Goal: Task Accomplishment & Management: Manage account settings

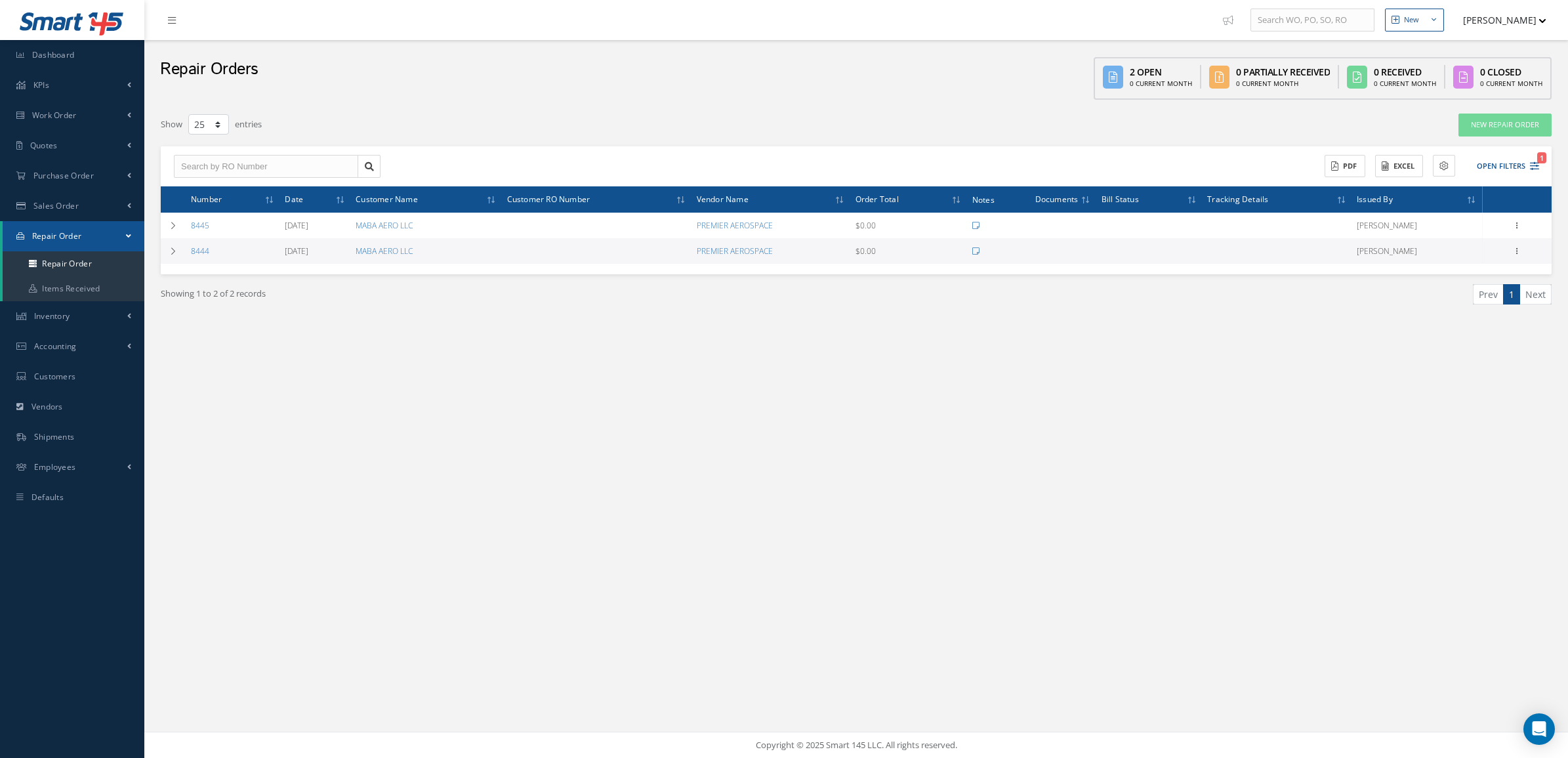
select select "25"
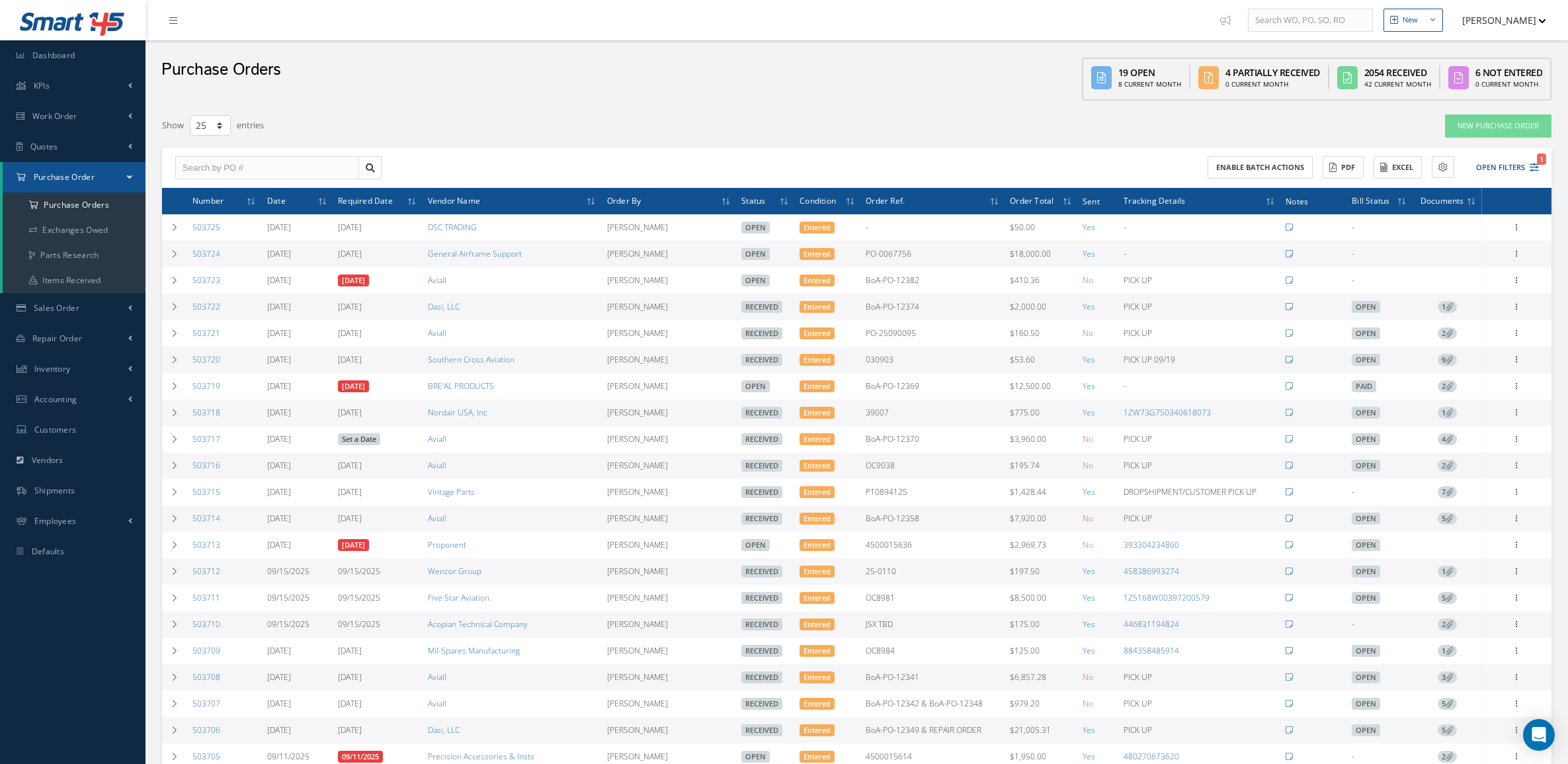
select select "25"
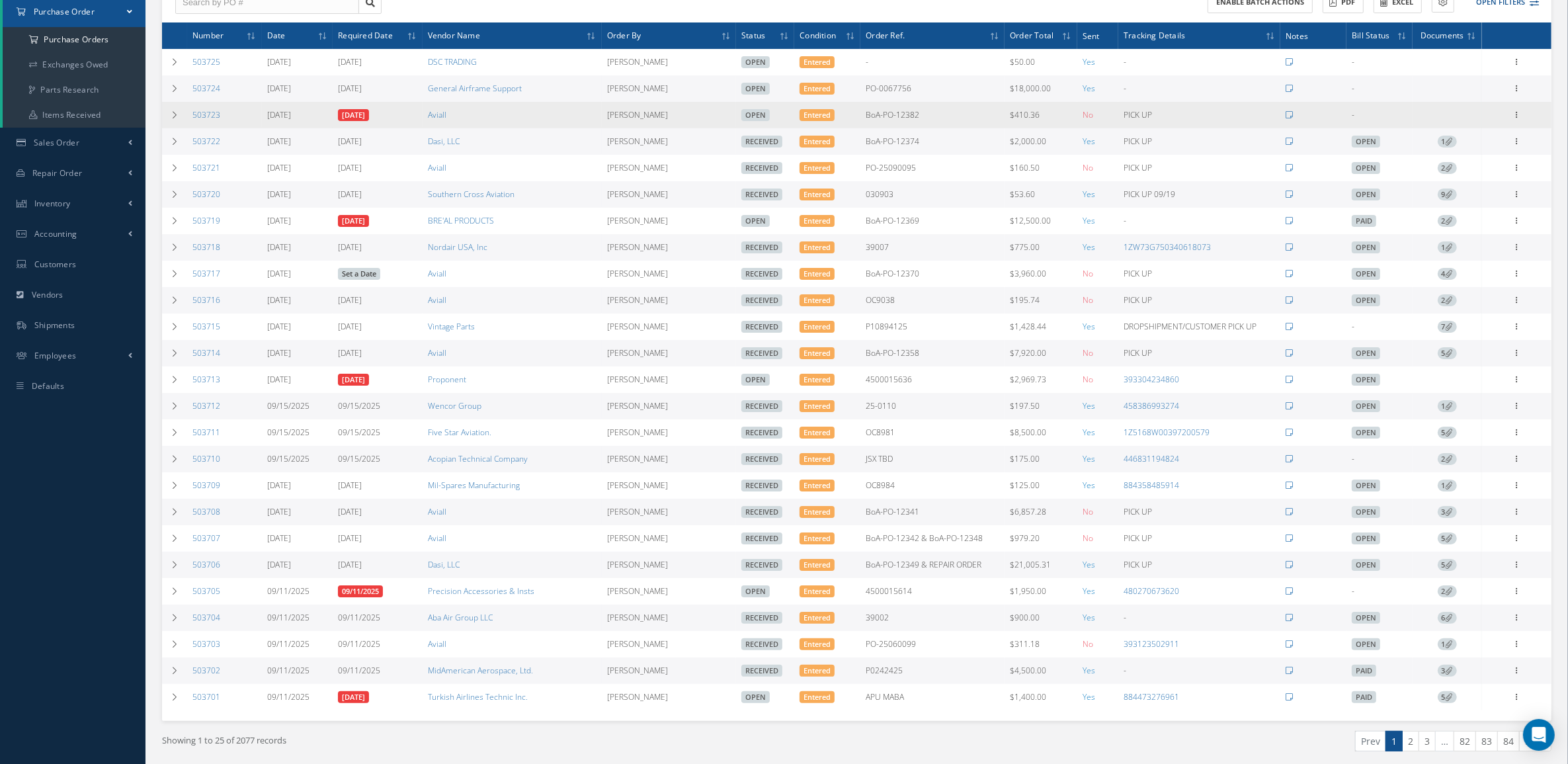
scroll to position [165, 0]
click at [1512, 121] on div at bounding box center [1517, 115] width 13 height 13
click at [1458, 239] on link "Documents" at bounding box center [1456, 242] width 105 height 17
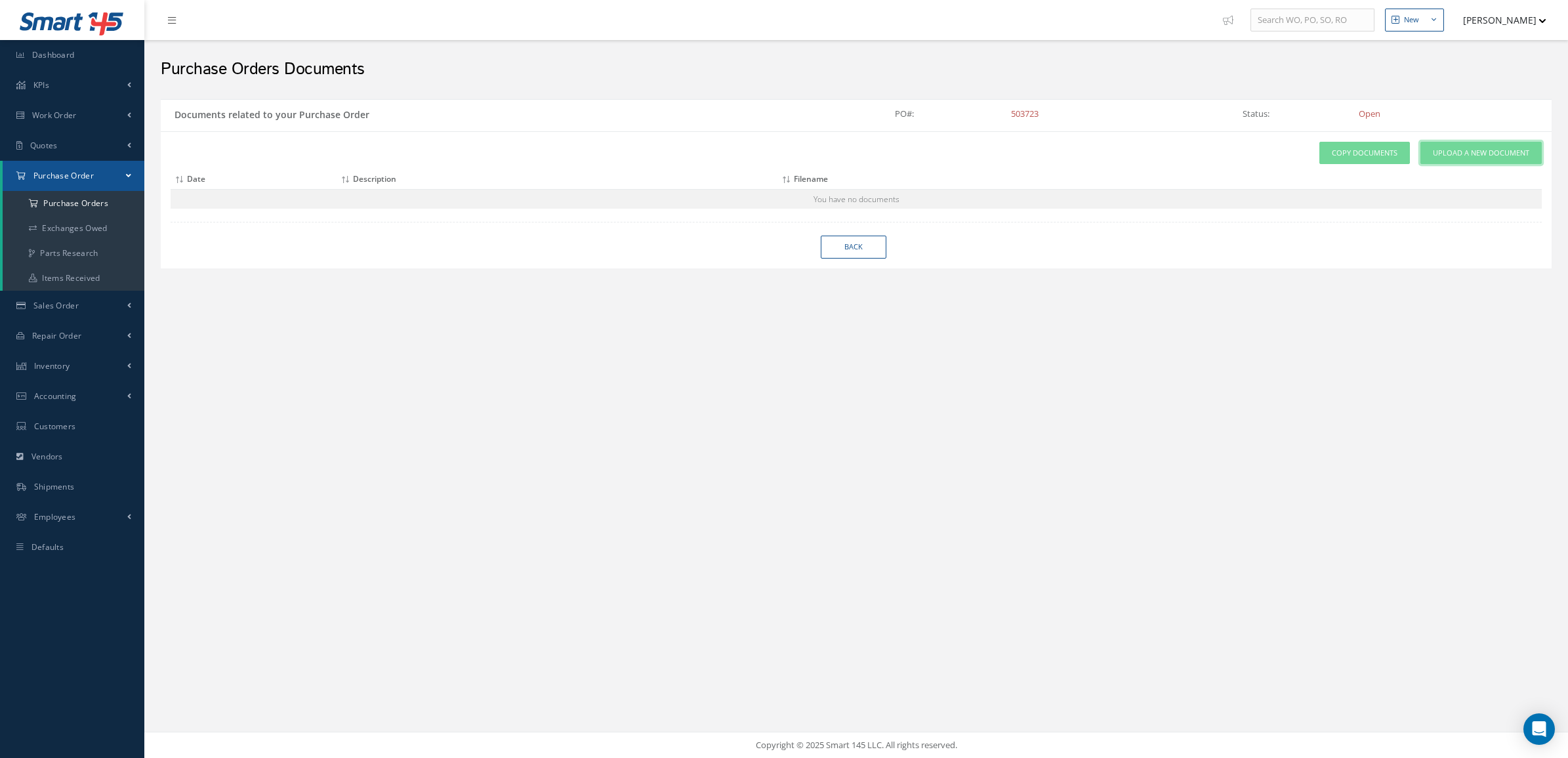
click at [1437, 155] on span "Upload a New Document" at bounding box center [1481, 153] width 96 height 11
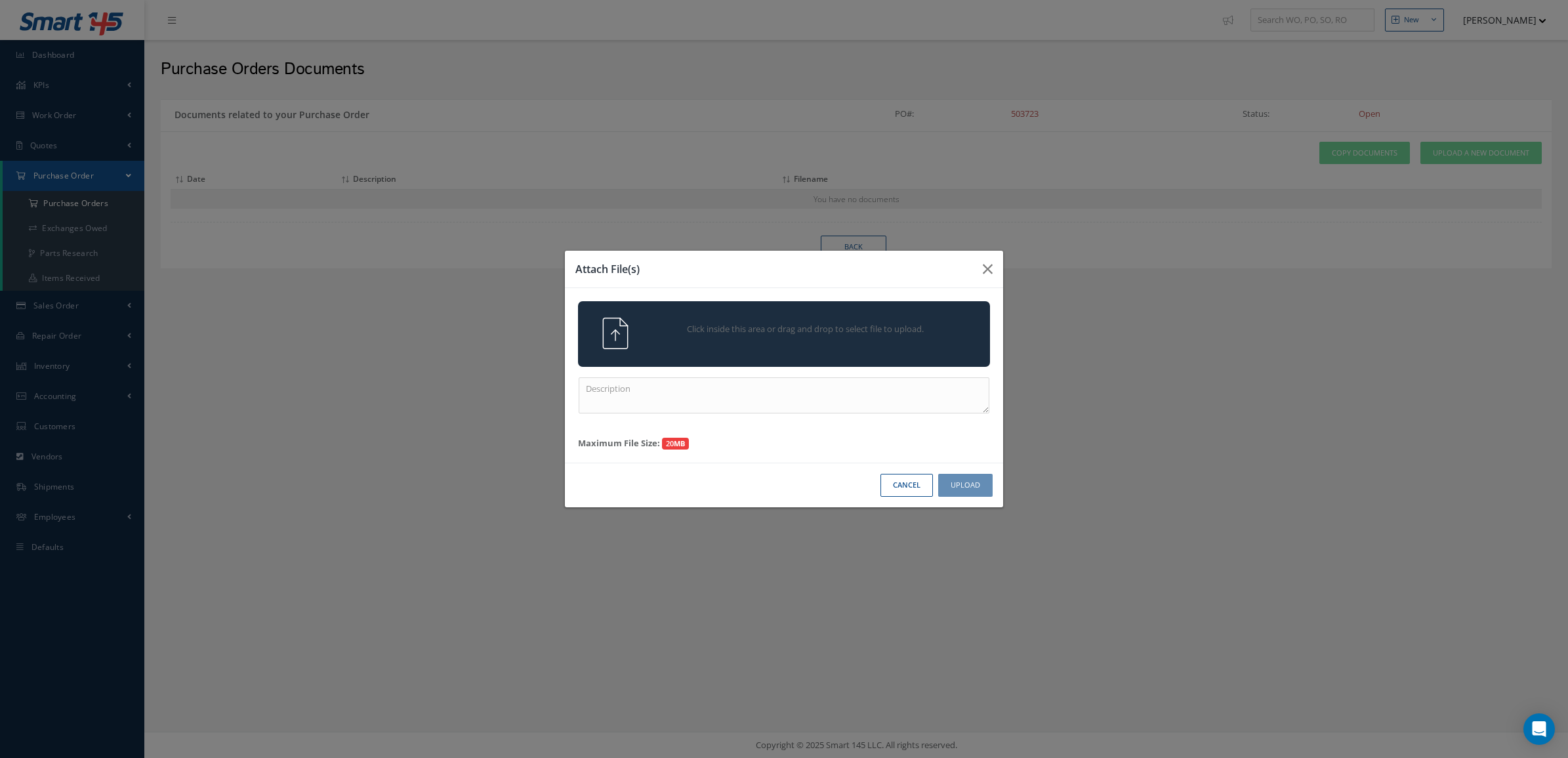
click at [918, 329] on span "Click inside this area or drag and drop to select file to upload." at bounding box center [805, 329] width 298 height 13
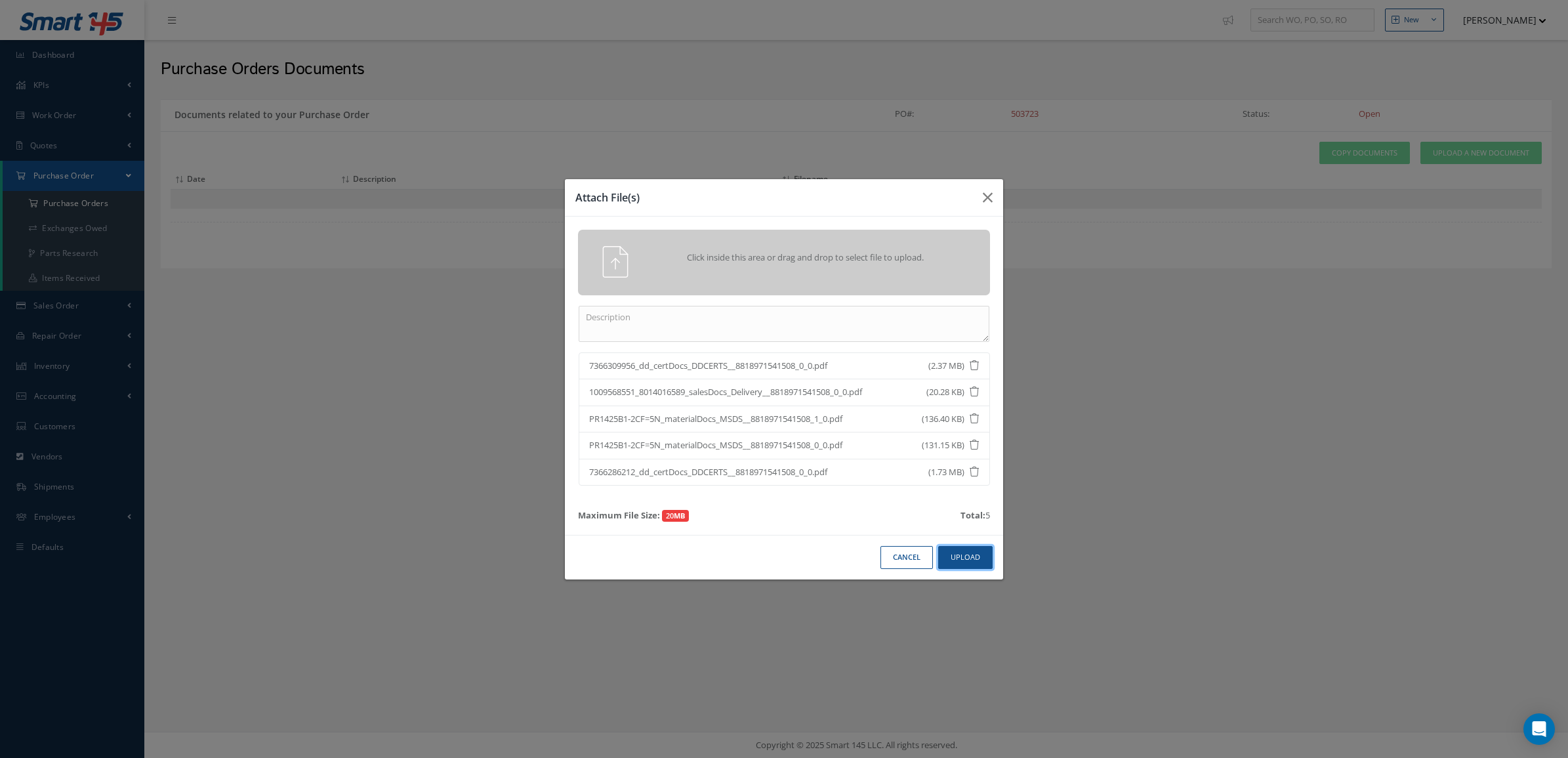
click at [969, 556] on button "Upload" at bounding box center [965, 557] width 55 height 23
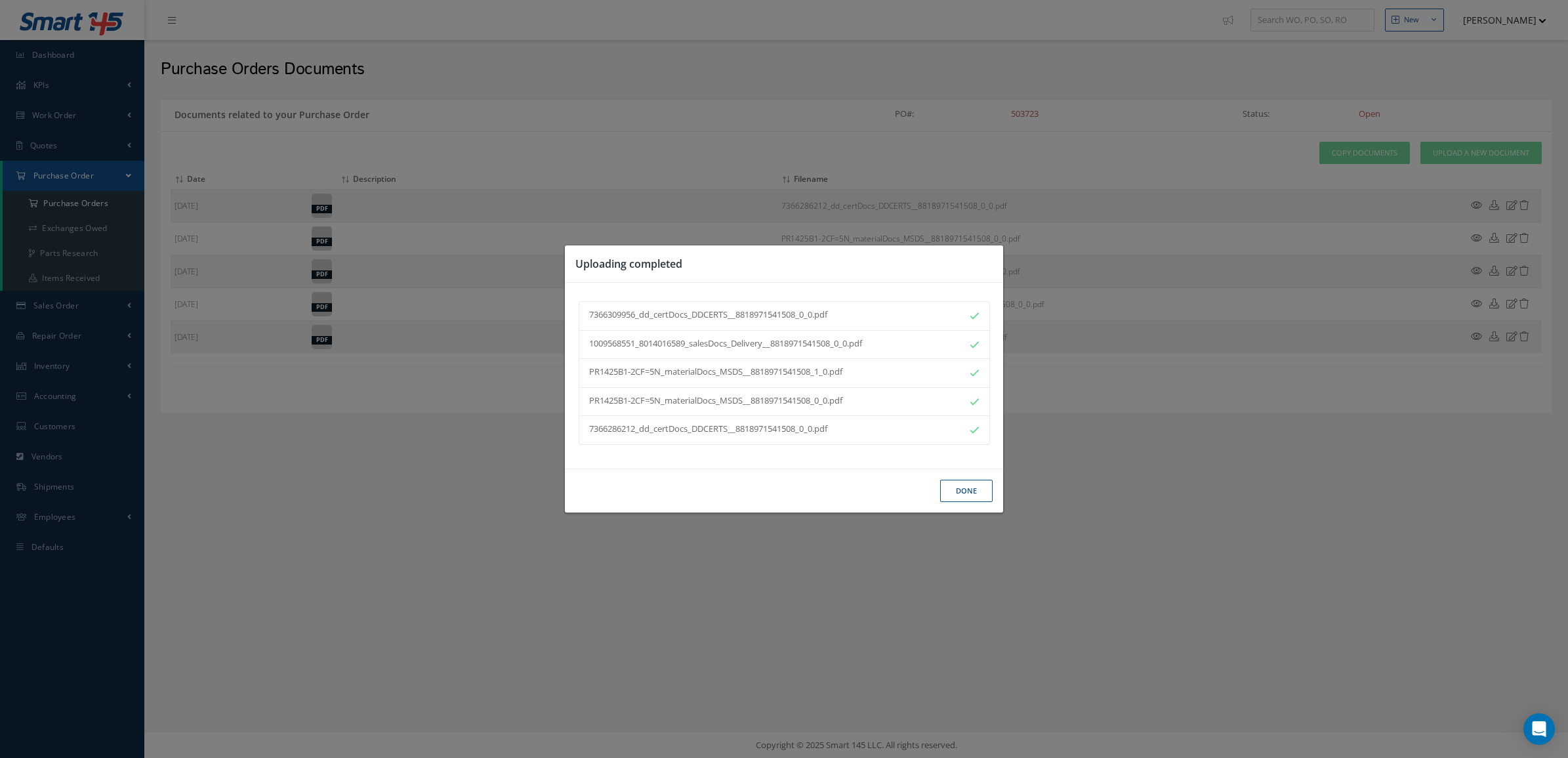
drag, startPoint x: 942, startPoint y: 463, endPoint x: 952, endPoint y: 483, distance: 22.4
click at [942, 464] on div "7366309956_dd_certDocs_DDCERTS__8818971541508_0_0.pdf 1009568551_8014016589_sal…" at bounding box center [783, 376] width 438 height 186
click at [955, 486] on button "Done" at bounding box center [966, 491] width 52 height 23
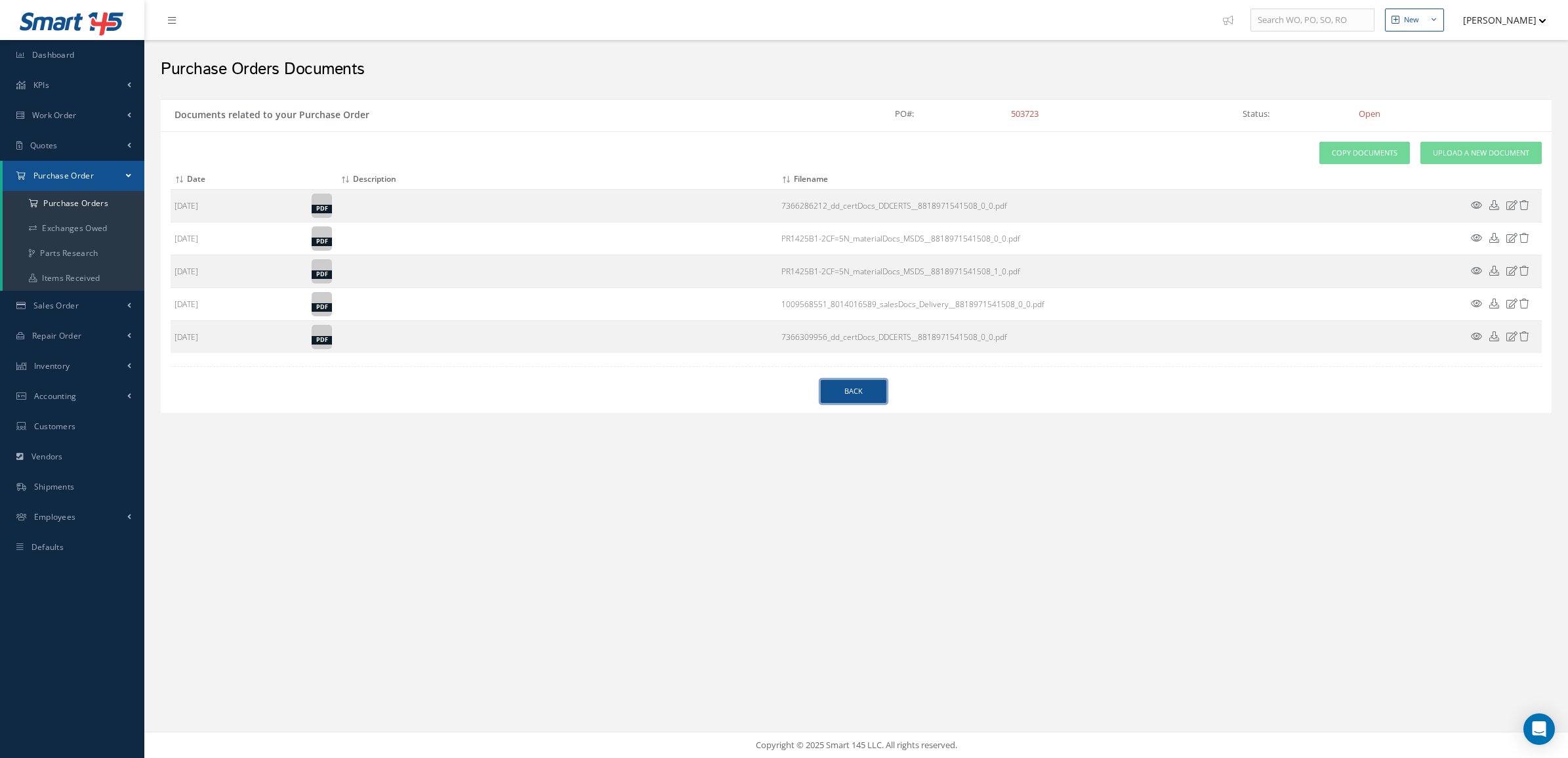
click at [870, 389] on link "Back" at bounding box center [853, 392] width 65 height 23
select select "25"
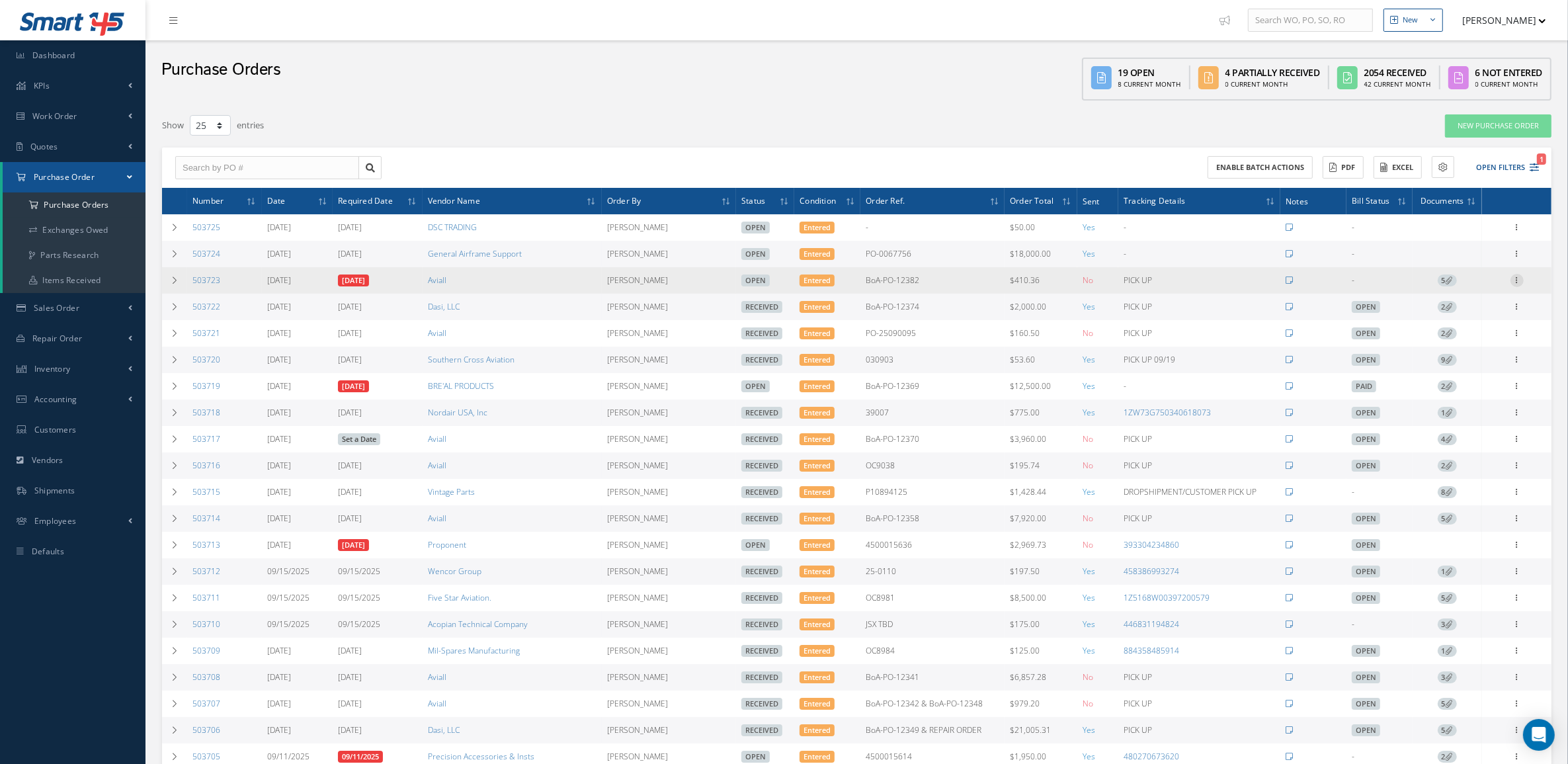
click at [1515, 281] on icon at bounding box center [1517, 279] width 13 height 11
click at [1449, 288] on link "Receive" at bounding box center [1456, 289] width 105 height 17
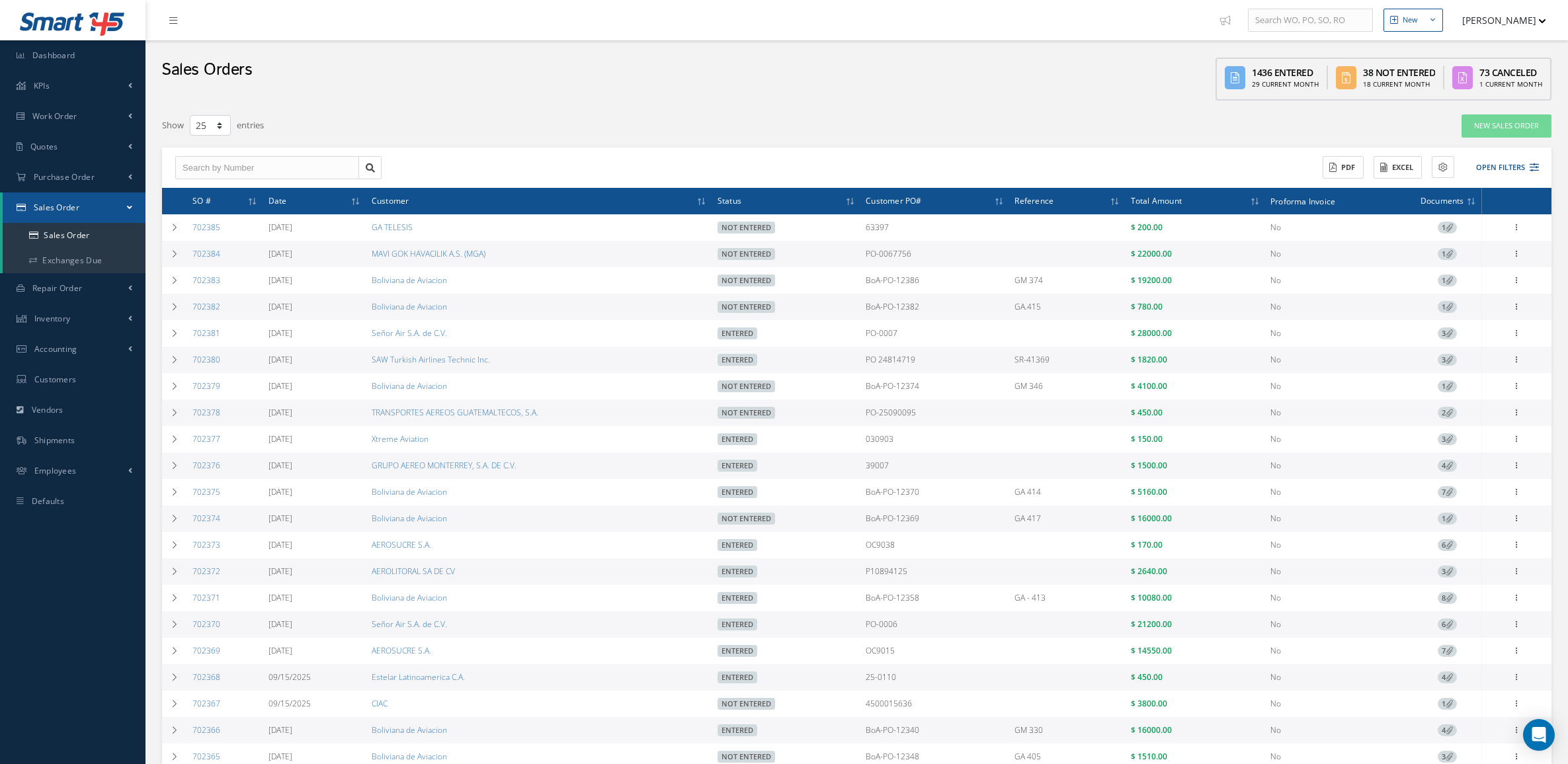
select select "25"
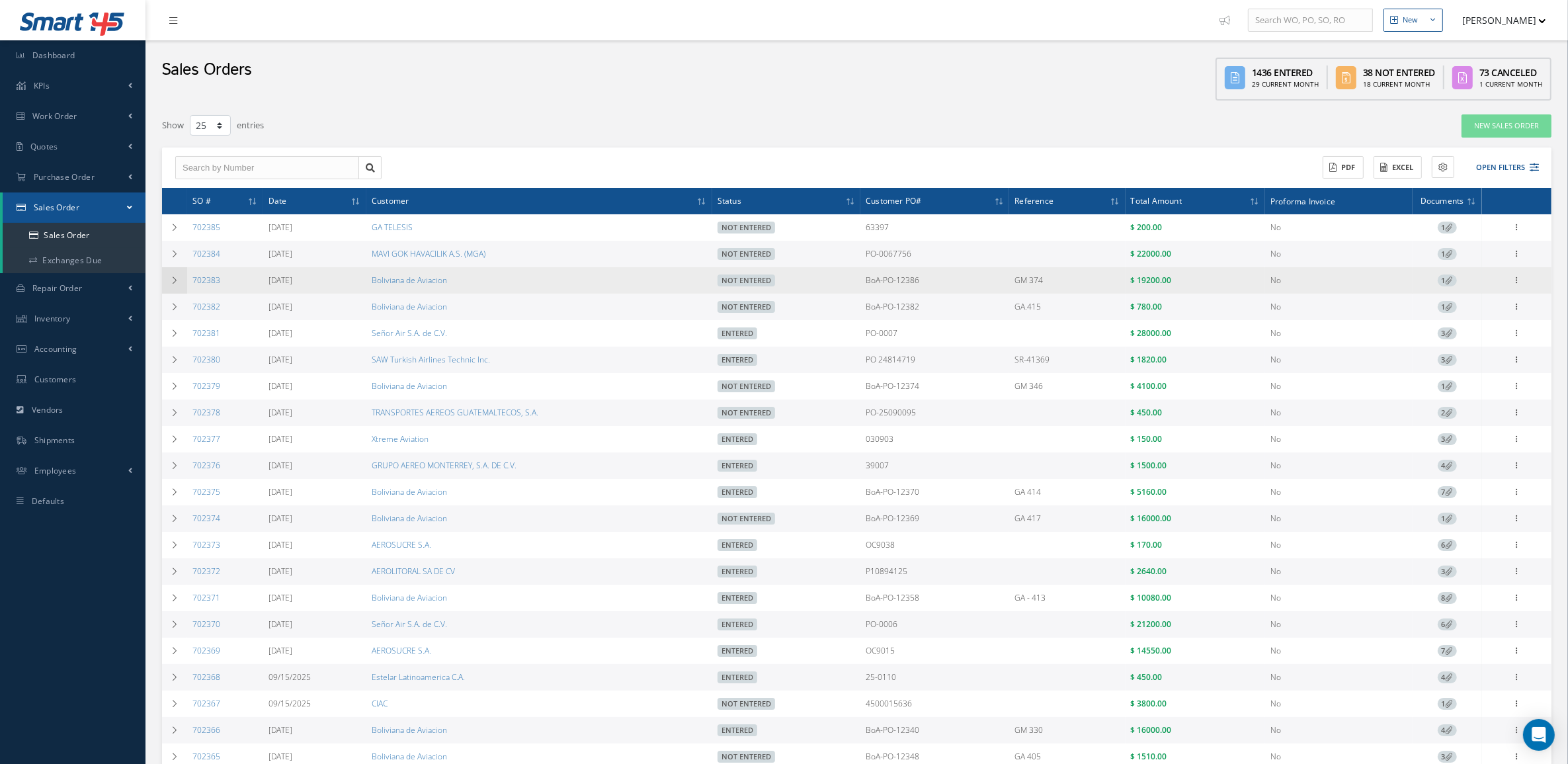
click at [170, 272] on td at bounding box center [174, 280] width 25 height 27
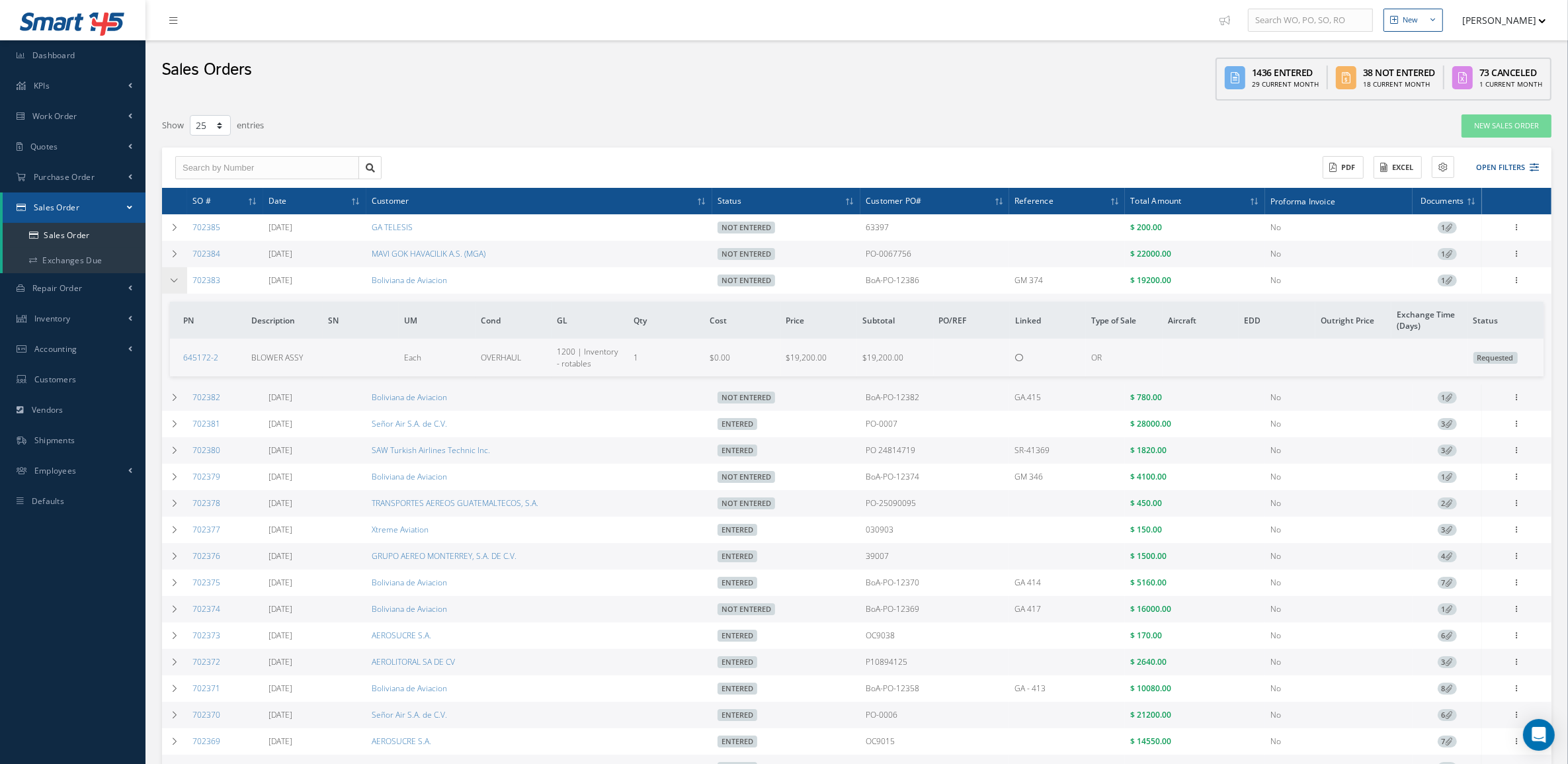
click at [170, 272] on td at bounding box center [174, 280] width 25 height 27
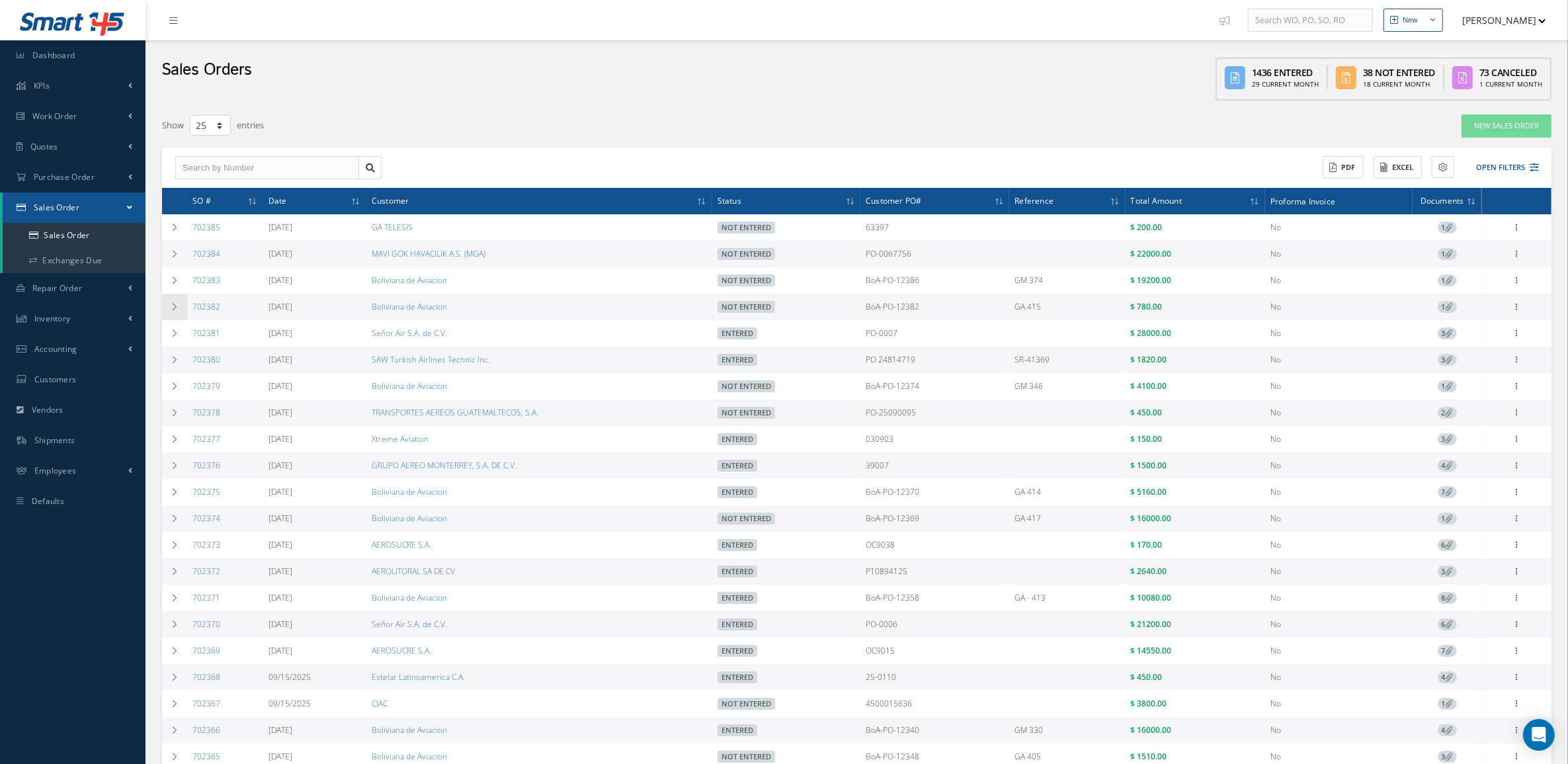
click at [174, 305] on icon at bounding box center [174, 307] width 9 height 8
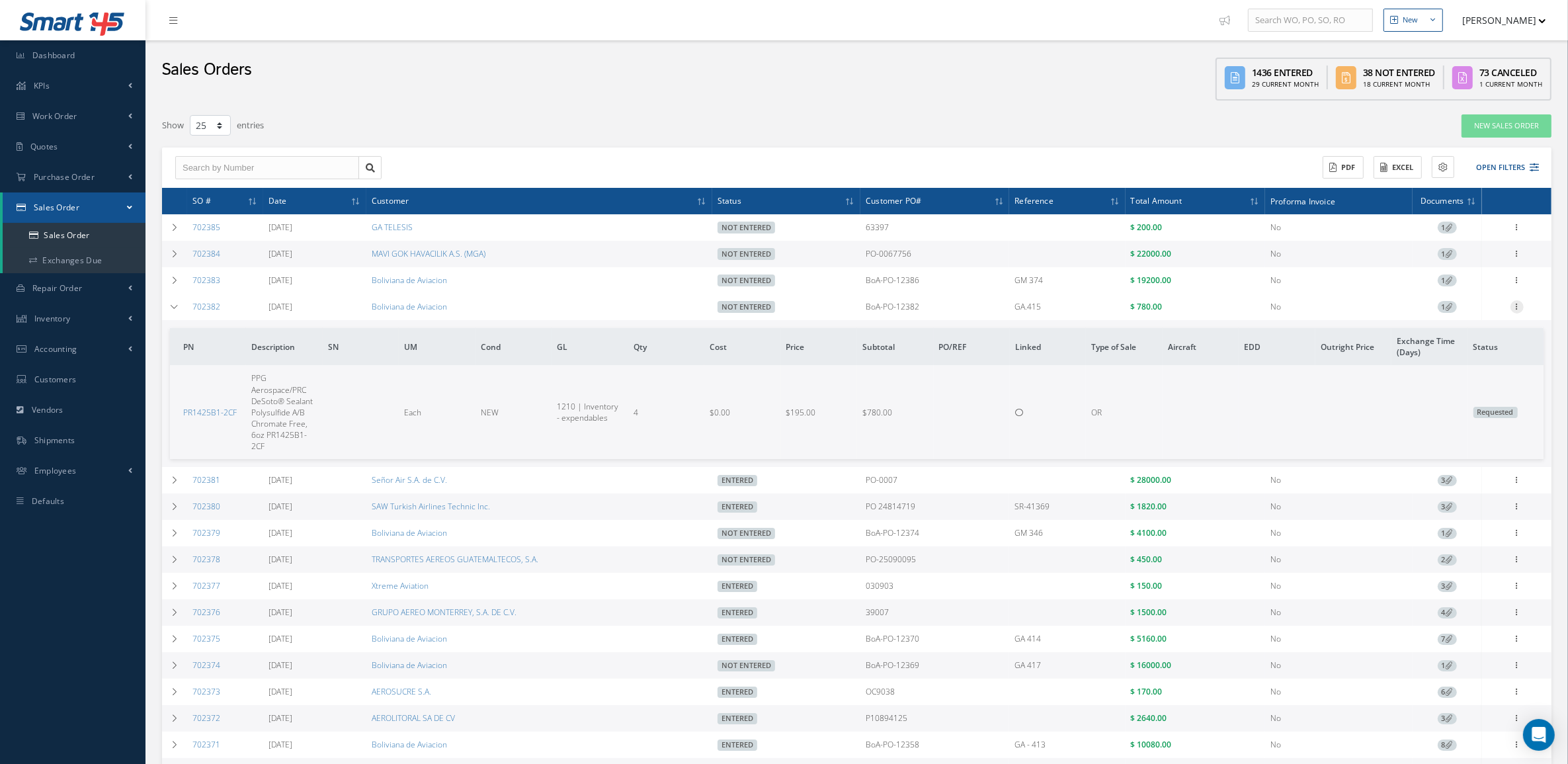
click at [1522, 305] on icon at bounding box center [1517, 305] width 13 height 11
click at [1473, 388] on link "Documents" at bounding box center [1456, 383] width 105 height 17
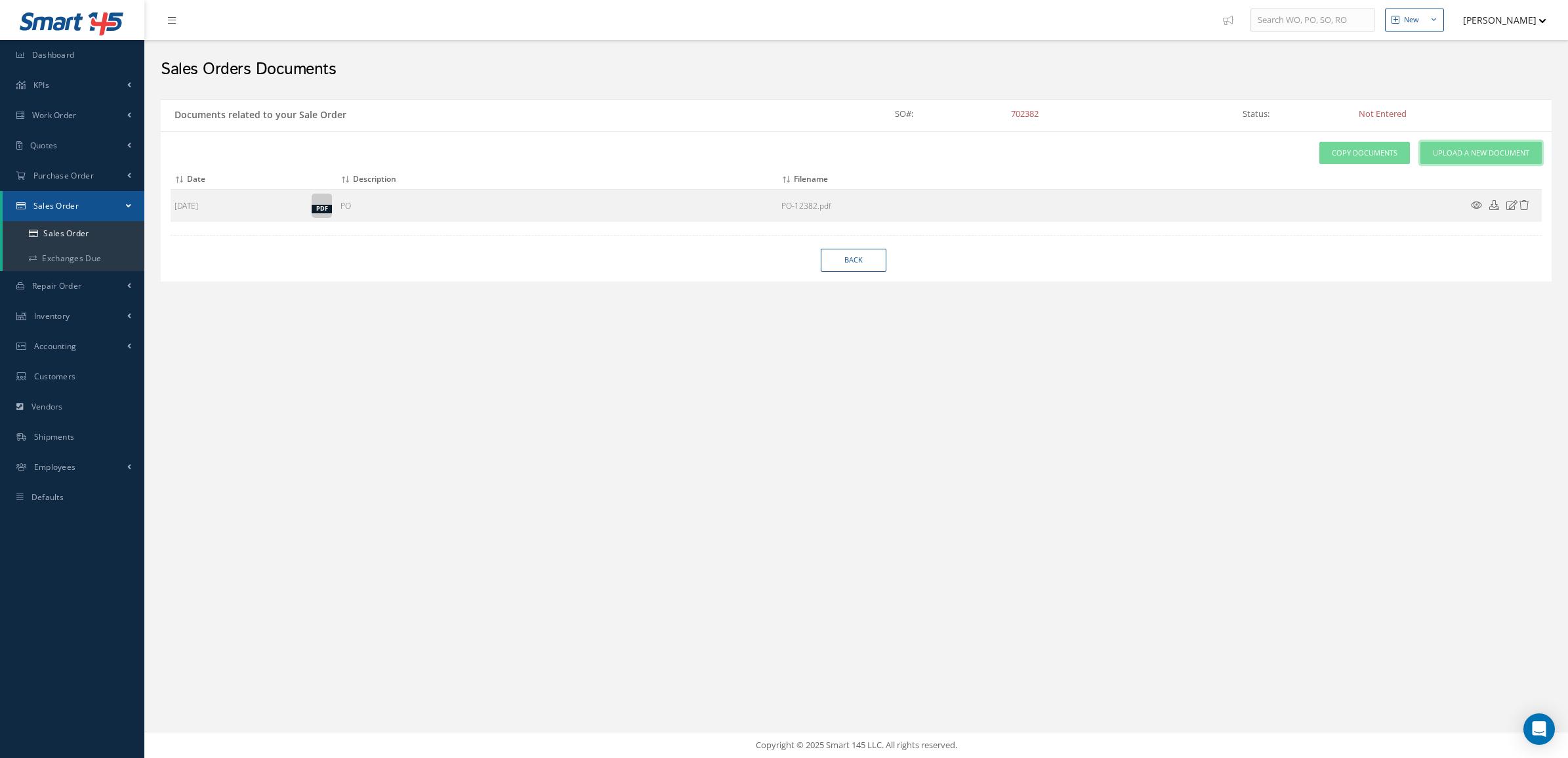
click at [1438, 154] on span "Upload a New Document" at bounding box center [1481, 153] width 96 height 11
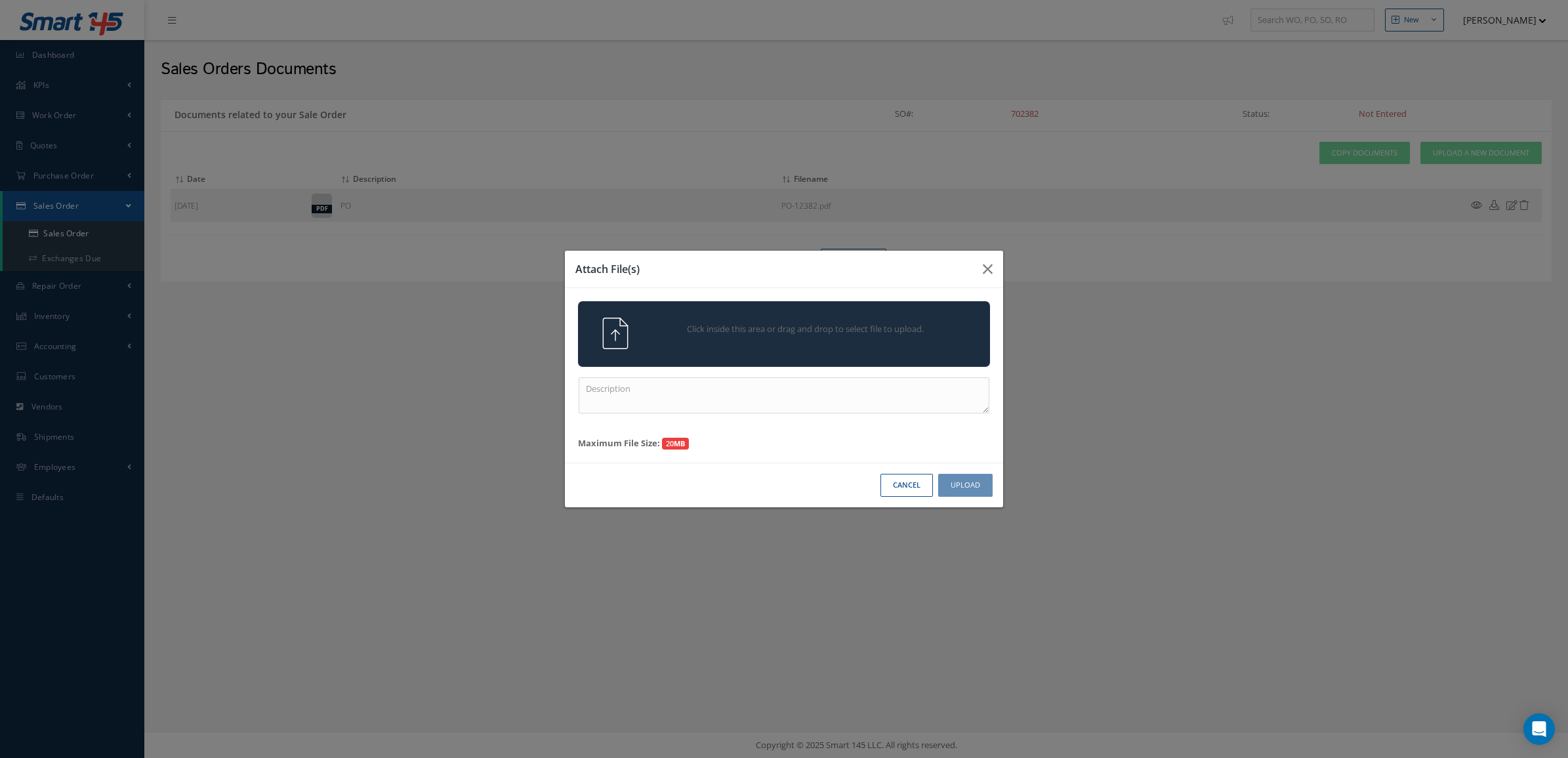
click at [788, 312] on div "Click inside this area or drag and drop to select file to upload." at bounding box center [784, 334] width 412 height 65
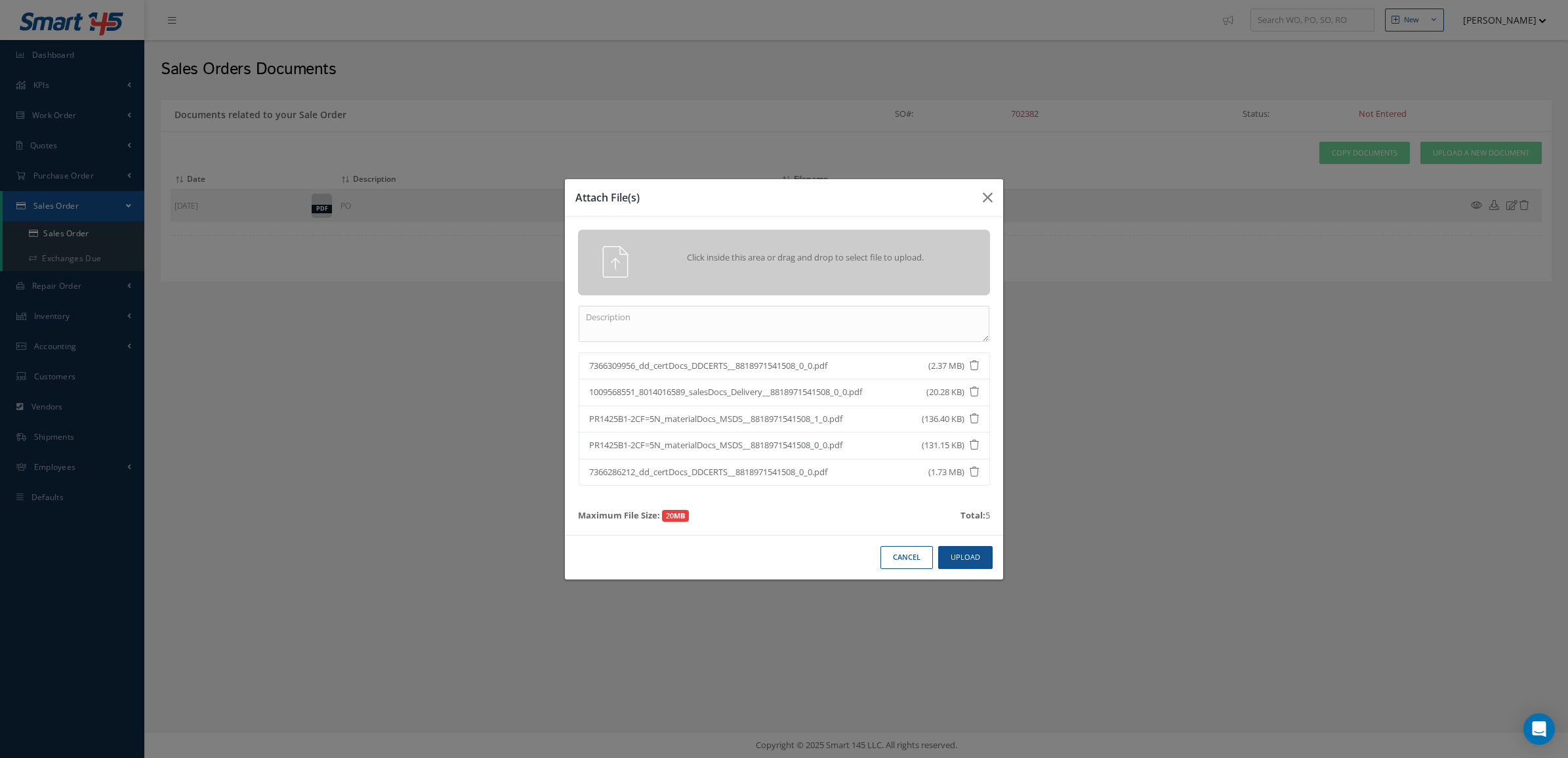
click at [962, 543] on div "Cancel Upload" at bounding box center [783, 557] width 438 height 45
click at [962, 546] on div "Cancel Upload" at bounding box center [783, 557] width 438 height 45
click at [962, 555] on button "Upload" at bounding box center [965, 557] width 55 height 23
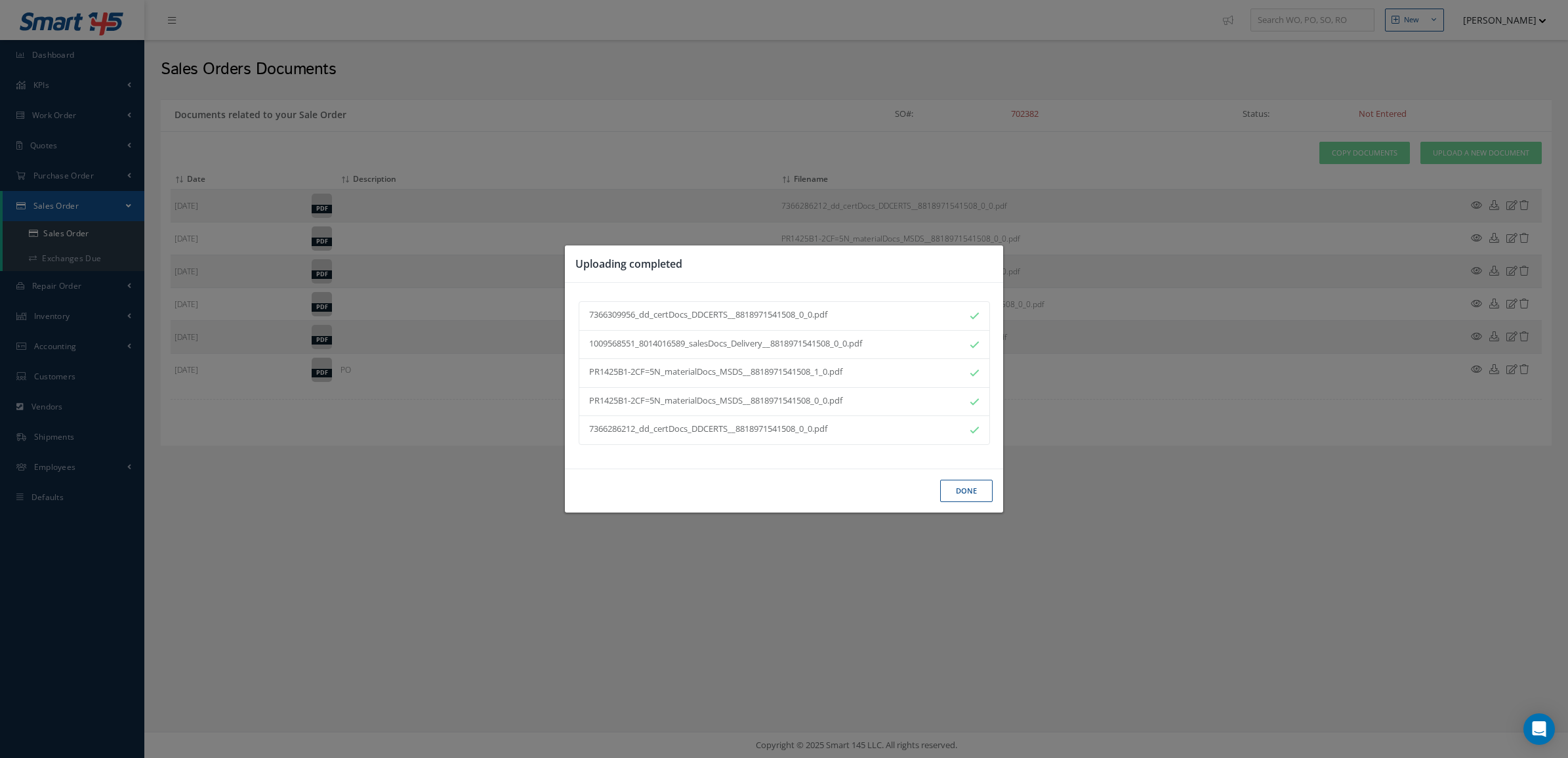
click at [983, 496] on button "Done" at bounding box center [966, 491] width 52 height 23
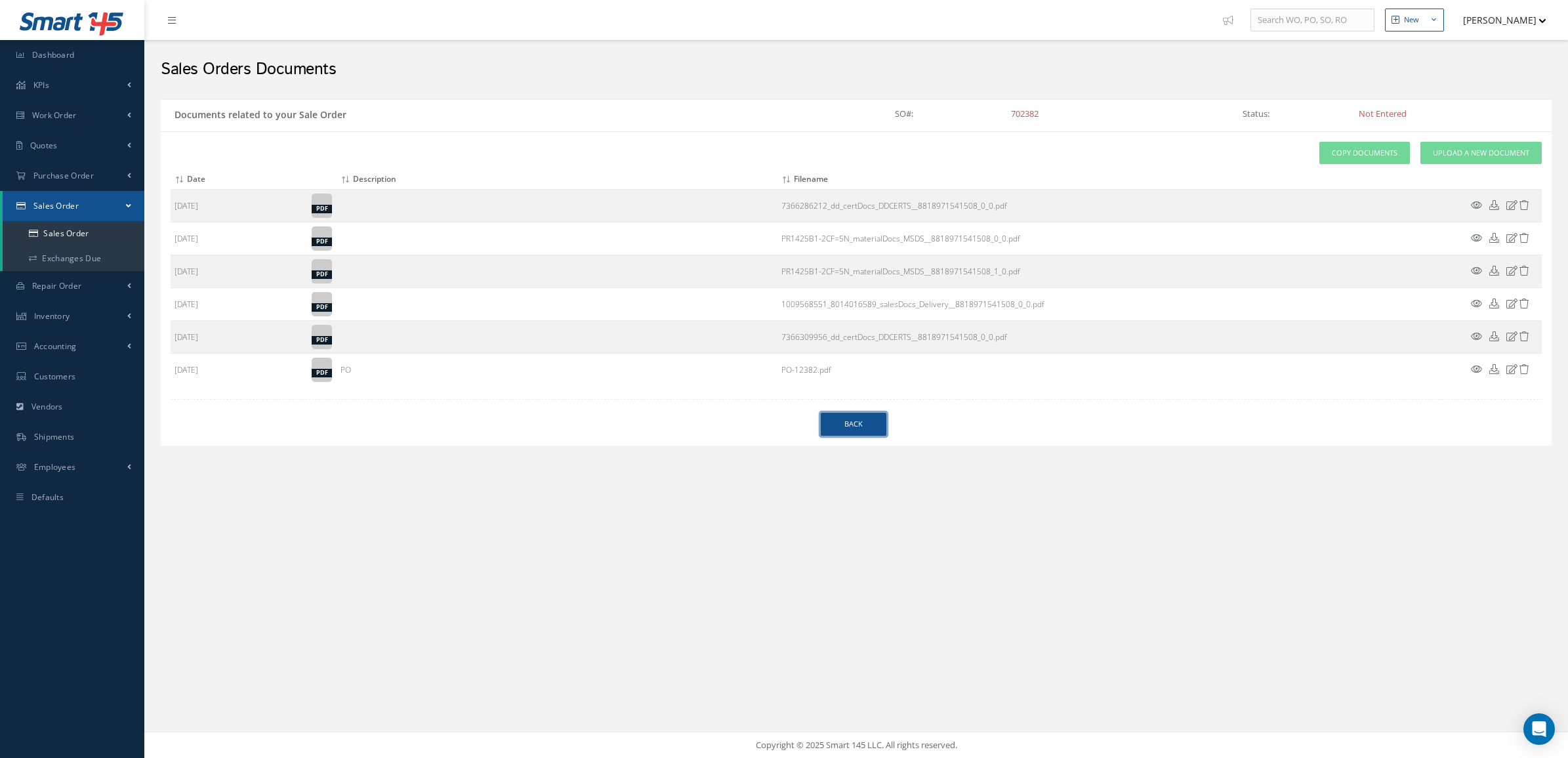
click at [852, 420] on link "Back" at bounding box center [853, 424] width 65 height 23
select select "25"
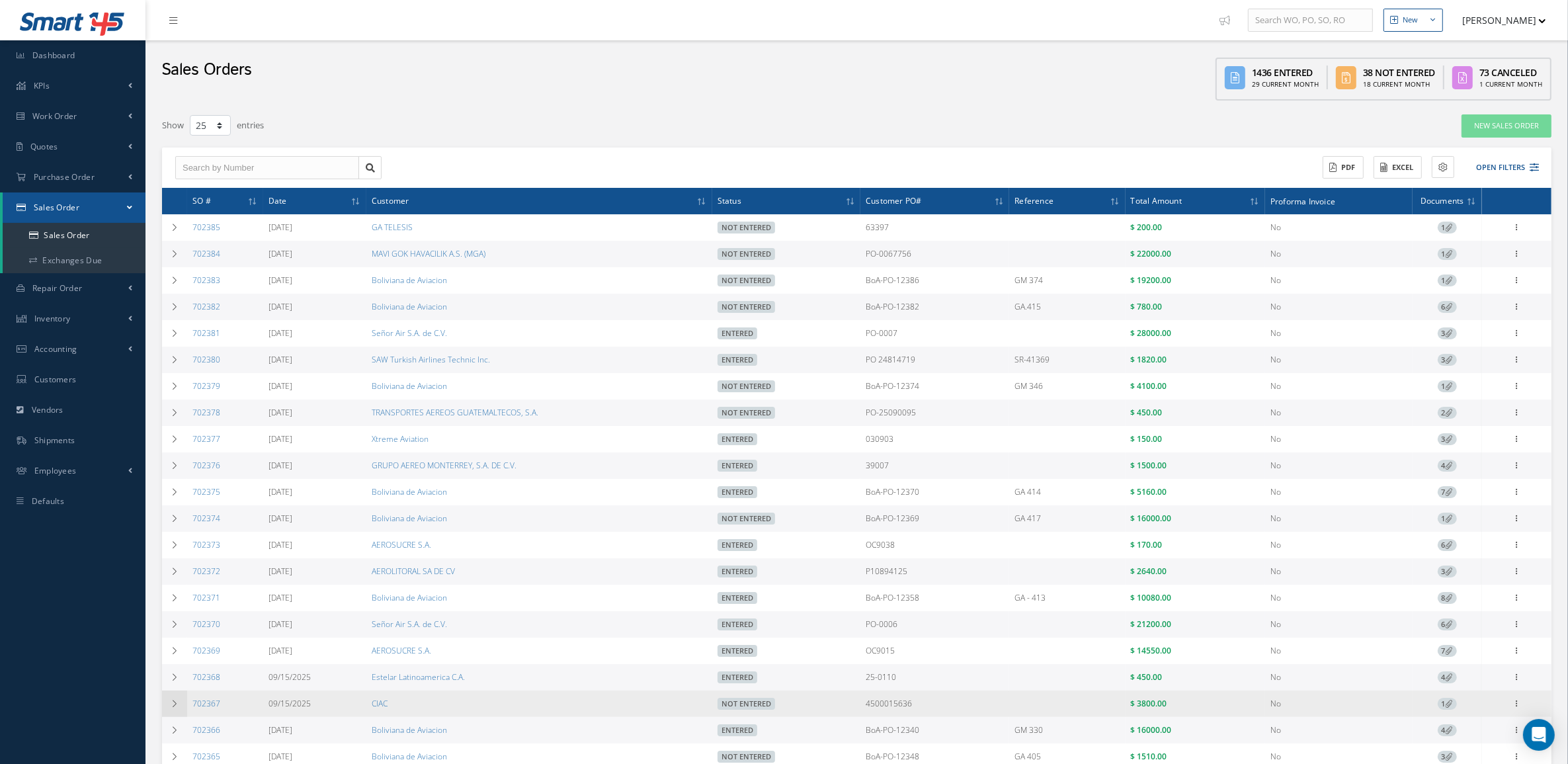
click at [162, 710] on td at bounding box center [174, 704] width 25 height 27
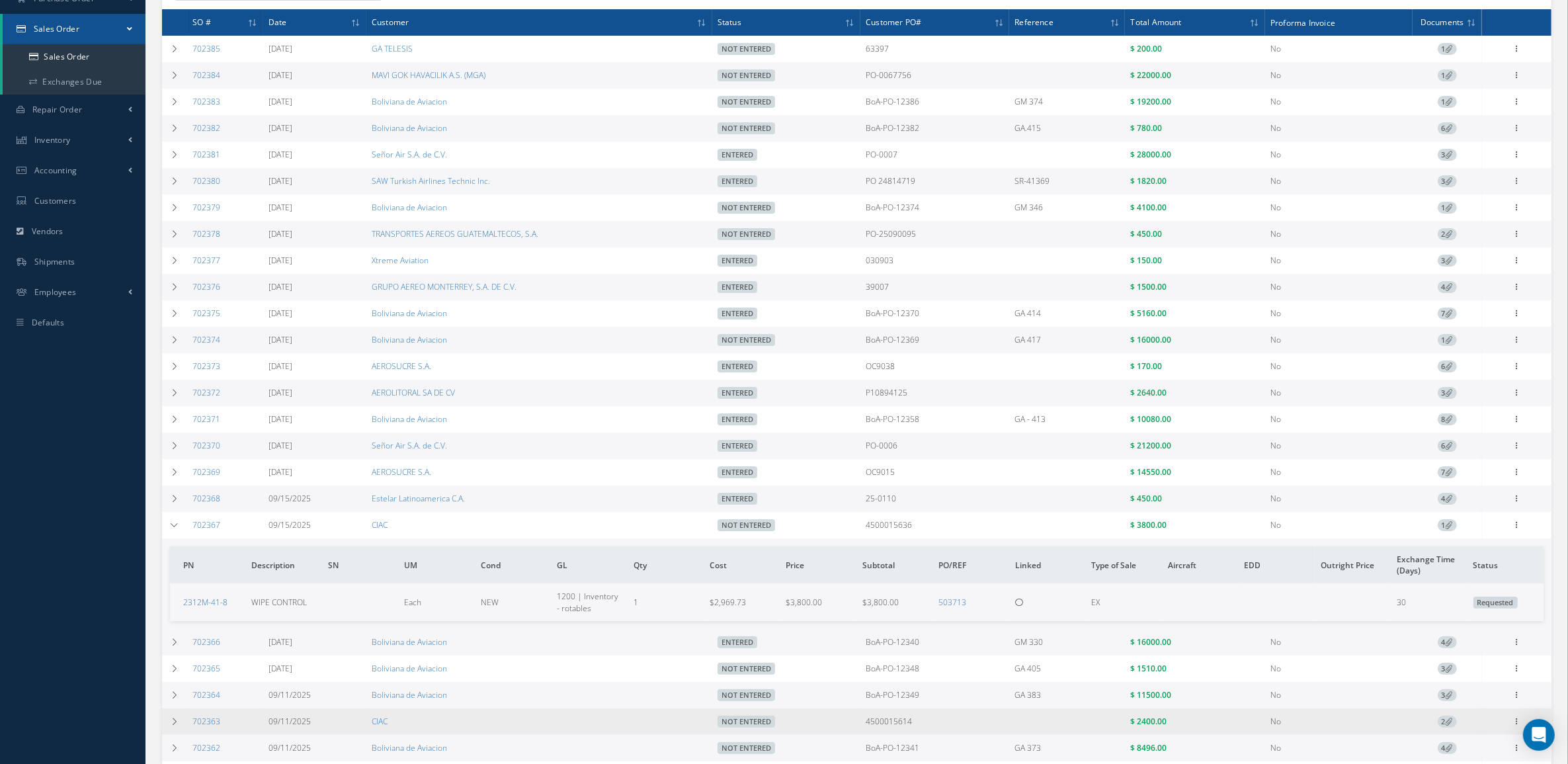
scroll to position [248, 0]
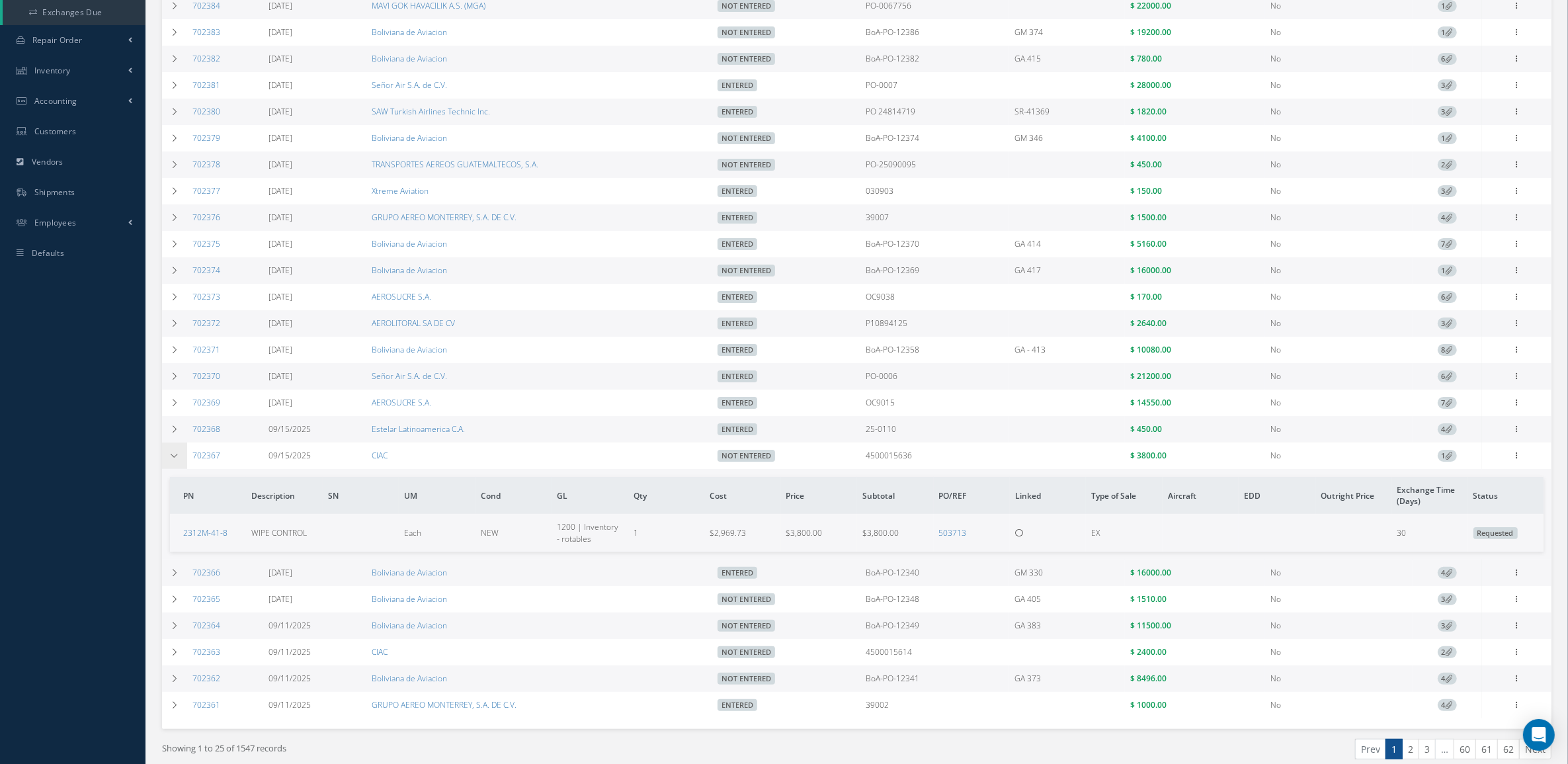
click at [181, 467] on td at bounding box center [174, 455] width 25 height 27
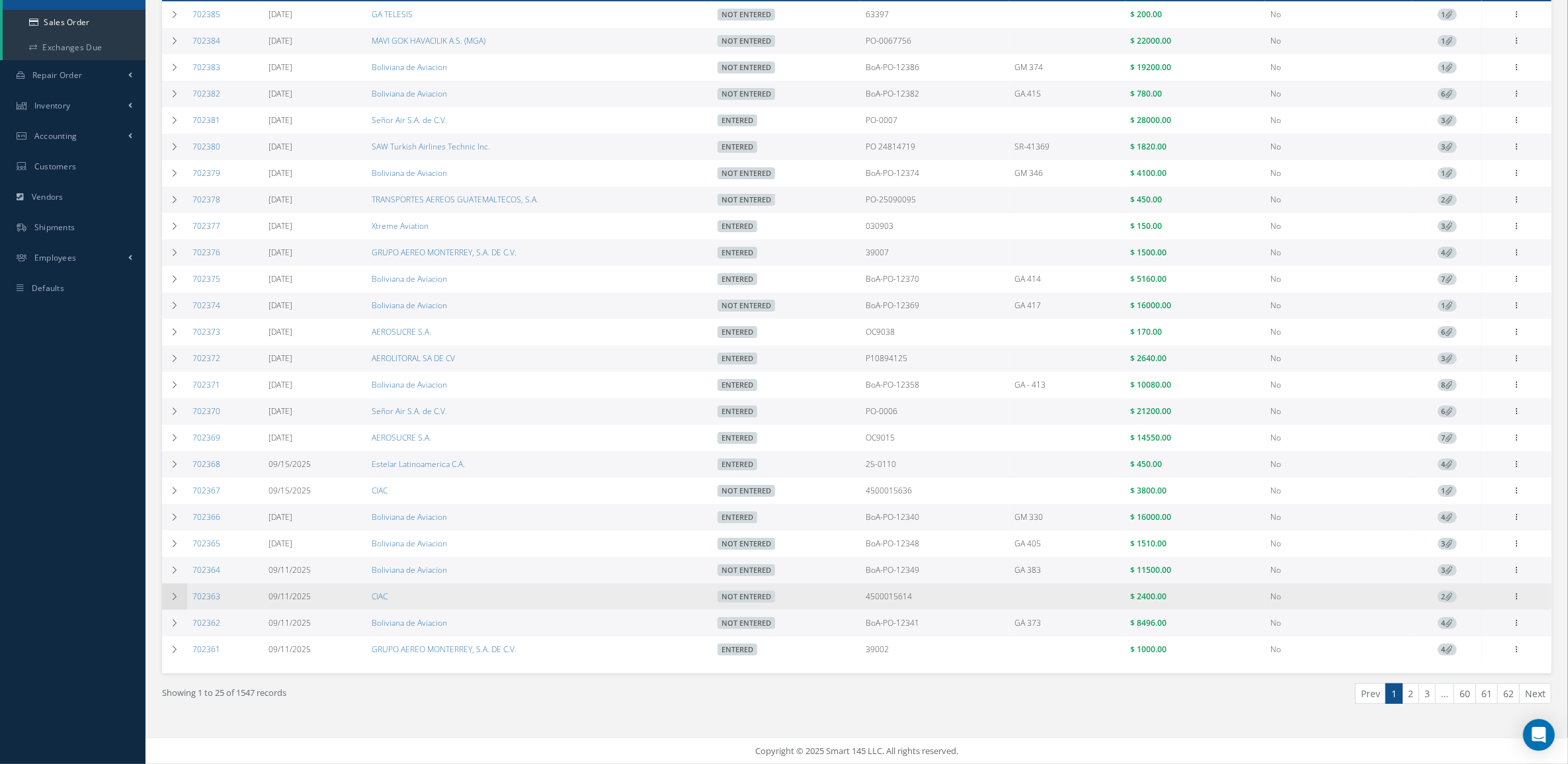
click at [171, 600] on td at bounding box center [174, 596] width 25 height 27
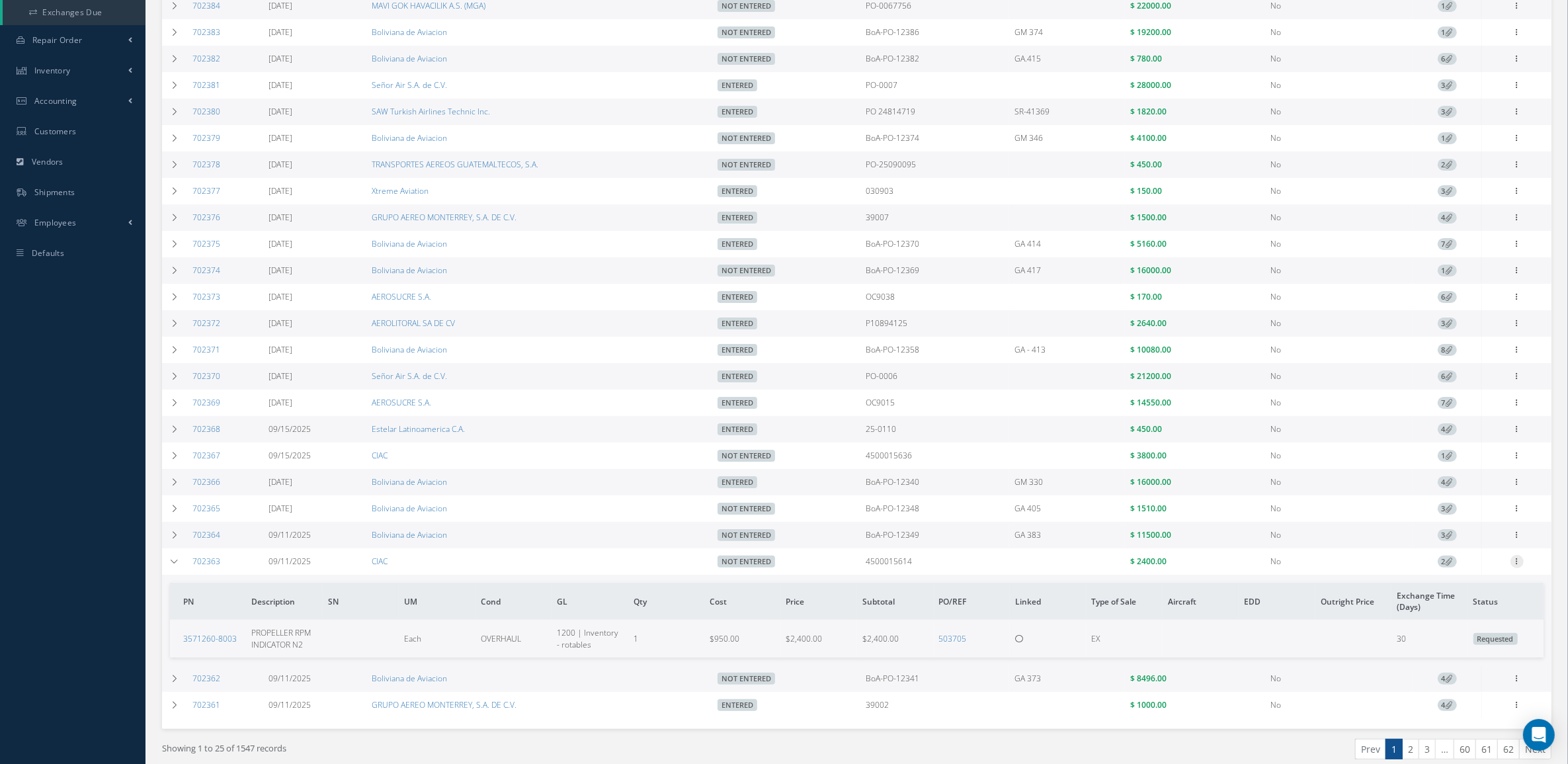
click at [1518, 565] on icon at bounding box center [1517, 560] width 13 height 11
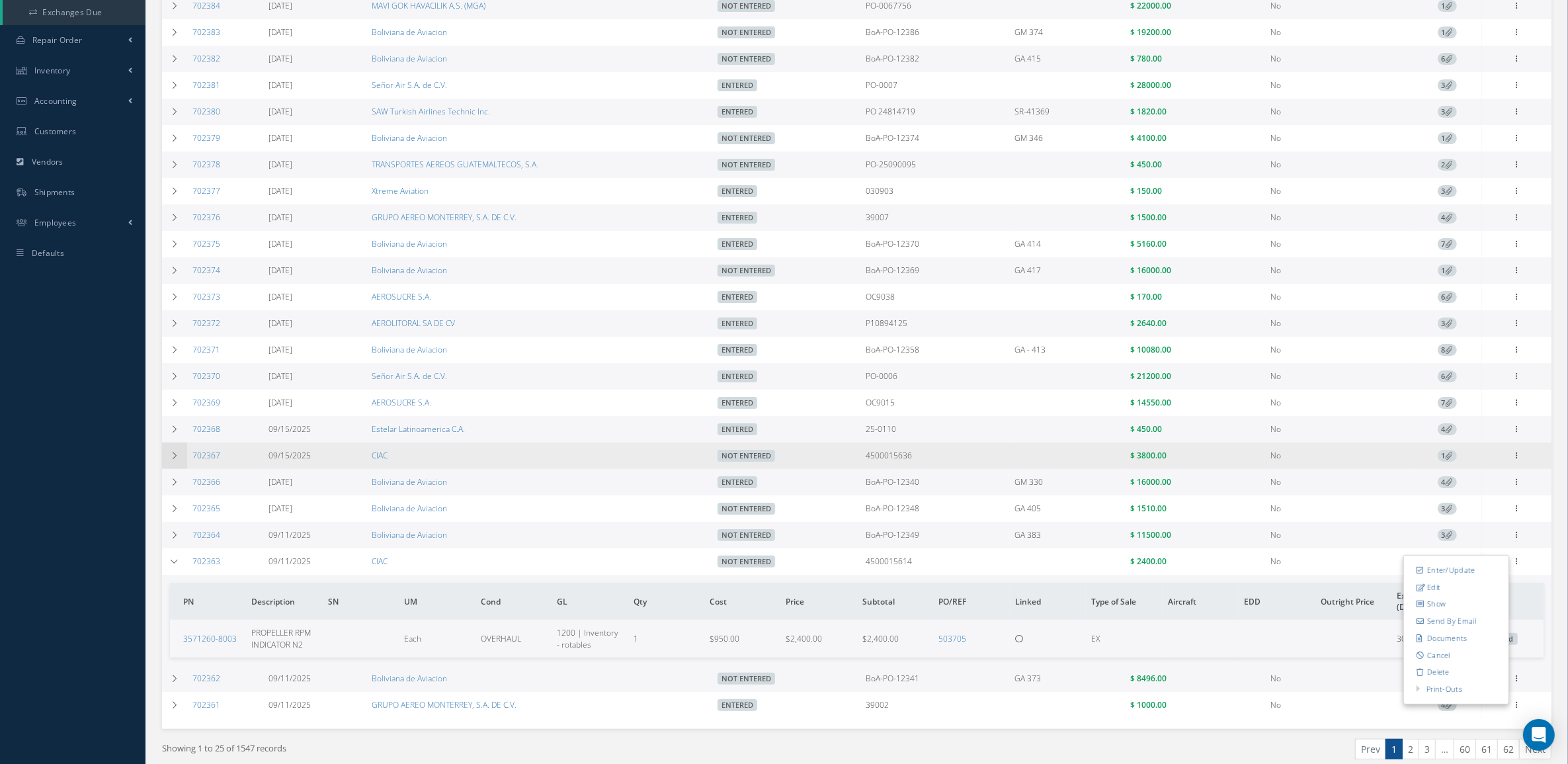
click at [170, 460] on icon at bounding box center [174, 455] width 9 height 8
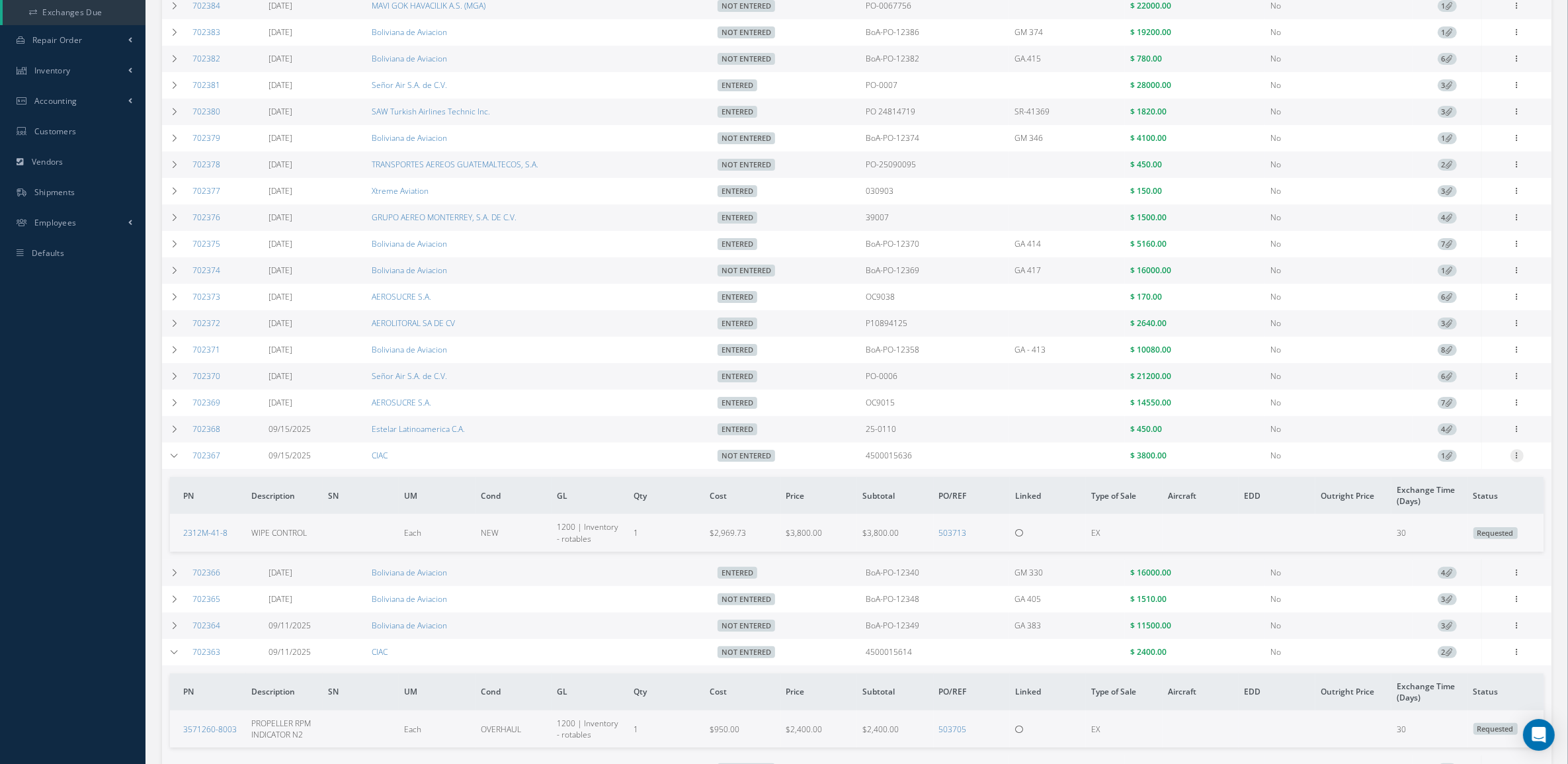
click at [1520, 460] on icon at bounding box center [1517, 454] width 13 height 11
click at [1473, 488] on link "Edit" at bounding box center [1456, 481] width 105 height 17
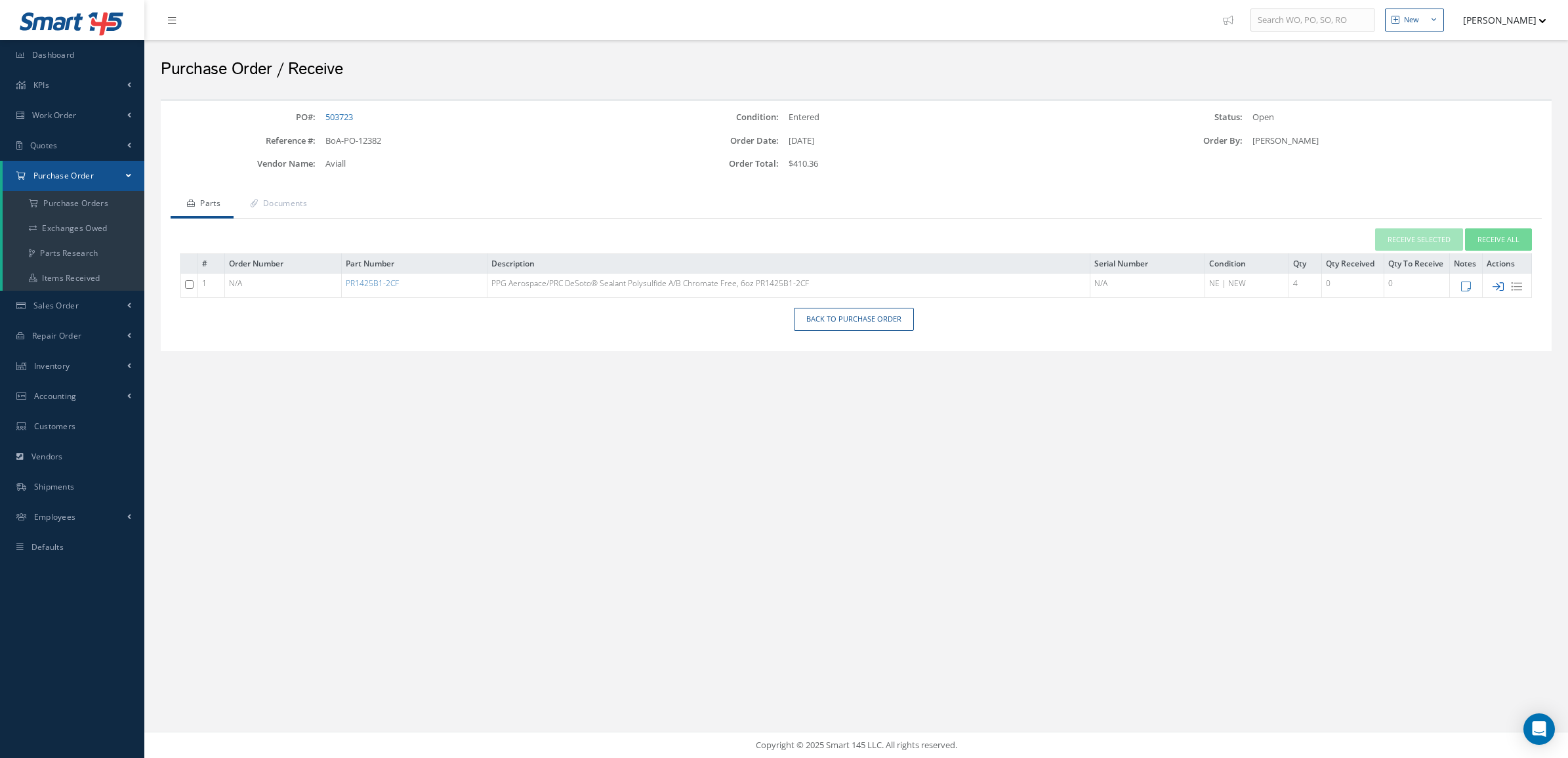
click at [1500, 282] on icon at bounding box center [1498, 286] width 11 height 11
type input "[DATE]"
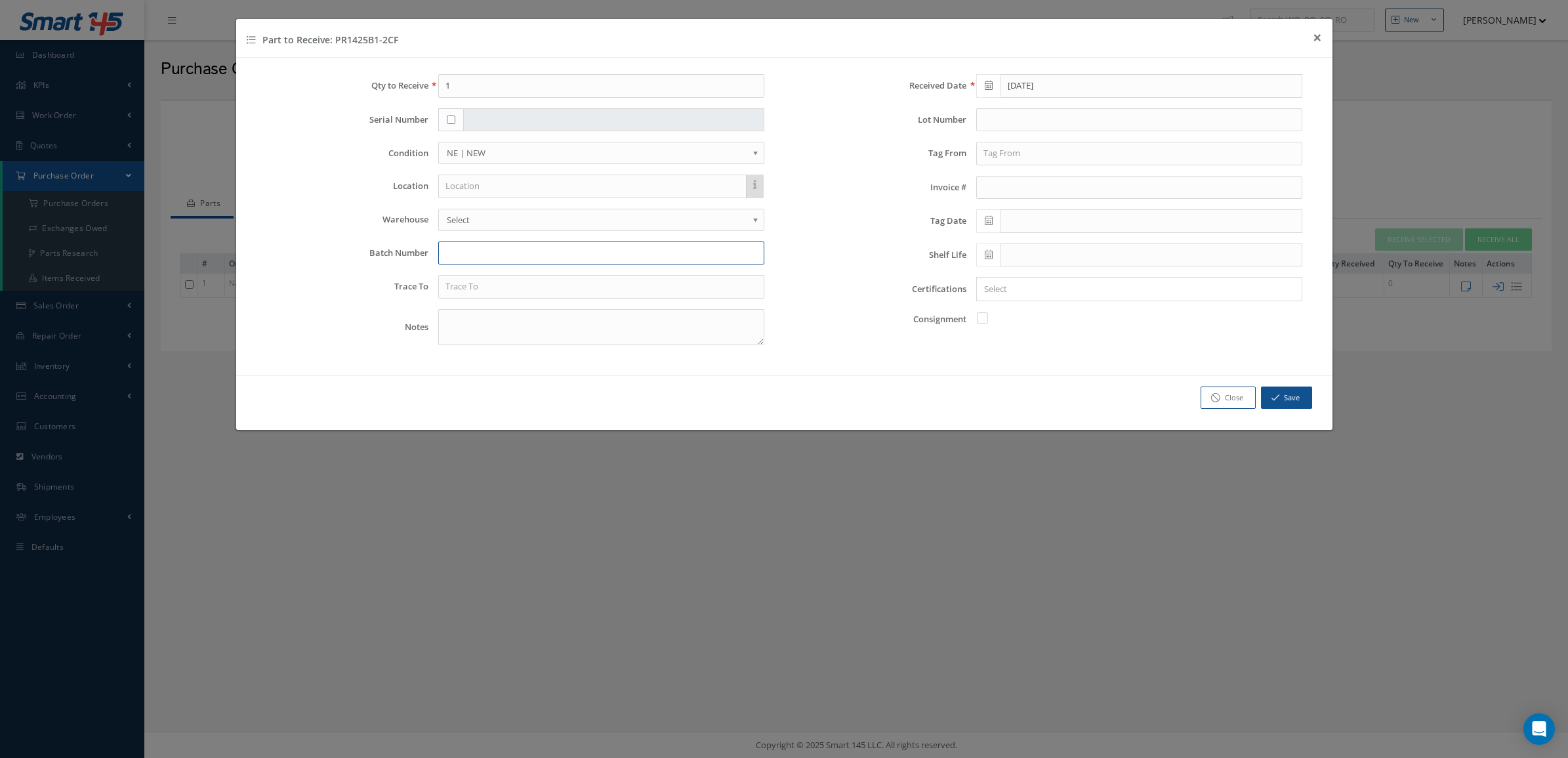
click at [483, 253] on input "text" at bounding box center [601, 253] width 326 height 24
type input "7366286212"
click at [990, 258] on icon at bounding box center [989, 254] width 8 height 9
click at [1041, 284] on th "September 2025" at bounding box center [1045, 279] width 99 height 20
click at [1104, 283] on th "»" at bounding box center [1101, 279] width 20 height 20
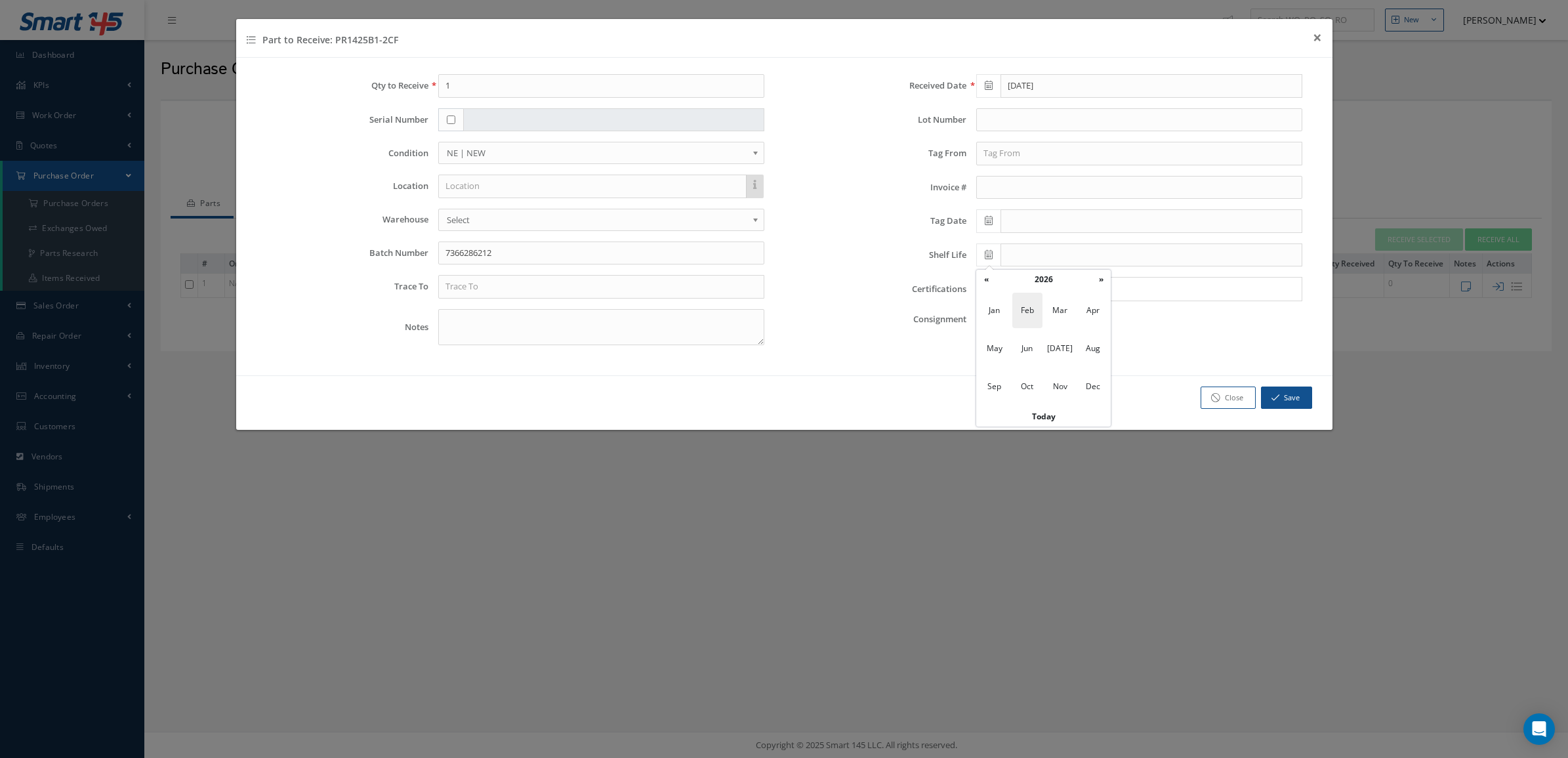
click at [1025, 313] on span "Feb" at bounding box center [1028, 310] width 30 height 36
click at [1107, 399] on td "28" at bounding box center [1104, 398] width 20 height 20
type input "02/28/2026"
click at [1028, 306] on div "Received Date 09/23/2025 Lot Number Tag From Invoice # Tag Date Shelf Life 02/2…" at bounding box center [1053, 215] width 539 height 281
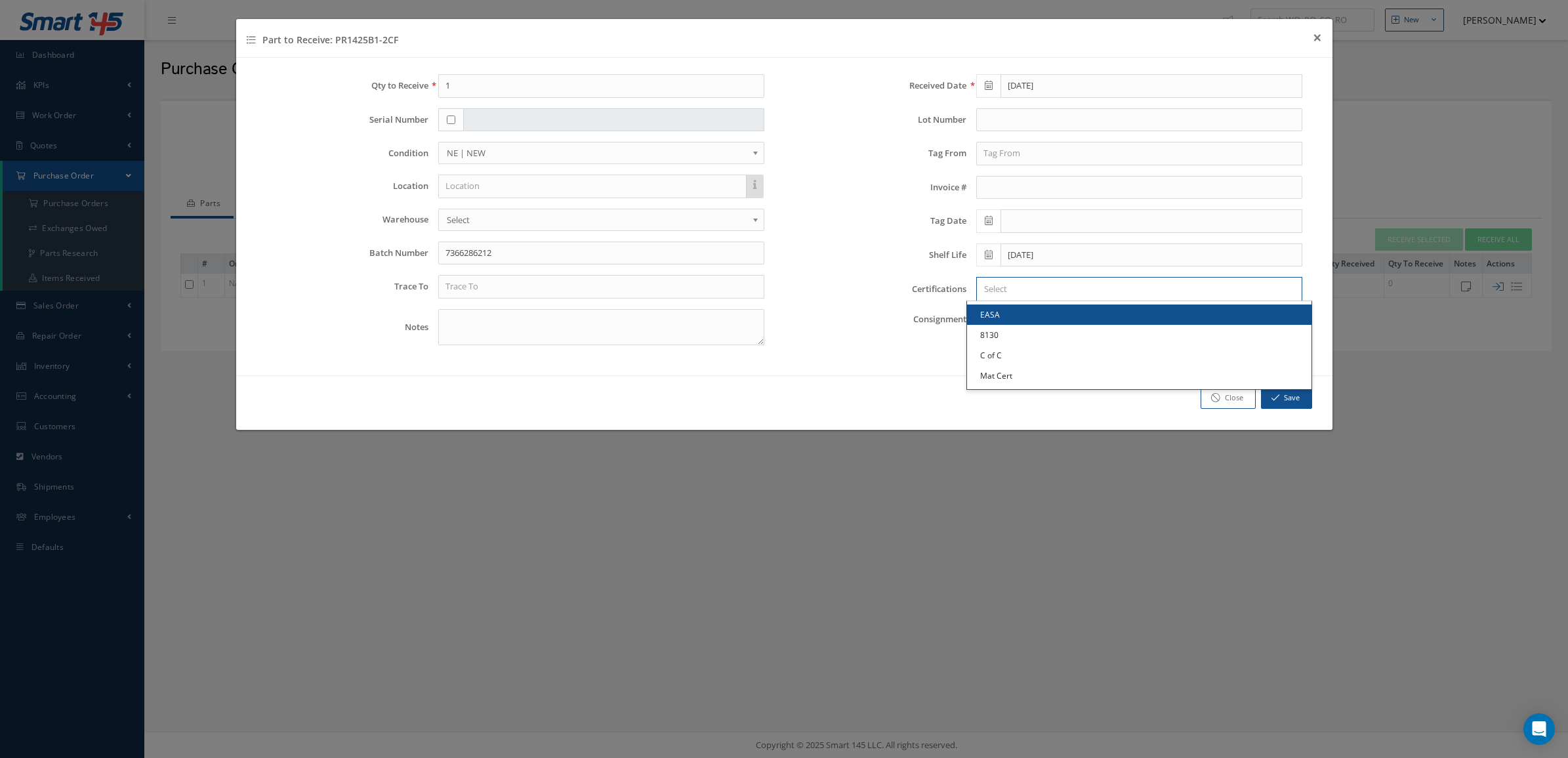
click at [1024, 295] on input "Search for option" at bounding box center [1136, 289] width 316 height 14
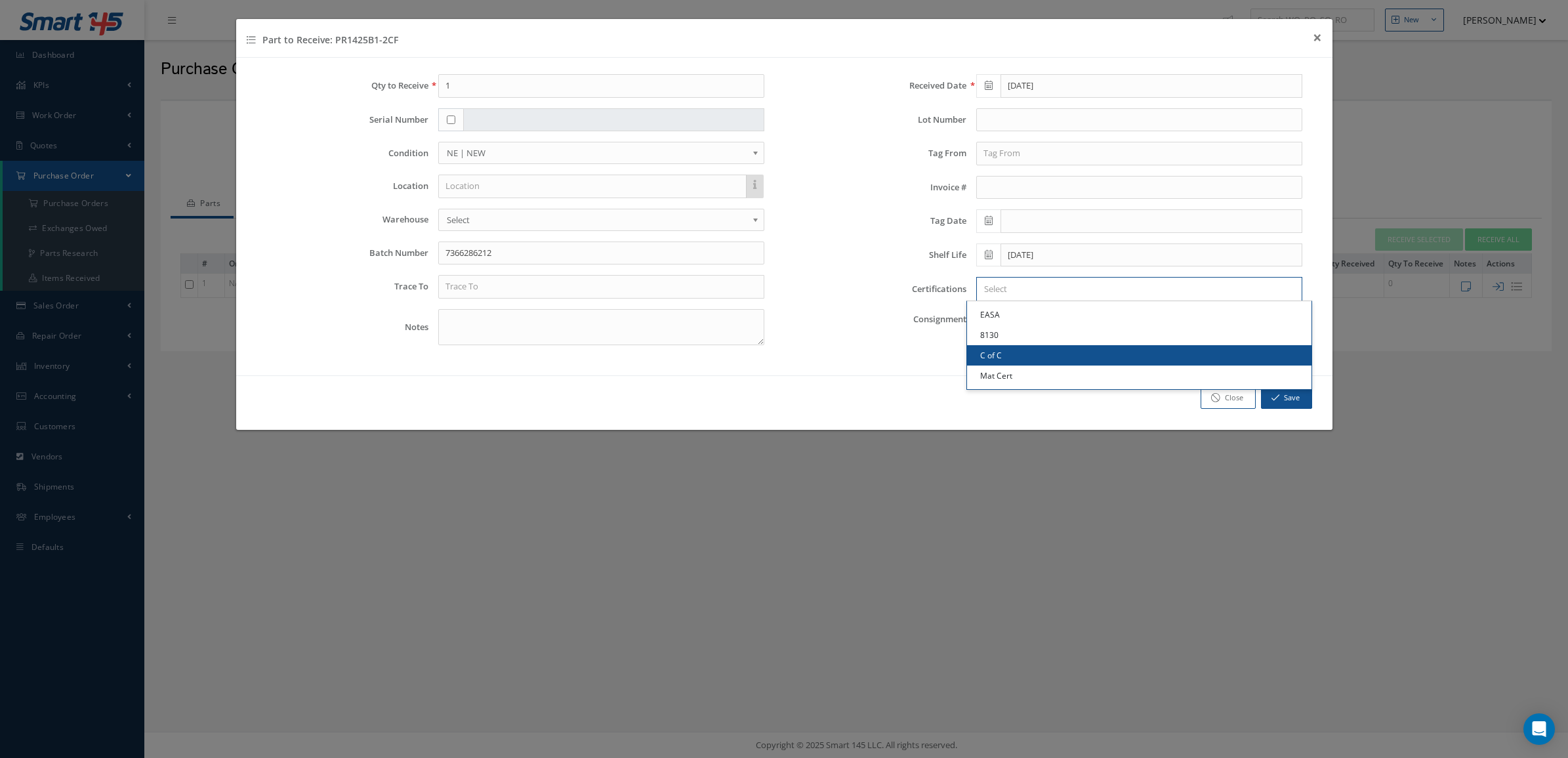
click at [1029, 354] on link "C of C" at bounding box center [1139, 355] width 345 height 20
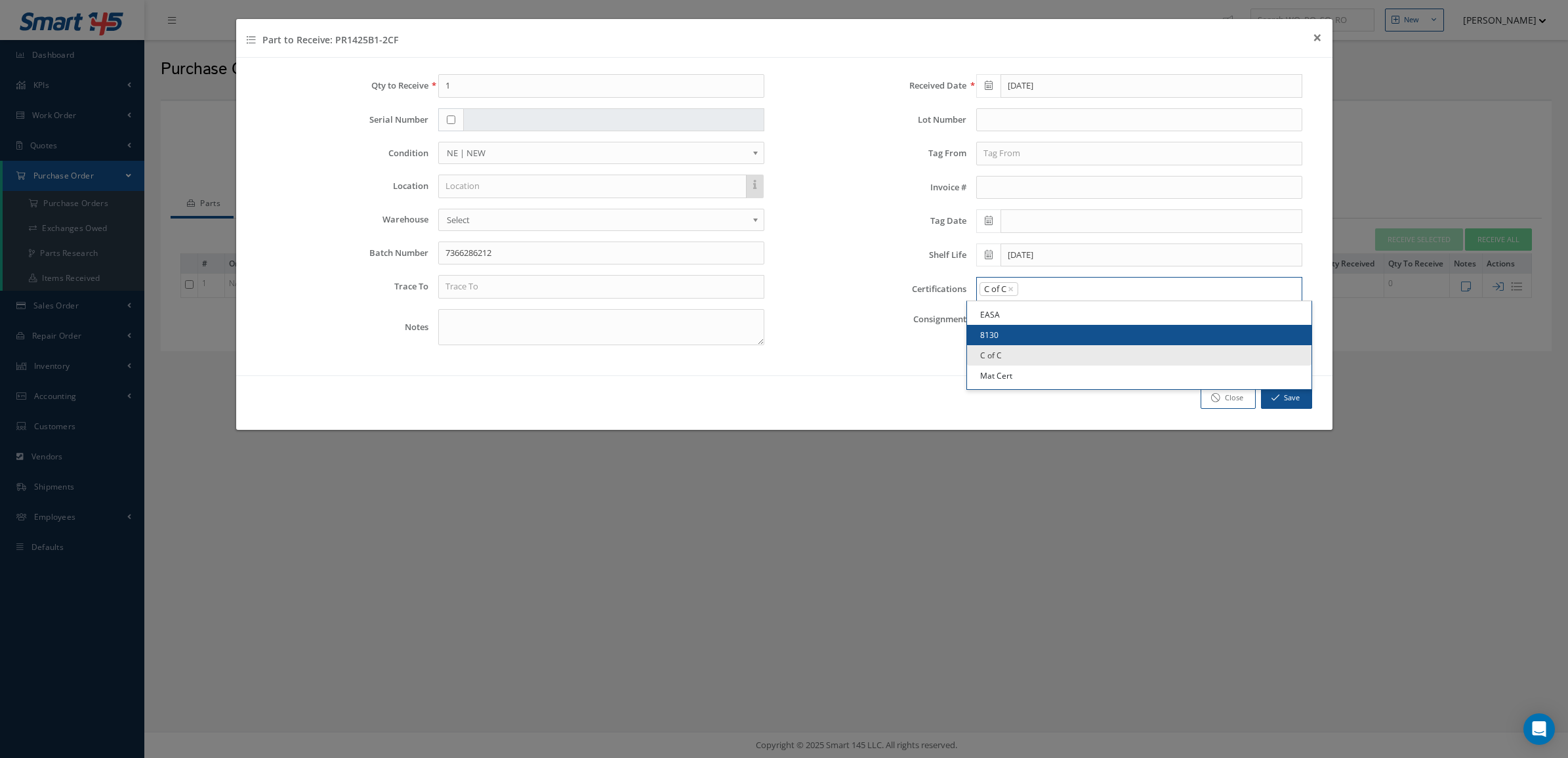
click at [1051, 291] on input "Search for option" at bounding box center [1157, 289] width 275 height 14
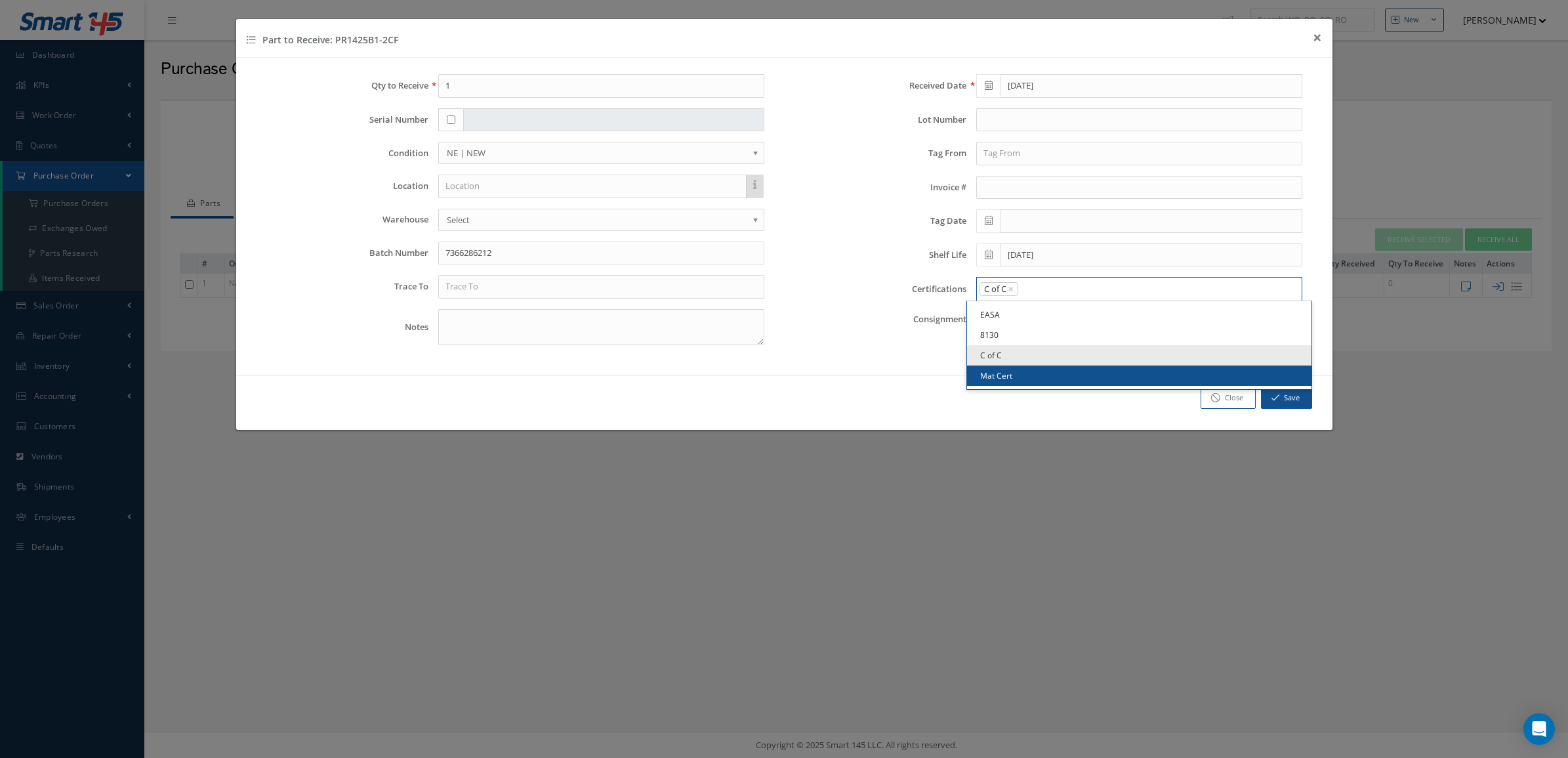
drag, startPoint x: 1051, startPoint y: 381, endPoint x: 1044, endPoint y: 366, distance: 16.6
click at [1050, 379] on link "Mat Cert" at bounding box center [1139, 376] width 345 height 20
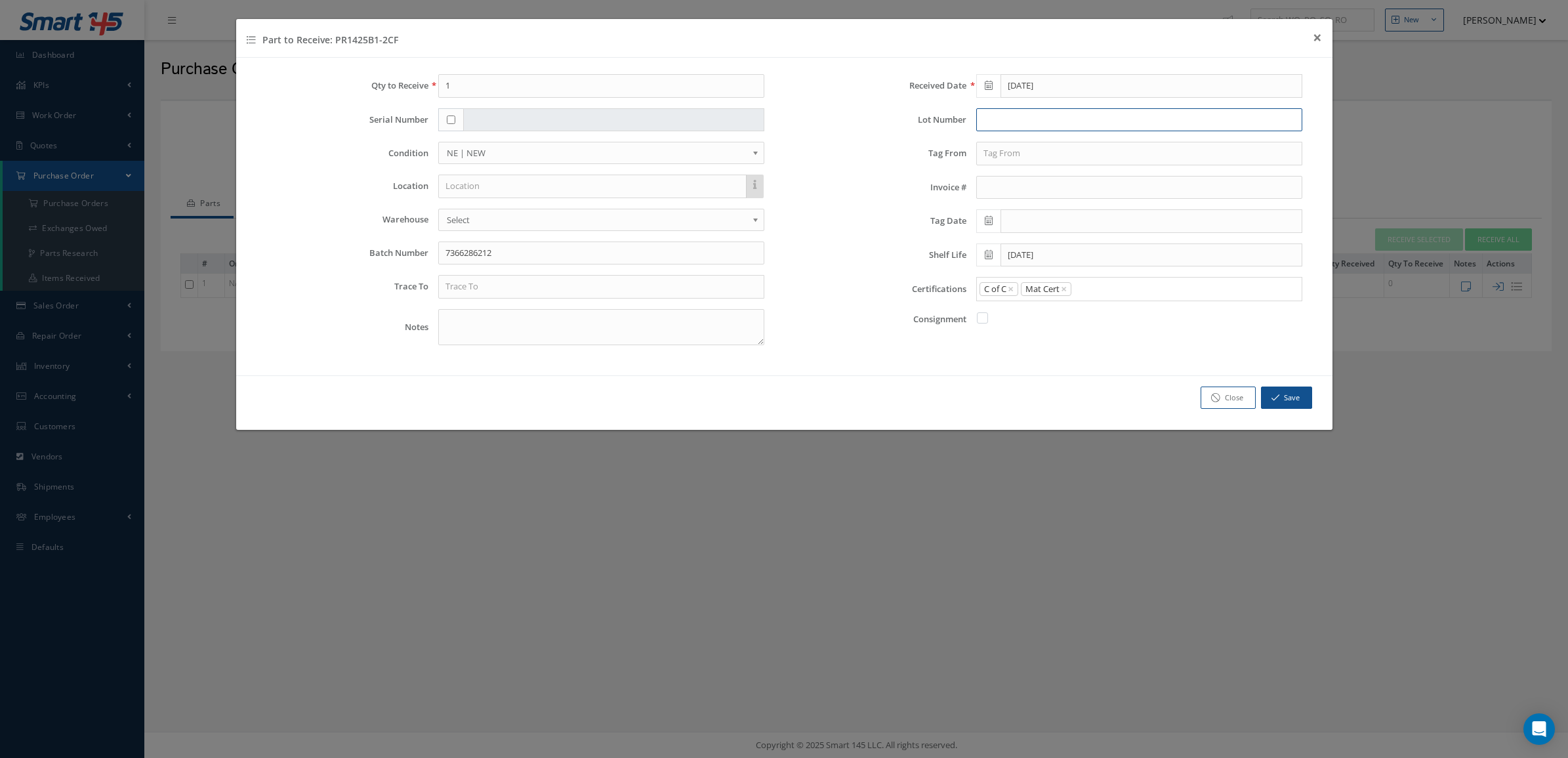
click at [1009, 122] on input "text" at bounding box center [1139, 120] width 326 height 24
type input "67042539F-67470381"
click at [474, 283] on input "text" at bounding box center [601, 286] width 326 height 24
click at [501, 313] on div "Qty to Receive 1 Serial Number Condition OH | OVERHAUL SV | SERVICEABLE RP | RE…" at bounding box center [515, 215] width 539 height 281
click at [487, 288] on input "PRC" at bounding box center [601, 286] width 326 height 24
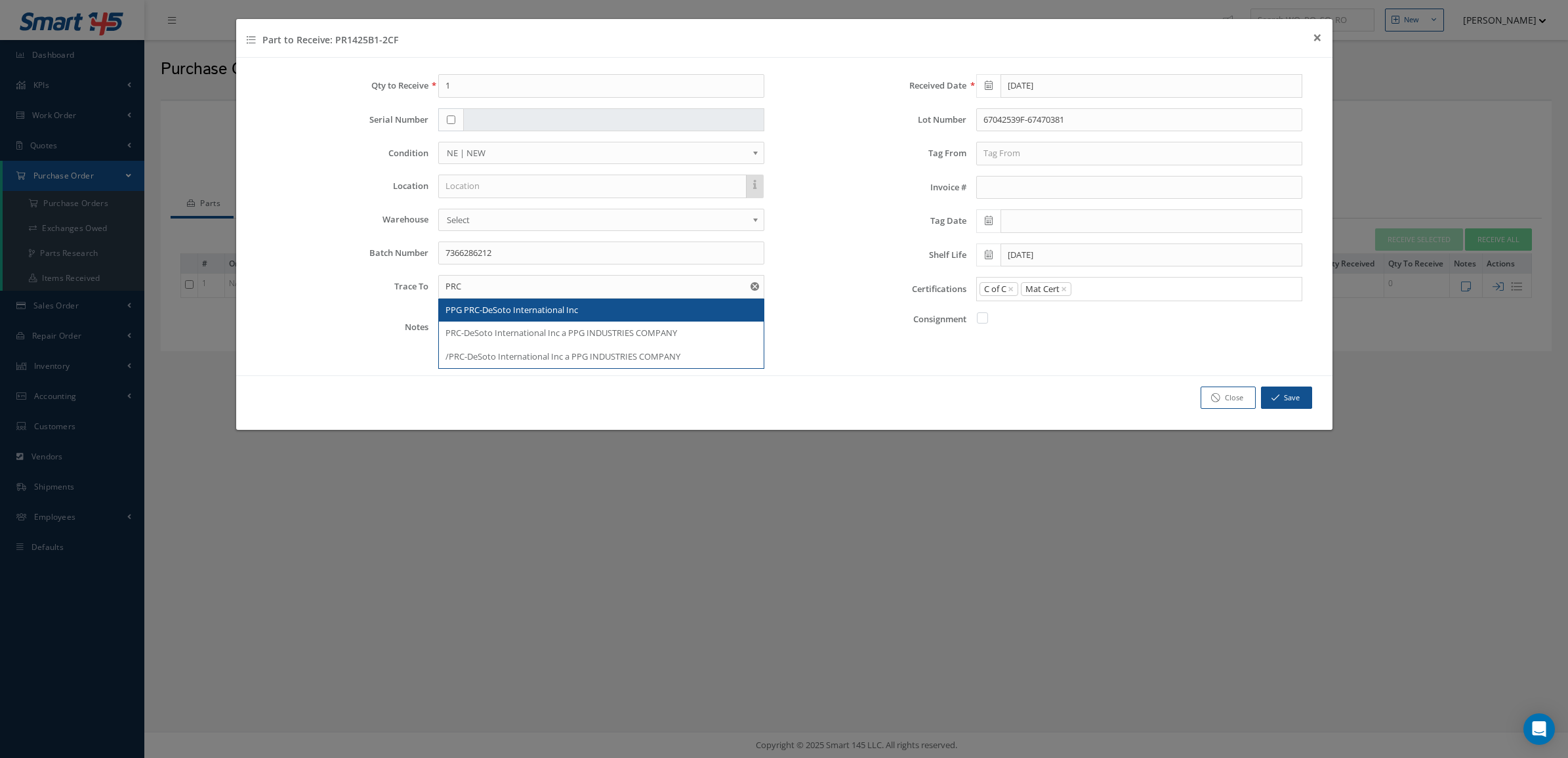
click at [484, 313] on span "PPG PRC-DeSoto International Inc" at bounding box center [512, 310] width 133 height 12
type input "PPG PRC-DeSoto International Inc"
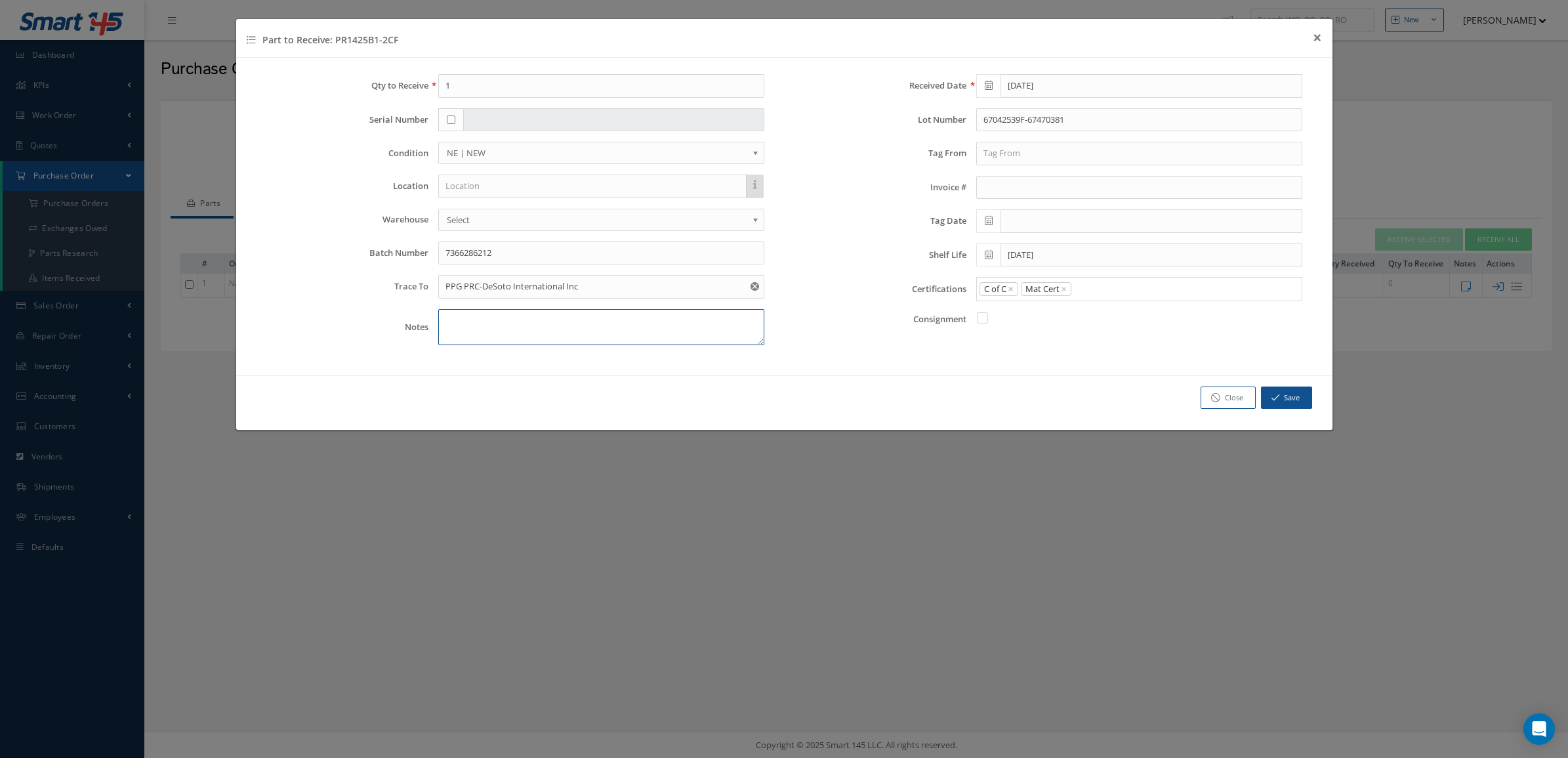
click at [516, 322] on textarea at bounding box center [601, 327] width 326 height 36
click at [513, 329] on textarea "DOM 05-2025 / N9 MONTHS" at bounding box center [601, 327] width 326 height 36
type textarea "DOM 05-2025 / 9 MONTHS"
drag, startPoint x: 574, startPoint y: 80, endPoint x: 338, endPoint y: 90, distance: 236.2
click at [338, 90] on div "Qty to Receive 1" at bounding box center [515, 86] width 519 height 24
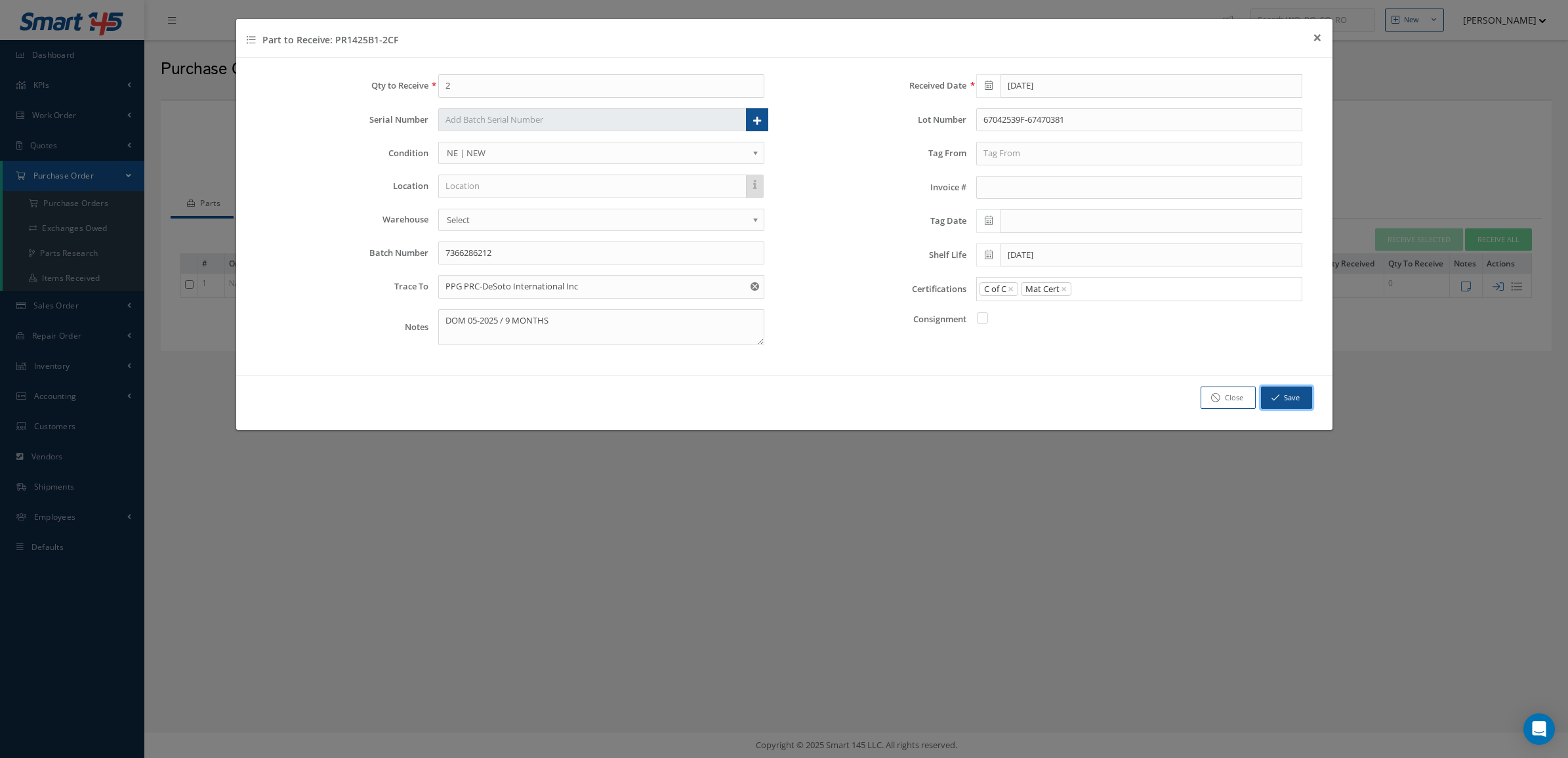
click at [1290, 398] on button "Save" at bounding box center [1286, 398] width 51 height 23
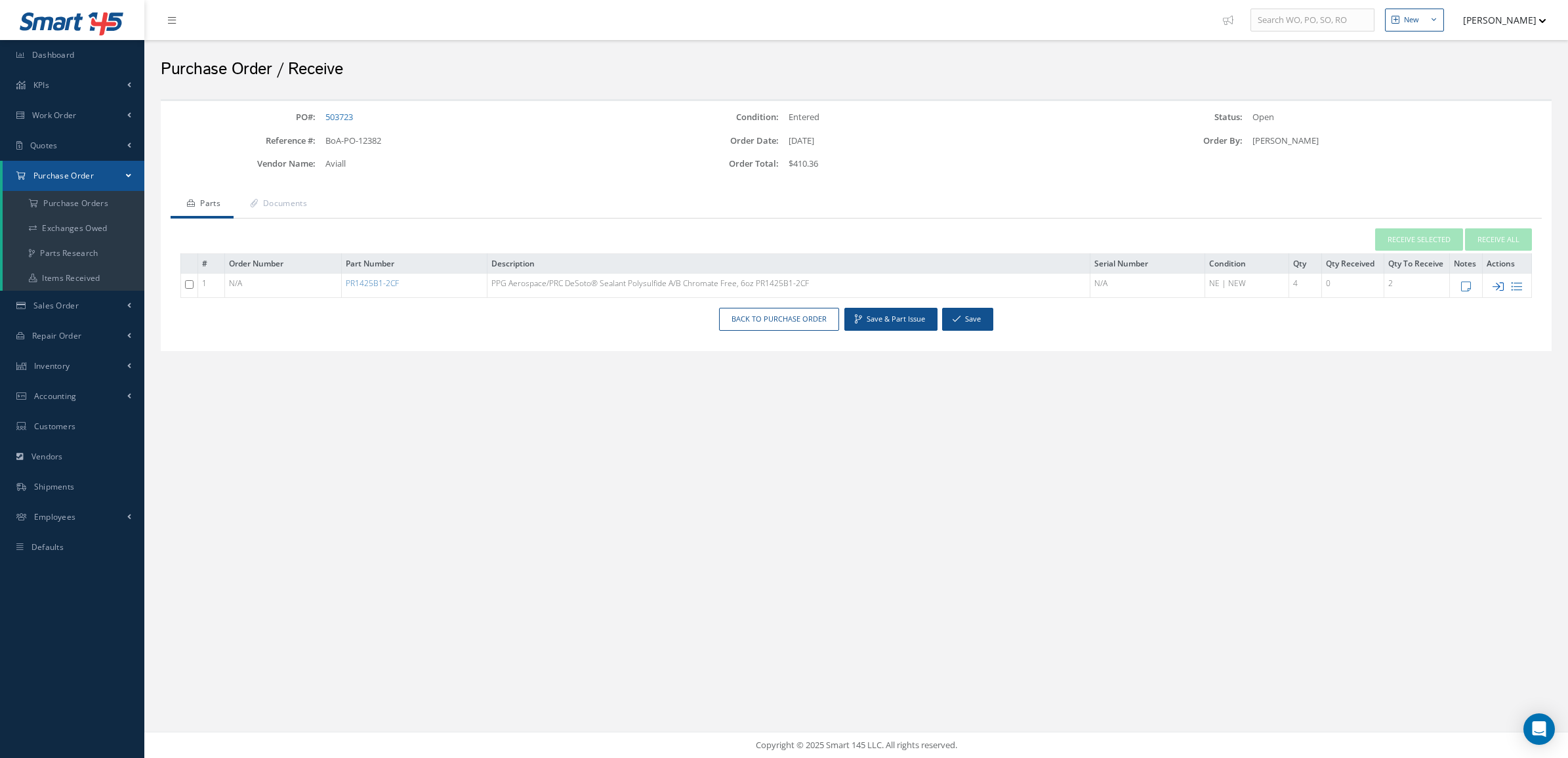
click at [1494, 286] on icon at bounding box center [1498, 286] width 11 height 11
type input "1"
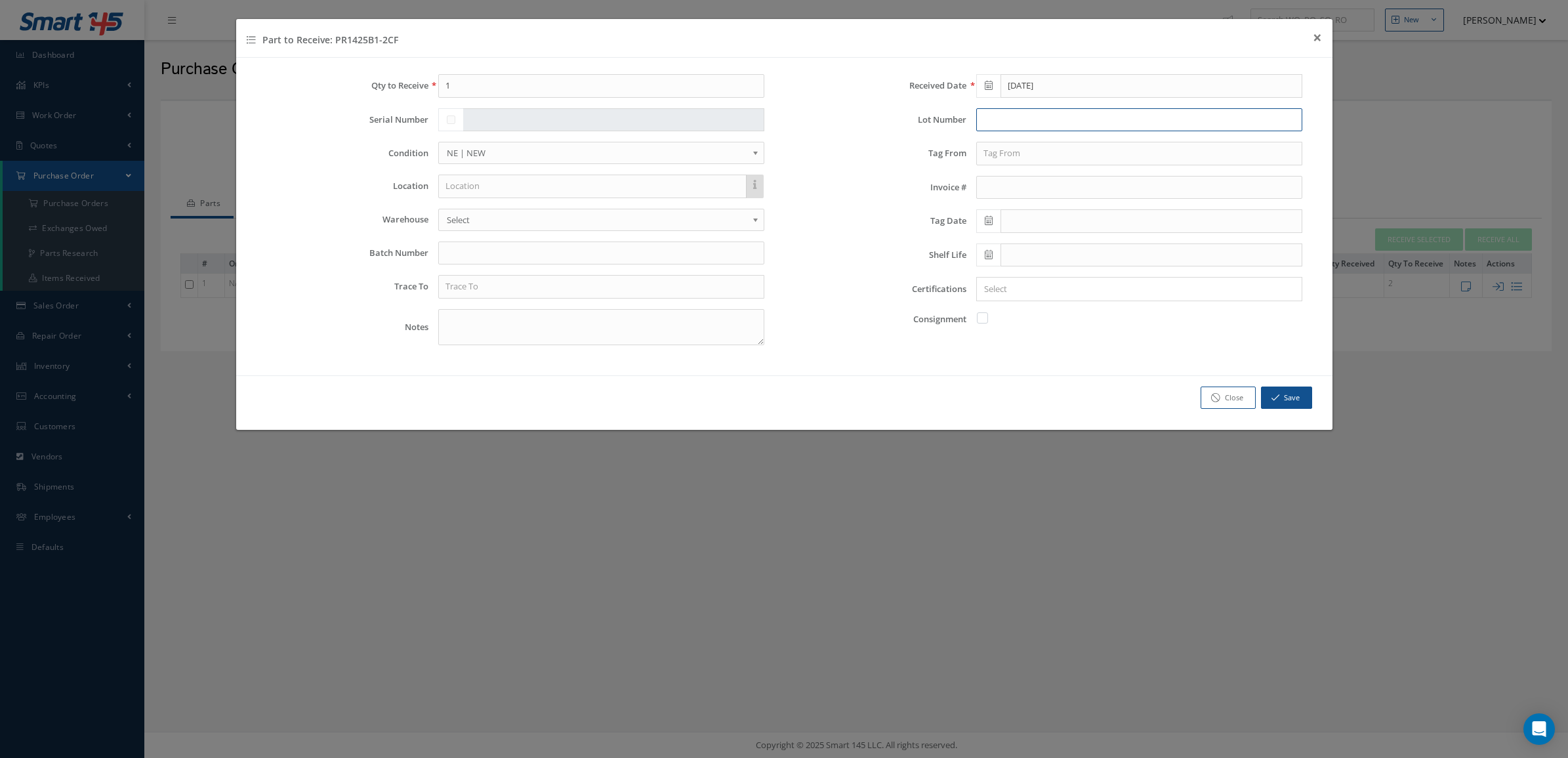
click at [1027, 116] on input "text" at bounding box center [1139, 120] width 326 height 24
click at [524, 286] on input "text" at bounding box center [601, 286] width 326 height 24
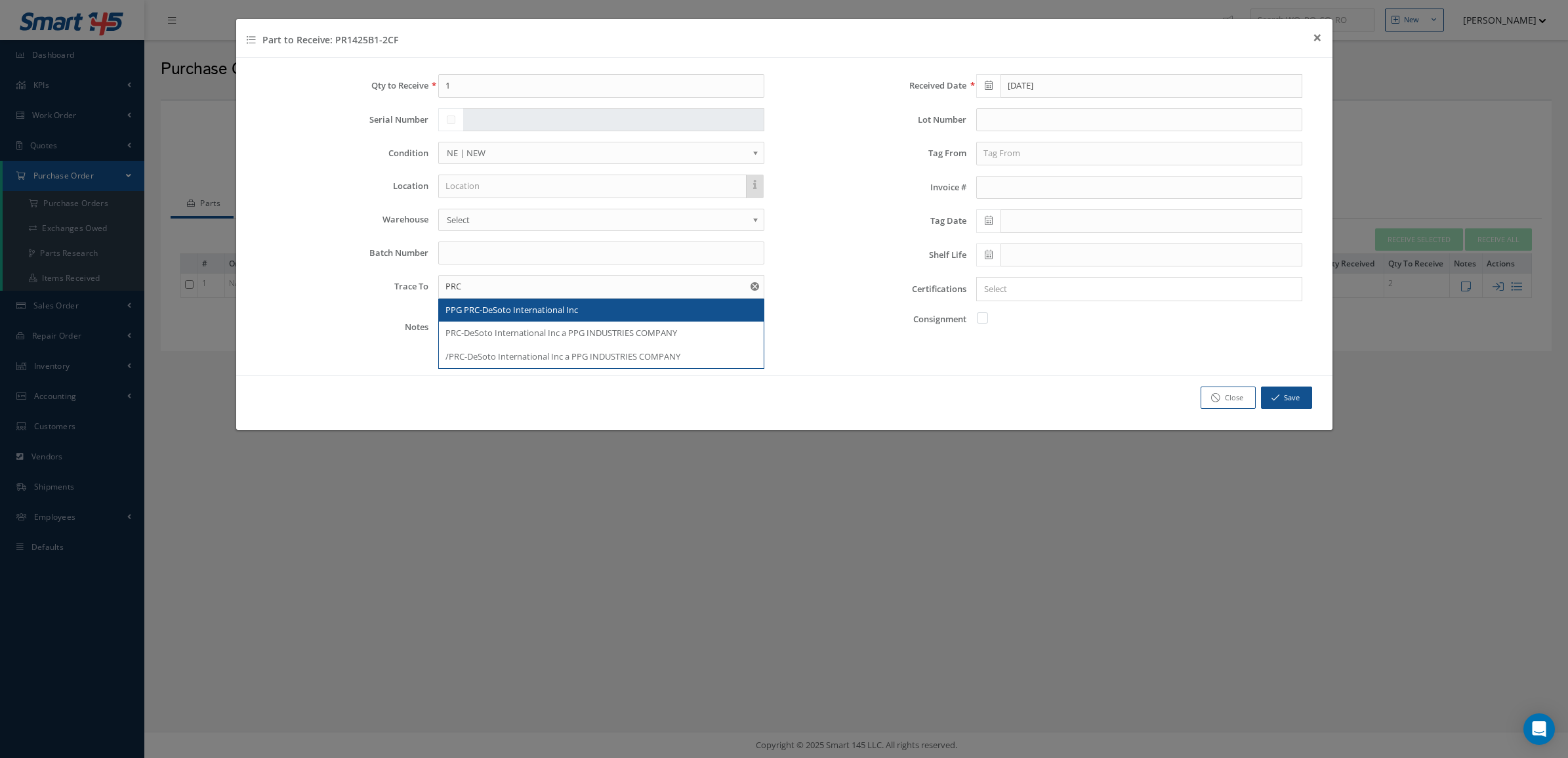
click at [534, 313] on span "PPG PRC-DeSoto International Inc" at bounding box center [512, 310] width 133 height 12
type input "PPG PRC-DeSoto International Inc"
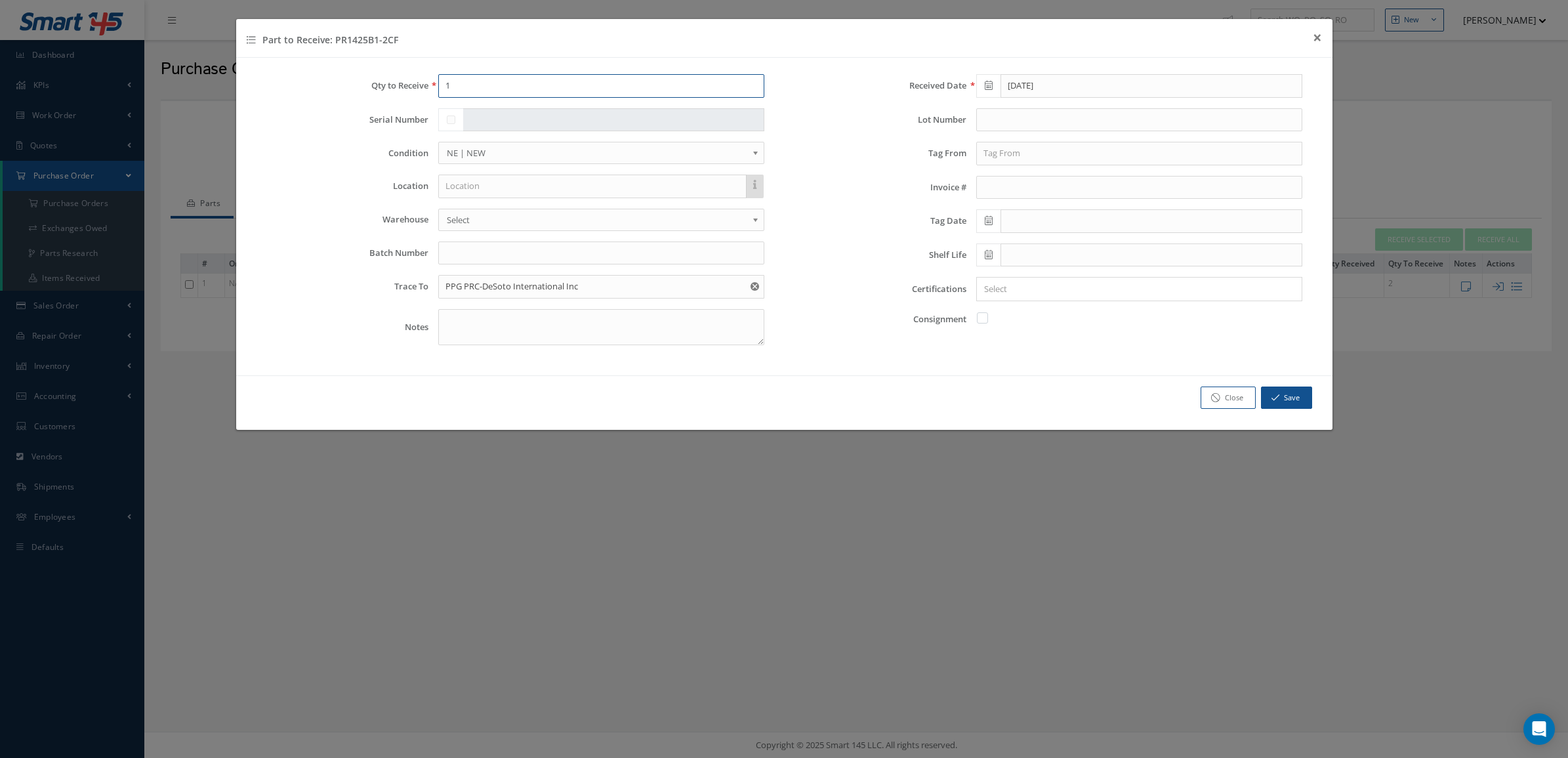
drag, startPoint x: 467, startPoint y: 89, endPoint x: 395, endPoint y: 92, distance: 72.1
click at [395, 92] on div "Qty to Receive 1" at bounding box center [515, 86] width 519 height 24
type input "2"
click at [448, 259] on input "text" at bounding box center [601, 253] width 326 height 24
type input "7366309956"
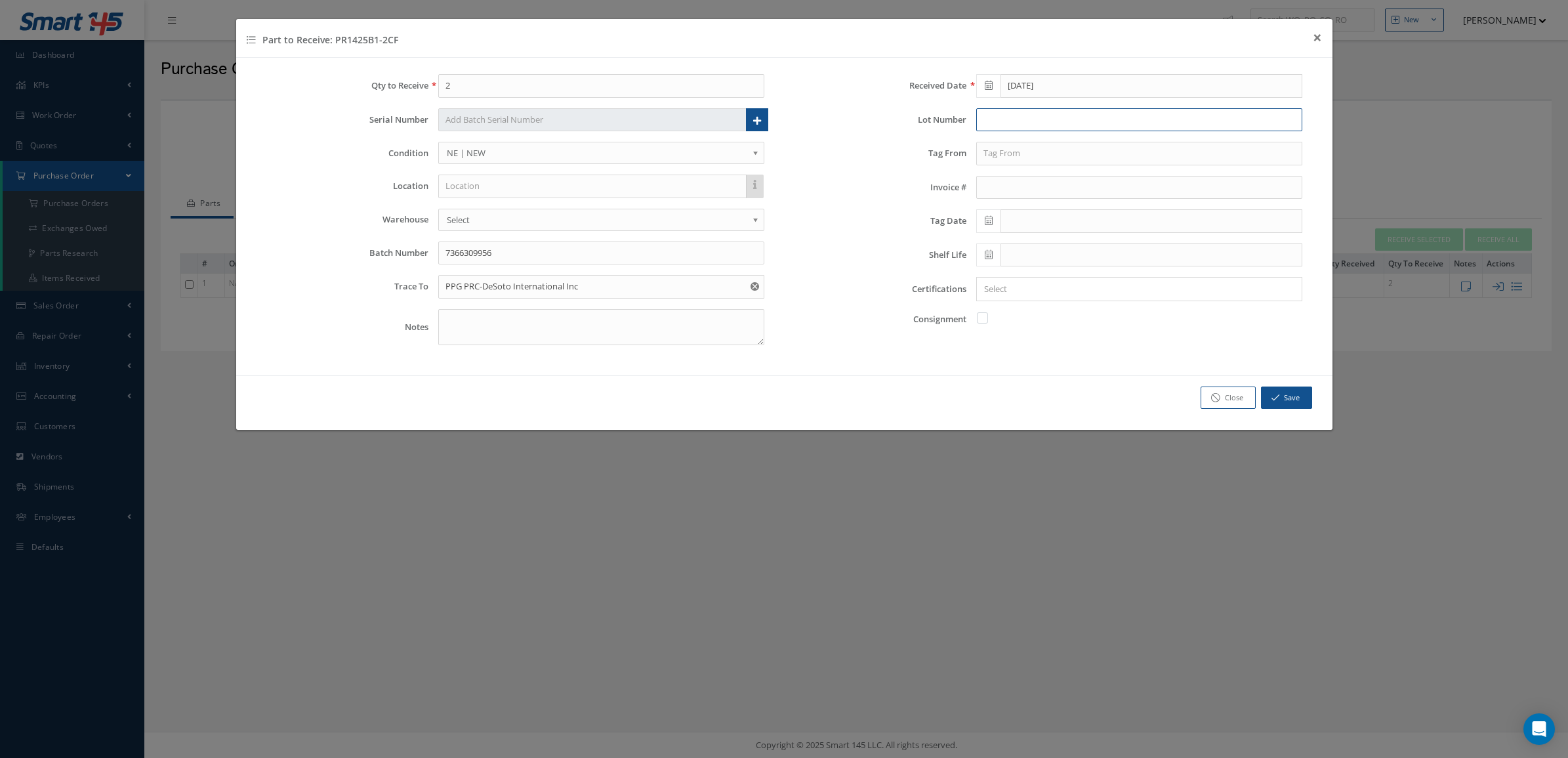
click at [1022, 115] on input "text" at bounding box center [1139, 120] width 326 height 24
type input "67042539F-67470381"
drag, startPoint x: 571, startPoint y: 250, endPoint x: 387, endPoint y: 257, distance: 184.1
click at [387, 257] on div "Batch Number 7366309956" at bounding box center [515, 253] width 519 height 24
click at [990, 254] on icon at bounding box center [989, 254] width 8 height 9
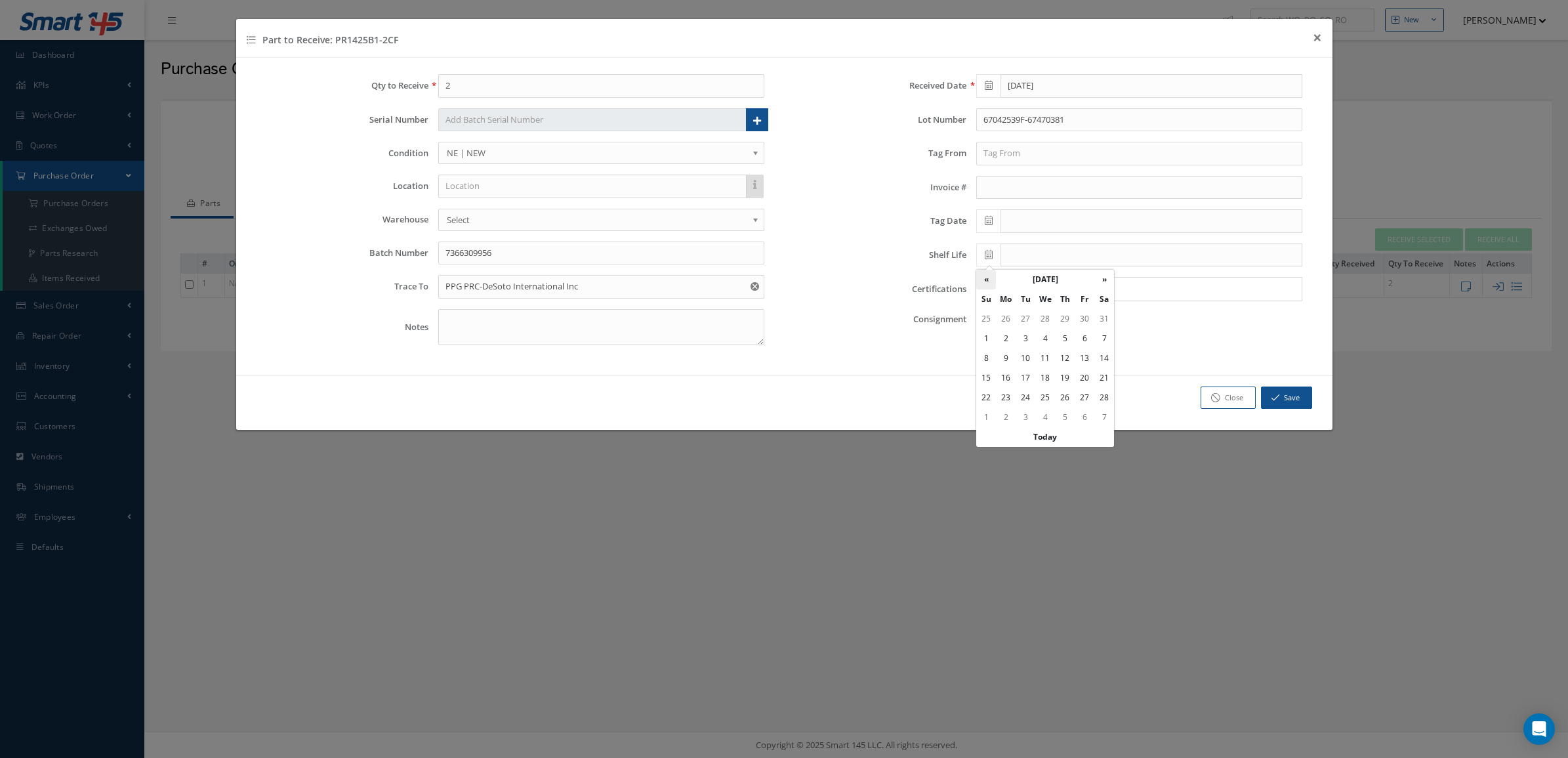
click at [991, 286] on th "«" at bounding box center [986, 279] width 20 height 20
click at [1109, 287] on th "»" at bounding box center [1104, 279] width 20 height 20
click at [661, 320] on textarea at bounding box center [601, 327] width 326 height 36
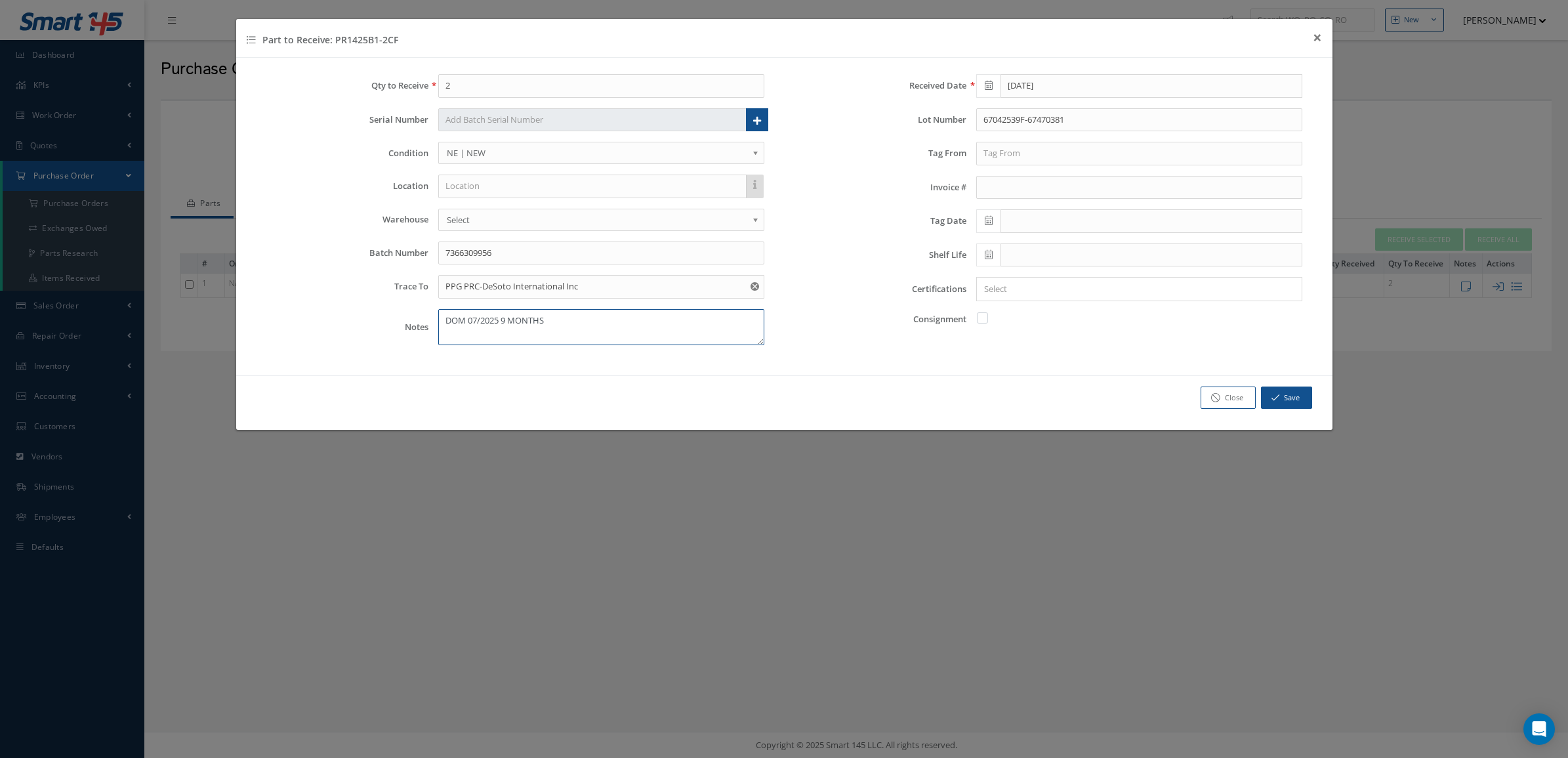
type textarea "DOM 07/2025 9 MONTHS"
click at [995, 251] on span at bounding box center [988, 255] width 24 height 24
click at [1066, 397] on td "30" at bounding box center [1065, 398] width 20 height 20
type input "04/30/2026"
click at [1040, 294] on input "Search for option" at bounding box center [1136, 289] width 316 height 14
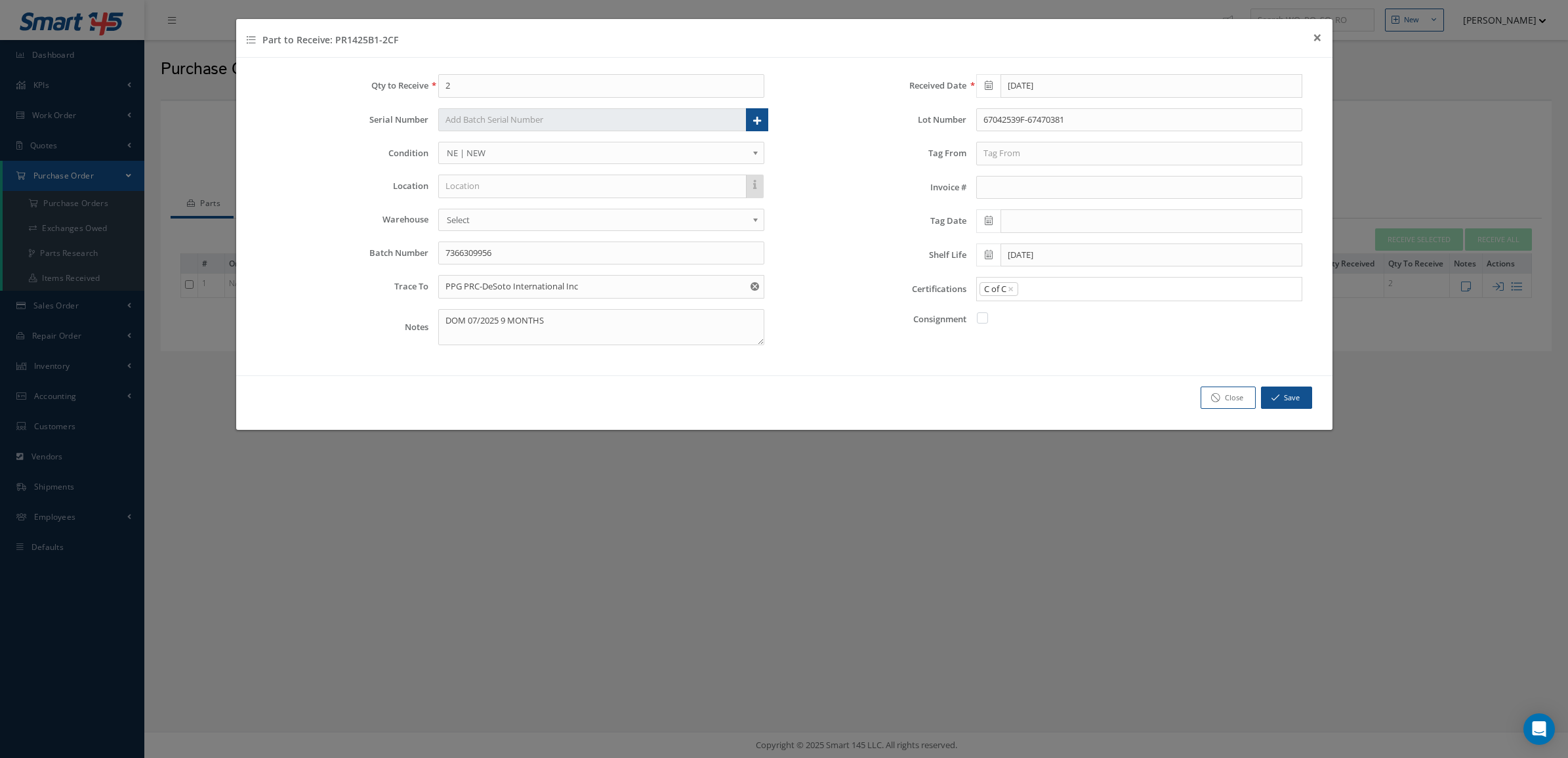
click at [1047, 352] on link "C of C" at bounding box center [1139, 355] width 345 height 20
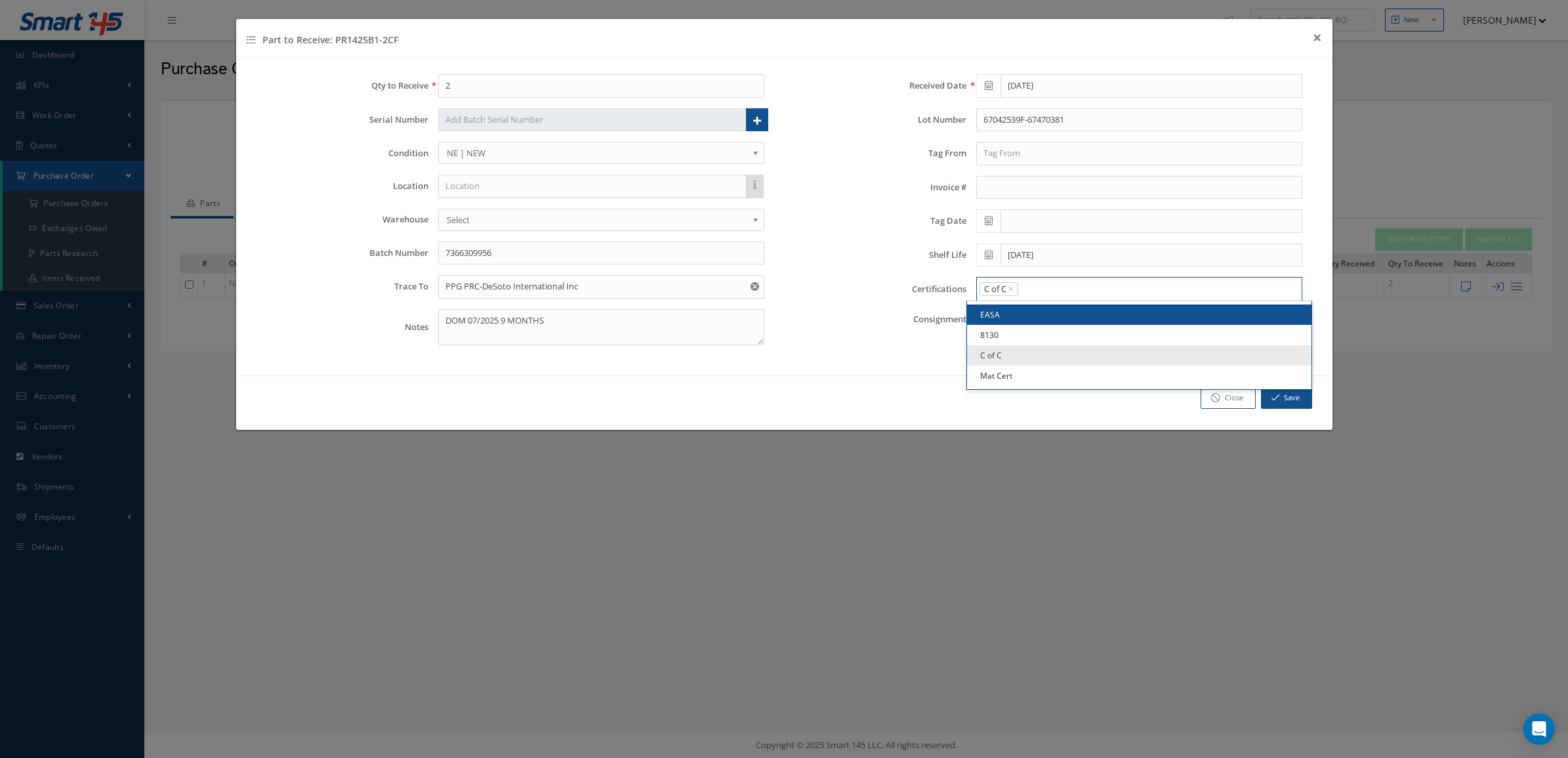
click at [1062, 296] on input "Search for option" at bounding box center [1157, 289] width 275 height 14
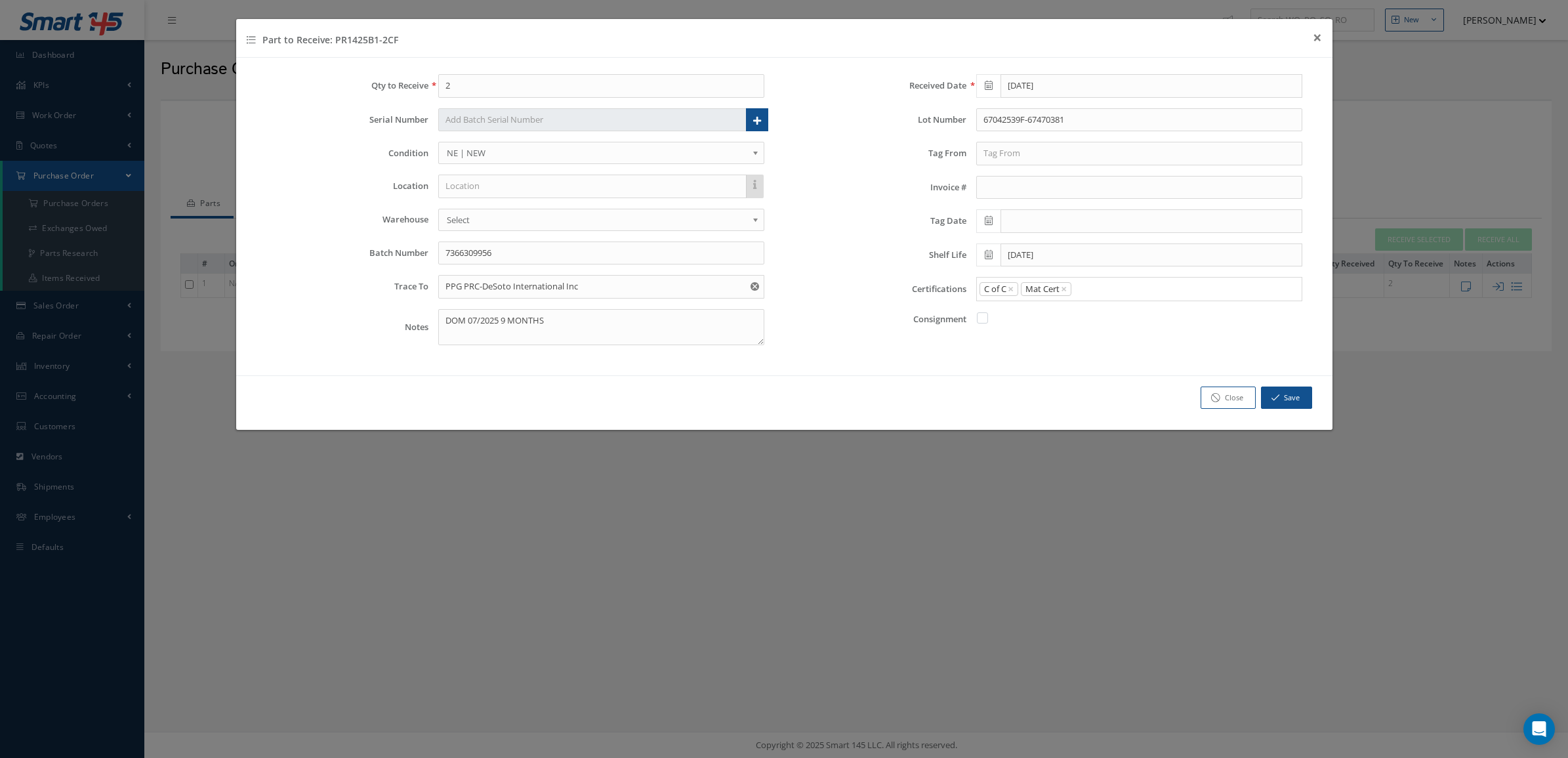
click at [1063, 367] on link "Mat Cert" at bounding box center [1139, 376] width 345 height 20
click at [1277, 394] on button "Save" at bounding box center [1286, 398] width 51 height 23
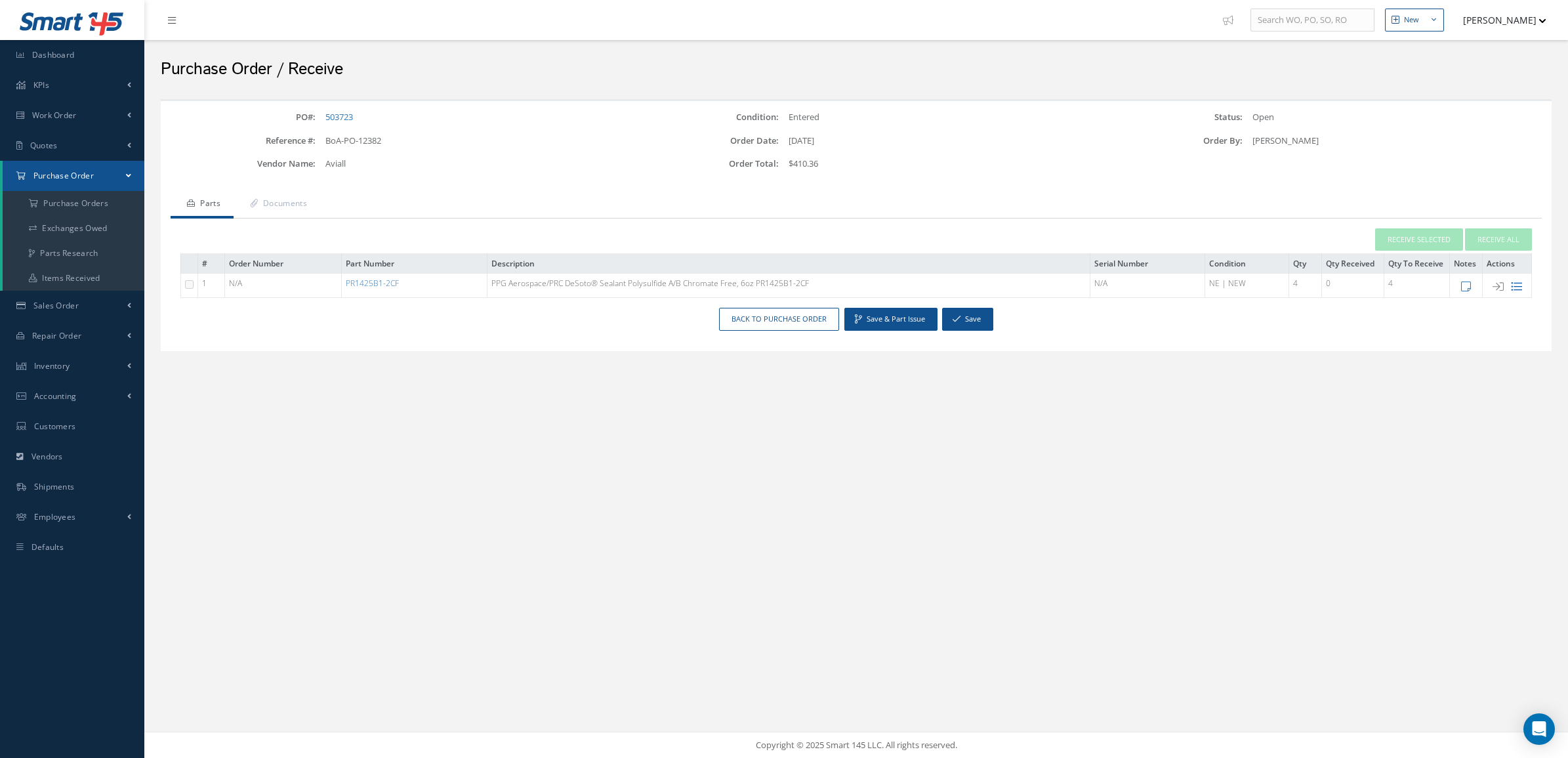
click at [1514, 286] on icon at bounding box center [1516, 286] width 11 height 11
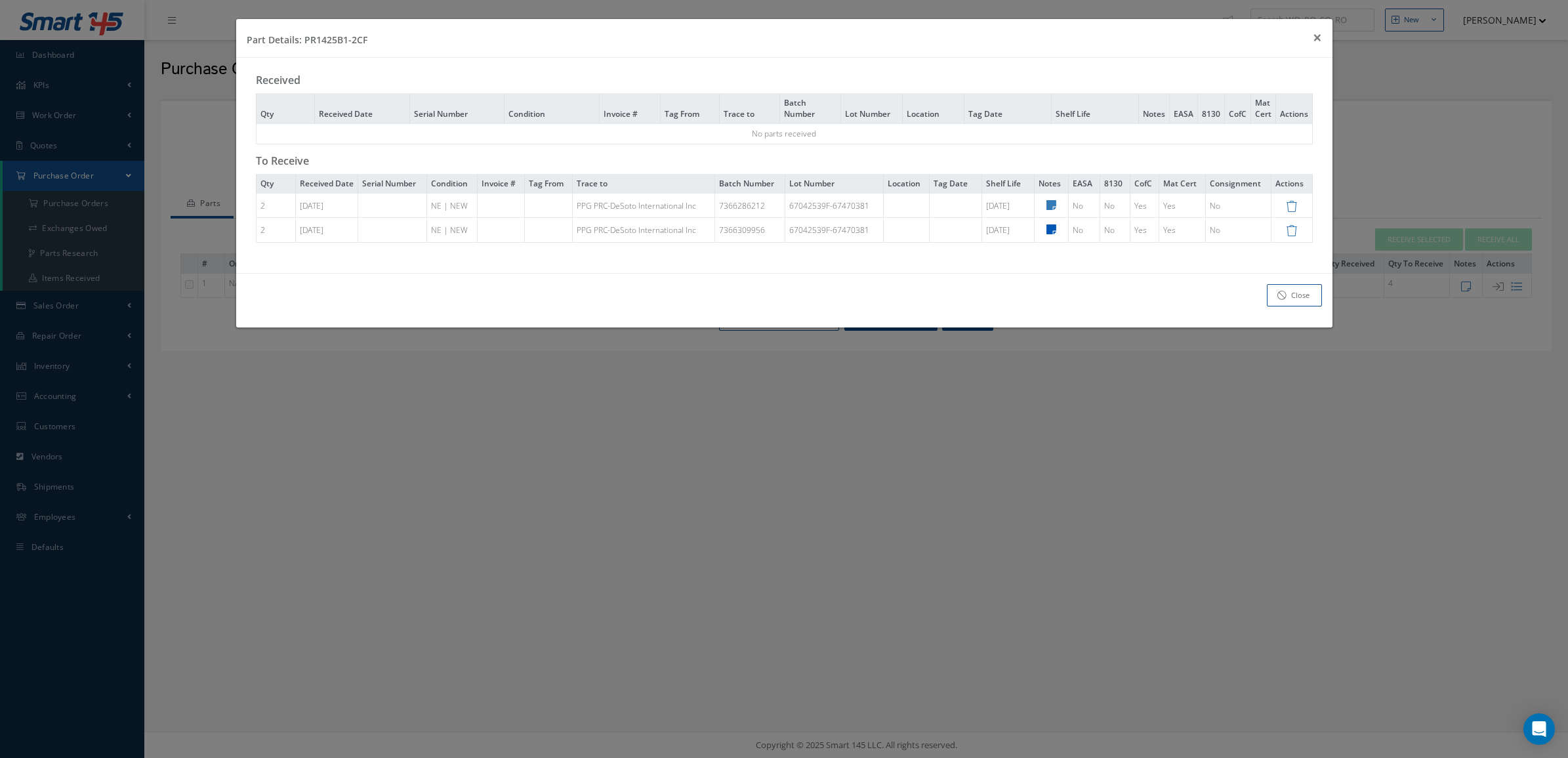
click at [1056, 234] on icon at bounding box center [1051, 229] width 10 height 11
type textarea "DOM 07/2025 9 MONTHS"
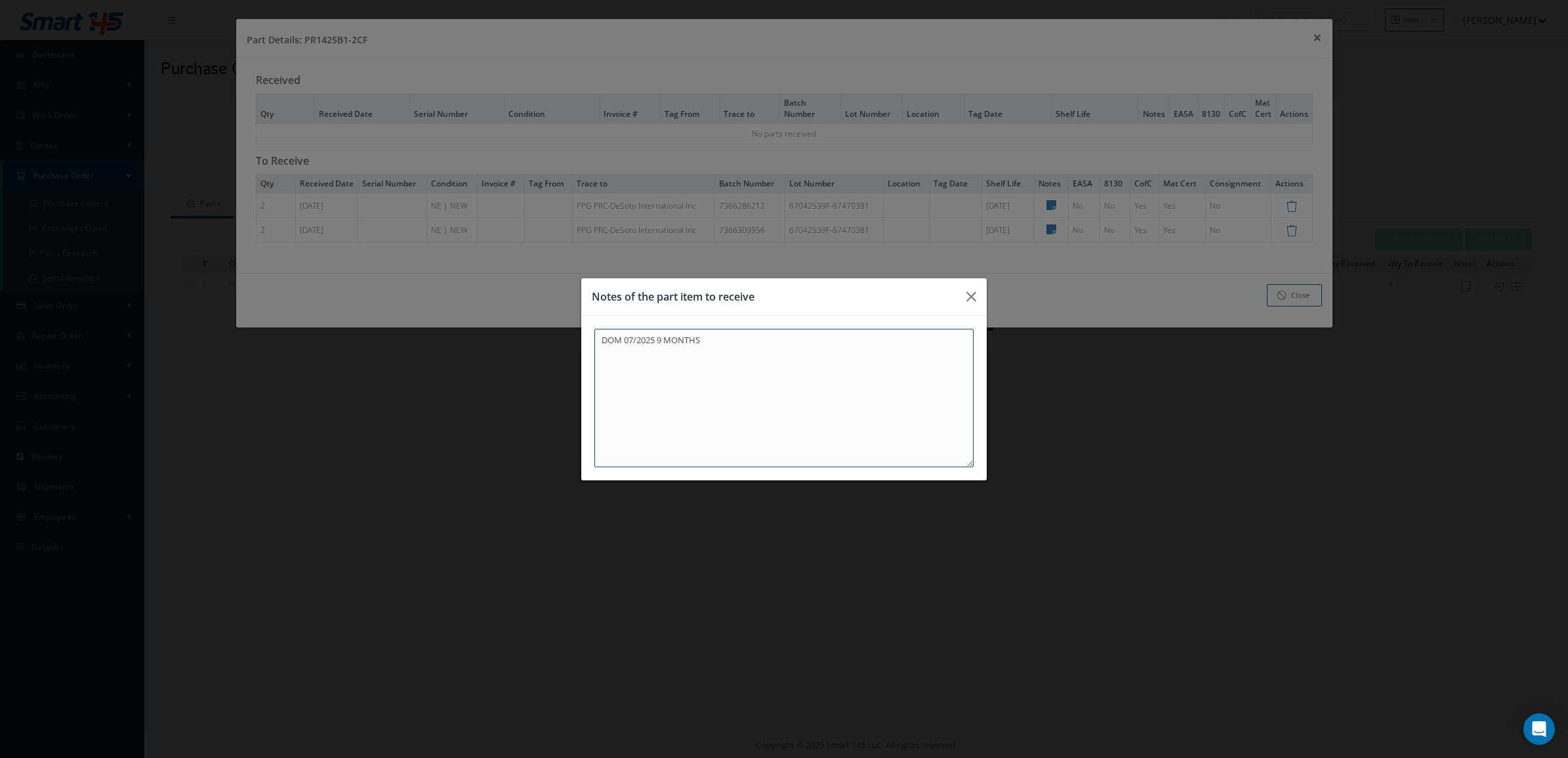
drag, startPoint x: 763, startPoint y: 339, endPoint x: 427, endPoint y: 339, distance: 336.0
click at [427, 339] on div "Notes of the part item to receive DOM 07/2025 9 MONTHS" at bounding box center [784, 379] width 1568 height 758
click at [1295, 297] on div "Notes of the part item to receive DOM 07/2025 9 MONTHS" at bounding box center [784, 379] width 1568 height 758
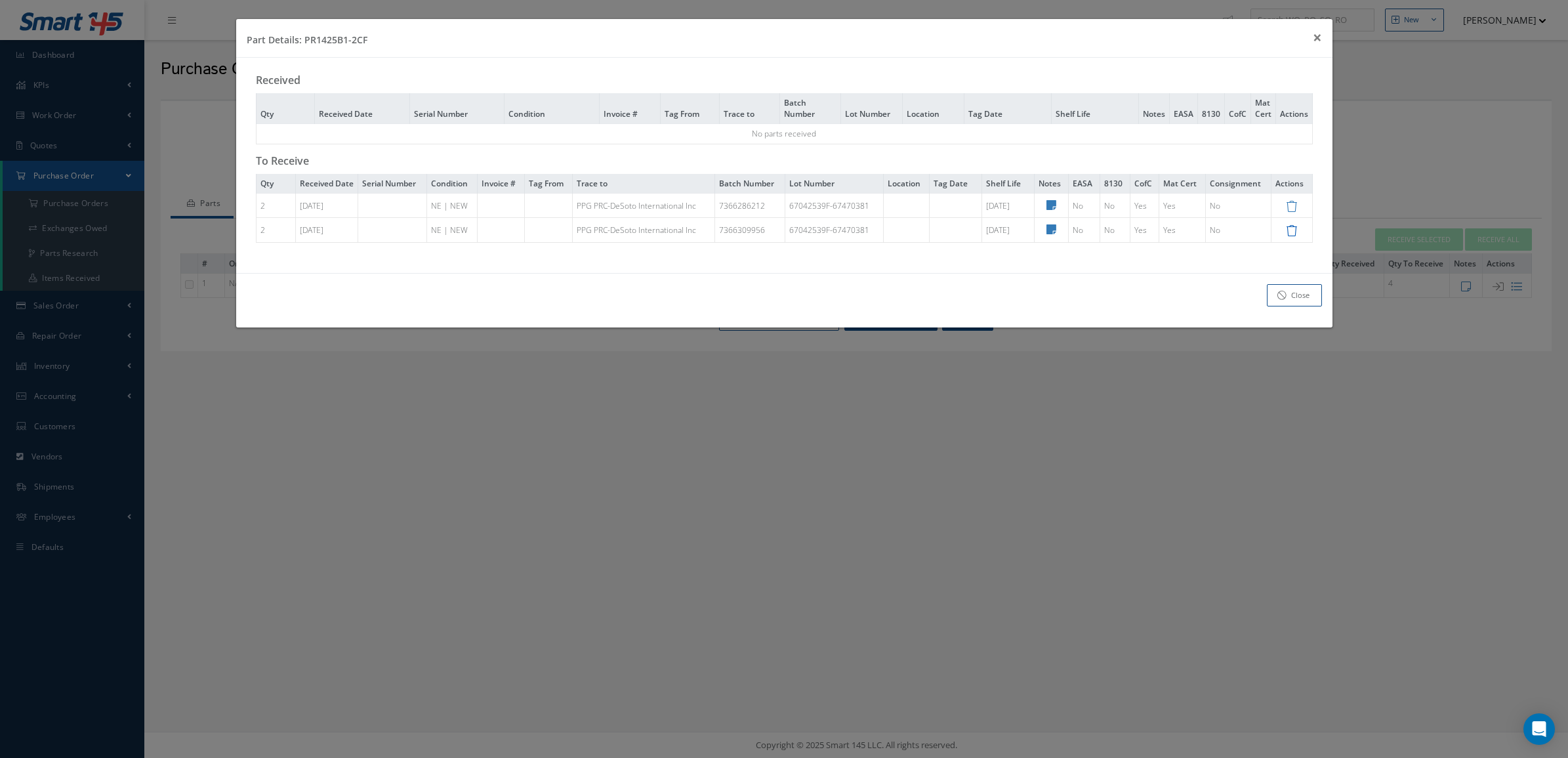
click at [1291, 236] on icon at bounding box center [1291, 231] width 11 height 11
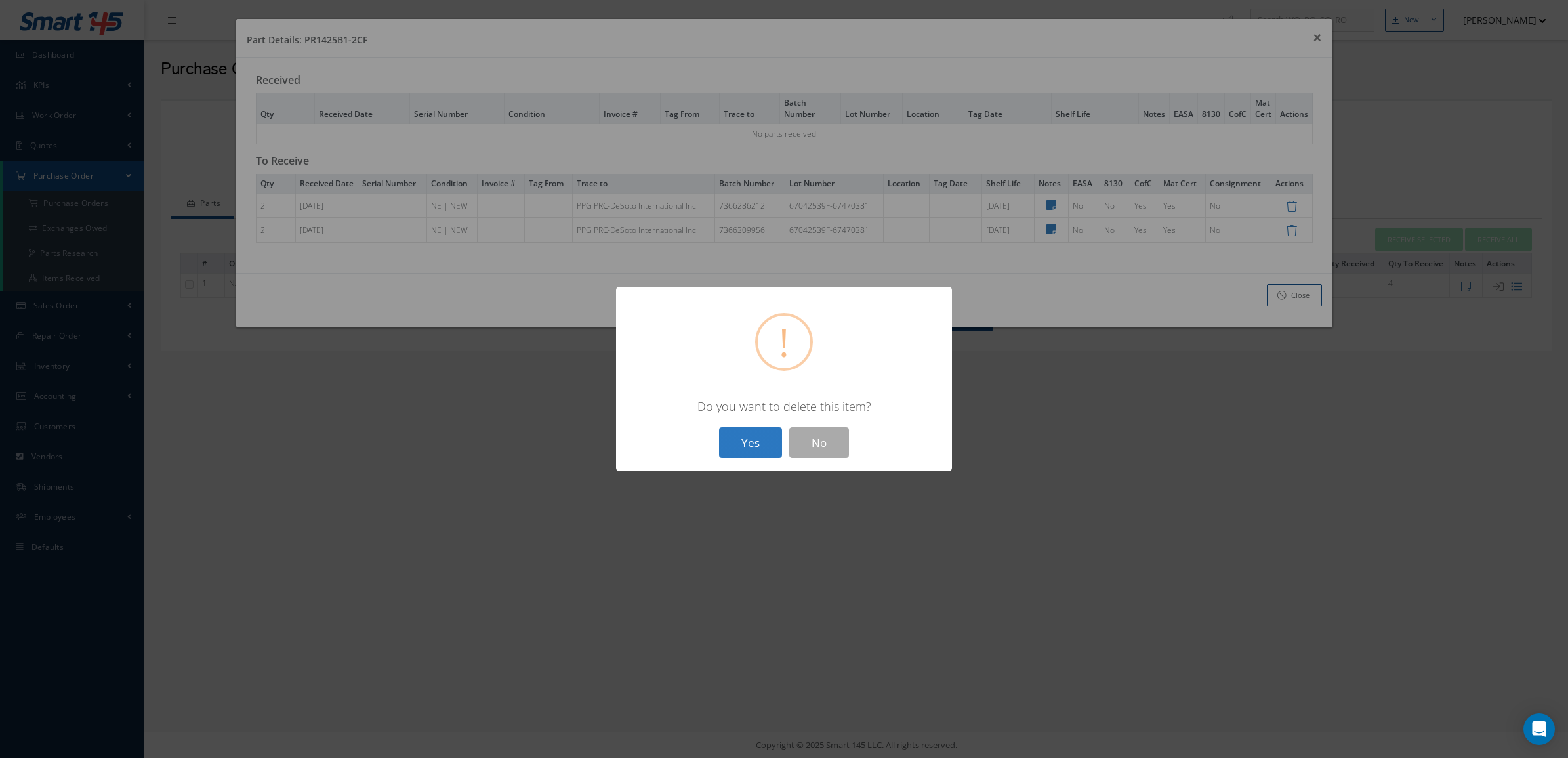
click at [738, 441] on button "Yes" at bounding box center [751, 442] width 63 height 31
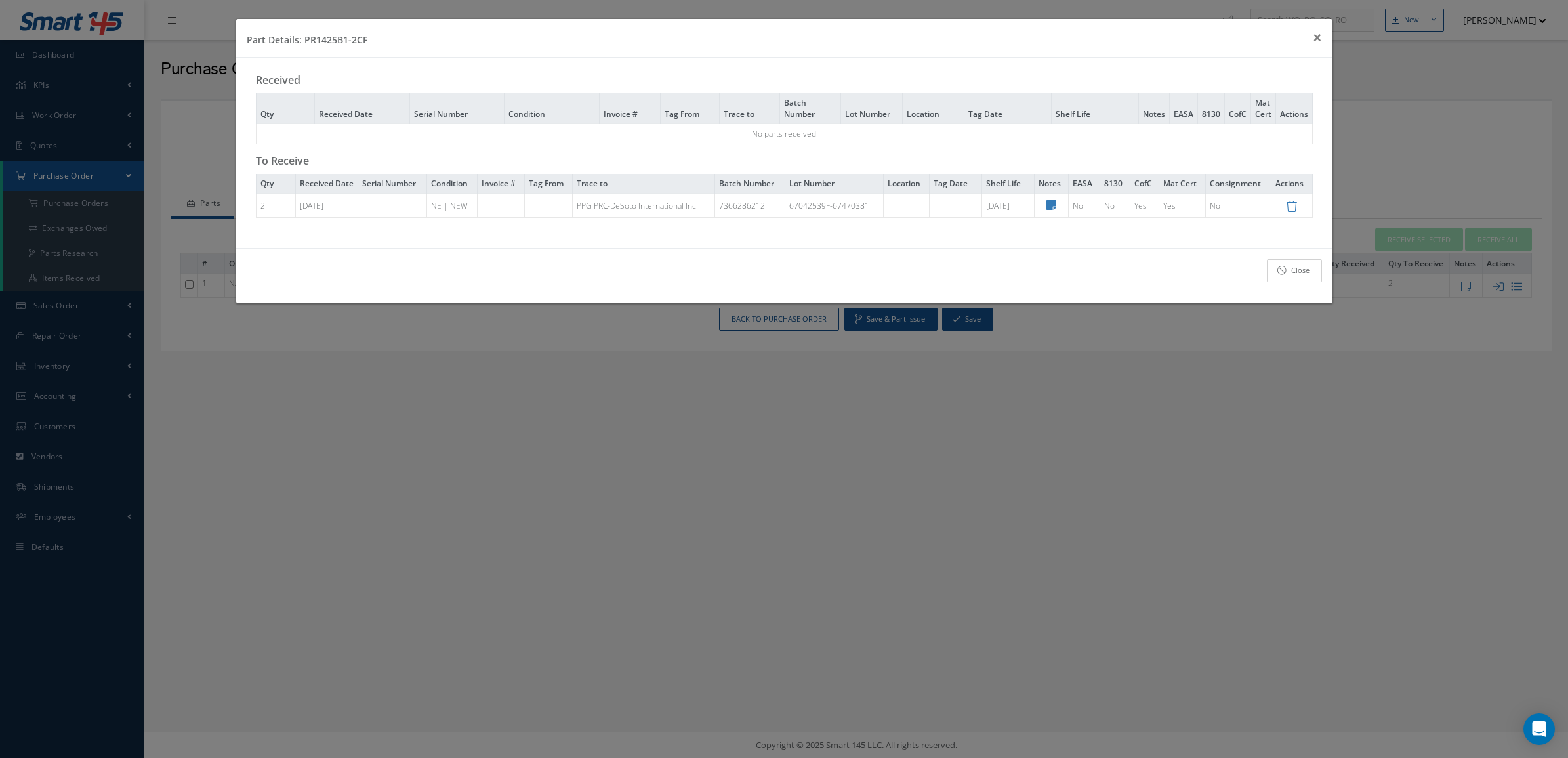
click at [1286, 275] on icon at bounding box center [1282, 270] width 9 height 9
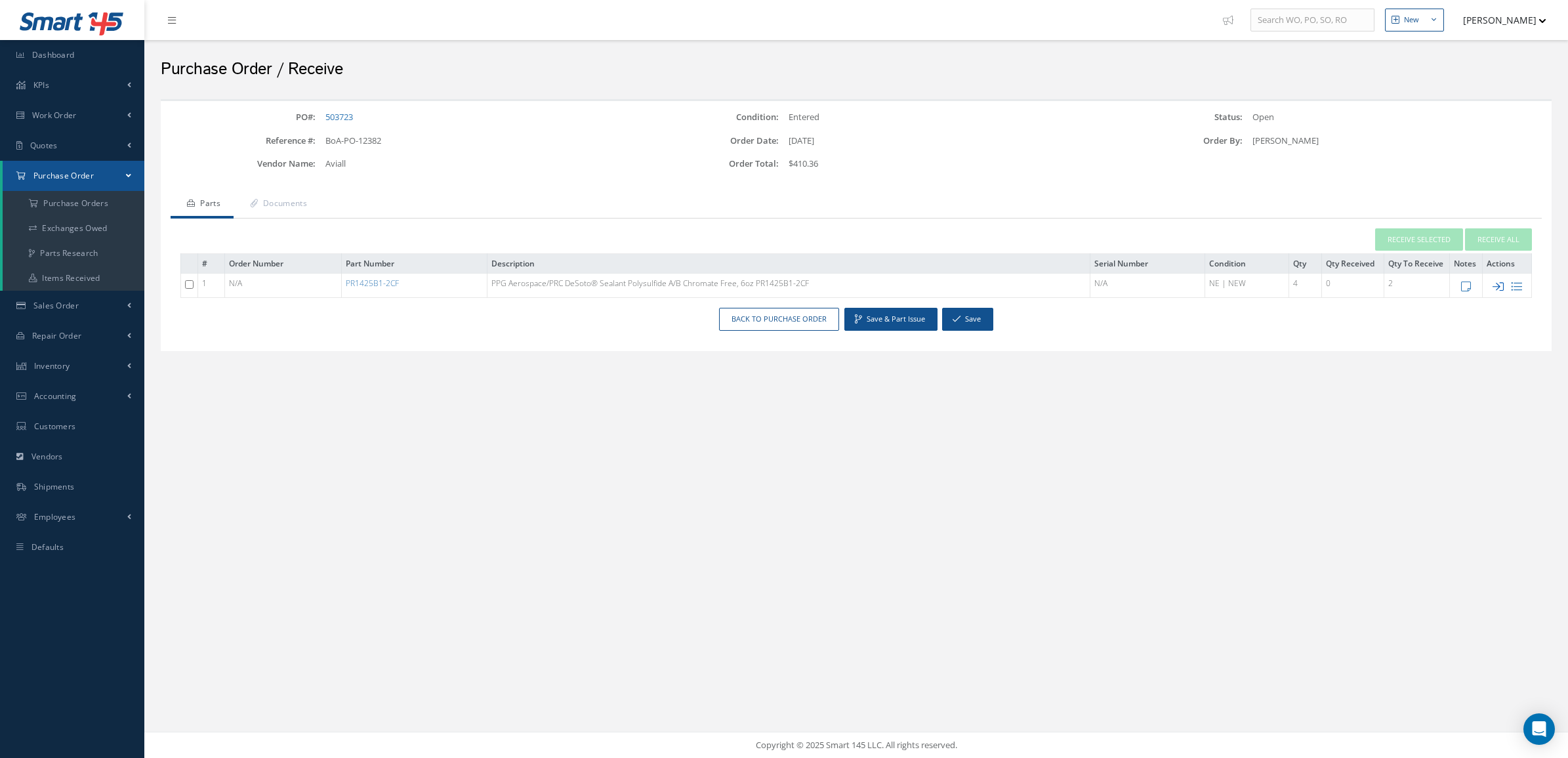
click at [1498, 285] on icon at bounding box center [1498, 286] width 11 height 11
type input "1"
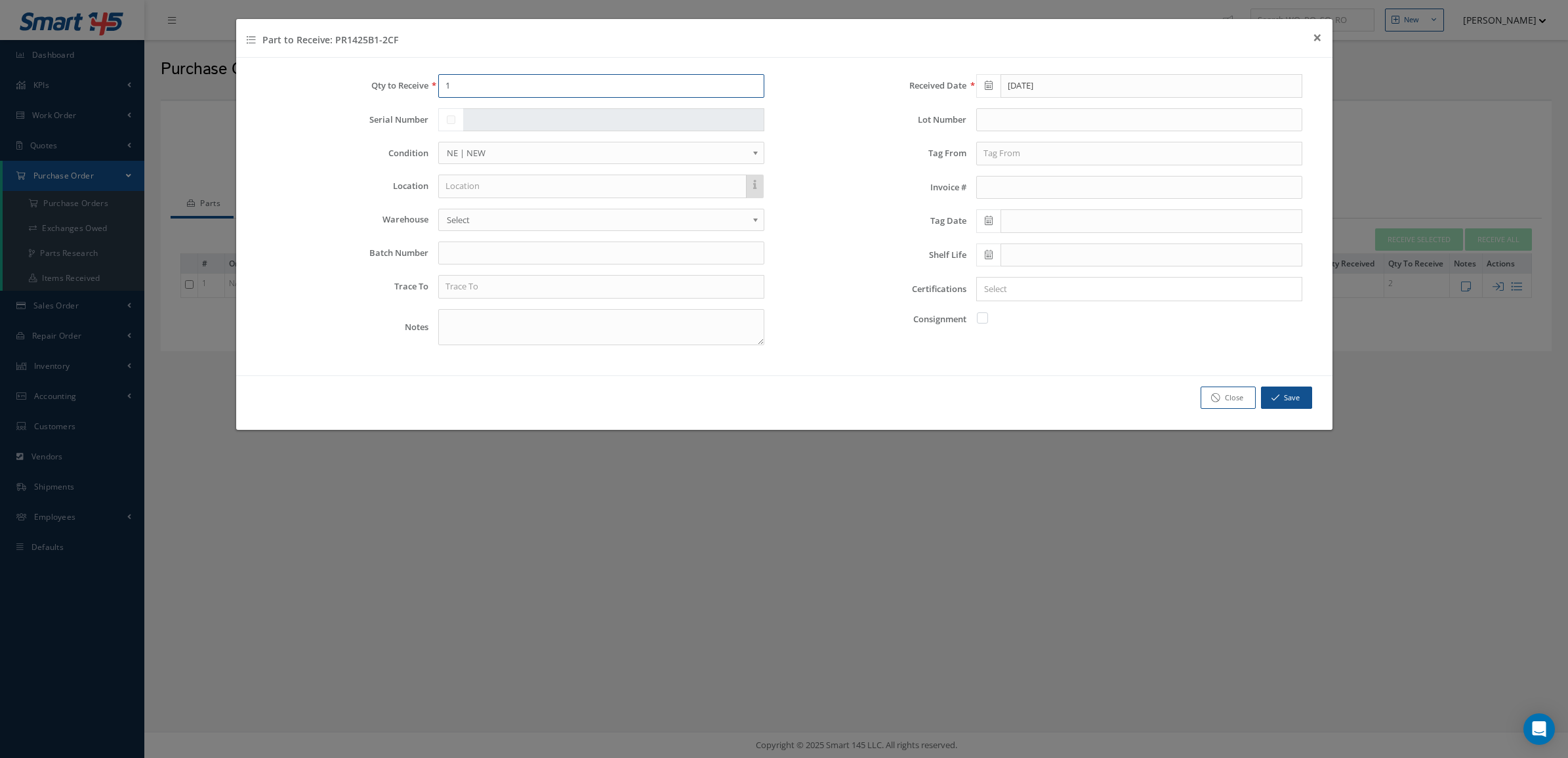
drag, startPoint x: 487, startPoint y: 90, endPoint x: 208, endPoint y: 85, distance: 279.0
click at [208, 86] on div "Part to Receive: PR1425B1-2CF × Close Qty to Receive 1 Serial Number Condition …" at bounding box center [784, 379] width 1568 height 758
type input "2"
click at [477, 250] on input "text" at bounding box center [601, 253] width 326 height 24
type input "7366309956"
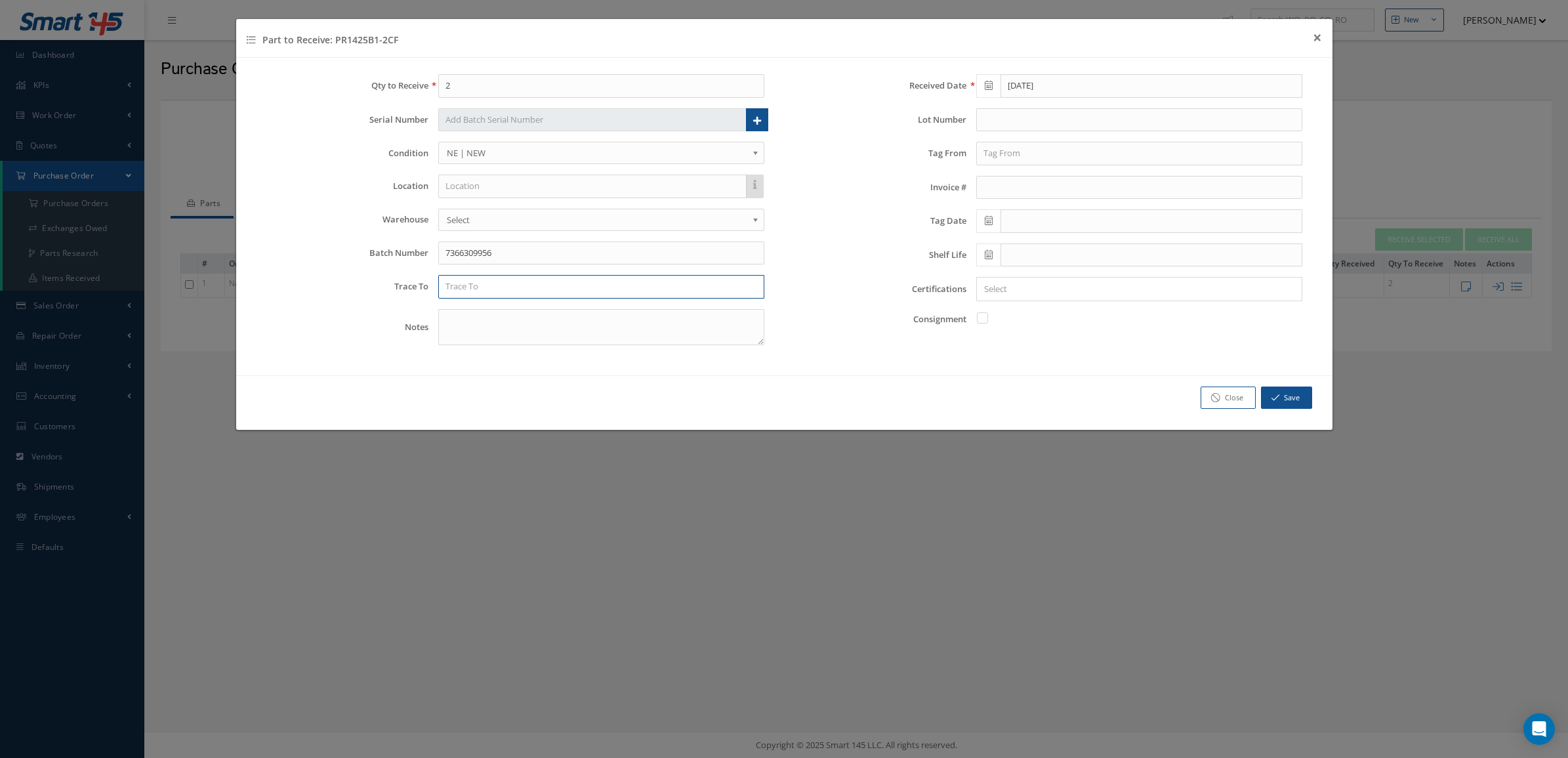
click at [484, 283] on input "text" at bounding box center [601, 286] width 326 height 24
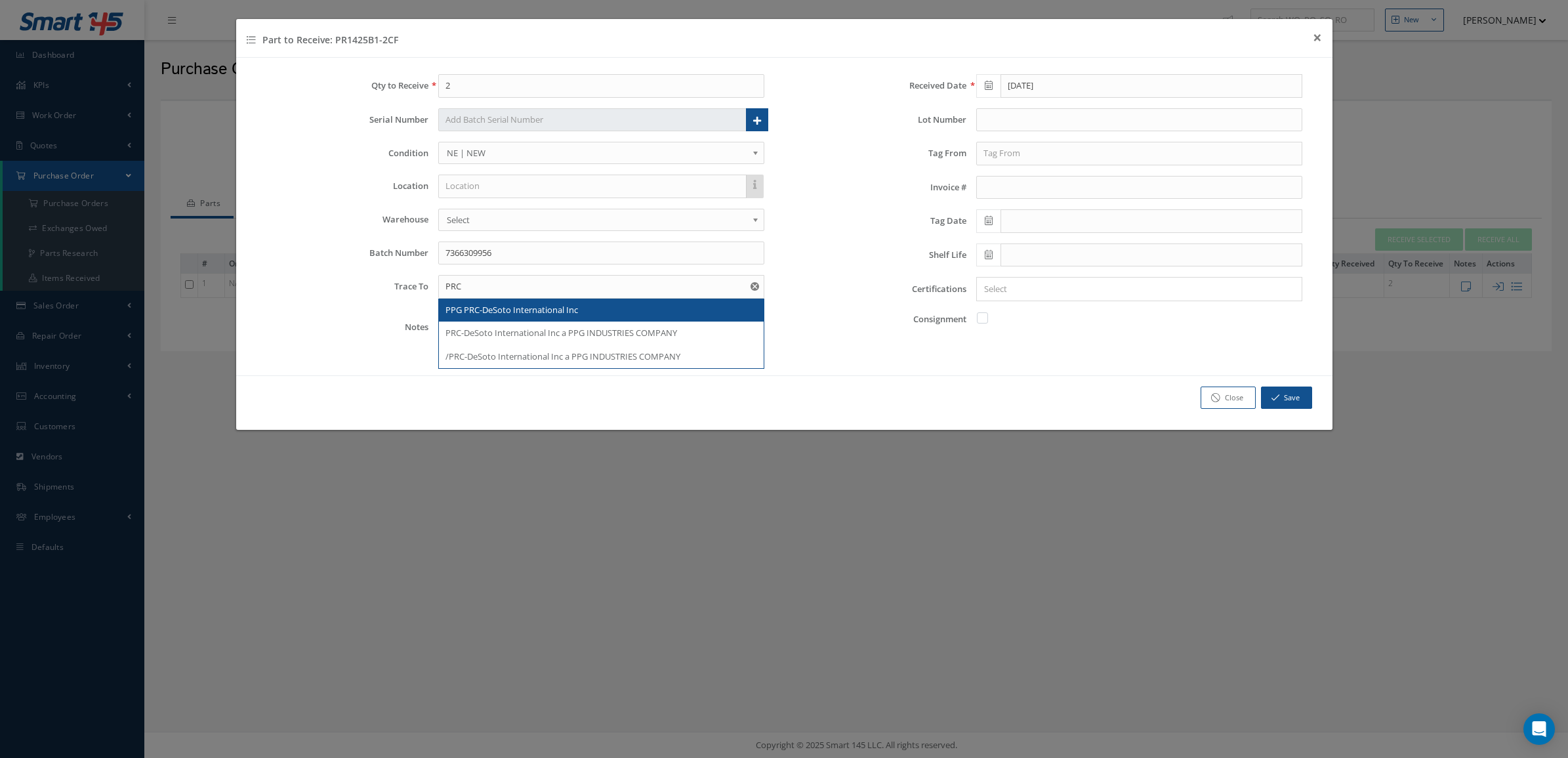
click at [480, 306] on span "PPG PRC-DeSoto International Inc" at bounding box center [512, 310] width 133 height 12
type input "PPG PRC-DeSoto International Inc"
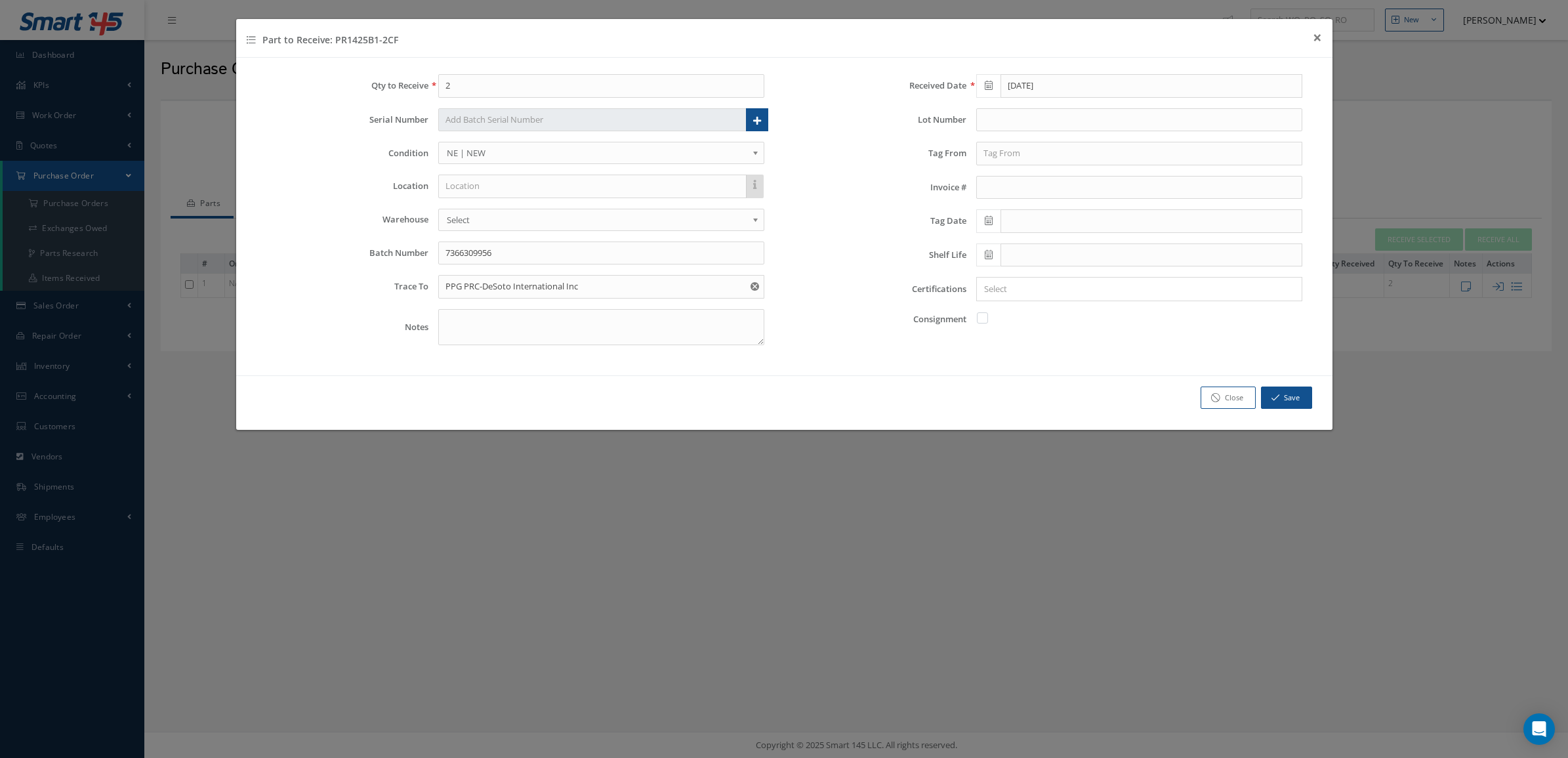
click at [989, 254] on icon at bounding box center [989, 254] width 8 height 9
click at [1066, 402] on td "30" at bounding box center [1065, 398] width 20 height 20
type input "04/30/2026"
click at [1022, 299] on div "× Loading..." at bounding box center [1139, 289] width 326 height 24
click at [1022, 295] on input "Search for option" at bounding box center [1136, 289] width 316 height 14
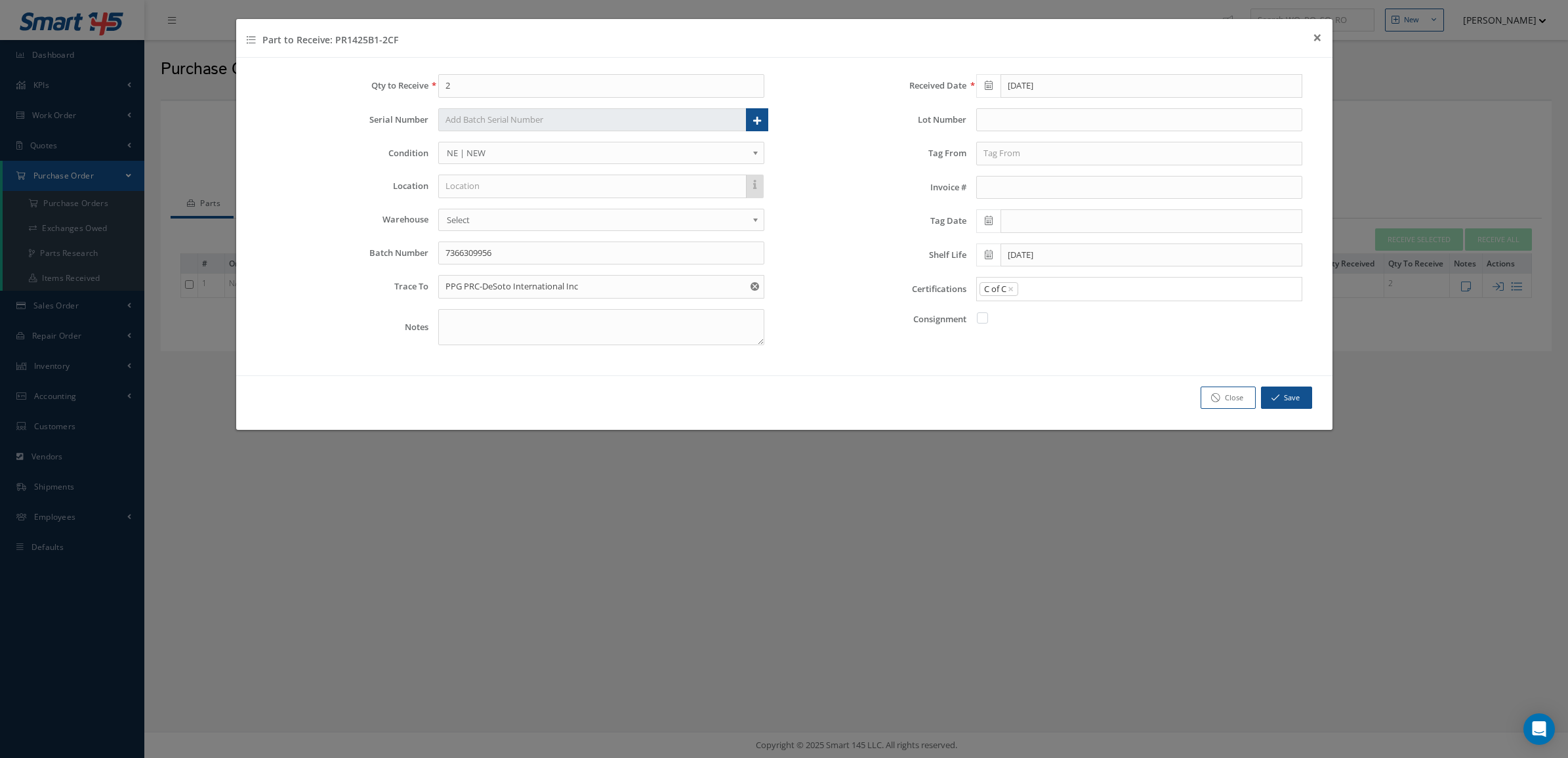
click at [1044, 356] on link "C of C" at bounding box center [1139, 355] width 345 height 20
click at [1044, 284] on input "Search for option" at bounding box center [1157, 289] width 275 height 14
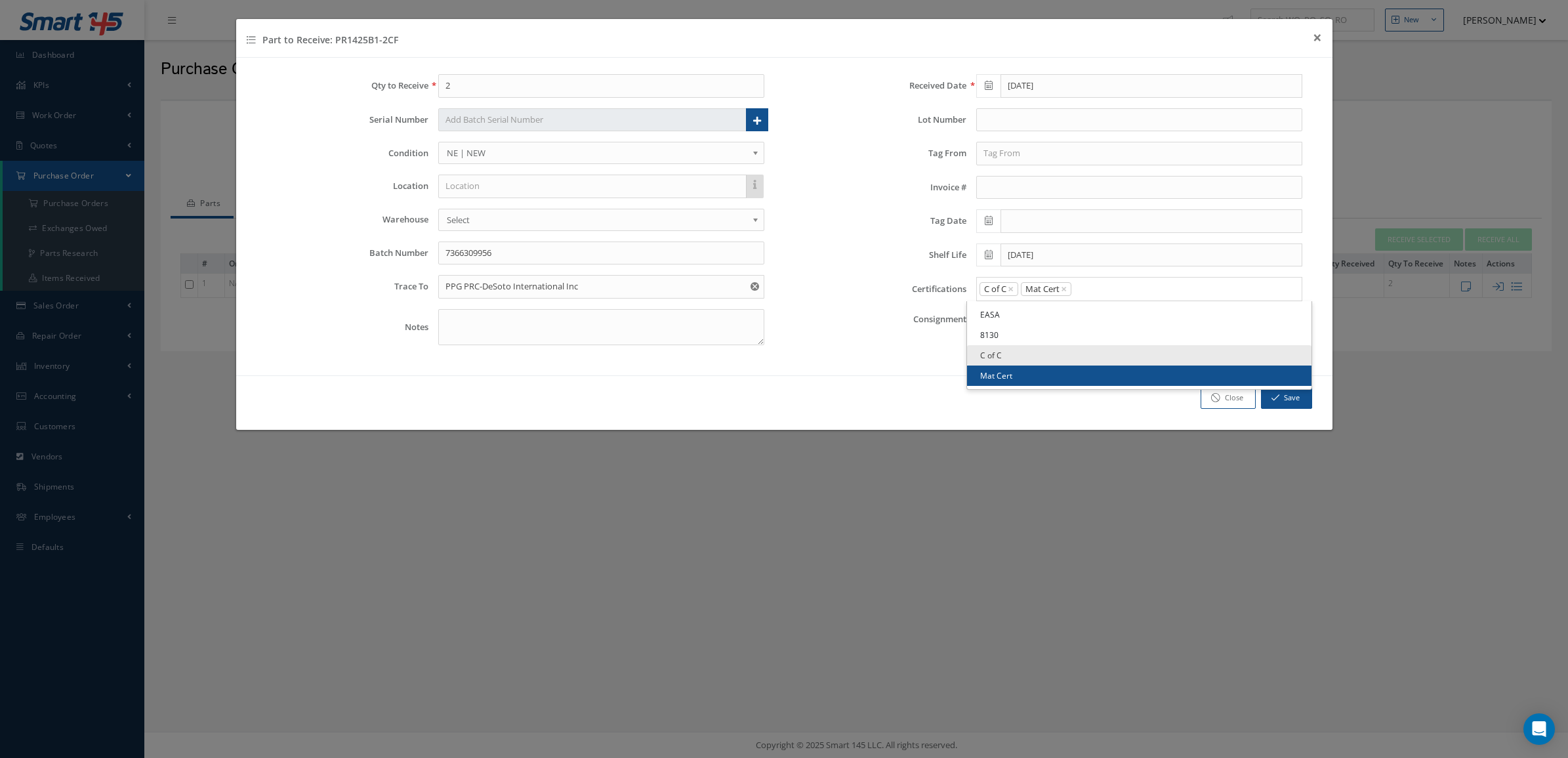
click at [1044, 384] on link "Mat Cert" at bounding box center [1139, 376] width 345 height 20
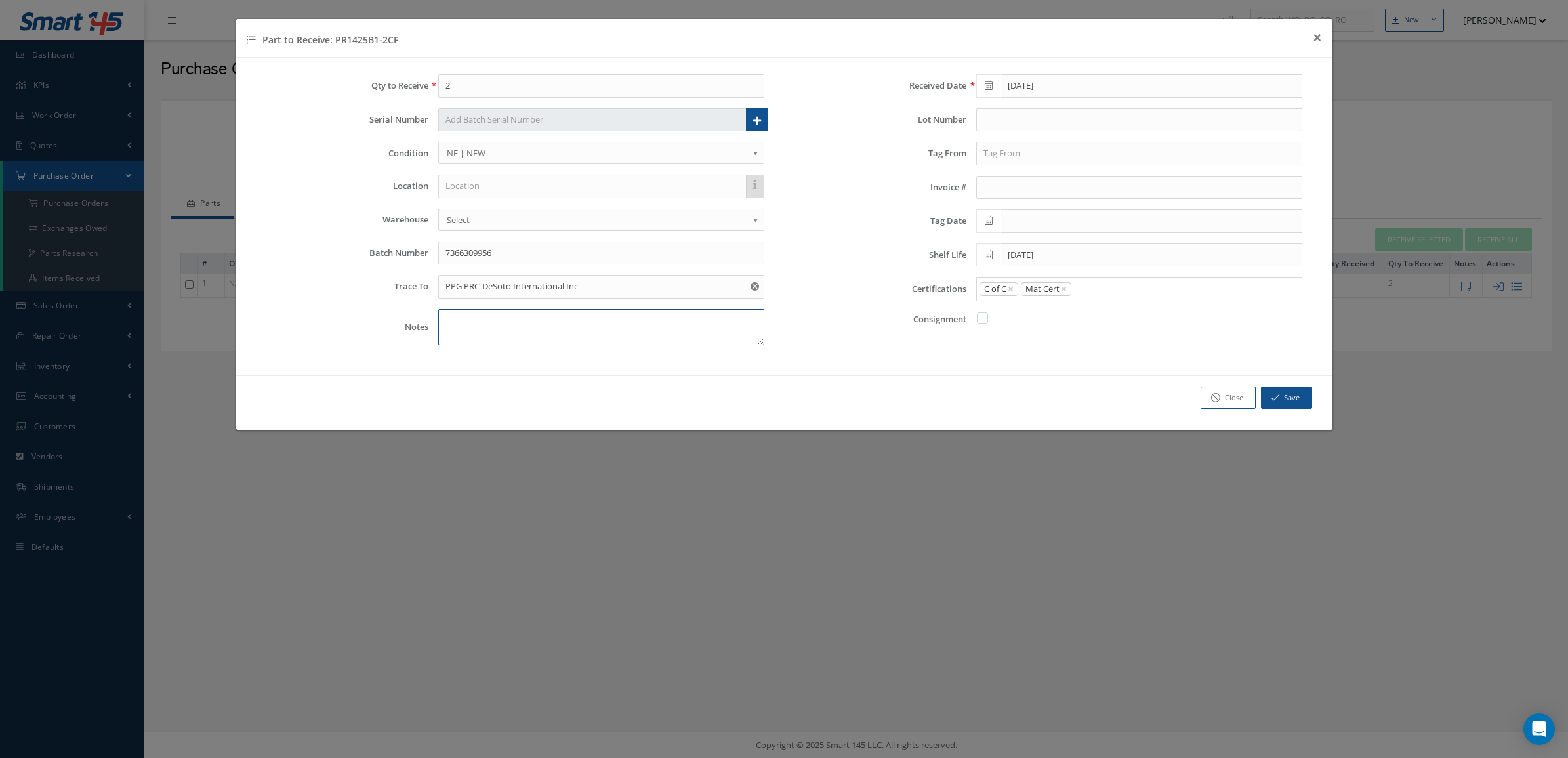
click at [539, 345] on textarea at bounding box center [601, 327] width 326 height 36
paste textarea "DOM 07/2025 9 MONTHS"
type textarea "DOM 07/2025 9 MONTHS"
click at [1000, 121] on input "text" at bounding box center [1139, 120] width 326 height 24
type input "67674365F-67908794"
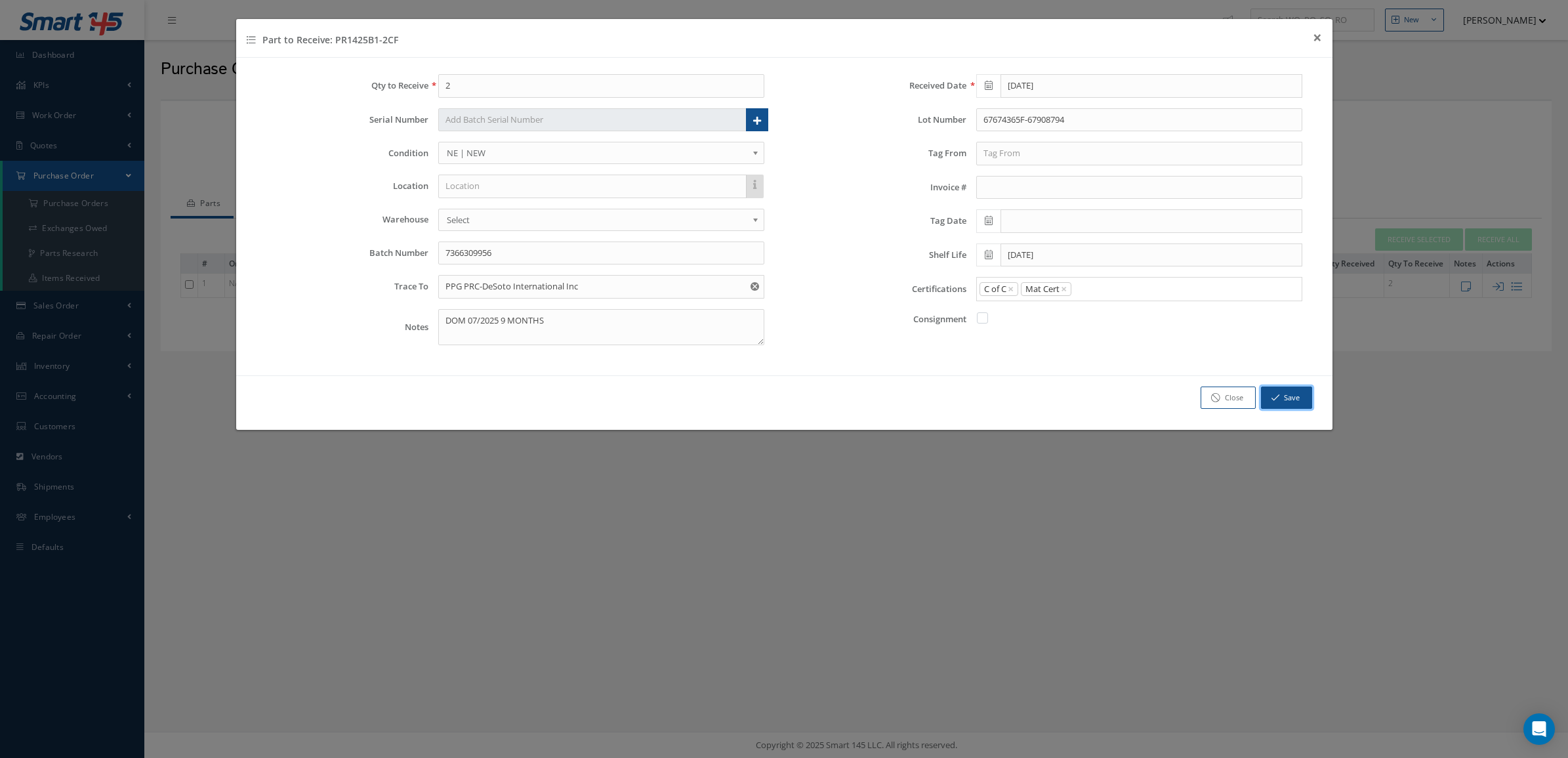
click at [1295, 395] on button "Save" at bounding box center [1286, 398] width 51 height 23
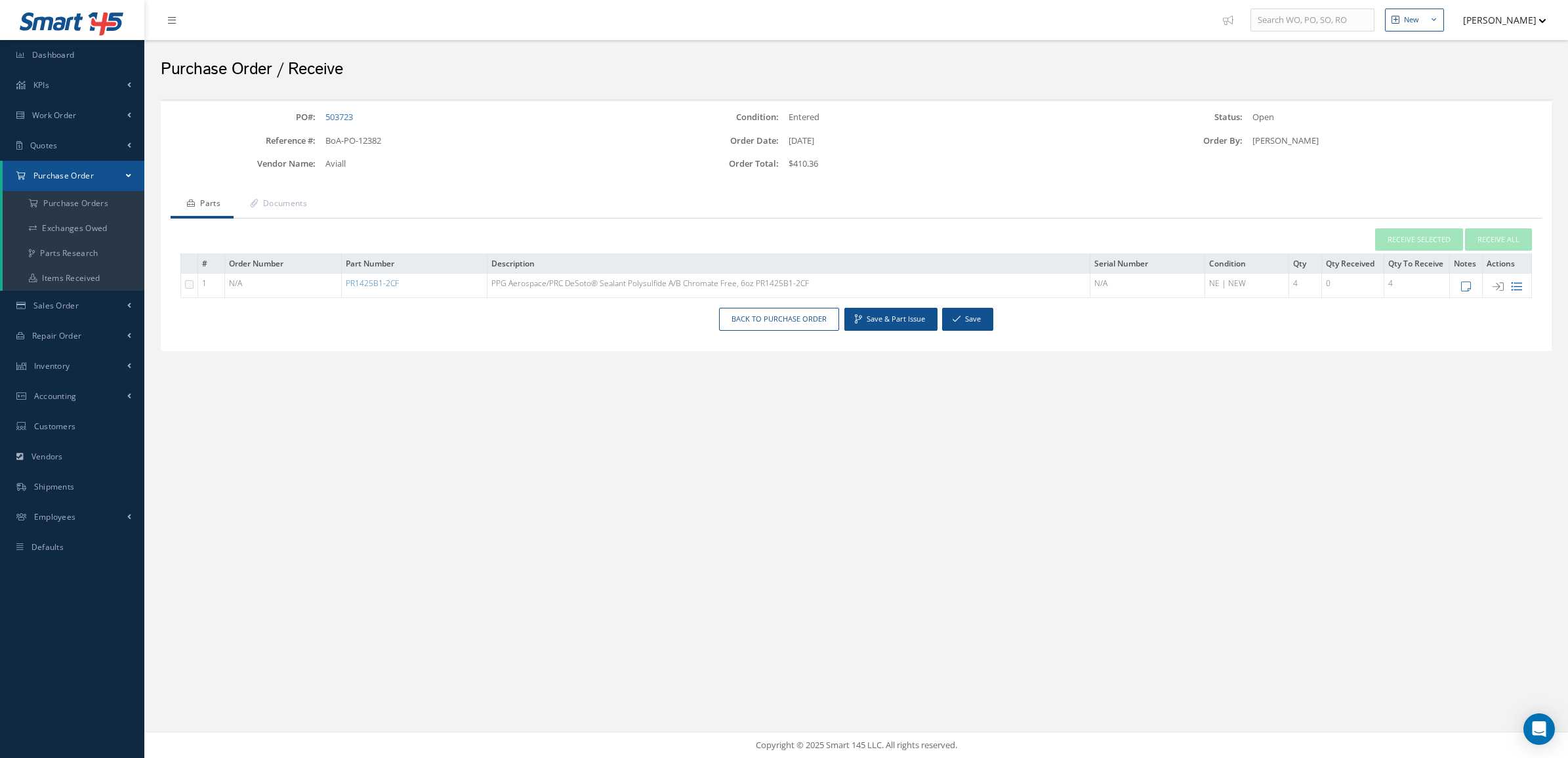
click at [1511, 288] on icon at bounding box center [1516, 286] width 11 height 11
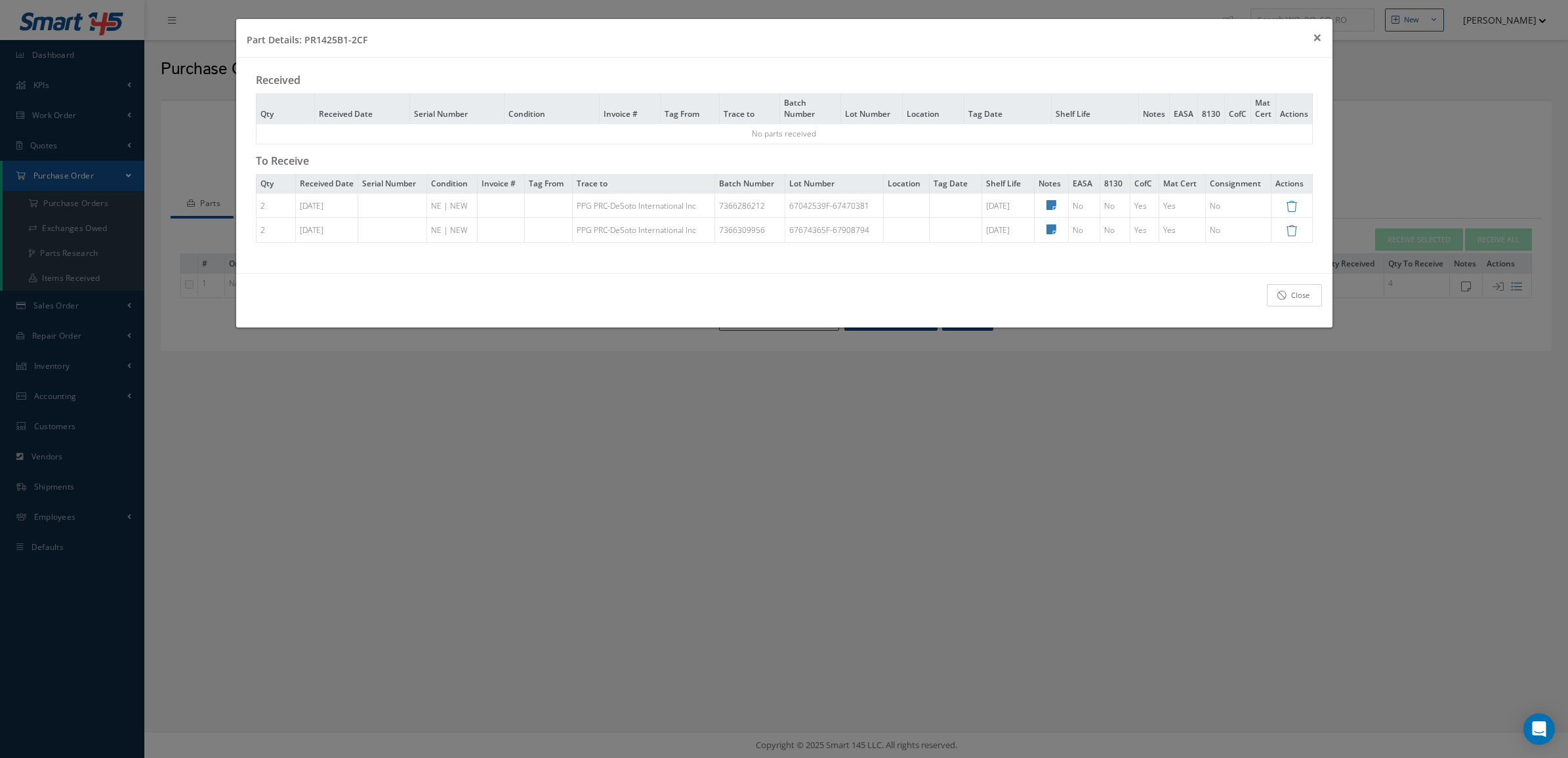
click at [1290, 307] on link "Close" at bounding box center [1294, 295] width 55 height 23
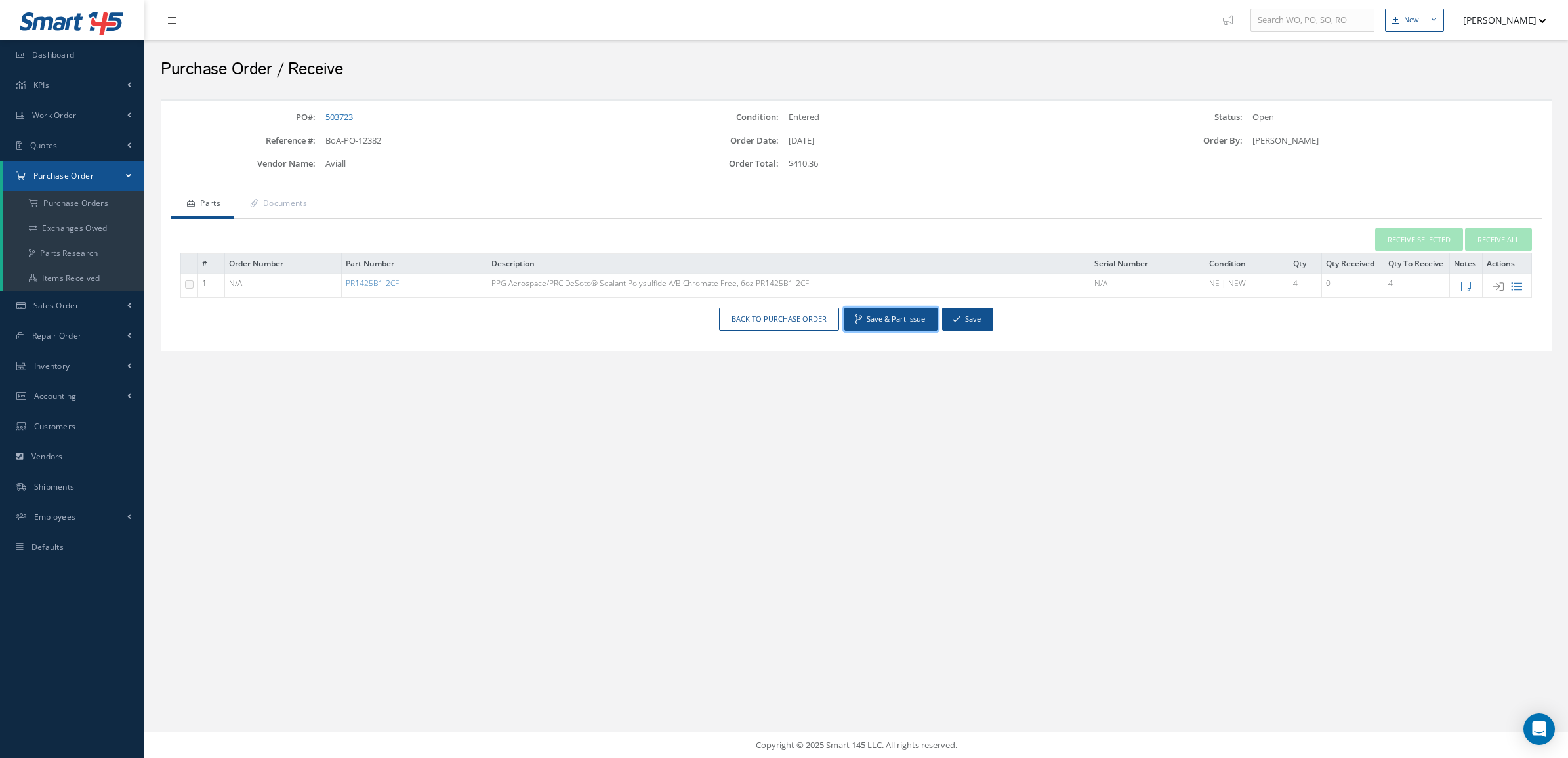
click at [883, 313] on button "Save & Part Issue" at bounding box center [891, 319] width 93 height 23
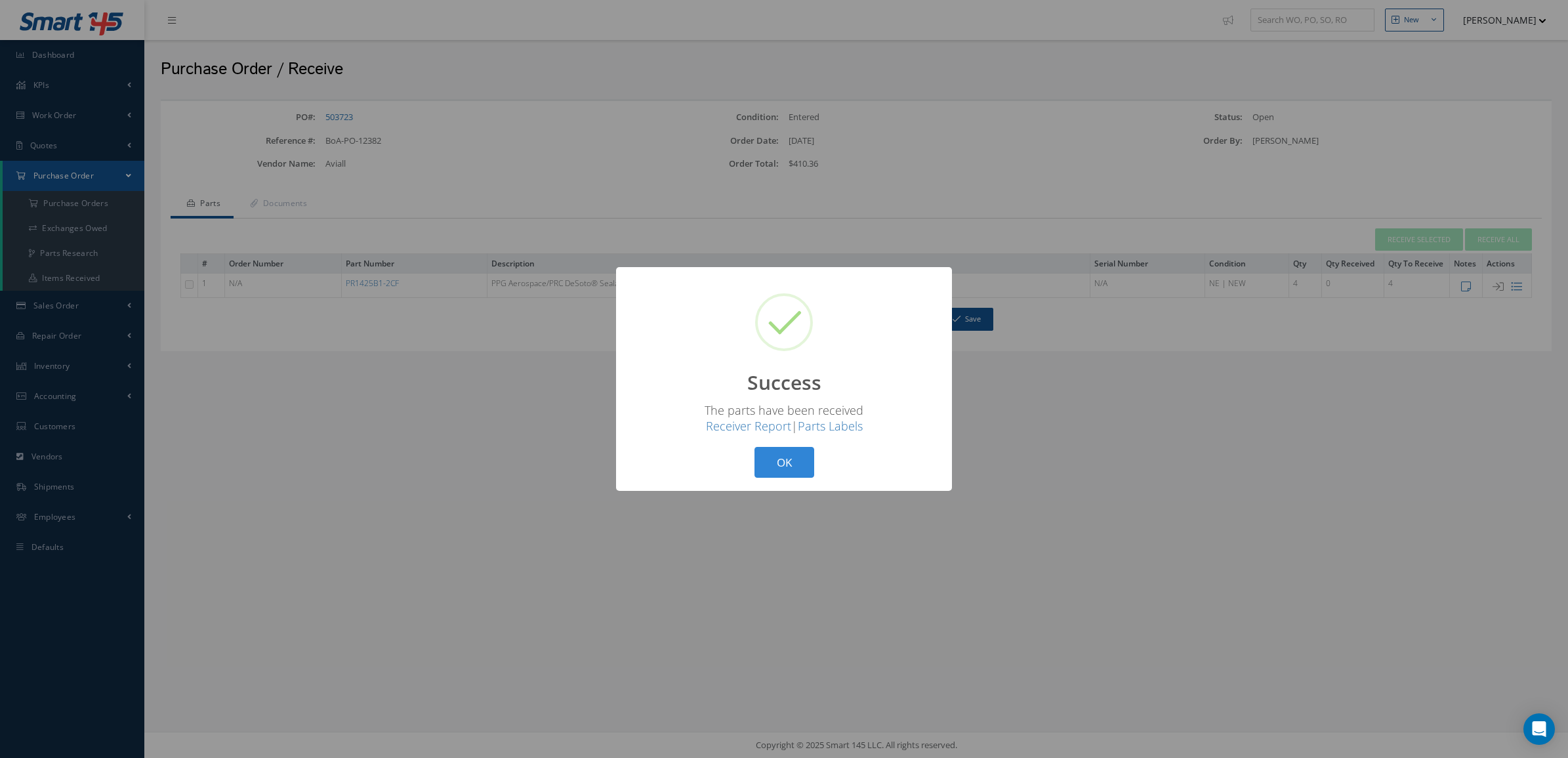
click at [806, 481] on div "? ! i Success × The parts have been received Receiver Report | Parts Labels OK …" at bounding box center [784, 379] width 336 height 224
click at [799, 467] on button "OK" at bounding box center [784, 462] width 60 height 31
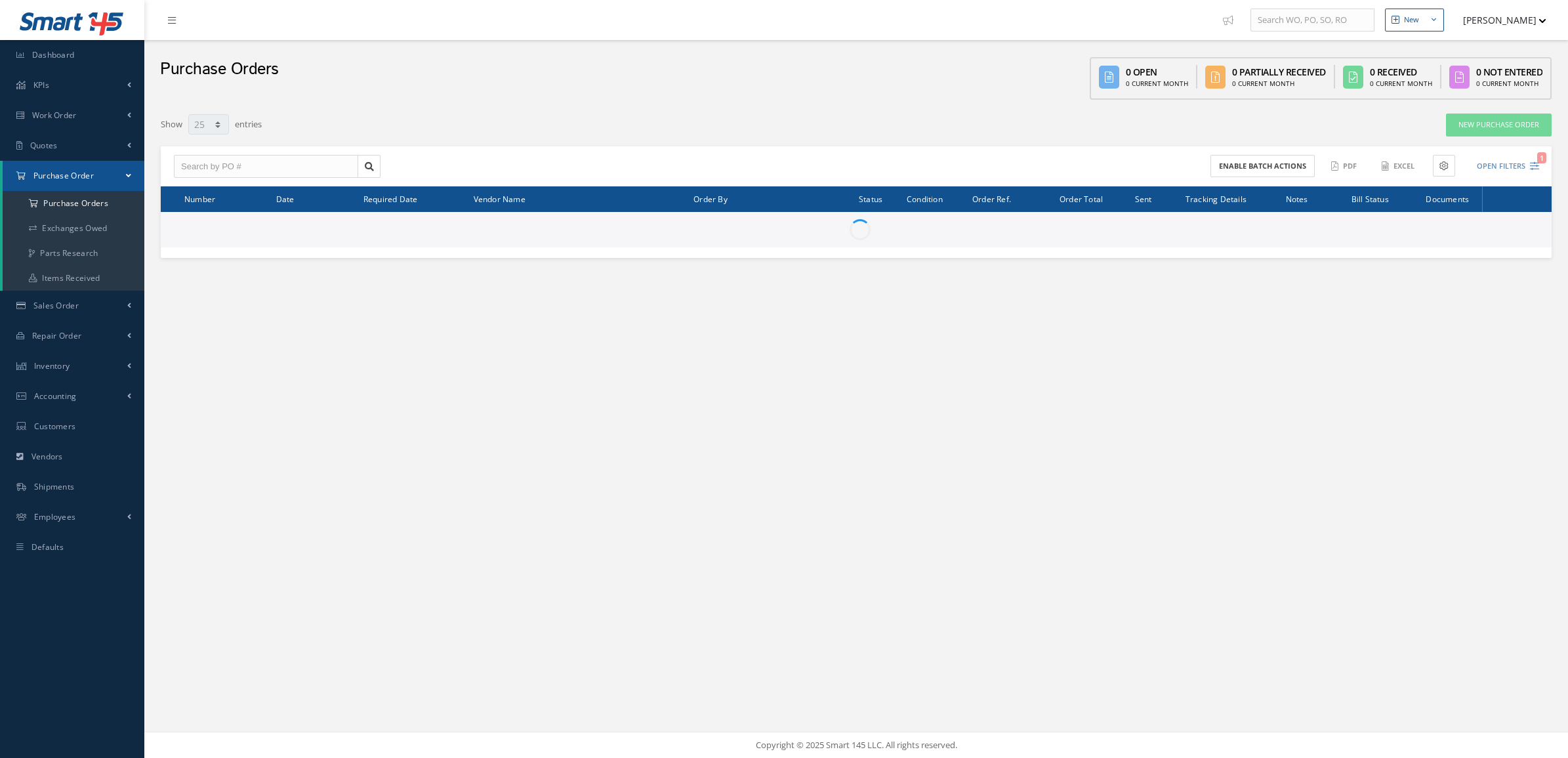
select select "25"
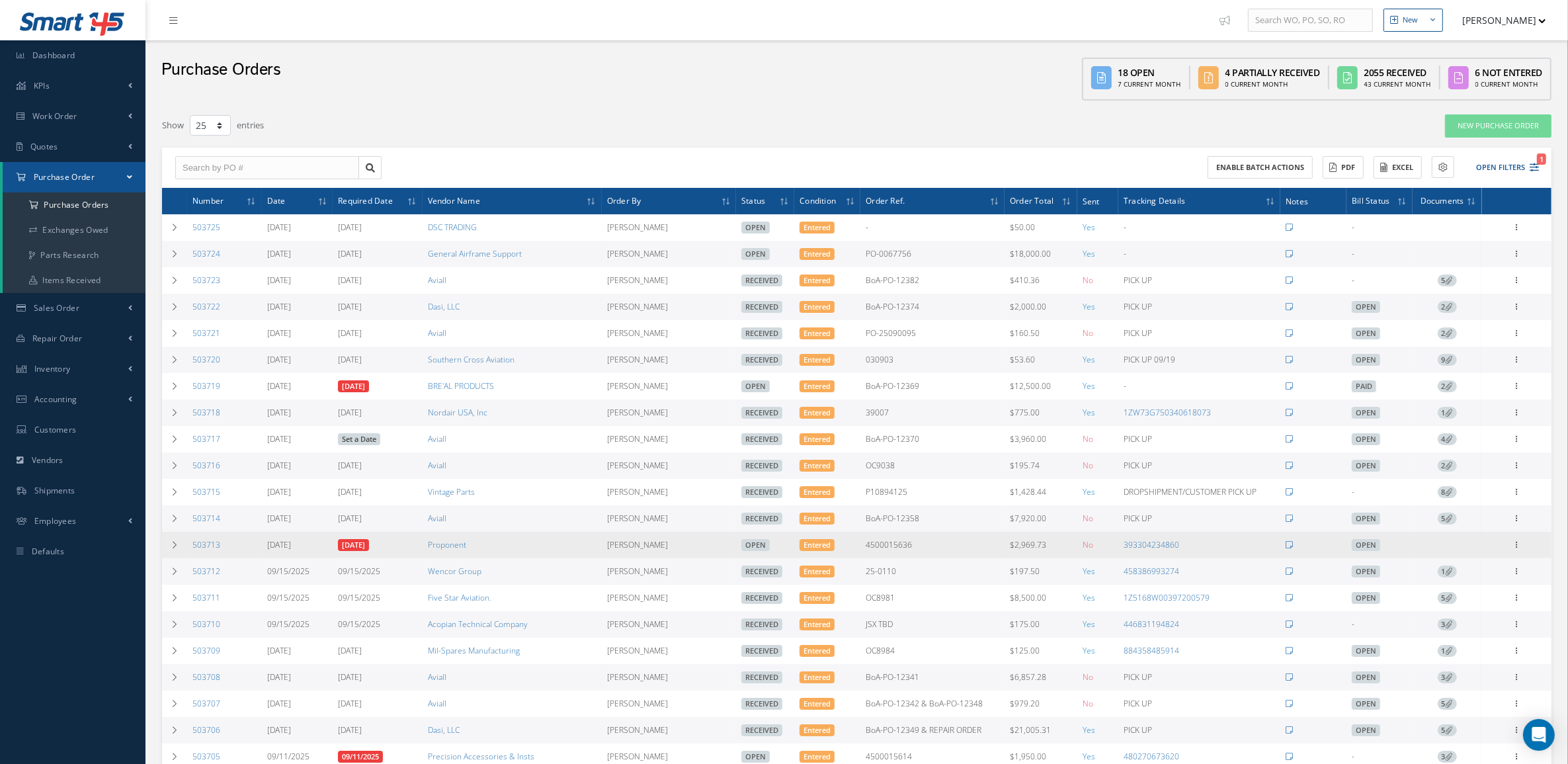
drag, startPoint x: 1515, startPoint y: 560, endPoint x: 1513, endPoint y: 549, distance: 11.2
click at [1515, 558] on td "Receive Show Edit Cancel Send By Email Email History Documents Print-Outs Print…" at bounding box center [1516, 545] width 70 height 27
click at [1513, 549] on icon at bounding box center [1517, 544] width 13 height 11
click at [1466, 664] on link "Documents" at bounding box center [1456, 655] width 105 height 17
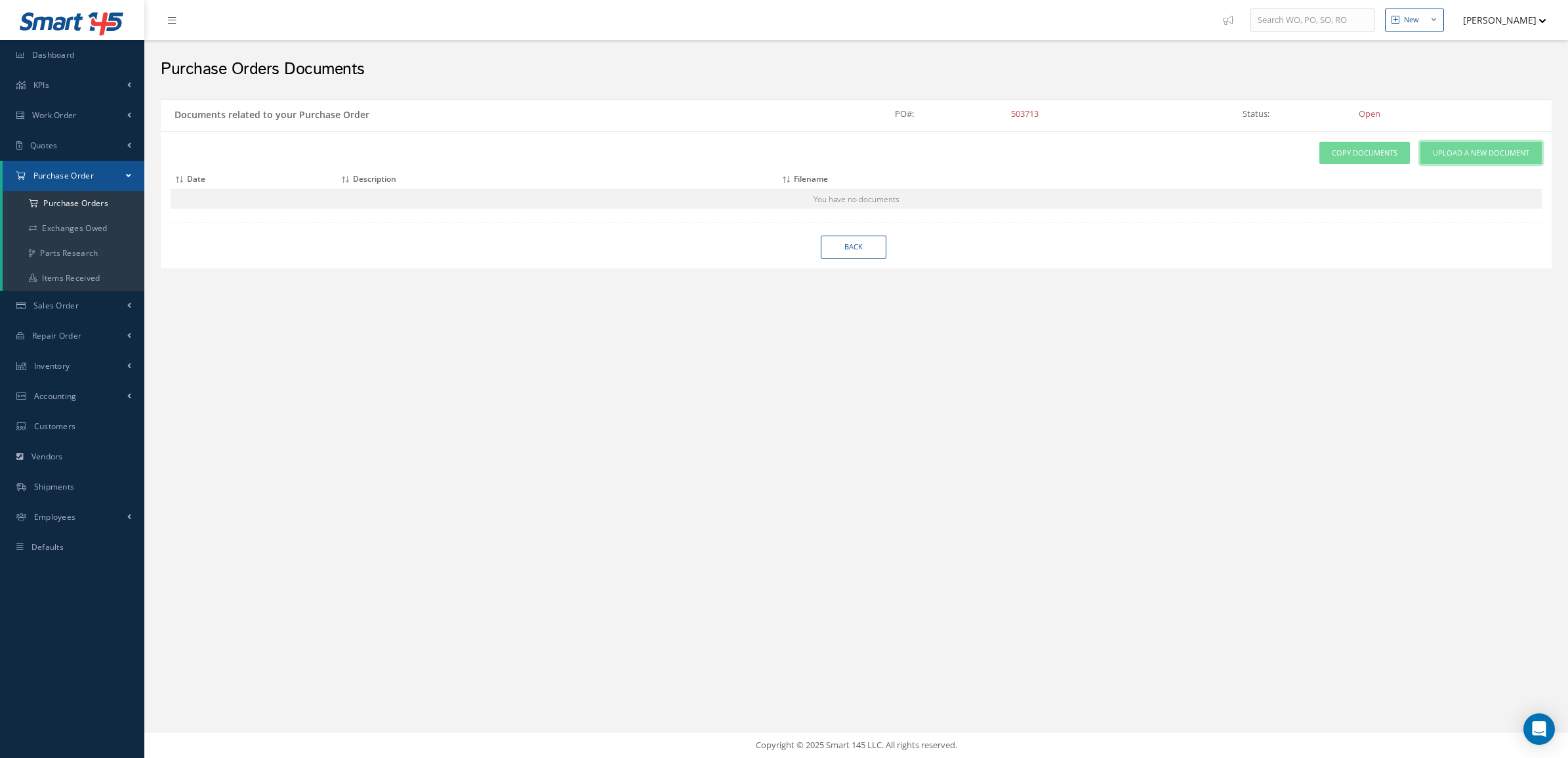
click at [1489, 148] on span "Upload a New Document" at bounding box center [1481, 153] width 96 height 11
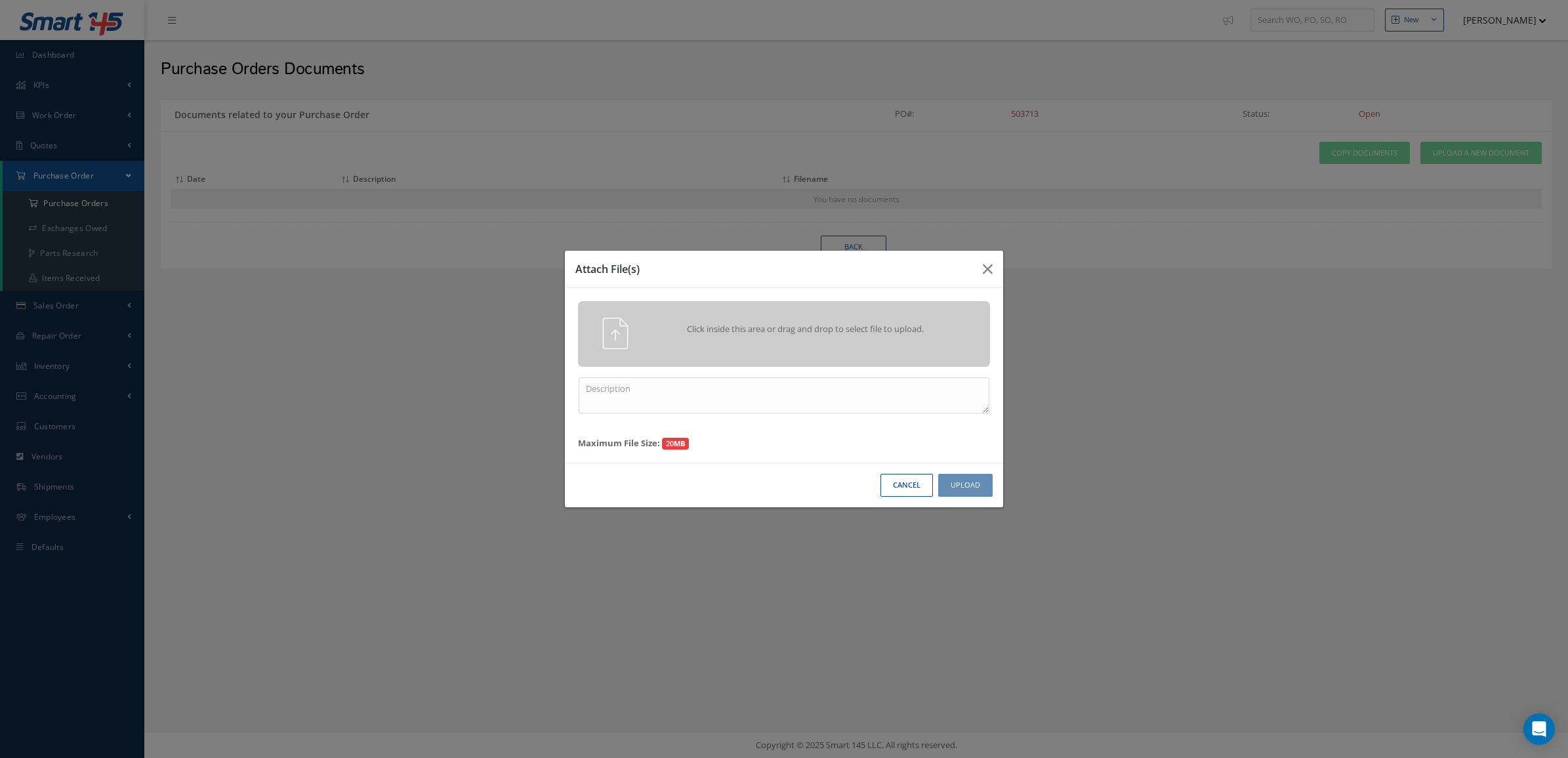
click at [874, 333] on span "Click inside this area or drag and drop to select file to upload." at bounding box center [805, 329] width 298 height 13
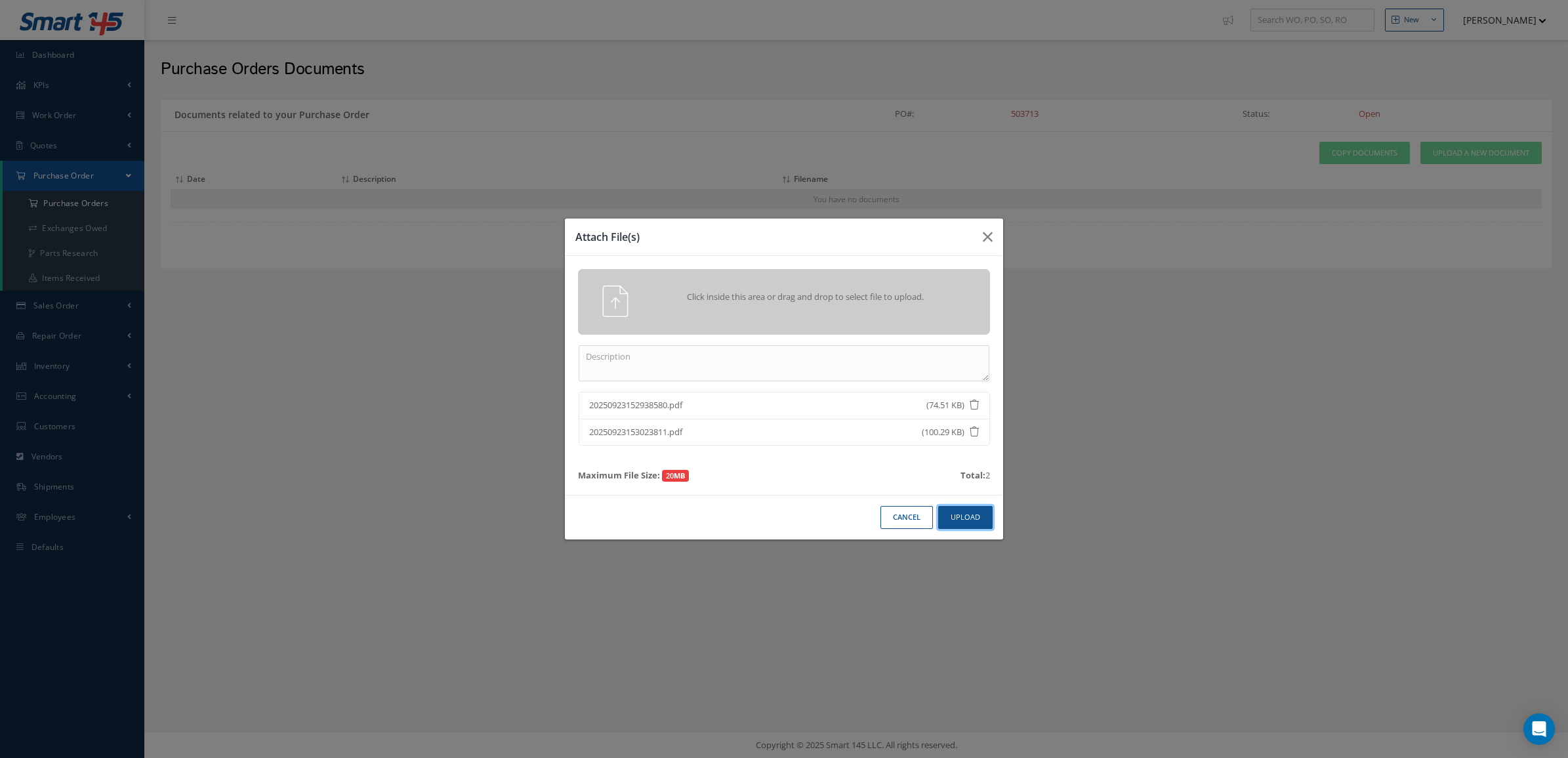
click at [966, 509] on button "Upload" at bounding box center [965, 517] width 55 height 23
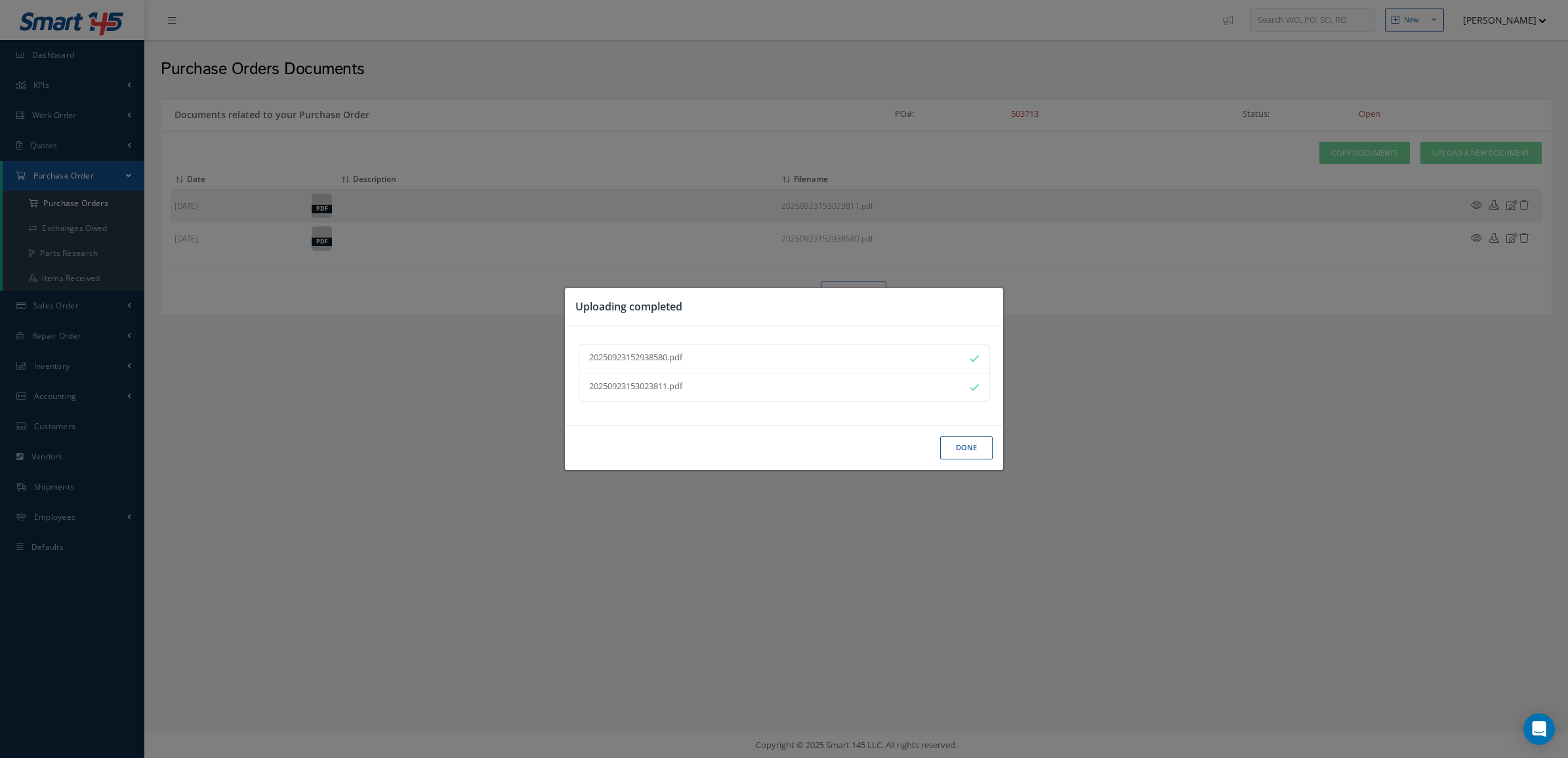
drag, startPoint x: 965, startPoint y: 467, endPoint x: 963, endPoint y: 454, distance: 13.2
click at [965, 466] on div "Done" at bounding box center [783, 447] width 438 height 45
click at [963, 454] on button "Done" at bounding box center [966, 448] width 52 height 23
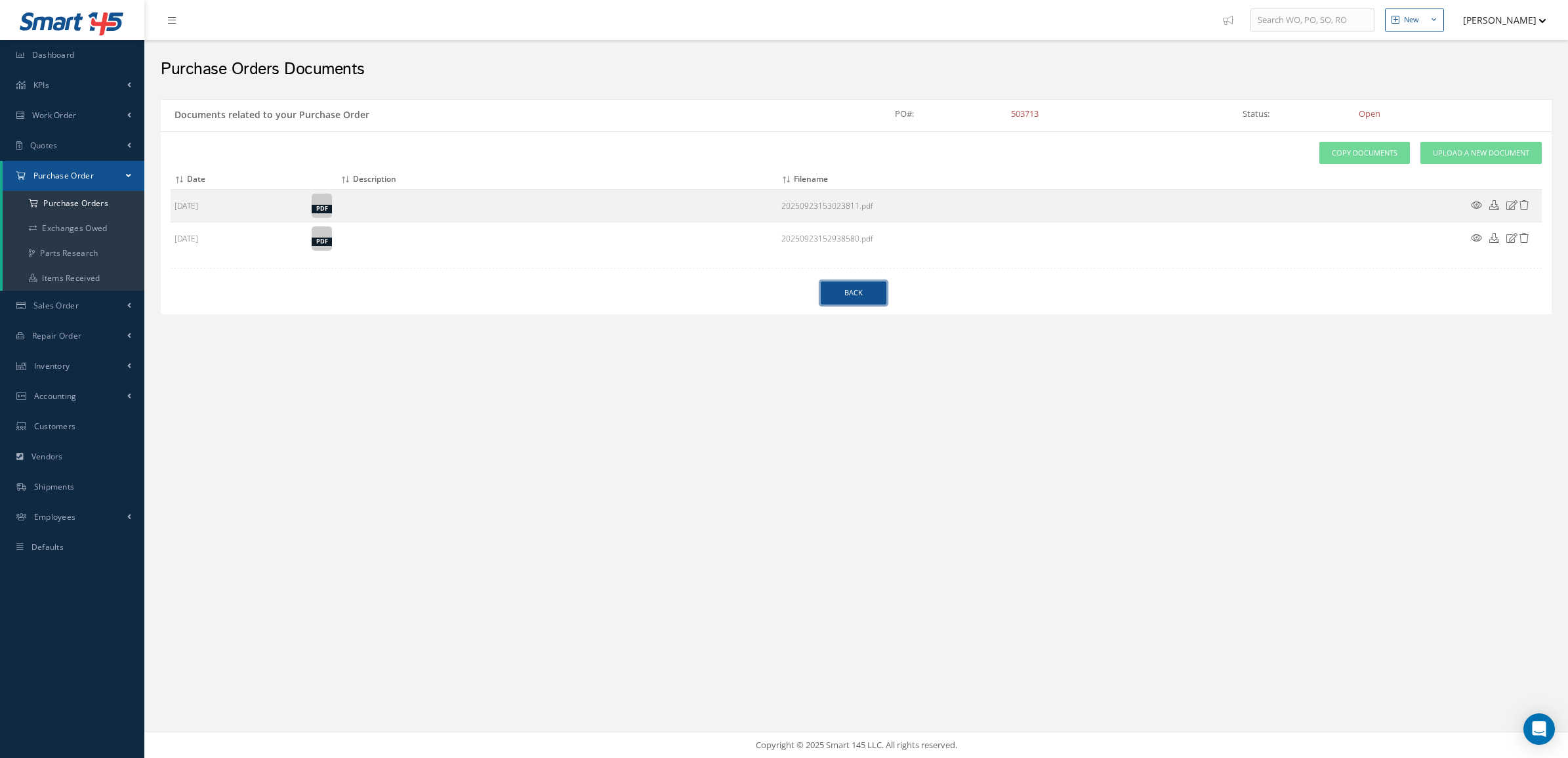
click at [853, 293] on link "Back" at bounding box center [853, 293] width 65 height 23
select select "25"
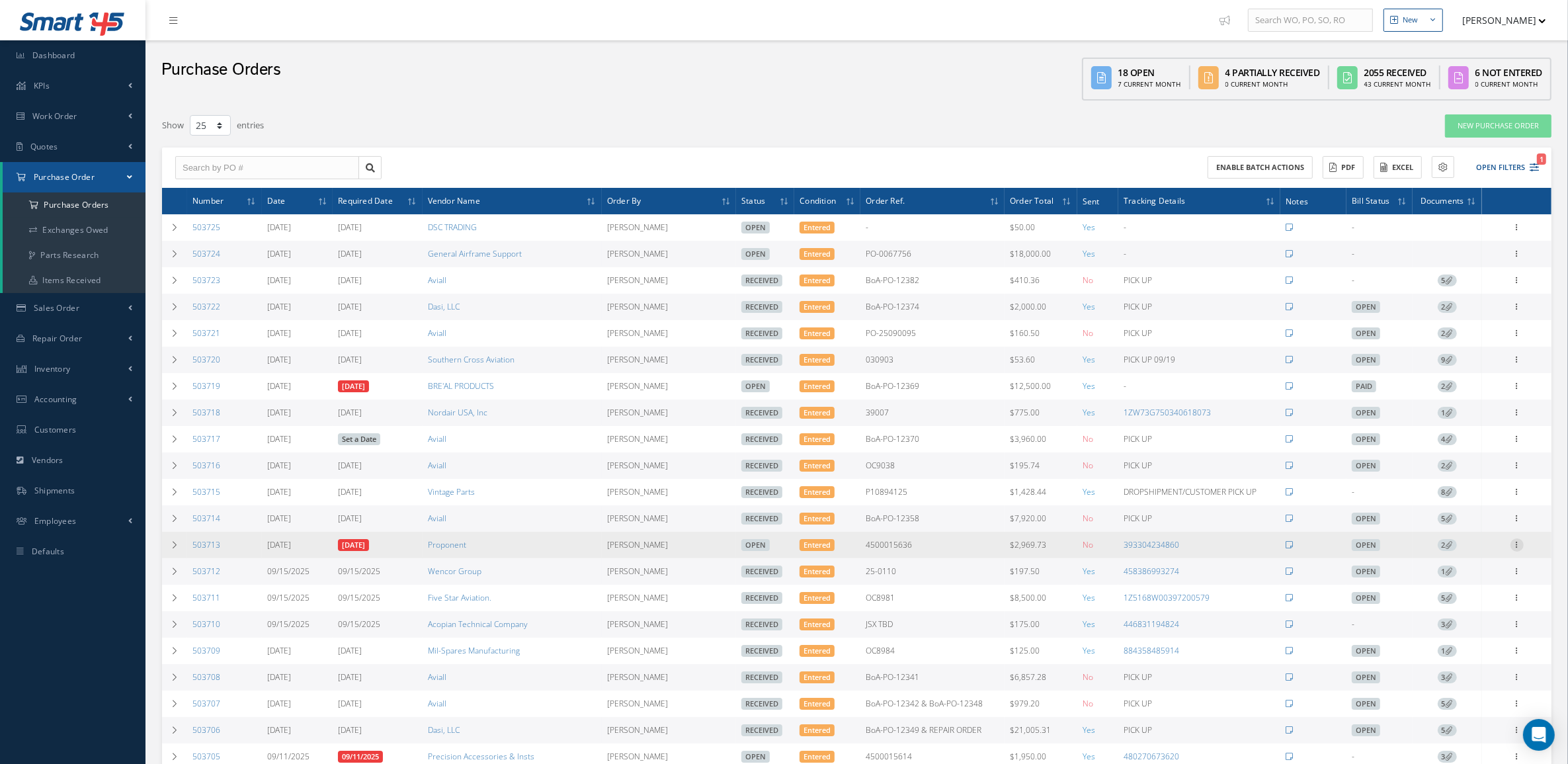
click at [1514, 549] on icon at bounding box center [1517, 544] width 13 height 11
click at [1472, 562] on link "Receive" at bounding box center [1456, 553] width 105 height 17
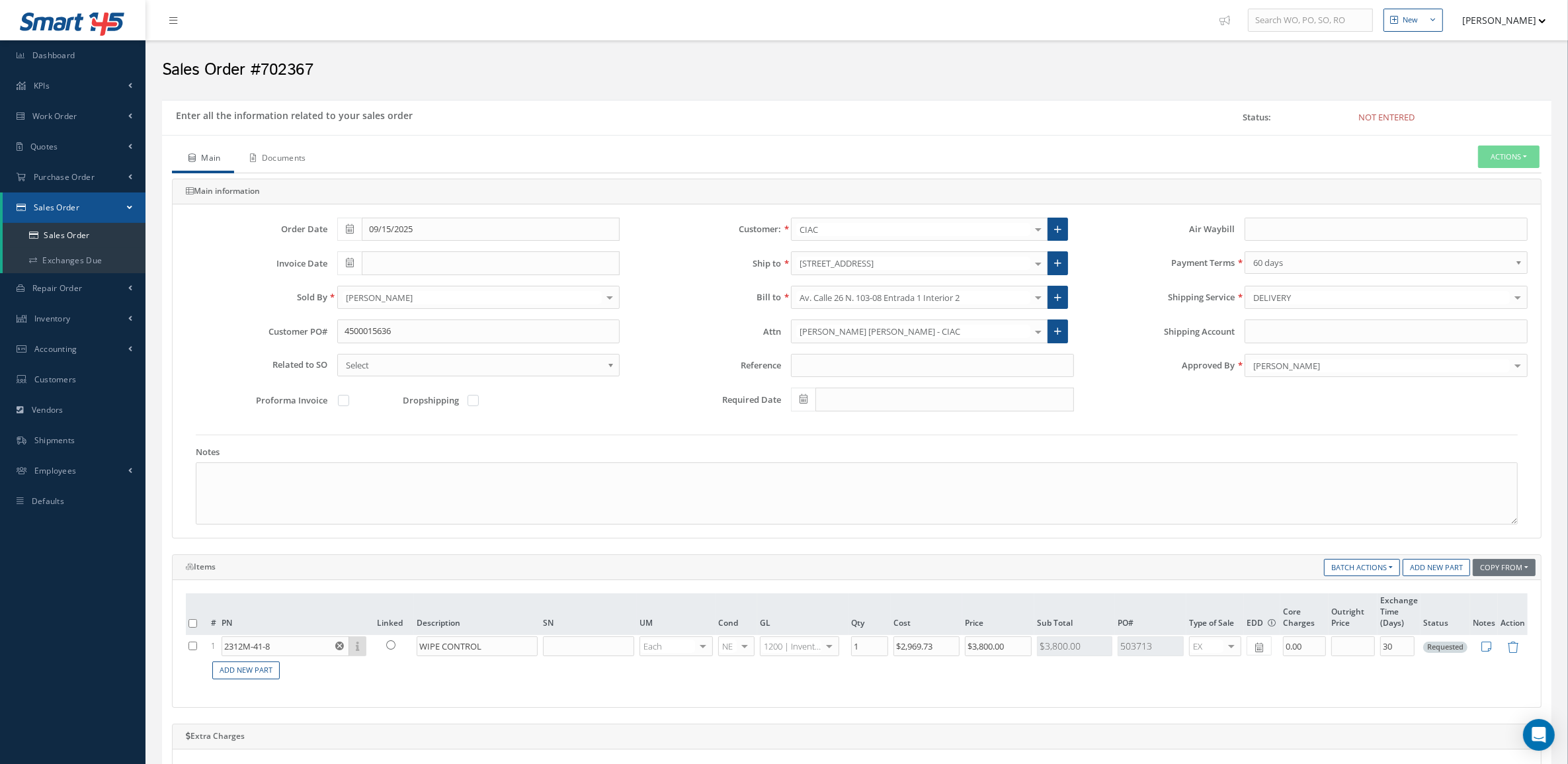
click at [292, 161] on link "Documents" at bounding box center [277, 159] width 86 height 28
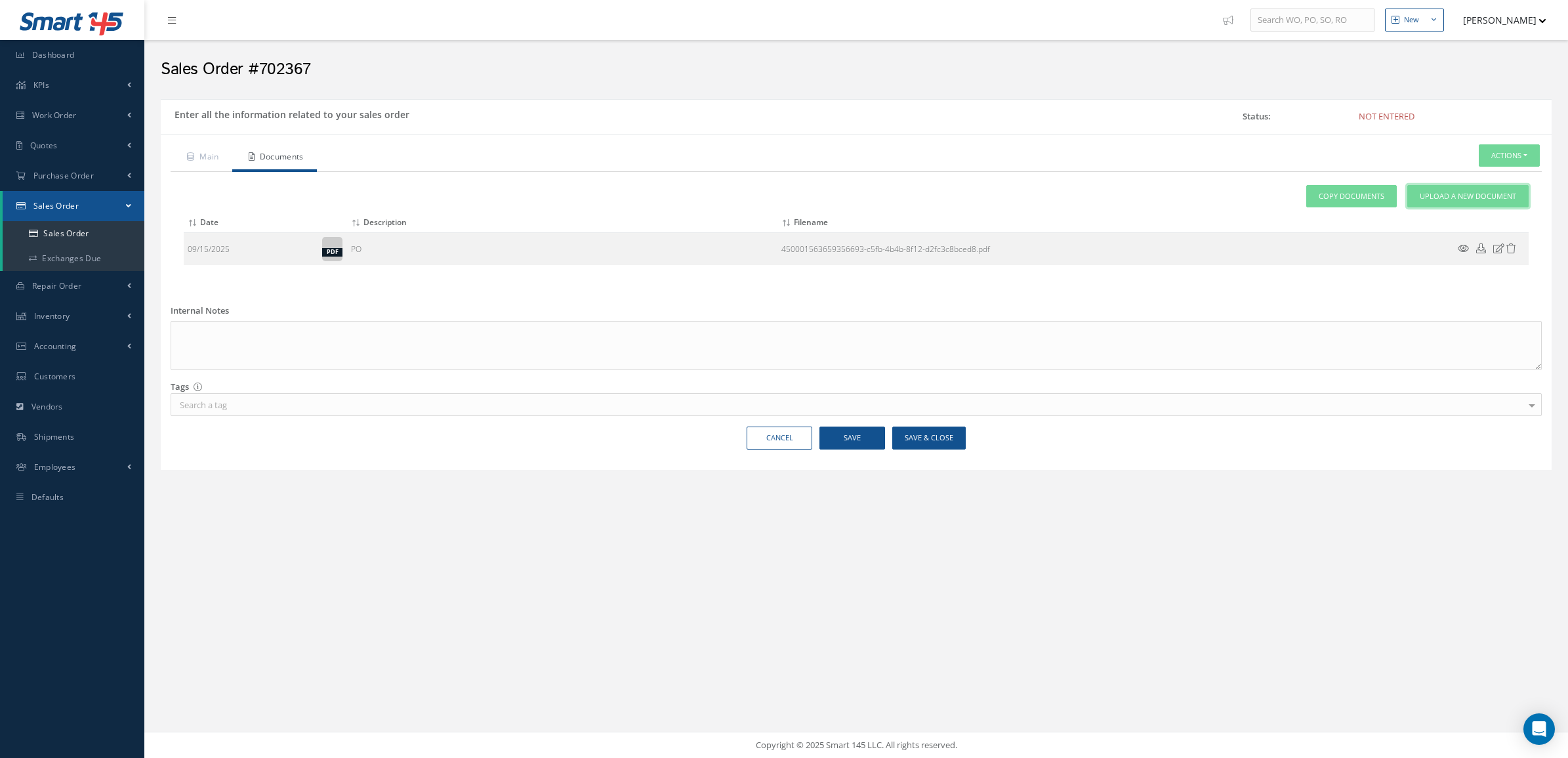
click at [1451, 202] on link "Upload a New Document" at bounding box center [1468, 197] width 121 height 23
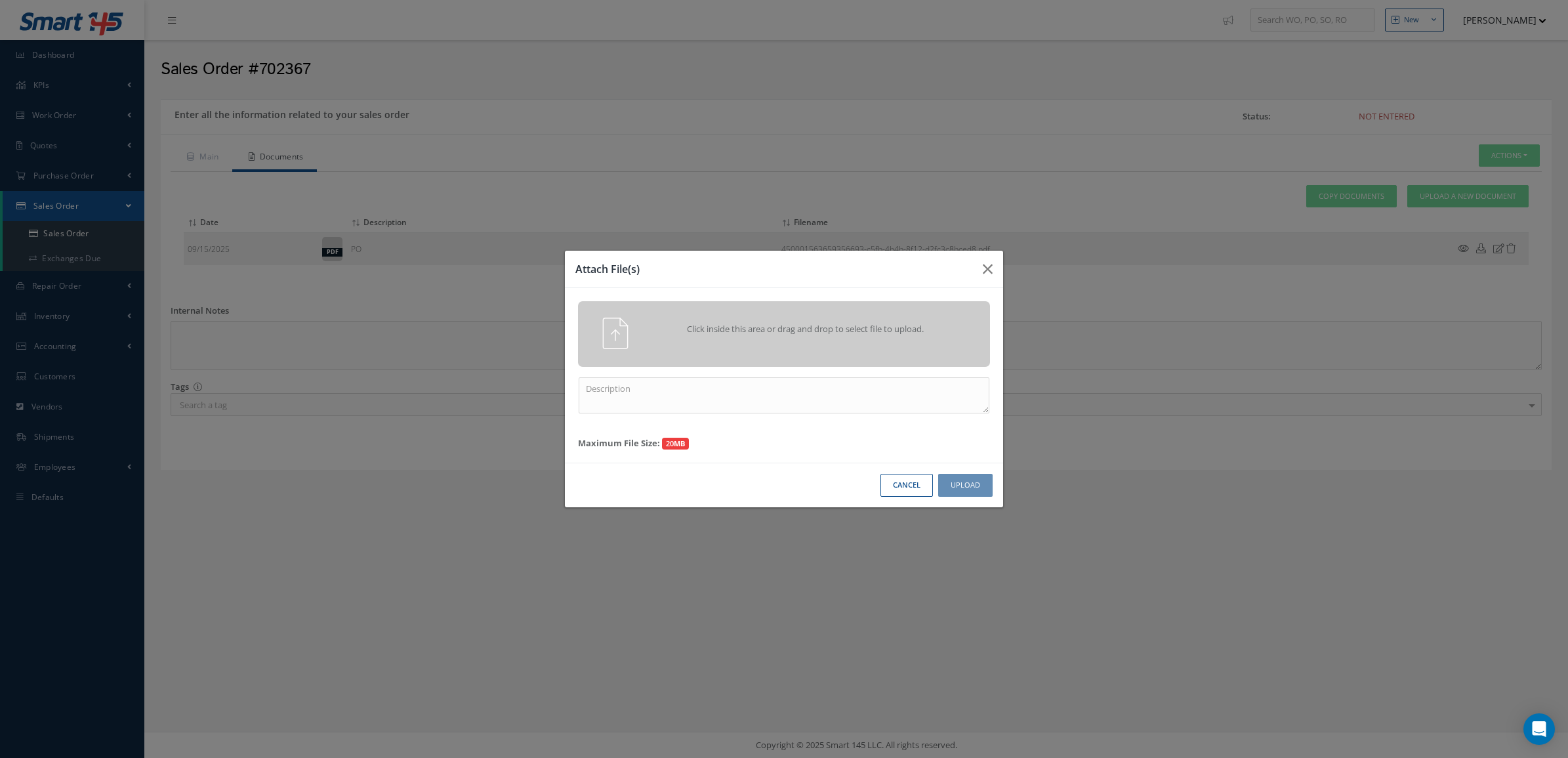
click at [884, 318] on div "Click inside this area or drag and drop to select file to upload." at bounding box center [802, 330] width 324 height 27
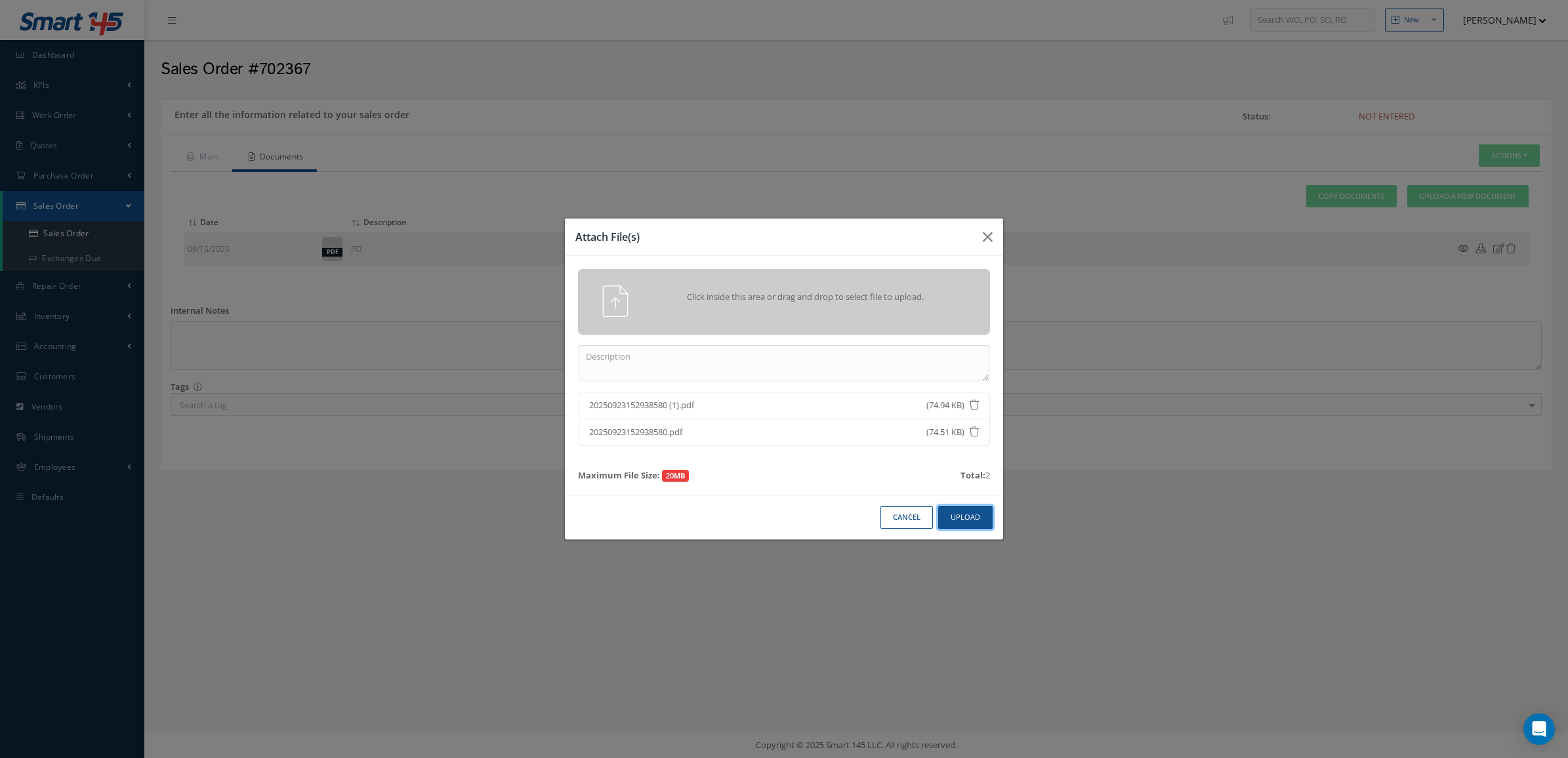
click at [949, 519] on button "Upload" at bounding box center [965, 517] width 55 height 23
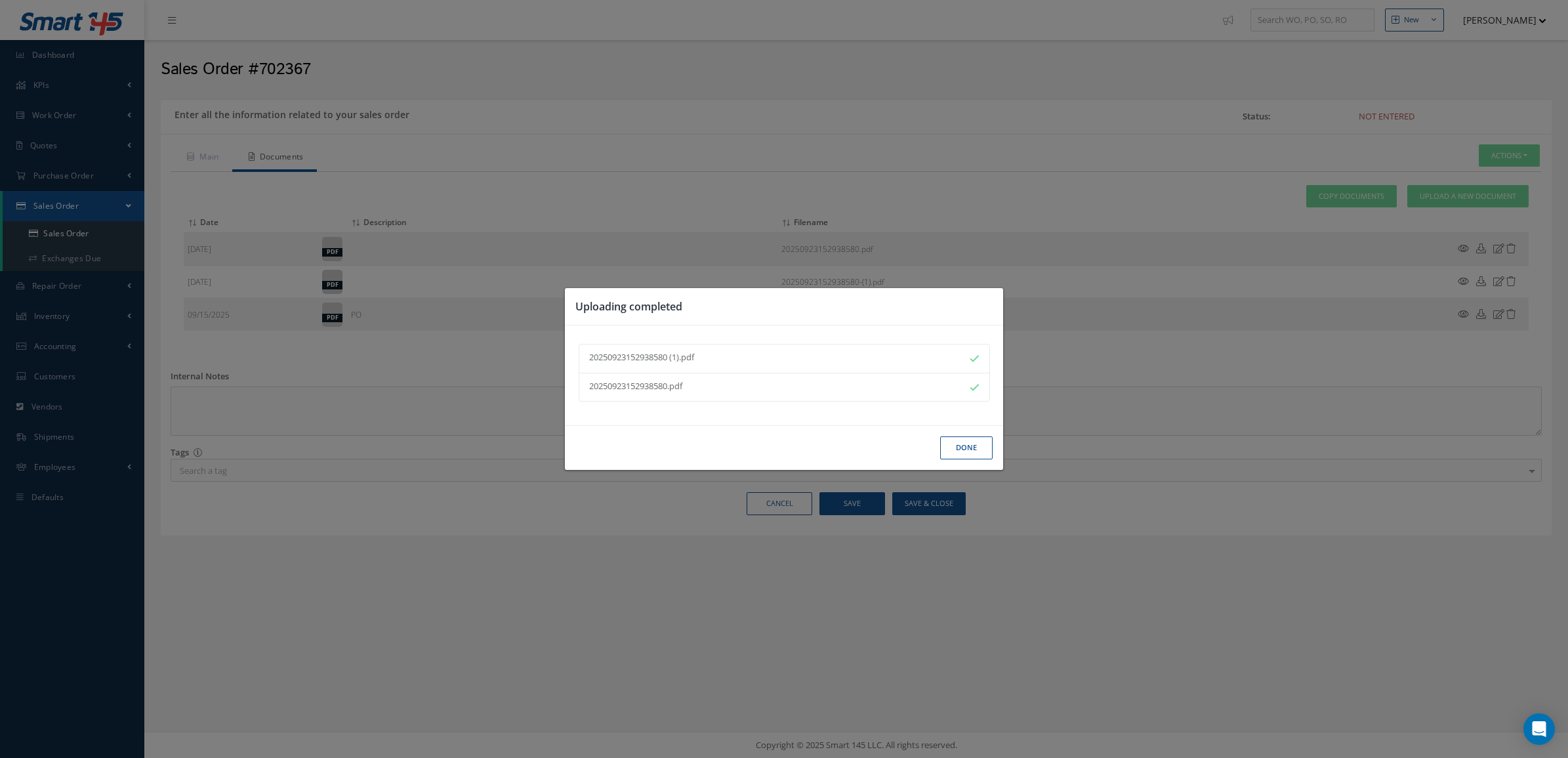
click at [971, 446] on button "Done" at bounding box center [966, 448] width 52 height 23
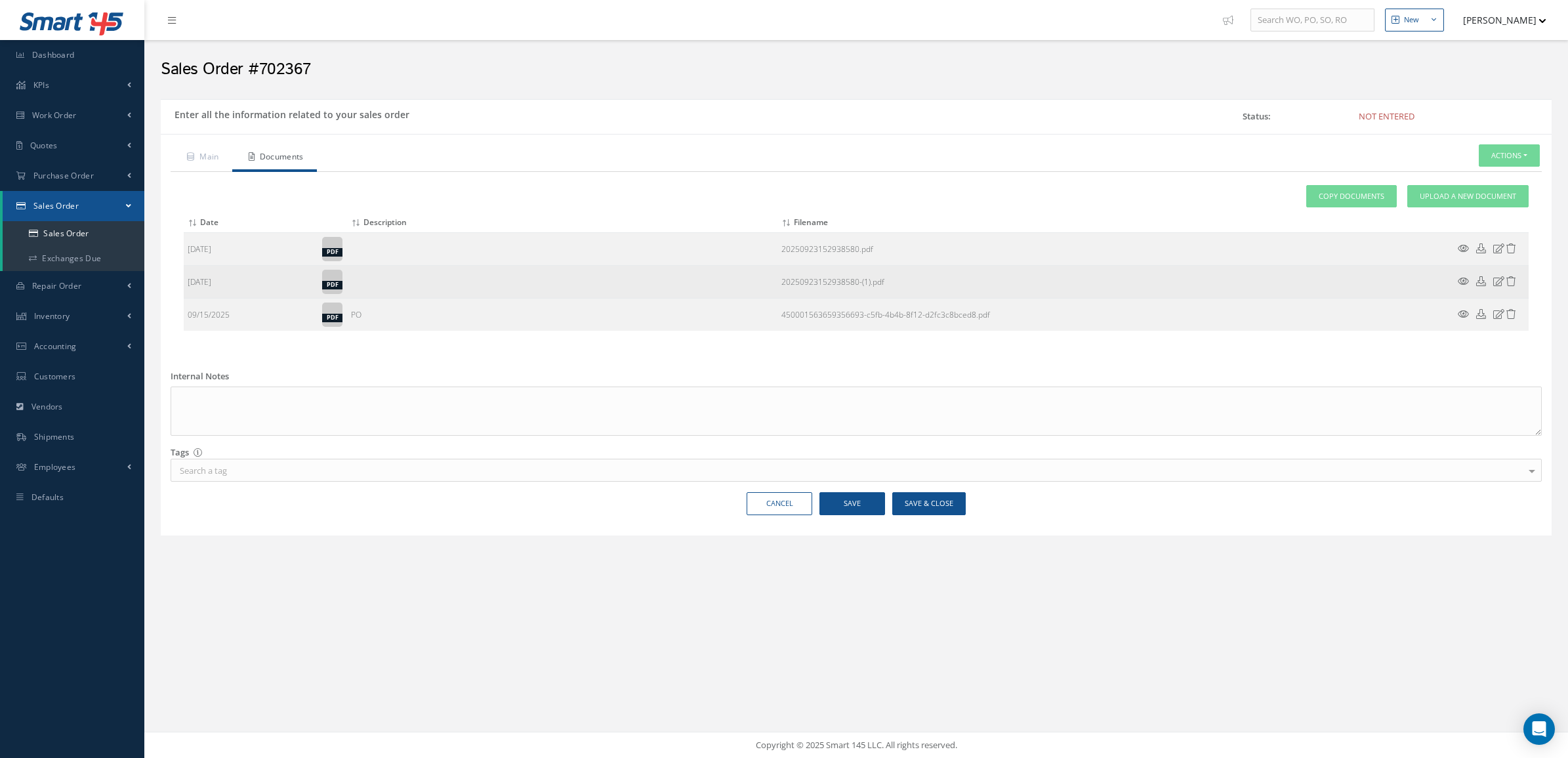
click at [1465, 284] on icon at bounding box center [1463, 281] width 11 height 10
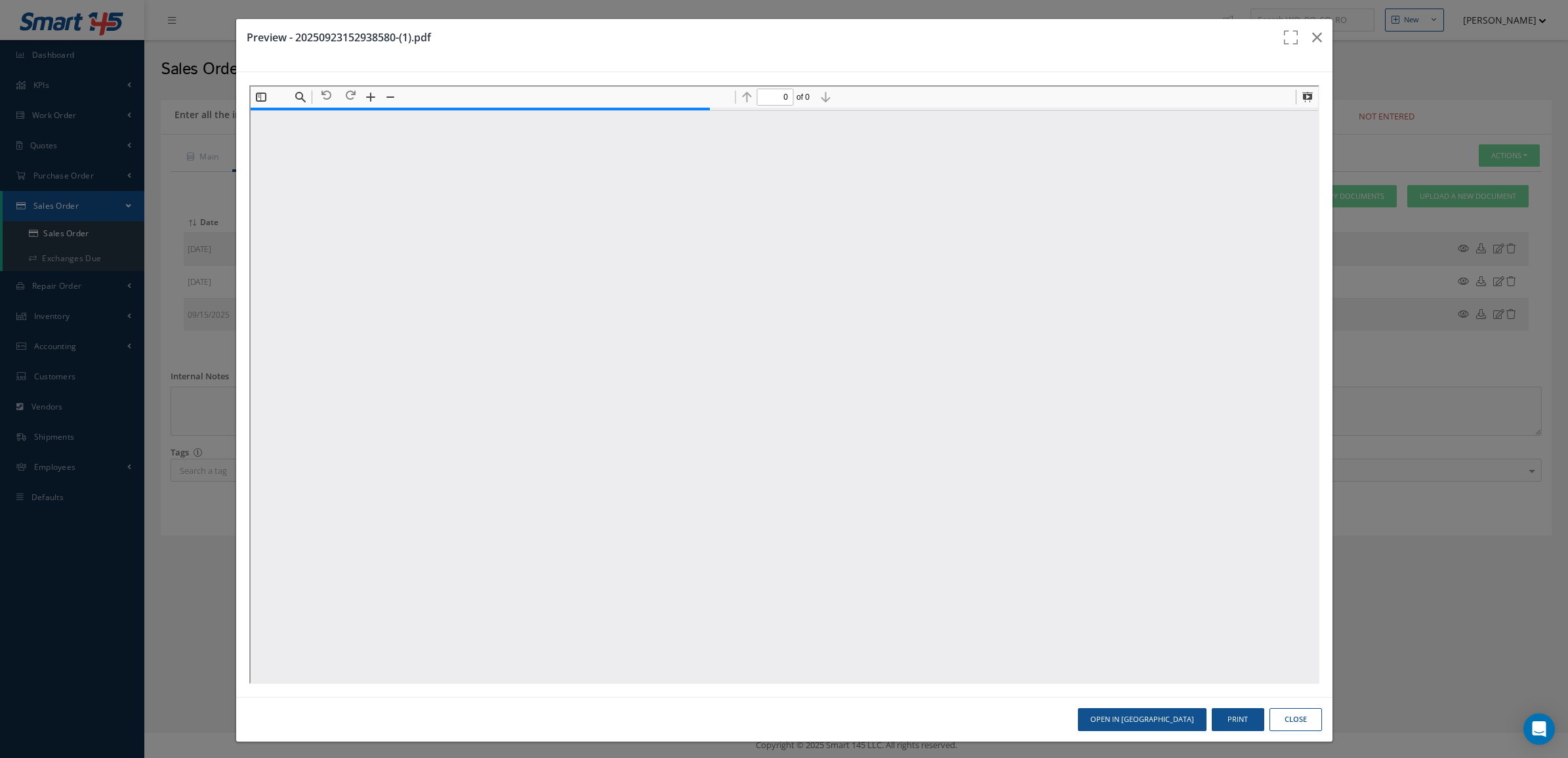
type input "1"
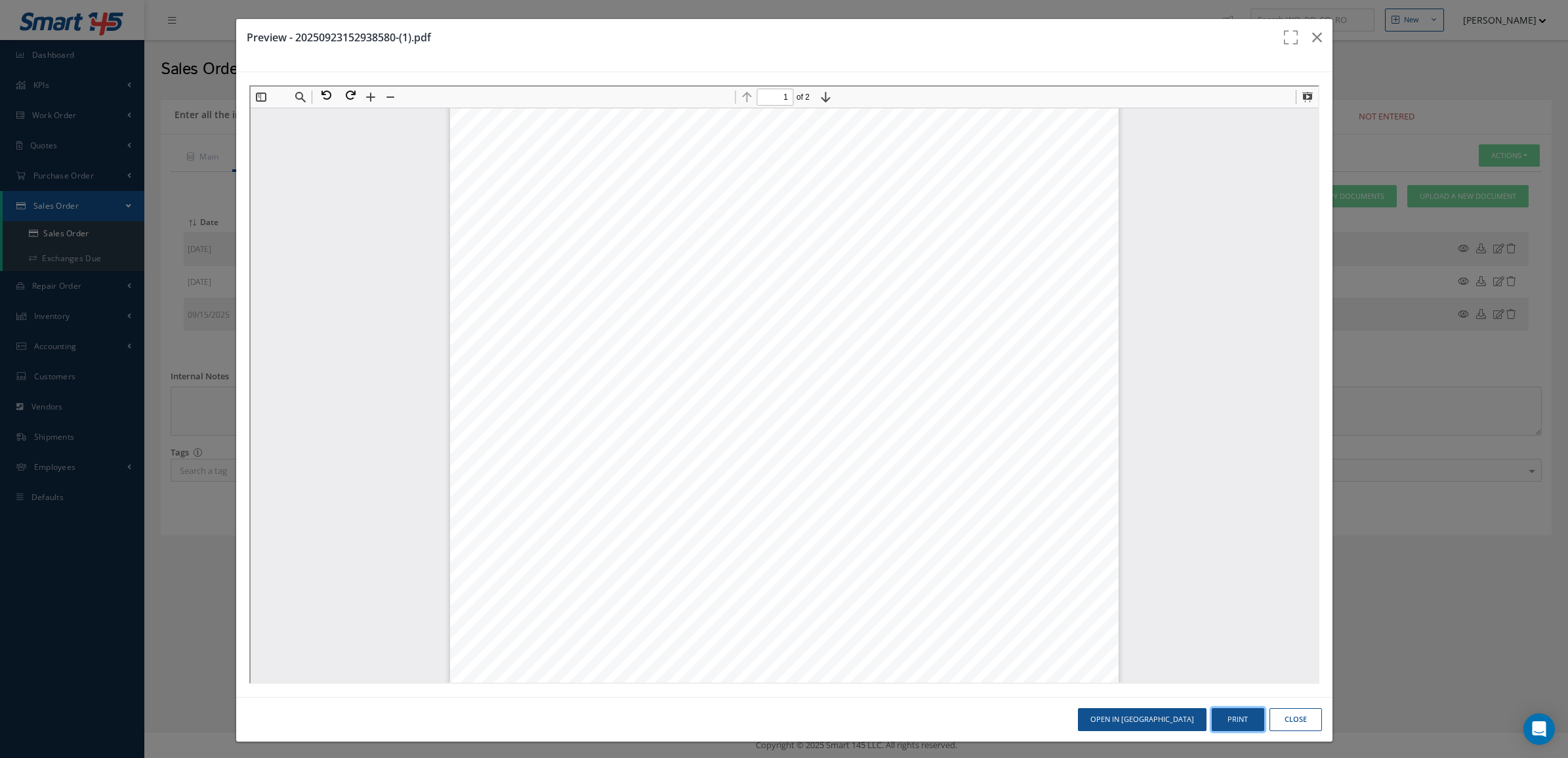
click at [1223, 722] on button "Print" at bounding box center [1238, 719] width 52 height 23
click at [1285, 719] on button "Close" at bounding box center [1296, 719] width 52 height 23
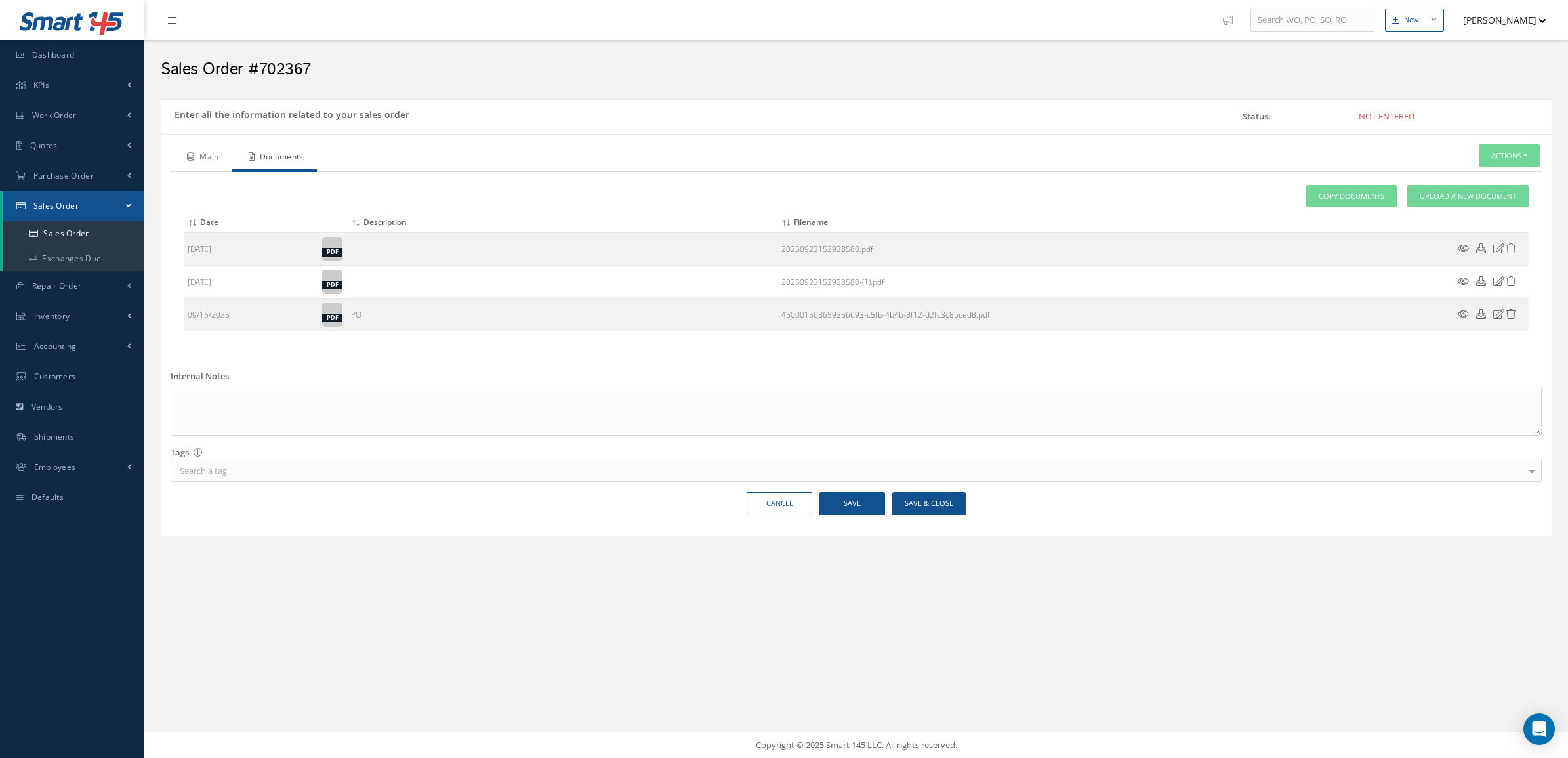
click at [216, 167] on div "Main Documents Actions Enter/Update Send By Email Documents Cancel Delete Print…" at bounding box center [856, 250] width 1371 height 211
click at [213, 165] on link "Main" at bounding box center [201, 158] width 61 height 27
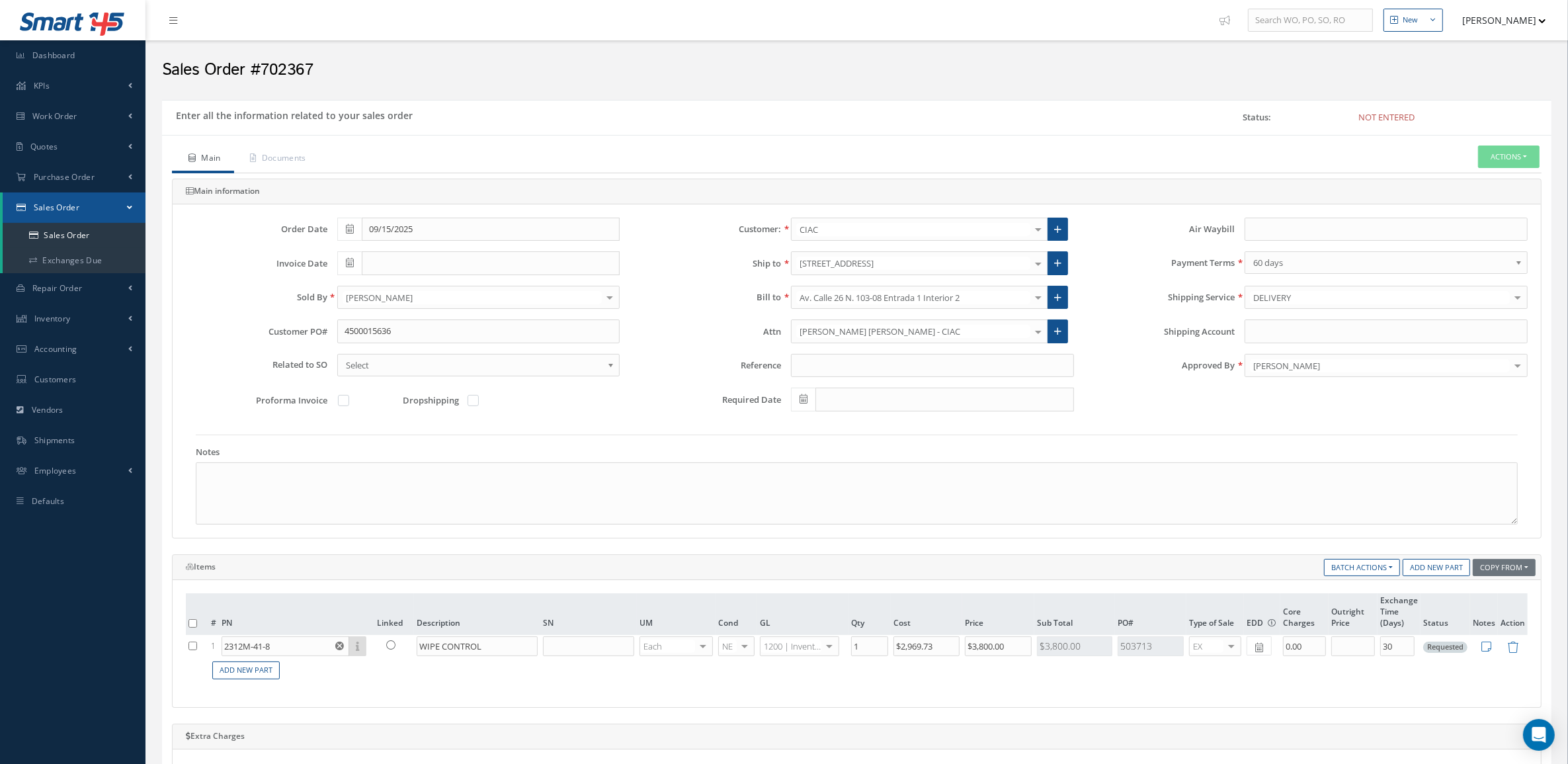
click at [307, 665] on td "Add New Part" at bounding box center [867, 670] width 1319 height 26
click at [298, 639] on input "2312M-41-8" at bounding box center [285, 646] width 128 height 20
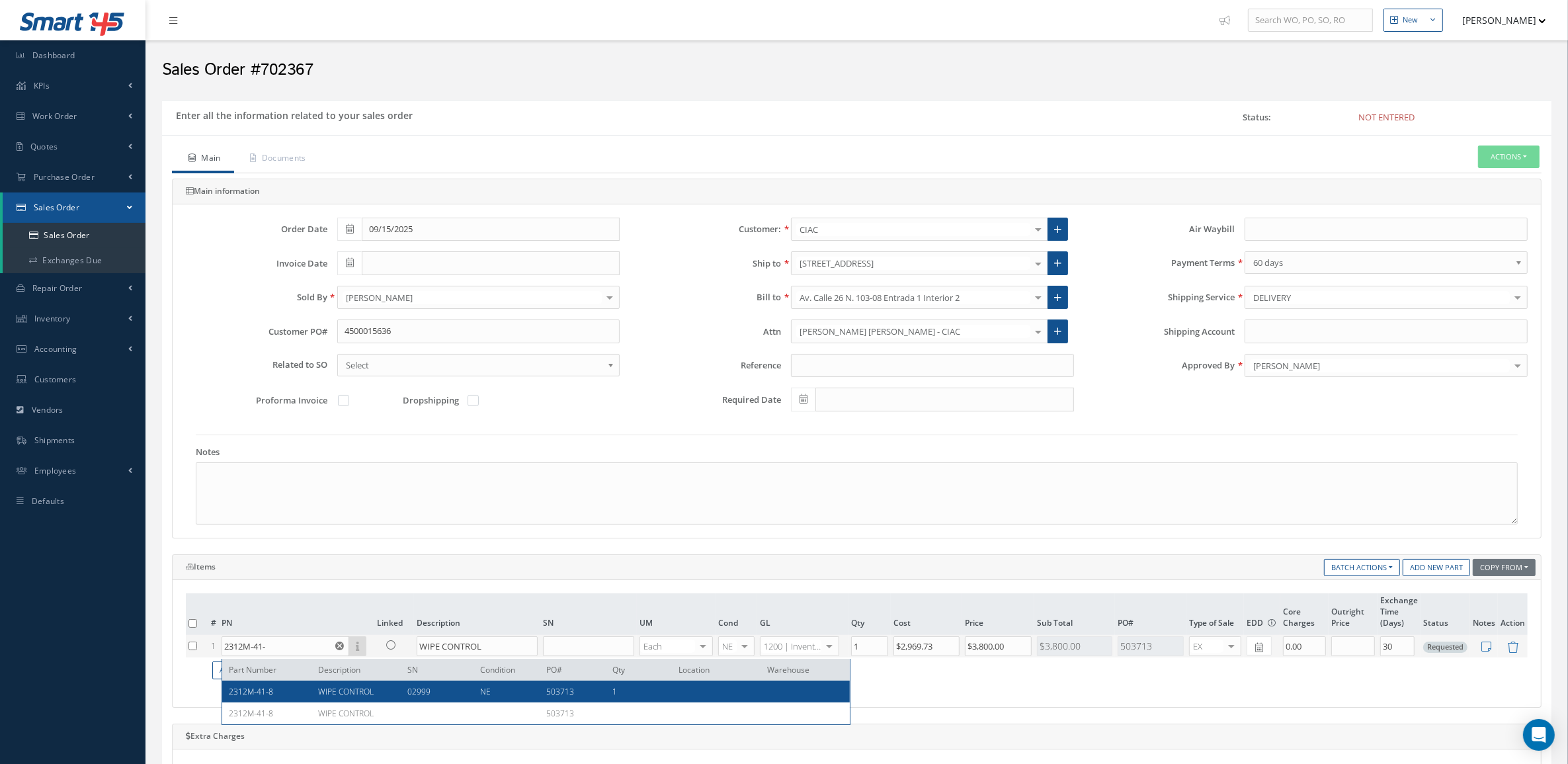
click at [326, 685] on span "WIPE CONTROL" at bounding box center [346, 691] width 56 height 11
type input "2312M-41-8"
type input "02999"
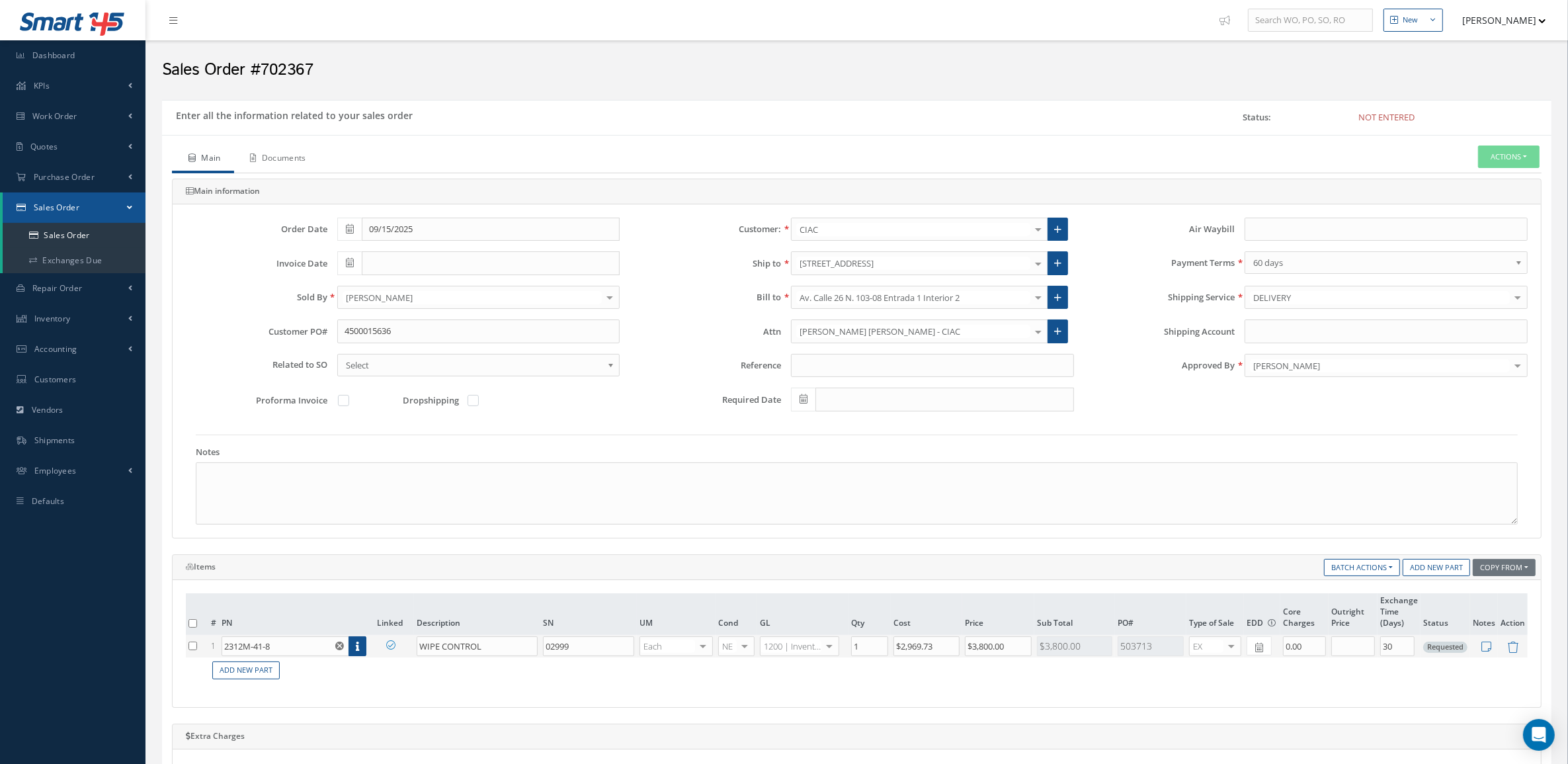
click at [269, 161] on link "Documents" at bounding box center [277, 159] width 86 height 28
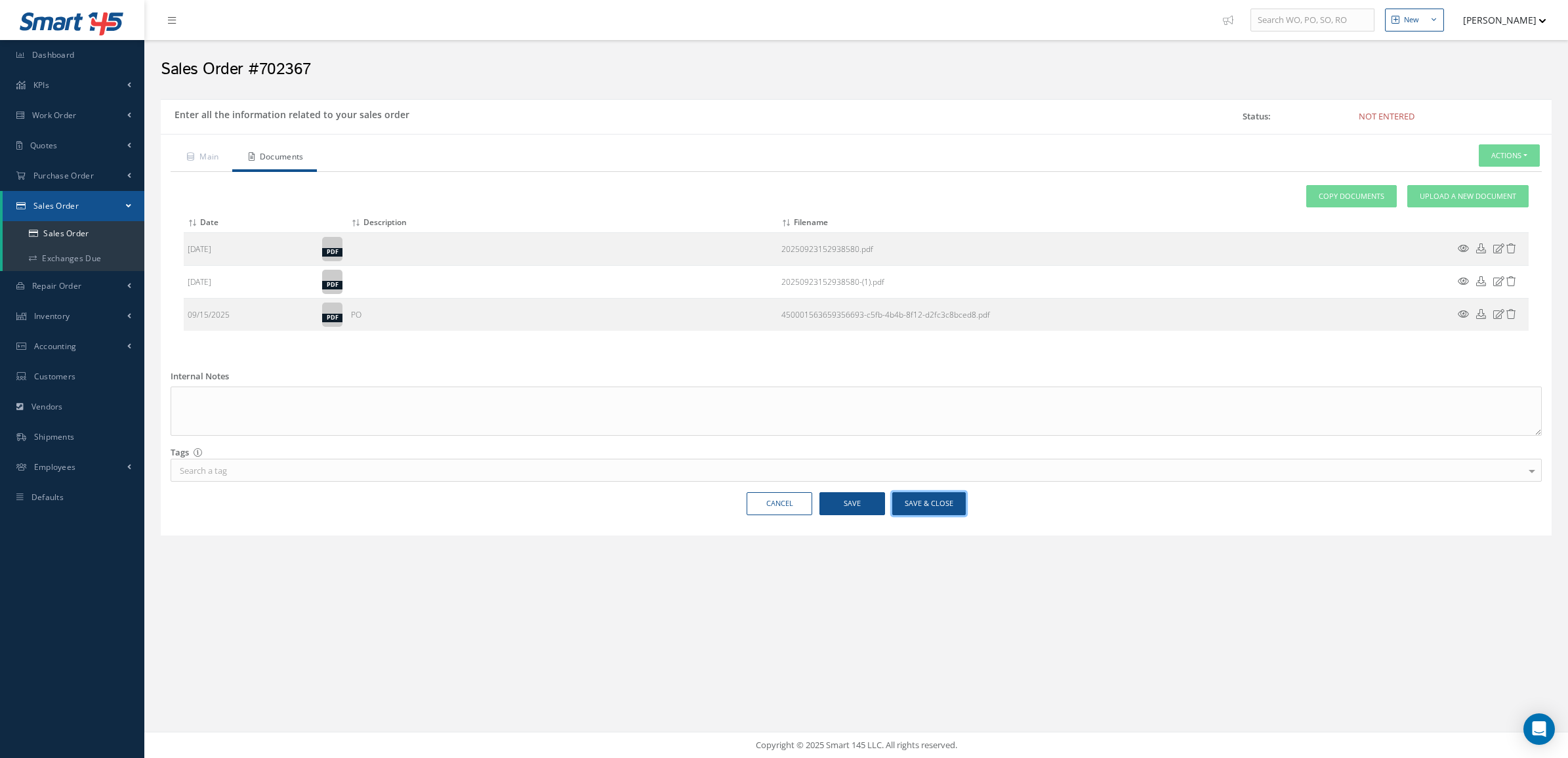
click at [918, 511] on button "Save & Close" at bounding box center [929, 503] width 74 height 23
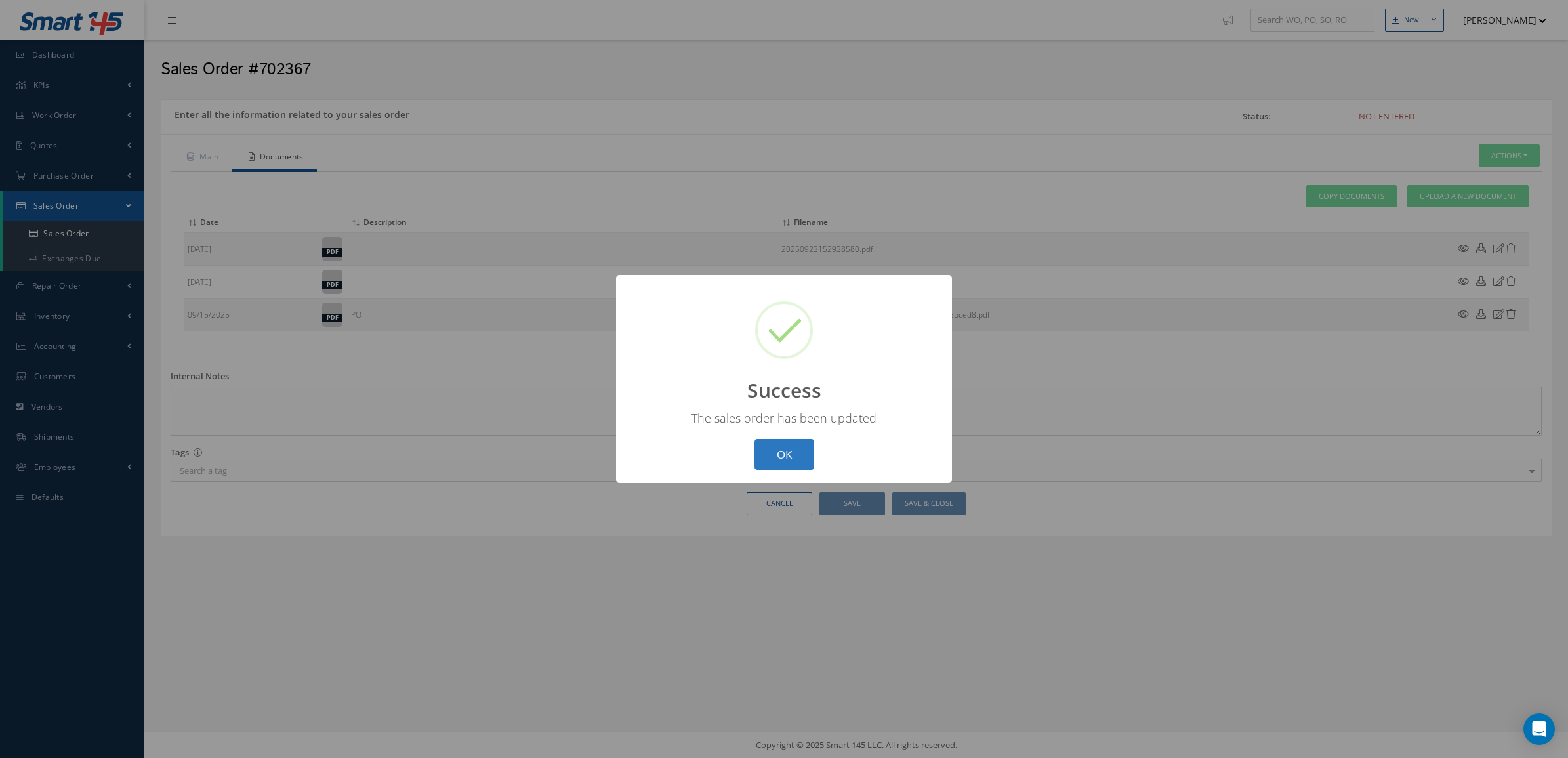
click at [794, 461] on button "OK" at bounding box center [784, 454] width 60 height 31
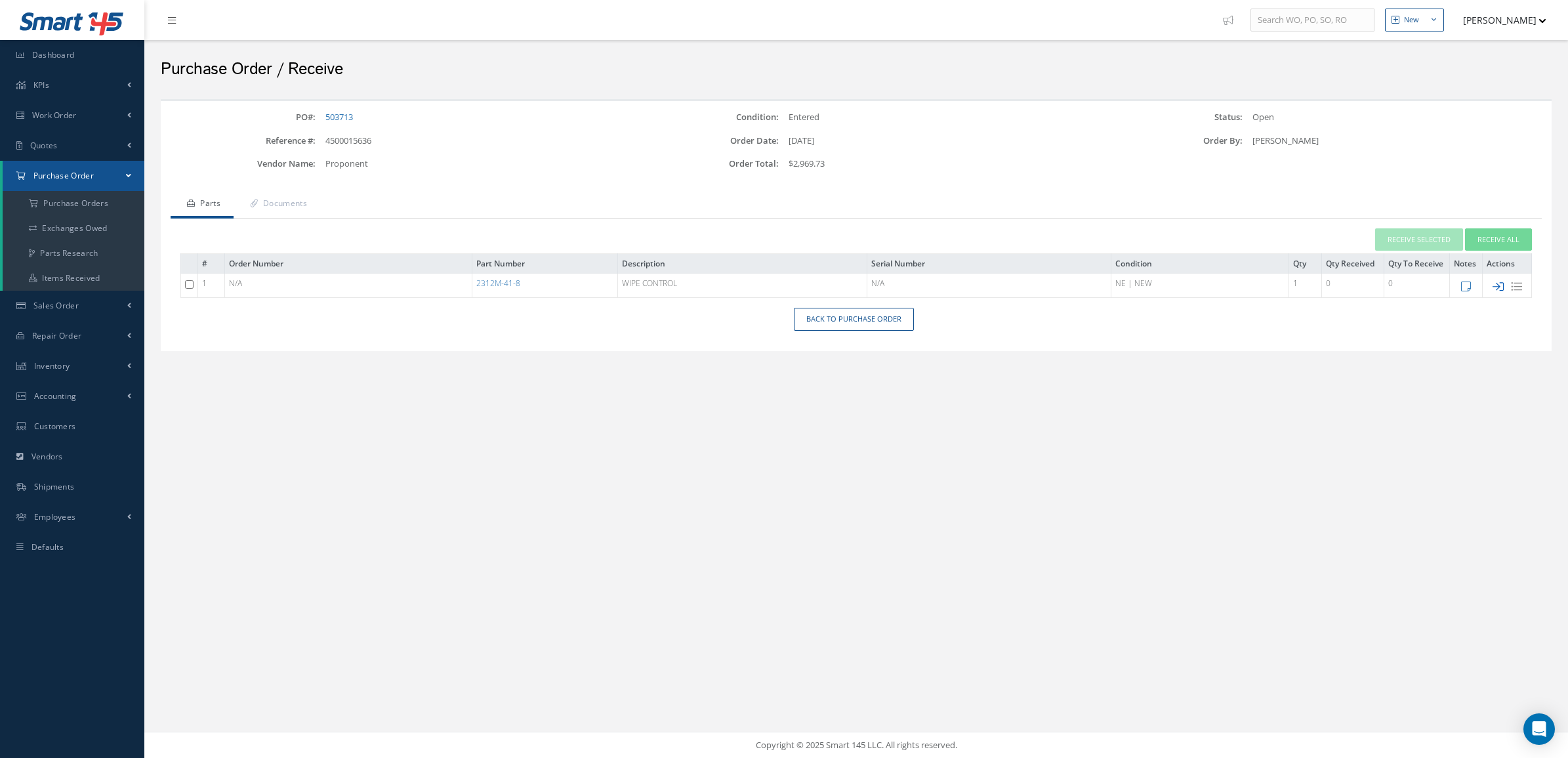
click at [1500, 286] on icon at bounding box center [1498, 286] width 11 height 11
type input "[DATE]"
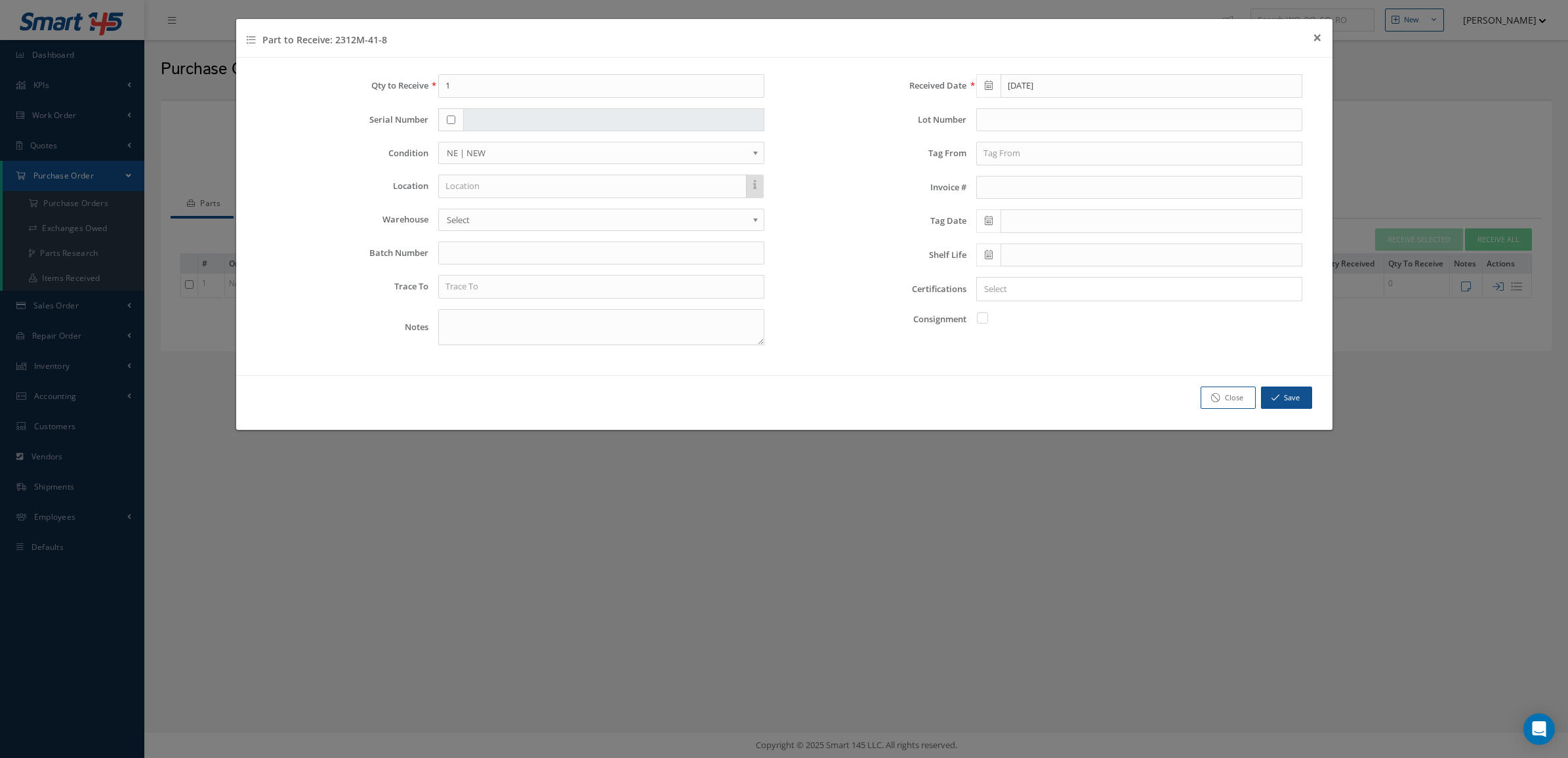
drag, startPoint x: 408, startPoint y: 42, endPoint x: 333, endPoint y: 41, distance: 75.0
click at [333, 41] on div "Part to Receive: 2312M-41-8 × Close" at bounding box center [784, 38] width 1097 height 39
copy h4 "2312M-41-8"
drag, startPoint x: 499, startPoint y: 278, endPoint x: 502, endPoint y: 287, distance: 9.5
click at [502, 287] on input "text" at bounding box center [601, 286] width 326 height 24
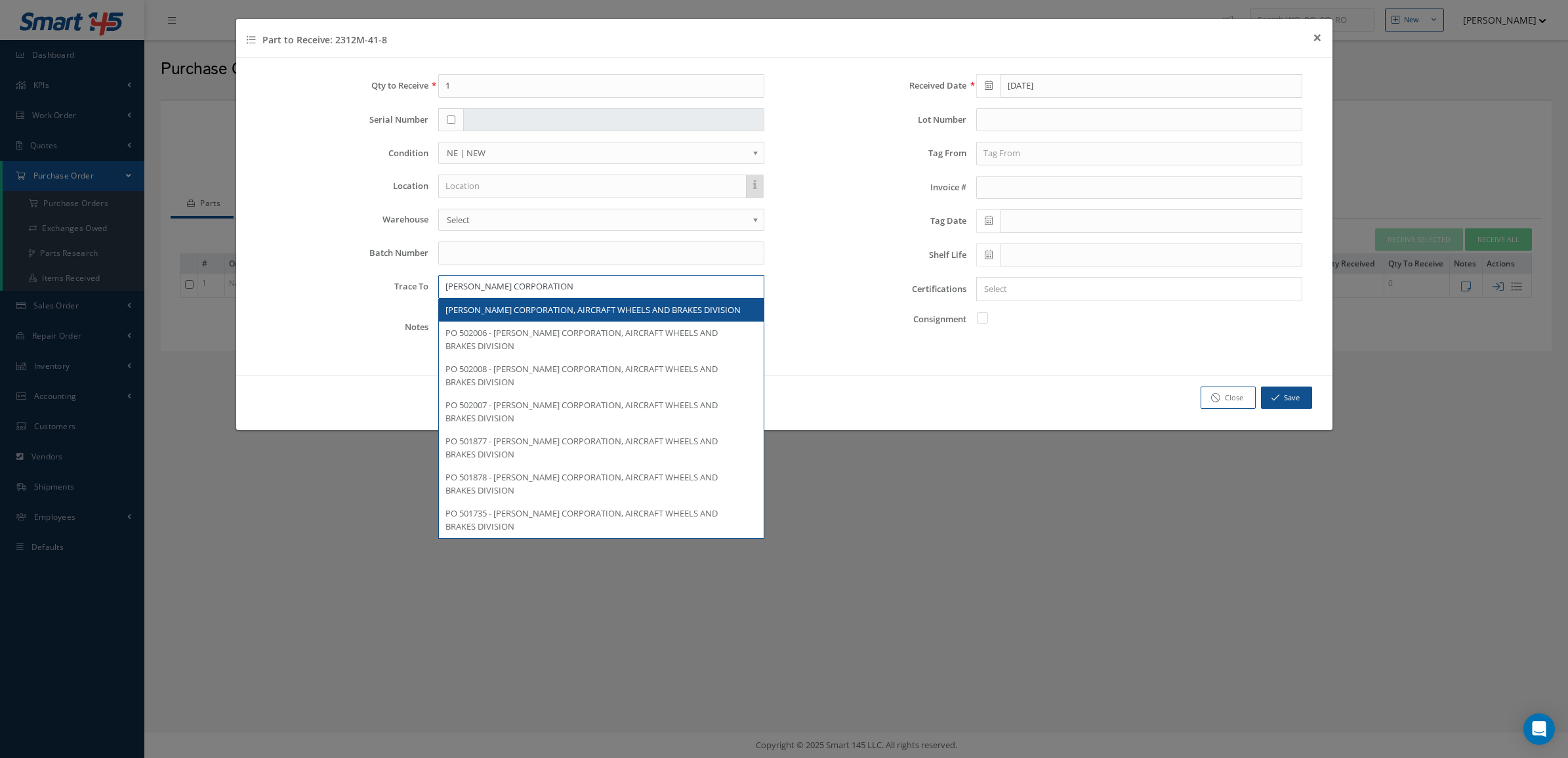
type input "[PERSON_NAME] CORPORATION"
click at [446, 116] on div at bounding box center [451, 120] width 26 height 24
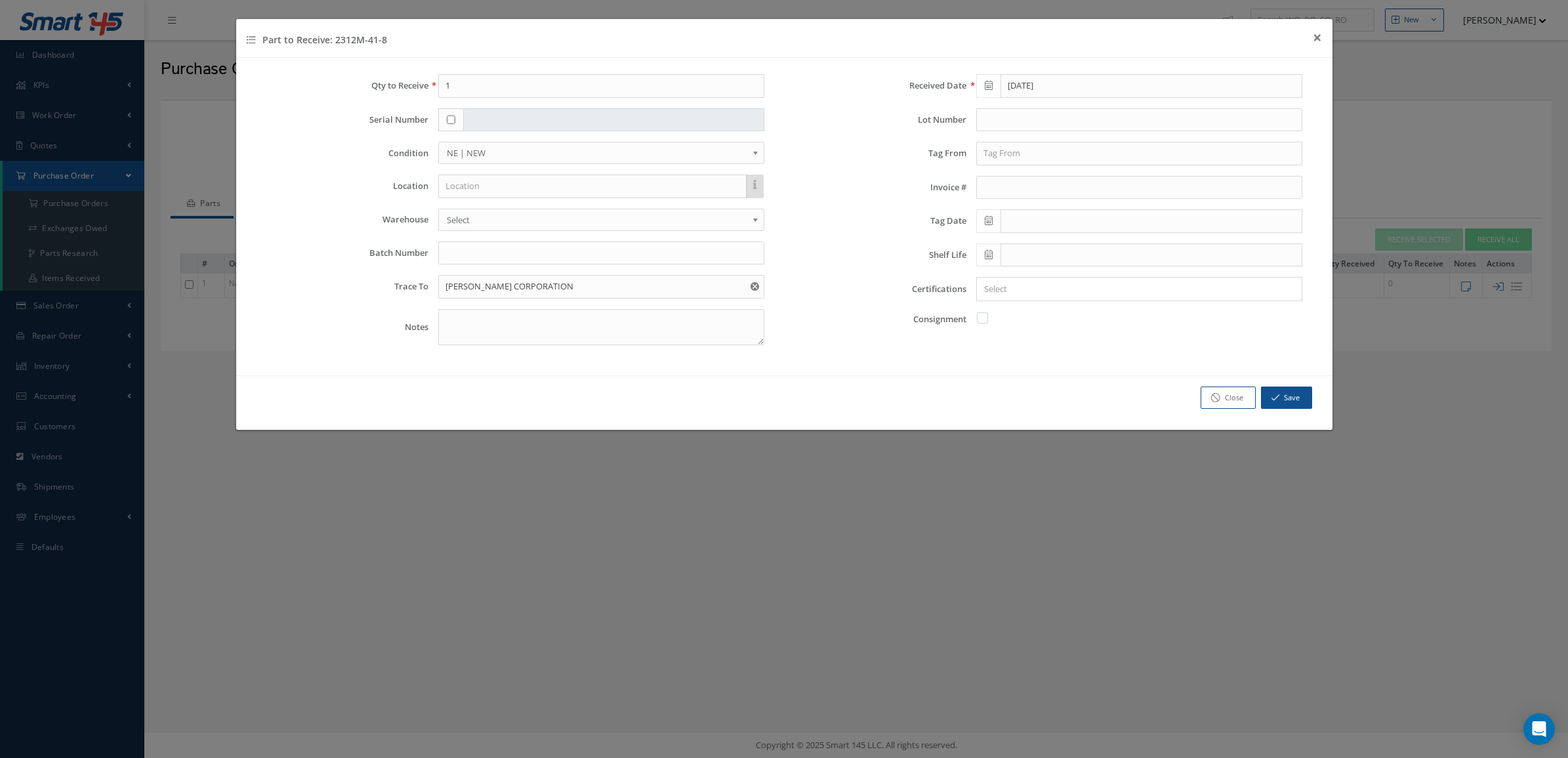
click at [454, 120] on input "checkbox" at bounding box center [451, 119] width 8 height 8
checkbox input "true"
click at [483, 121] on input "text" at bounding box center [613, 120] width 301 height 24
type input "02999"
click at [1032, 162] on input "text" at bounding box center [1139, 153] width 326 height 24
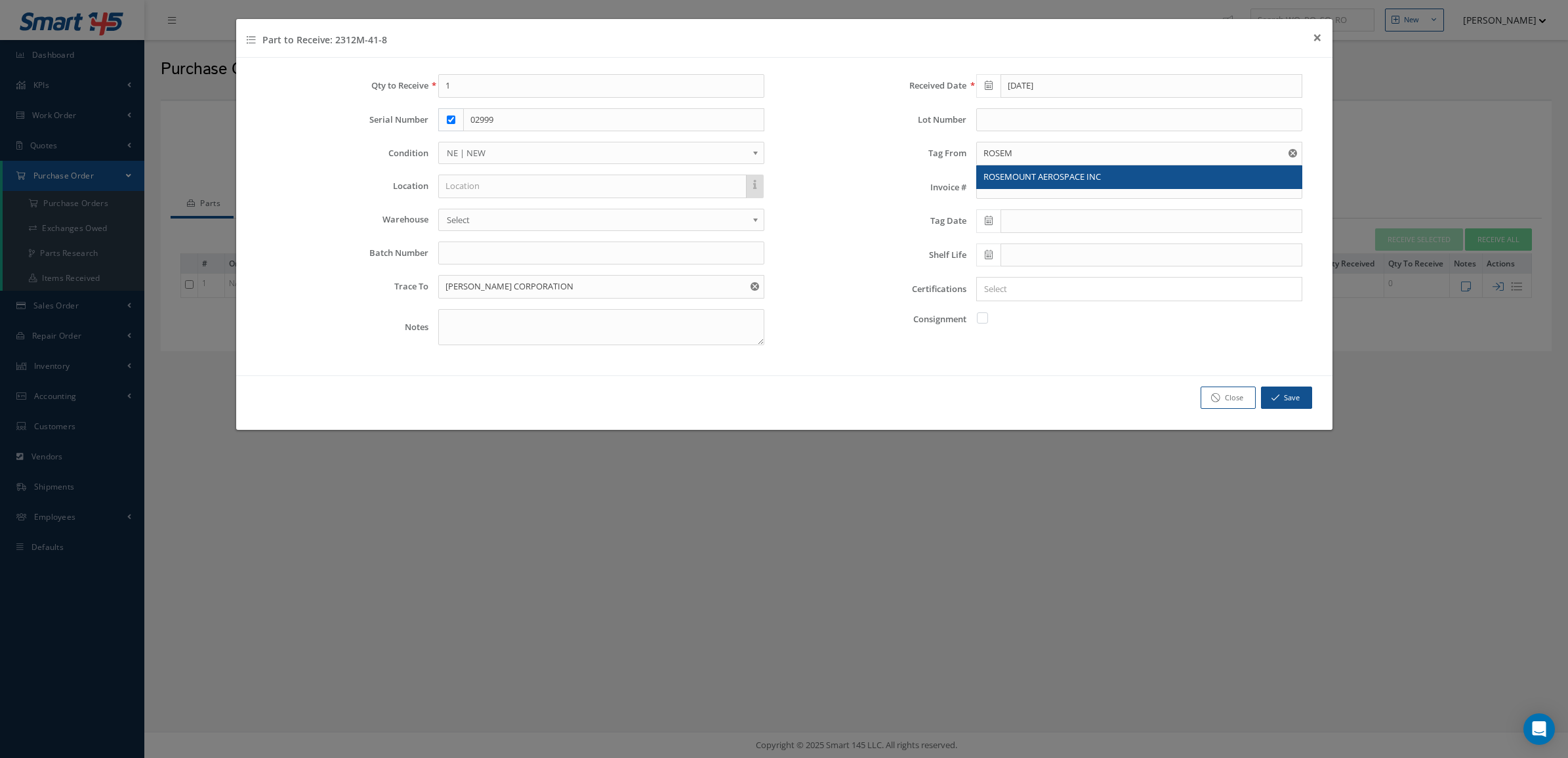
click at [1005, 178] on span "ROSEMOUNT AEROSPACE INC" at bounding box center [1042, 177] width 118 height 12
type input "ROSEMOUNT AEROSPACE INC"
click at [988, 225] on icon at bounding box center [989, 220] width 8 height 9
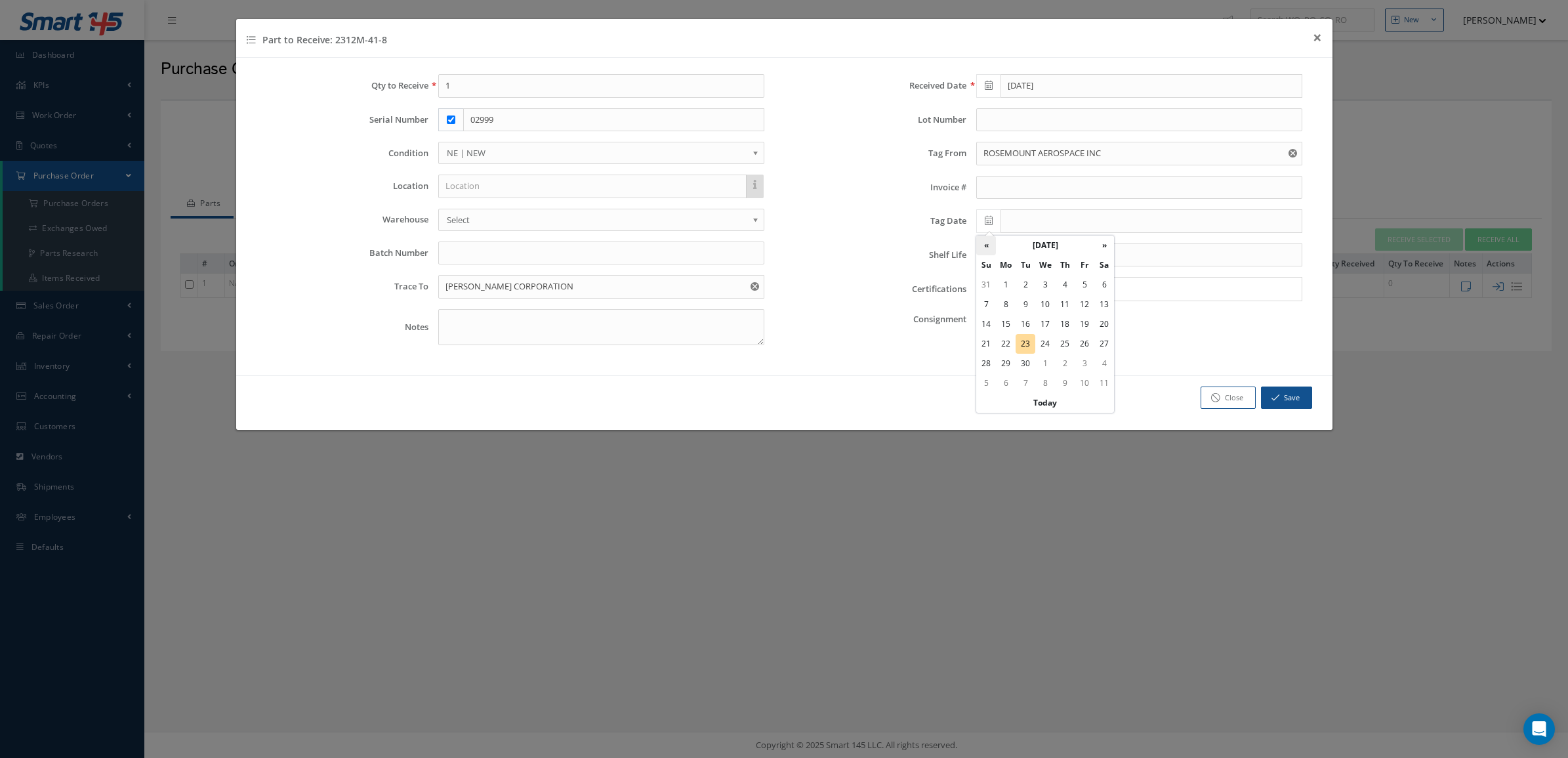
click at [987, 237] on th "«" at bounding box center [986, 245] width 20 height 20
click at [1011, 360] on td "25" at bounding box center [1006, 363] width 20 height 20
type input "[DATE]"
click at [1002, 290] on input "Search for option" at bounding box center [1136, 289] width 316 height 14
click at [1024, 341] on link "8130" at bounding box center [1139, 335] width 345 height 20
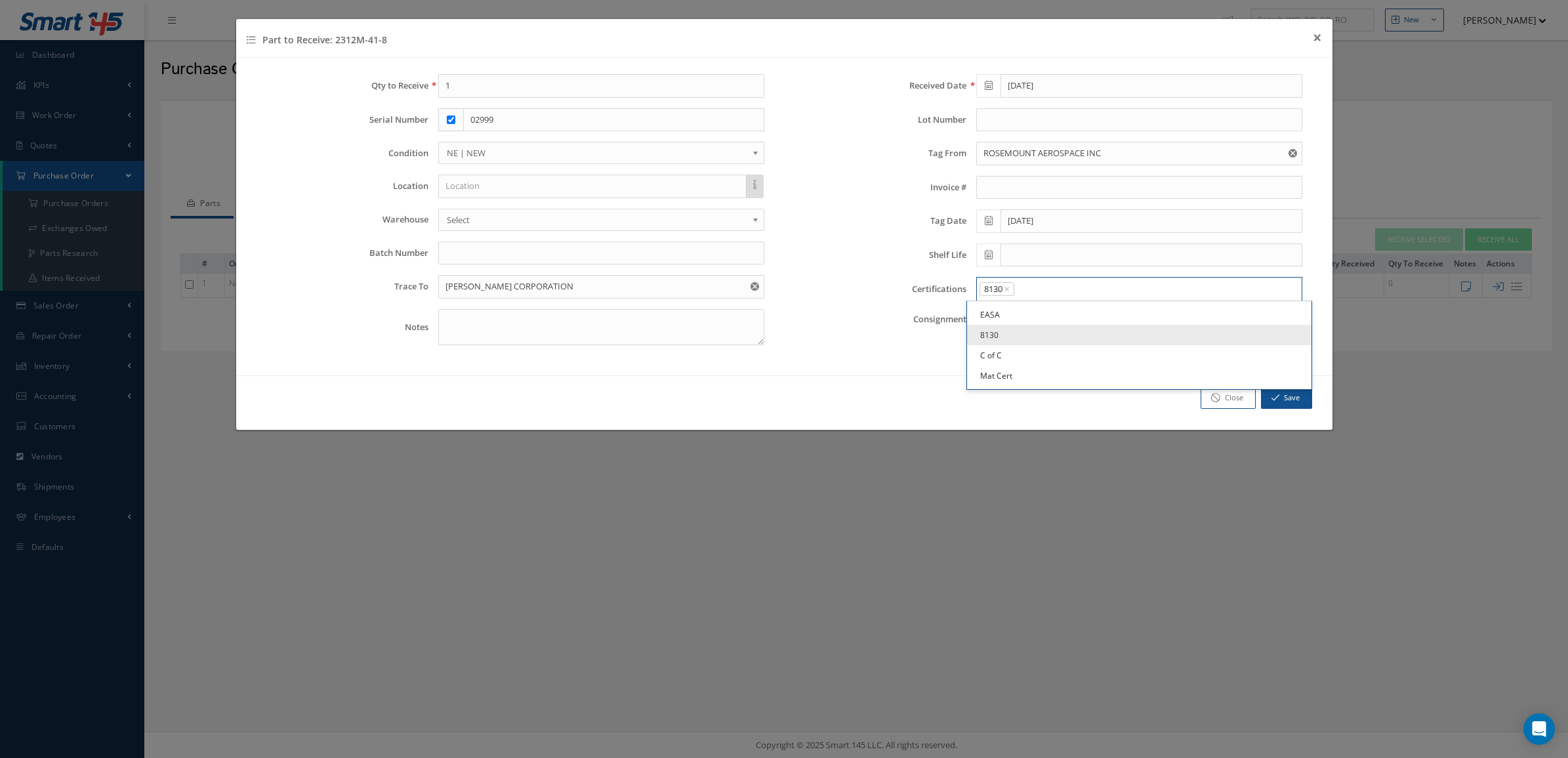
click at [1040, 293] on input "Search for option" at bounding box center [1154, 289] width 279 height 14
drag, startPoint x: 1028, startPoint y: 351, endPoint x: 1028, endPoint y: 336, distance: 15.0
click at [1028, 351] on link "C of C" at bounding box center [1139, 355] width 345 height 20
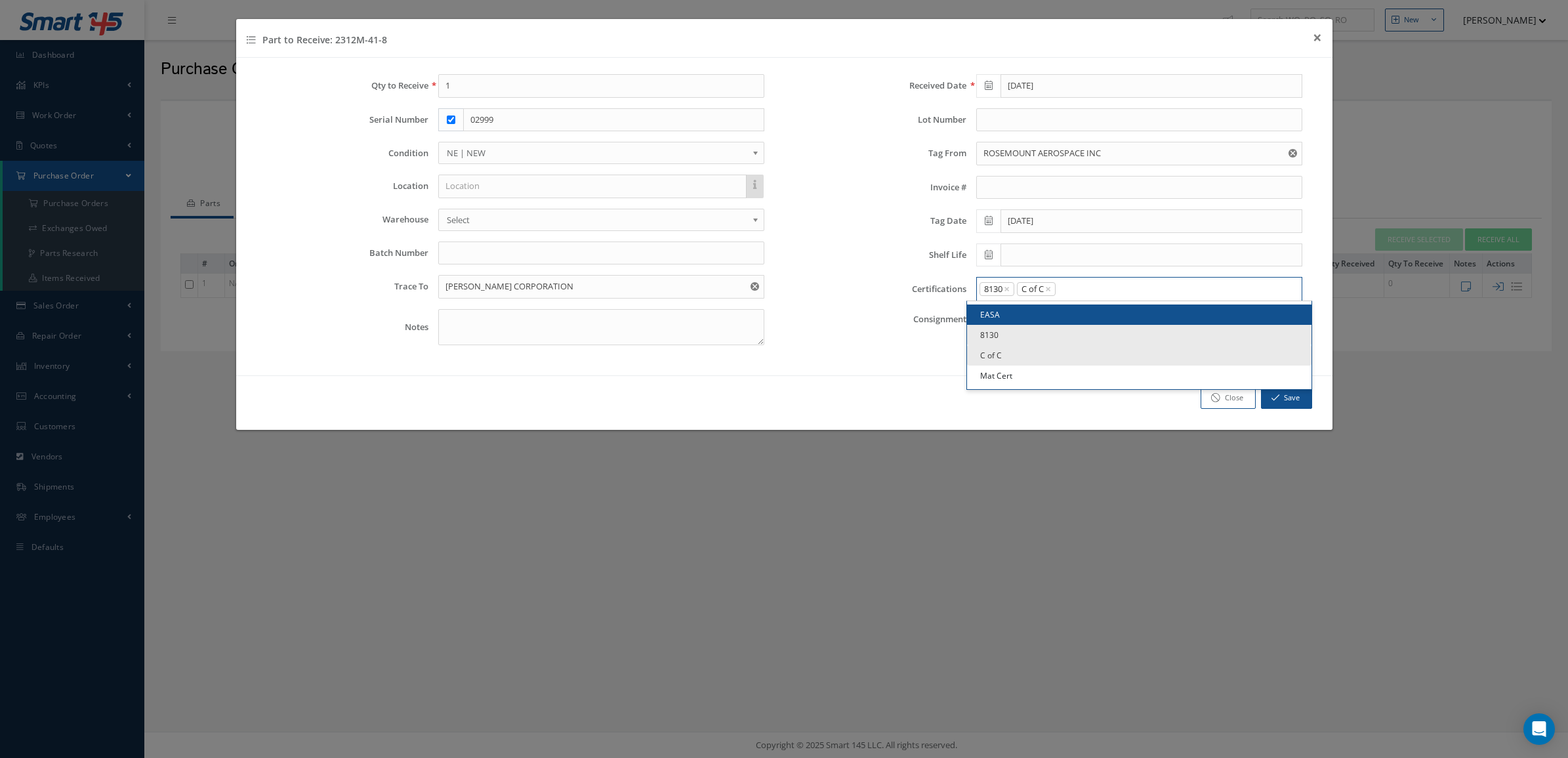
click at [1076, 287] on input "Search for option" at bounding box center [1176, 289] width 238 height 14
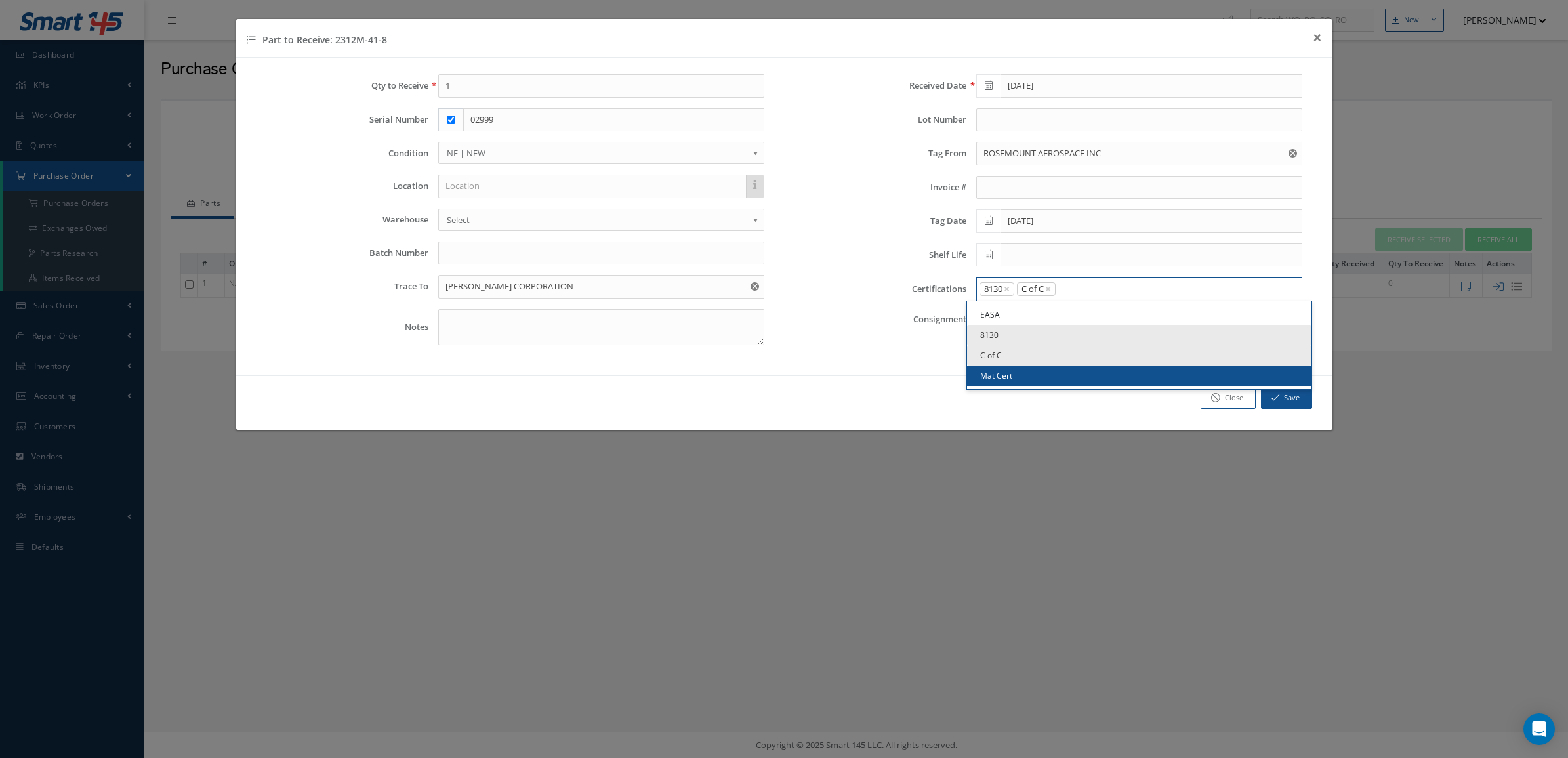
click at [1056, 381] on link "Mat Cert" at bounding box center [1139, 376] width 345 height 20
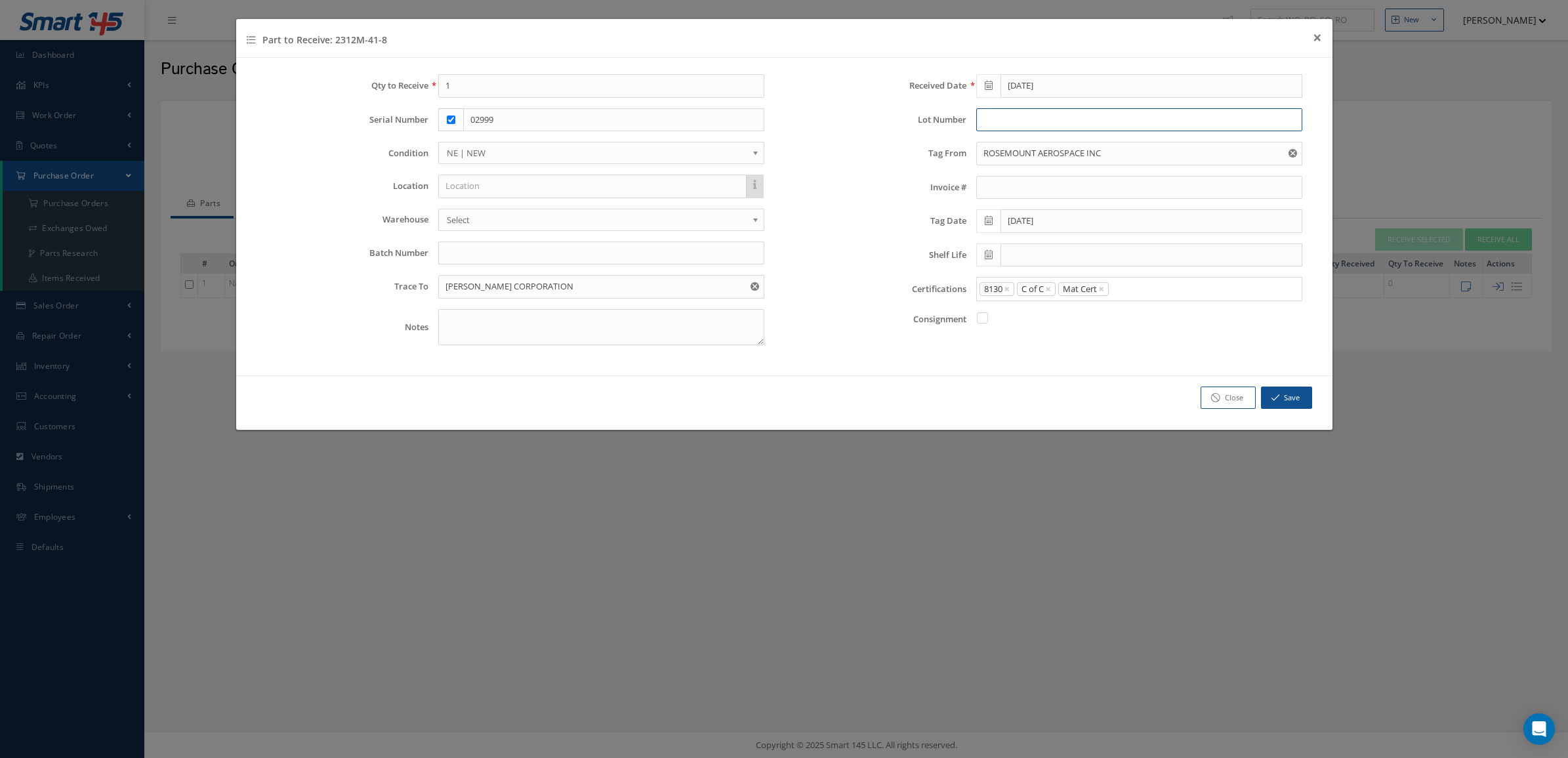
click at [996, 125] on input "text" at bounding box center [1139, 120] width 326 height 24
type input "0044358605"
click at [1277, 390] on button "Save" at bounding box center [1286, 398] width 51 height 23
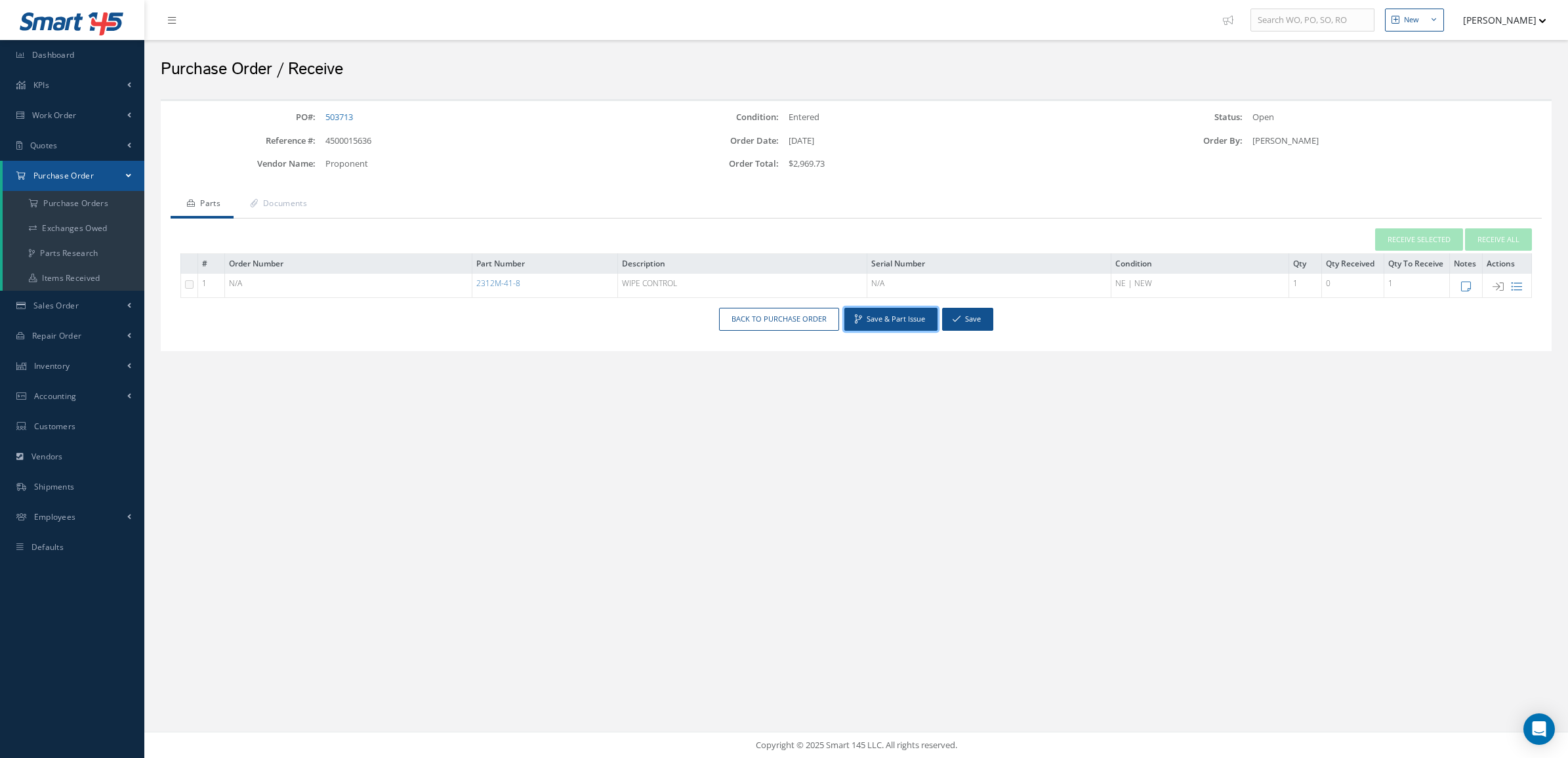
click at [893, 322] on button "Save & Part Issue" at bounding box center [891, 319] width 93 height 23
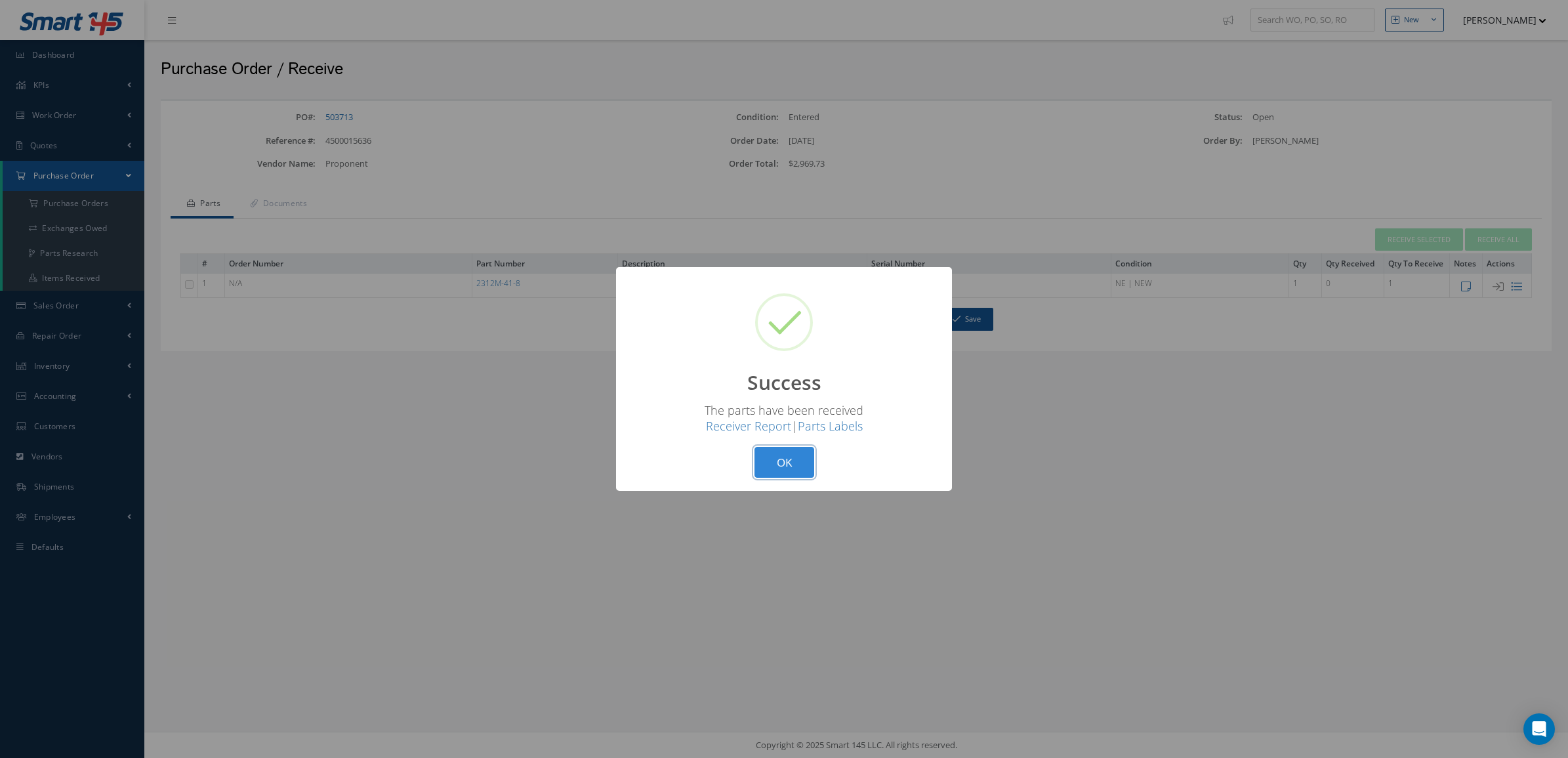
click at [772, 464] on button "OK" at bounding box center [784, 462] width 60 height 31
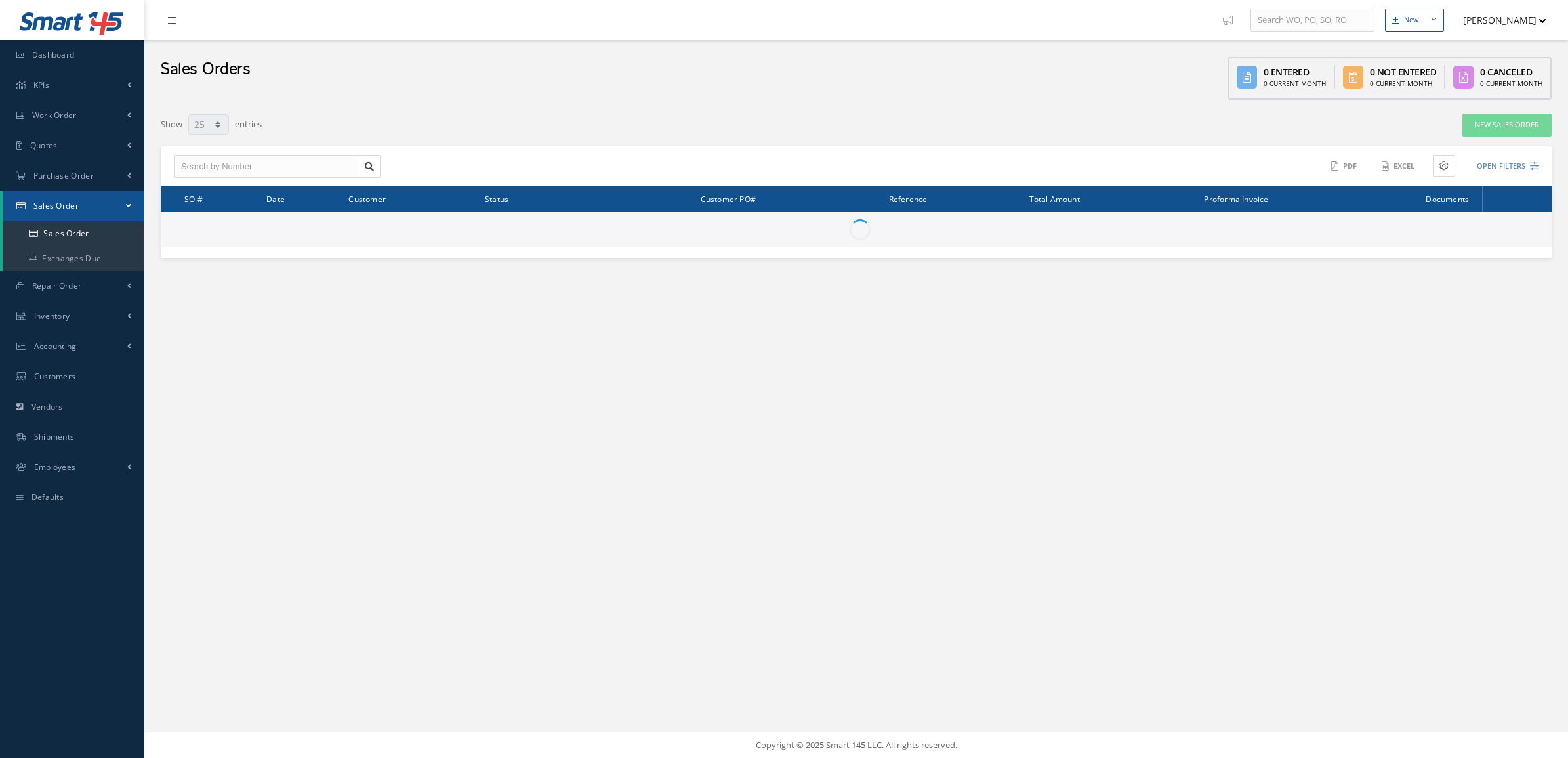
select select "25"
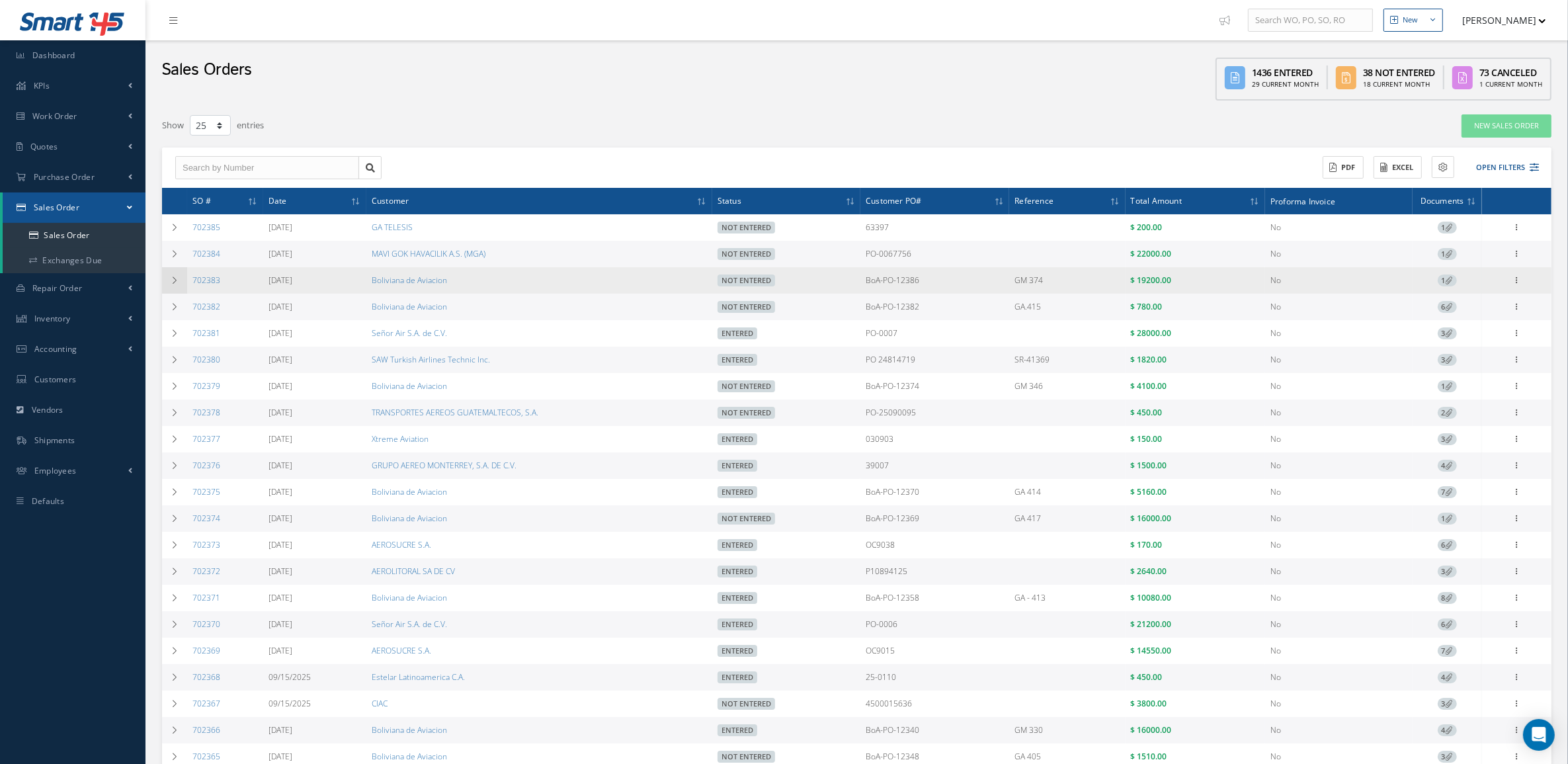
click at [177, 283] on icon at bounding box center [174, 280] width 9 height 8
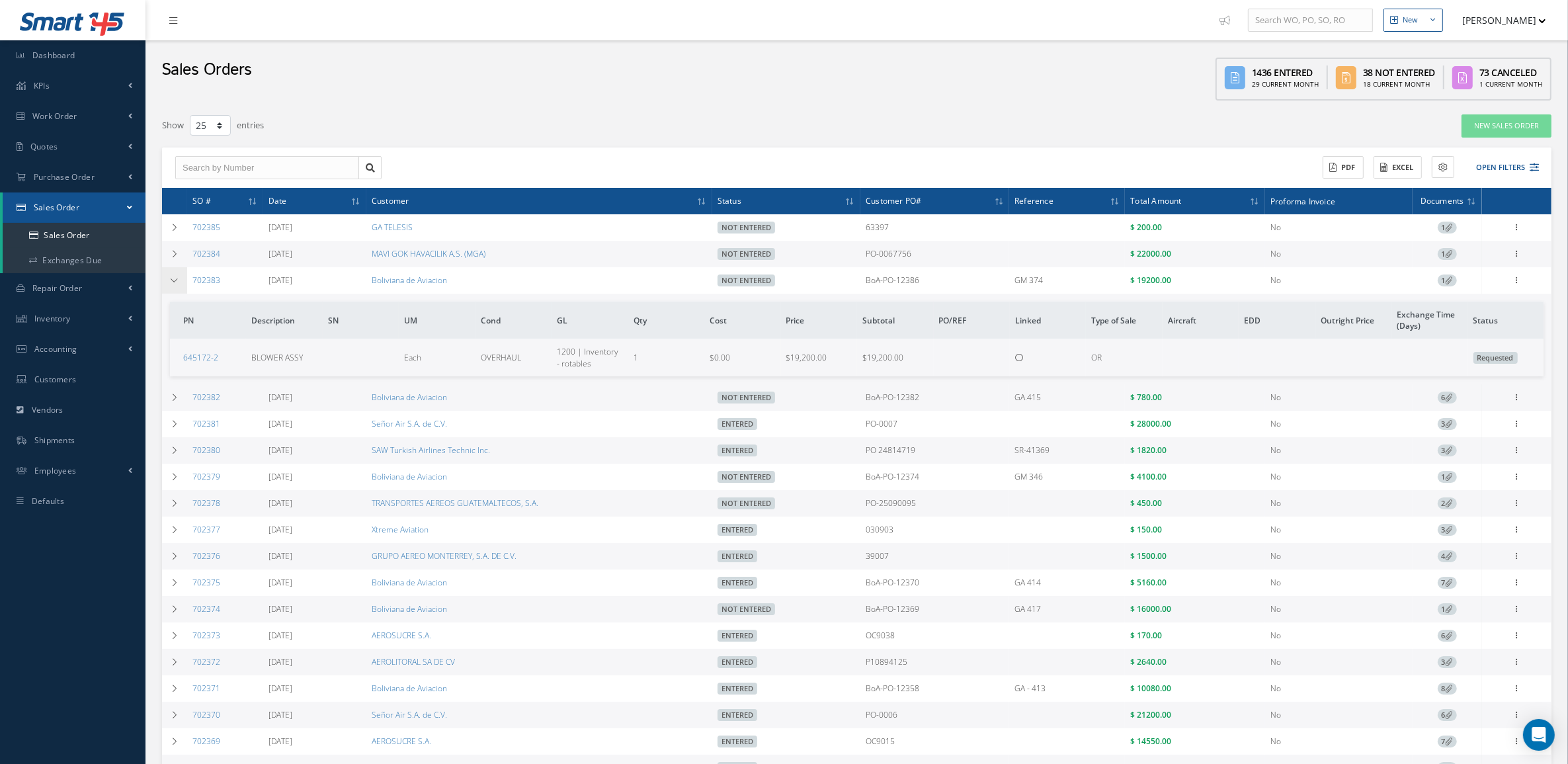
click at [177, 283] on icon at bounding box center [174, 280] width 9 height 8
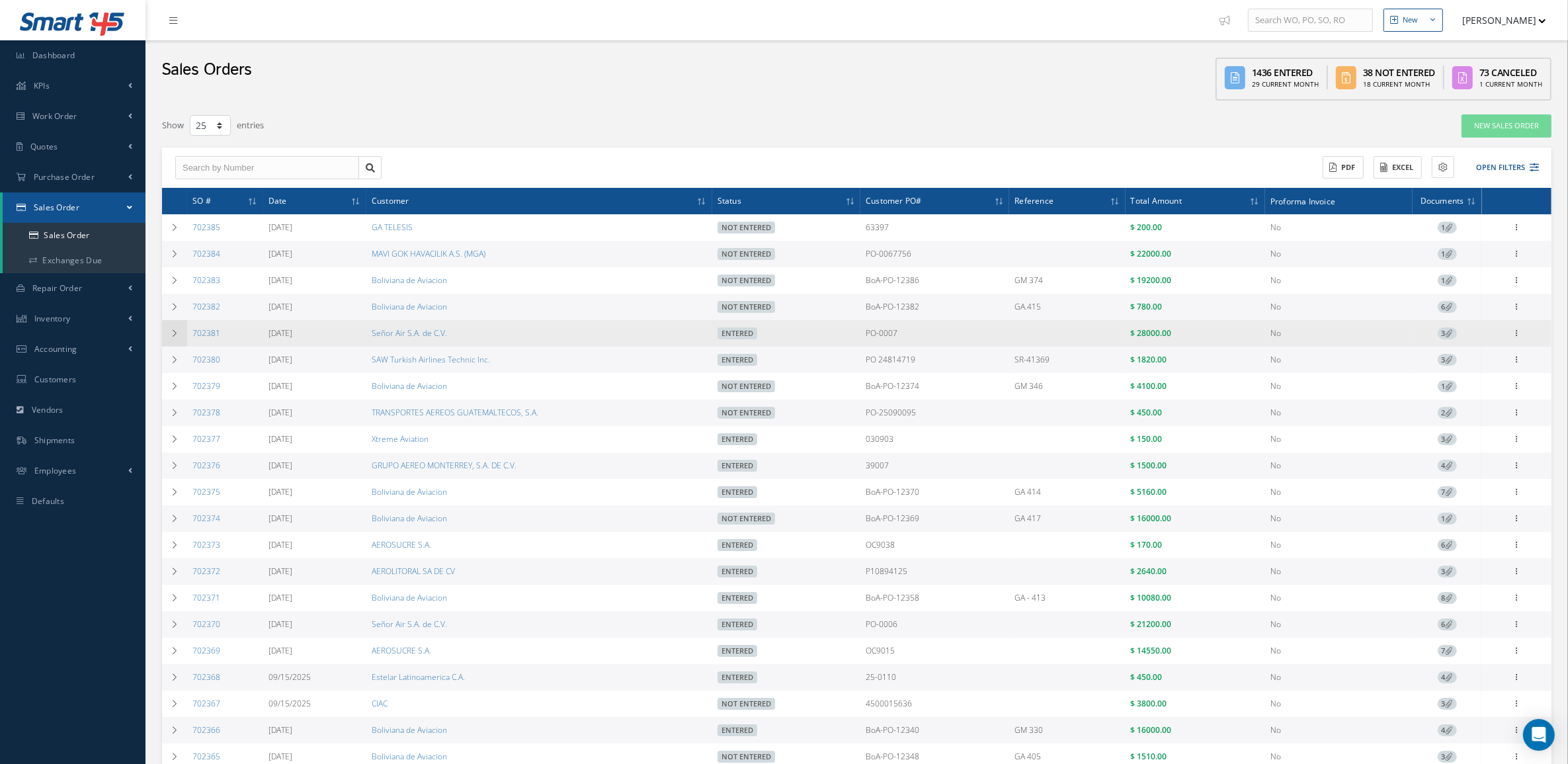
click at [177, 321] on td at bounding box center [174, 333] width 25 height 27
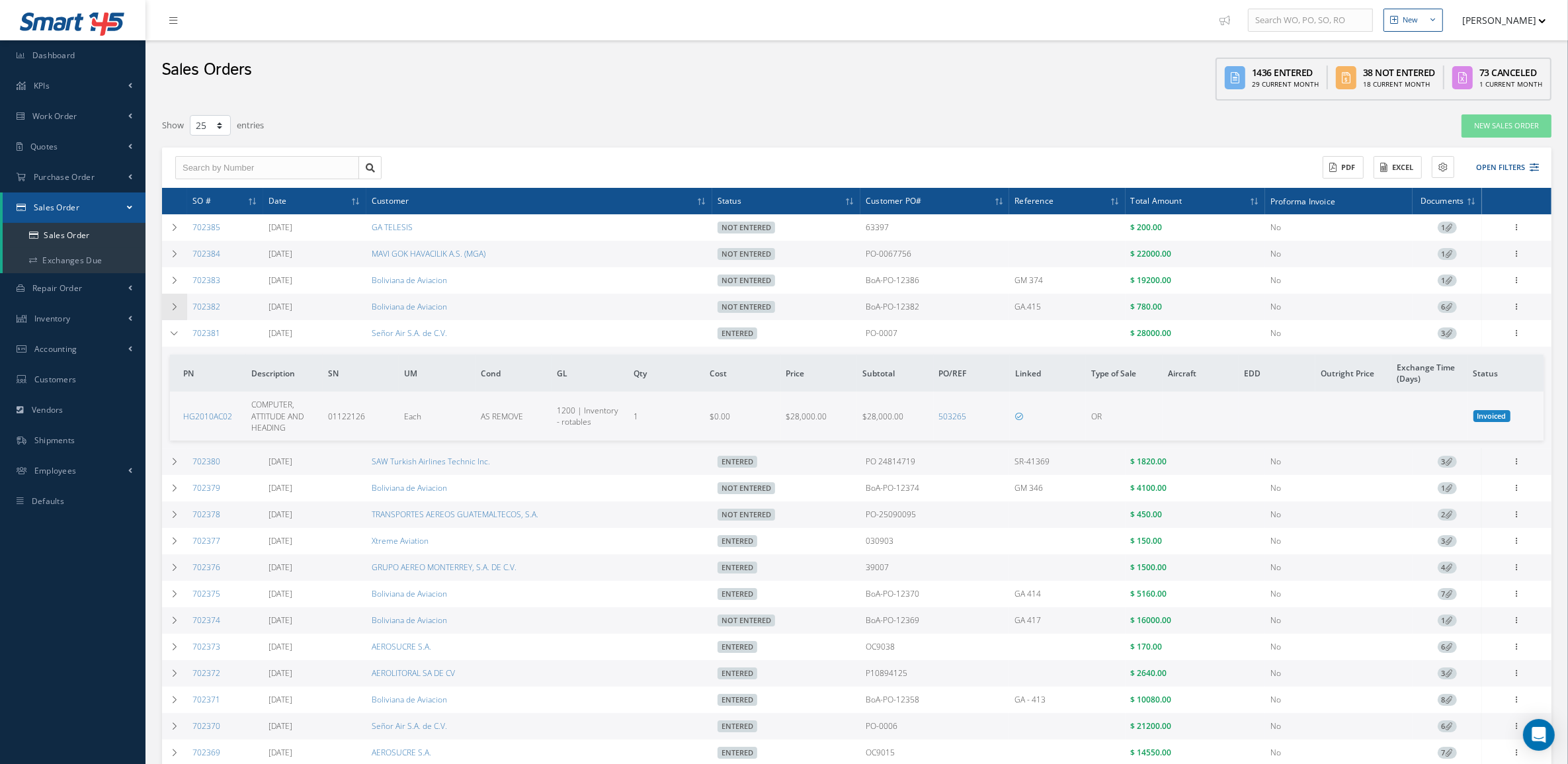
click at [177, 302] on td at bounding box center [174, 307] width 25 height 27
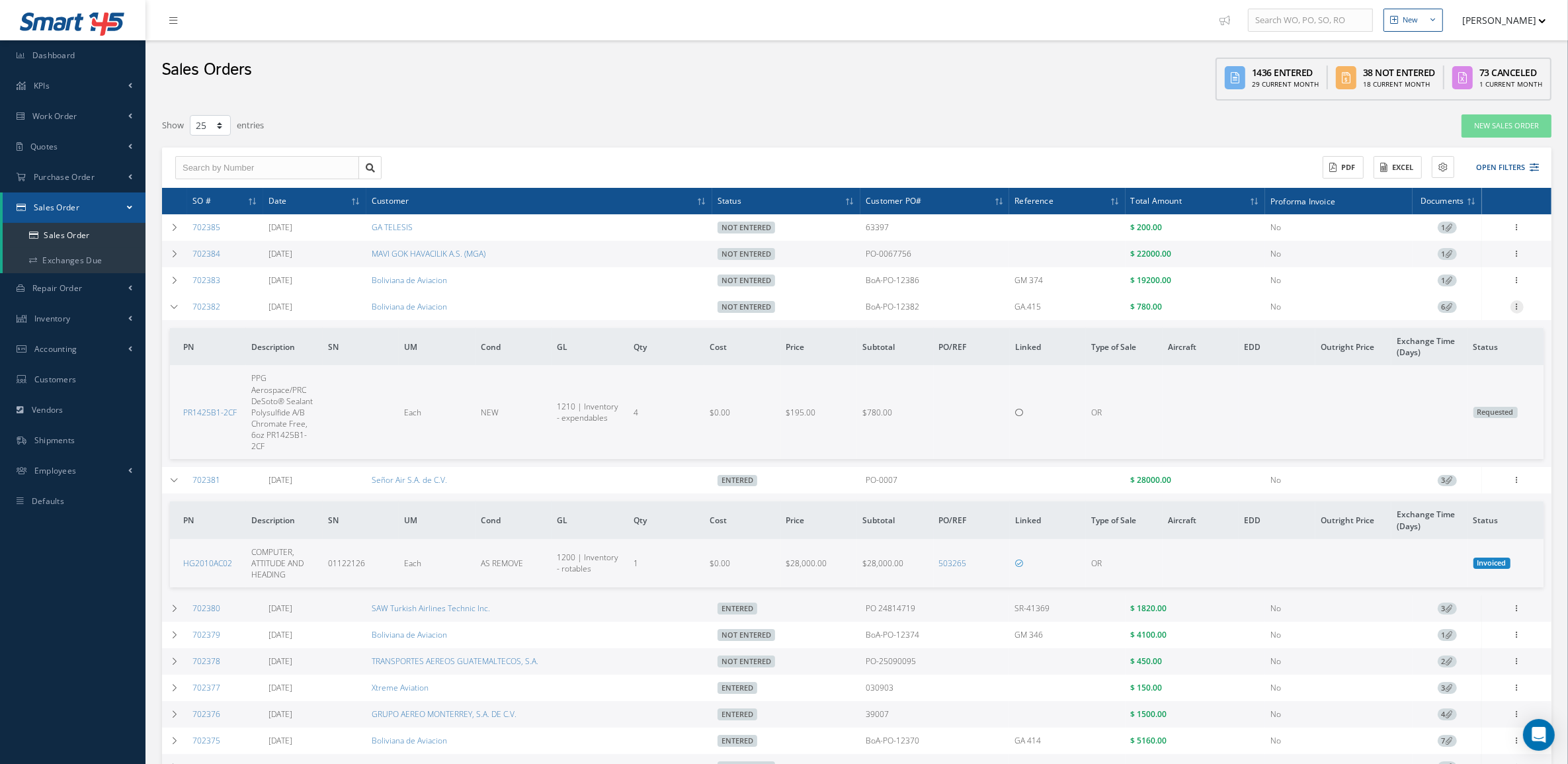
click at [1520, 307] on icon at bounding box center [1517, 305] width 13 height 11
click at [1488, 335] on link "Edit" at bounding box center [1456, 333] width 105 height 17
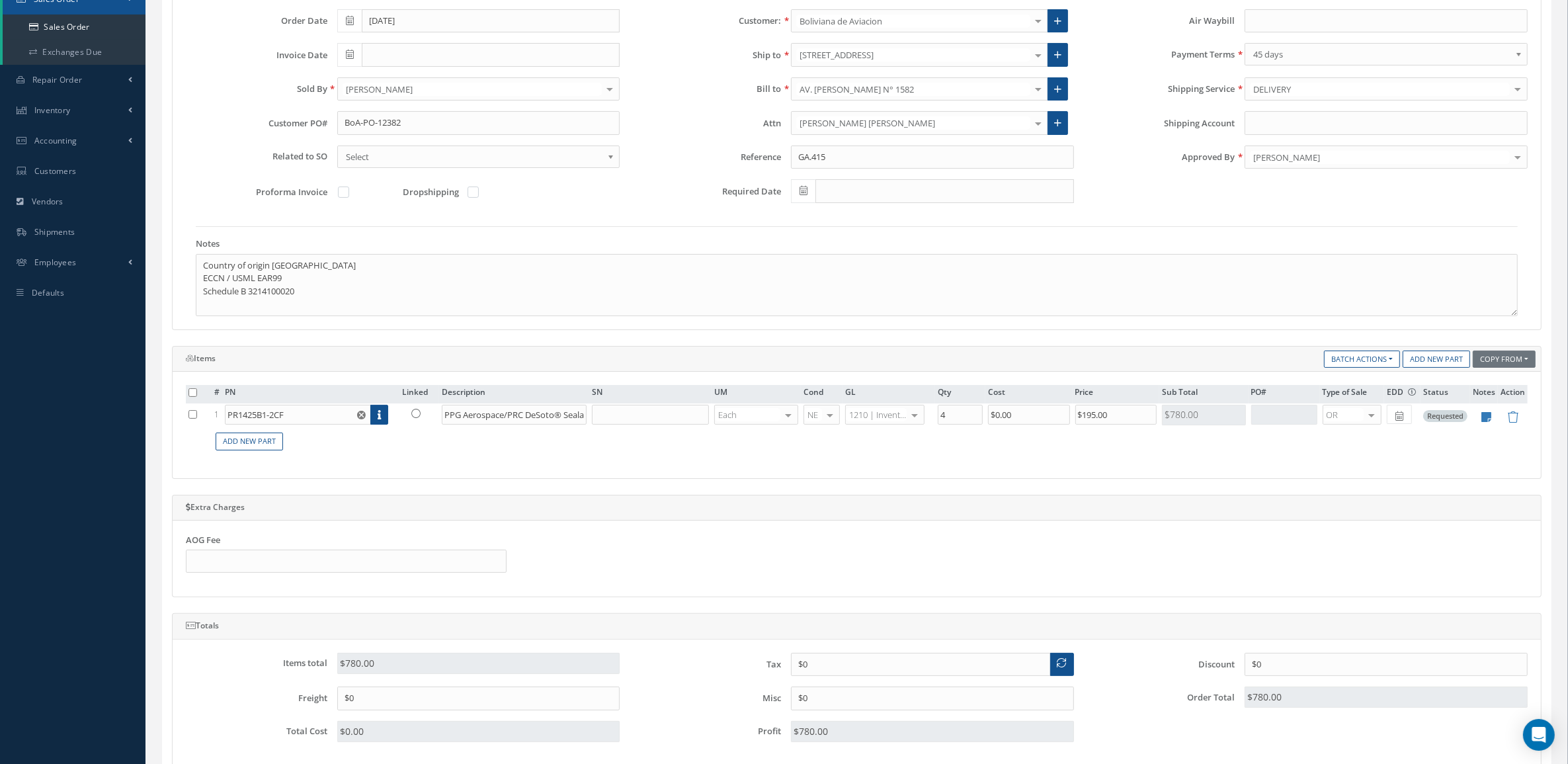
scroll to position [248, 0]
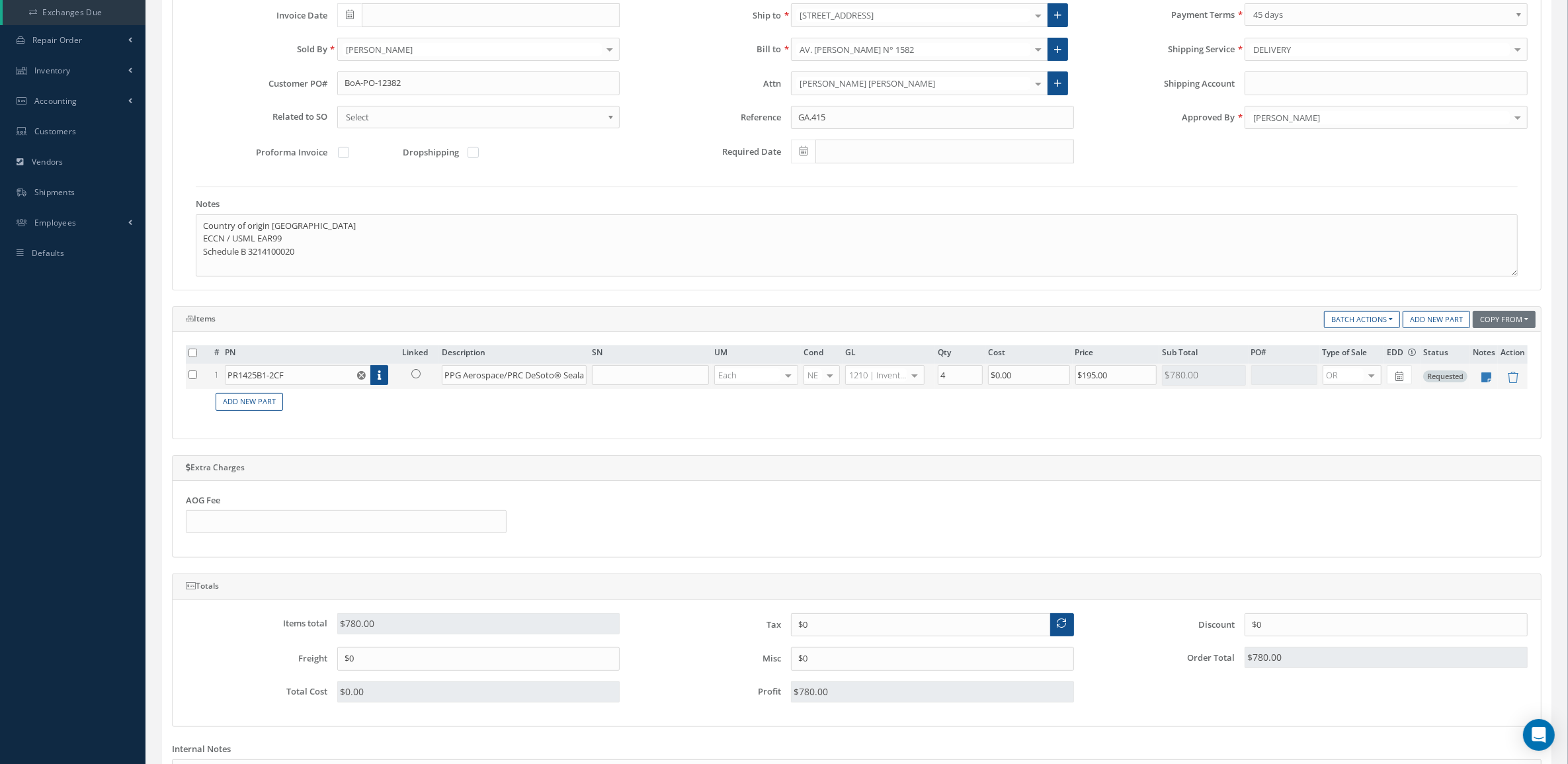
click at [415, 377] on icon at bounding box center [416, 373] width 9 height 9
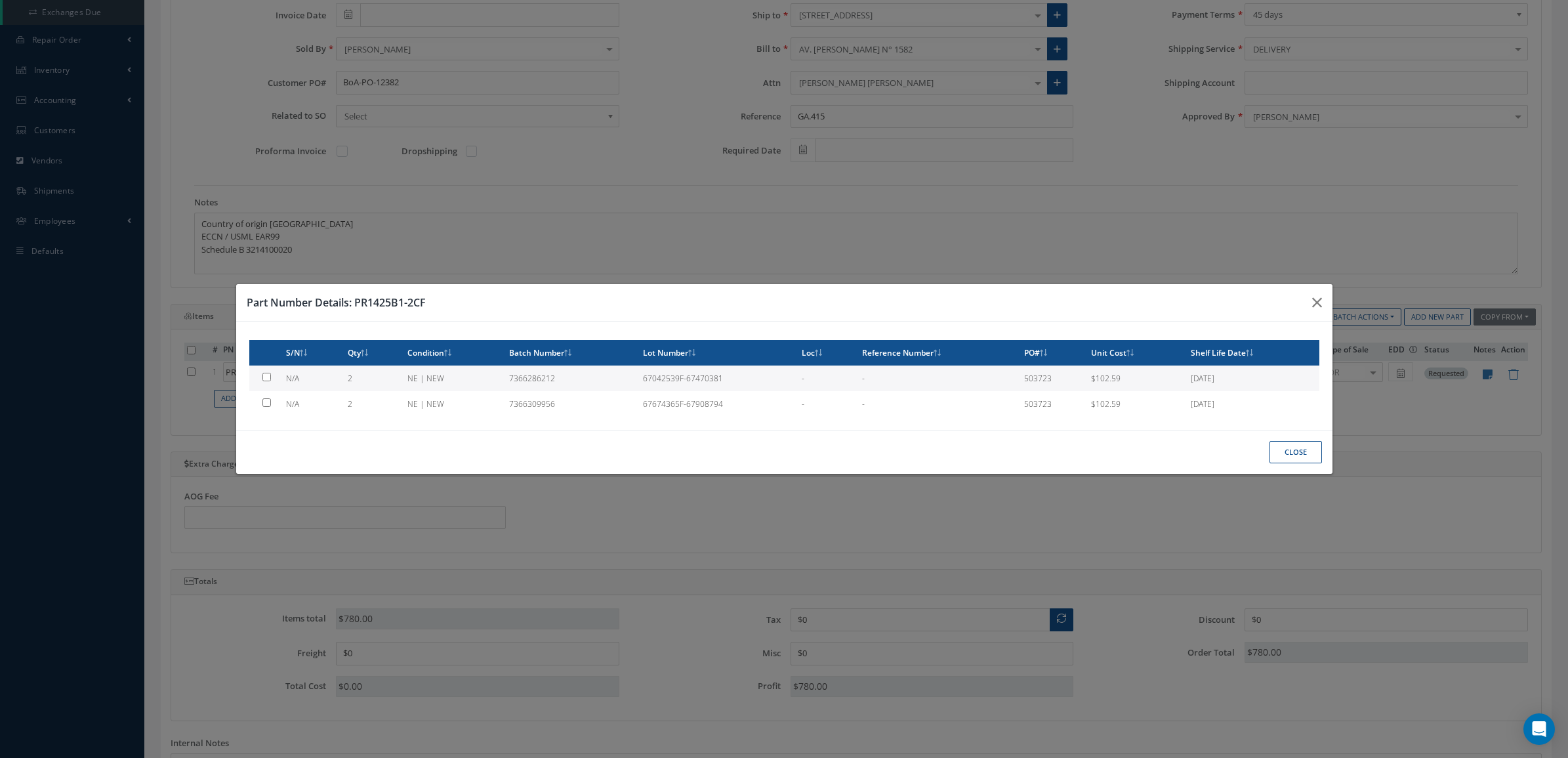
click at [408, 379] on td "NE | NEW" at bounding box center [453, 379] width 102 height 26
type input "$102.59"
checkbox input "true"
click at [1283, 446] on button "Close" at bounding box center [1296, 452] width 52 height 23
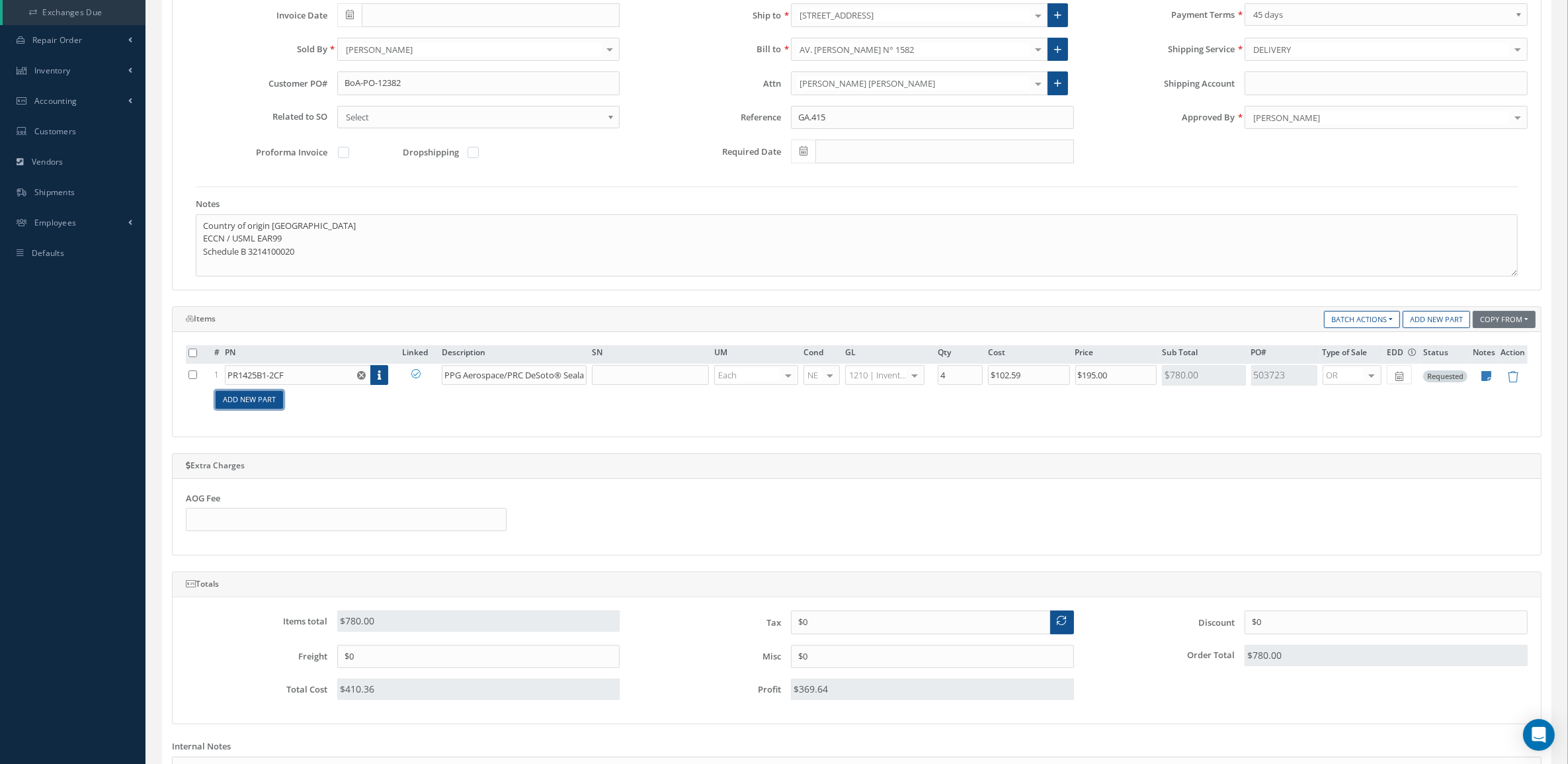
click at [245, 403] on link "Add New Part" at bounding box center [249, 399] width 67 height 18
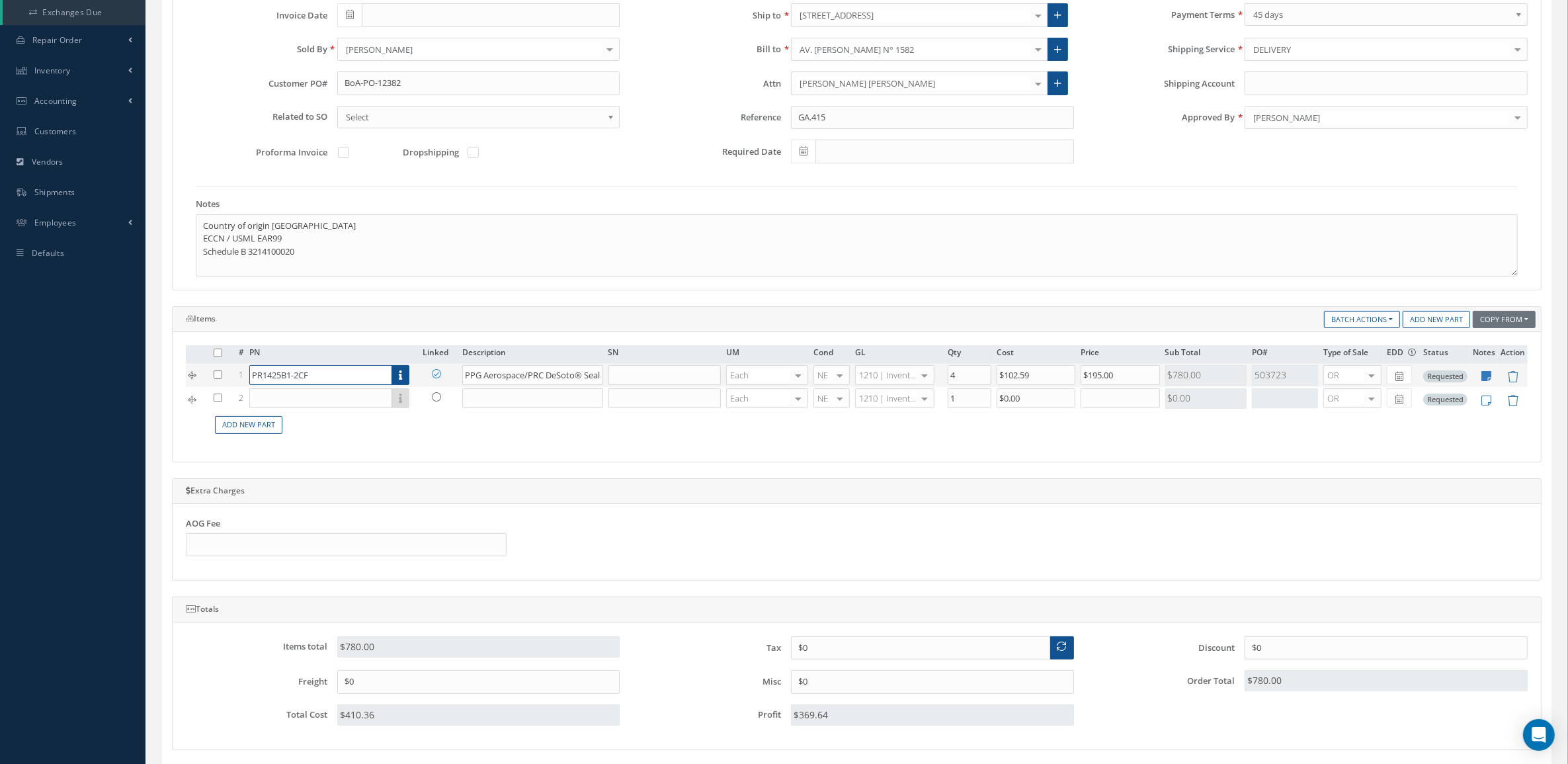
drag, startPoint x: 320, startPoint y: 378, endPoint x: 189, endPoint y: 384, distance: 131.1
click at [189, 384] on tr "1 PR1425B1-2CF Part Number Description SN Condition PO# Qty Location Warehouse …" at bounding box center [857, 375] width 1342 height 23
click at [265, 398] on input "text" at bounding box center [320, 398] width 143 height 20
paste input "PR1425B1-2CF"
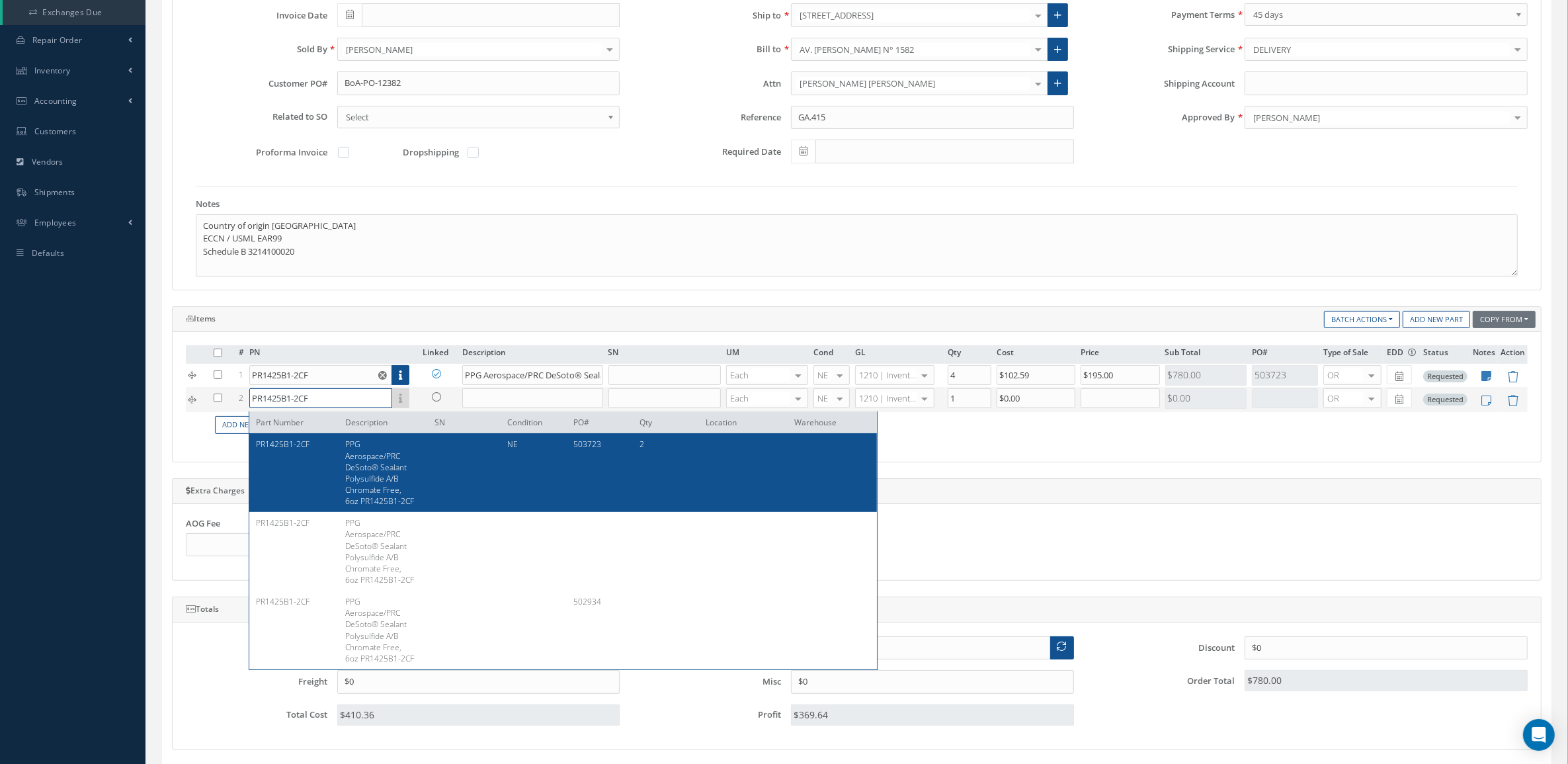
type input "PR1425B1-2CF"
click at [354, 480] on span "PPG Aerospace/PRC DeSoto® Sealant Polysulfide A/B Chromate Free, 6oz PR1425B1-2…" at bounding box center [379, 472] width 69 height 68
type input "PPG Aerospace/PRC DeSoto® Sealant Polysulfide A/B Chromate Free, 6oz PR1425B1-2…"
type input "$102.59"
type input "$0"
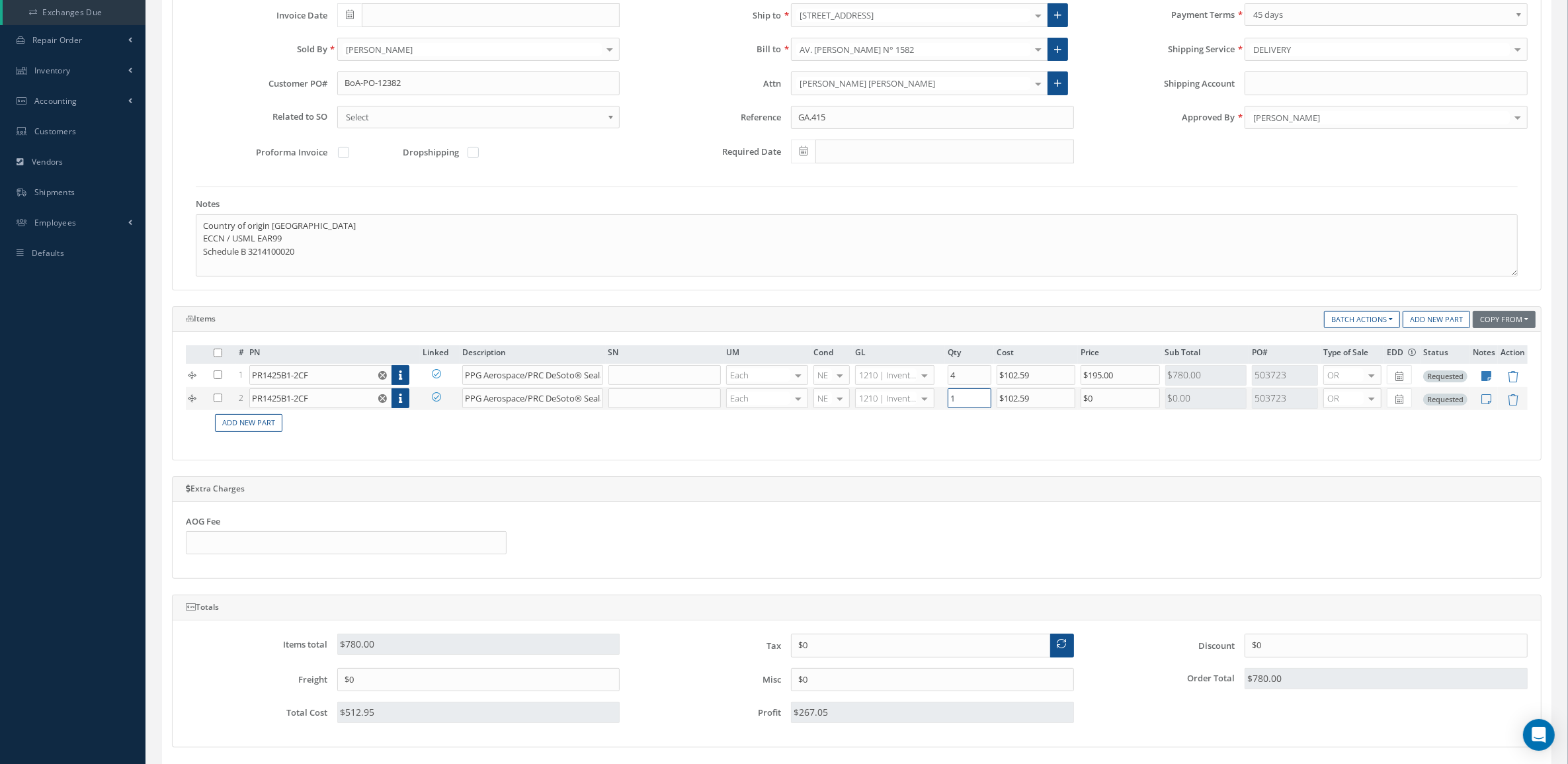
drag, startPoint x: 967, startPoint y: 402, endPoint x: 922, endPoint y: 393, distance: 45.9
click at [922, 393] on tr "2 PR1425B1-2CF Part Number Description SN Condition PO# Qty Location Warehouse …" at bounding box center [857, 398] width 1342 height 23
type input "2"
drag, startPoint x: 964, startPoint y: 377, endPoint x: 929, endPoint y: 366, distance: 36.7
click at [929, 366] on tr "1 PR1425B1-2CF Part Number Description SN Condition PO# Qty Location Warehouse …" at bounding box center [857, 375] width 1342 height 23
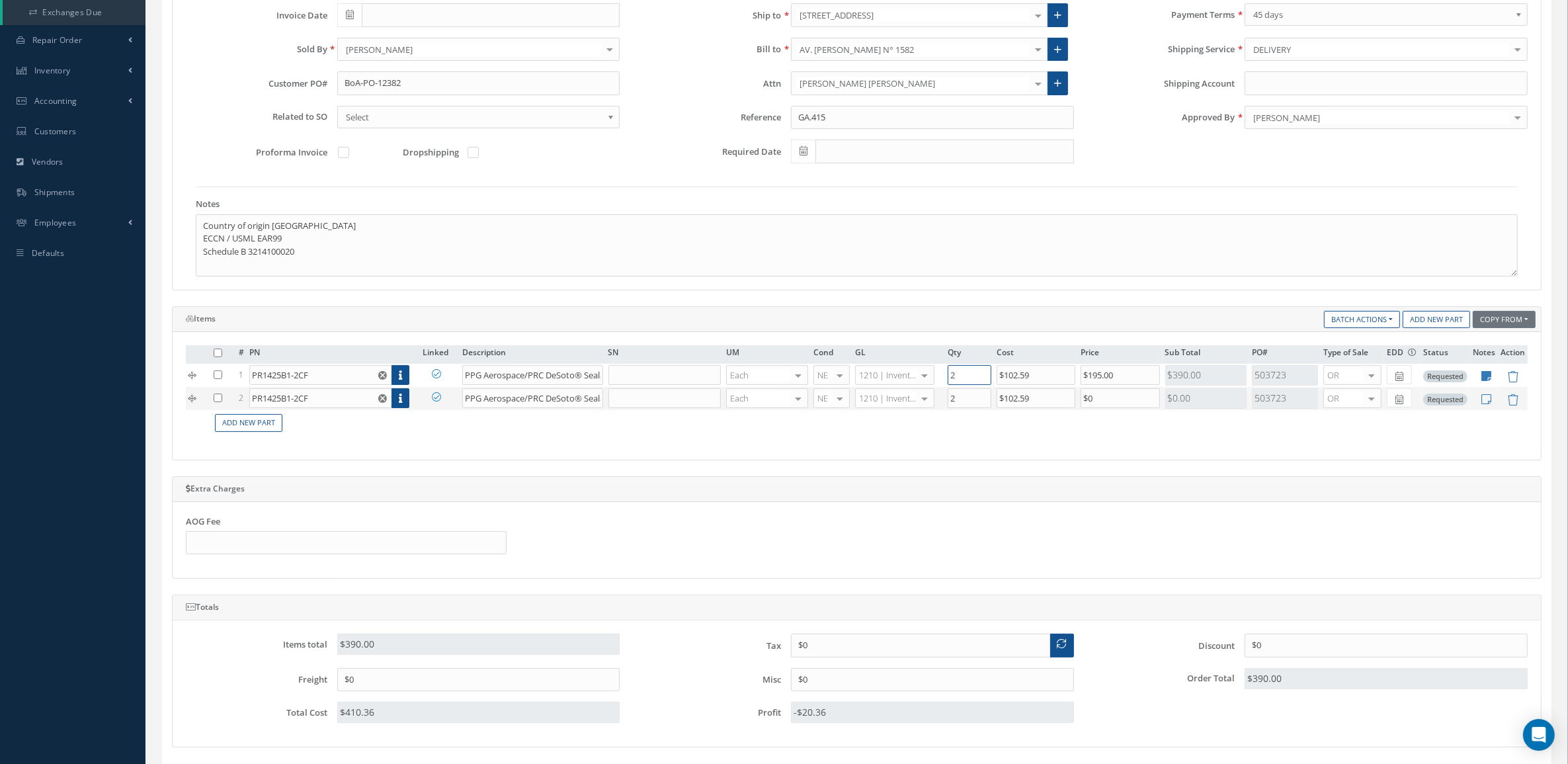
type input "2"
drag, startPoint x: 1134, startPoint y: 401, endPoint x: 997, endPoint y: 404, distance: 137.0
click at [997, 404] on tr "2 PR1425B1-2CF Part Number Description SN Condition PO# Qty Location Warehouse …" at bounding box center [857, 398] width 1342 height 23
type input "$195"
click at [1485, 377] on icon at bounding box center [1486, 375] width 10 height 11
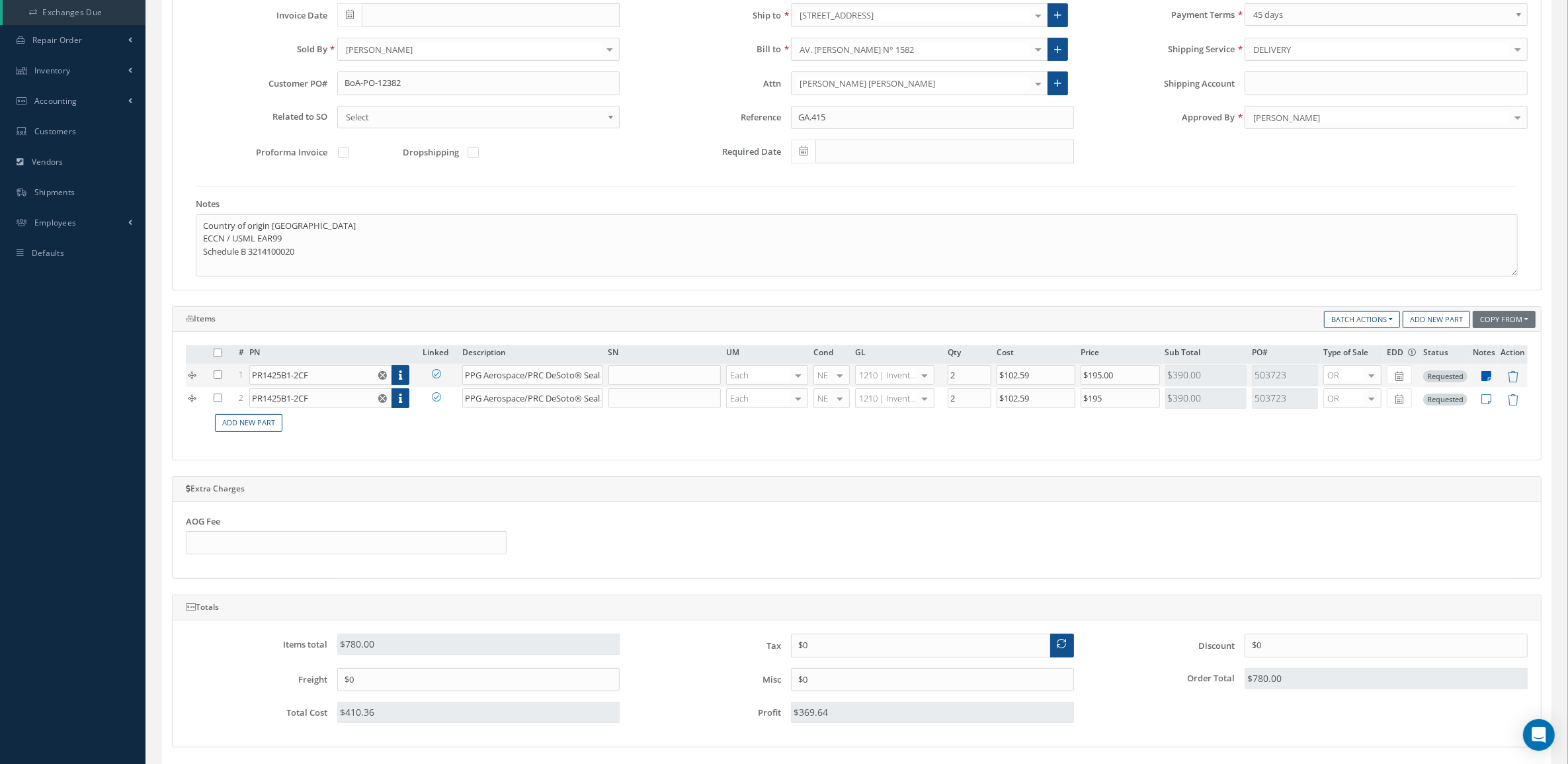
type textarea "ALT PR-1425CF B1-2 Shelf Life : No Less Than 169 Days Remaining STOCK MIAMI"
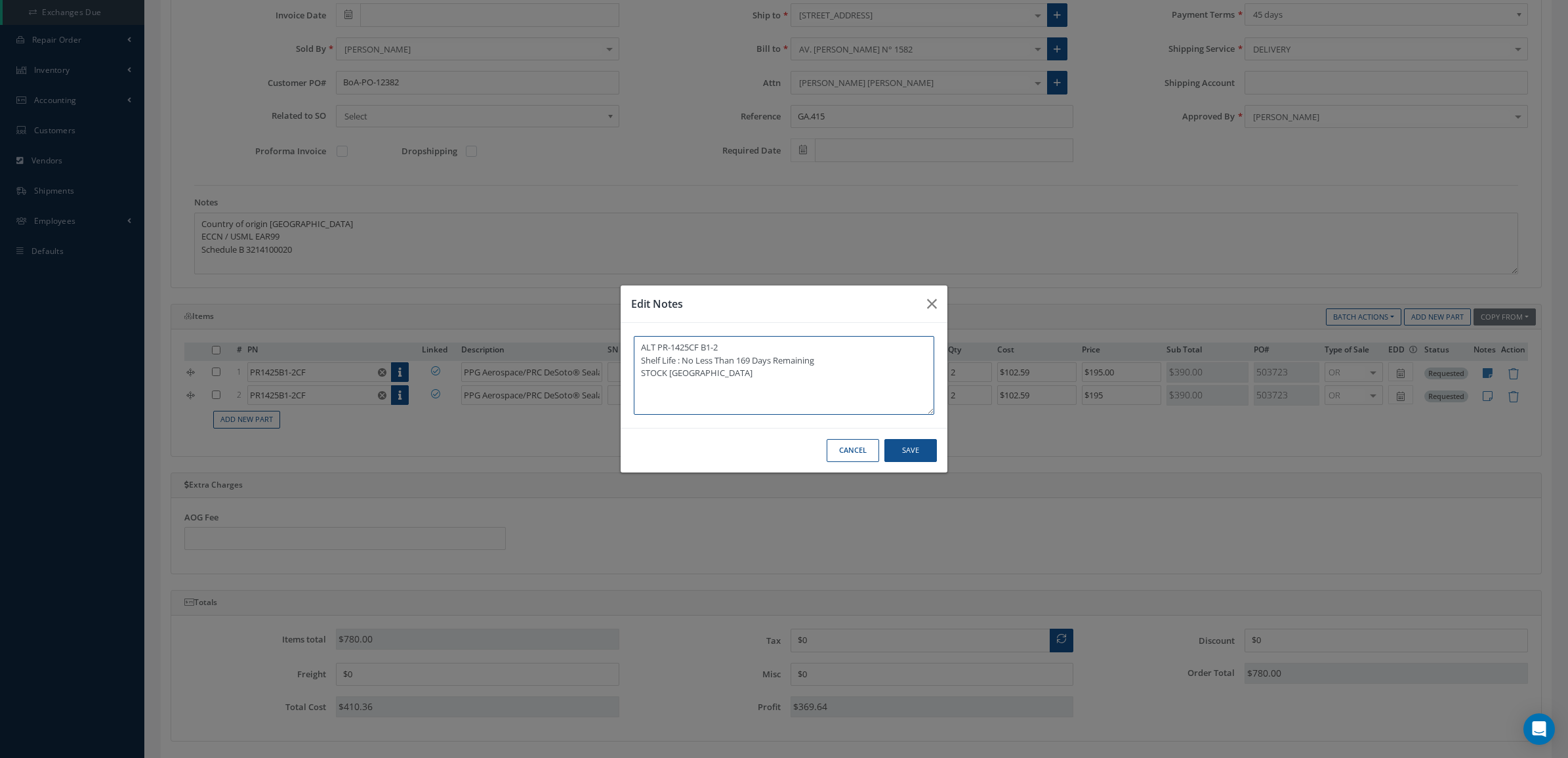
drag, startPoint x: 756, startPoint y: 381, endPoint x: 600, endPoint y: 325, distance: 165.7
click at [600, 325] on div "Edit Notes ALT PR-1425CF B1-2 Shelf Life : No Less Than 169 Days Remaining STOC…" at bounding box center [784, 379] width 1568 height 758
click at [903, 448] on button "Save" at bounding box center [910, 450] width 52 height 23
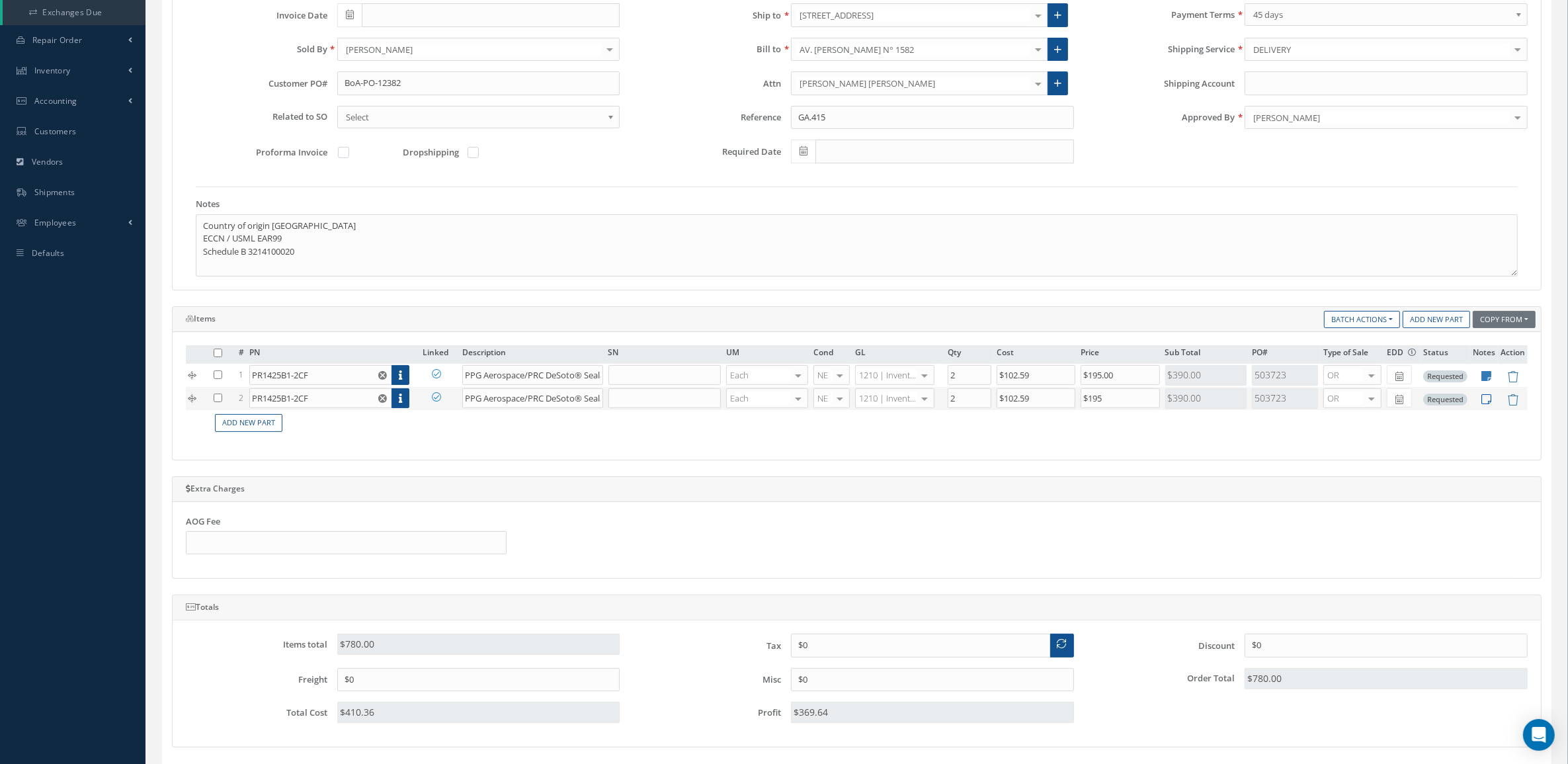
click at [1483, 404] on icon at bounding box center [1486, 398] width 10 height 11
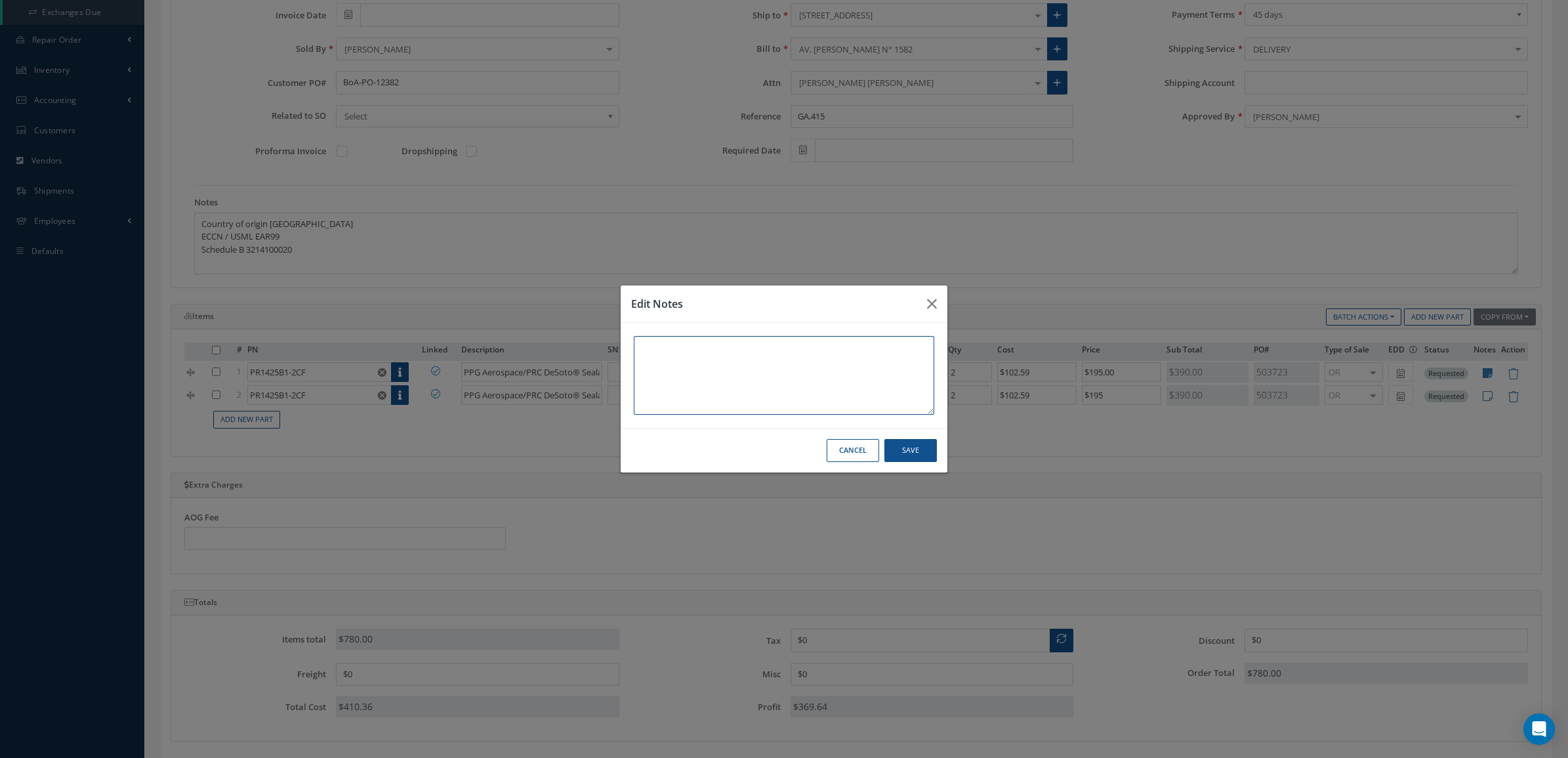
click at [893, 364] on textarea at bounding box center [784, 376] width 301 height 79
paste textarea "ALT PR-1425CF B1-2 Shelf Life : No Less Than 169 Days Remaining STOCK MIAMI"
type textarea "ALT PR-1425CF B1-2 Shelf Life : No Less Than 169 Days Remaining STOCK MIAMI"
click at [913, 440] on button "Save" at bounding box center [910, 450] width 52 height 23
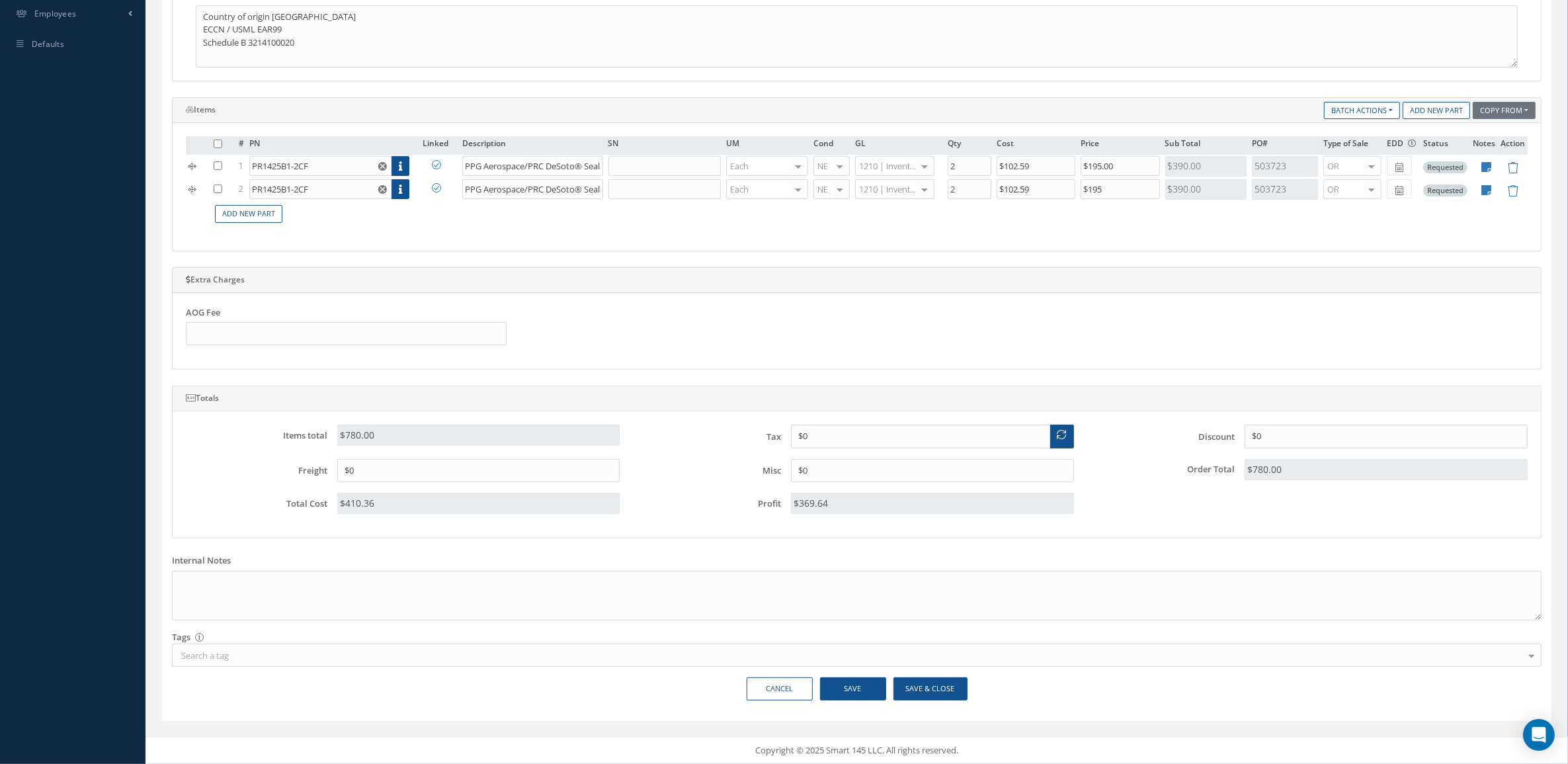
scroll to position [463, 0]
click at [916, 688] on button "Save & Close" at bounding box center [930, 688] width 74 height 23
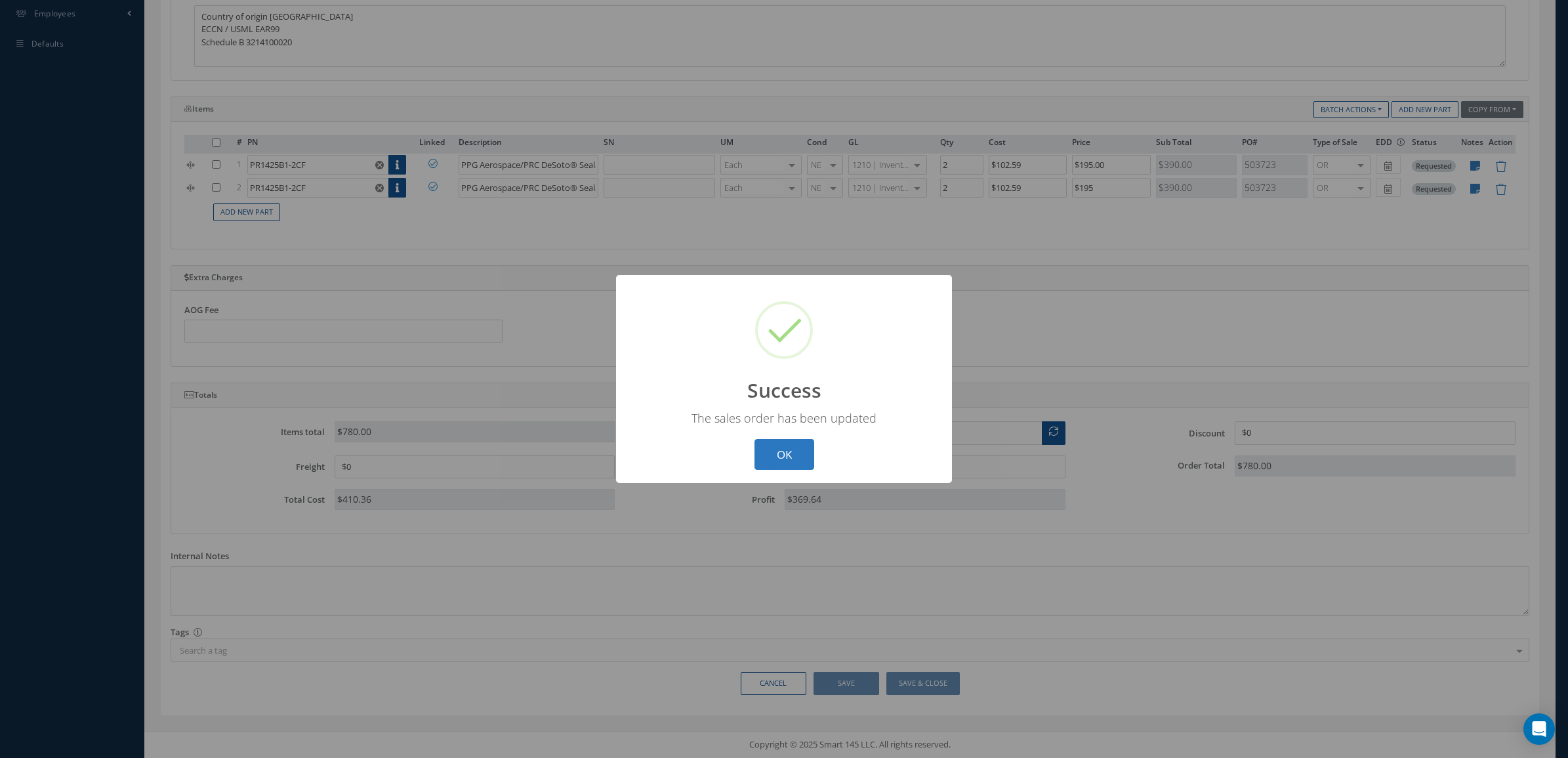
click at [795, 443] on button "OK" at bounding box center [784, 454] width 60 height 31
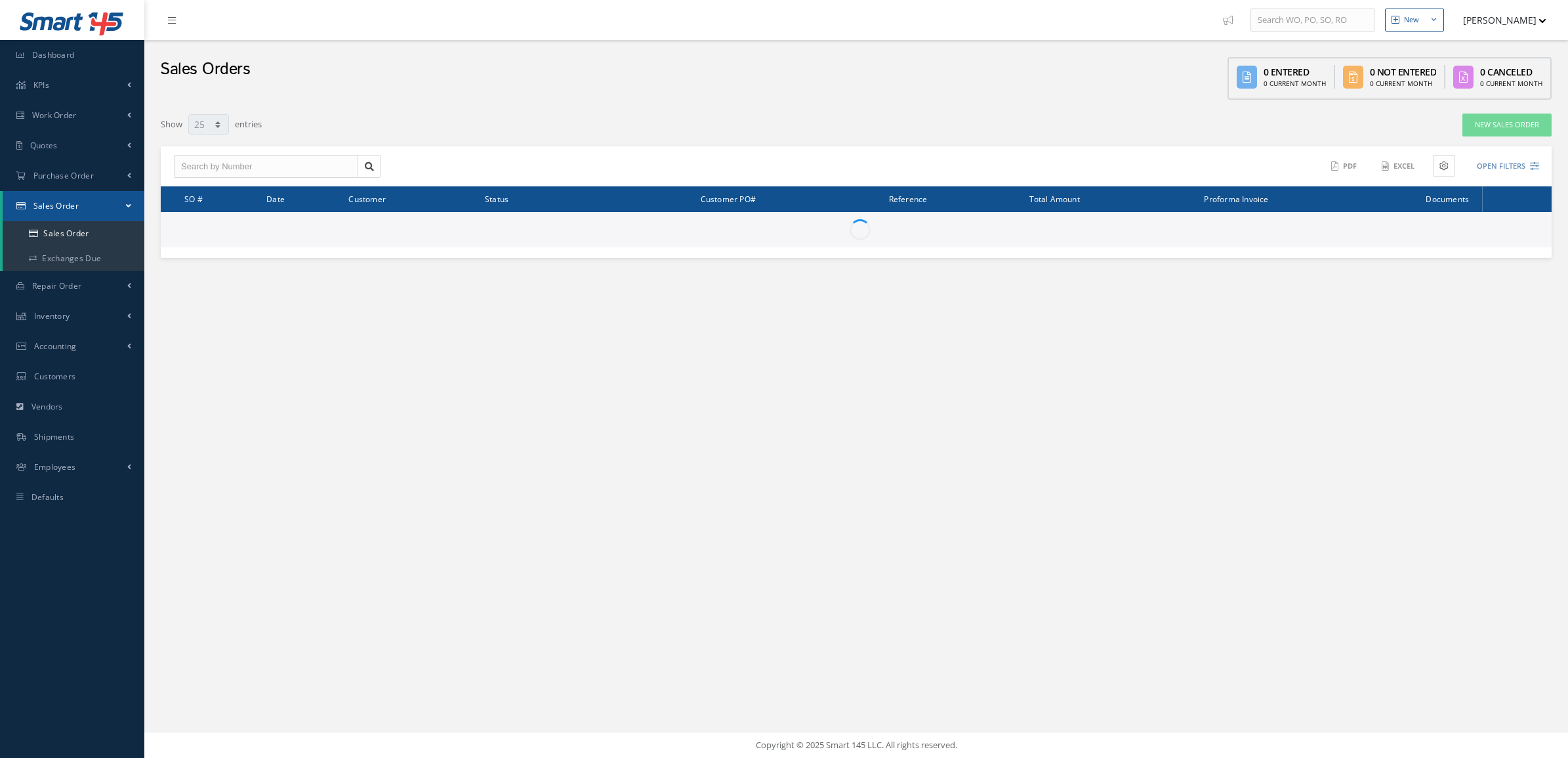
select select "25"
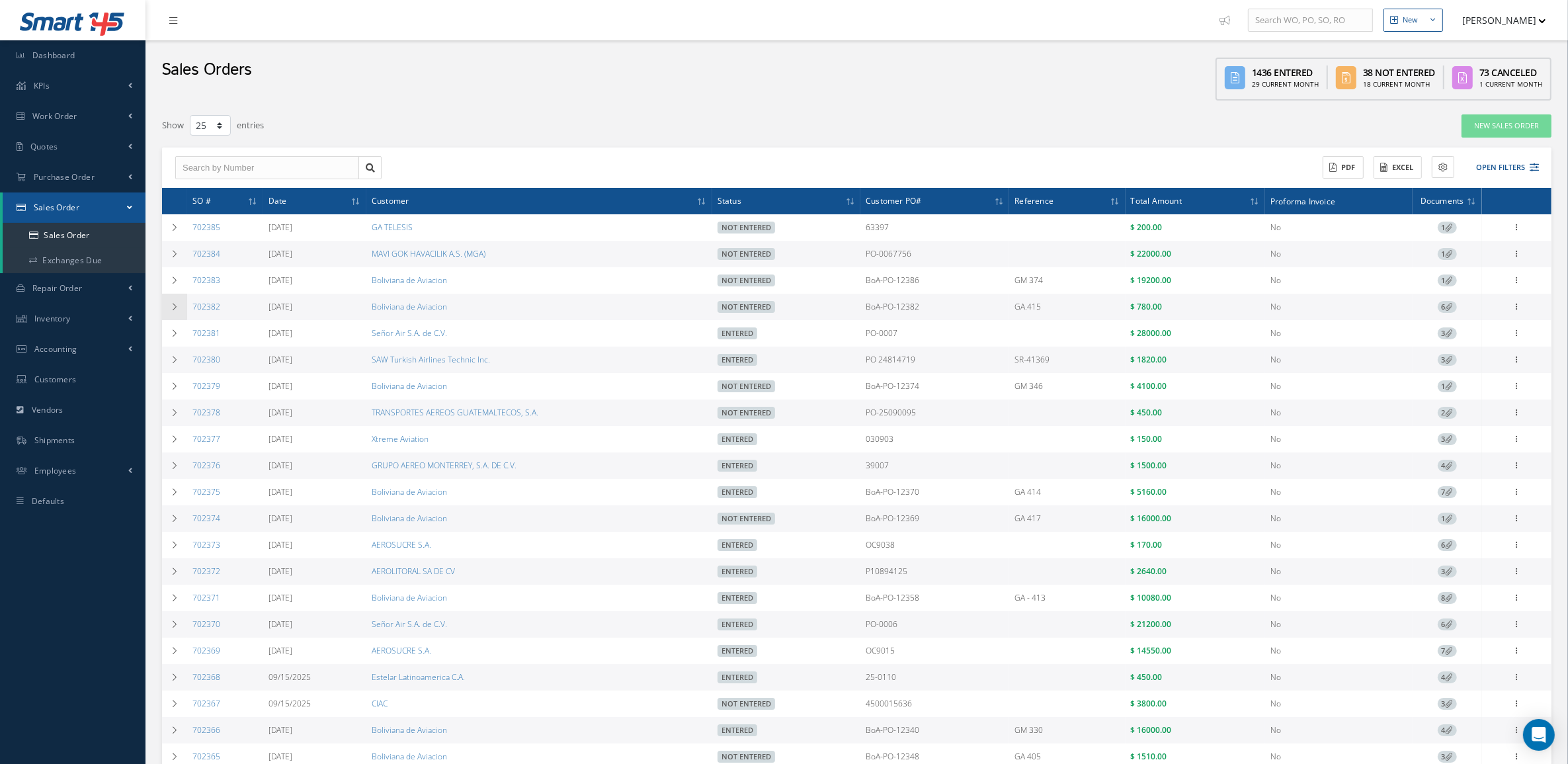
click at [164, 305] on td at bounding box center [174, 307] width 25 height 27
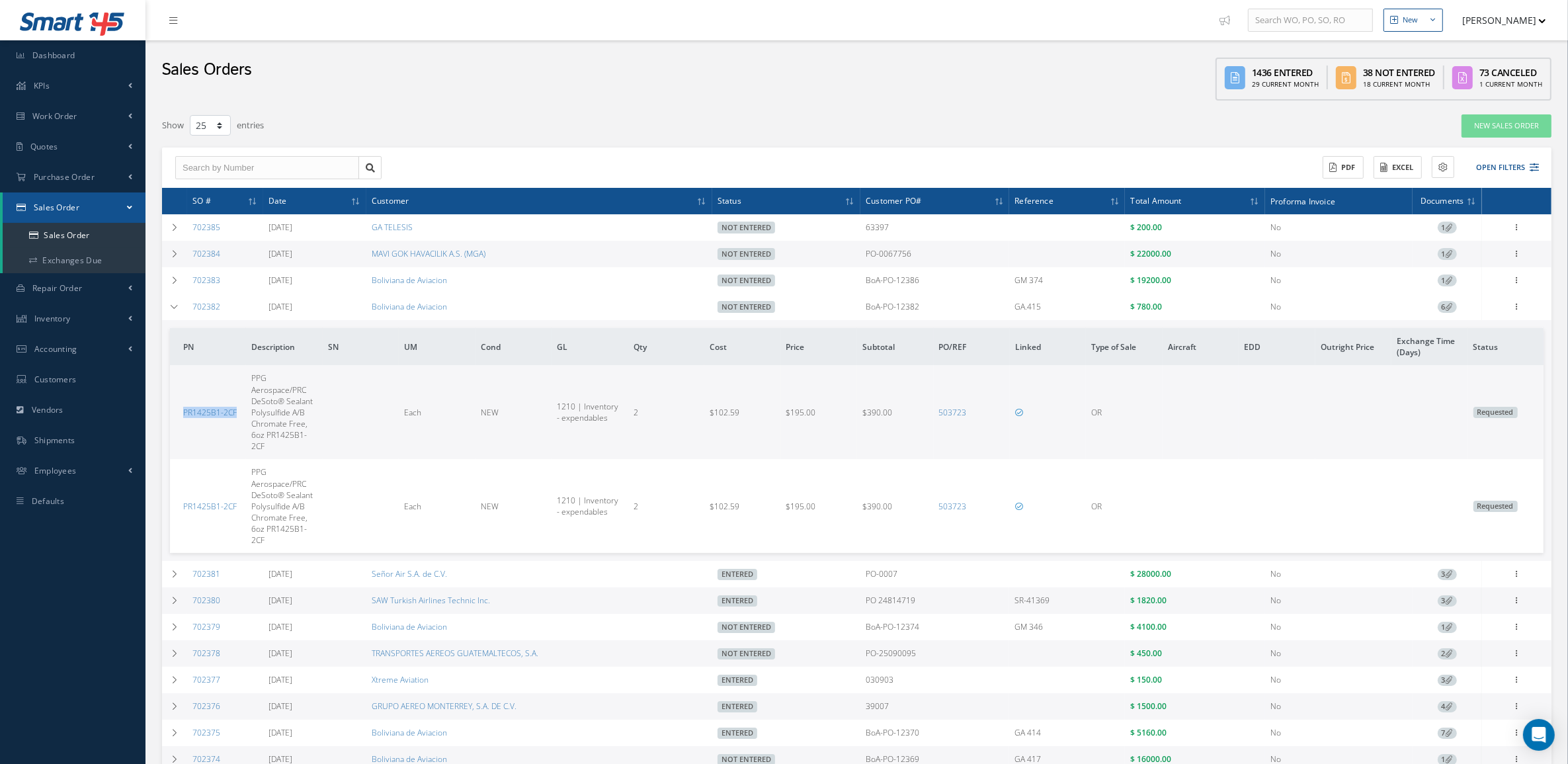
drag, startPoint x: 242, startPoint y: 421, endPoint x: 179, endPoint y: 422, distance: 63.0
click at [179, 422] on td "PR1425B1-2CF" at bounding box center [207, 411] width 76 height 94
copy link "PR1425B1-2CF"
click at [203, 307] on link "702382" at bounding box center [207, 306] width 28 height 11
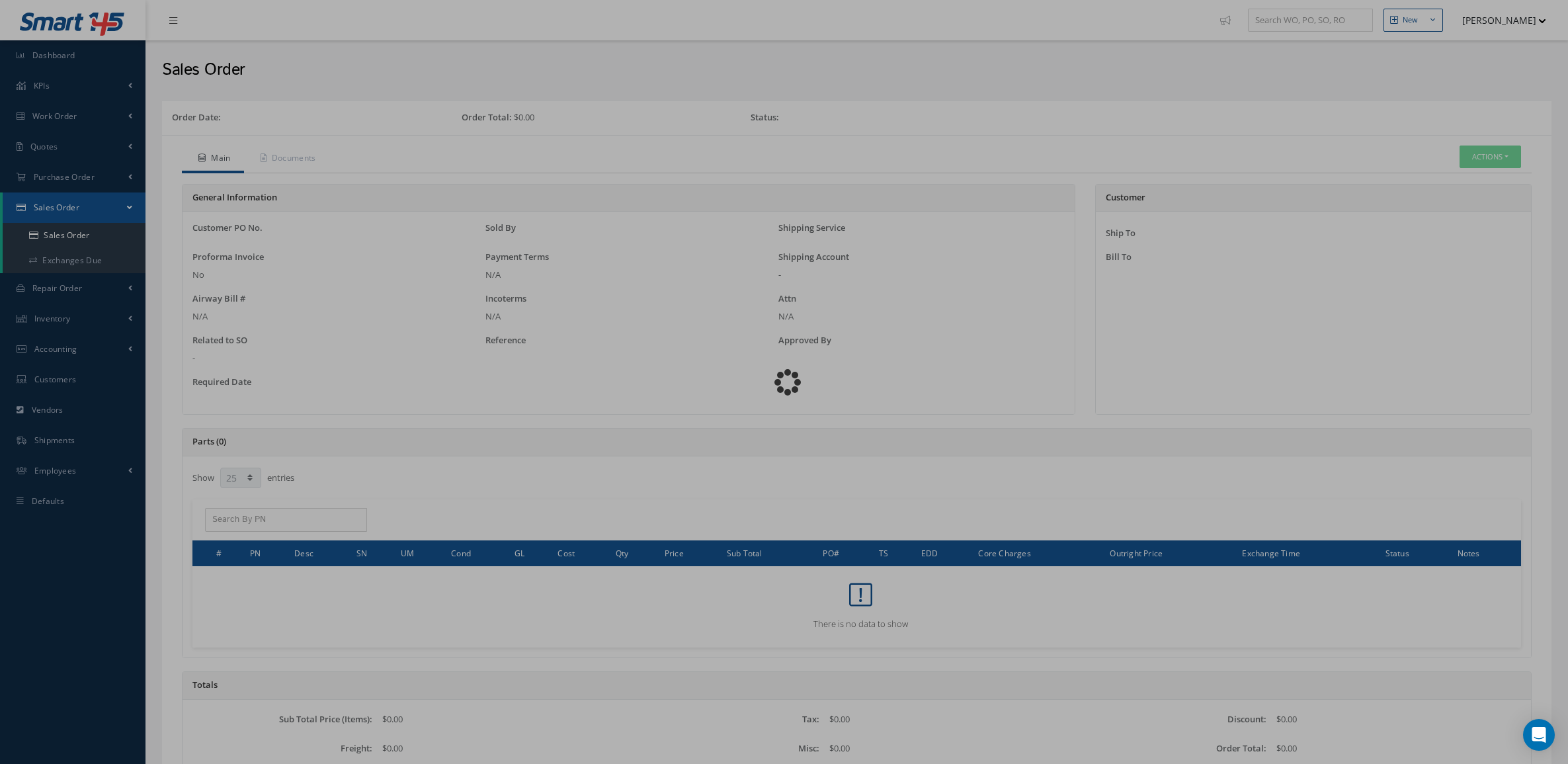
select select "25"
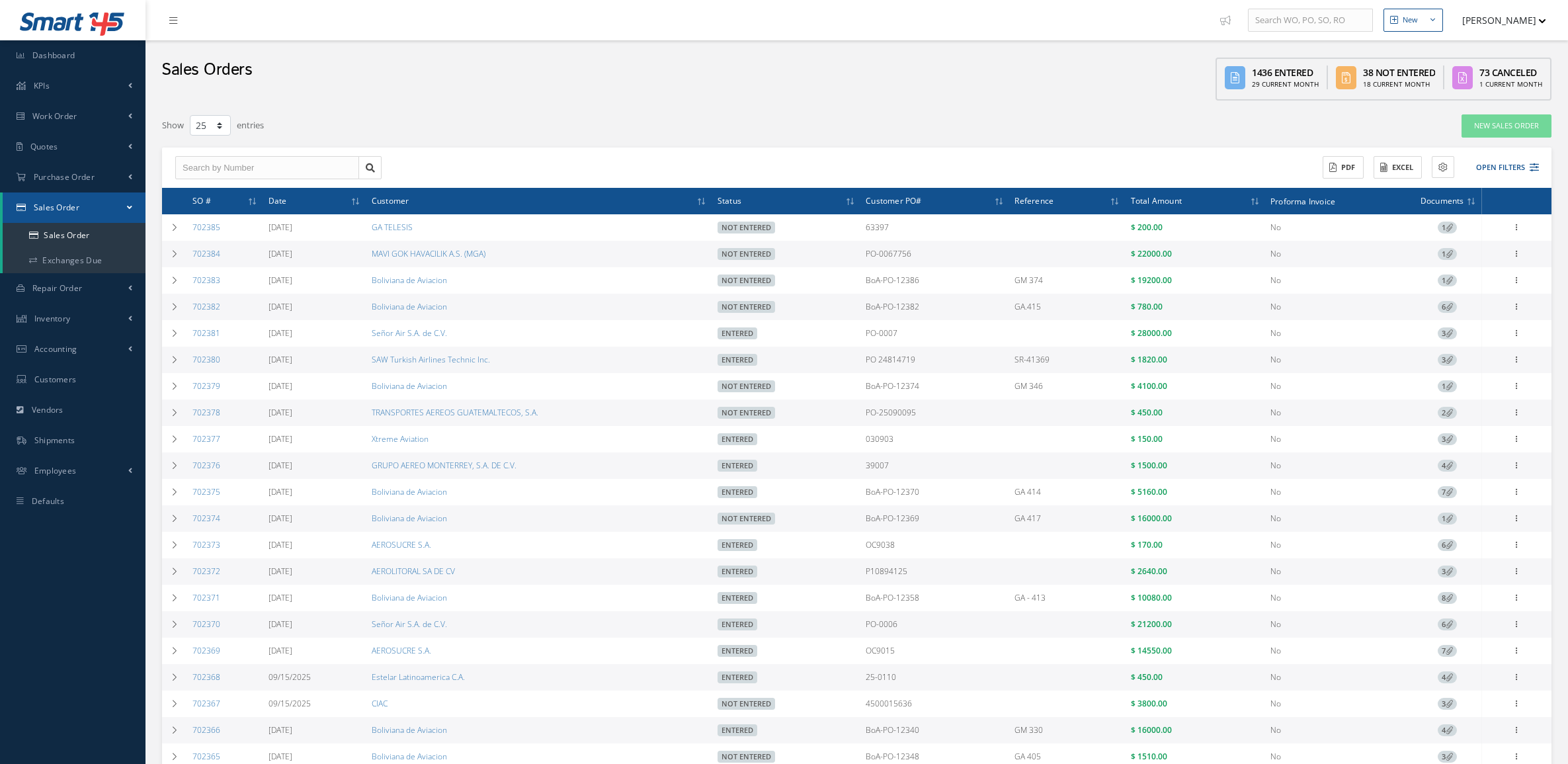
select select "25"
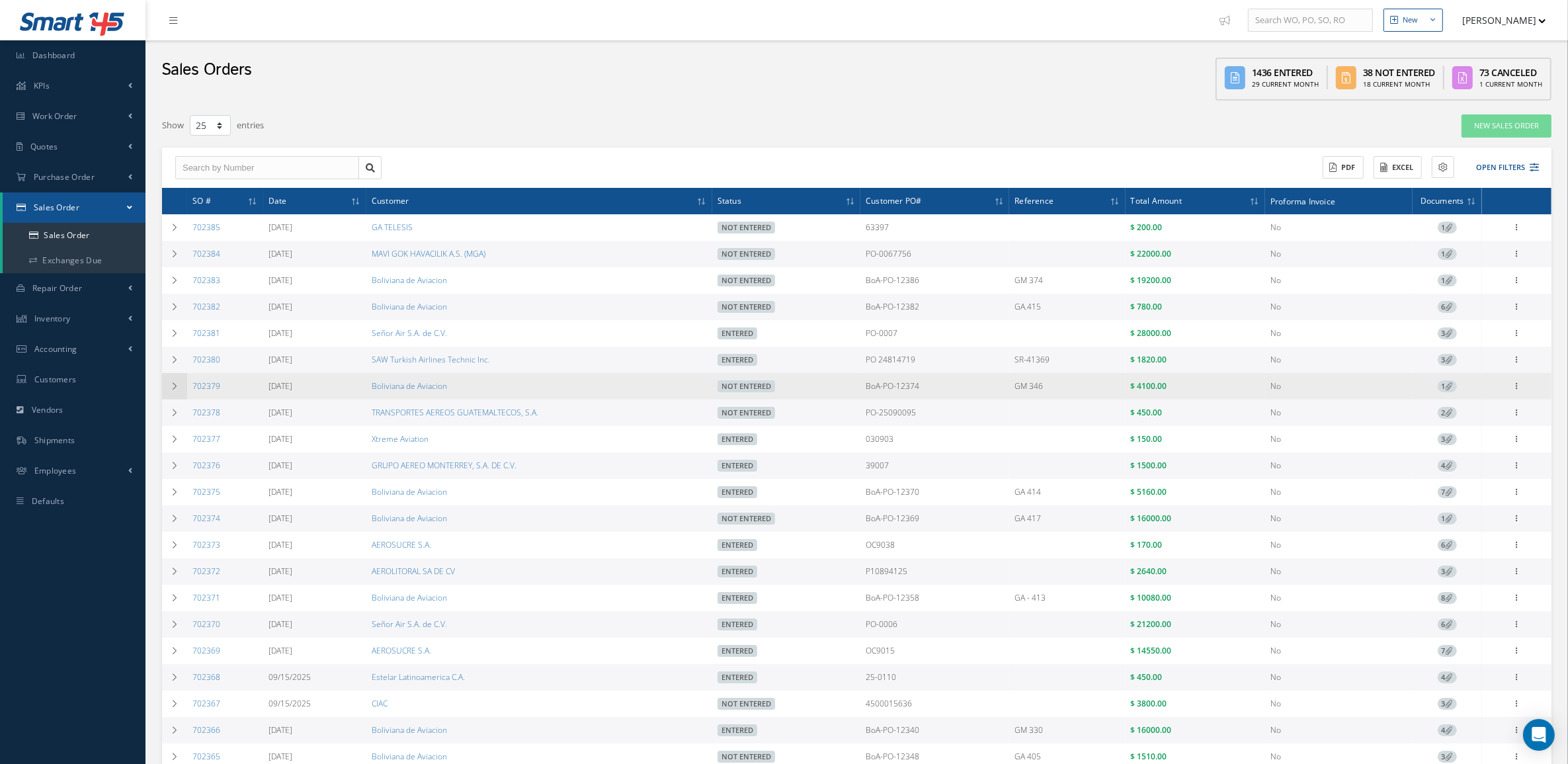
click at [174, 384] on icon at bounding box center [174, 386] width 9 height 8
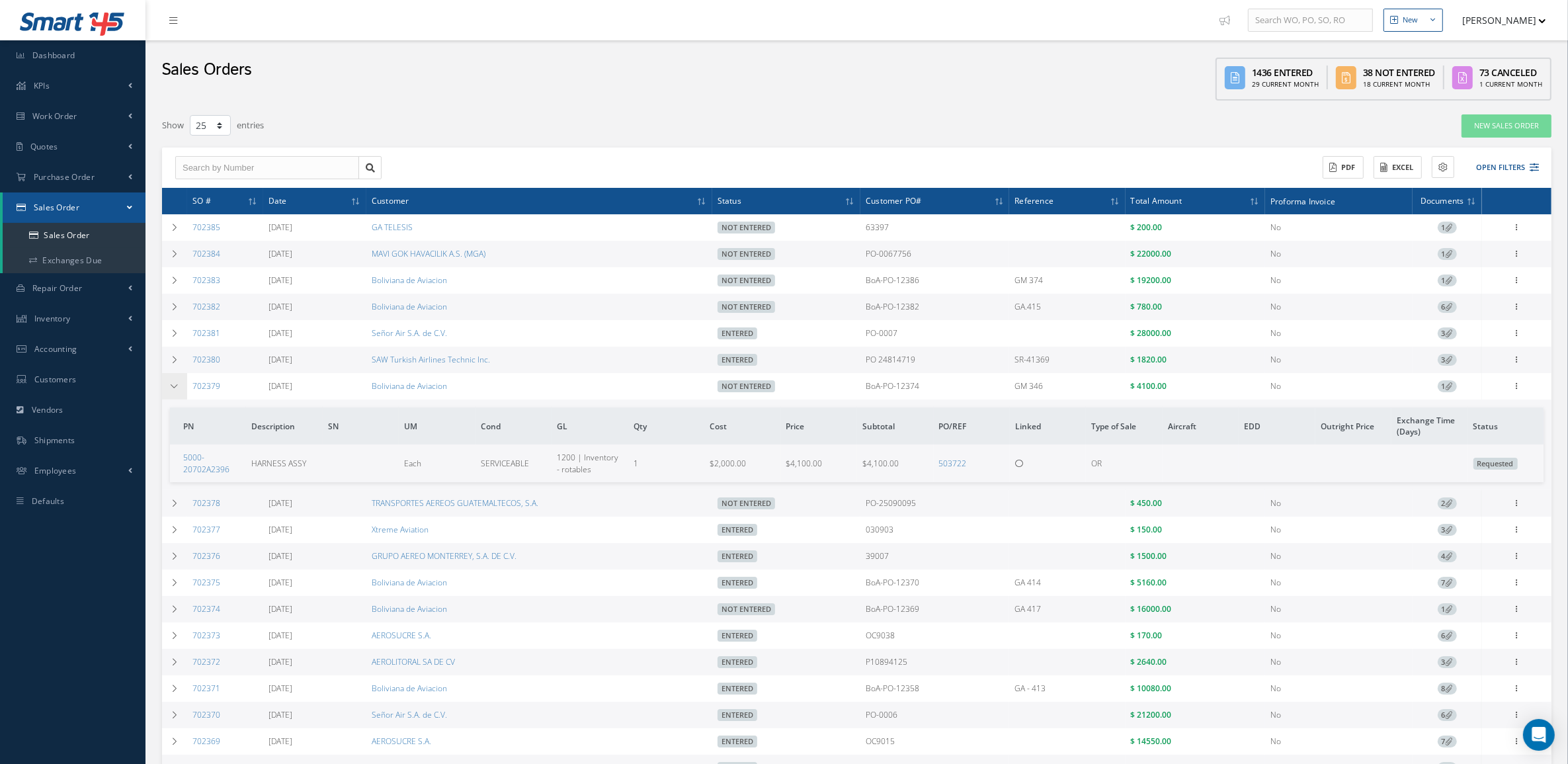
click at [174, 384] on icon at bounding box center [174, 386] width 9 height 8
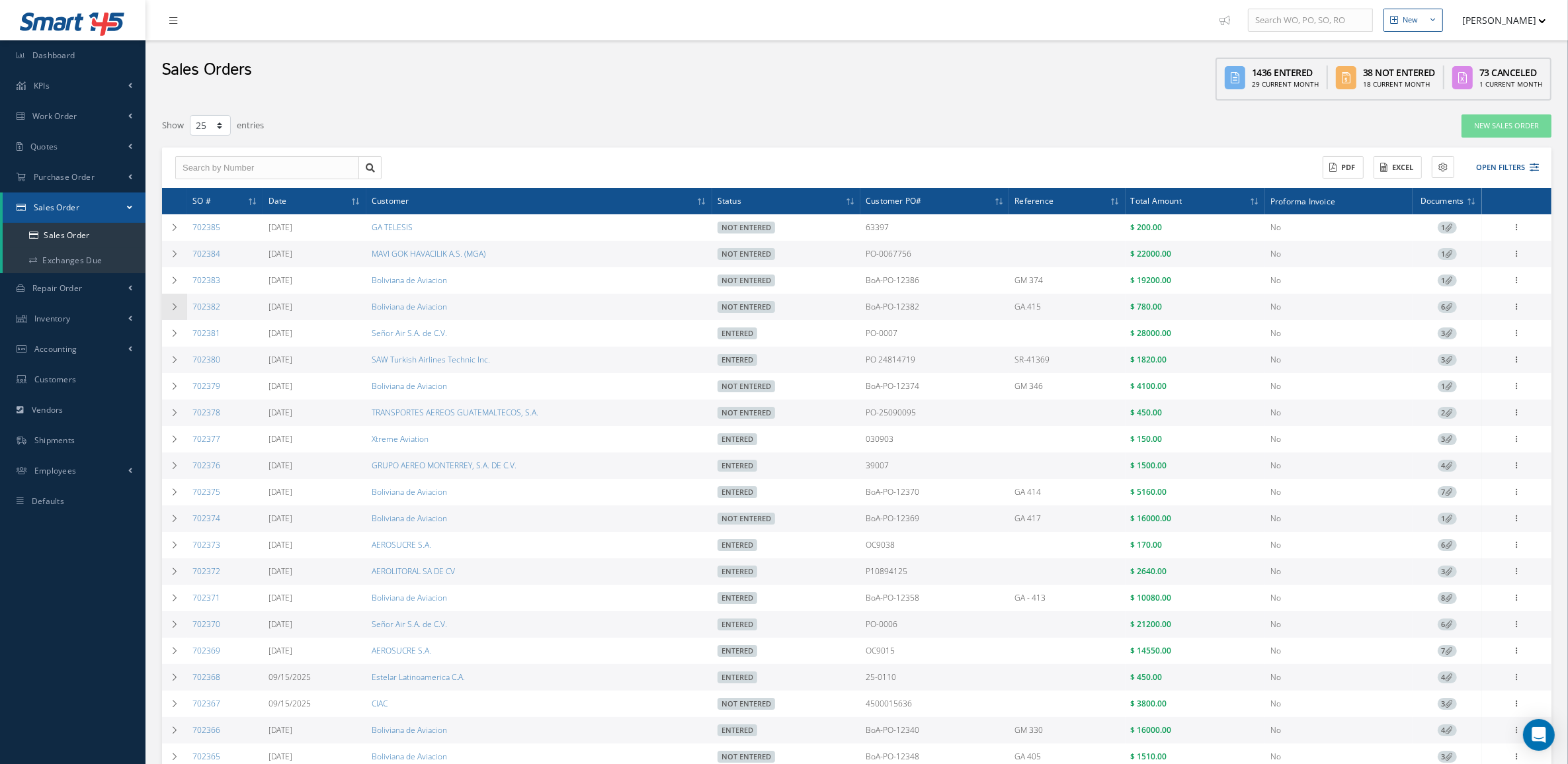
click at [174, 308] on icon at bounding box center [174, 307] width 9 height 8
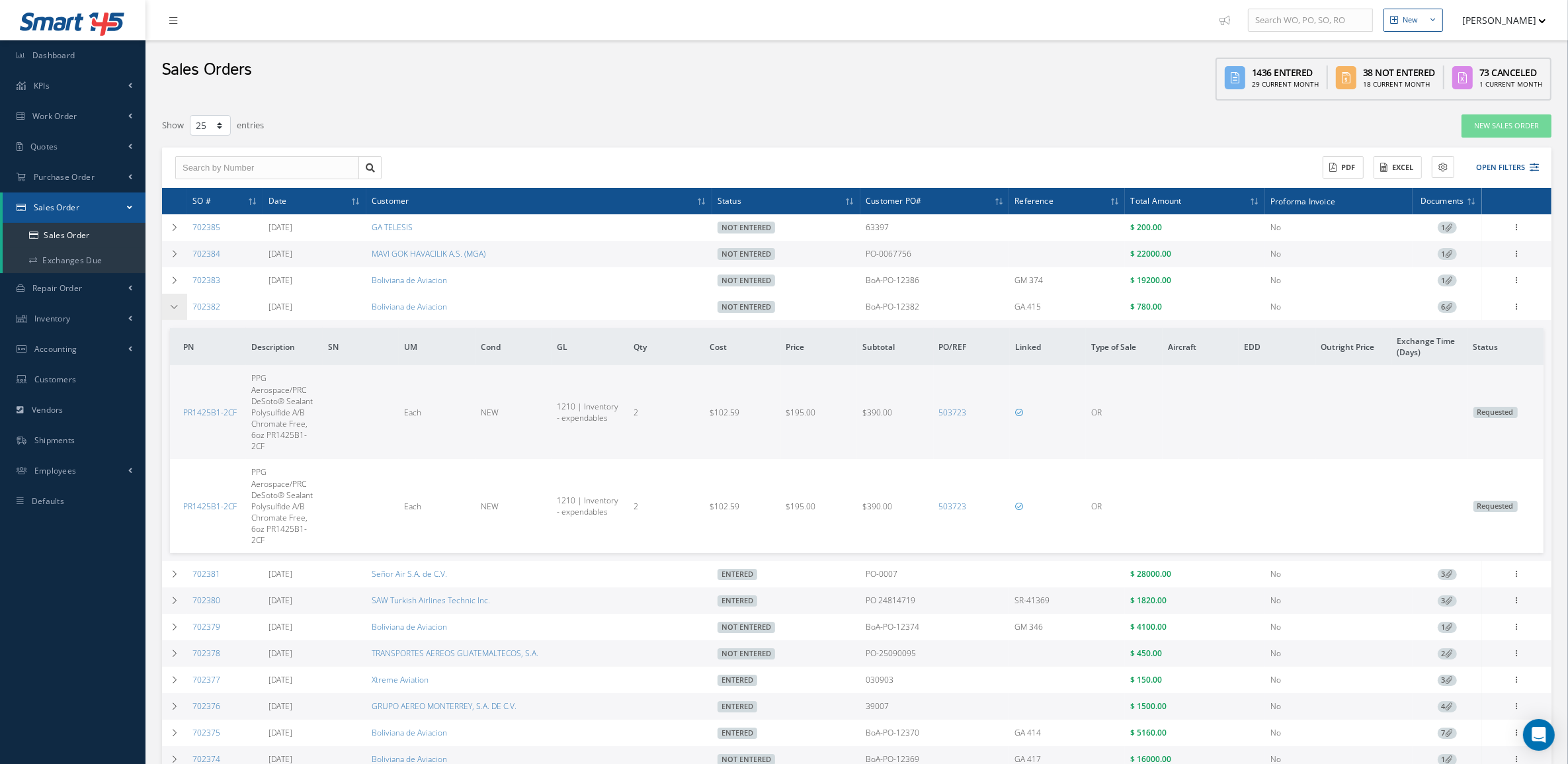
click at [174, 308] on icon at bounding box center [174, 307] width 9 height 8
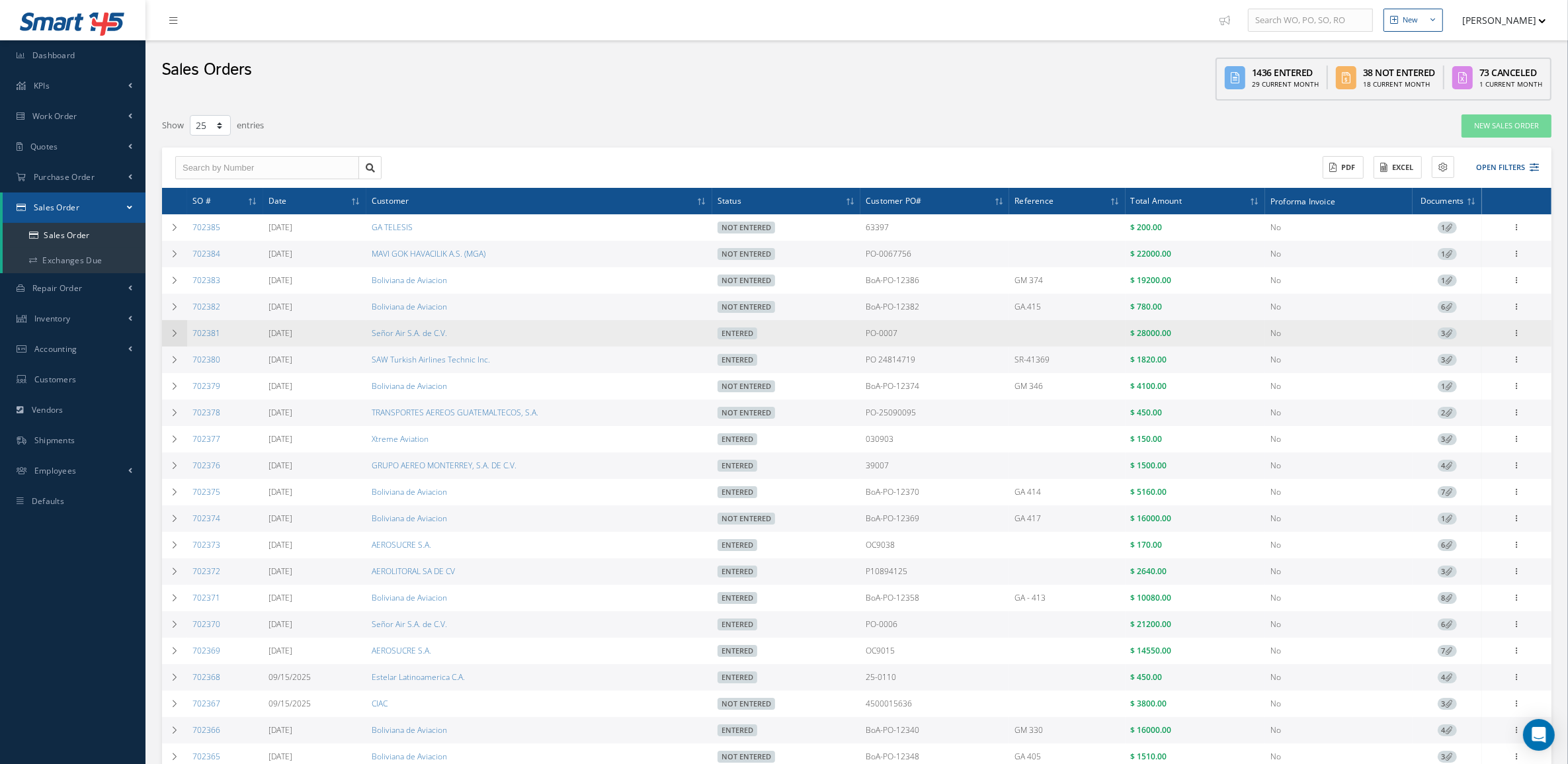
click at [174, 331] on icon at bounding box center [174, 333] width 9 height 8
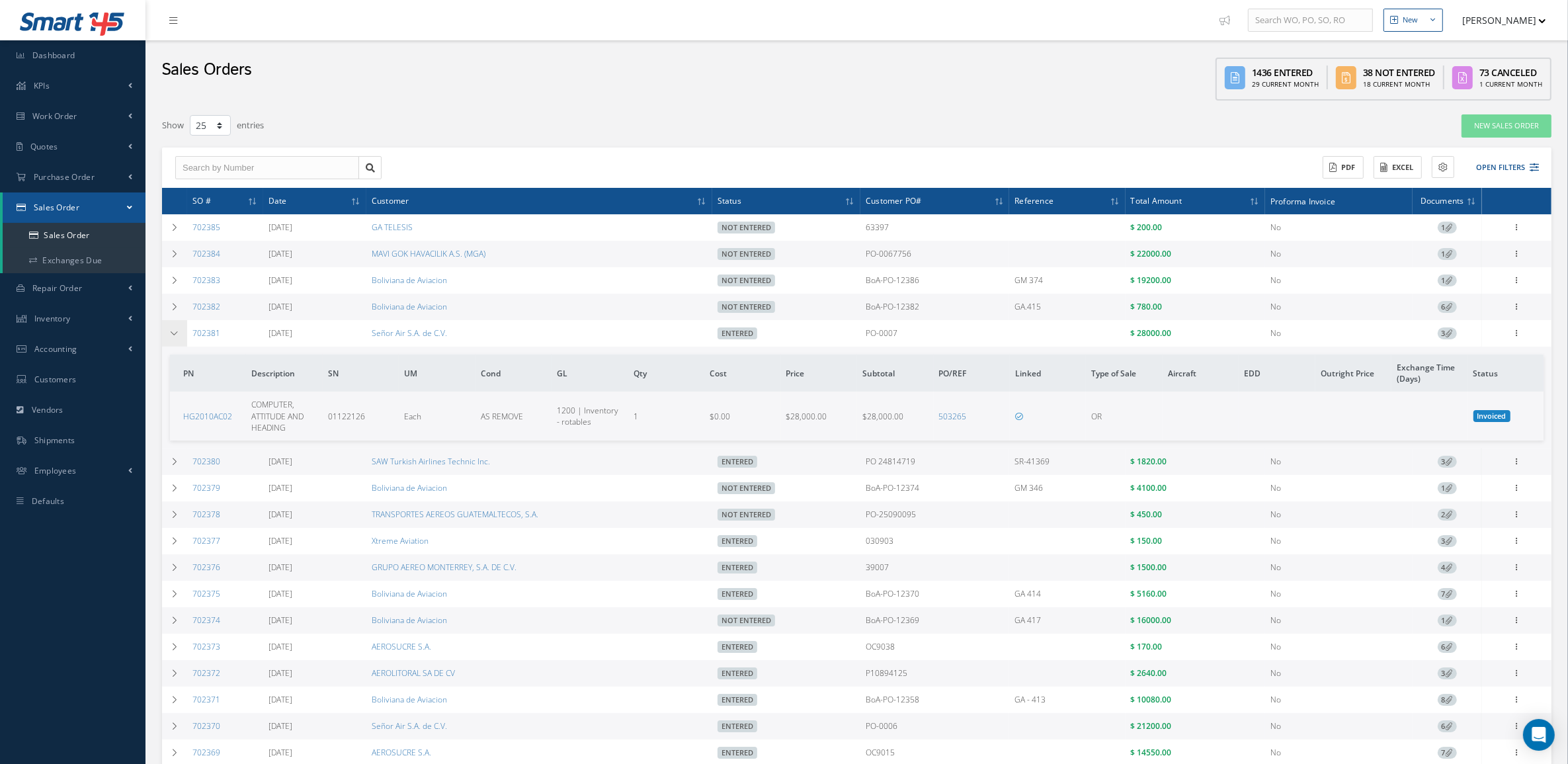
click at [174, 331] on icon at bounding box center [174, 333] width 9 height 8
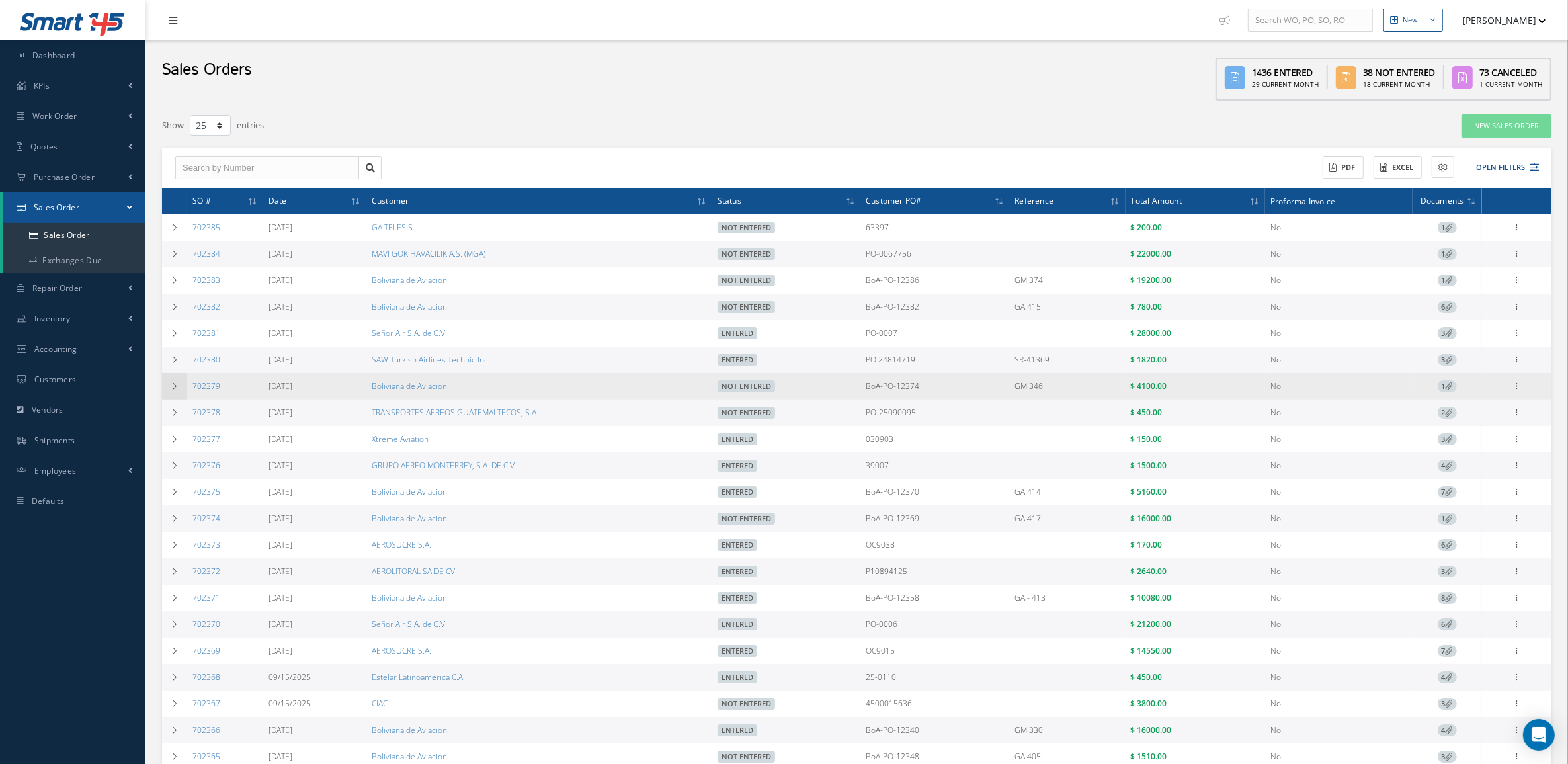
click at [177, 387] on icon at bounding box center [174, 386] width 9 height 8
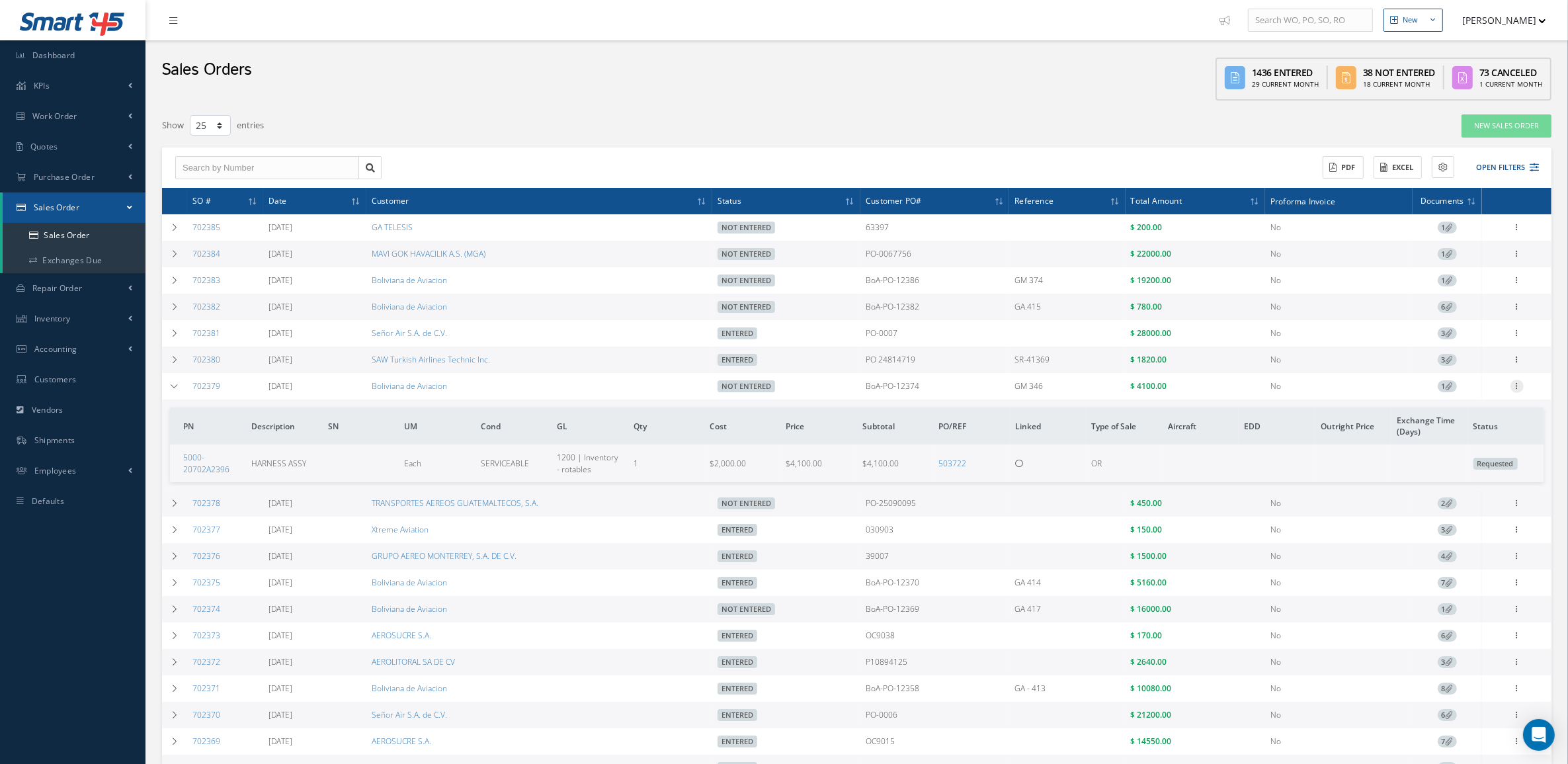
click at [1516, 387] on icon at bounding box center [1517, 385] width 13 height 11
click at [1469, 411] on link "Edit" at bounding box center [1456, 411] width 105 height 17
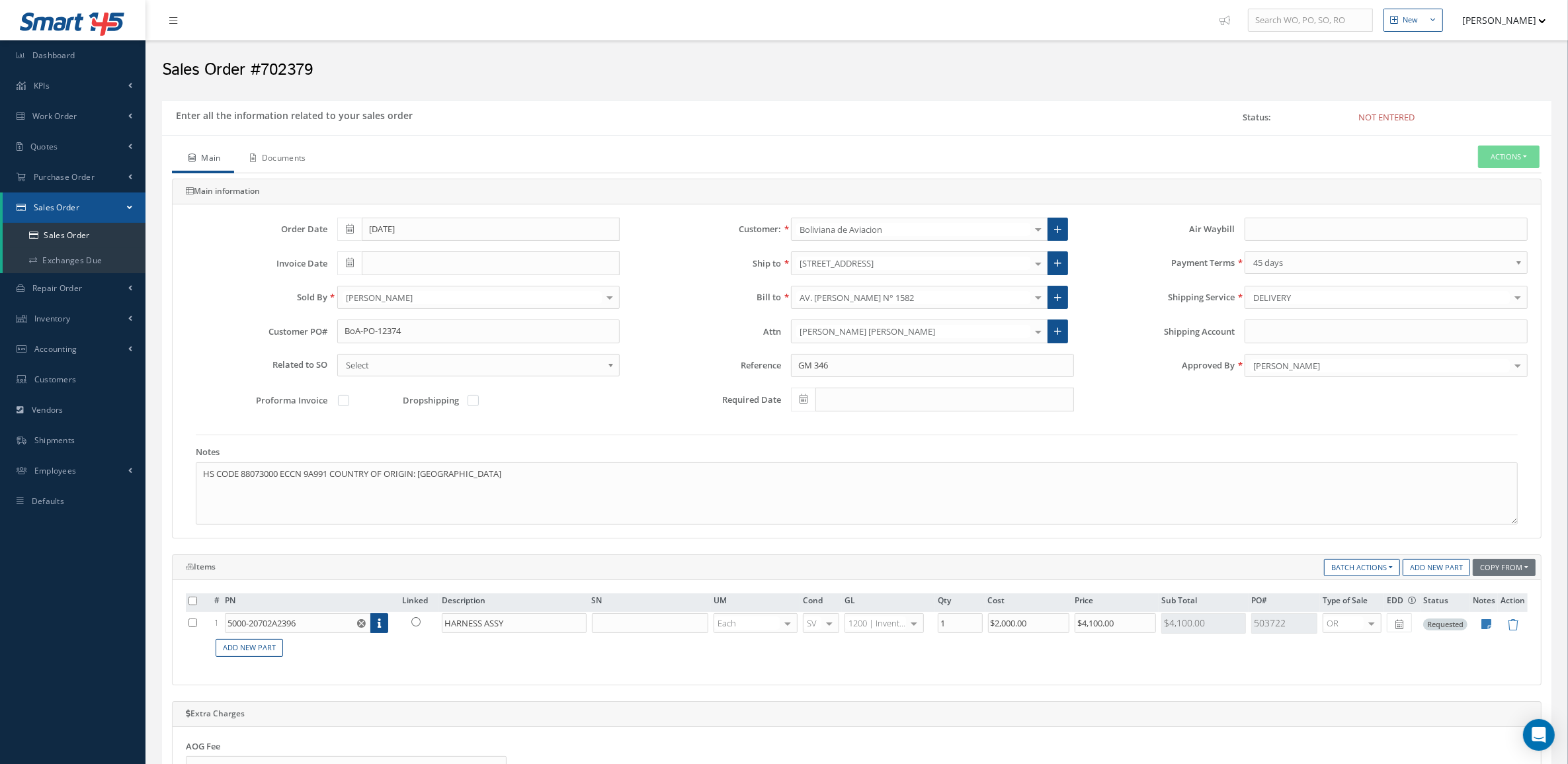
click at [285, 149] on link "Documents" at bounding box center [277, 159] width 86 height 28
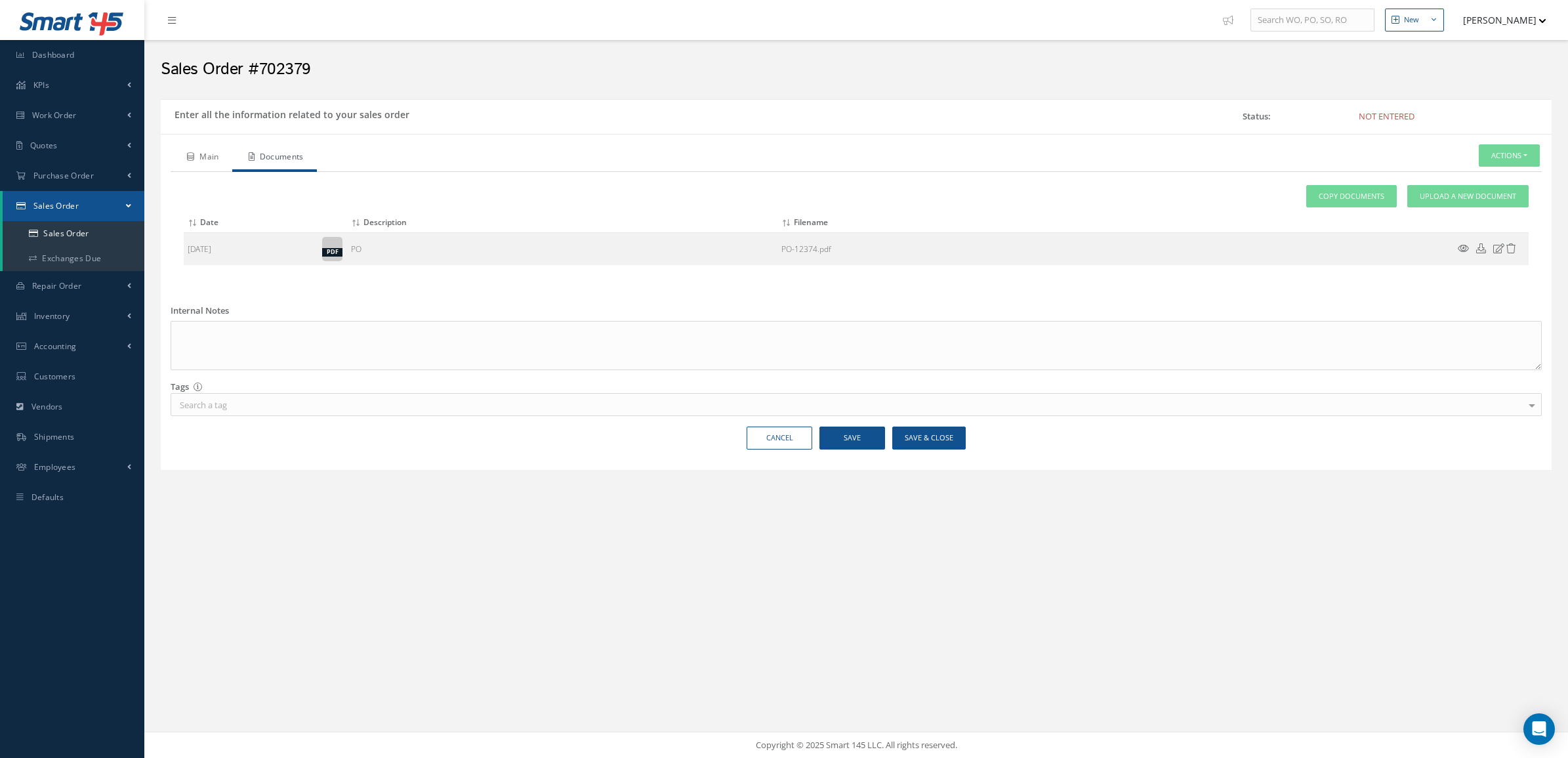
click at [176, 164] on link "Main" at bounding box center [201, 158] width 61 height 27
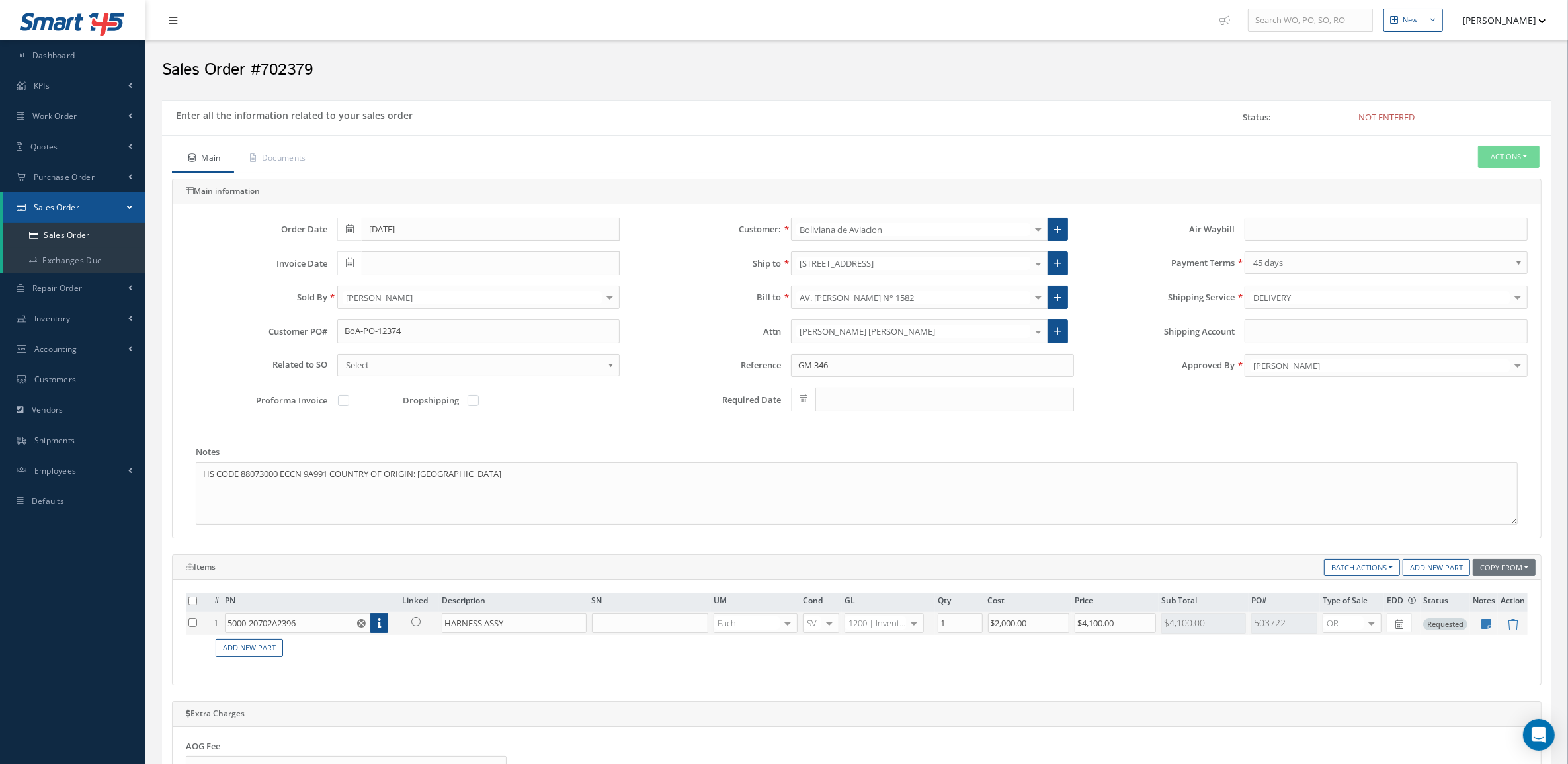
click at [414, 626] on icon at bounding box center [416, 622] width 9 height 9
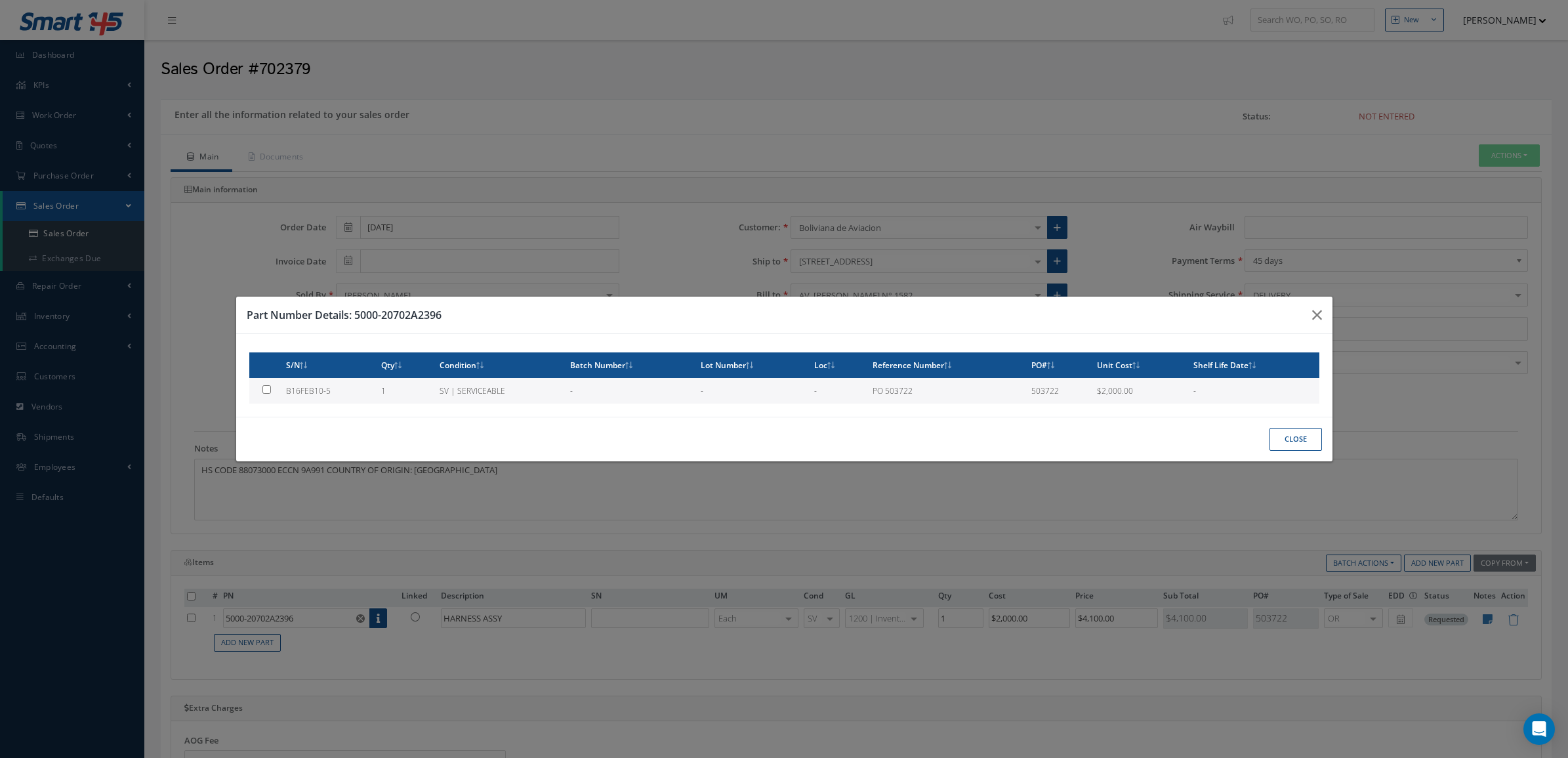
click at [342, 385] on td "B16FEB10-5" at bounding box center [328, 391] width 94 height 26
type input "B16FEB10-5"
type input "$2,000"
checkbox input "true"
click at [1277, 432] on button "Close" at bounding box center [1296, 439] width 52 height 23
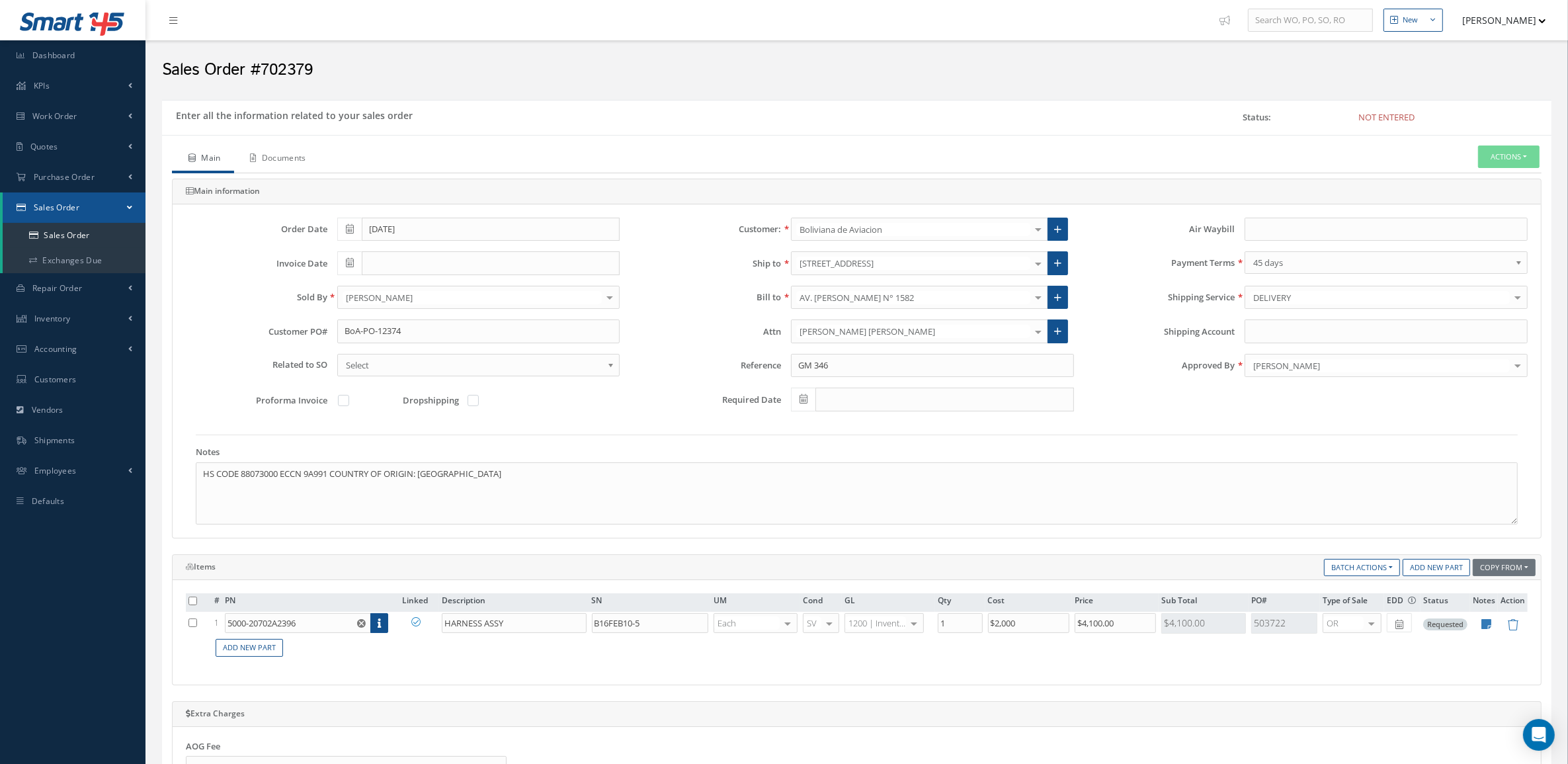
click at [308, 159] on link "Documents" at bounding box center [277, 159] width 86 height 28
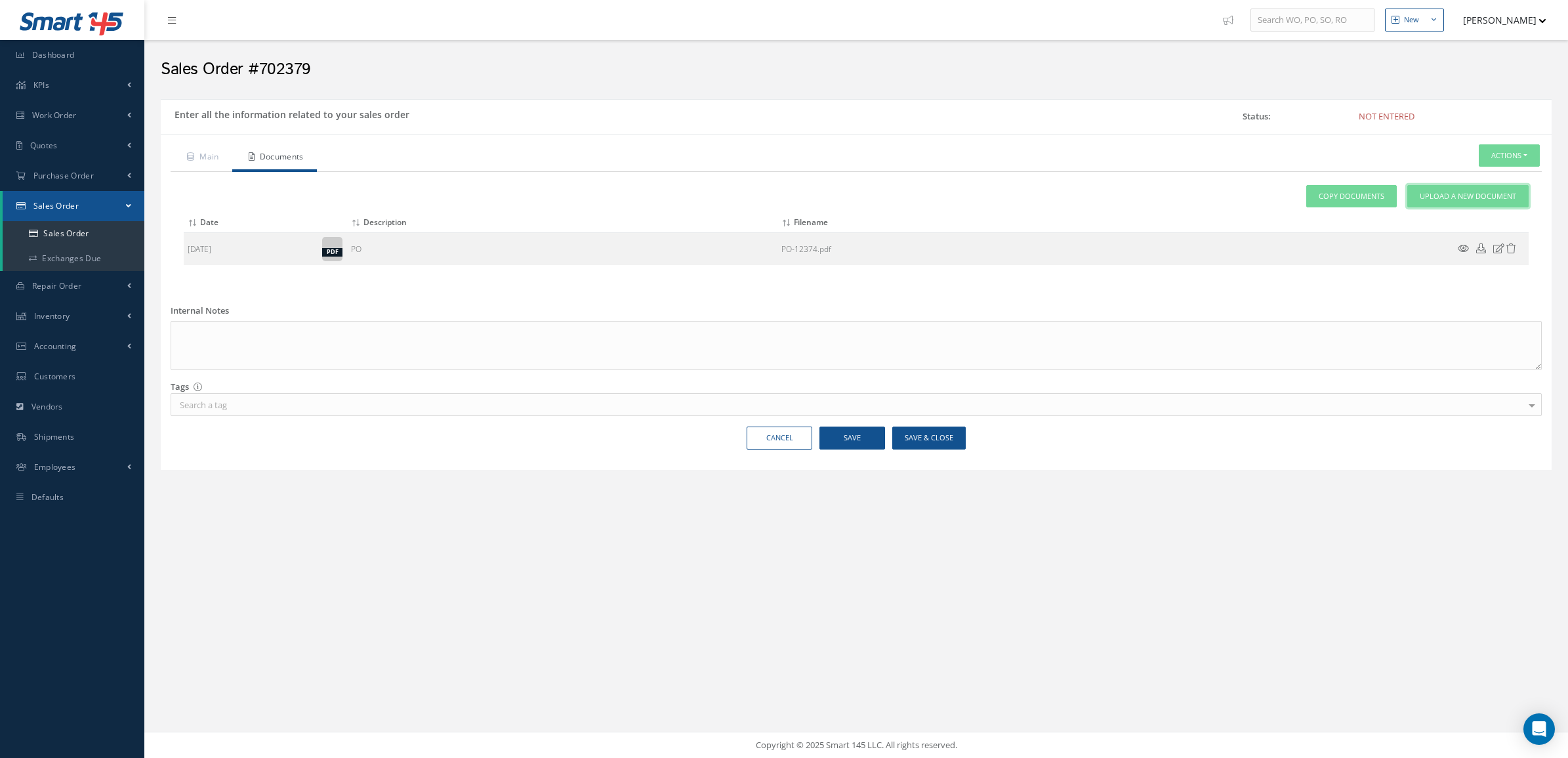
click at [1449, 197] on span "Upload a New Document" at bounding box center [1468, 197] width 96 height 11
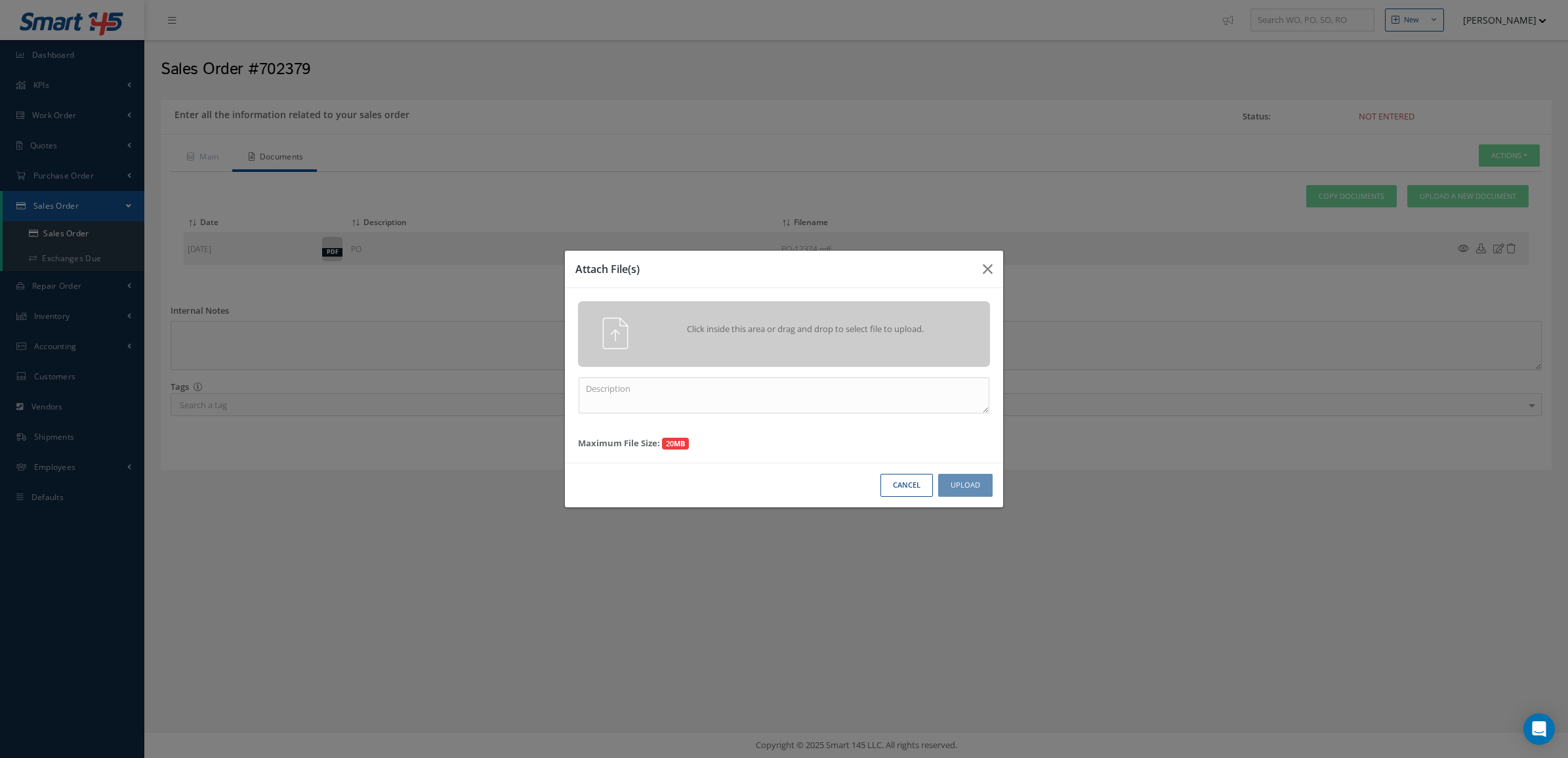
click at [868, 339] on div "Click inside this area or drag and drop to select file to upload." at bounding box center [802, 330] width 324 height 27
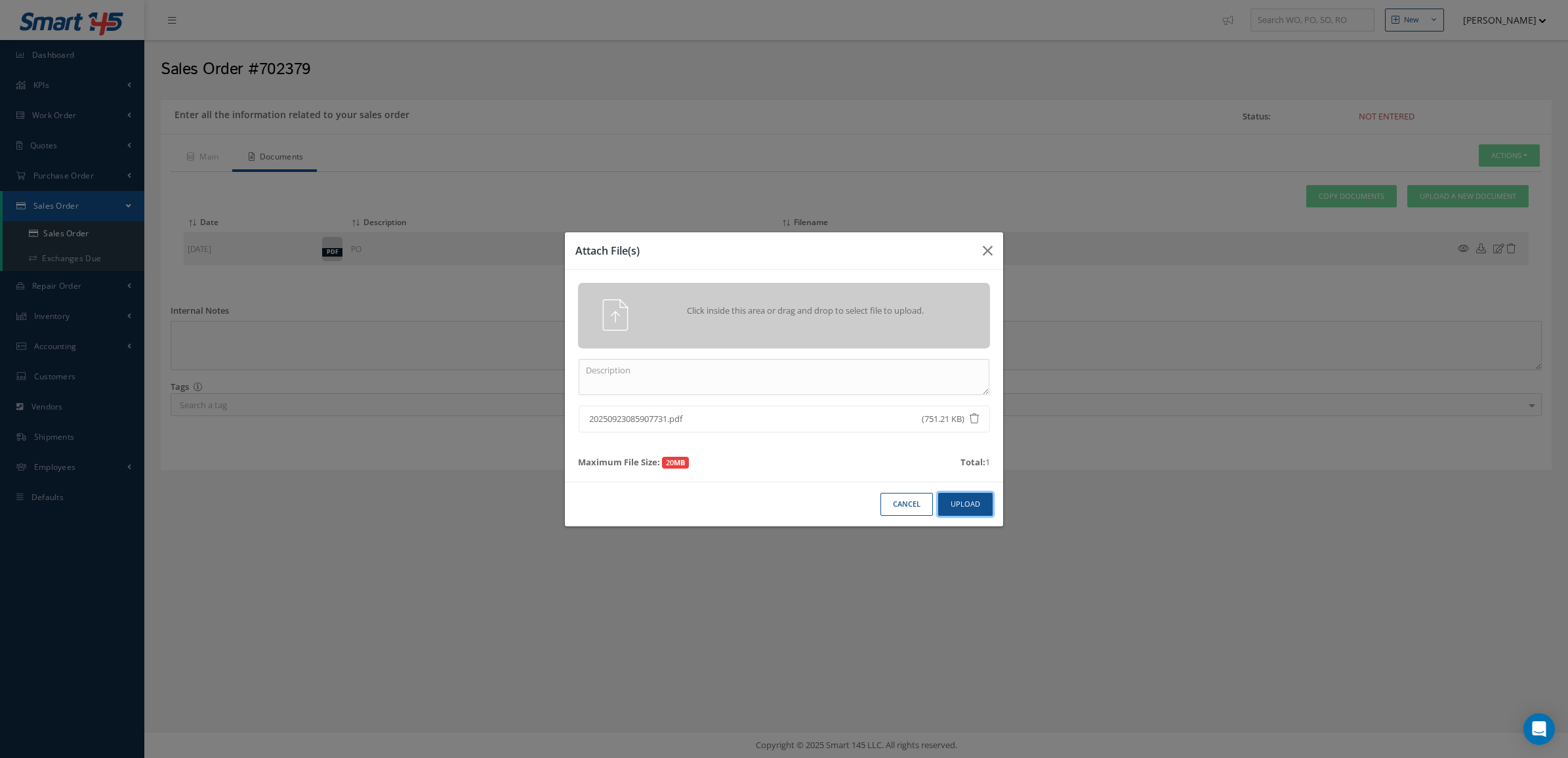
click at [952, 502] on button "Upload" at bounding box center [965, 504] width 55 height 23
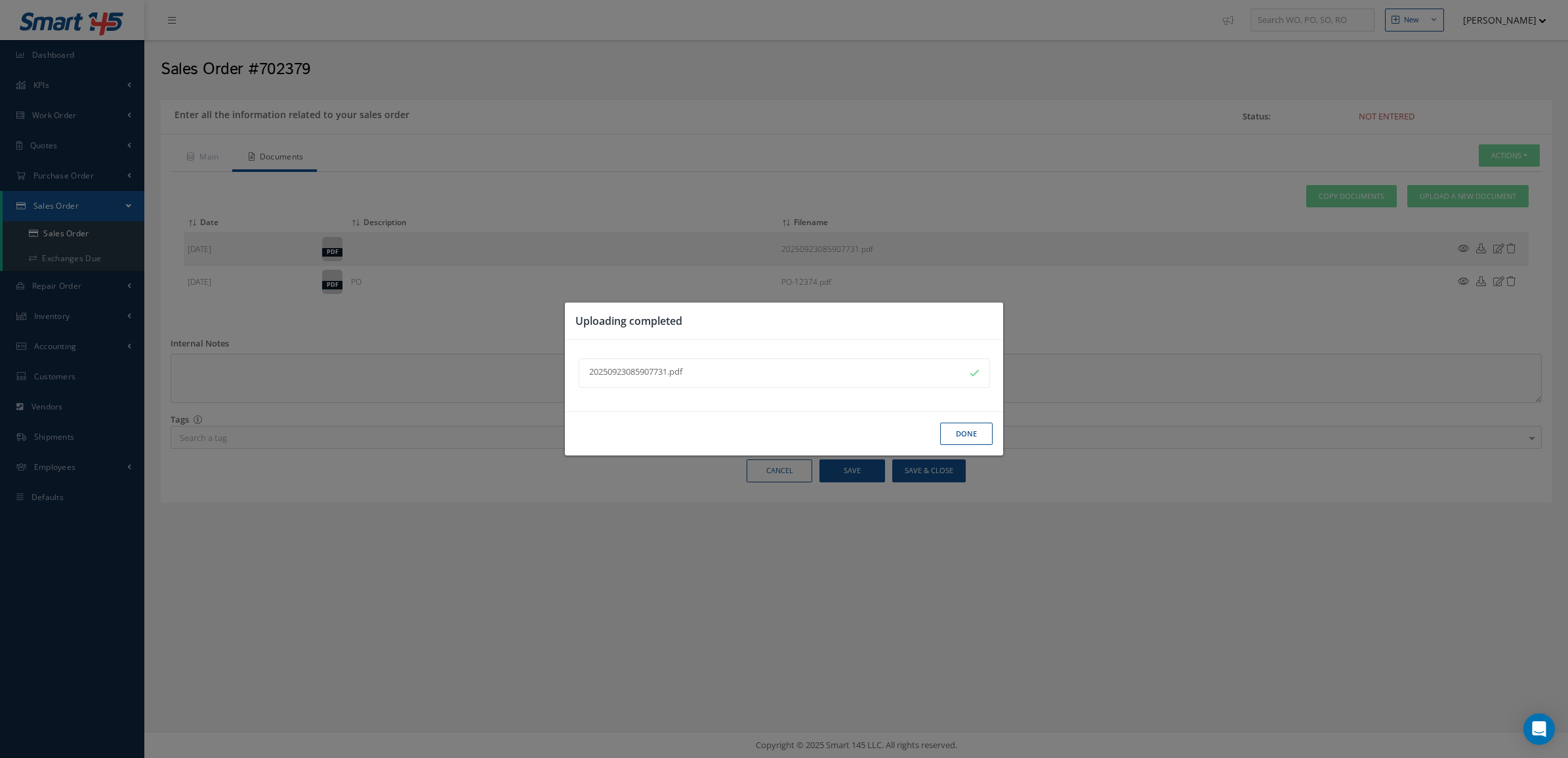
click at [959, 435] on button "Done" at bounding box center [966, 434] width 52 height 23
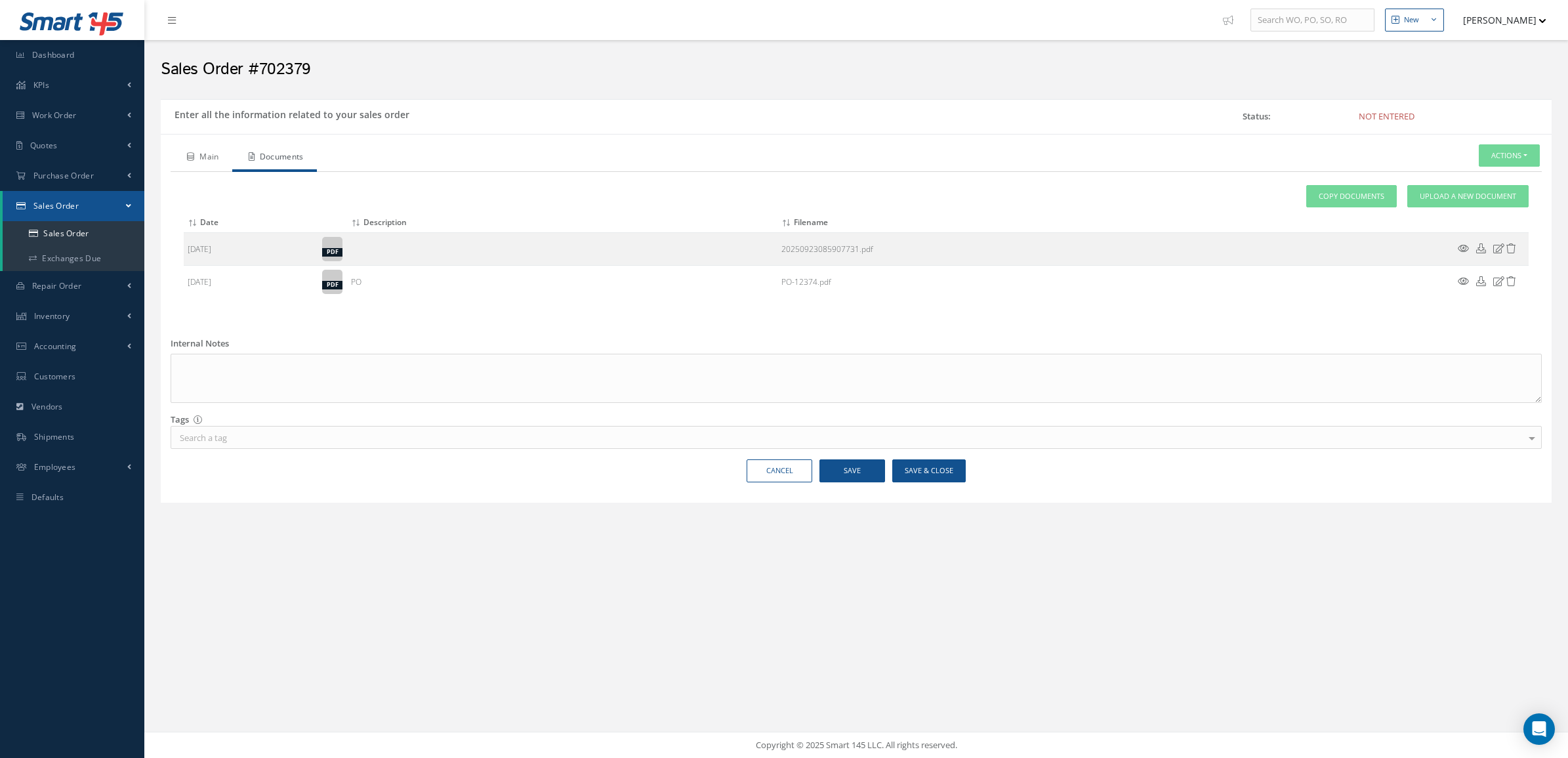
click at [197, 157] on link "Main" at bounding box center [201, 158] width 61 height 27
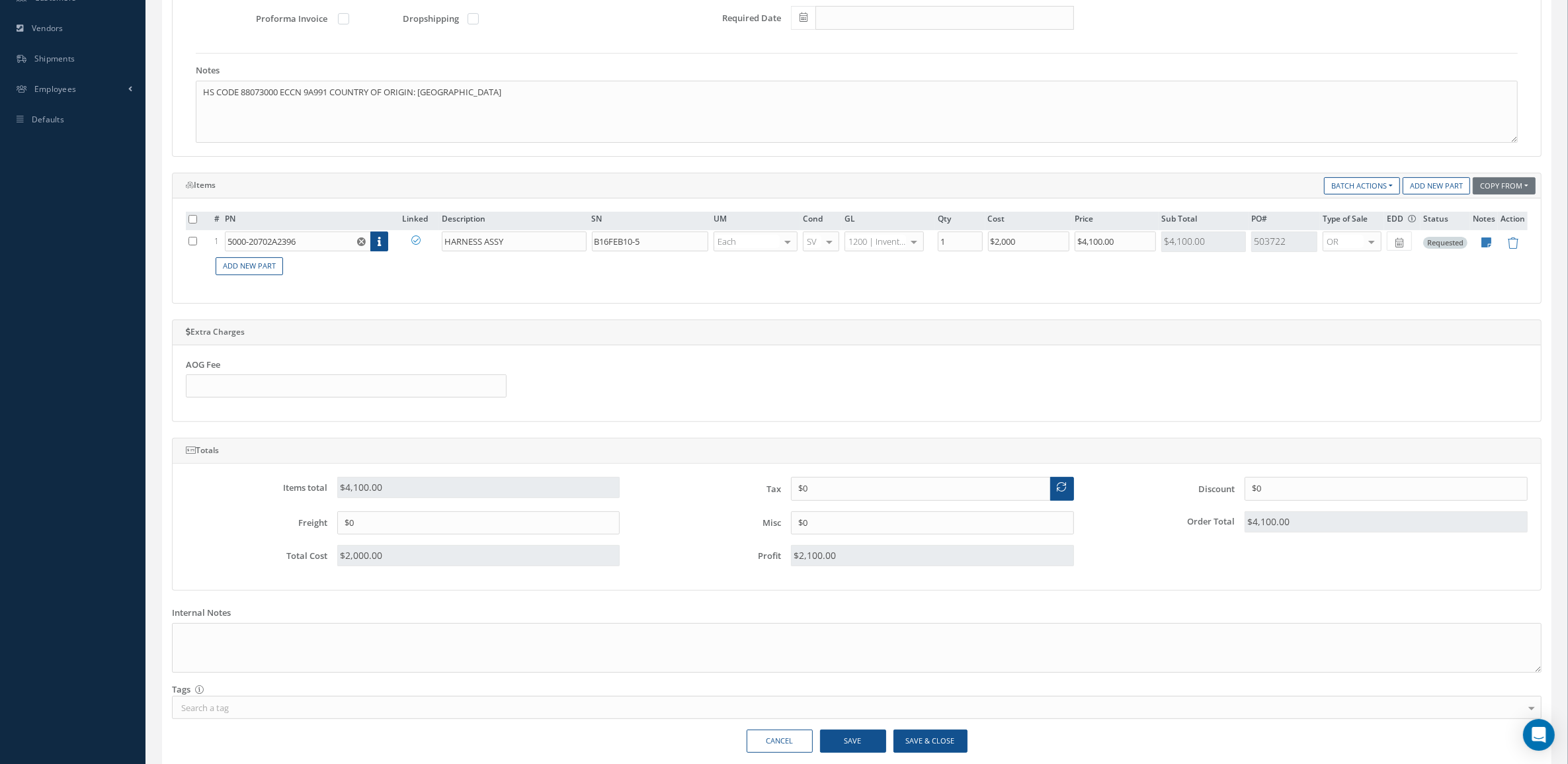
scroll to position [440, 0]
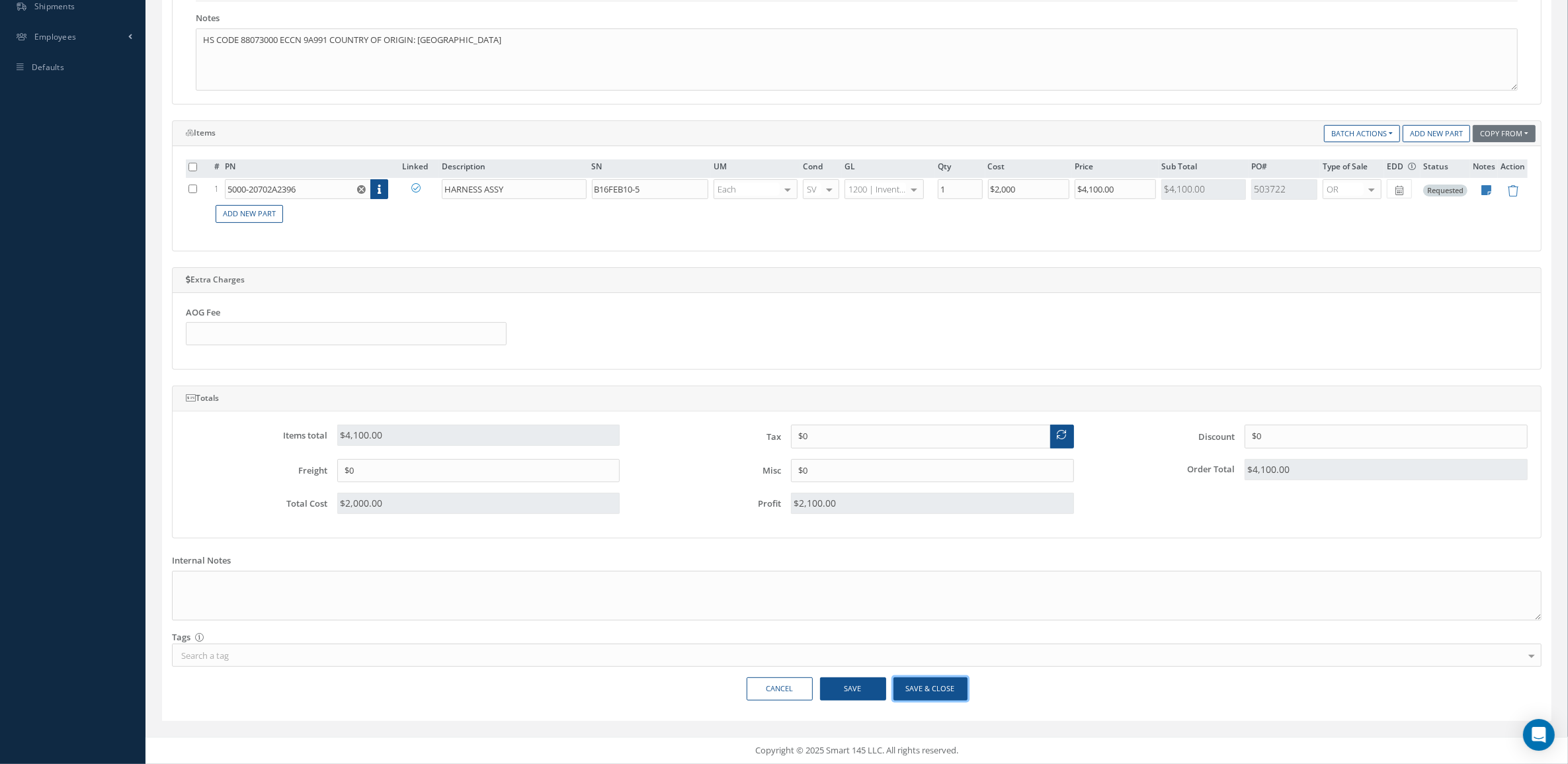
click at [923, 686] on button "Save & Close" at bounding box center [930, 688] width 74 height 23
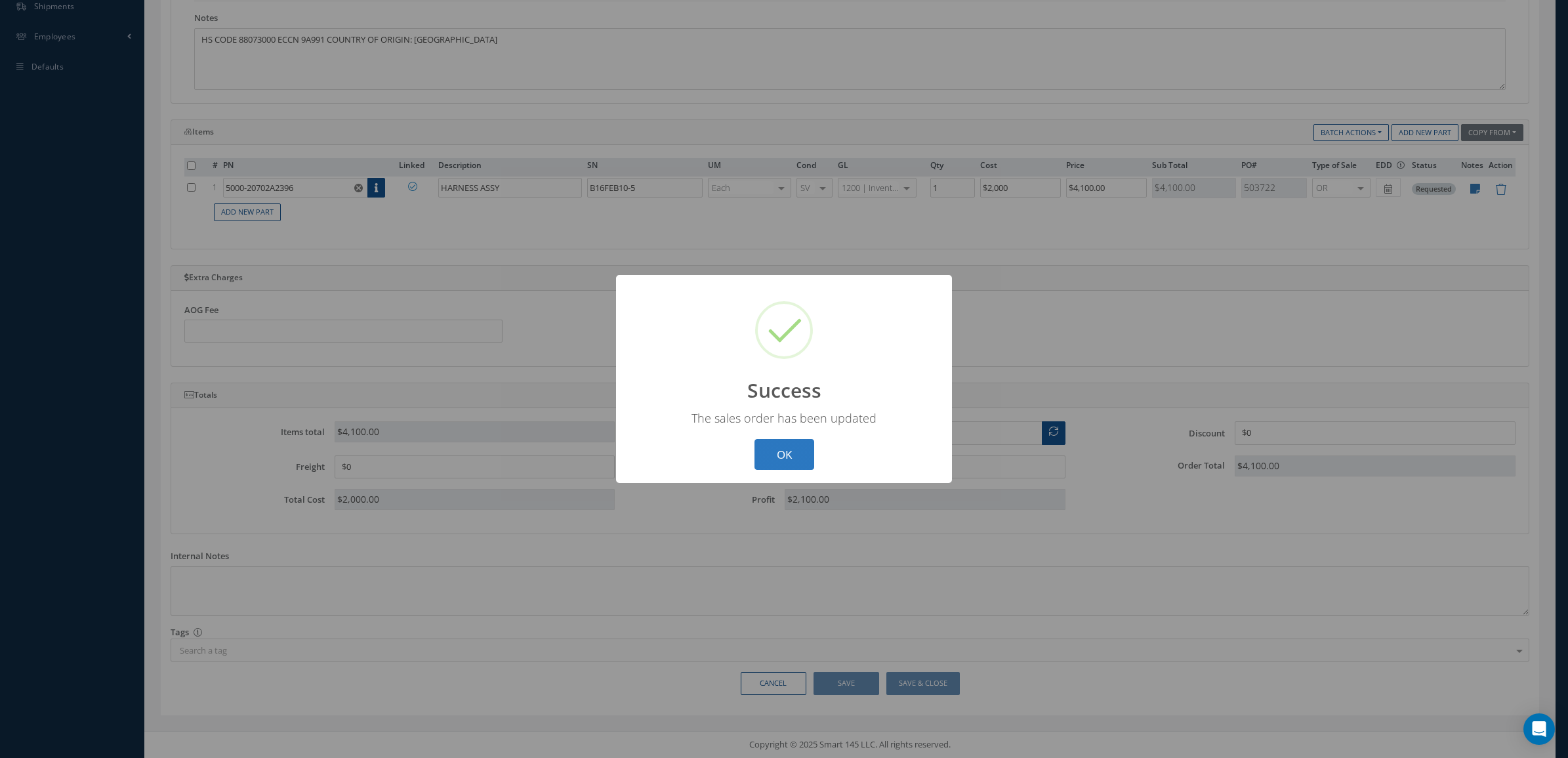
click at [758, 457] on button "OK" at bounding box center [784, 454] width 60 height 31
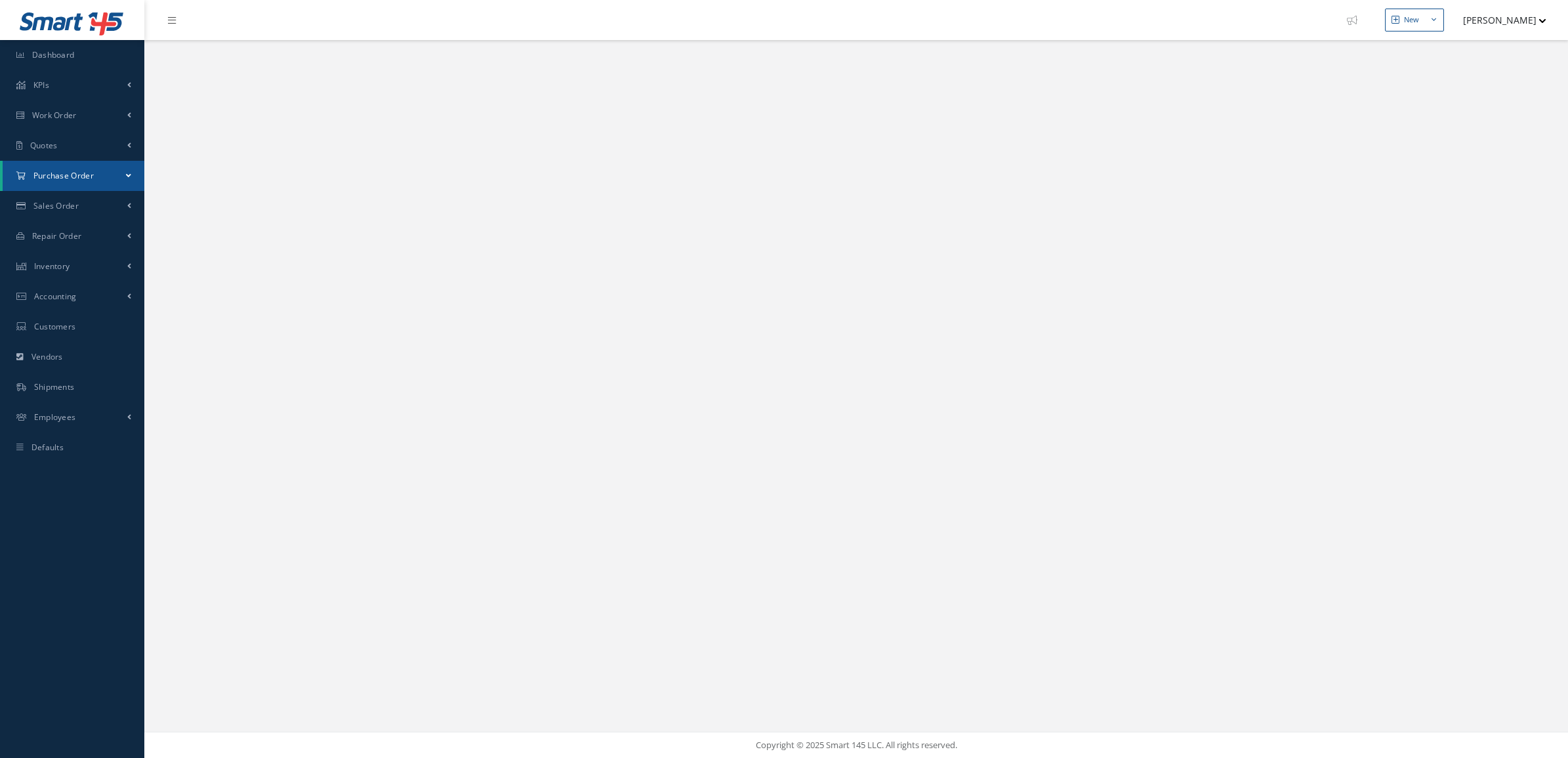
select select "25"
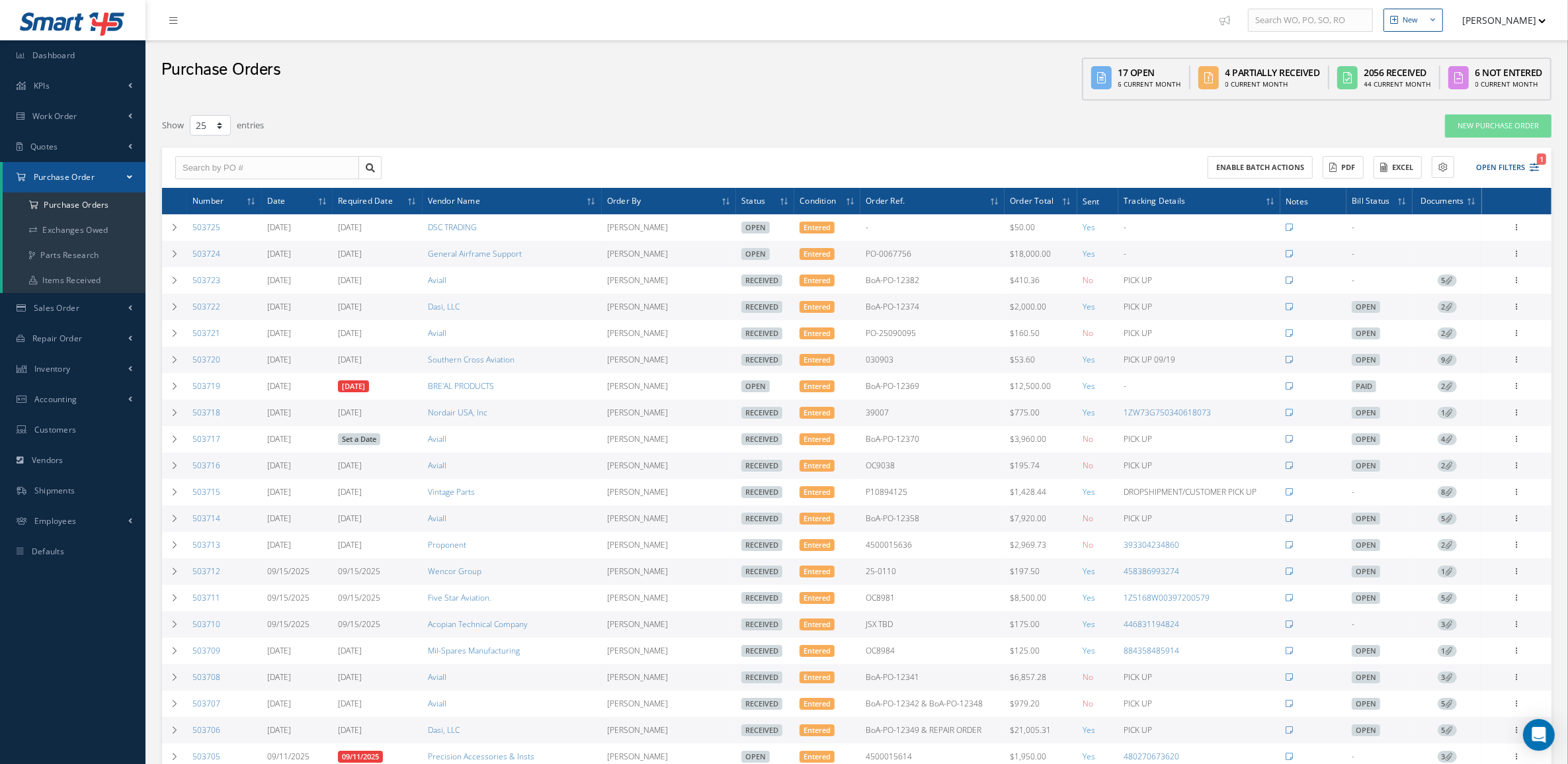
click at [1447, 305] on icon at bounding box center [1449, 307] width 8 height 8
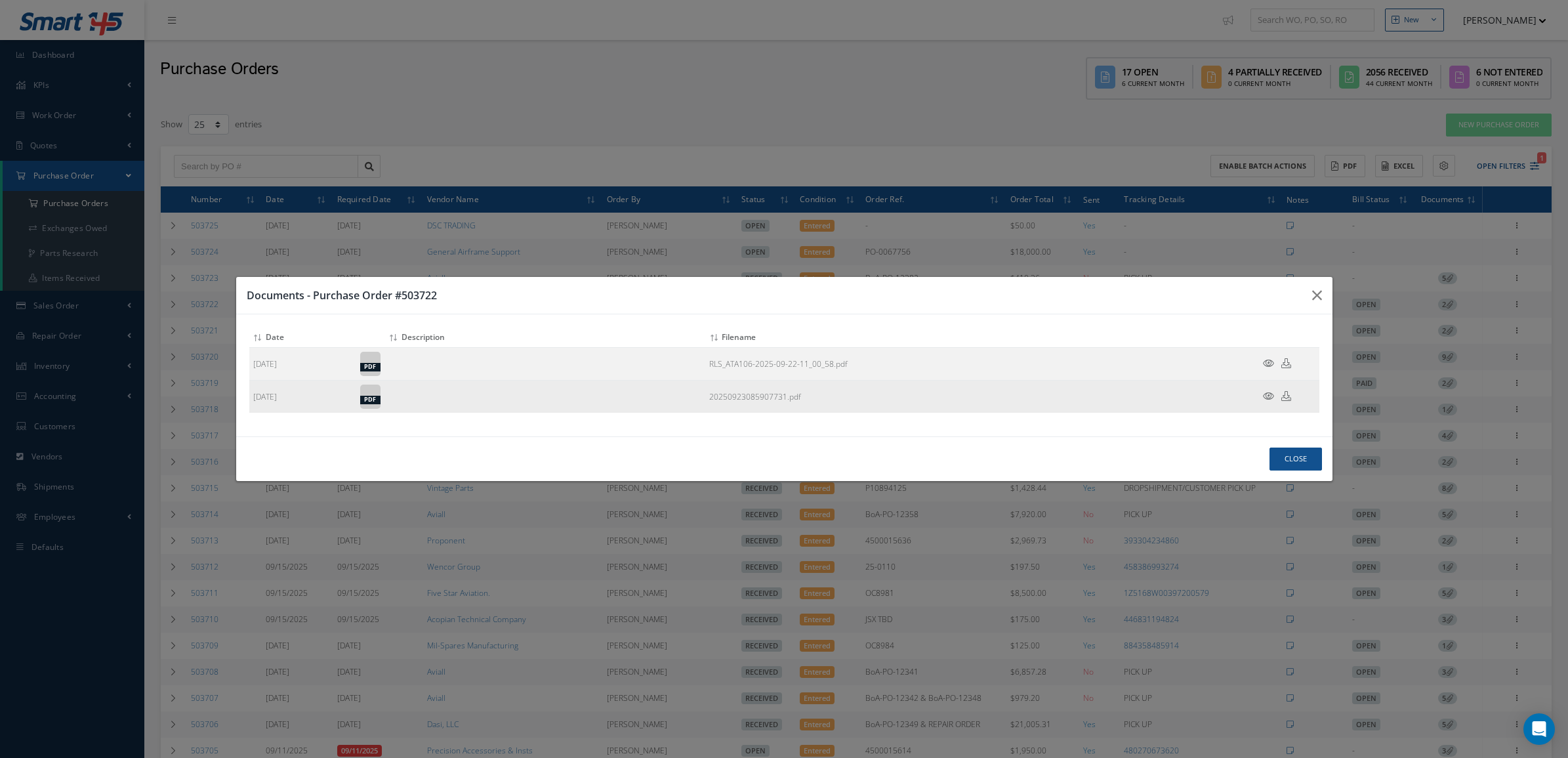
click at [1264, 395] on icon at bounding box center [1268, 395] width 11 height 10
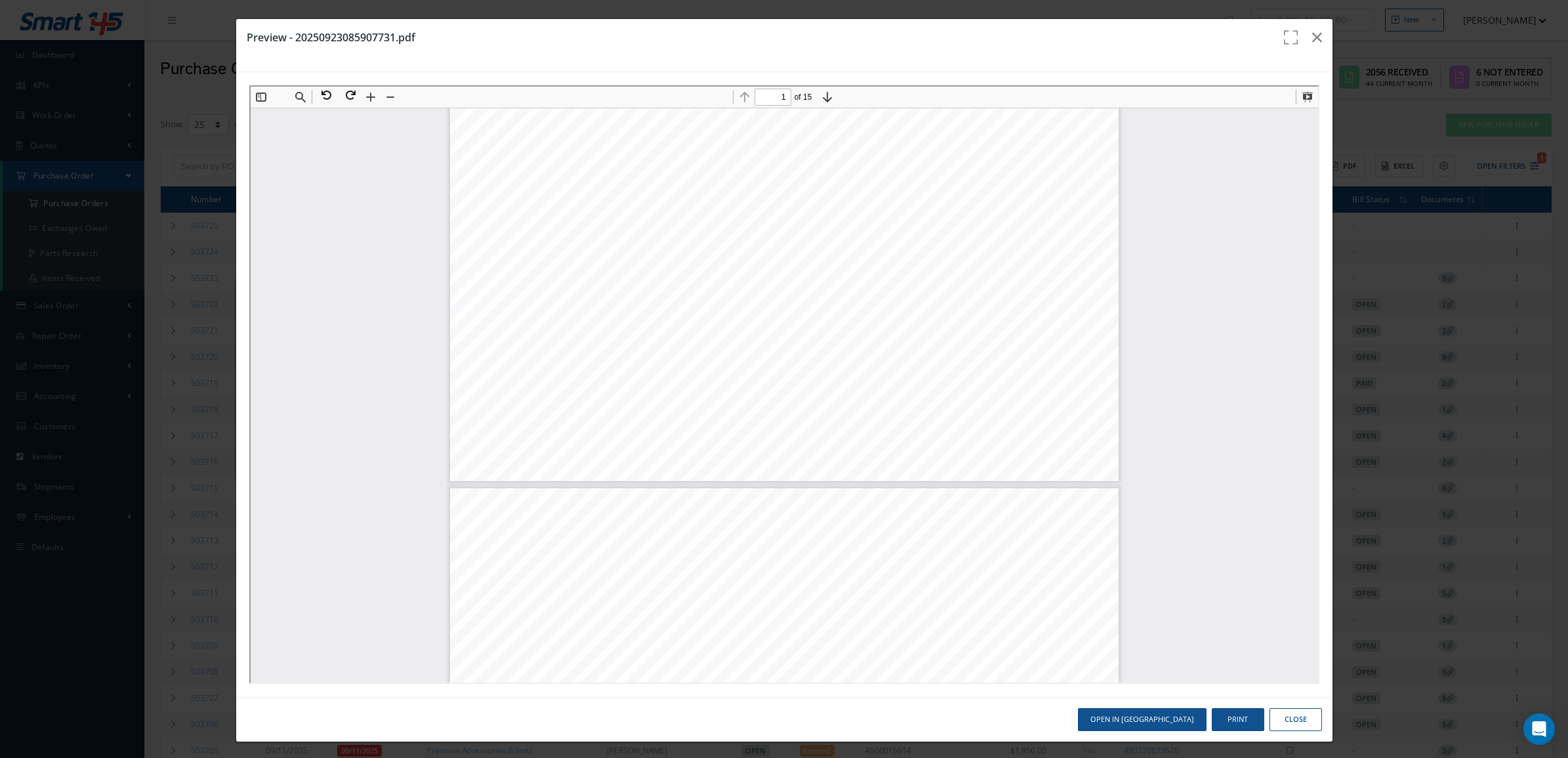
type input "2"
click at [1312, 33] on icon "button" at bounding box center [1317, 37] width 10 height 16
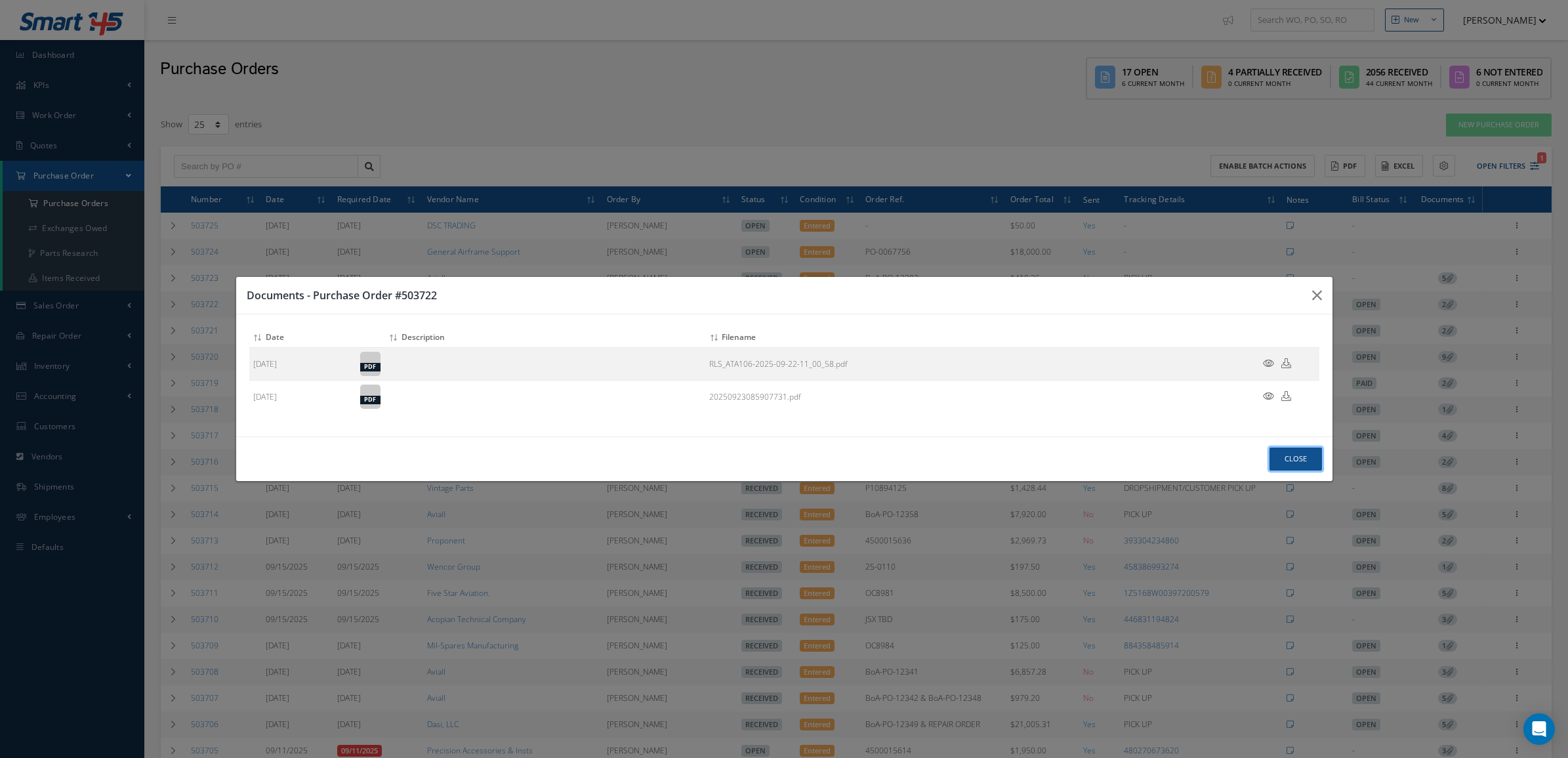
click at [1283, 461] on button "Close" at bounding box center [1296, 459] width 52 height 23
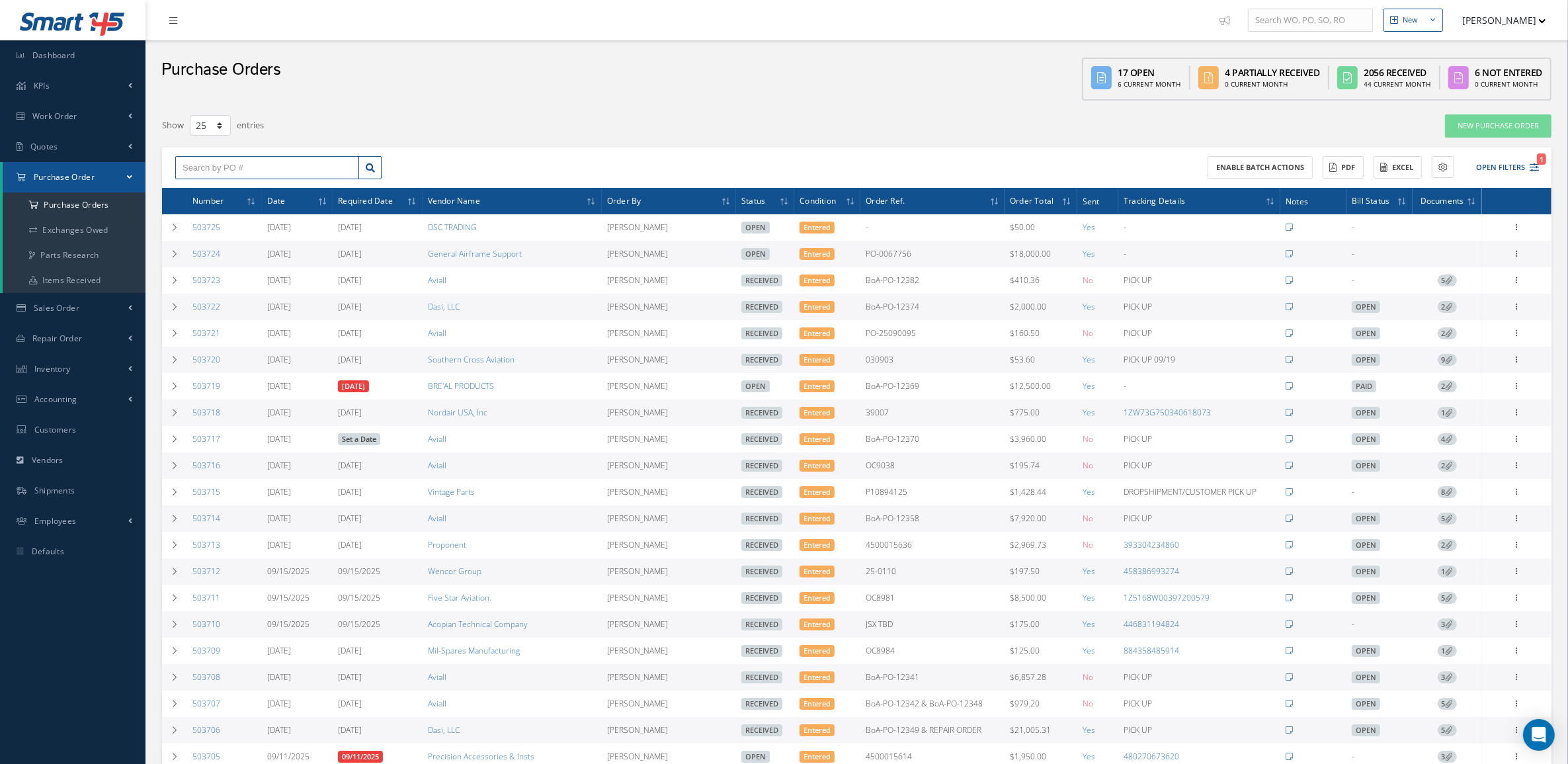
click at [230, 174] on input "text" at bounding box center [267, 167] width 184 height 24
paste input "503688"
type input "503688"
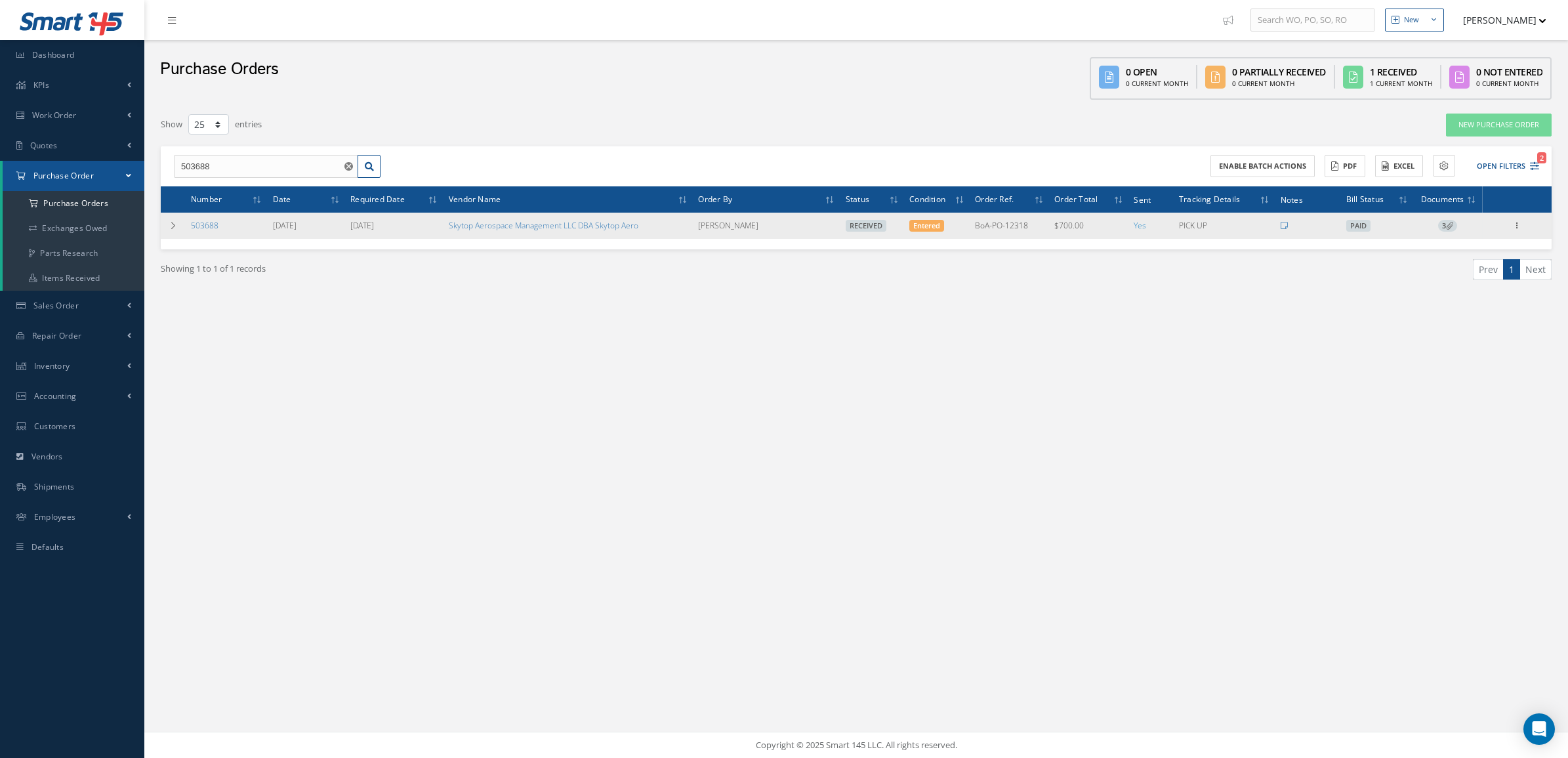
click at [1438, 224] on span "3" at bounding box center [1447, 226] width 19 height 12
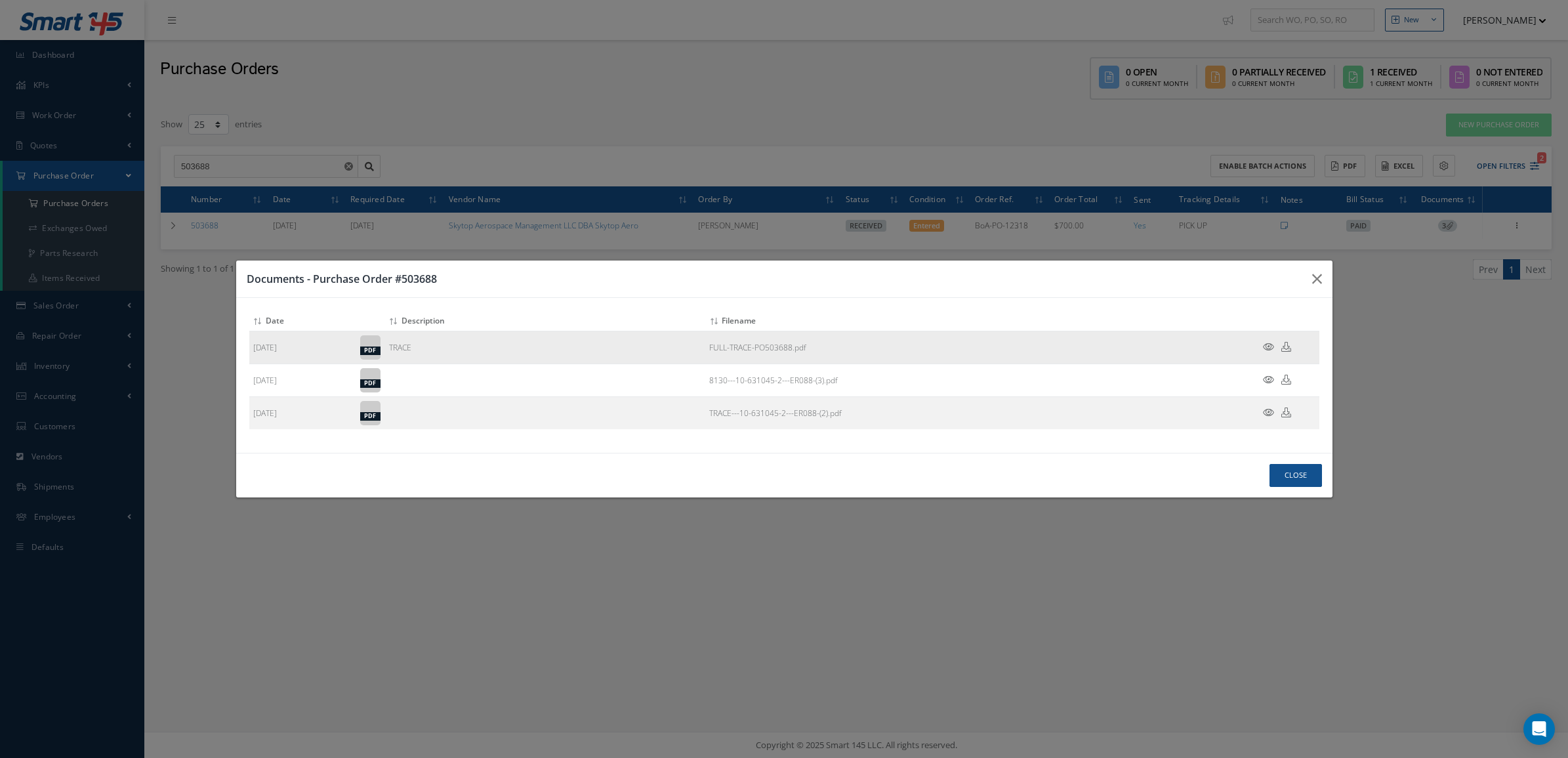
click at [1285, 345] on icon at bounding box center [1286, 346] width 10 height 10
click at [1126, 274] on h3 "Documents - Purchase Order #503688" at bounding box center [774, 278] width 1055 height 16
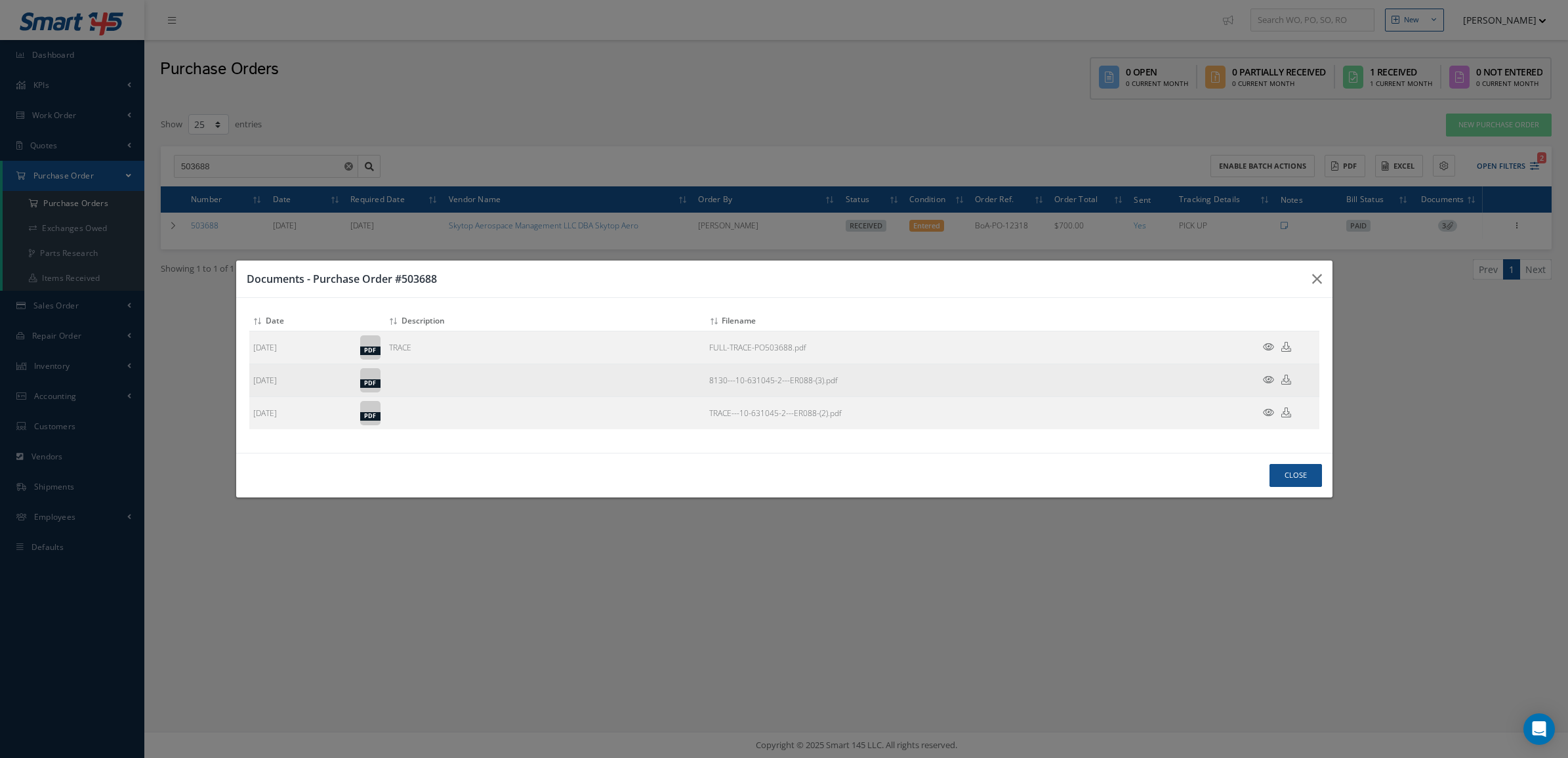
click at [1285, 378] on icon at bounding box center [1286, 379] width 10 height 10
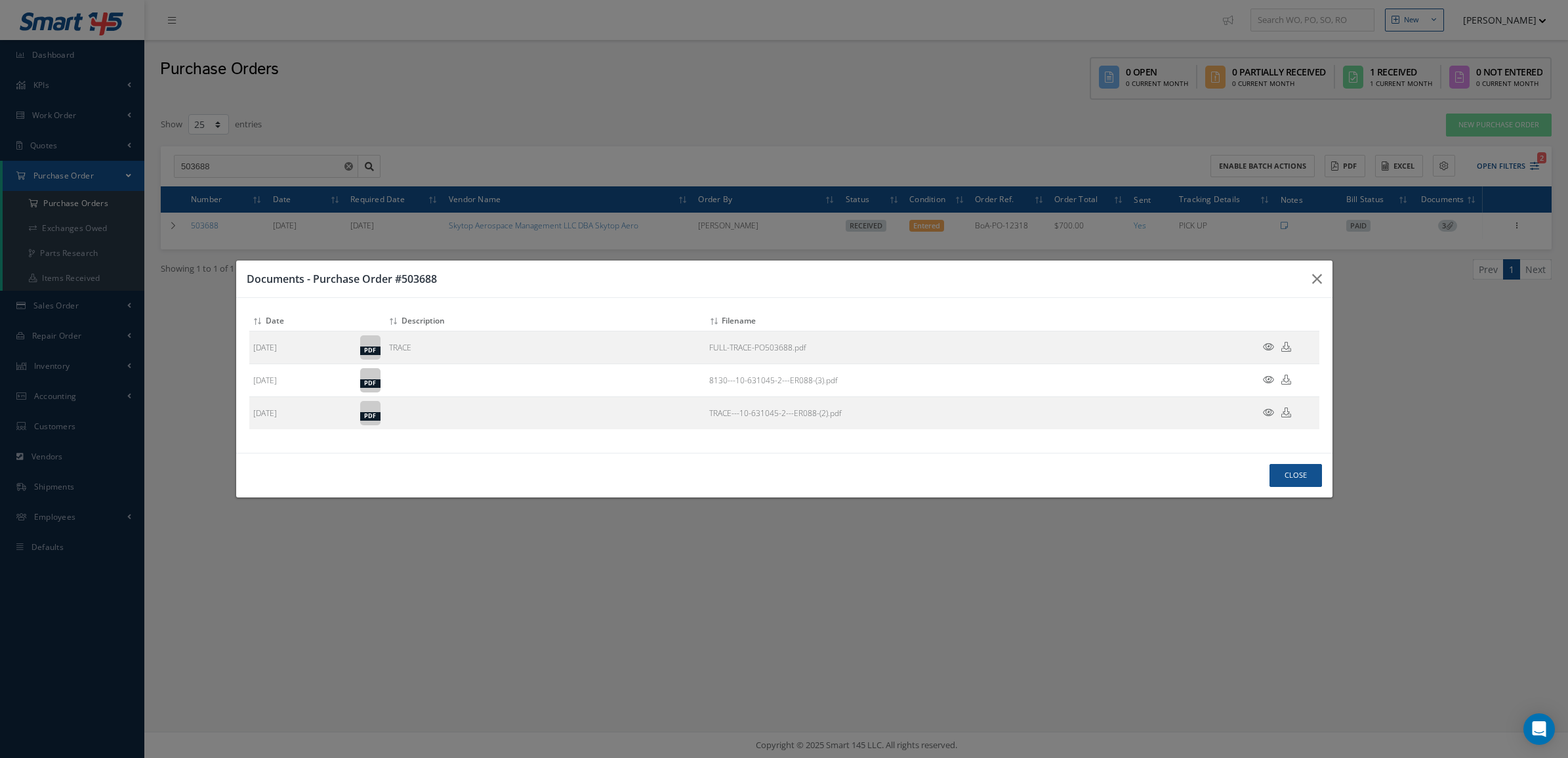
click at [1006, 280] on h3 "Documents - Purchase Order #503688" at bounding box center [774, 278] width 1055 height 16
click at [1289, 417] on icon at bounding box center [1286, 412] width 10 height 10
click at [1306, 470] on button "Close" at bounding box center [1296, 475] width 52 height 23
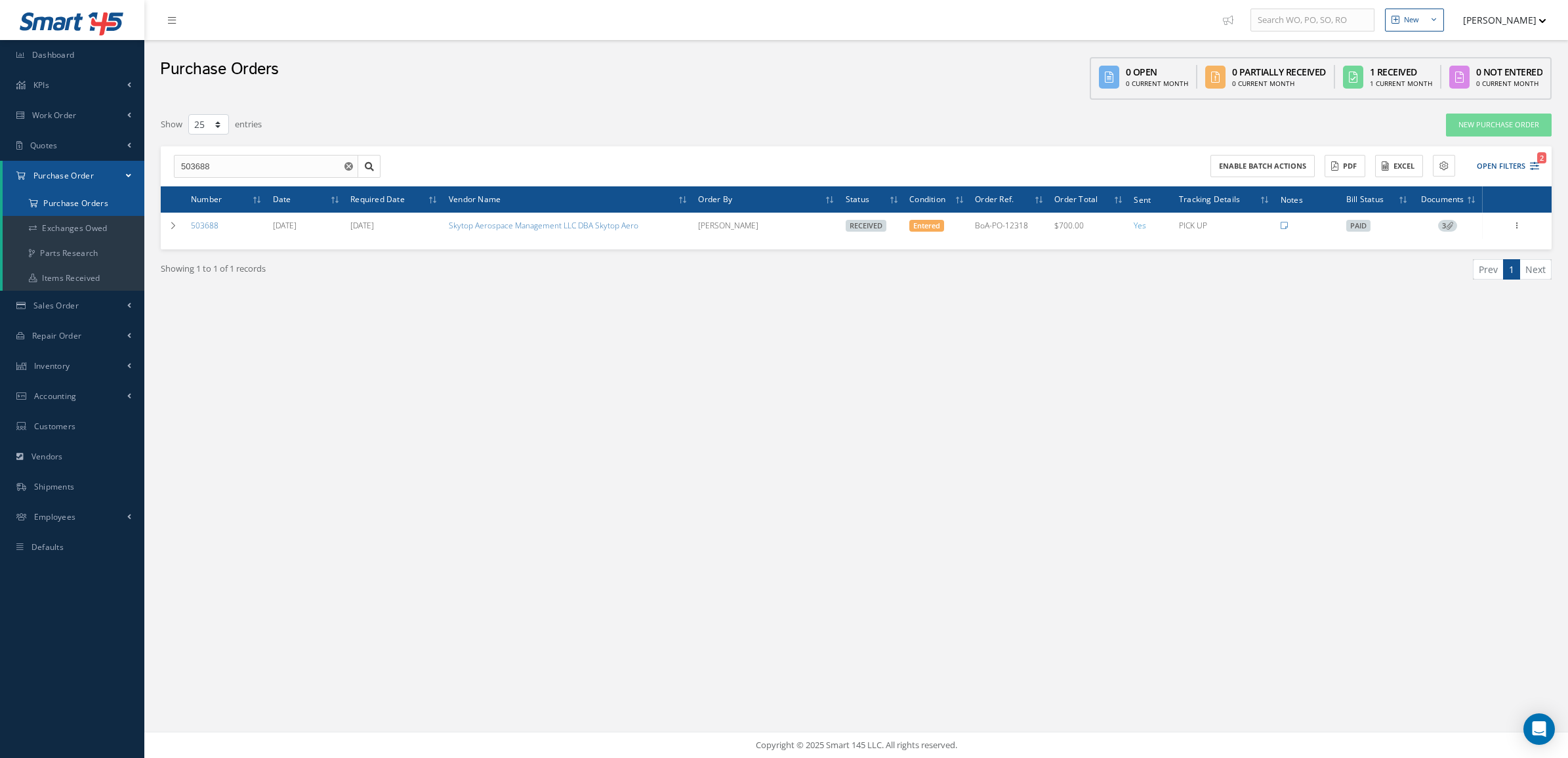
click at [92, 206] on a=1&status_id=2&status_id=3&status_id=5&collapsedFilters"] "Purchase Orders" at bounding box center [73, 203] width 142 height 25
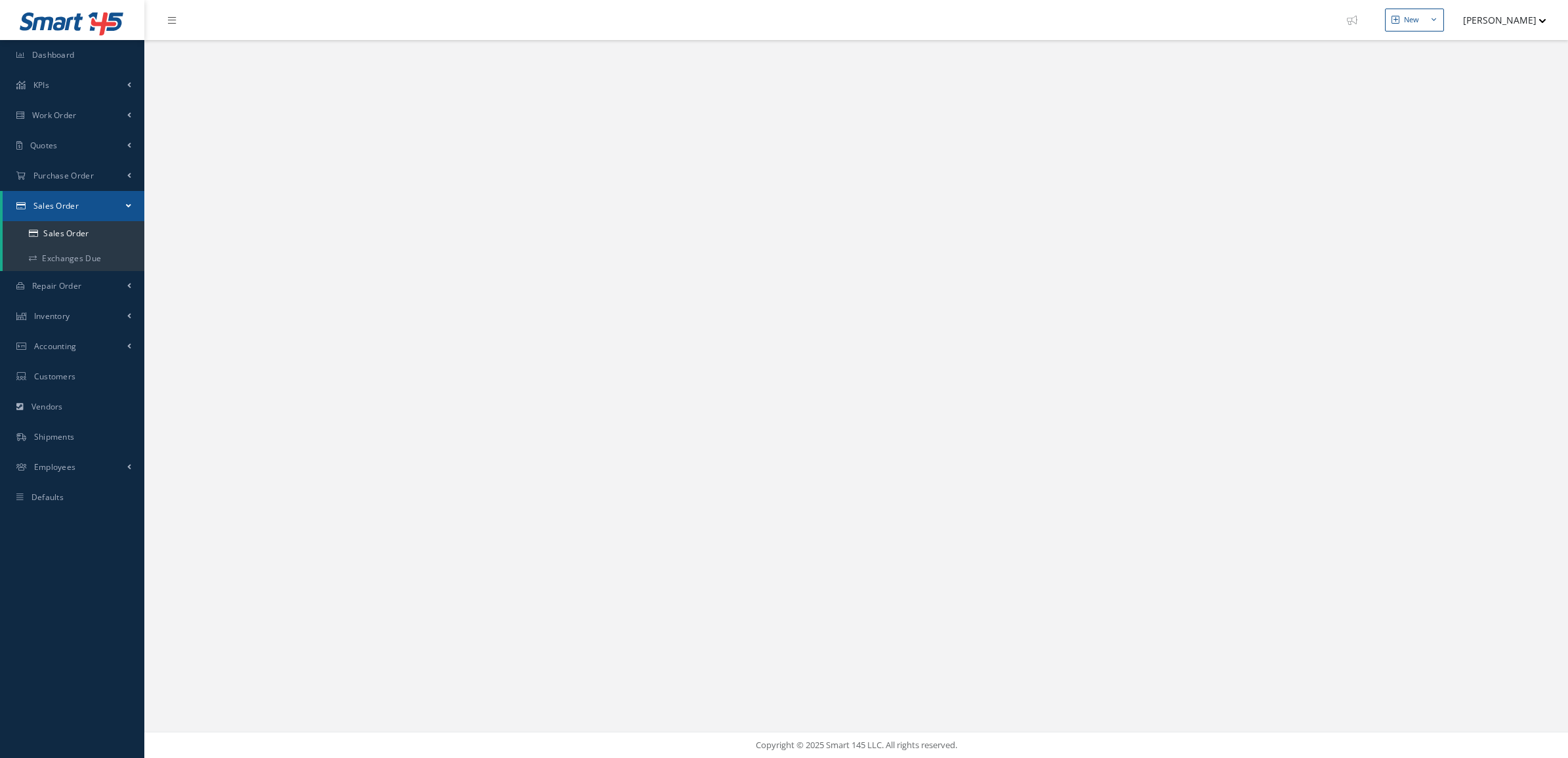
select select "25"
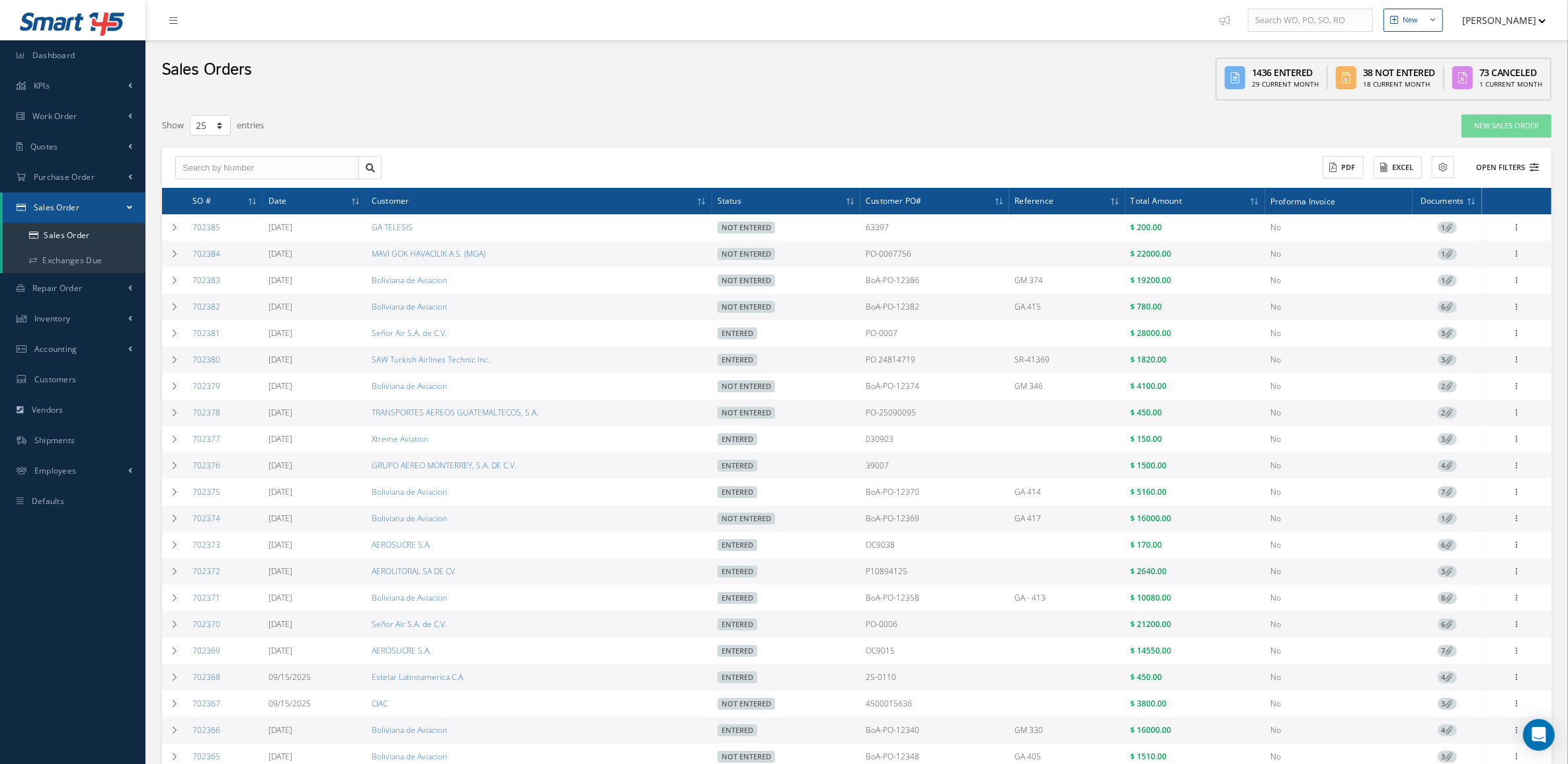
click at [1489, 166] on button "Open Filters" at bounding box center [1501, 167] width 75 height 22
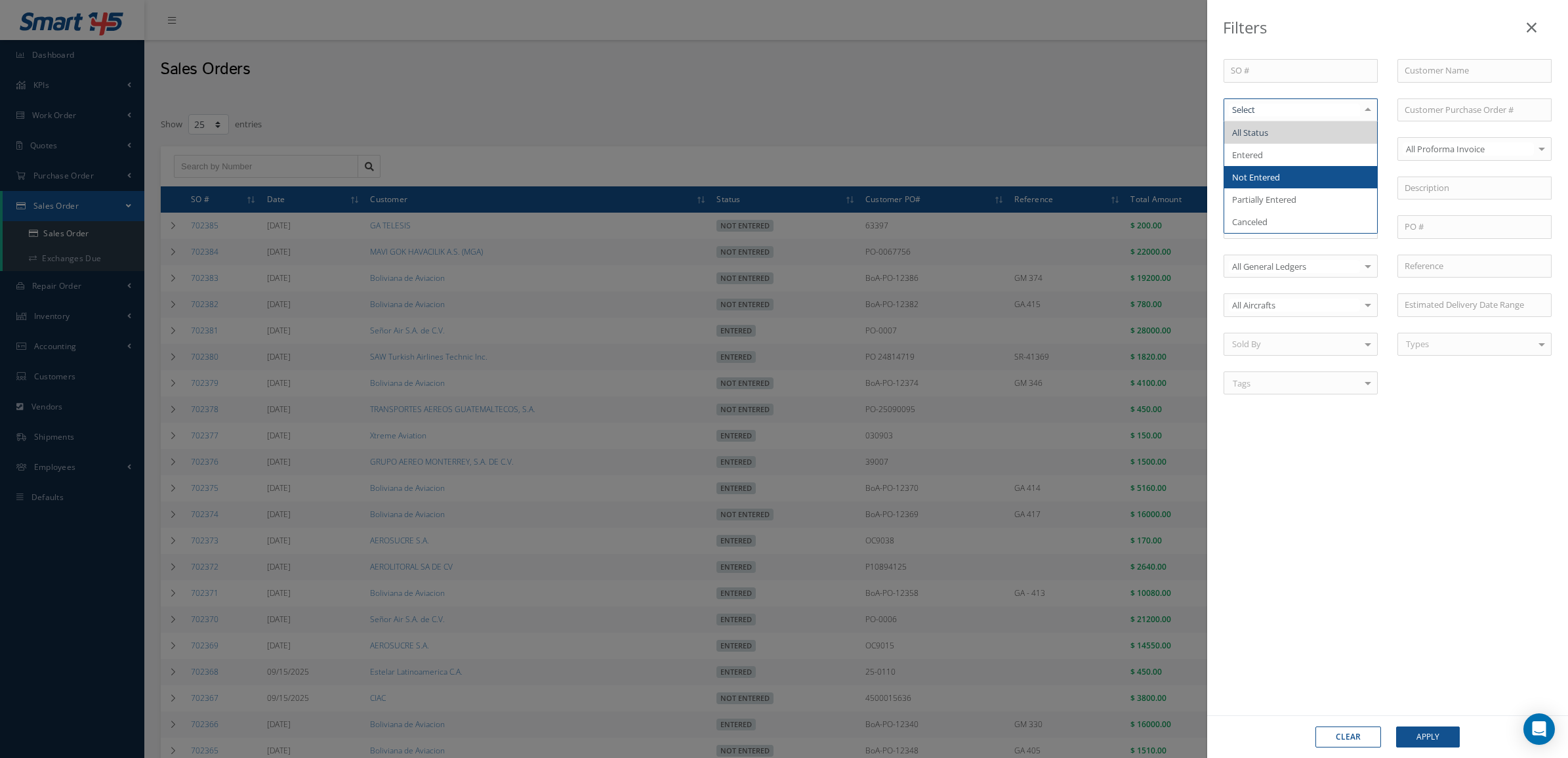
click at [1297, 172] on span "Not Entered" at bounding box center [1300, 177] width 153 height 22
click at [1427, 738] on button "Apply" at bounding box center [1428, 737] width 64 height 21
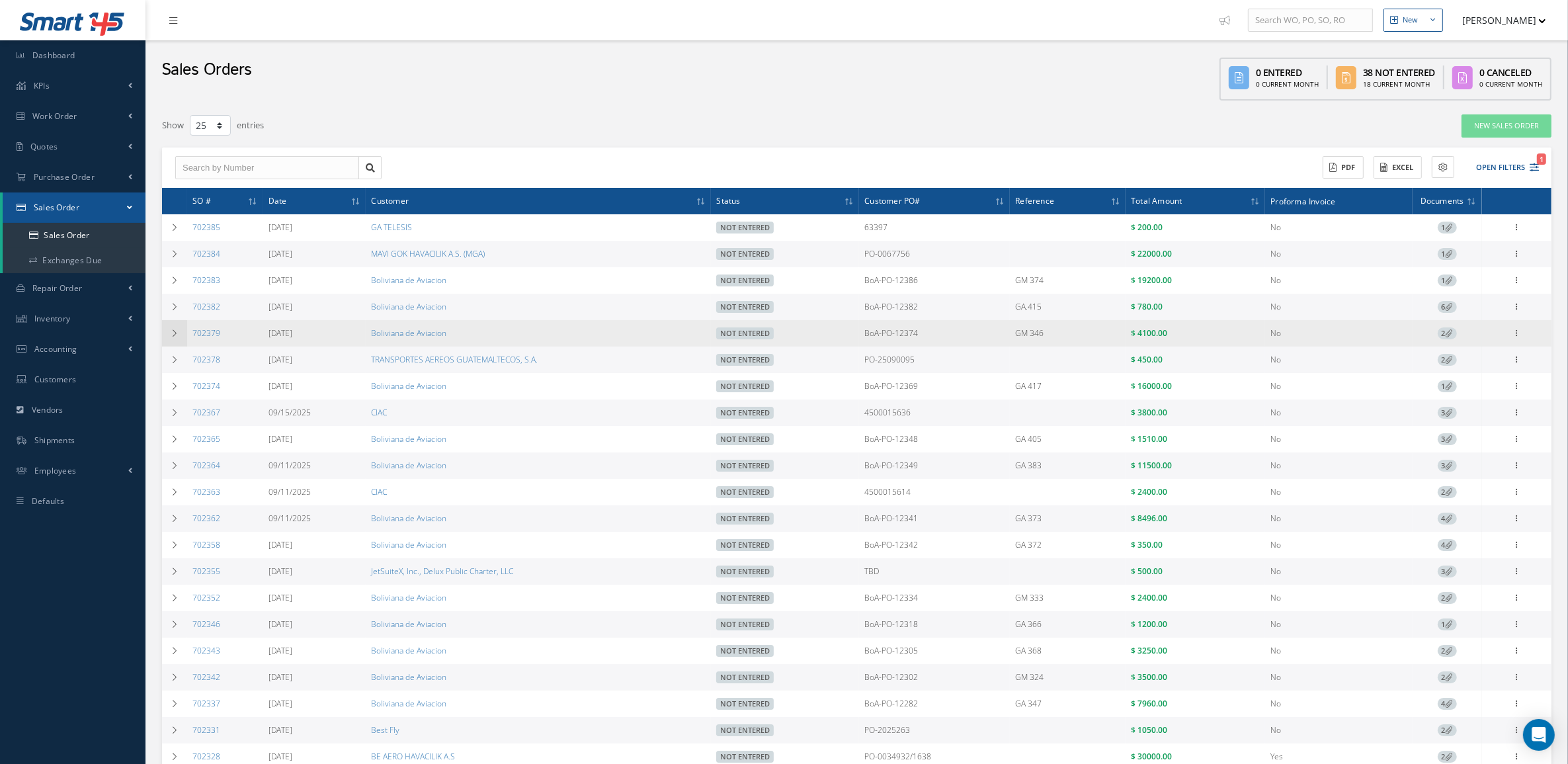
click at [180, 331] on td at bounding box center [174, 333] width 25 height 27
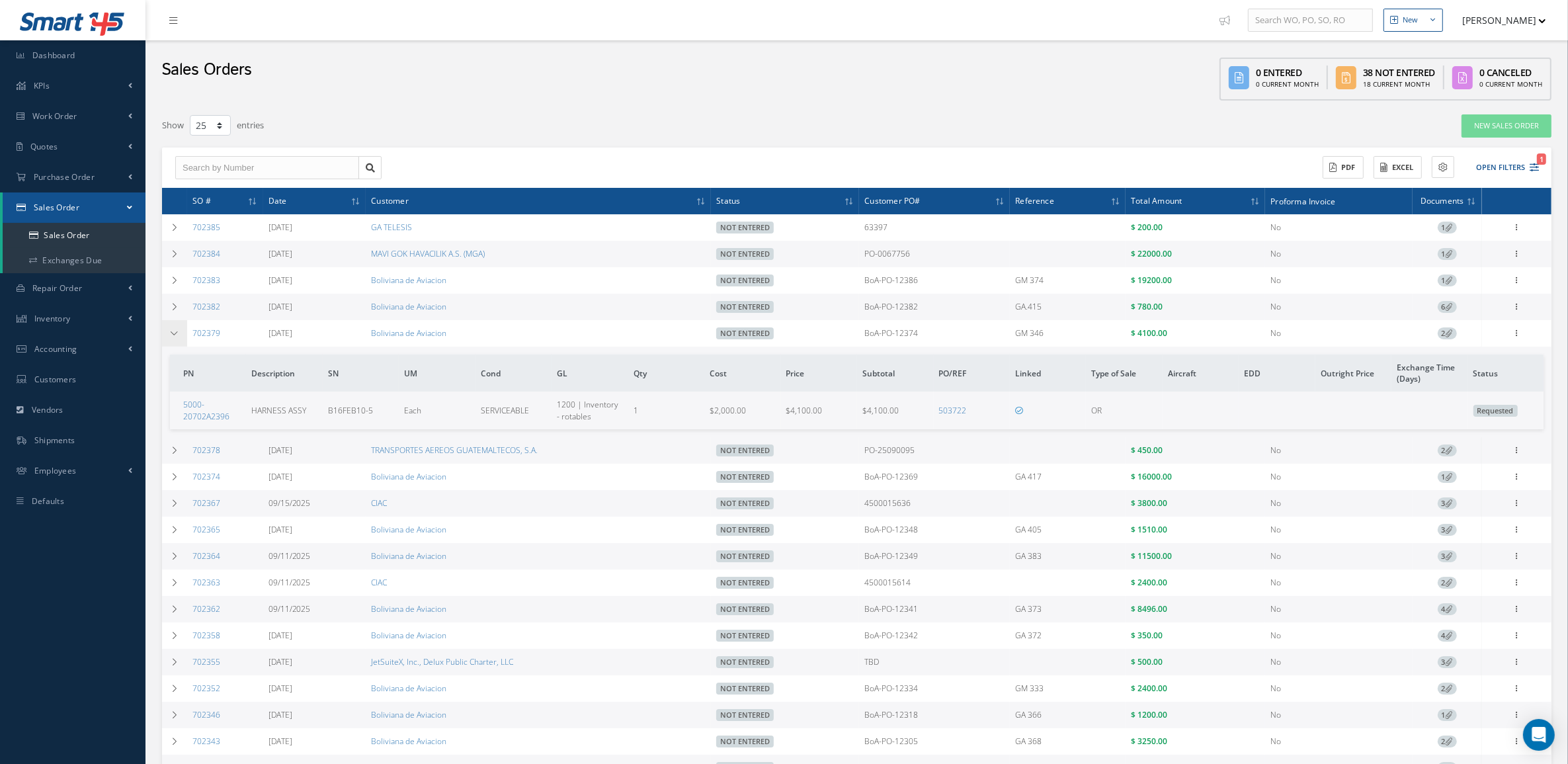
click at [180, 331] on td at bounding box center [174, 333] width 25 height 27
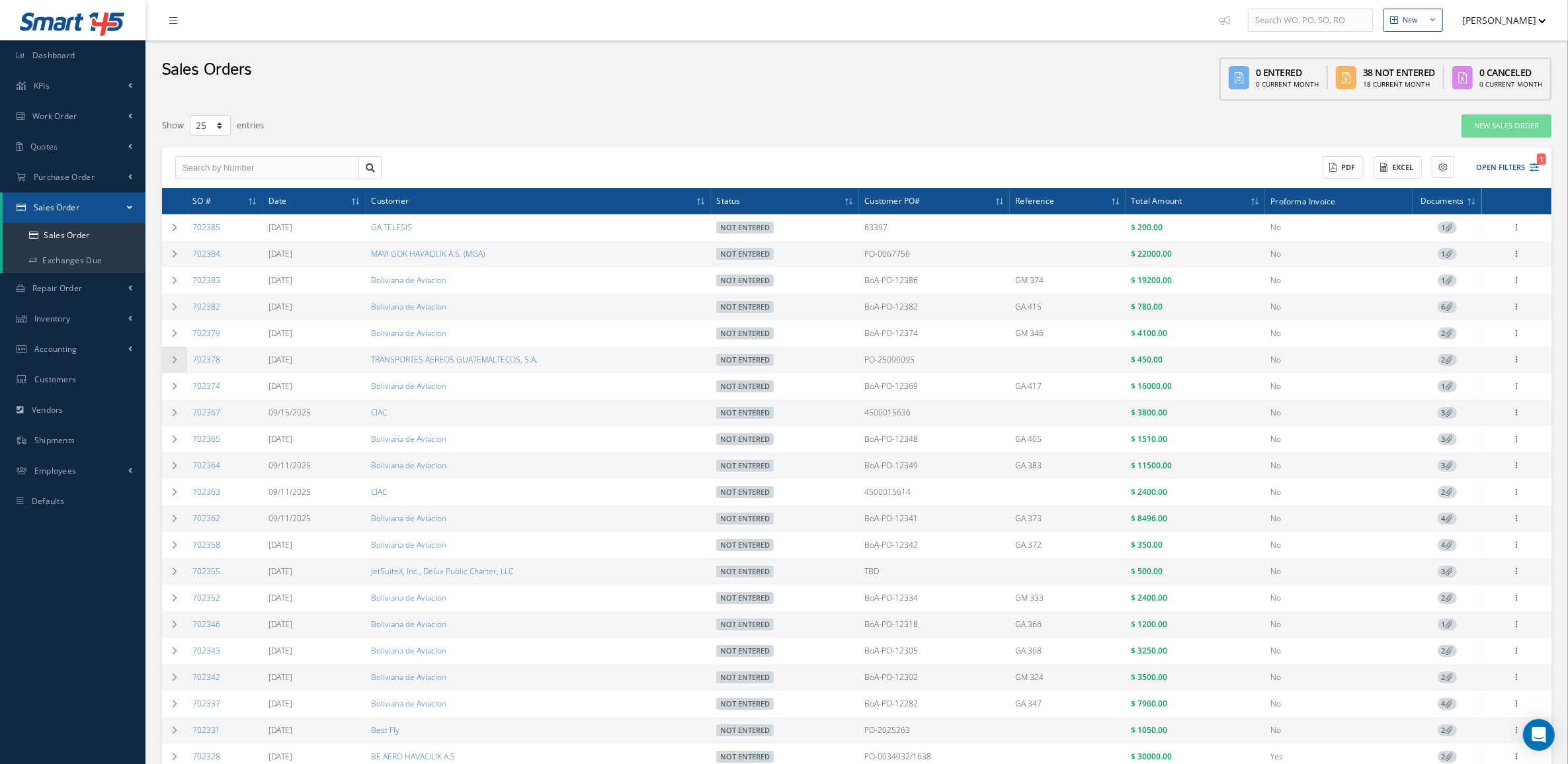
click at [182, 367] on td at bounding box center [174, 359] width 25 height 27
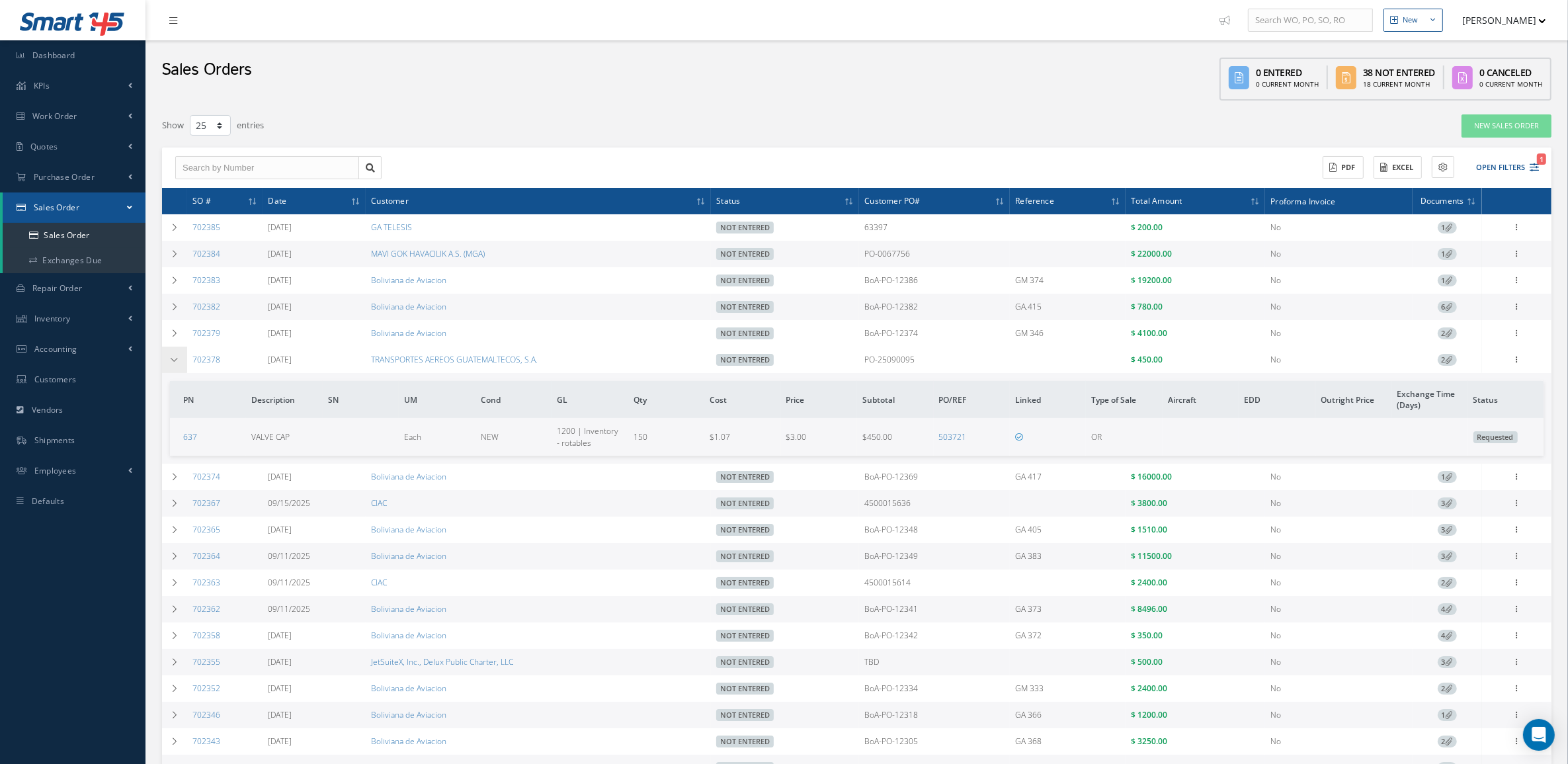
click at [182, 367] on td at bounding box center [174, 359] width 25 height 27
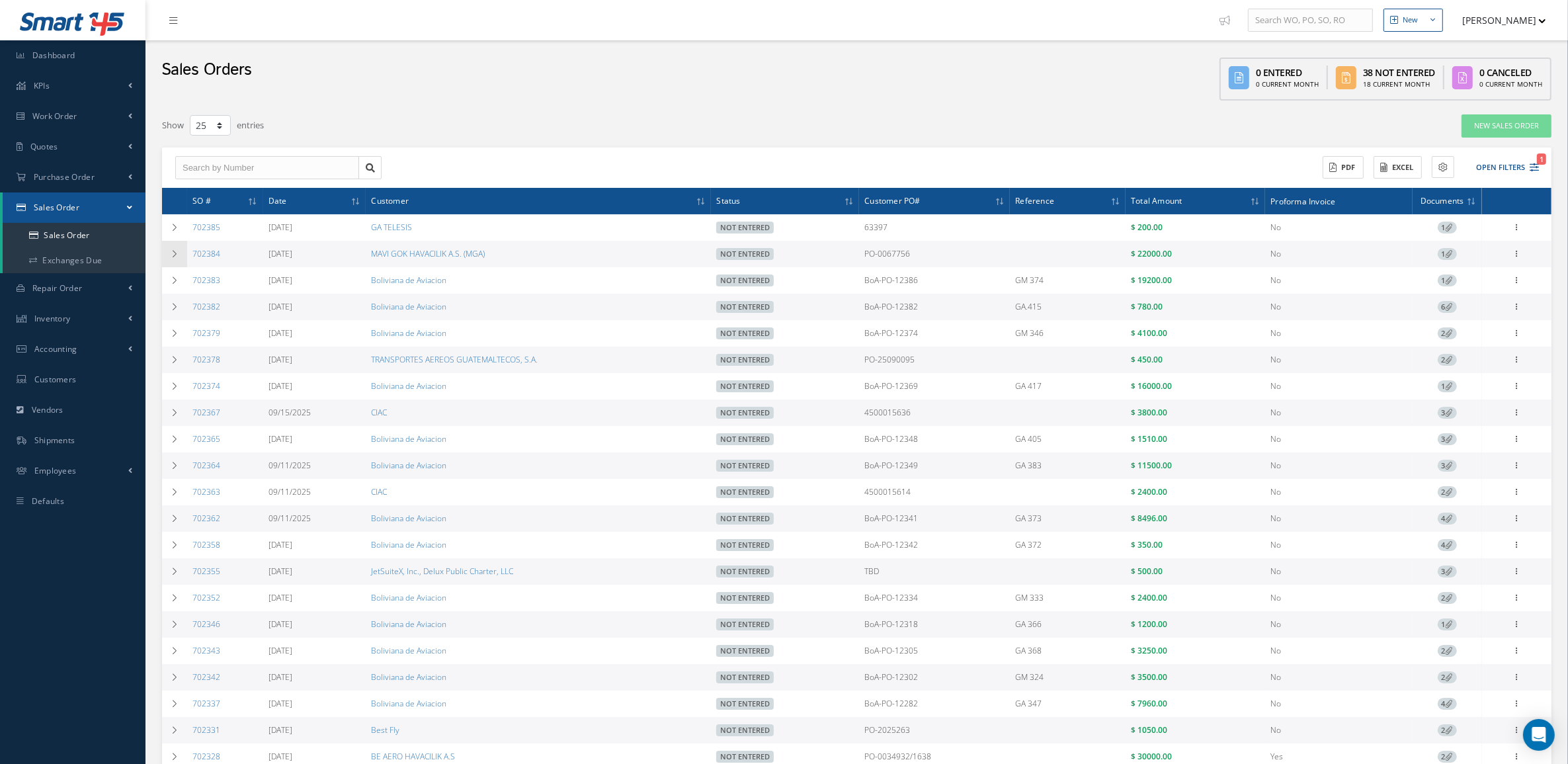
click at [167, 258] on td at bounding box center [174, 254] width 25 height 27
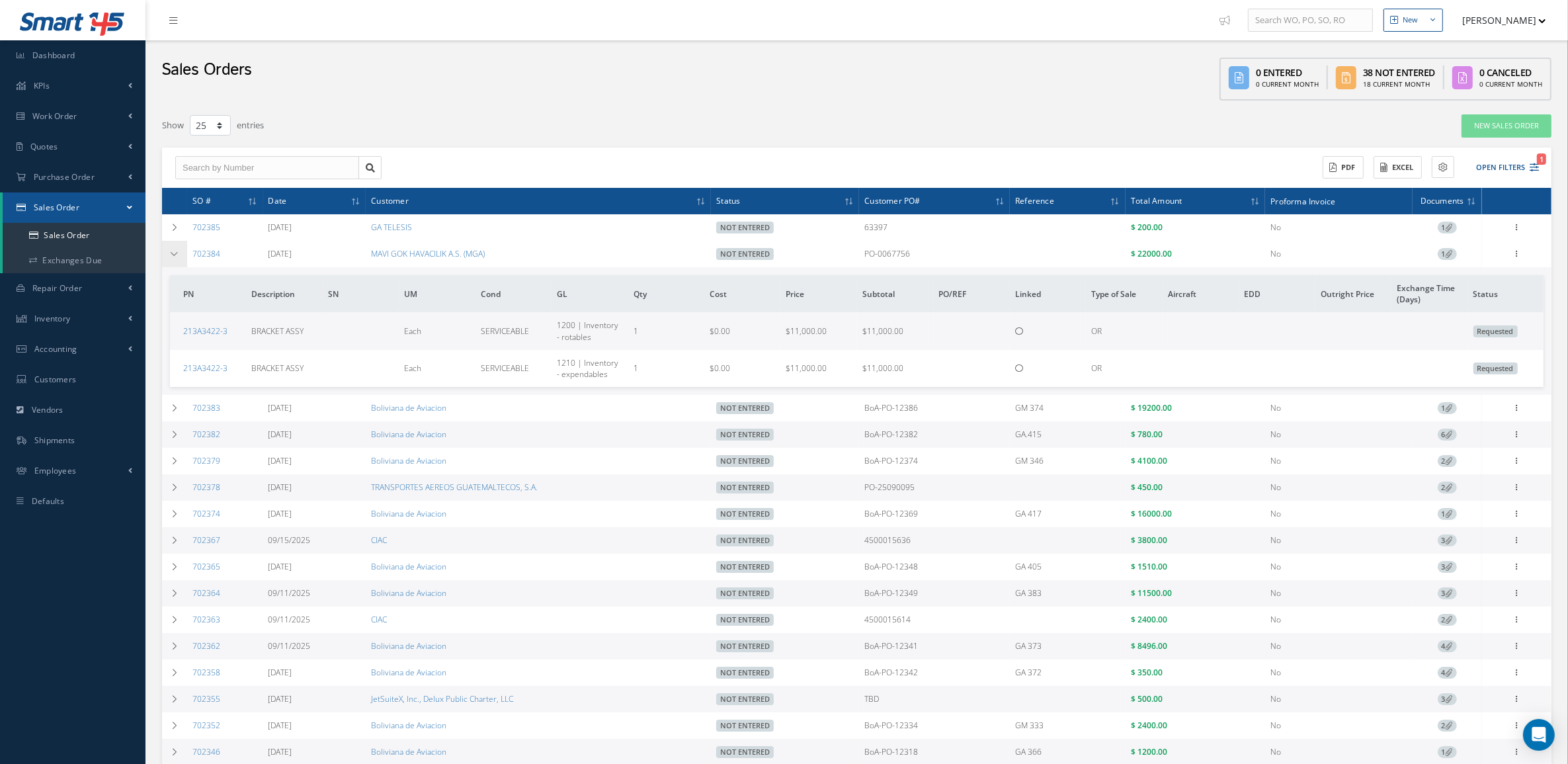
click at [167, 258] on td at bounding box center [174, 254] width 25 height 27
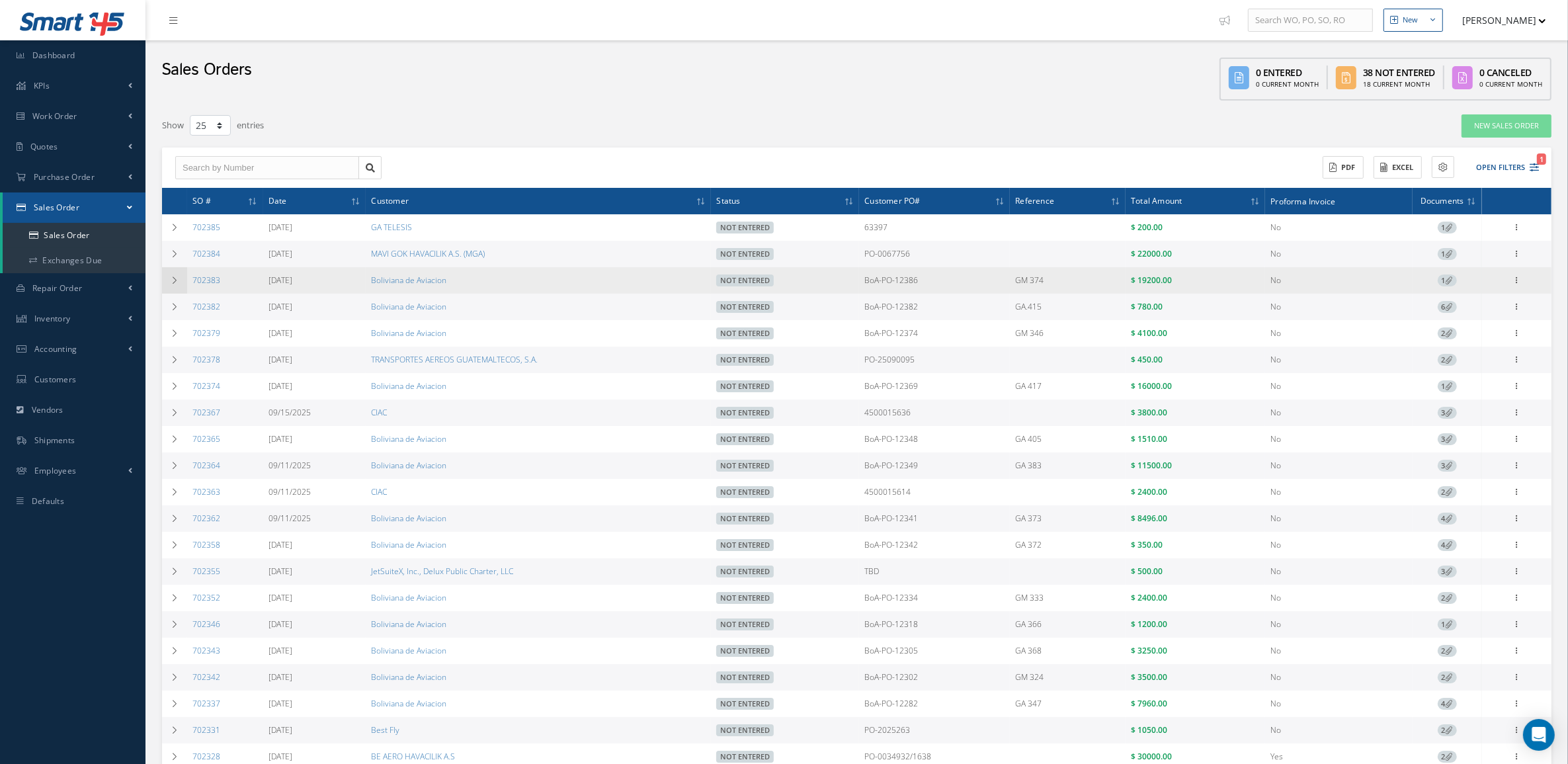
click at [163, 282] on td at bounding box center [174, 280] width 25 height 27
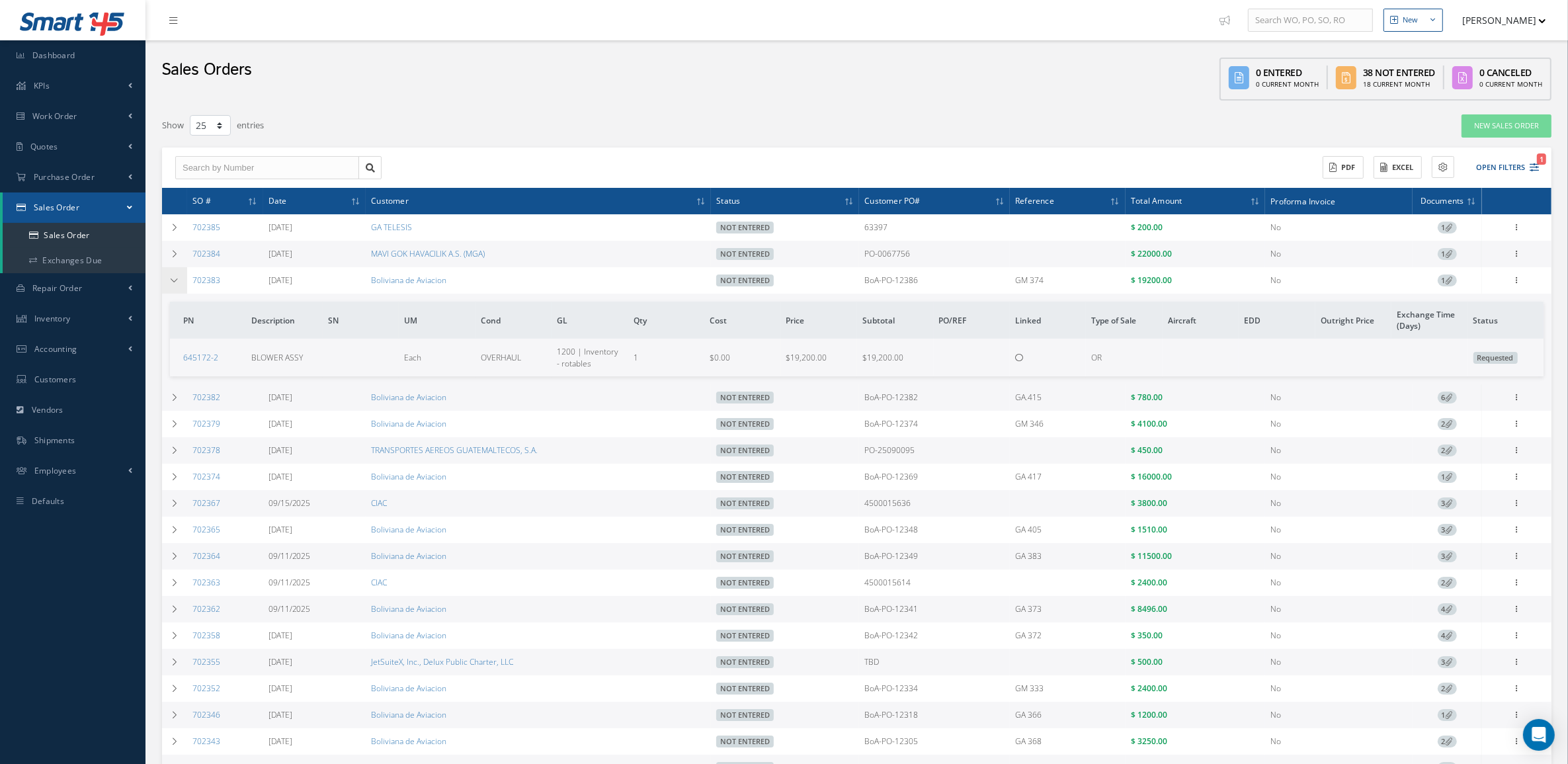
click at [163, 282] on td at bounding box center [174, 280] width 25 height 27
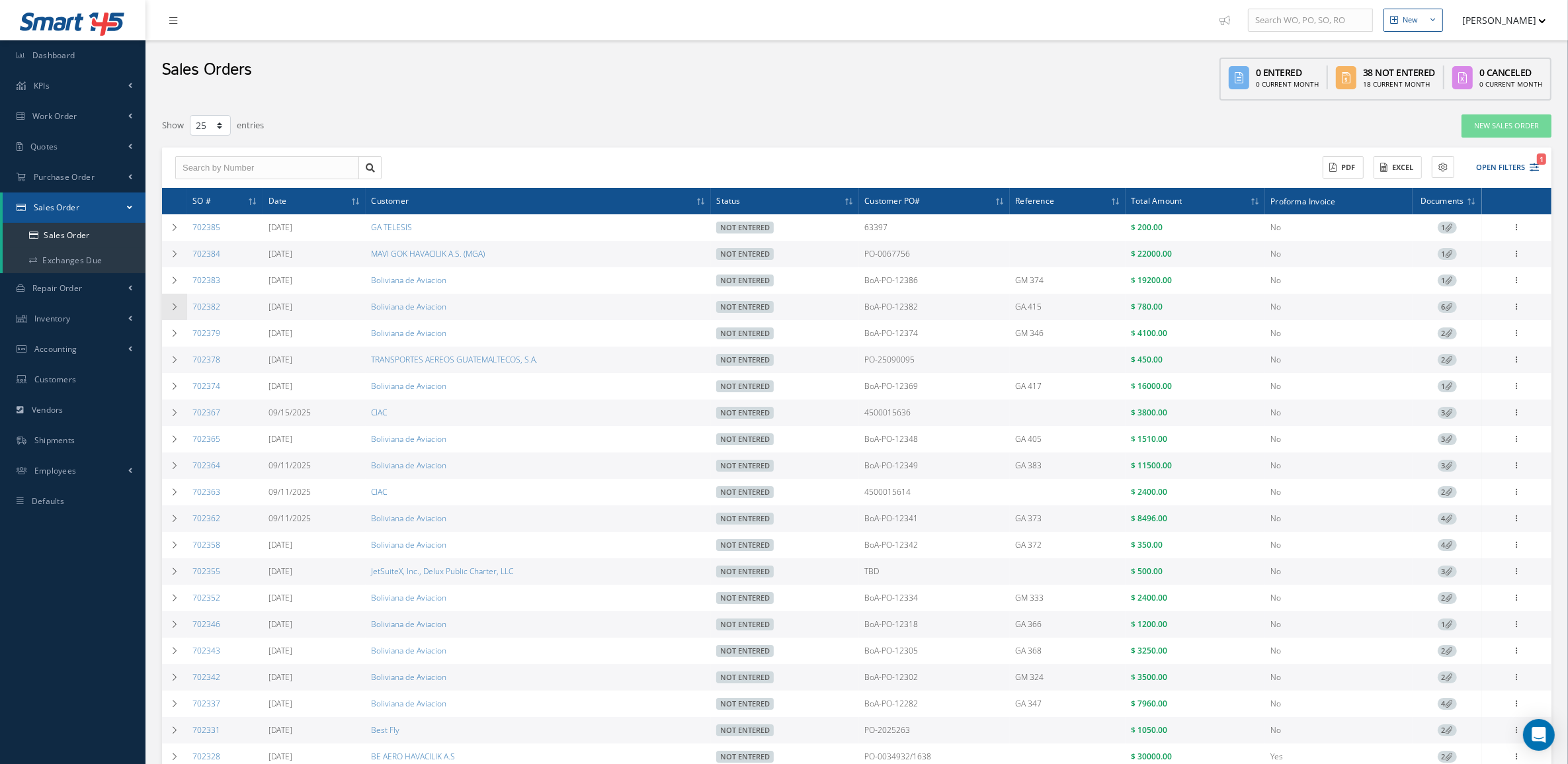
click at [168, 306] on td at bounding box center [174, 307] width 25 height 27
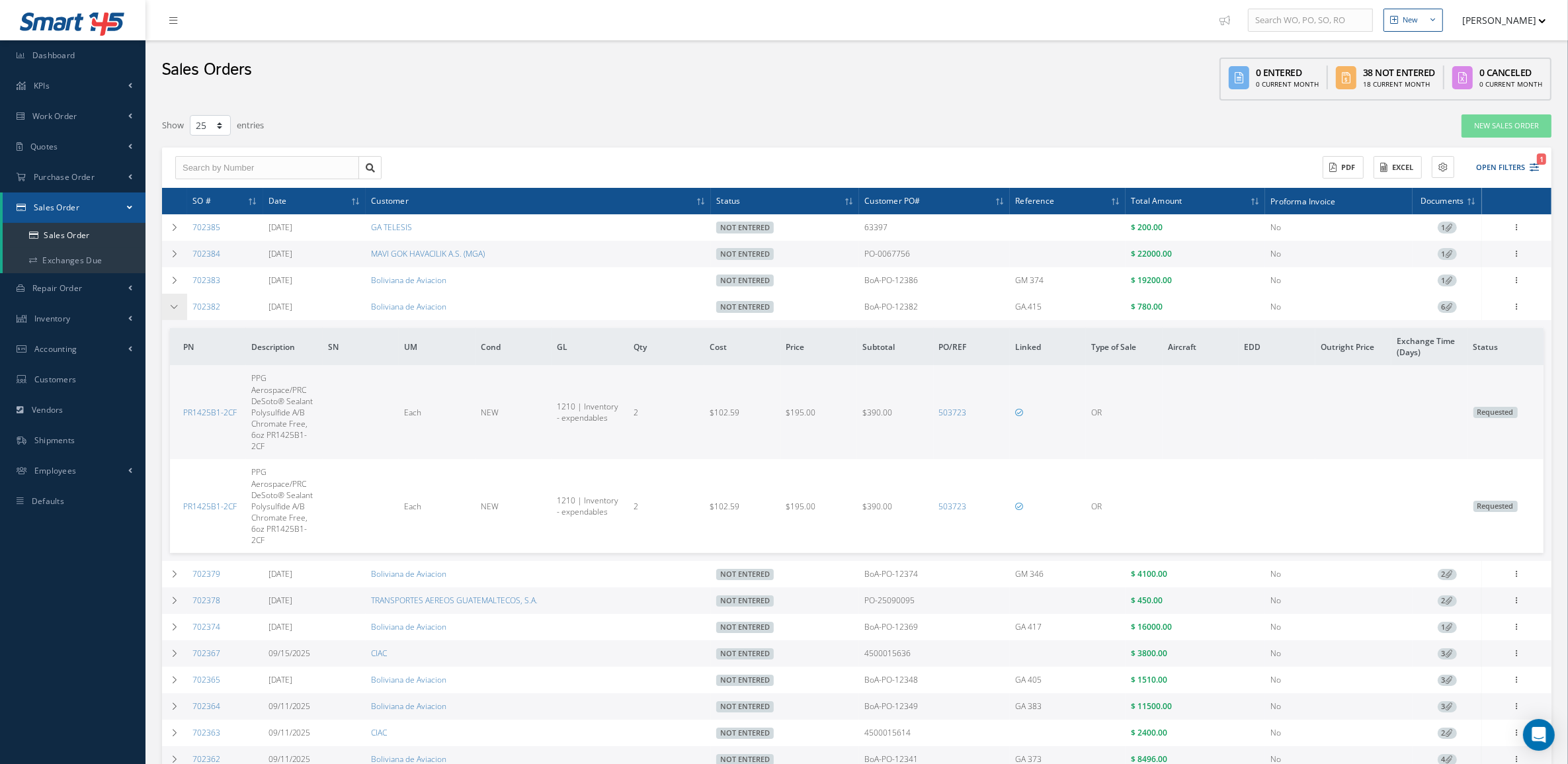
click at [168, 306] on td at bounding box center [174, 307] width 25 height 27
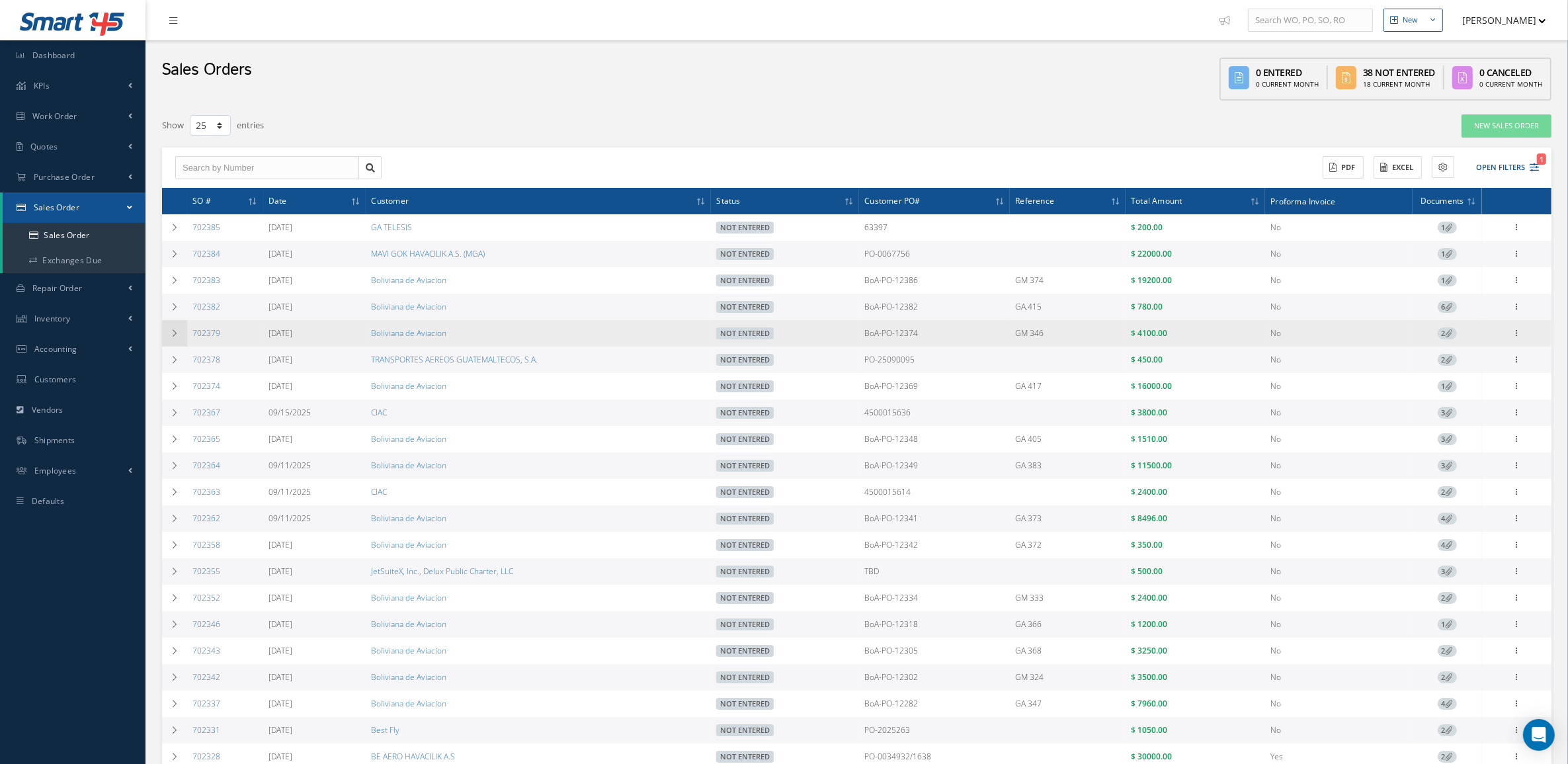
click at [171, 339] on td at bounding box center [174, 333] width 25 height 27
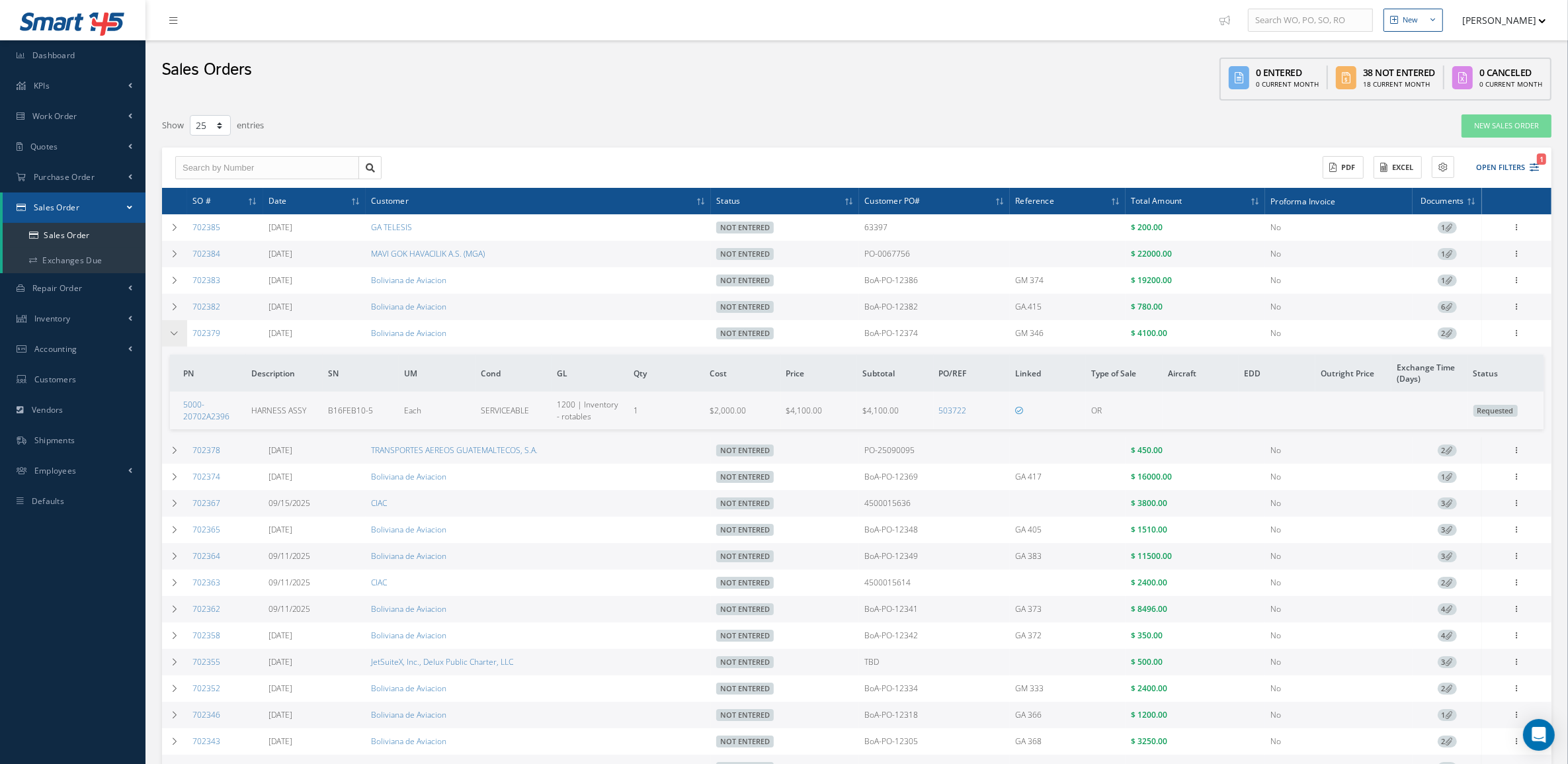
click at [171, 339] on td at bounding box center [174, 333] width 25 height 27
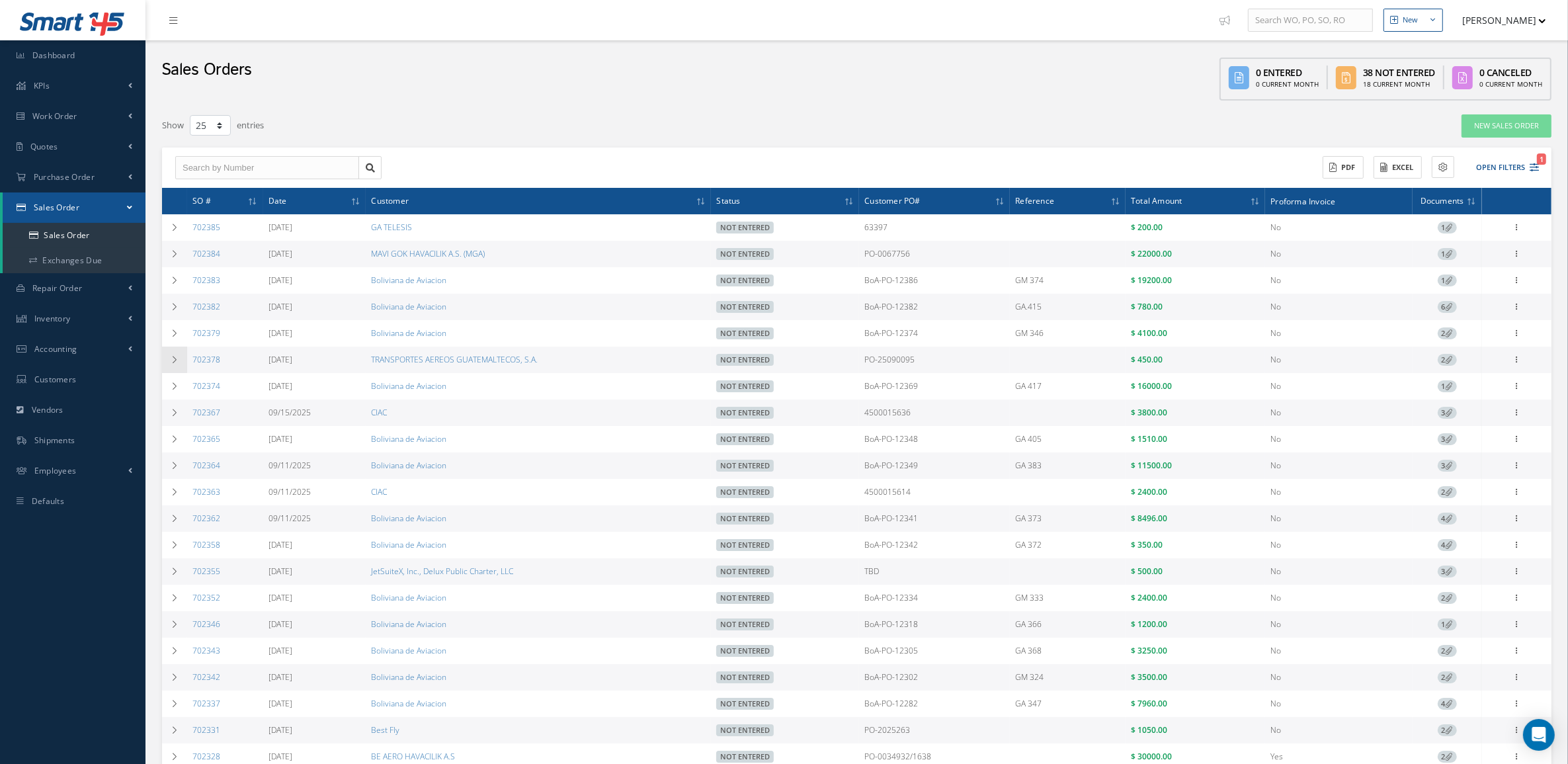
click at [171, 358] on icon at bounding box center [174, 359] width 9 height 8
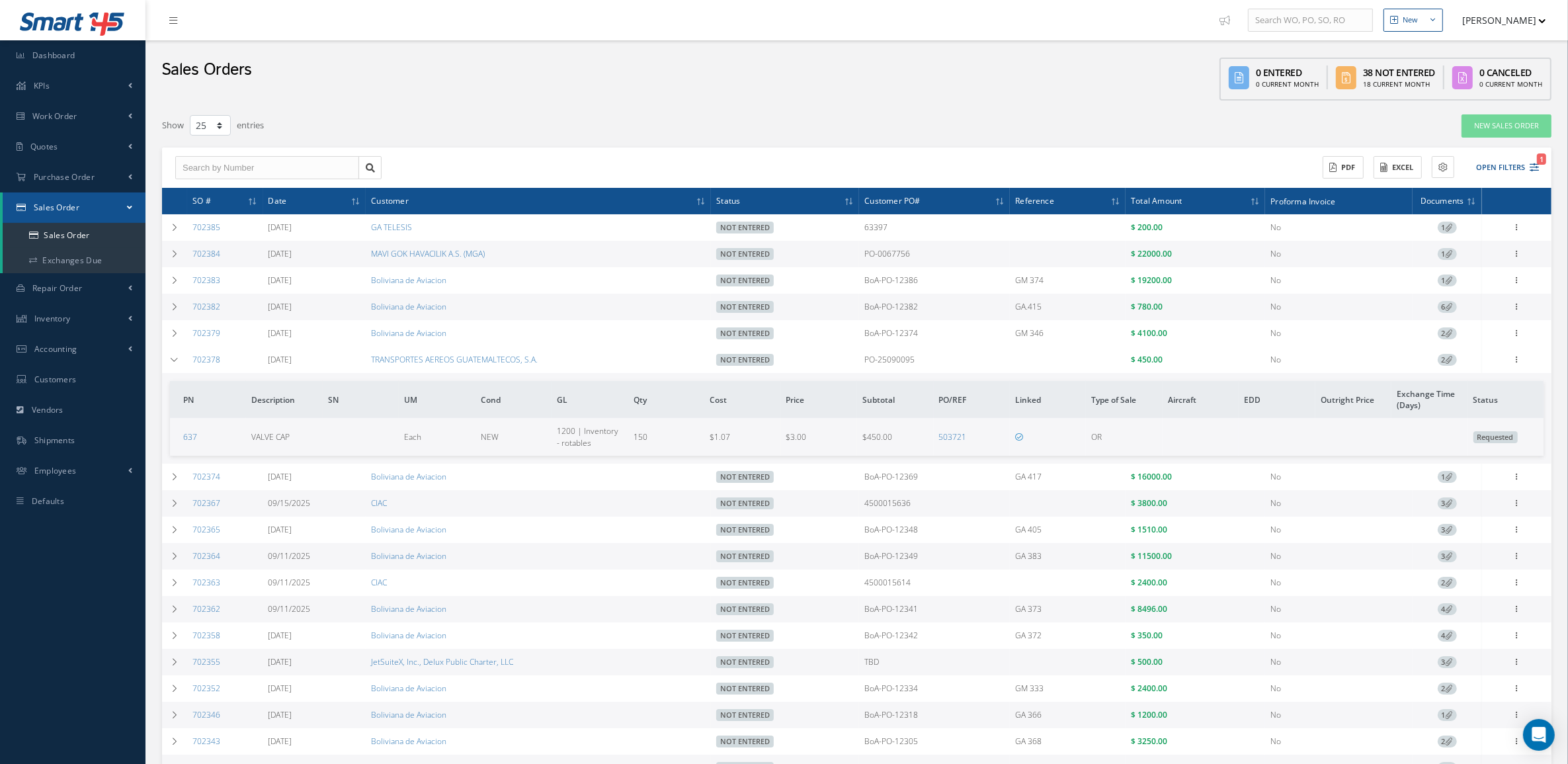
click at [1446, 361] on icon at bounding box center [1449, 359] width 8 height 8
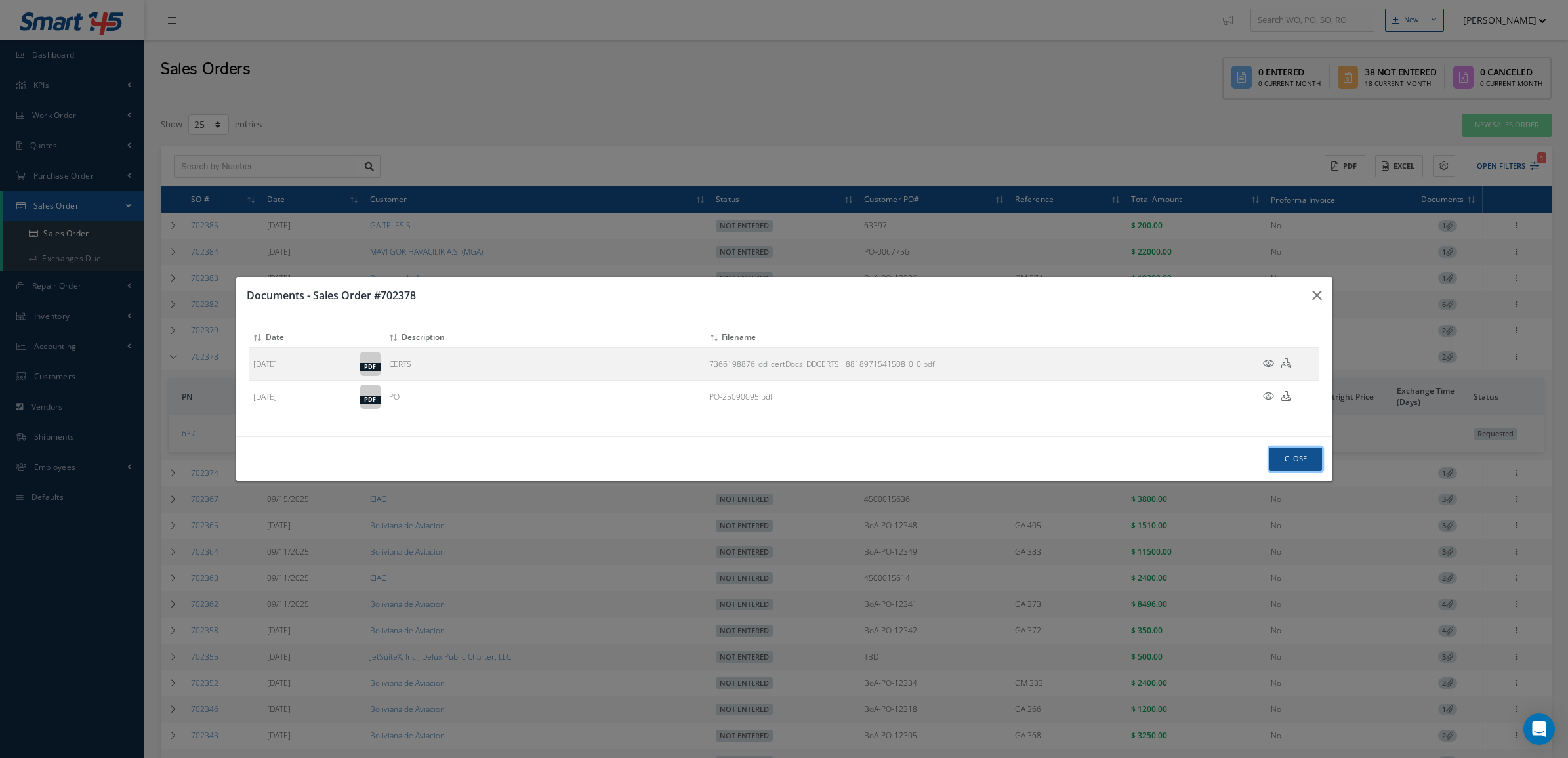
click at [1298, 453] on button "Close" at bounding box center [1296, 459] width 52 height 23
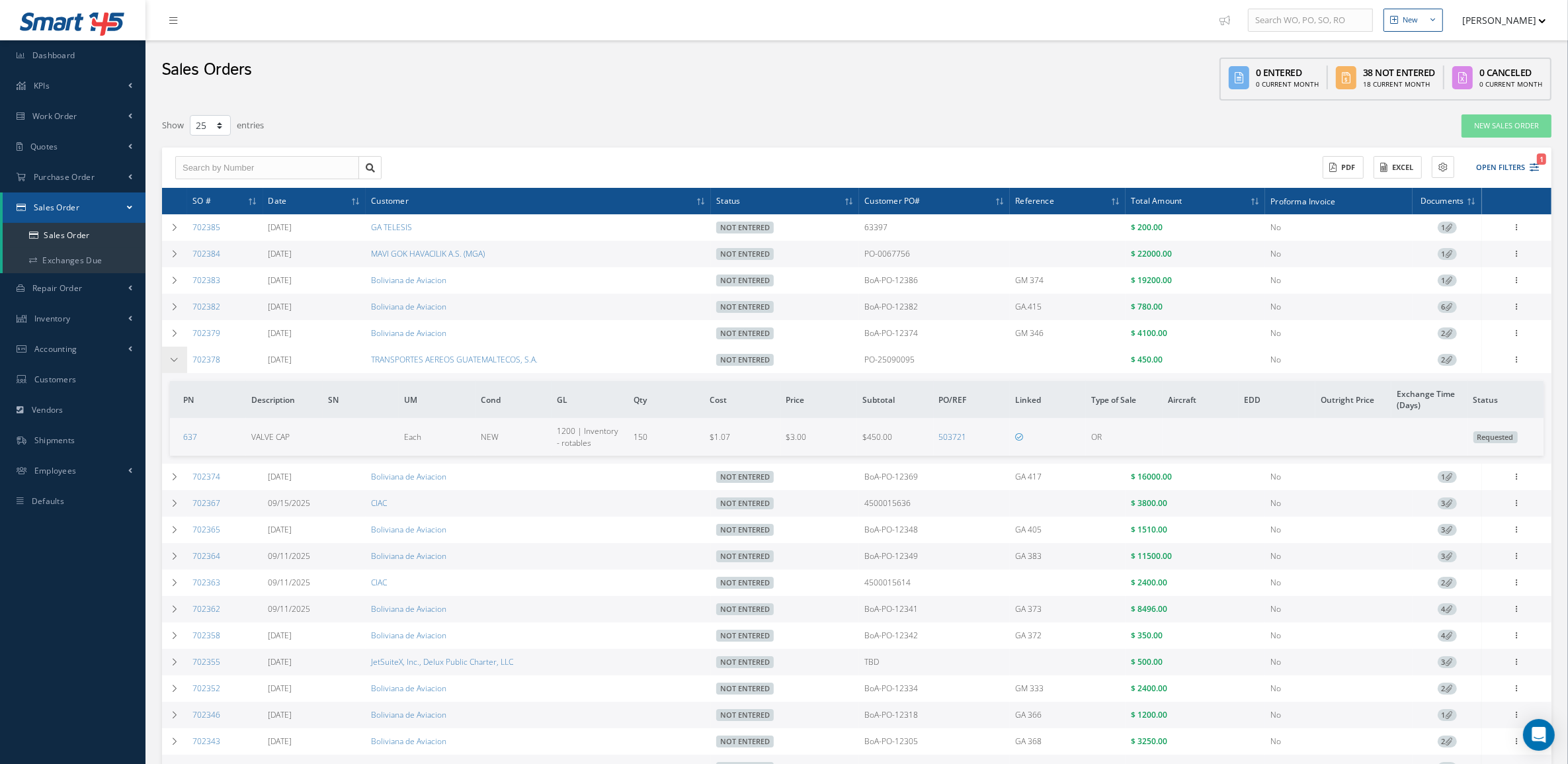
click at [164, 372] on td at bounding box center [174, 359] width 25 height 27
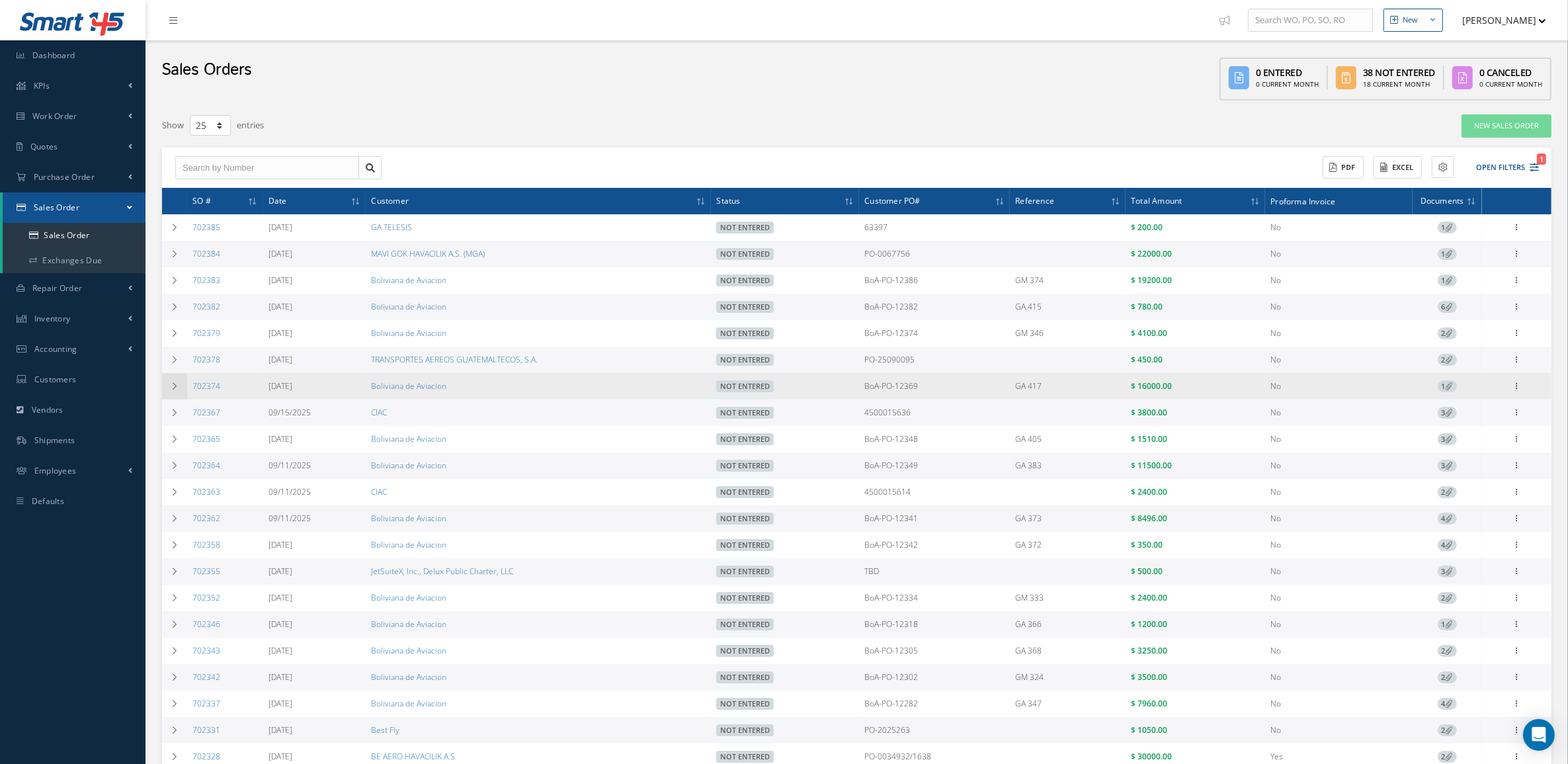
click at [173, 393] on td at bounding box center [174, 386] width 25 height 27
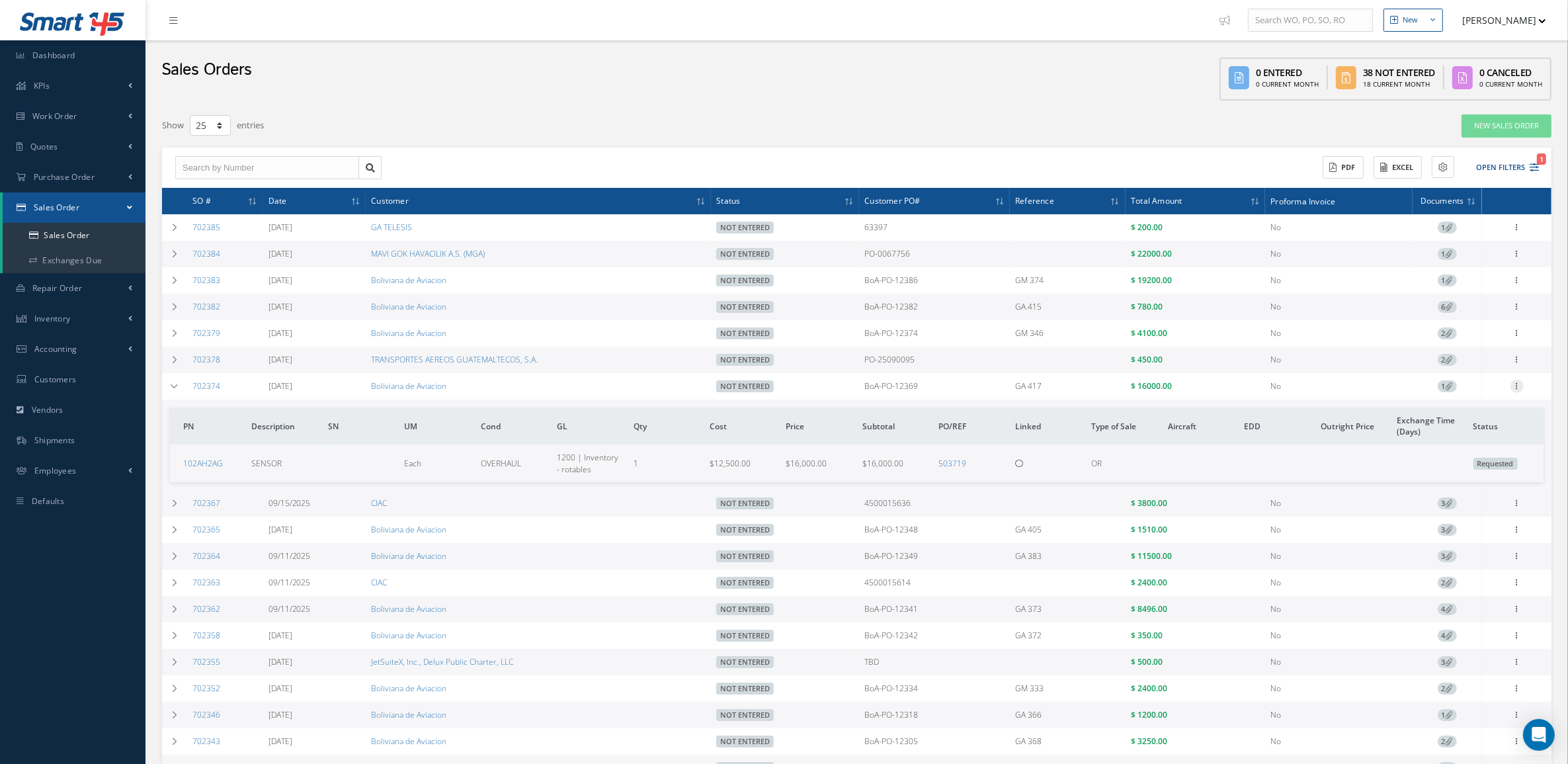
click at [1521, 388] on icon at bounding box center [1517, 385] width 13 height 11
click at [1468, 418] on link "Edit" at bounding box center [1456, 411] width 105 height 17
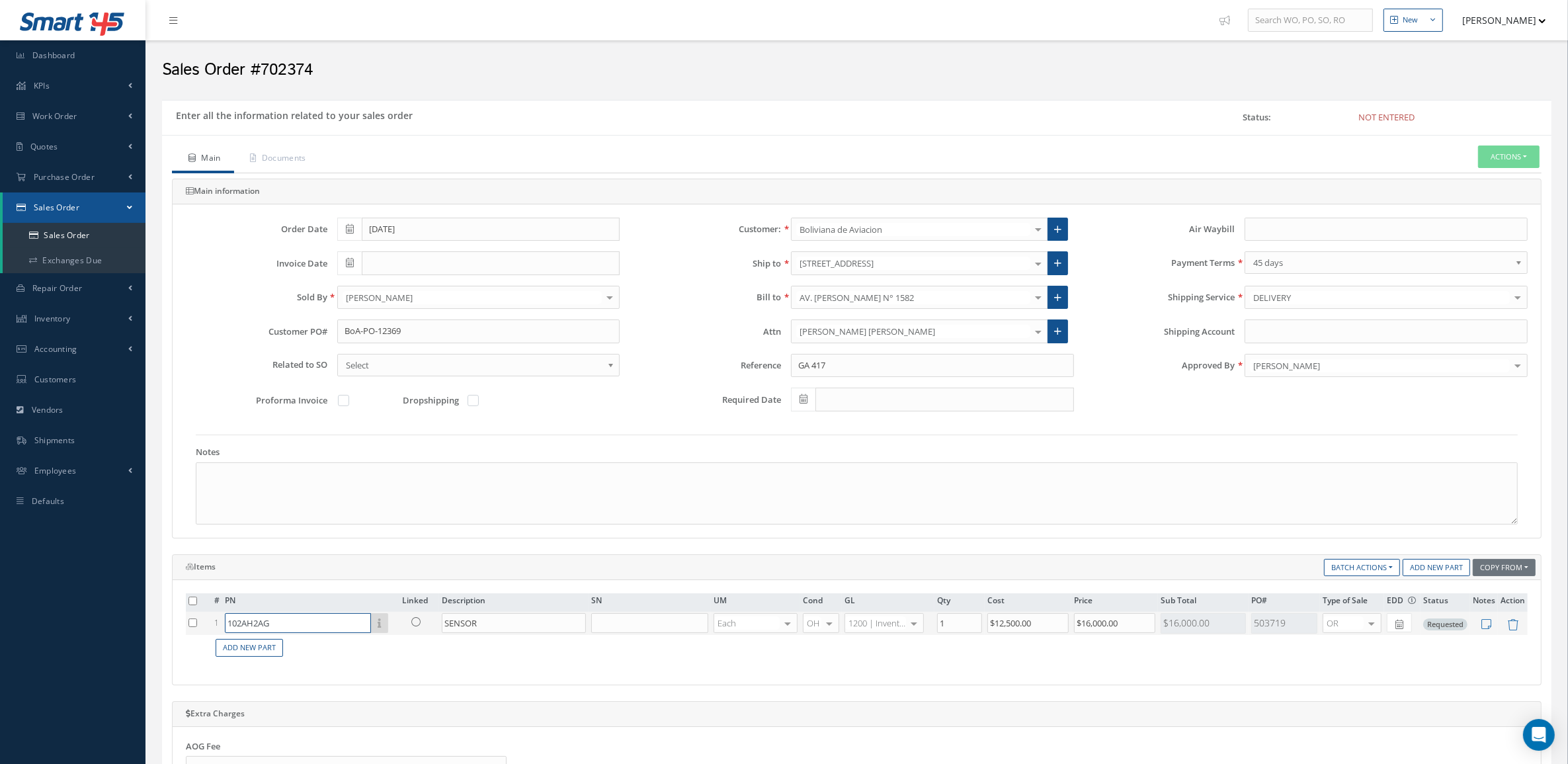
click at [326, 623] on input "102AH2AG" at bounding box center [298, 623] width 146 height 20
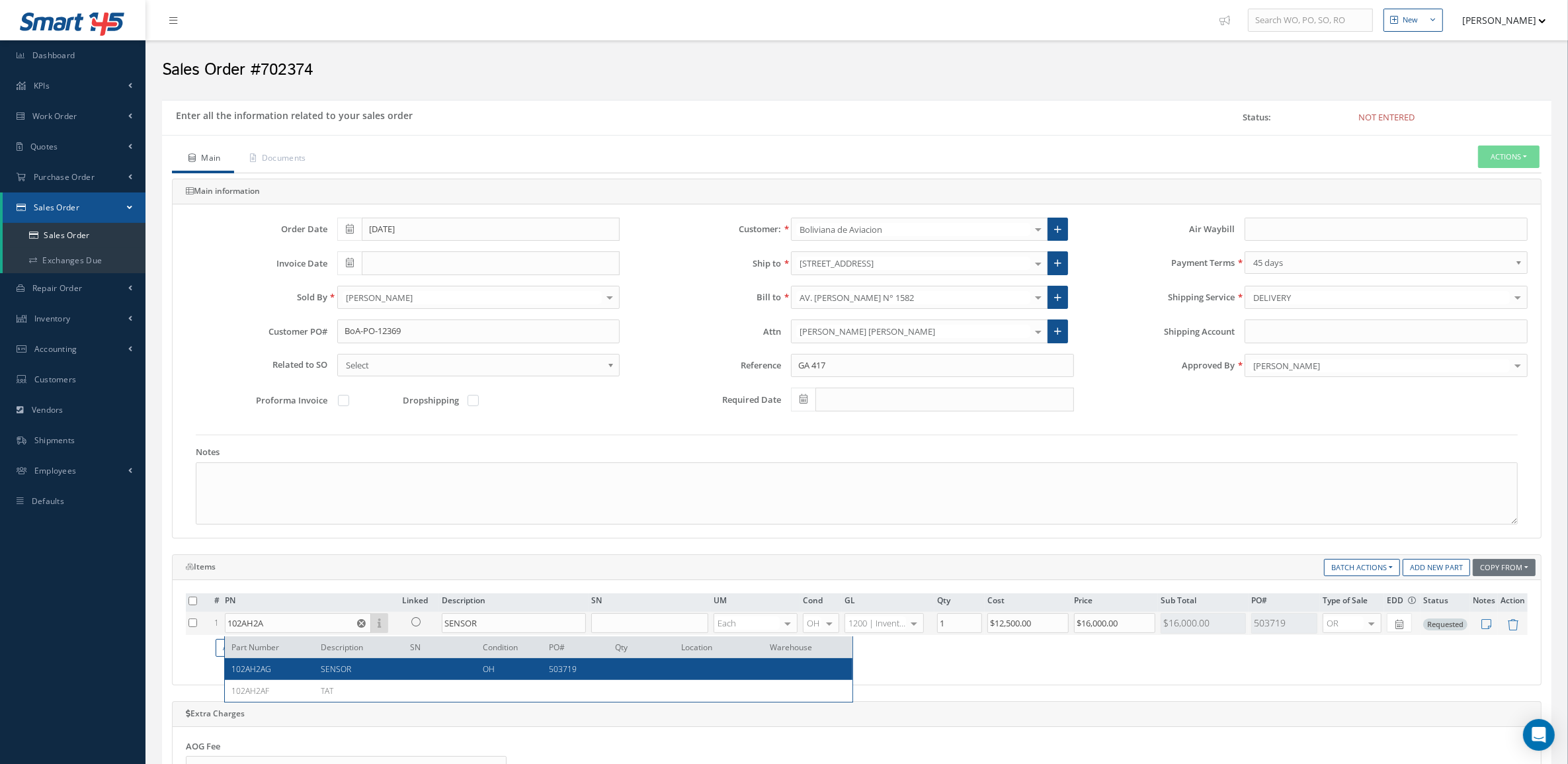
click at [330, 663] on span "SENSOR" at bounding box center [336, 668] width 31 height 11
type input "102AH2AG"
type input "$12,500"
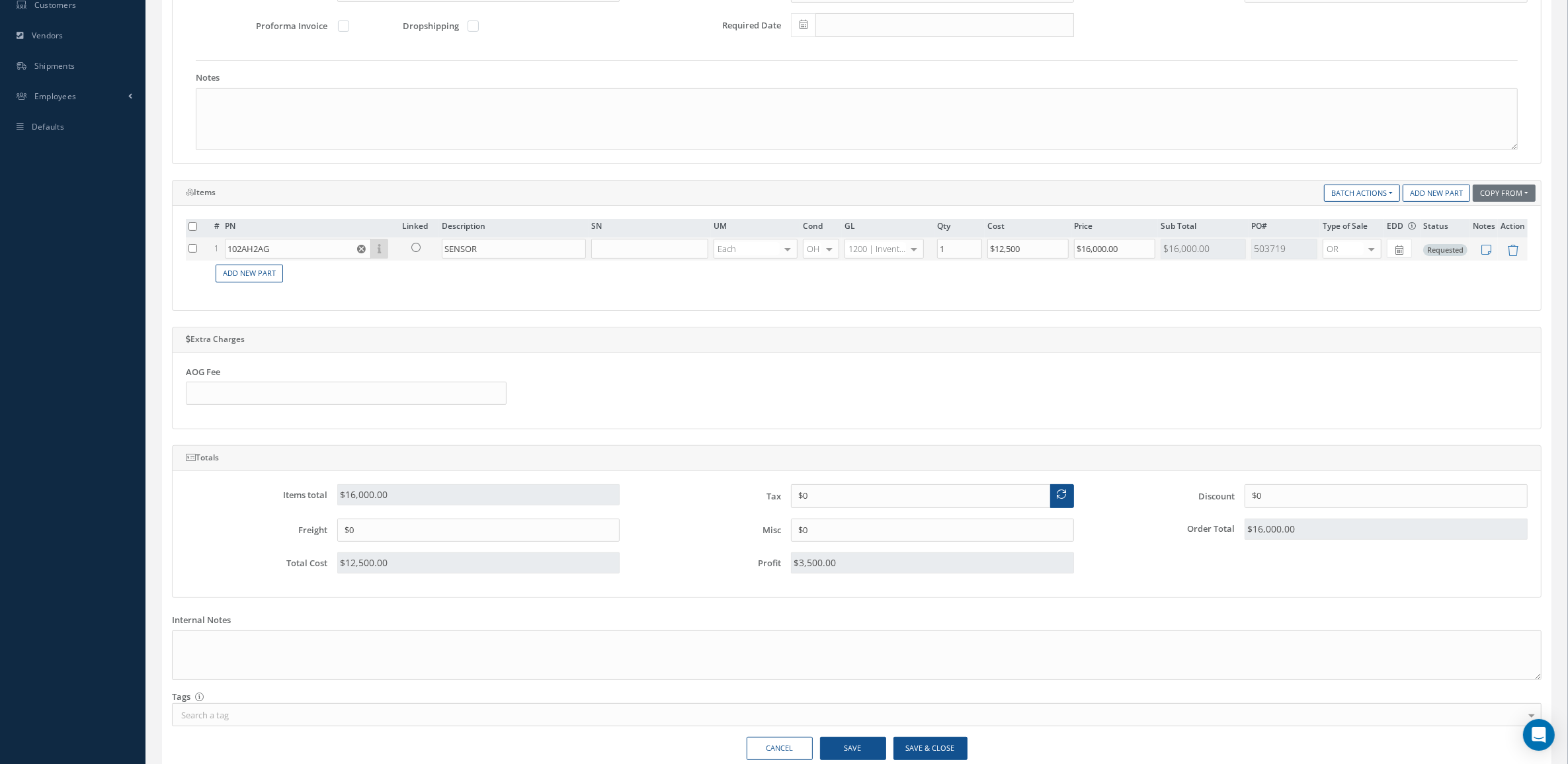
scroll to position [440, 0]
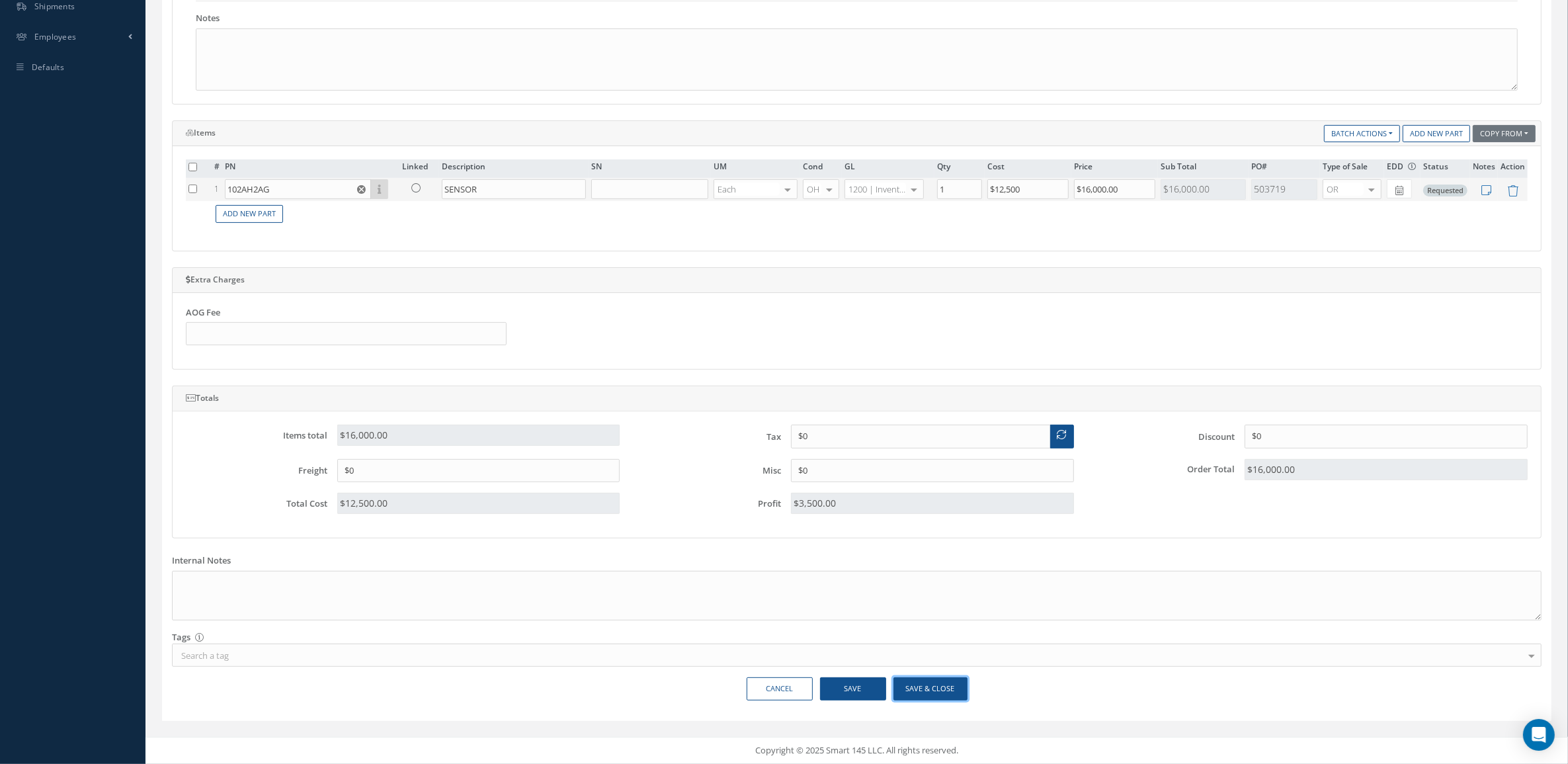
click at [911, 691] on button "Save & Close" at bounding box center [930, 688] width 74 height 23
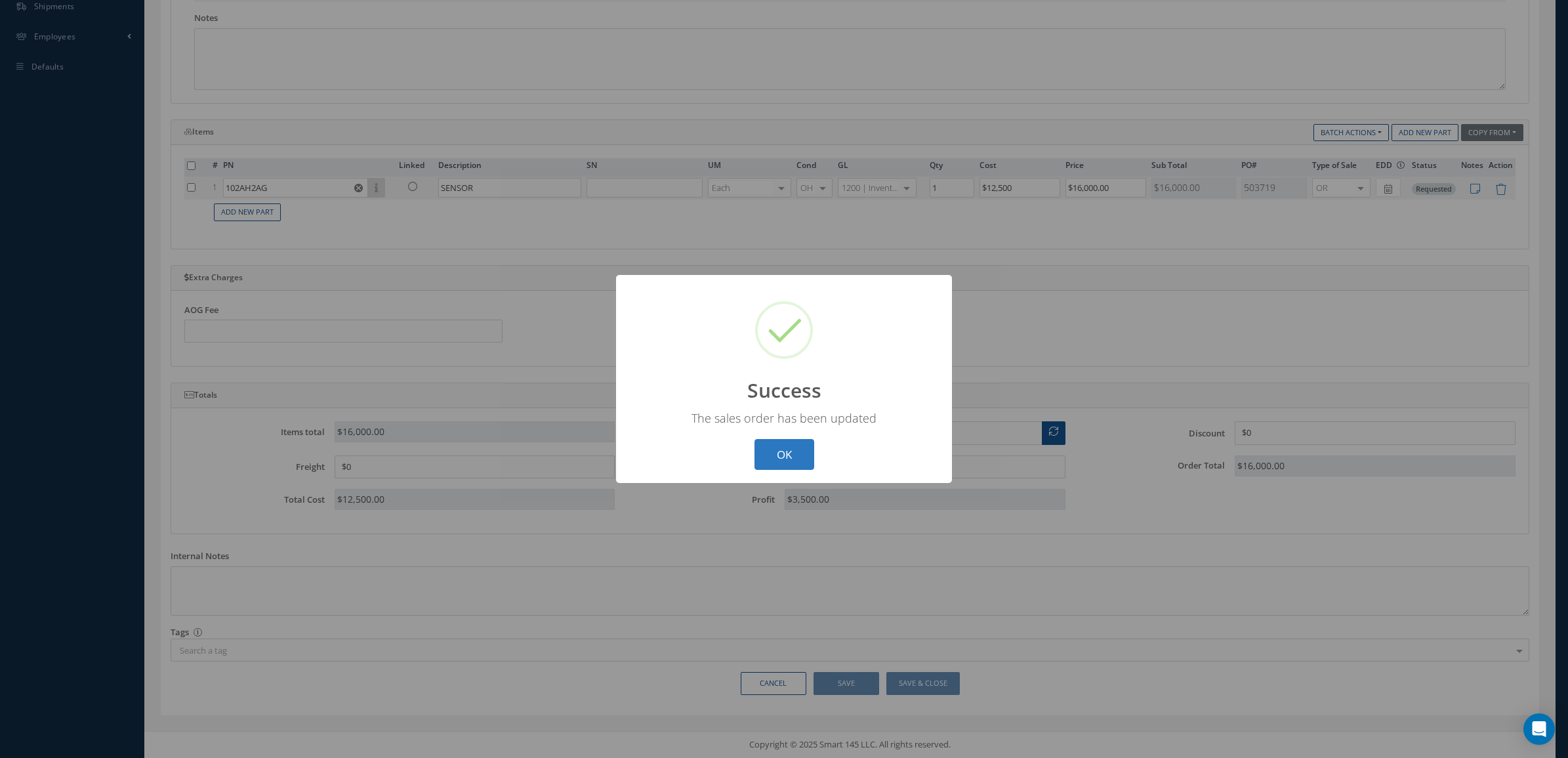
click at [787, 449] on button "OK" at bounding box center [784, 454] width 60 height 31
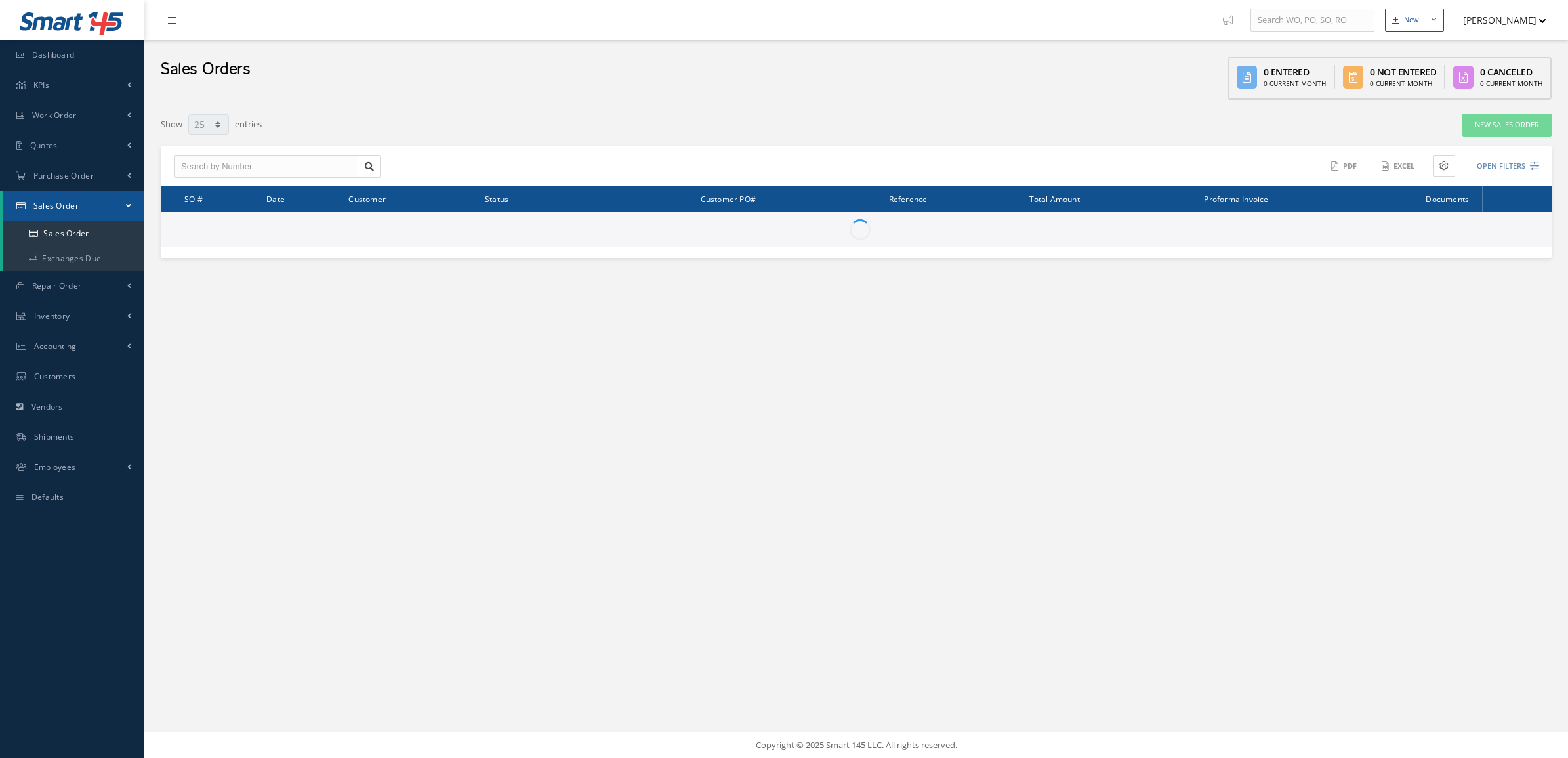
select select "25"
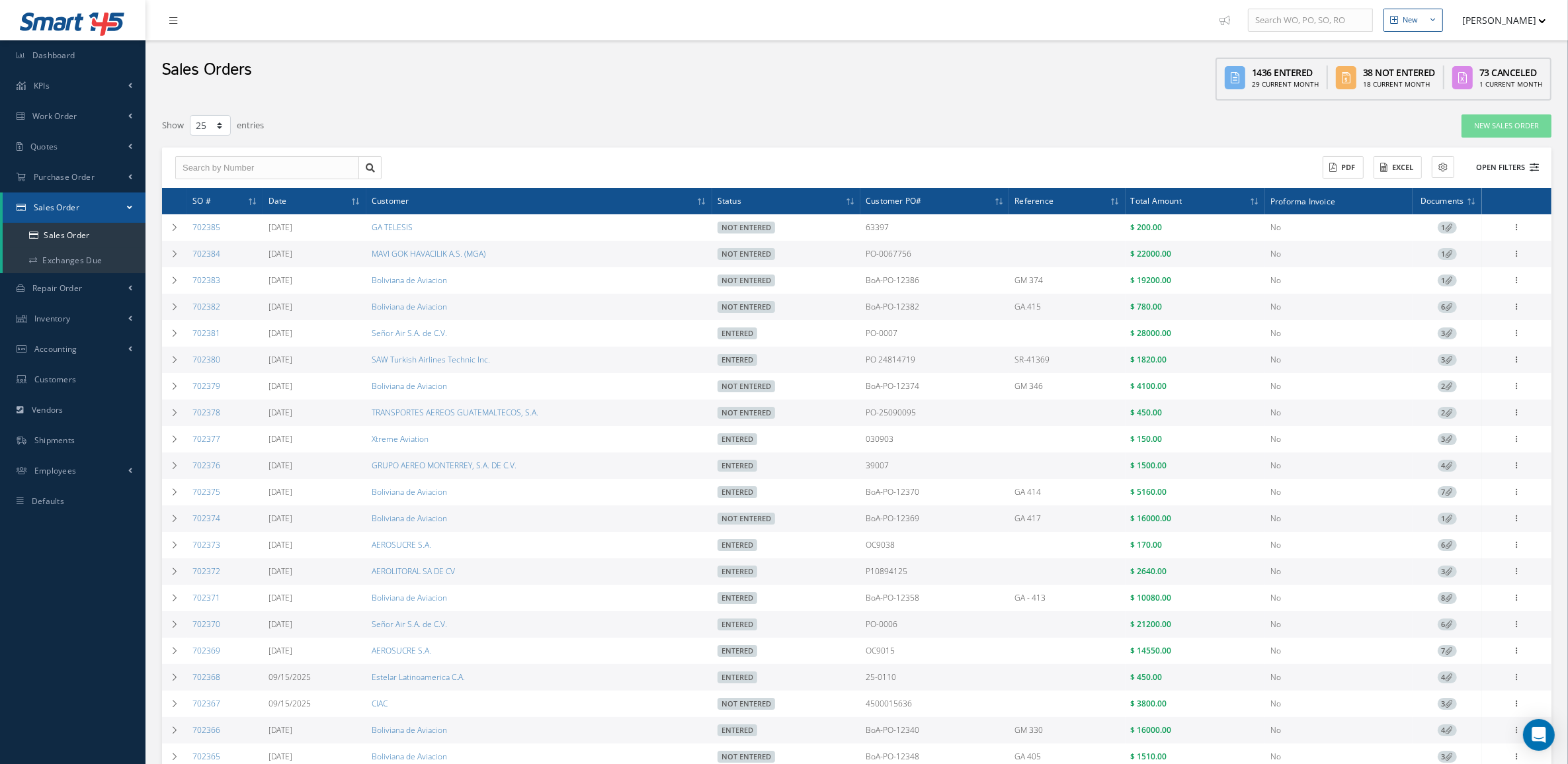
click at [1519, 160] on button "Open Filters" at bounding box center [1501, 167] width 75 height 22
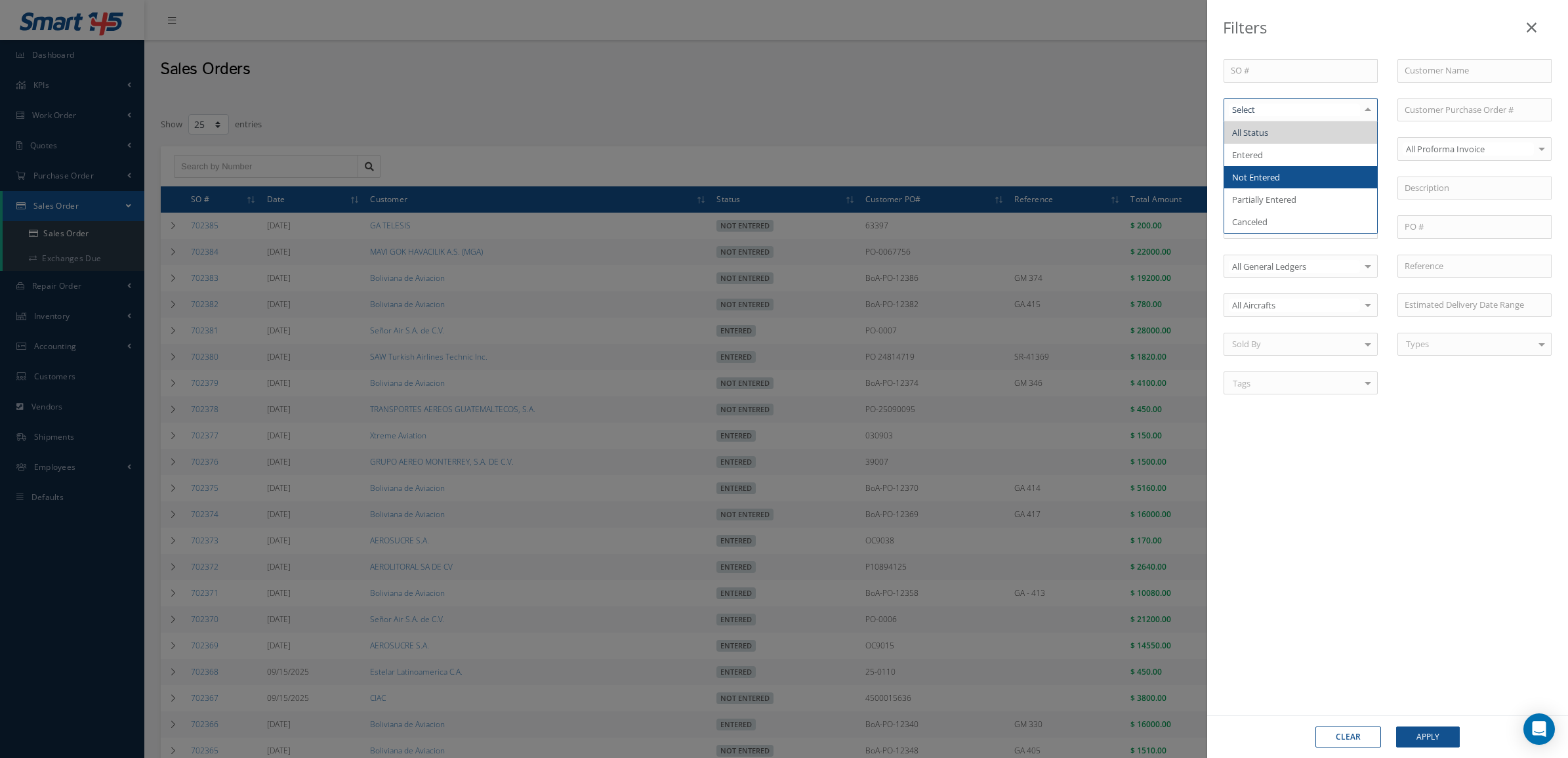
click at [1305, 184] on span "Not Entered" at bounding box center [1300, 177] width 153 height 22
click at [1412, 738] on button "Apply" at bounding box center [1428, 737] width 64 height 21
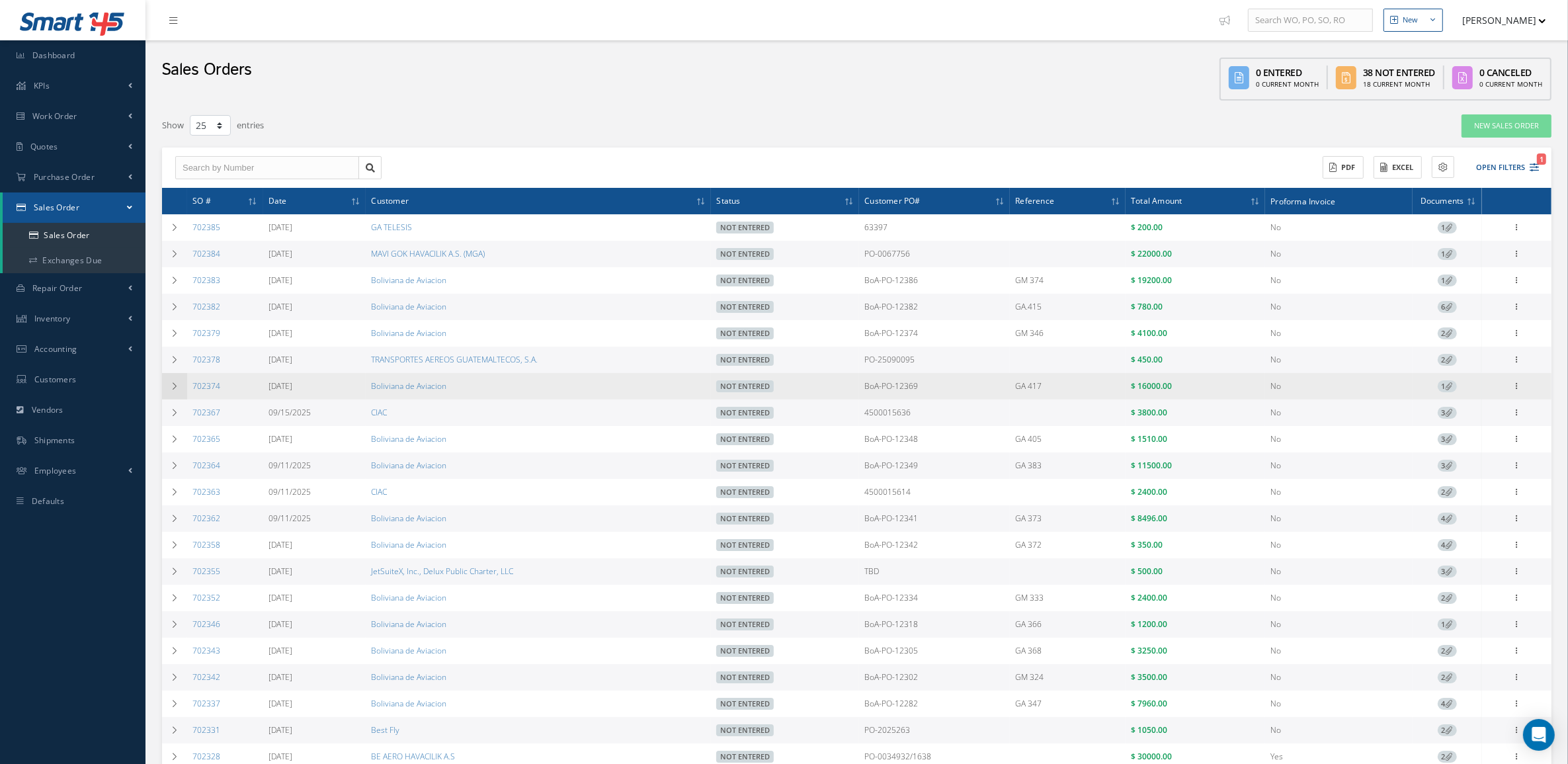
click at [171, 388] on icon at bounding box center [174, 386] width 9 height 8
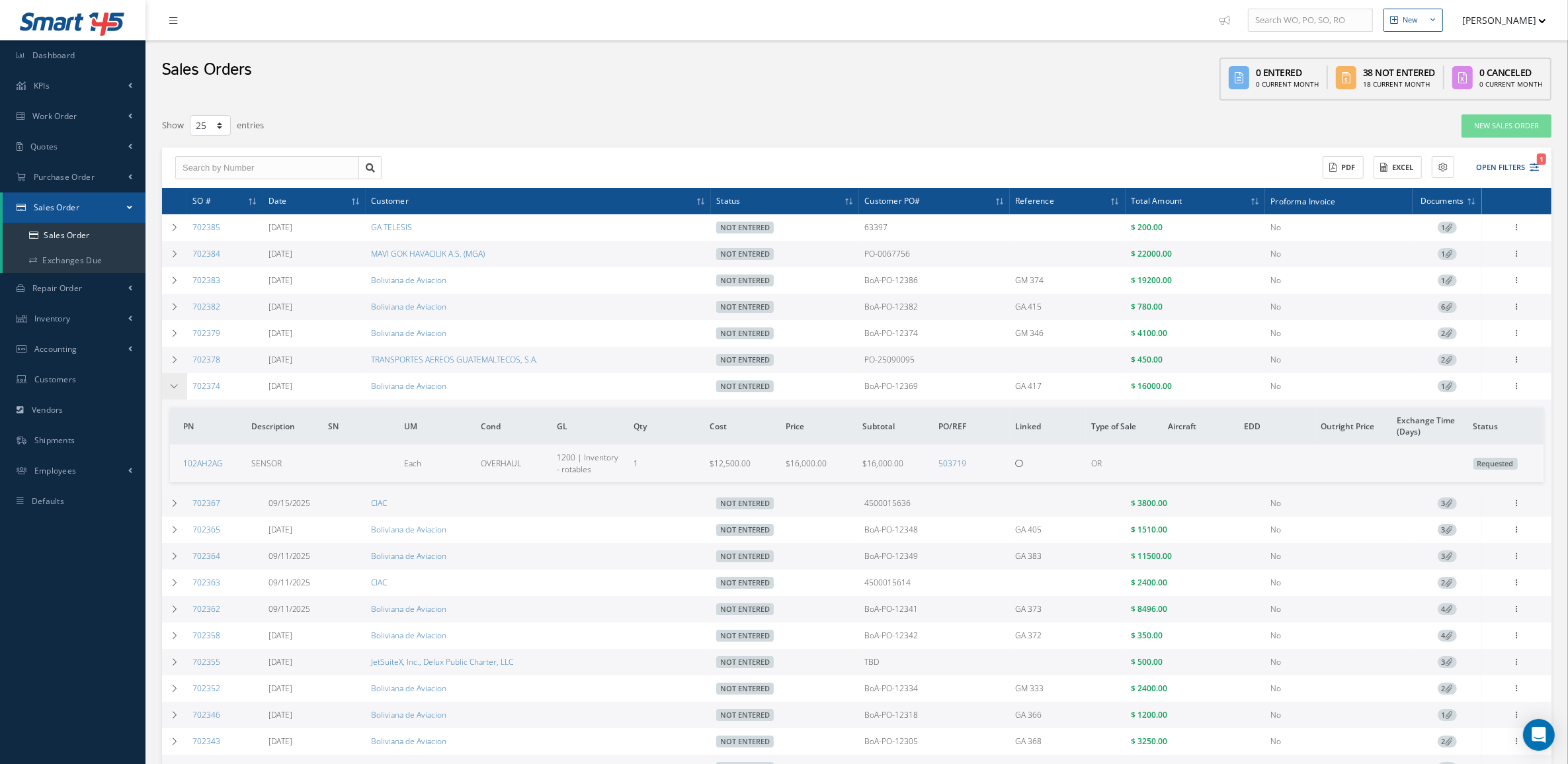
click at [171, 388] on icon at bounding box center [174, 386] width 9 height 8
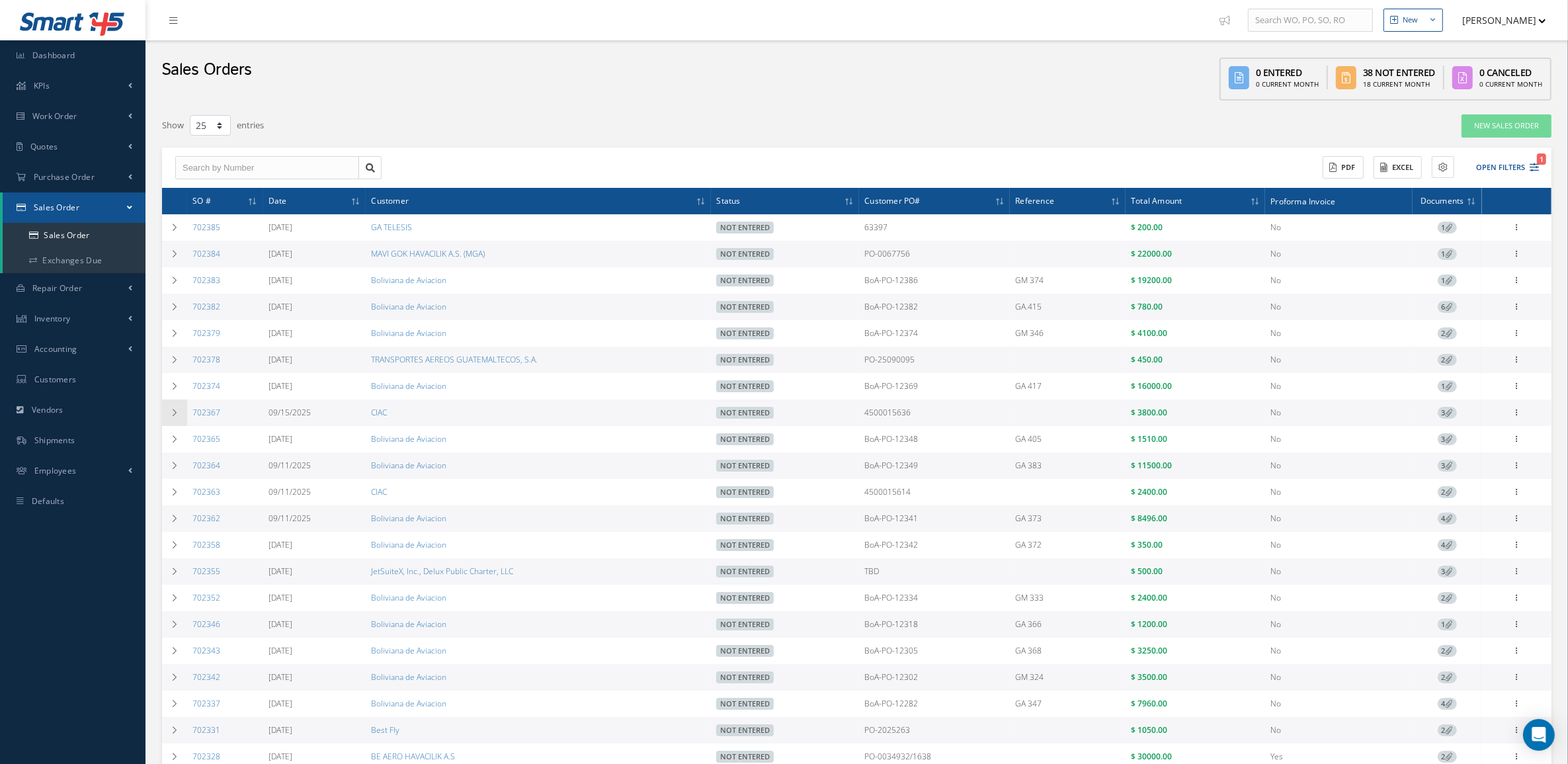
click at [172, 423] on td at bounding box center [174, 412] width 25 height 27
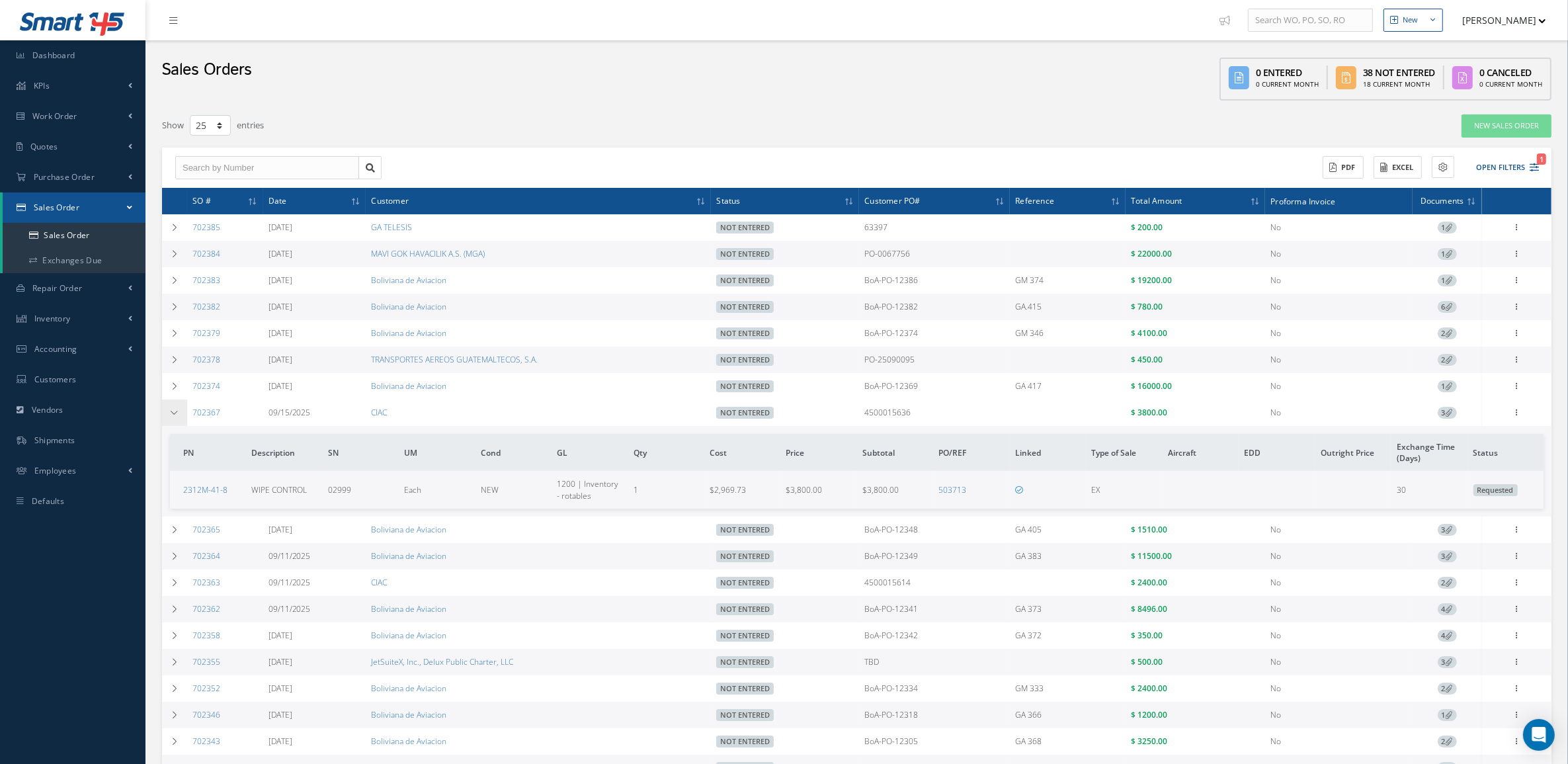
click at [172, 423] on td at bounding box center [174, 412] width 25 height 27
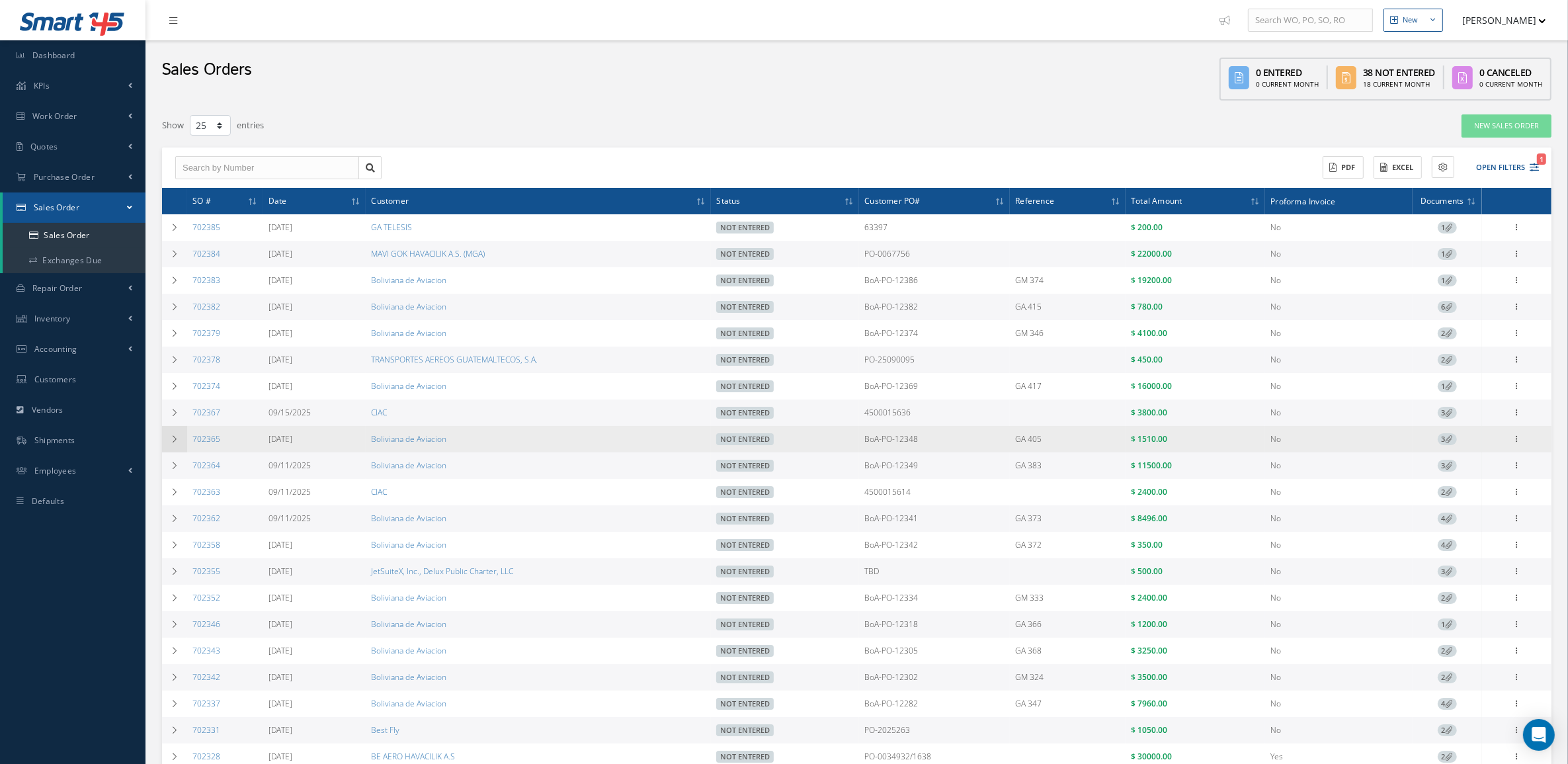
click at [172, 443] on icon at bounding box center [174, 439] width 9 height 8
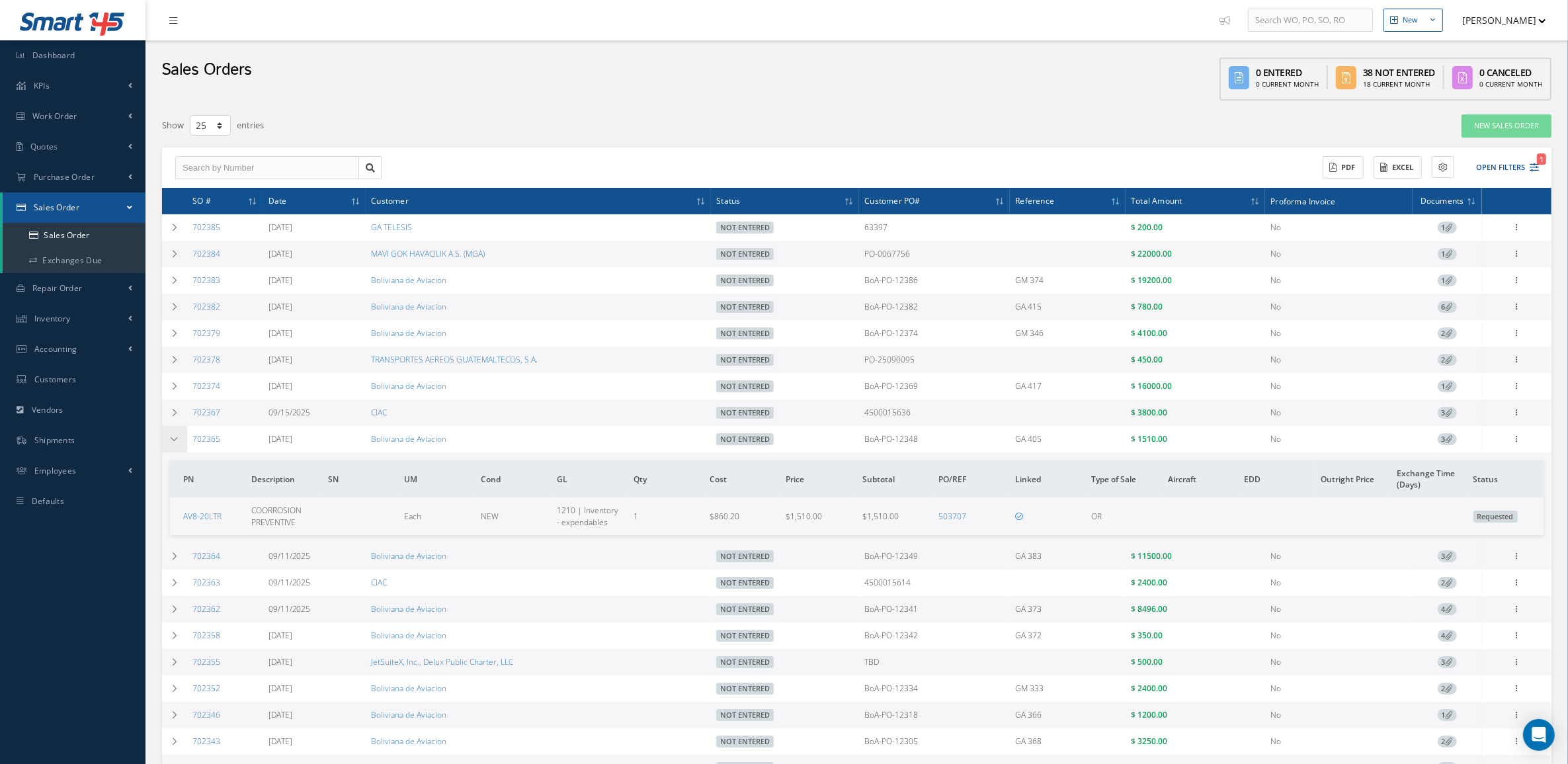
click at [172, 443] on icon at bounding box center [174, 439] width 9 height 8
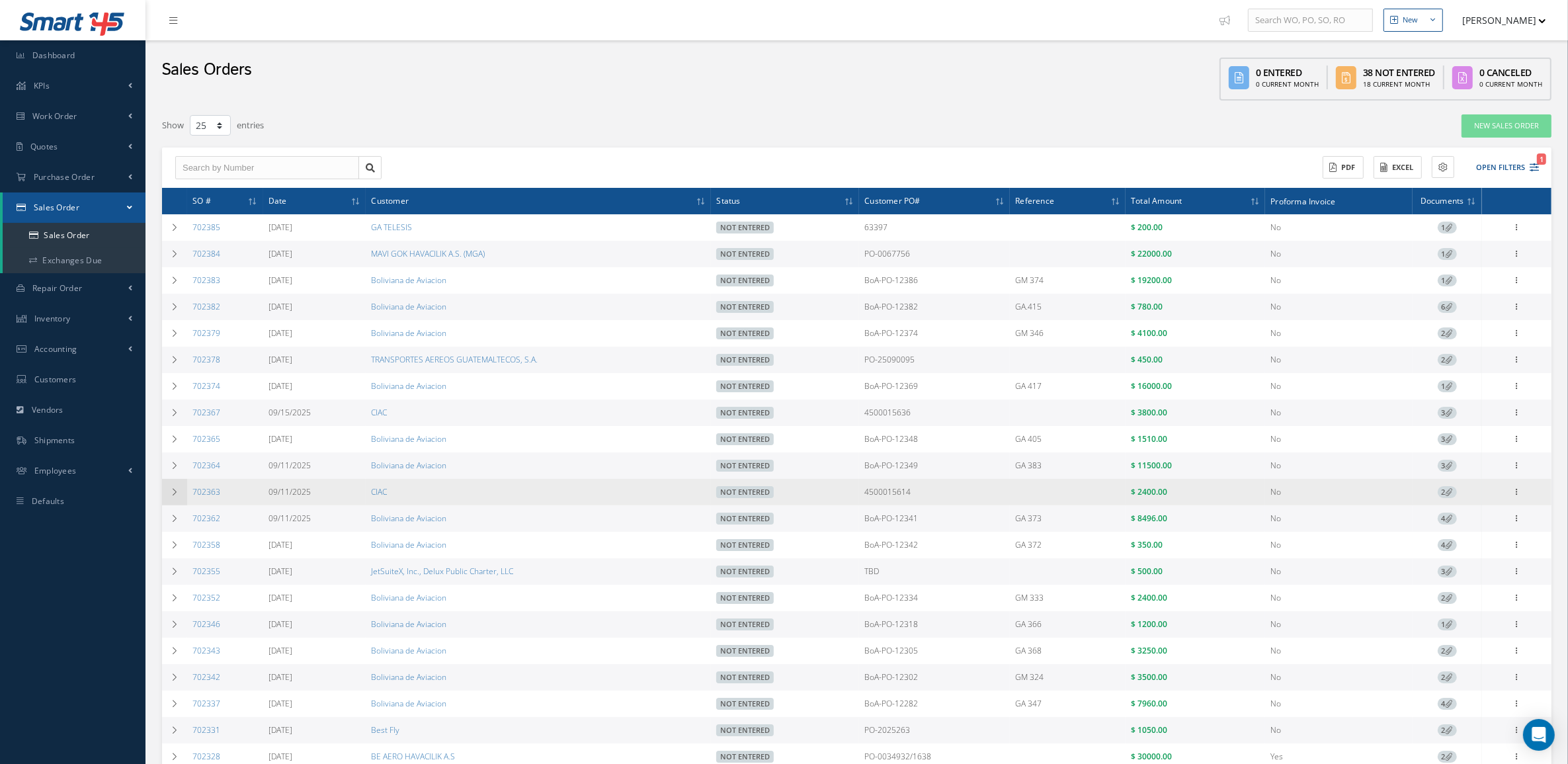
click at [167, 500] on td at bounding box center [174, 492] width 25 height 27
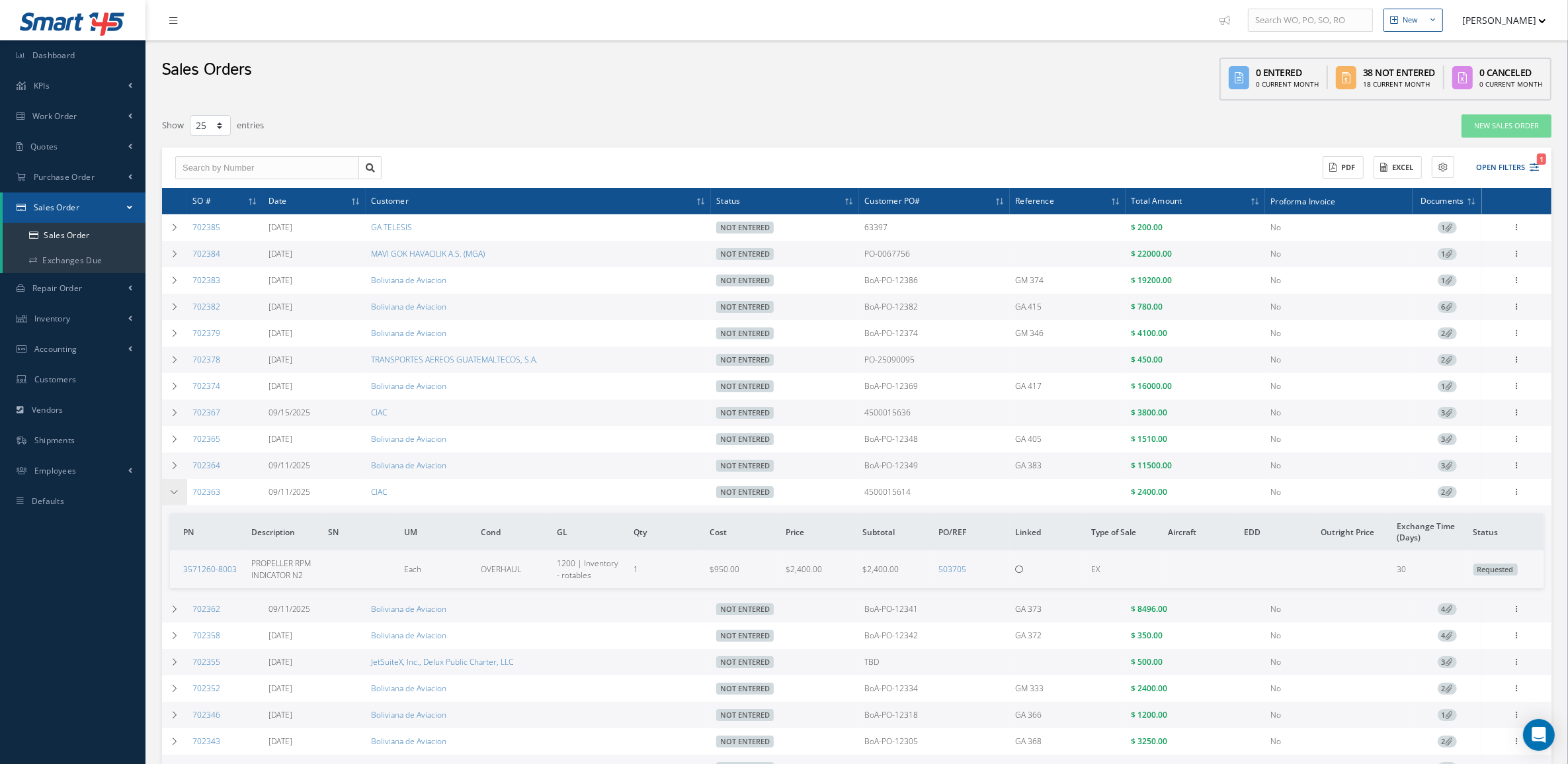
click at [167, 500] on td at bounding box center [174, 492] width 25 height 27
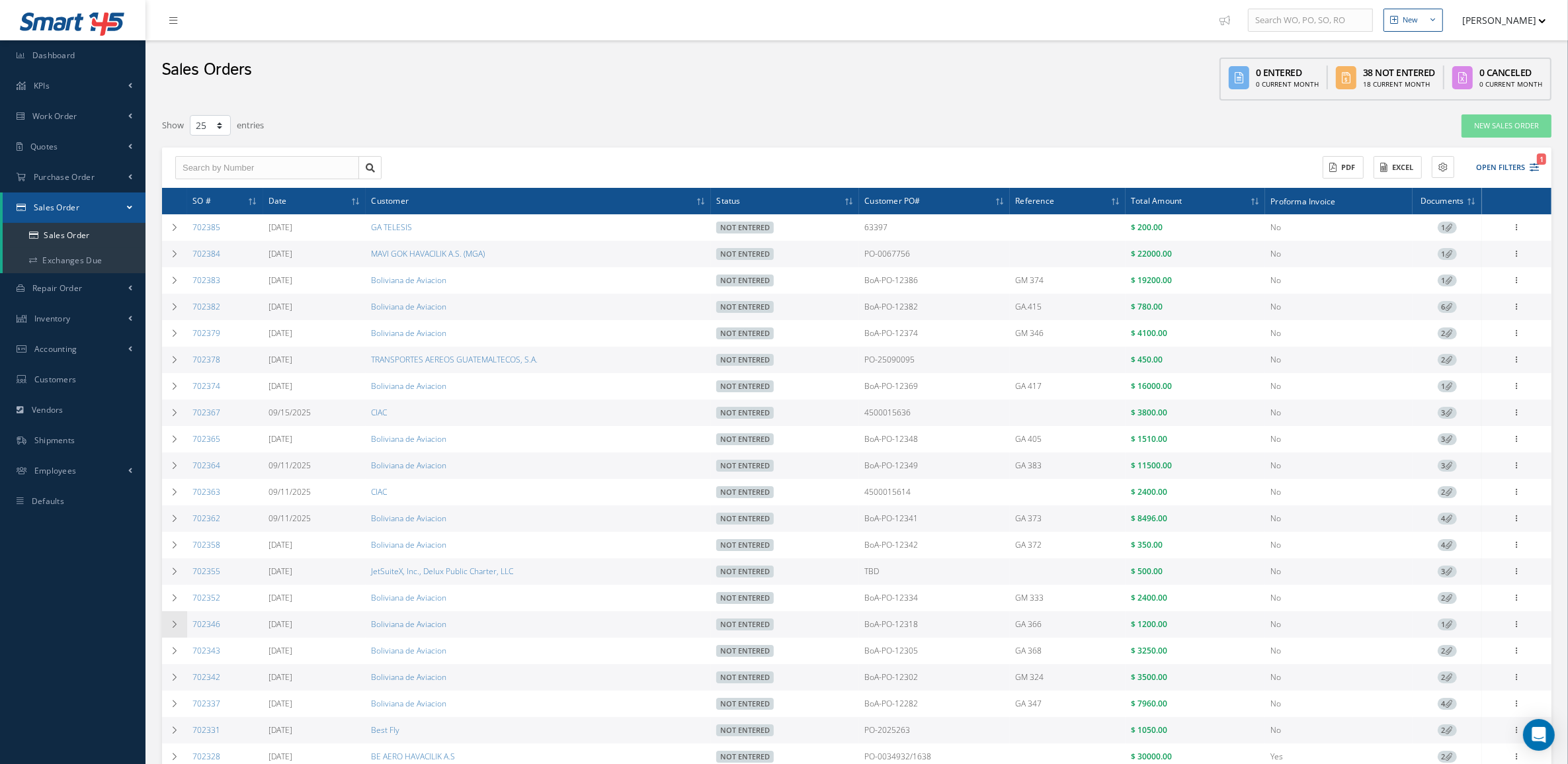
click at [172, 627] on icon at bounding box center [174, 624] width 9 height 8
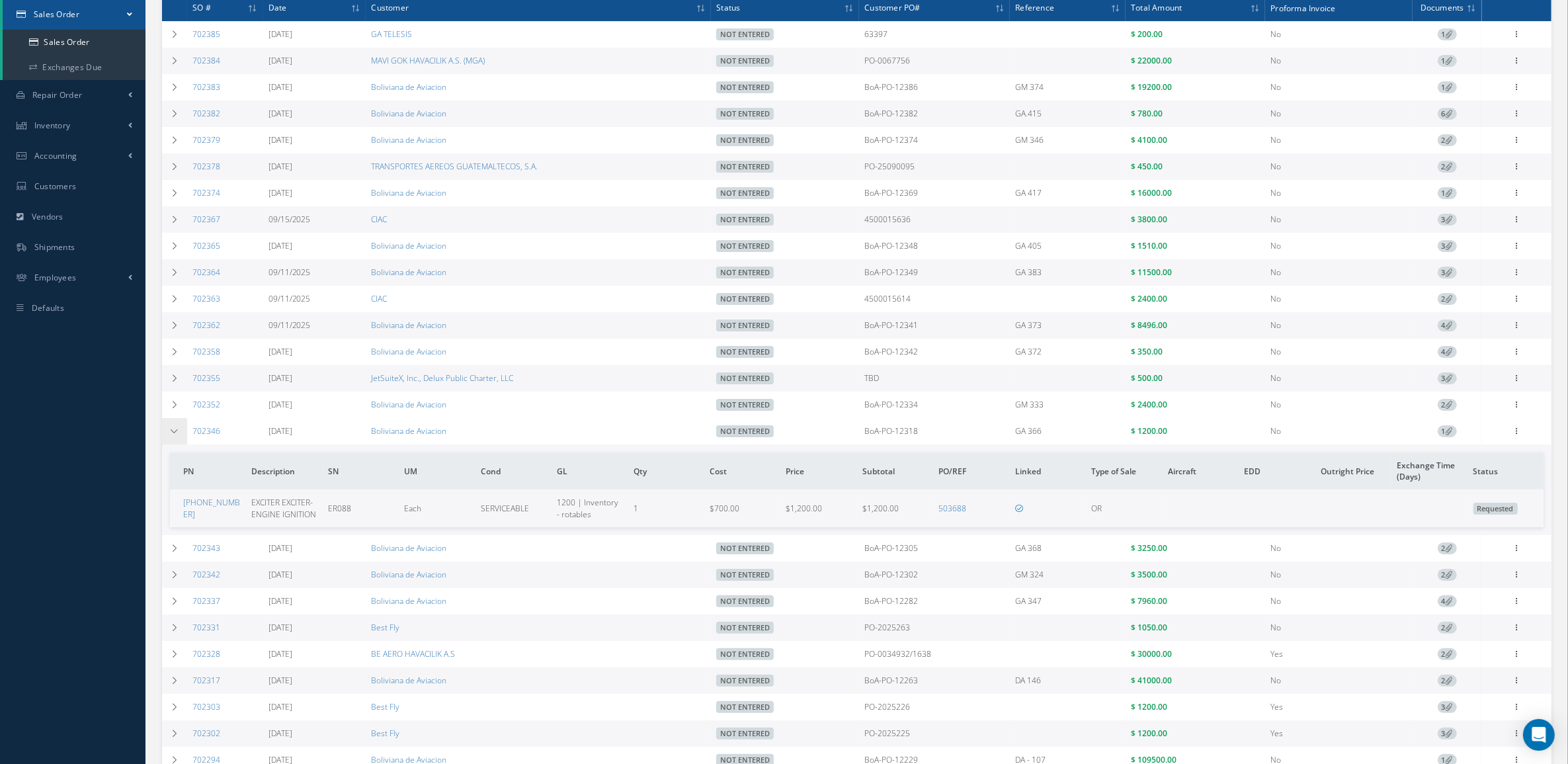
scroll to position [248, 0]
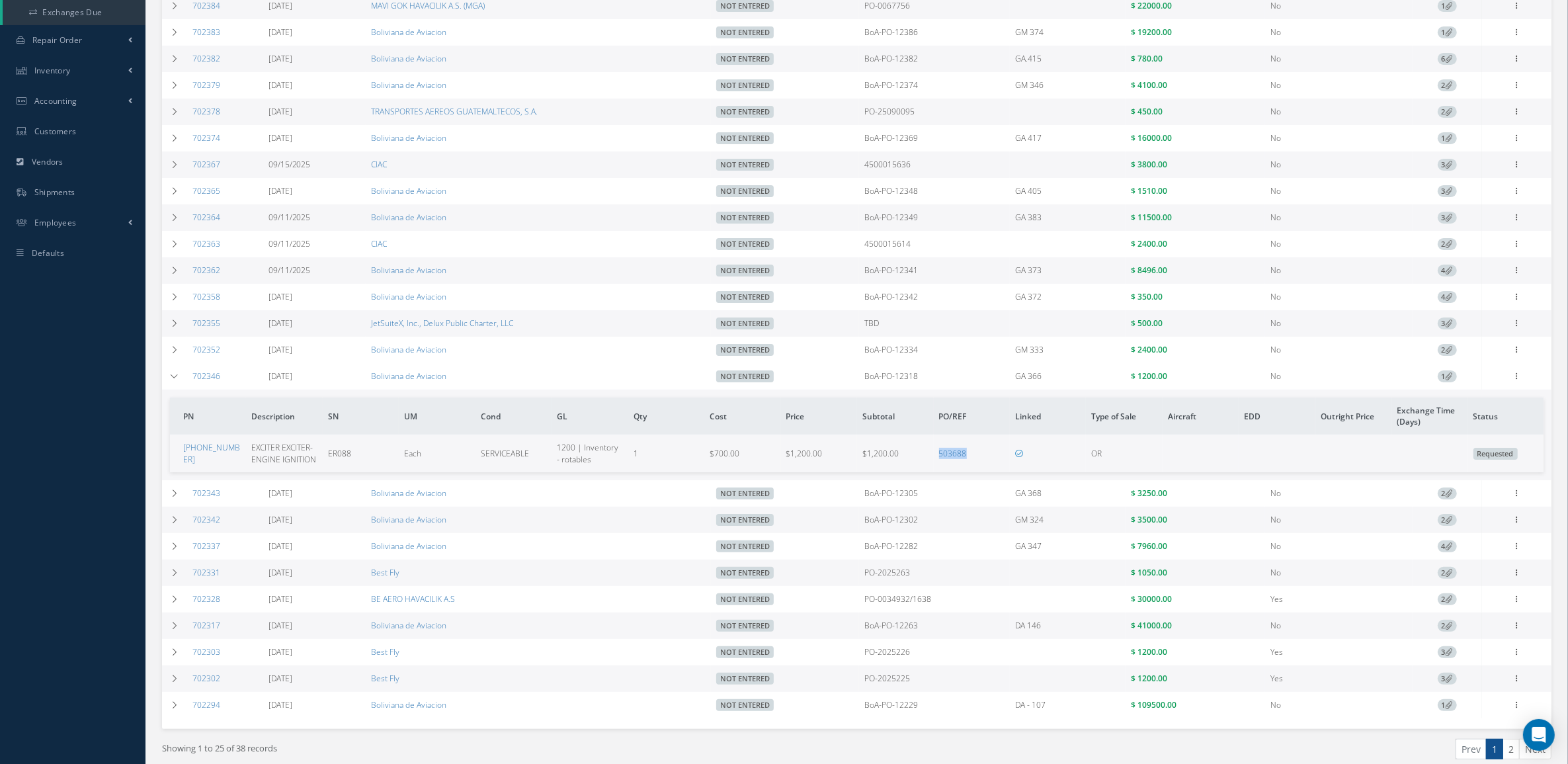
drag, startPoint x: 968, startPoint y: 464, endPoint x: 935, endPoint y: 464, distance: 33.0
click at [935, 464] on td "503688" at bounding box center [971, 453] width 76 height 37
copy link "503688"
click at [1520, 380] on icon at bounding box center [1517, 375] width 13 height 11
click at [1462, 461] on link "Documents" at bounding box center [1456, 453] width 105 height 17
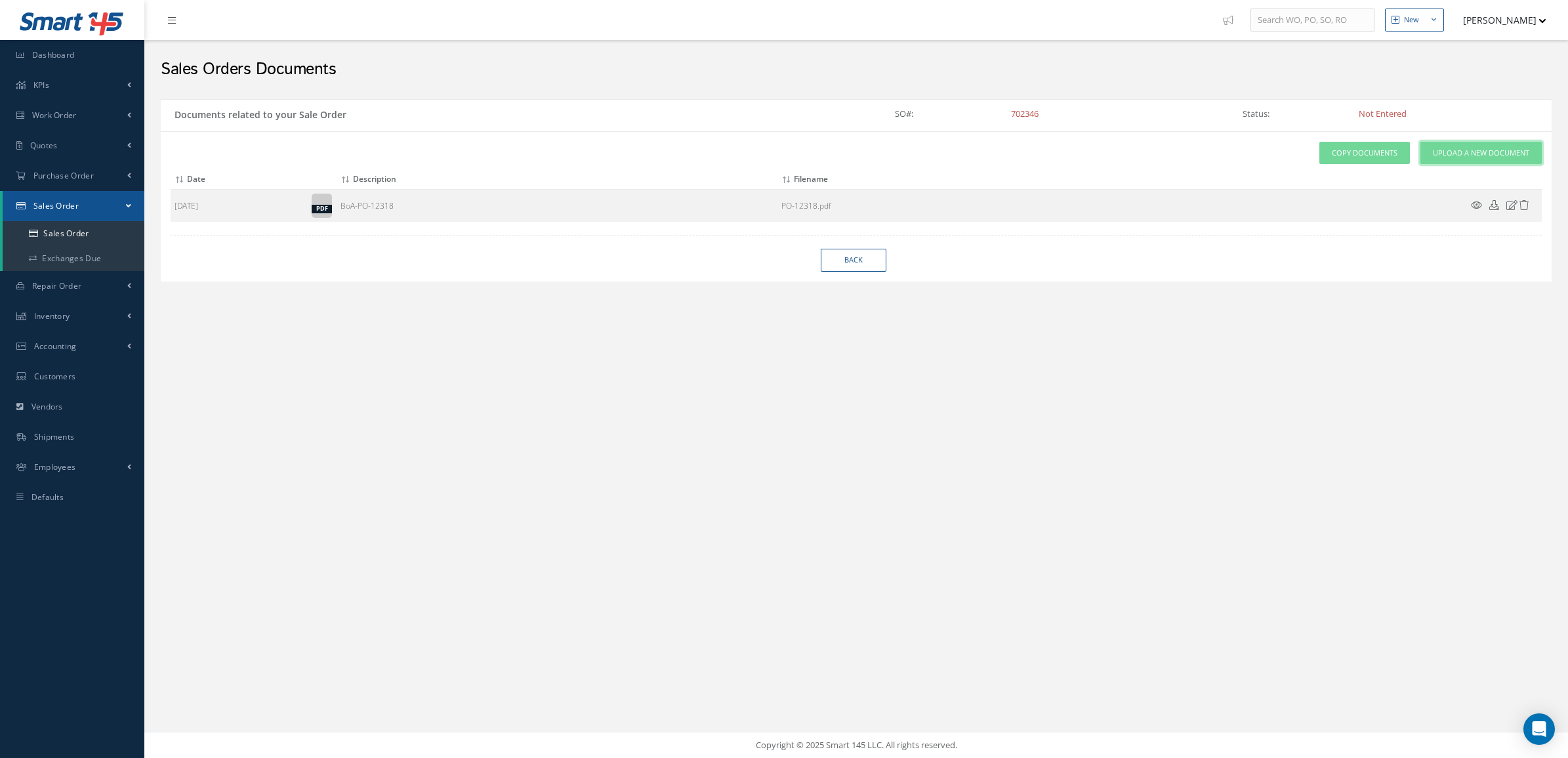
click at [1450, 158] on span "Upload a New Document" at bounding box center [1481, 153] width 96 height 11
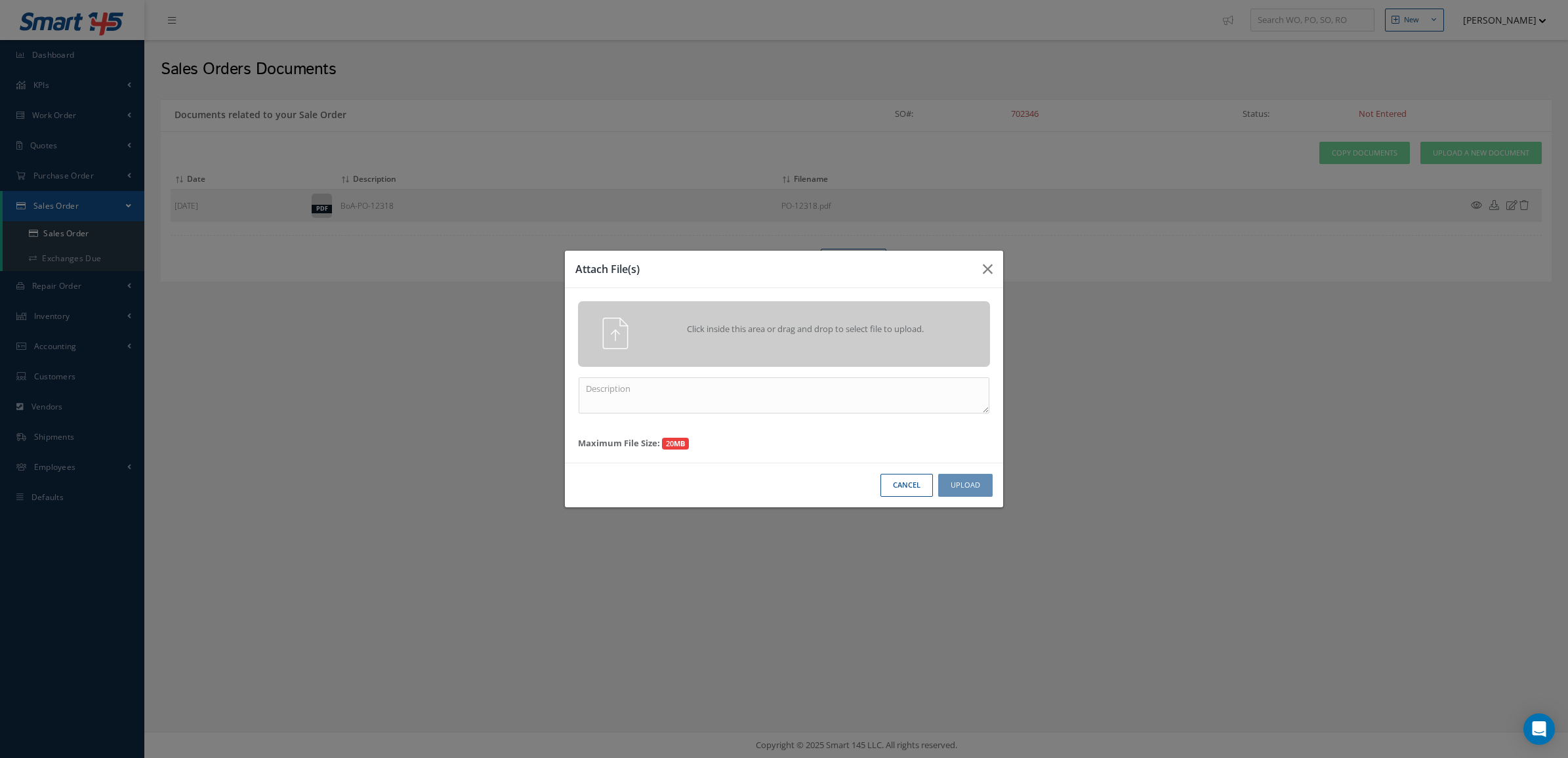
click at [921, 290] on div "Click inside this area or drag and drop to select file to upload. Maximum File …" at bounding box center [783, 376] width 438 height 175
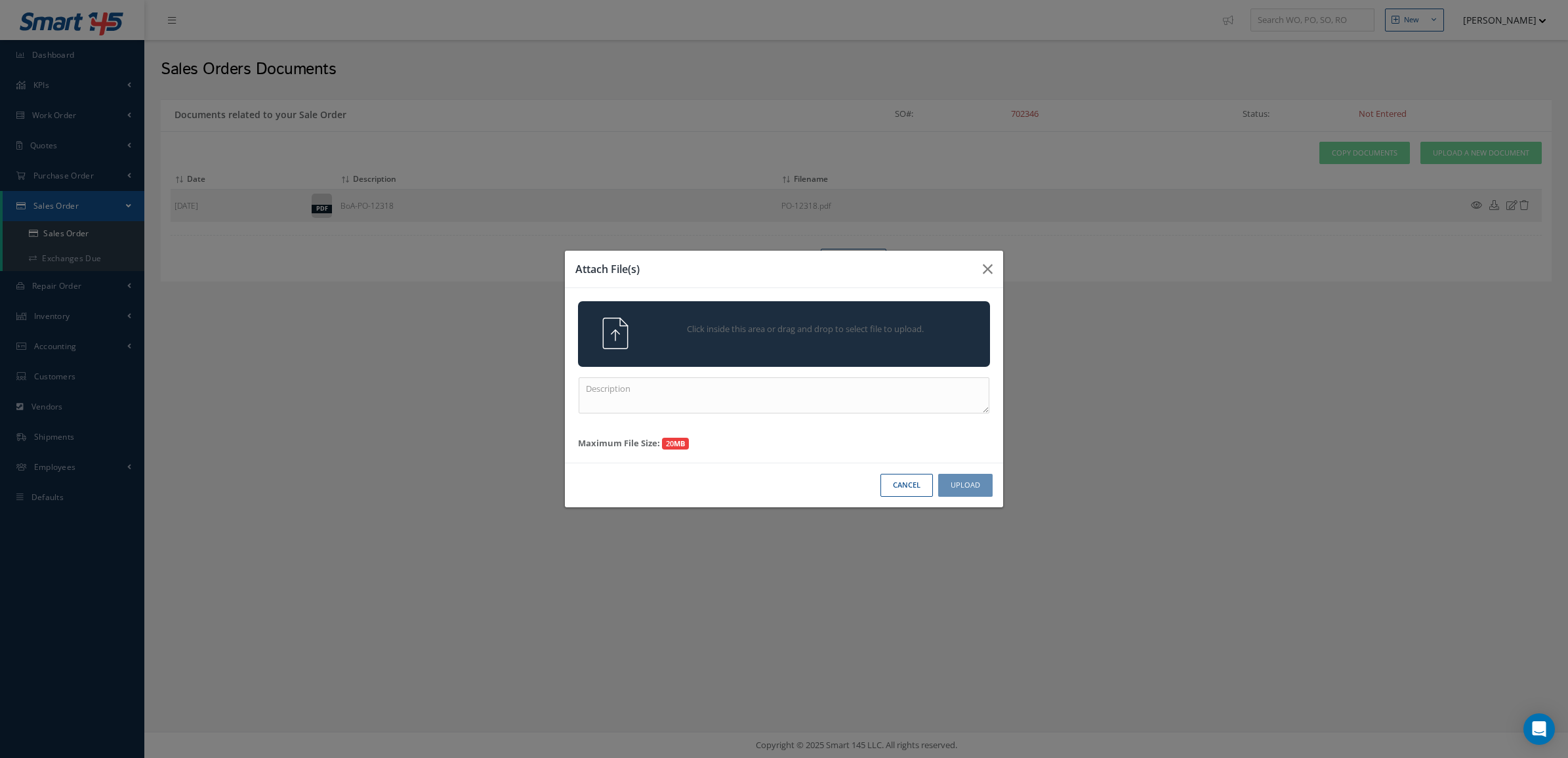
click at [903, 330] on span "Click inside this area or drag and drop to select file to upload." at bounding box center [805, 329] width 298 height 13
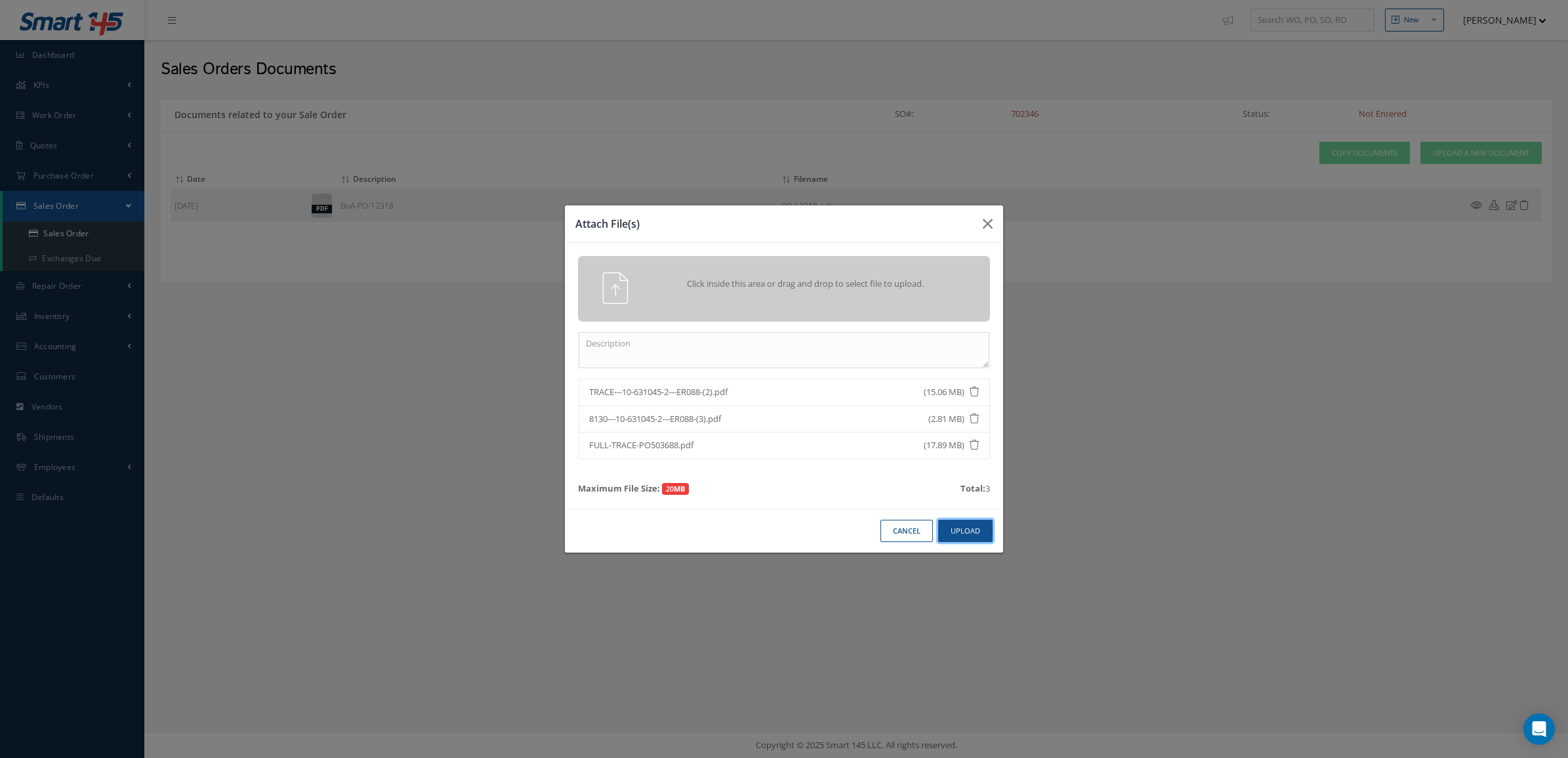
click at [965, 531] on button "Upload" at bounding box center [965, 531] width 55 height 23
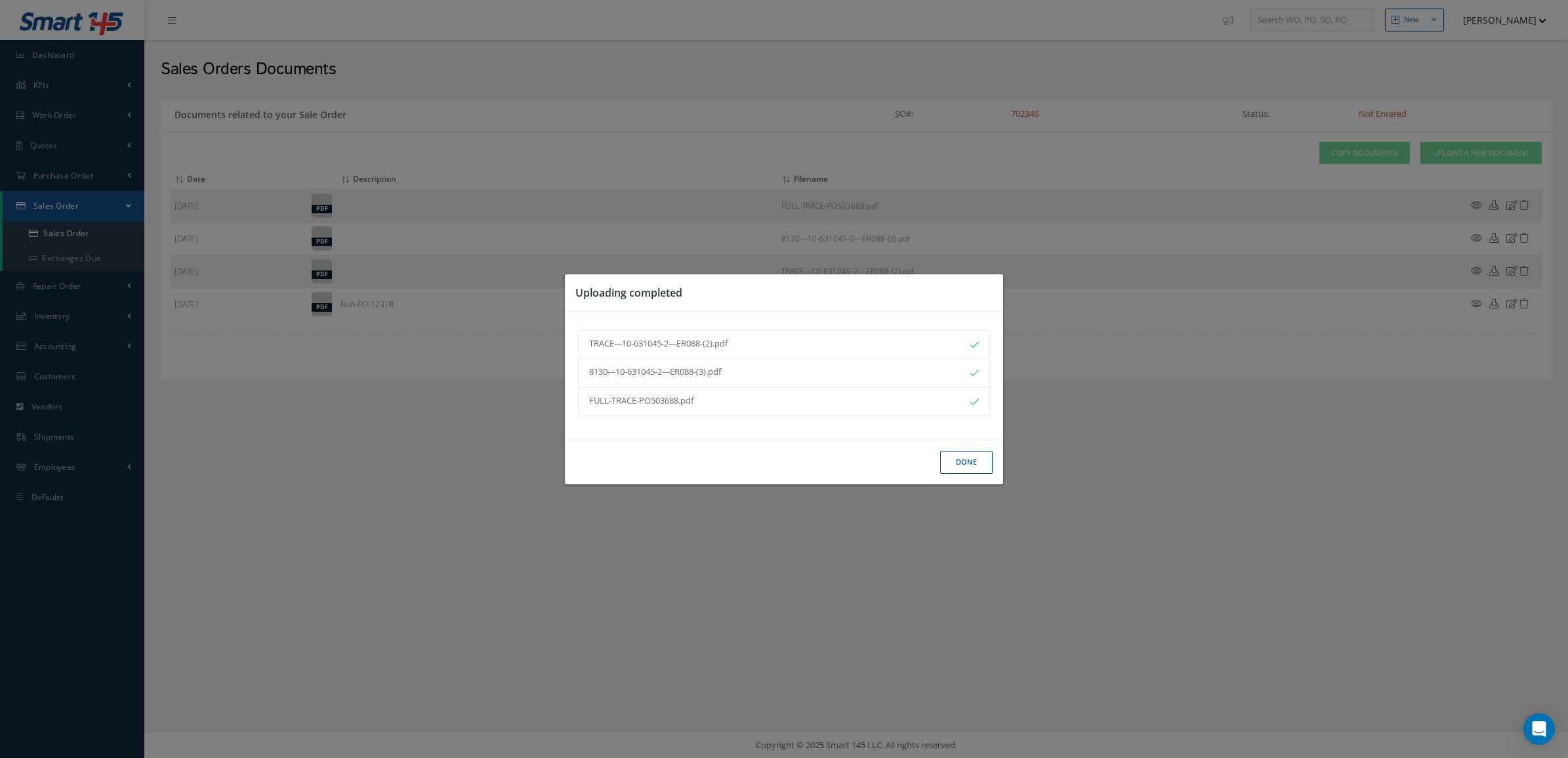
click at [969, 460] on button "Done" at bounding box center [966, 462] width 52 height 23
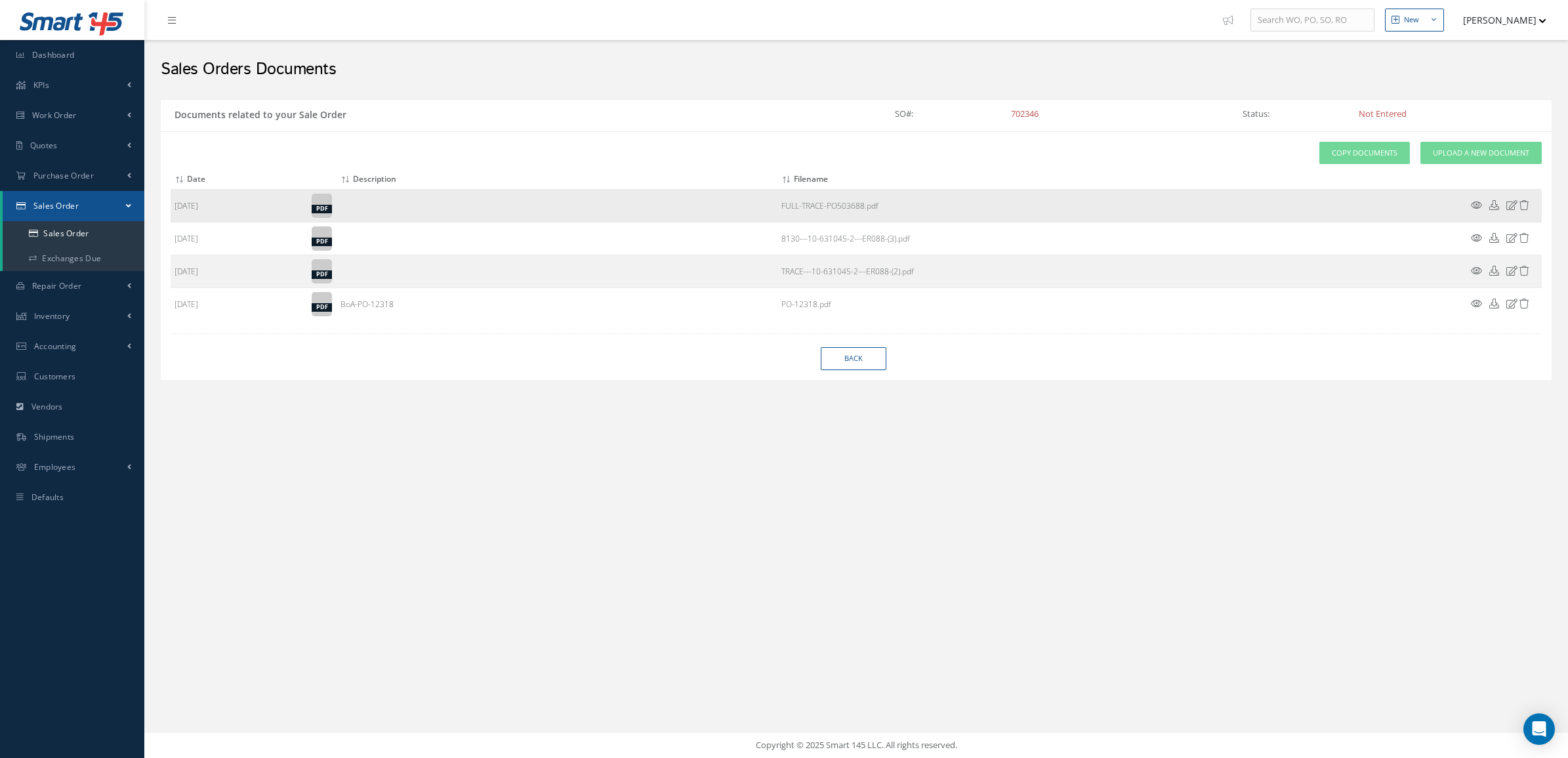
click at [1471, 208] on icon at bounding box center [1476, 205] width 11 height 10
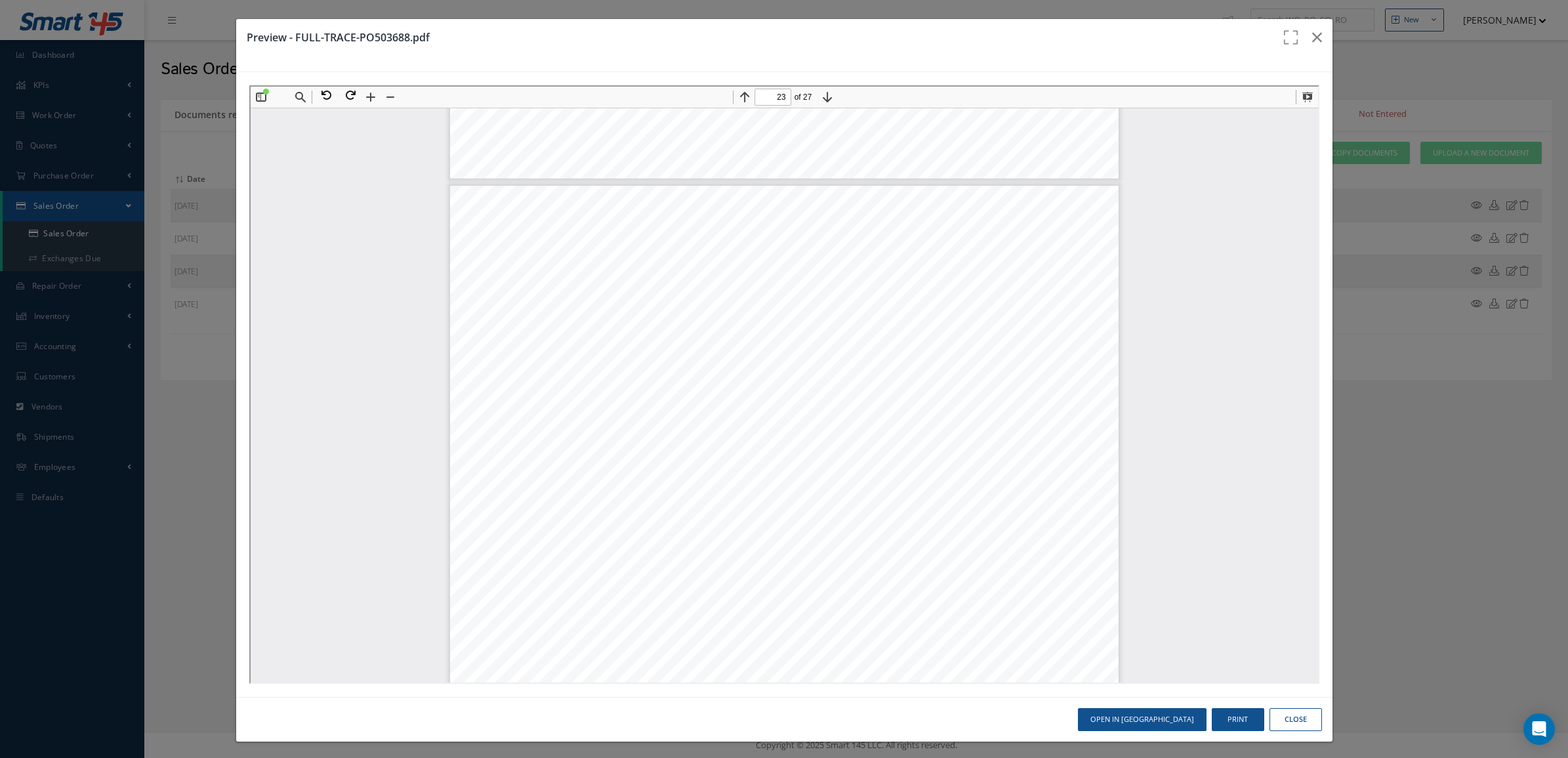
type input "22"
click at [1312, 39] on icon "button" at bounding box center [1317, 37] width 10 height 16
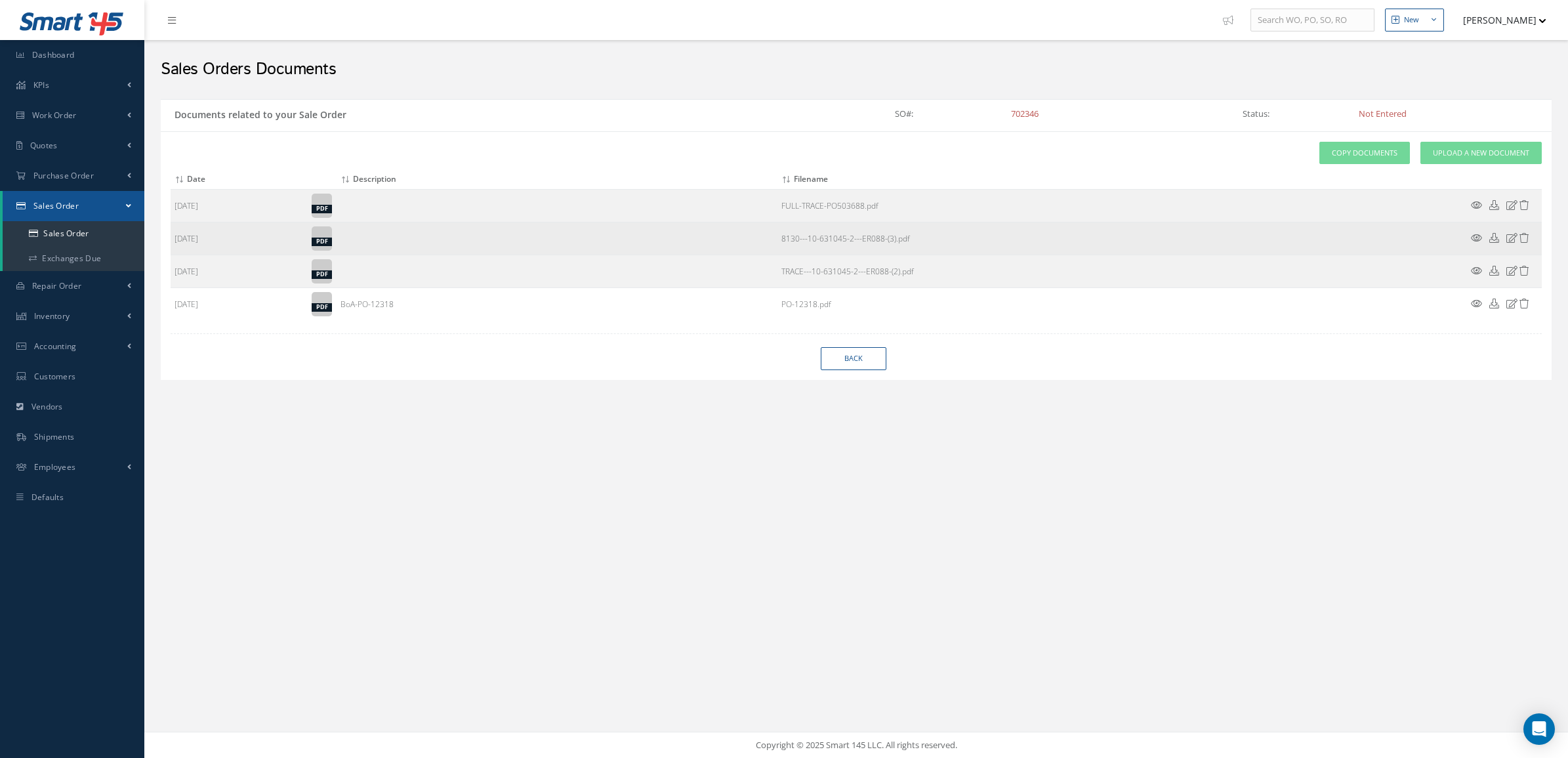
click at [1476, 240] on icon at bounding box center [1476, 237] width 11 height 10
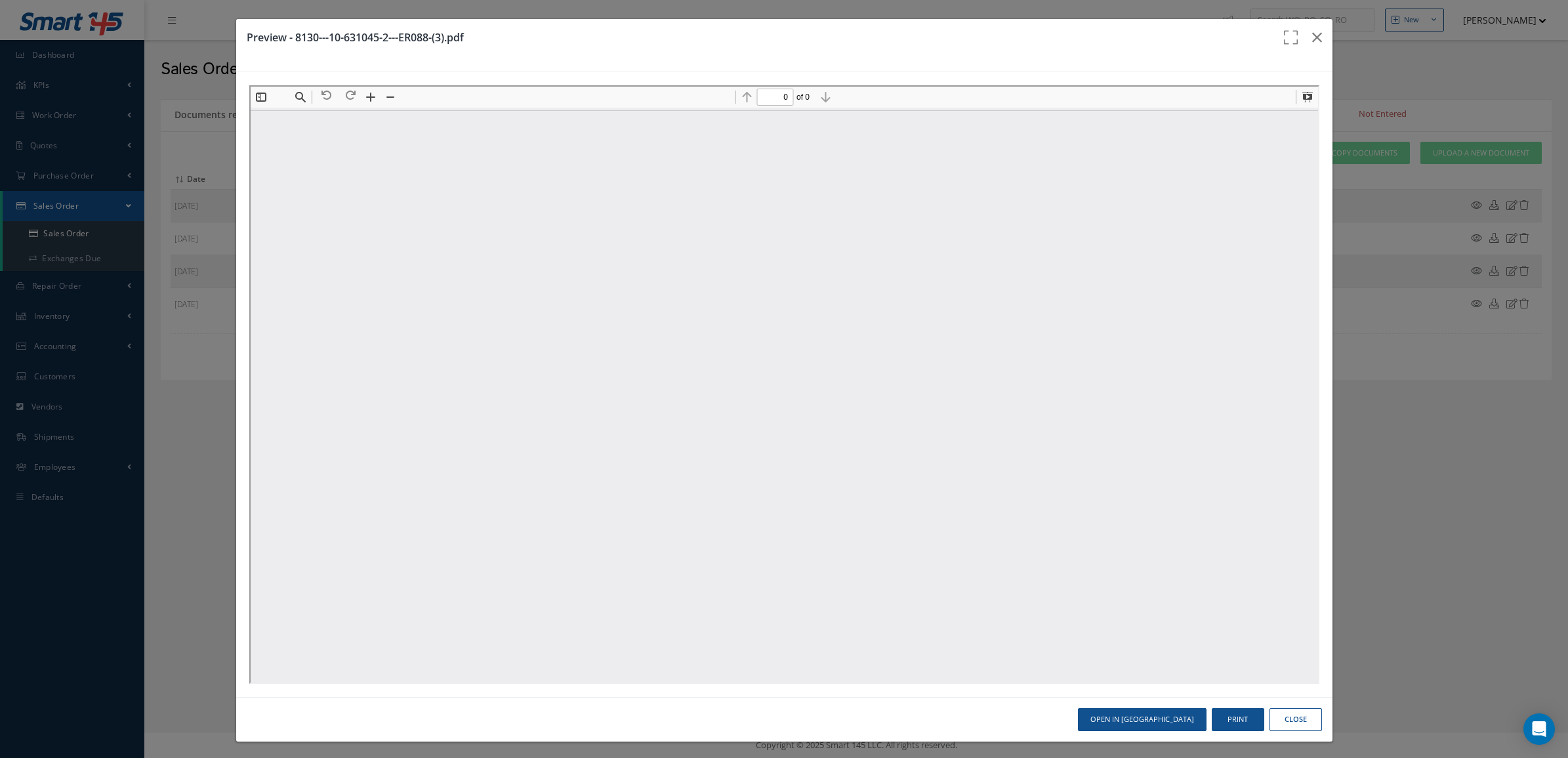
scroll to position [0, 0]
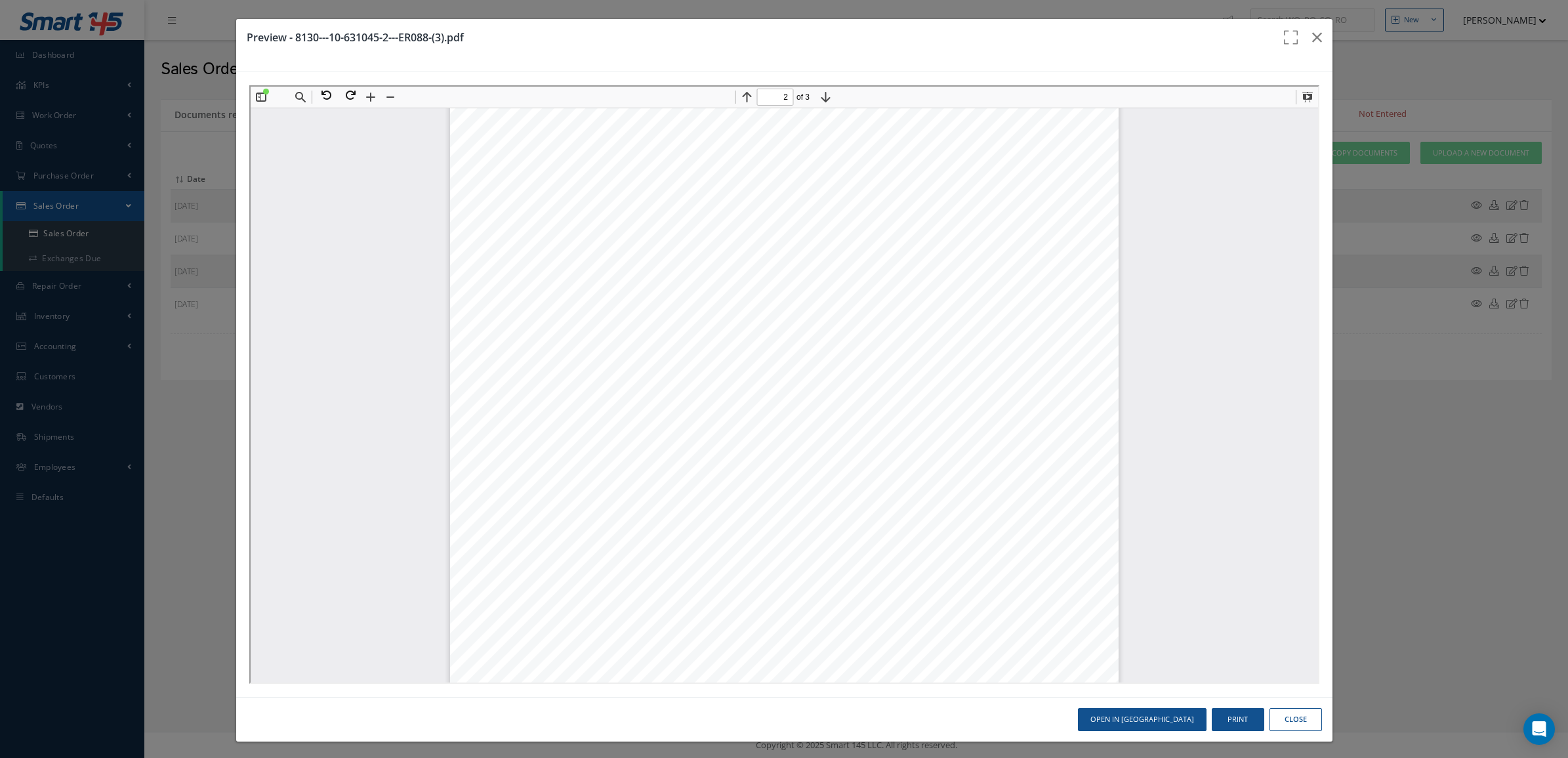
type input "3"
click at [1312, 36] on icon "button" at bounding box center [1317, 37] width 10 height 16
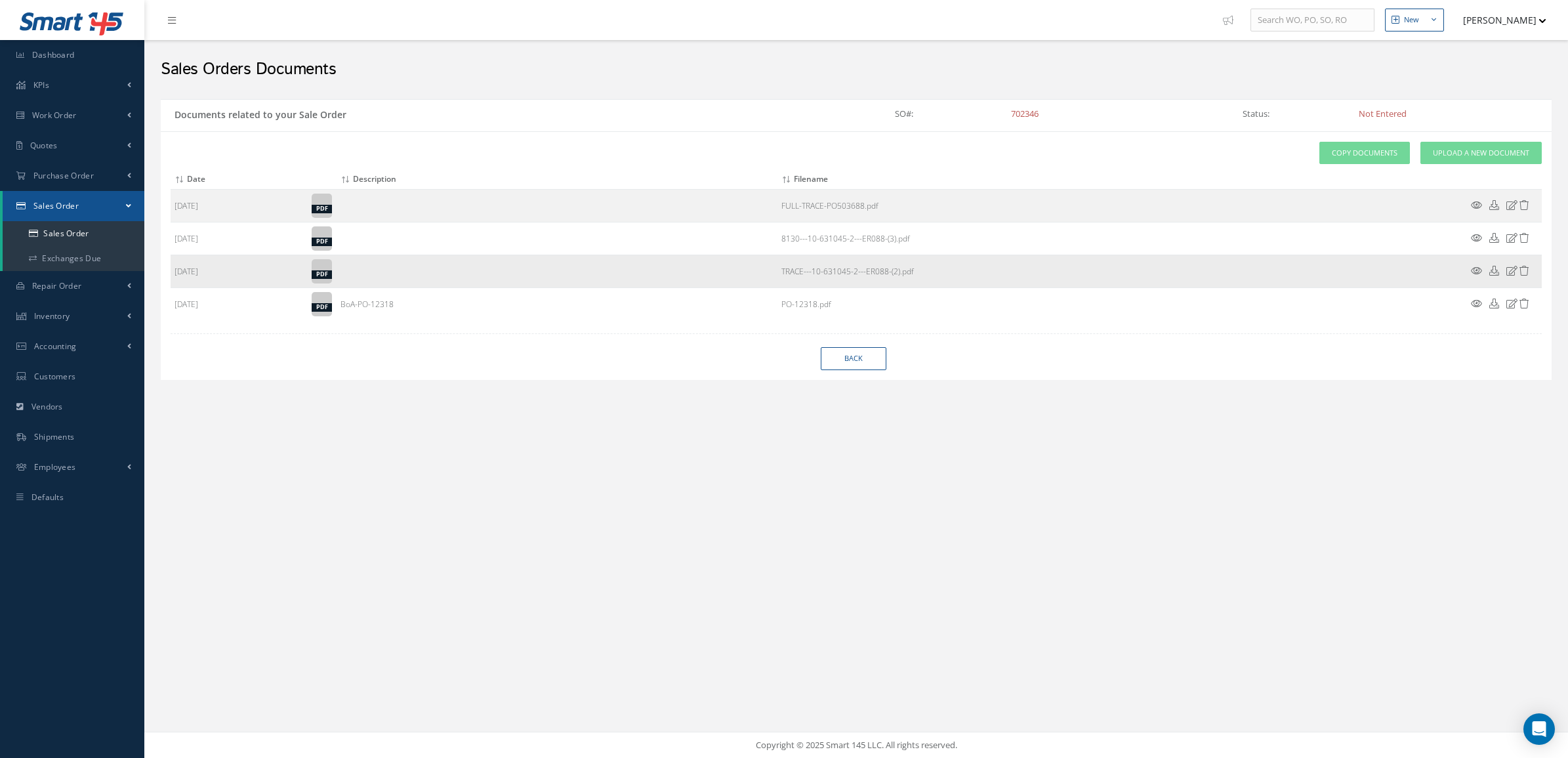
click at [1475, 273] on icon at bounding box center [1476, 270] width 11 height 10
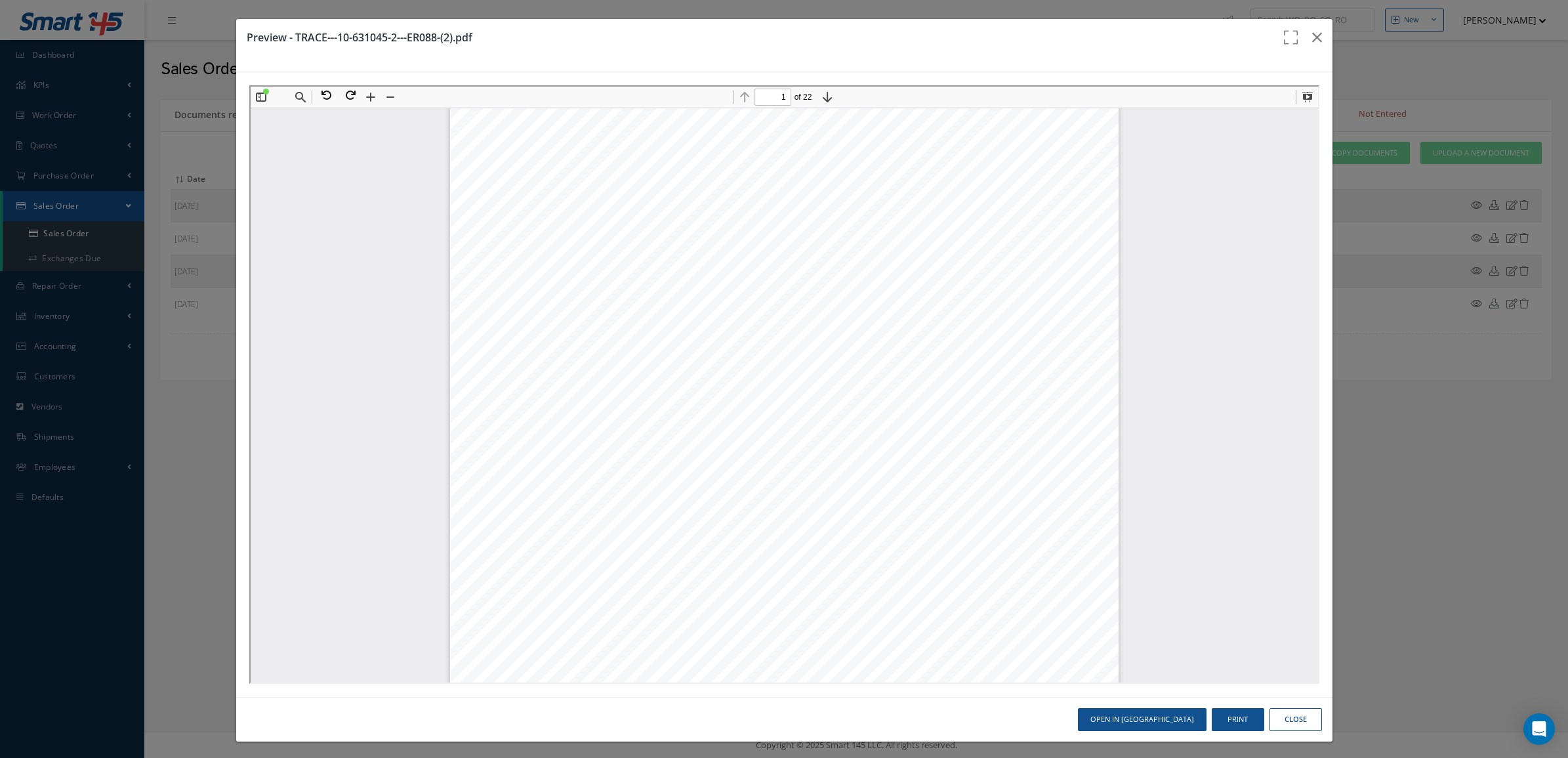
scroll to position [0, 0]
type input "6"
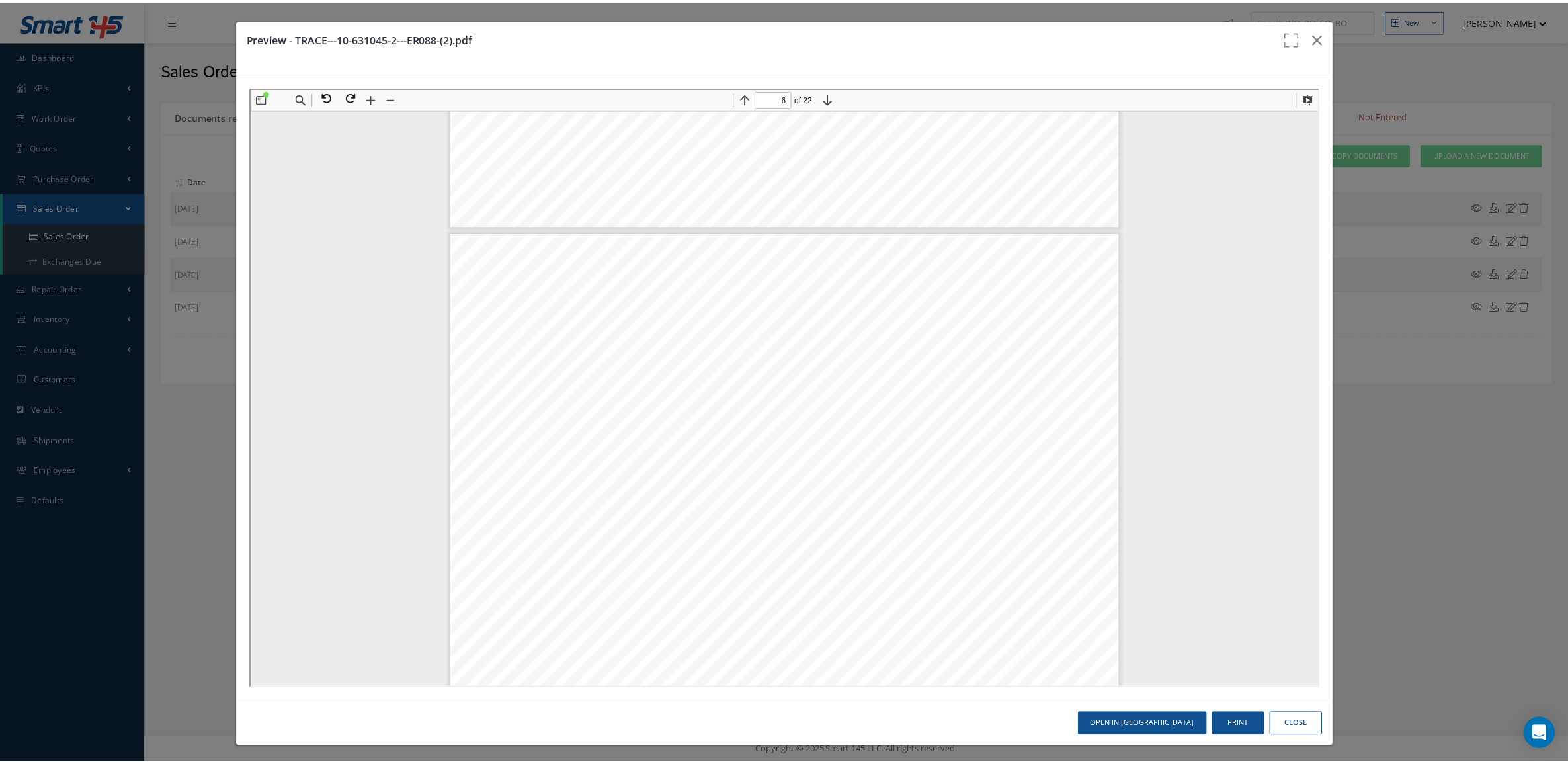
scroll to position [4462, 0]
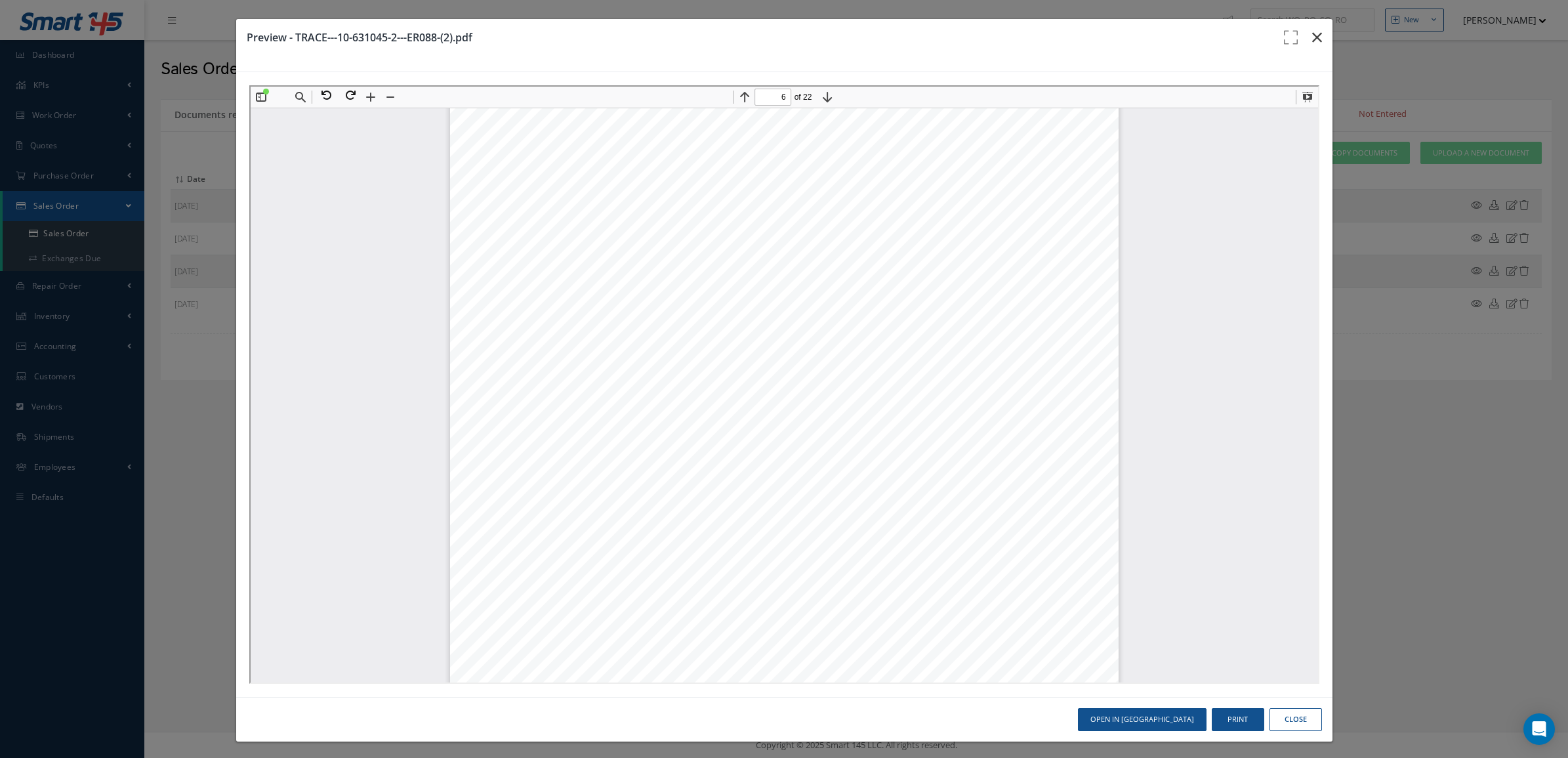
click at [1312, 36] on icon "button" at bounding box center [1317, 37] width 10 height 16
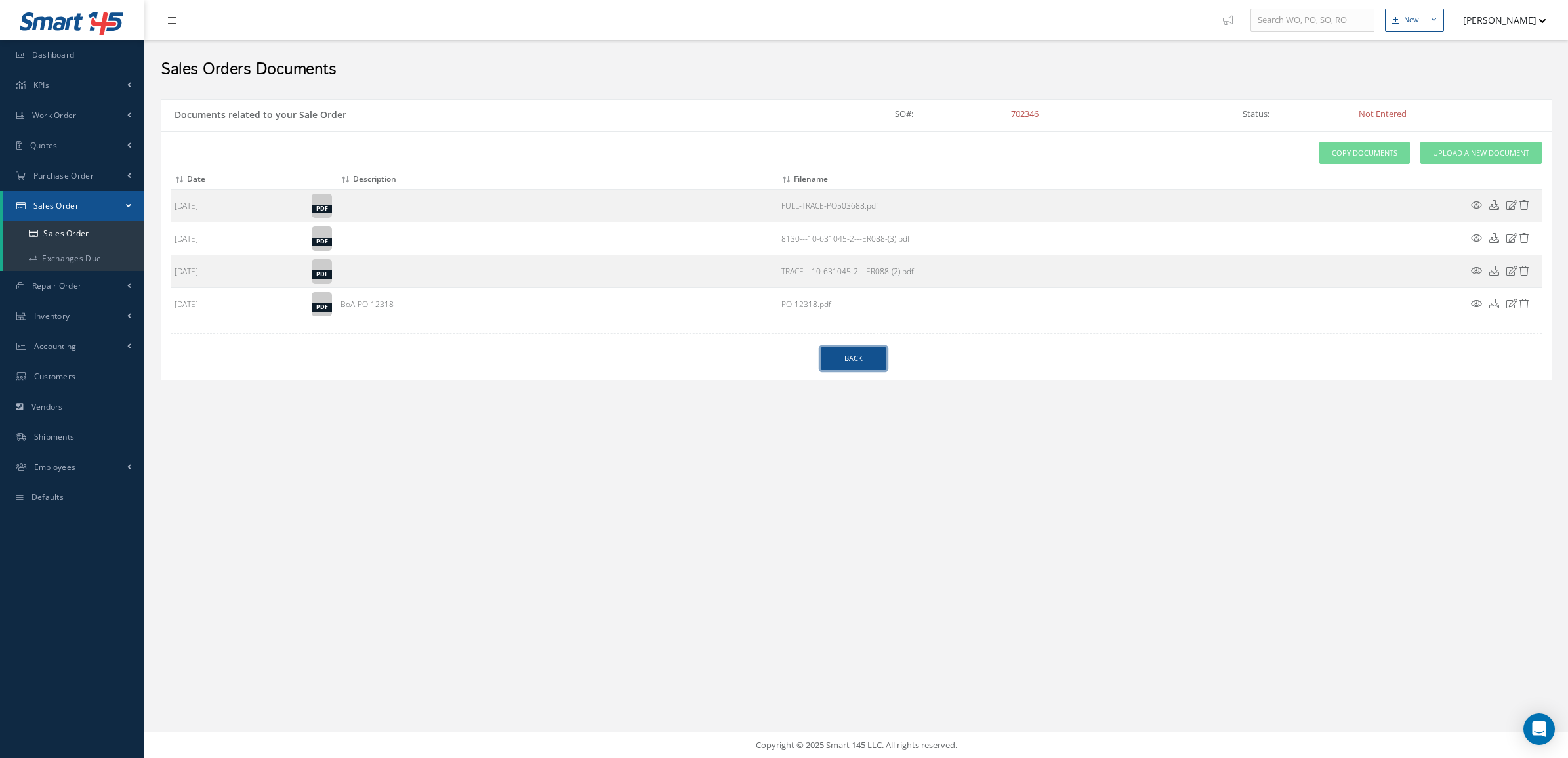
click at [874, 369] on link "Back" at bounding box center [853, 358] width 65 height 23
select select "25"
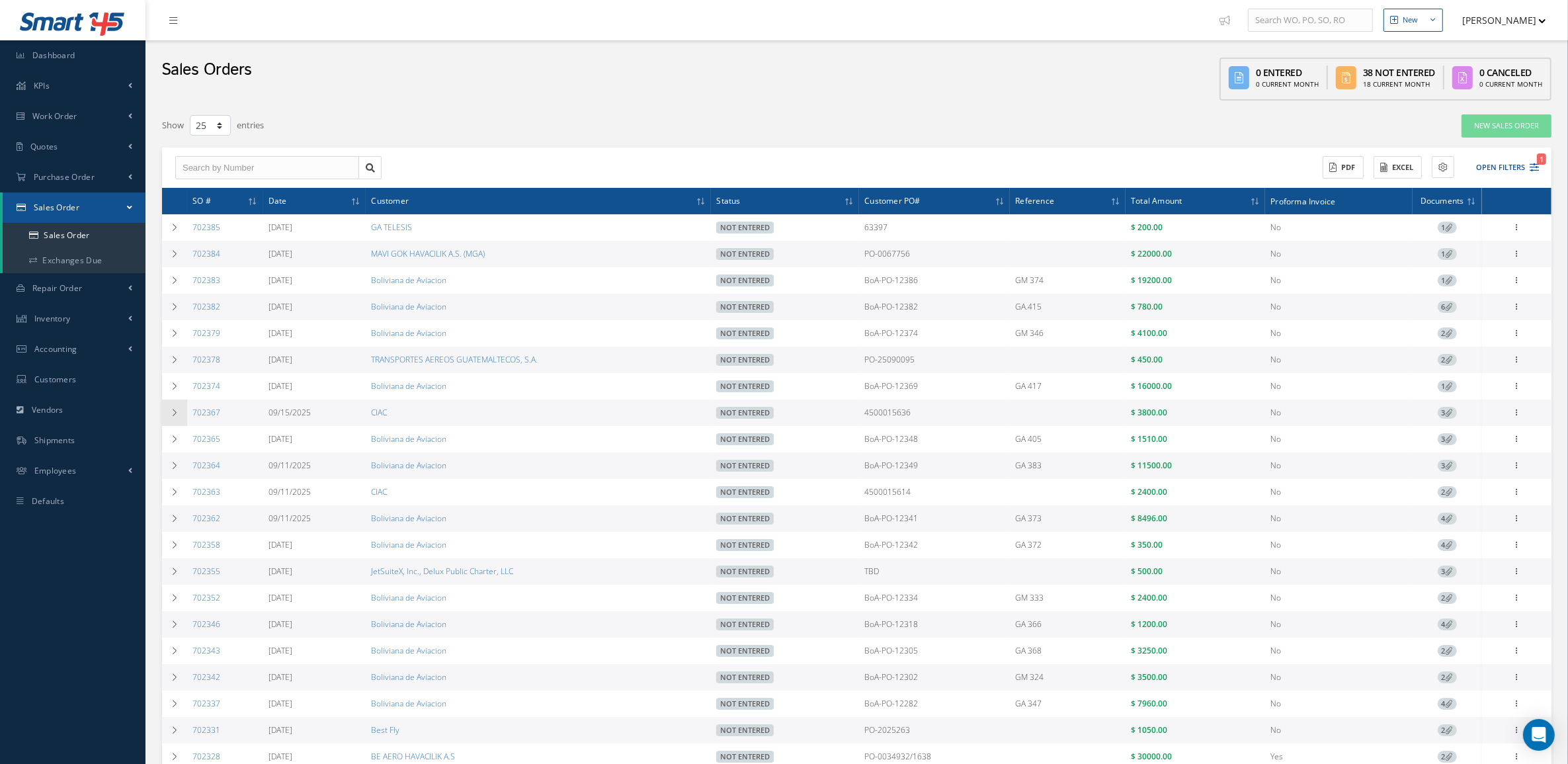
click at [182, 411] on td at bounding box center [174, 412] width 25 height 27
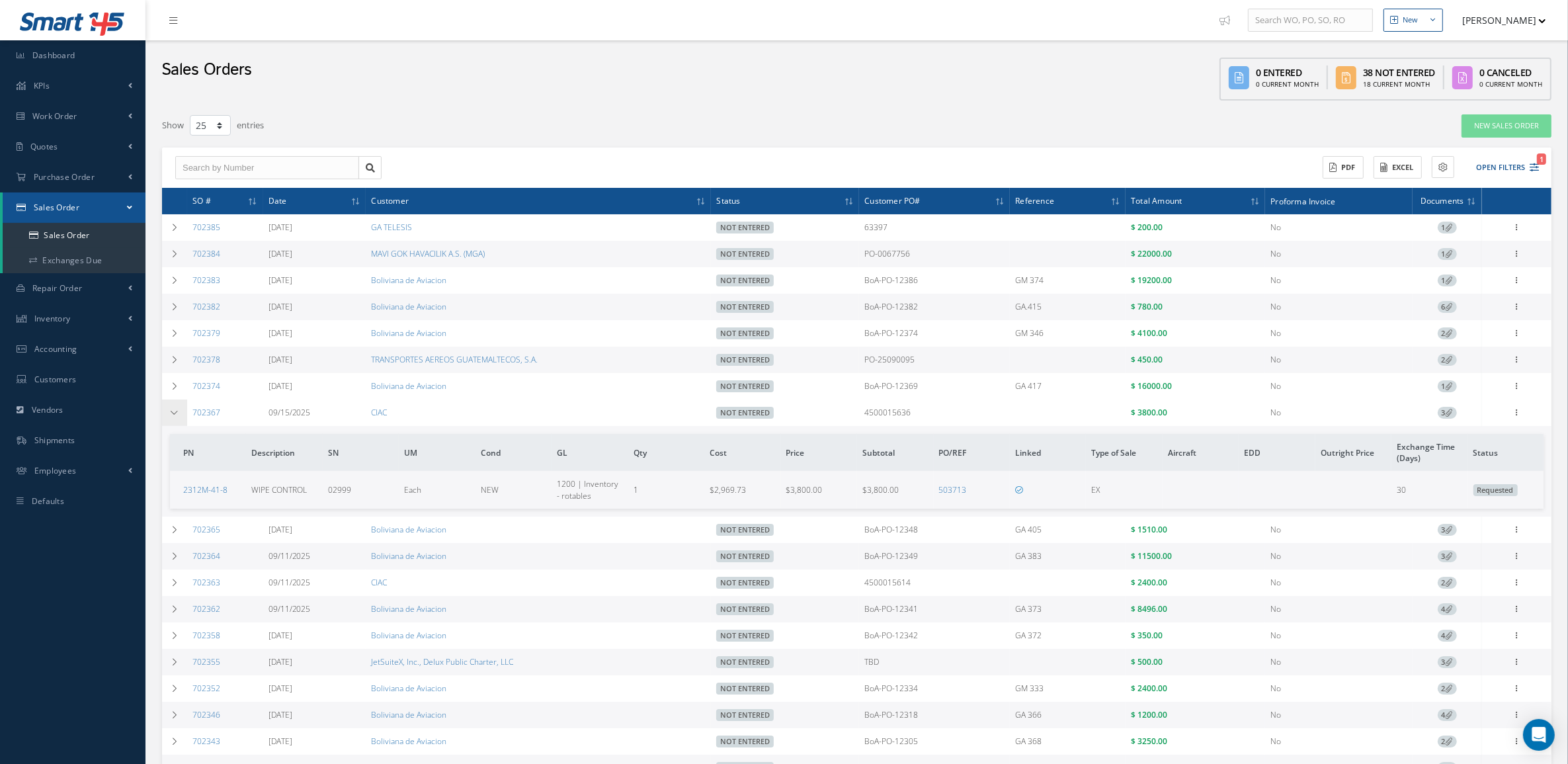
click at [182, 411] on td at bounding box center [174, 412] width 25 height 27
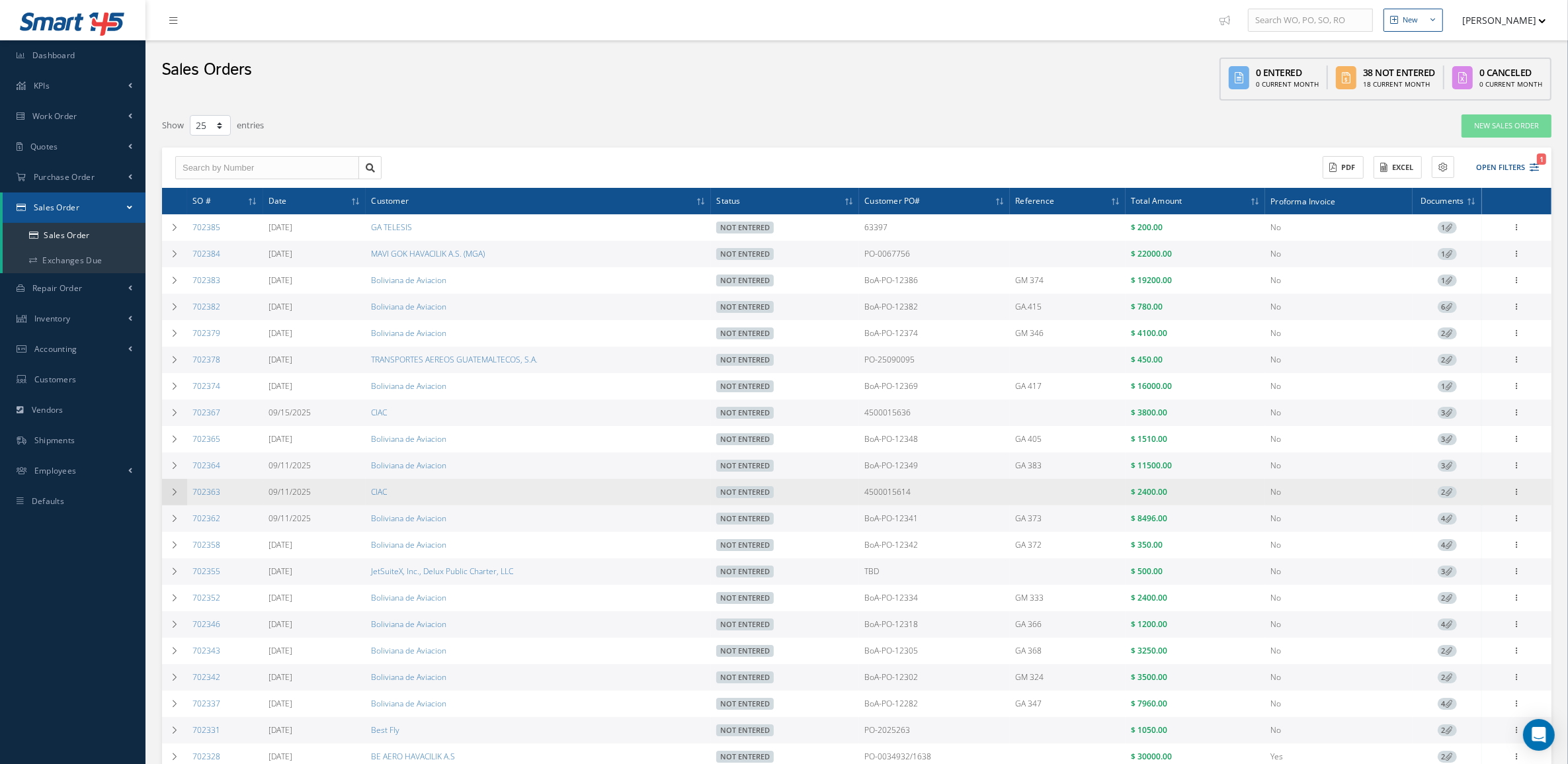
click at [178, 496] on icon at bounding box center [174, 492] width 9 height 8
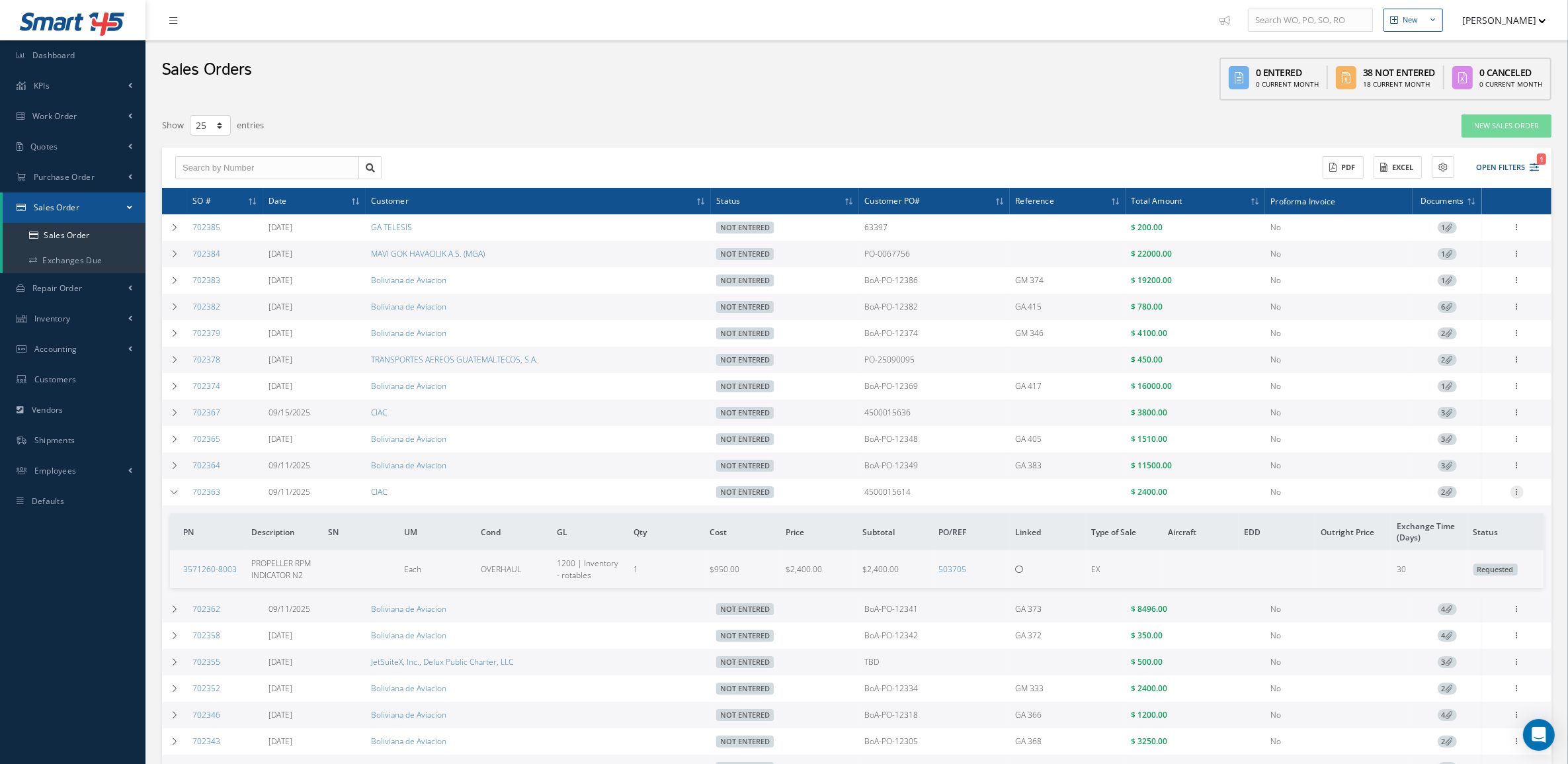
click at [1514, 495] on icon at bounding box center [1517, 491] width 13 height 11
click at [1465, 524] on link "Edit" at bounding box center [1456, 518] width 105 height 17
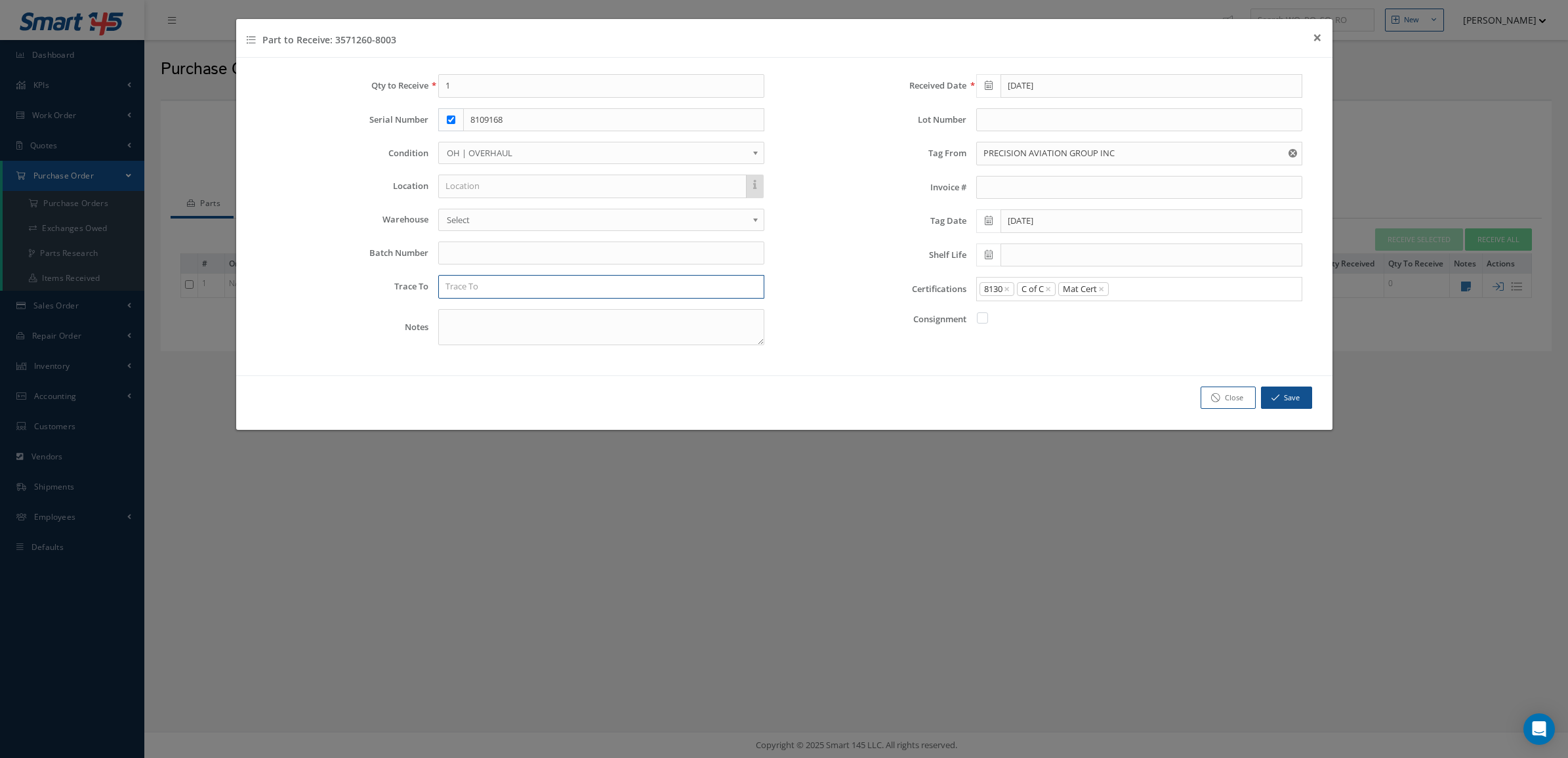
click at [553, 293] on input "text" at bounding box center [601, 286] width 326 height 24
type input "AVOCET"
click at [541, 317] on div "AVOCET" at bounding box center [601, 310] width 312 height 13
click at [1271, 399] on icon "button" at bounding box center [1275, 398] width 8 height 9
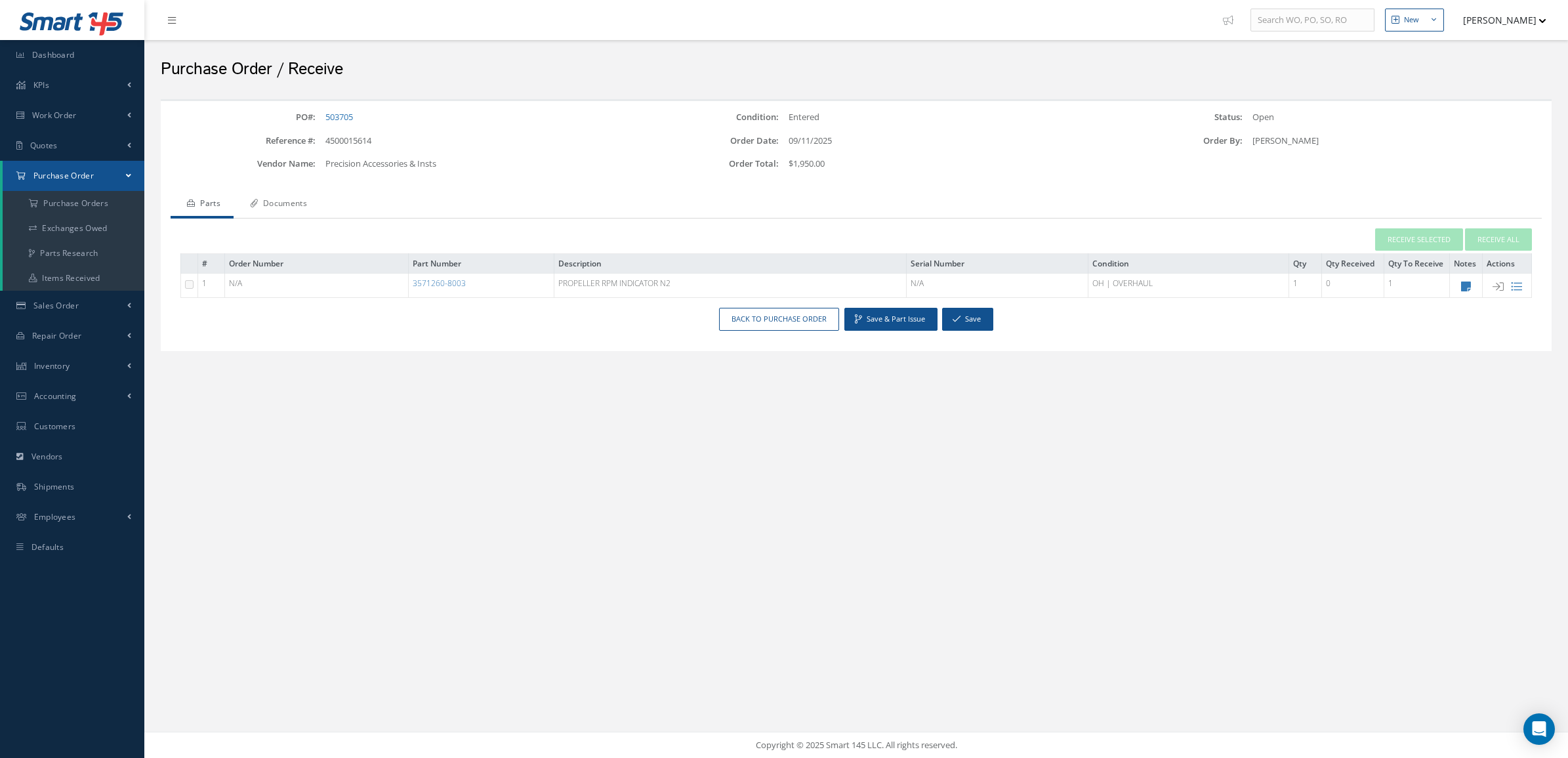
click at [307, 199] on link "Documents" at bounding box center [277, 205] width 87 height 27
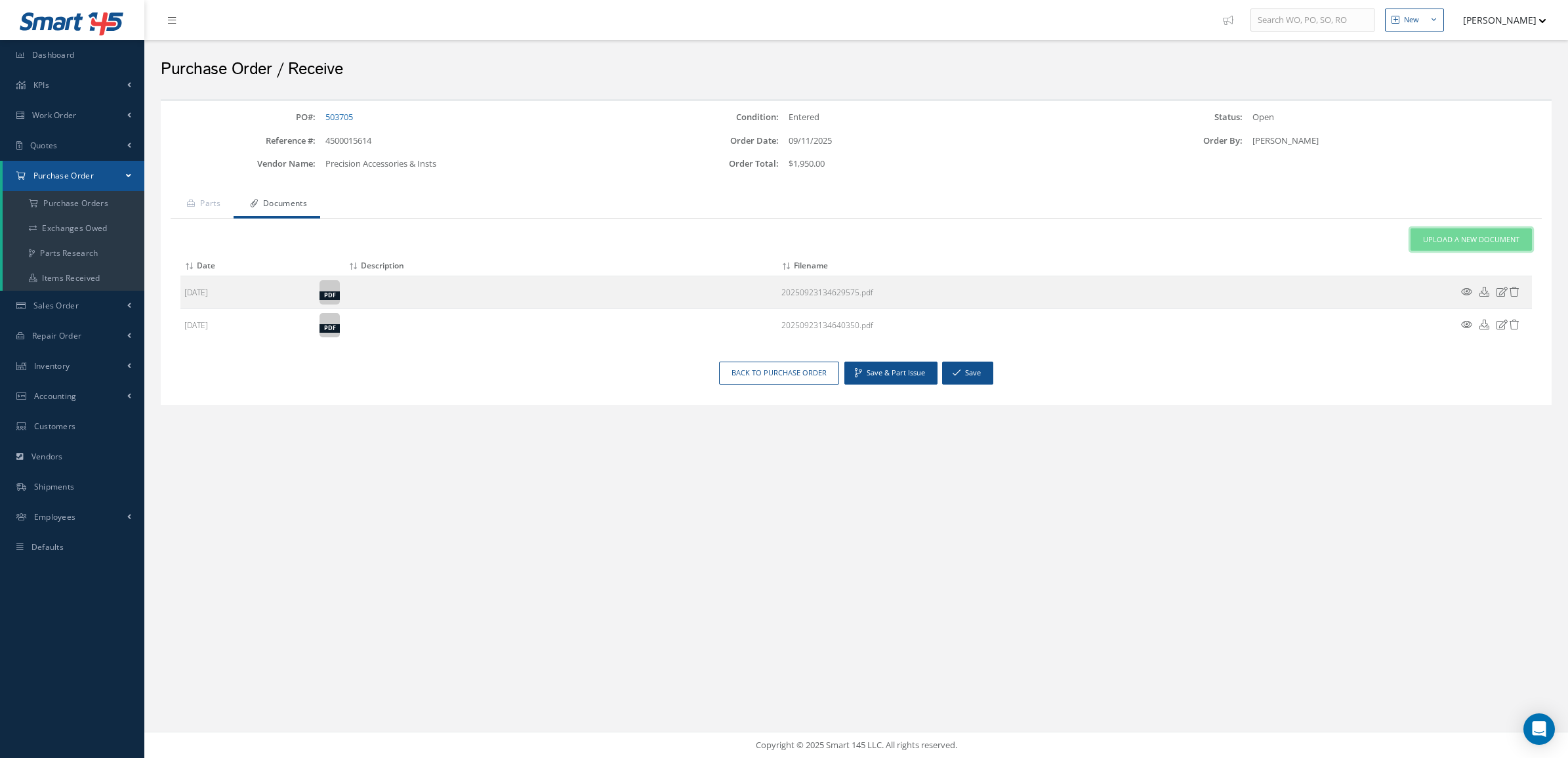
click at [1448, 231] on link "Upload a New Document" at bounding box center [1472, 240] width 121 height 23
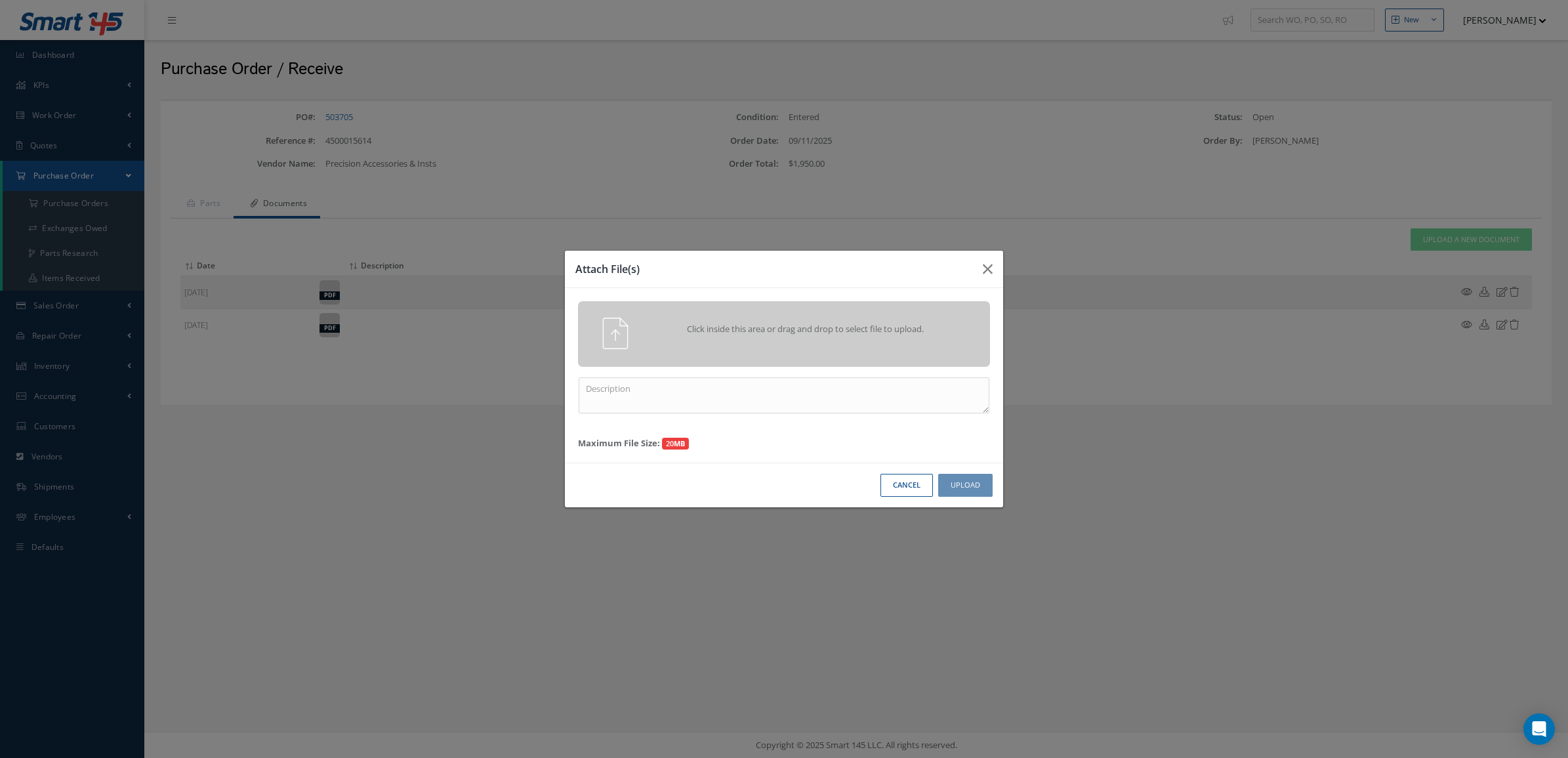
click at [849, 336] on div "Click inside this area or drag and drop to select file to upload." at bounding box center [802, 330] width 324 height 27
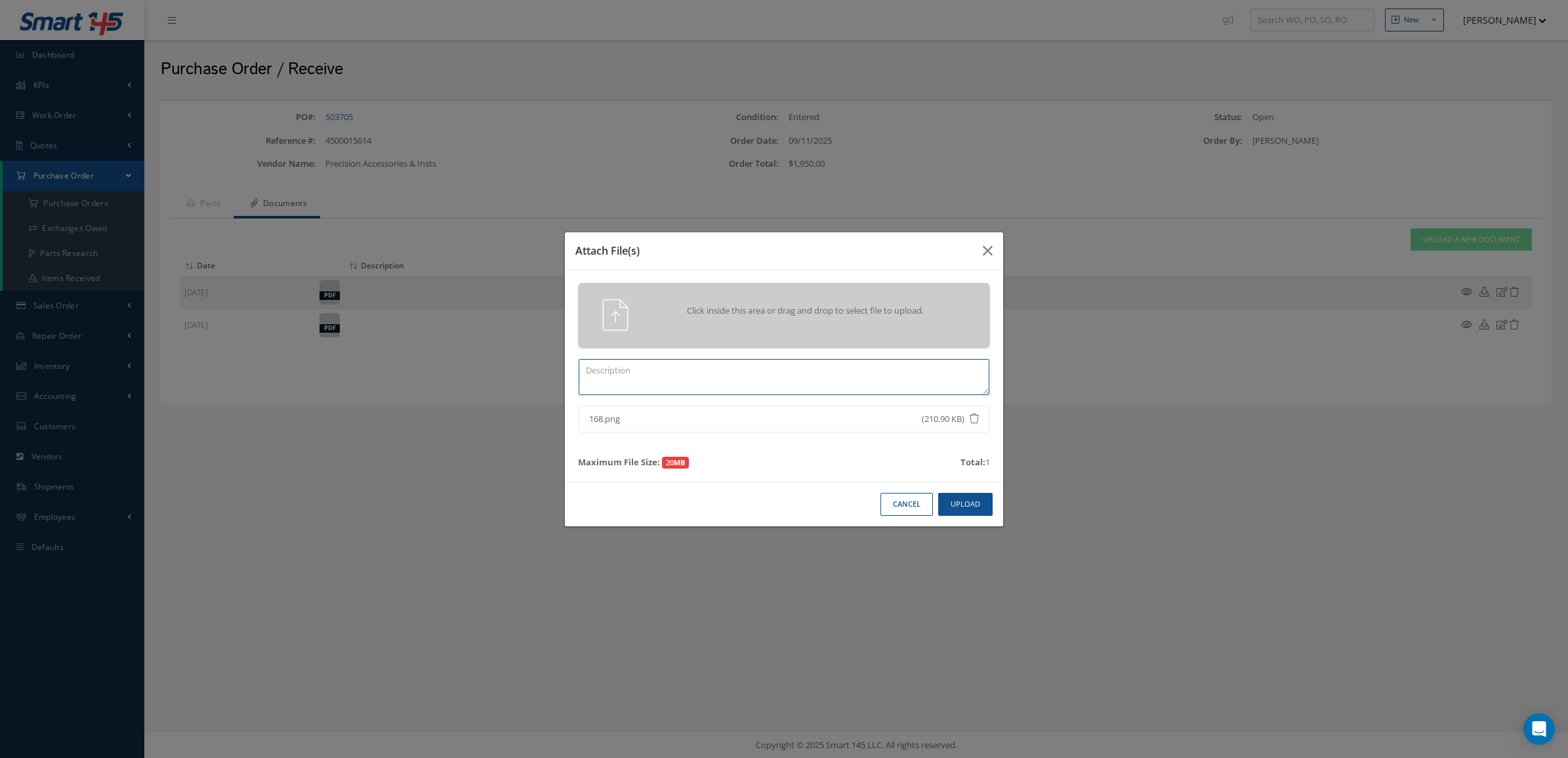
click at [675, 377] on textarea at bounding box center [783, 377] width 411 height 36
type textarea "TRRACE"
click at [971, 493] on button "Upload" at bounding box center [965, 504] width 55 height 23
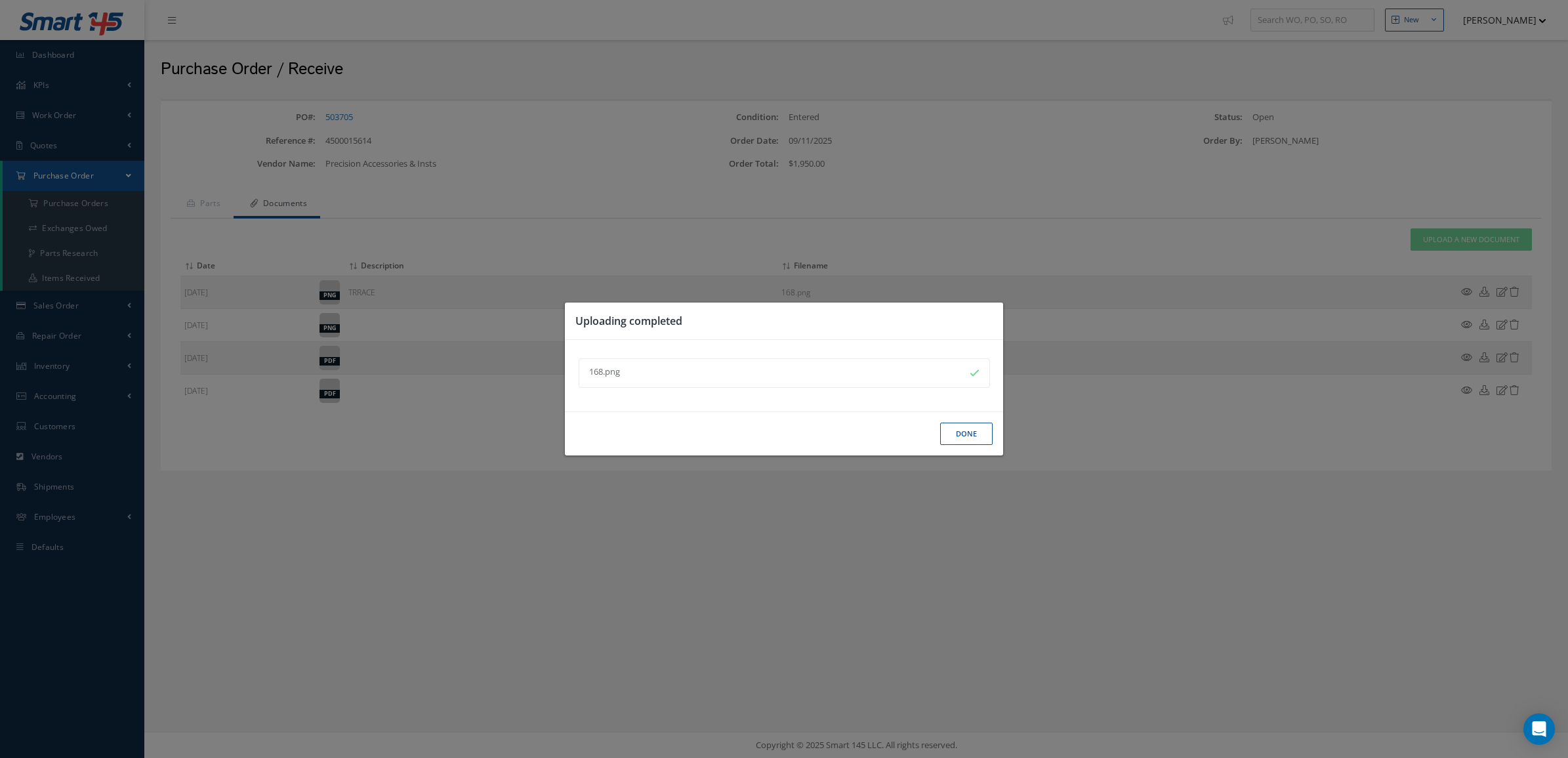
click at [962, 431] on button "Done" at bounding box center [966, 434] width 52 height 23
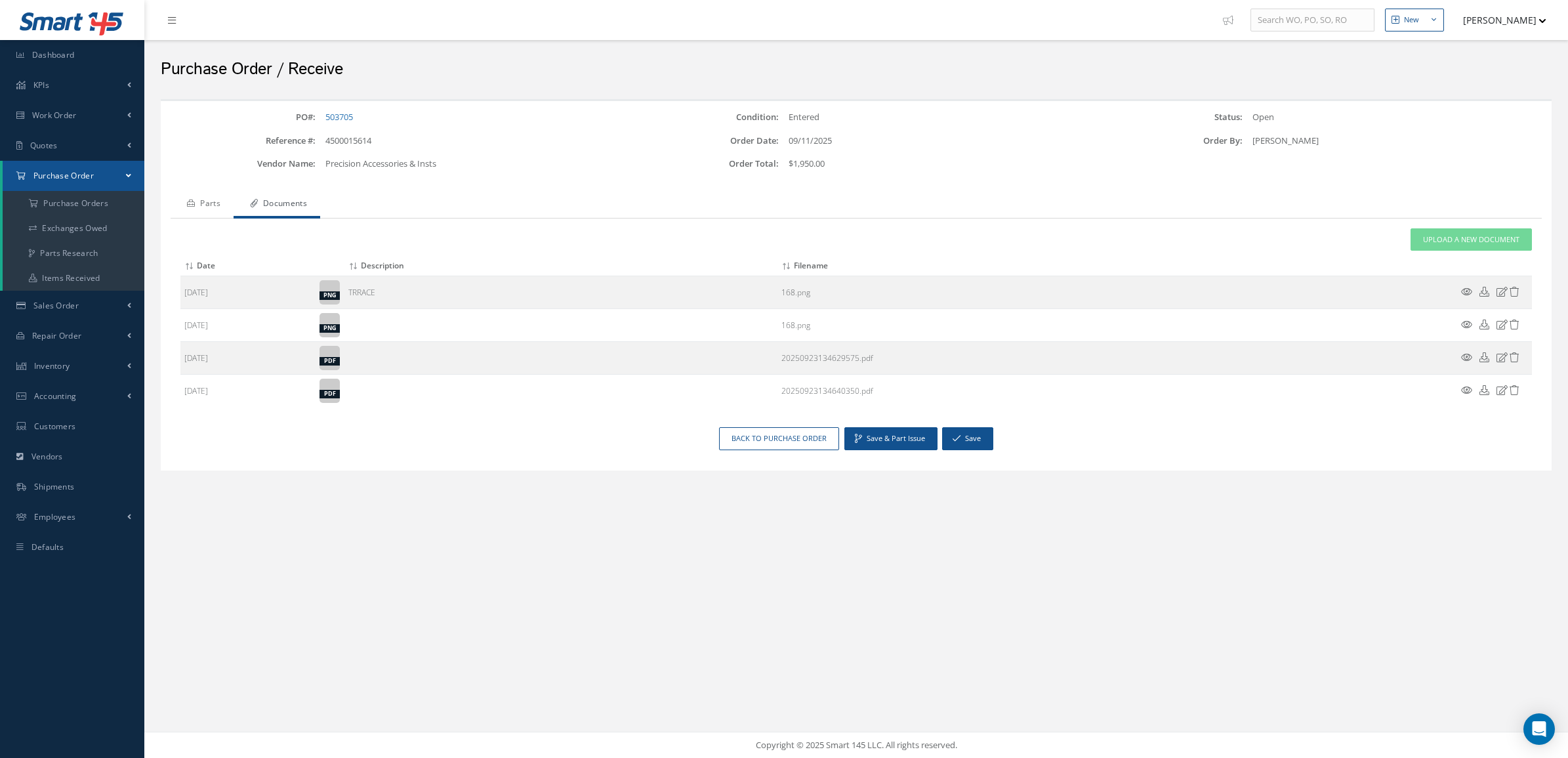
click at [218, 204] on link "Parts" at bounding box center [202, 205] width 63 height 27
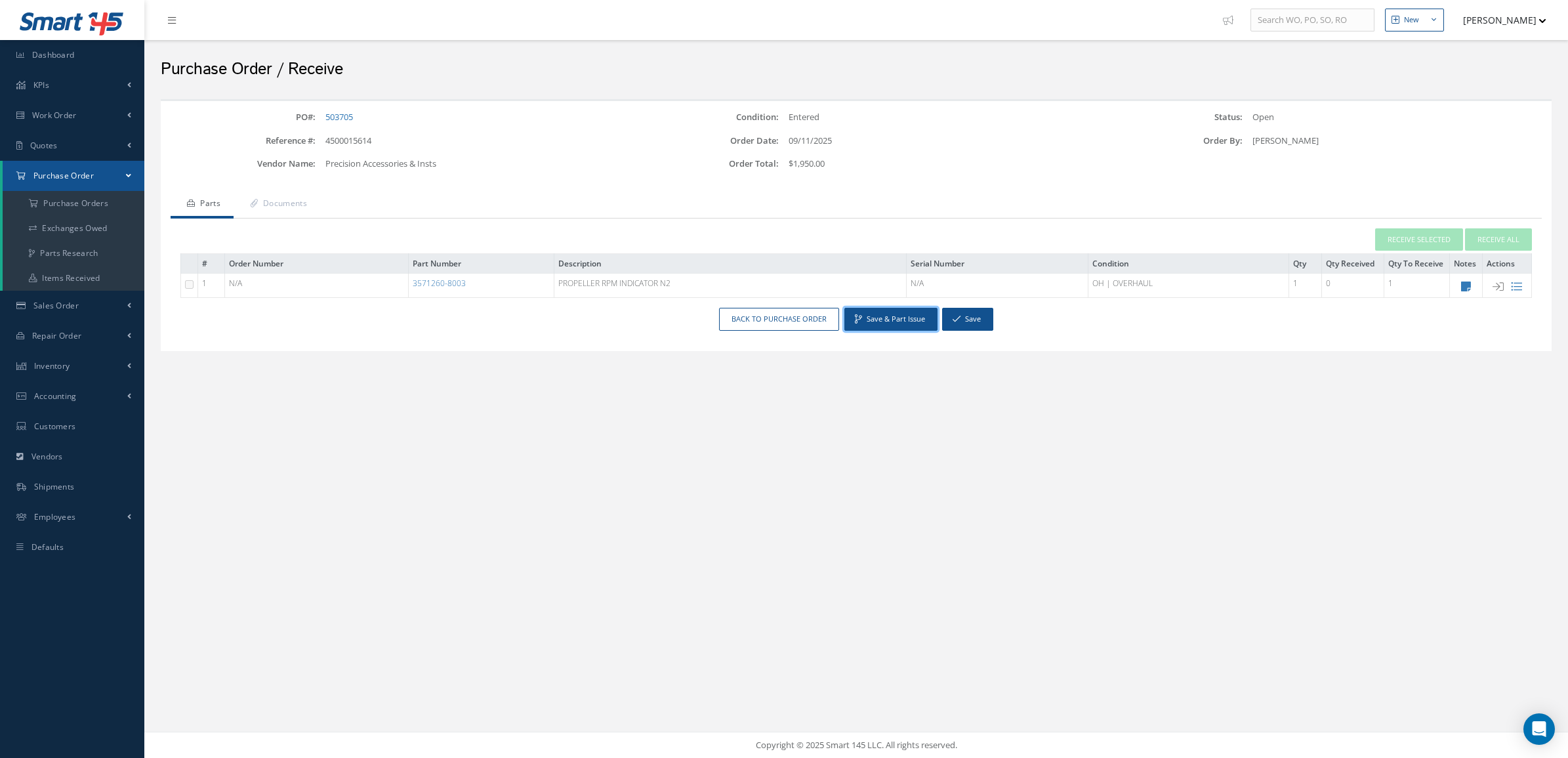
click at [876, 320] on button "Save & Part Issue" at bounding box center [891, 319] width 93 height 23
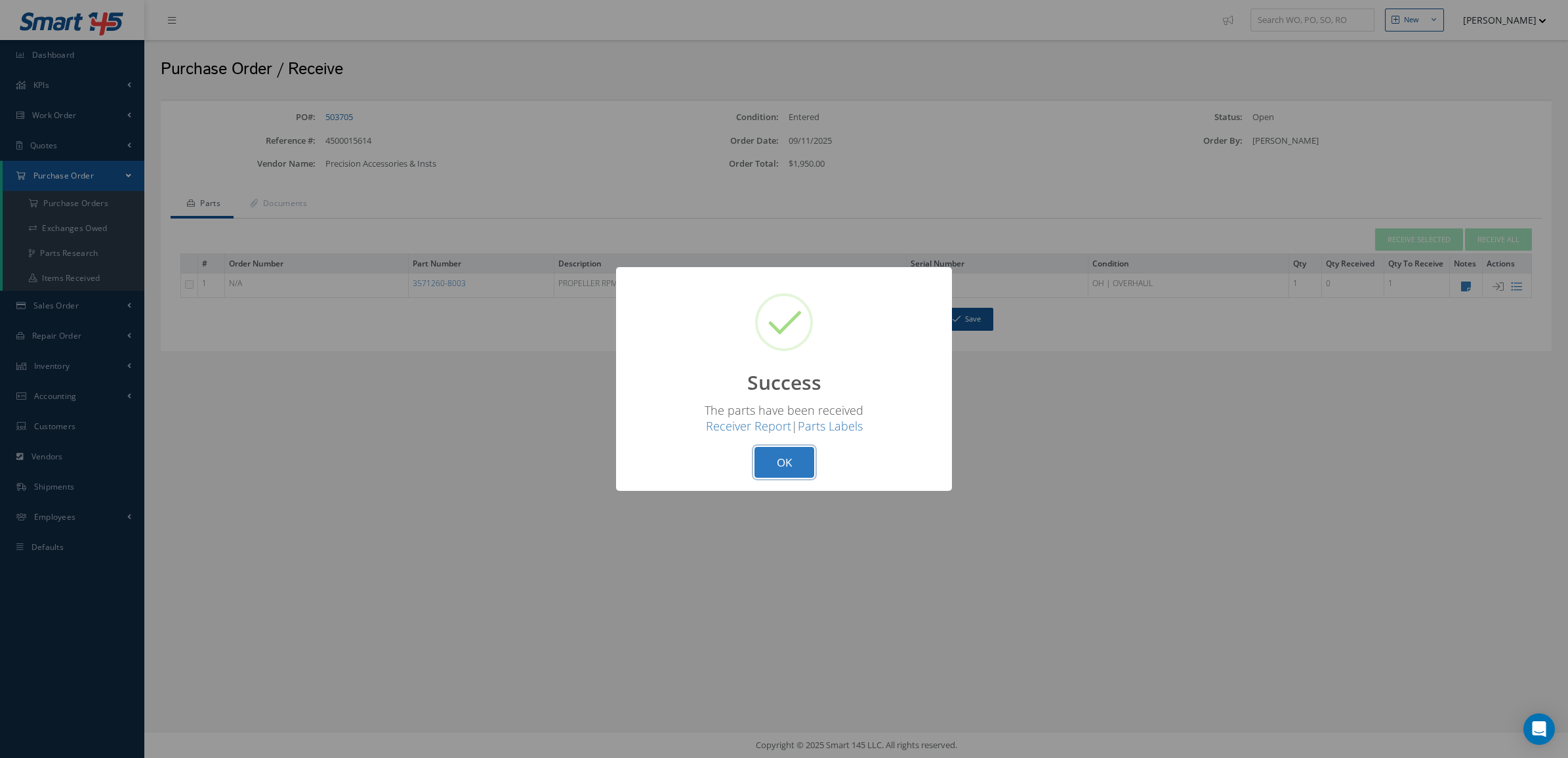
click at [794, 451] on button "OK" at bounding box center [784, 462] width 60 height 31
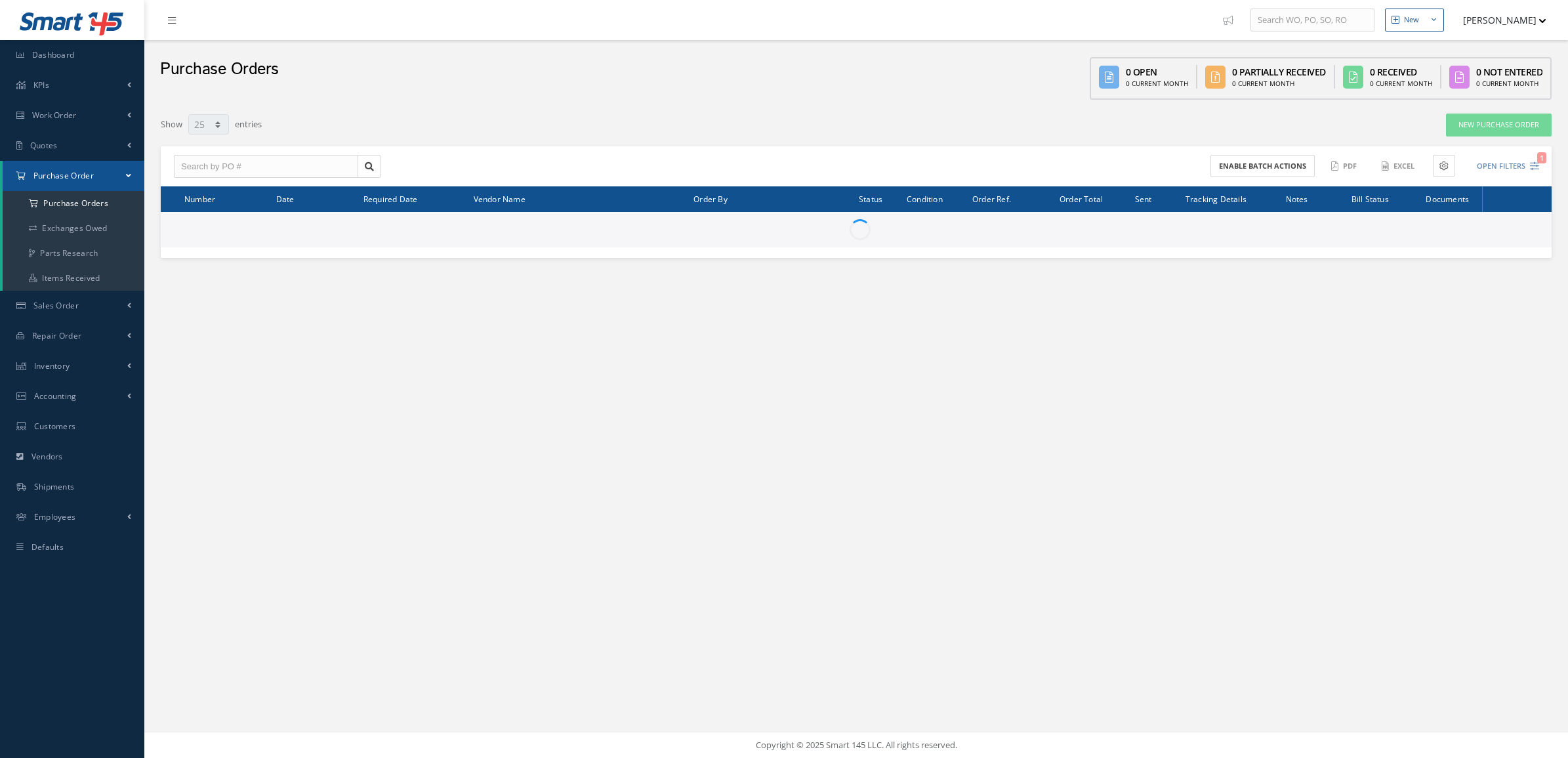
select select "25"
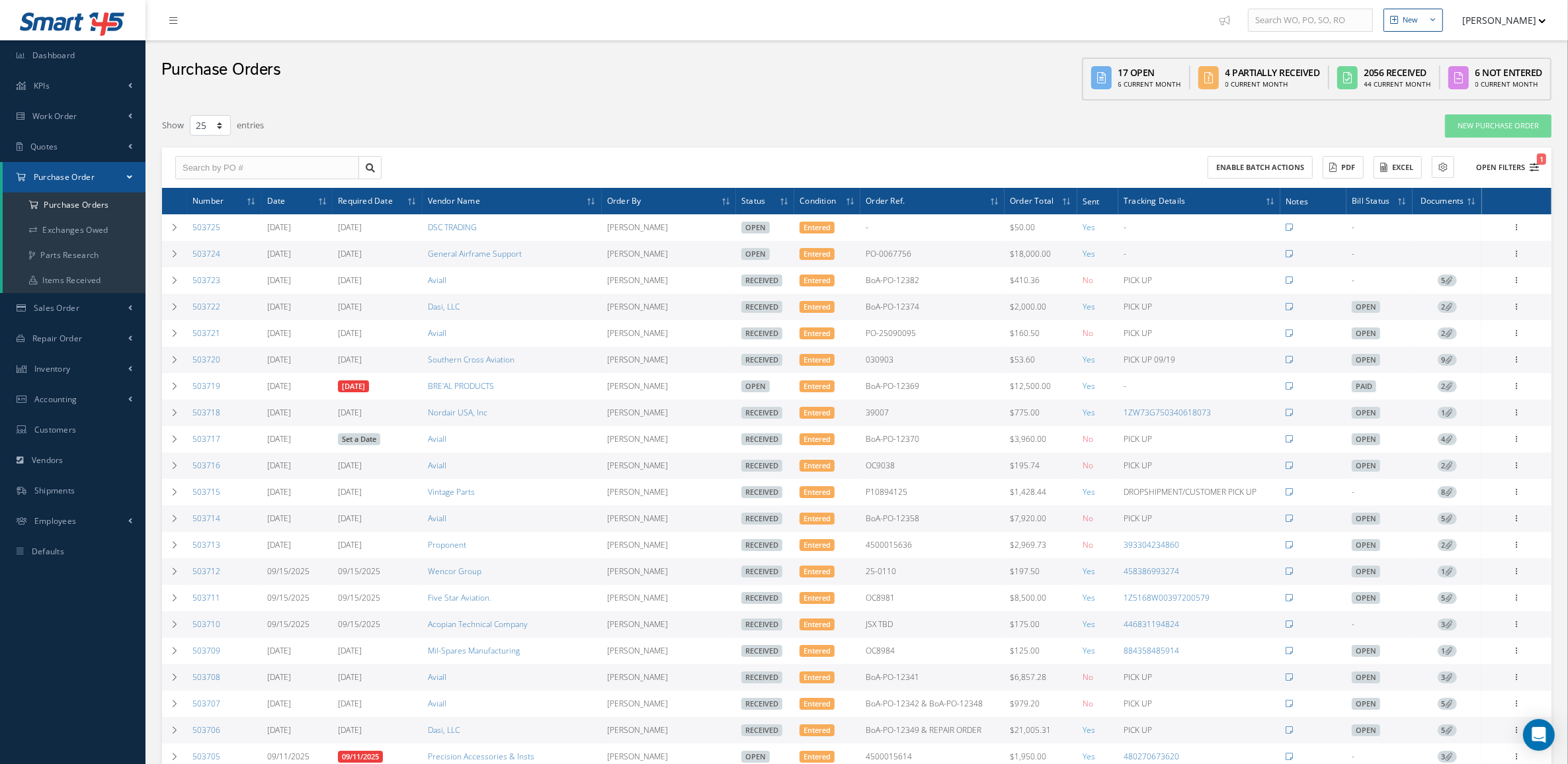
click at [1501, 166] on button "Open Filters 1" at bounding box center [1501, 167] width 75 height 22
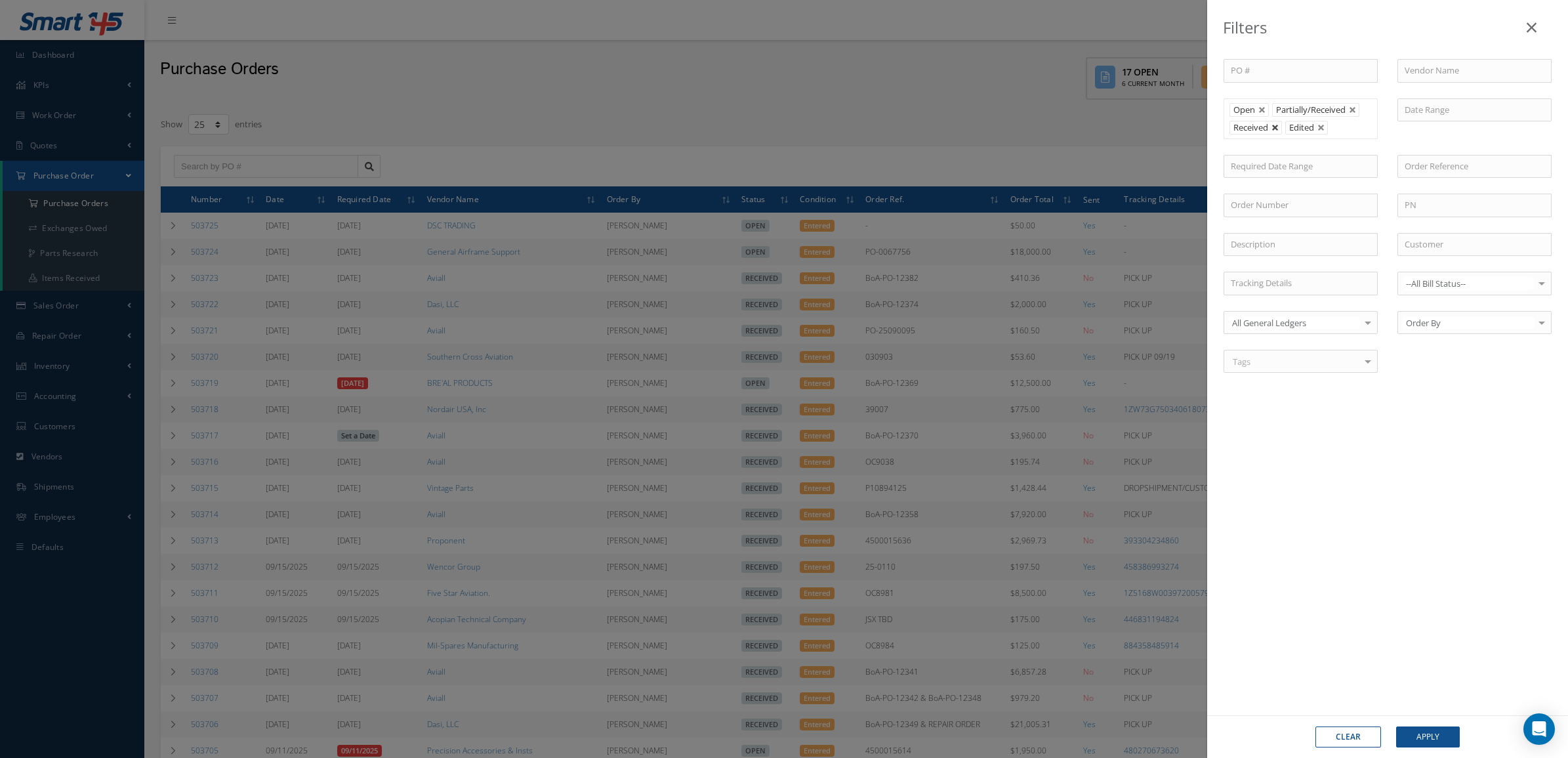
click at [1275, 125] on link at bounding box center [1275, 127] width 8 height 8
click at [1411, 728] on button "Apply" at bounding box center [1428, 737] width 64 height 21
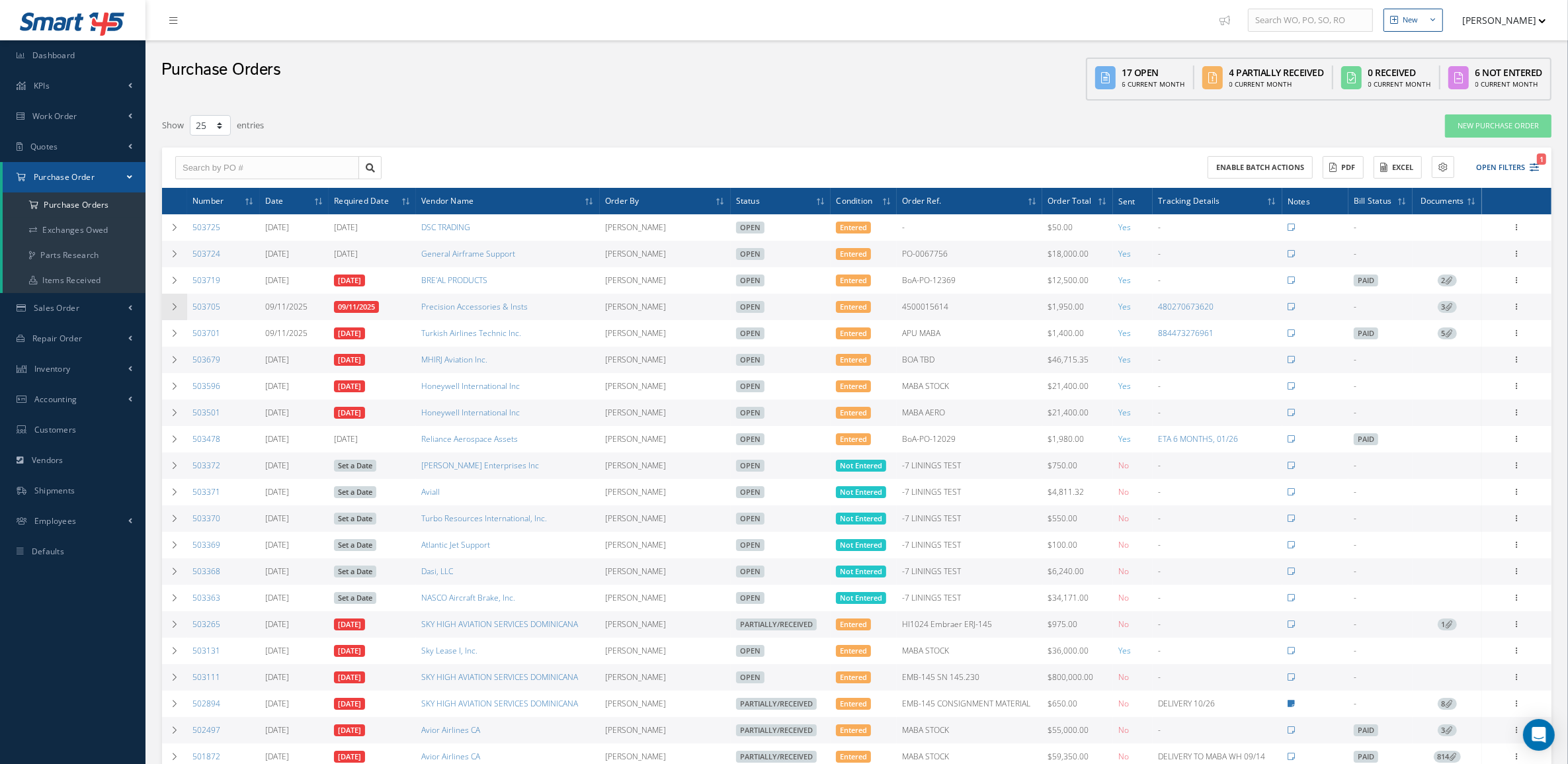
click at [178, 304] on icon at bounding box center [174, 307] width 9 height 8
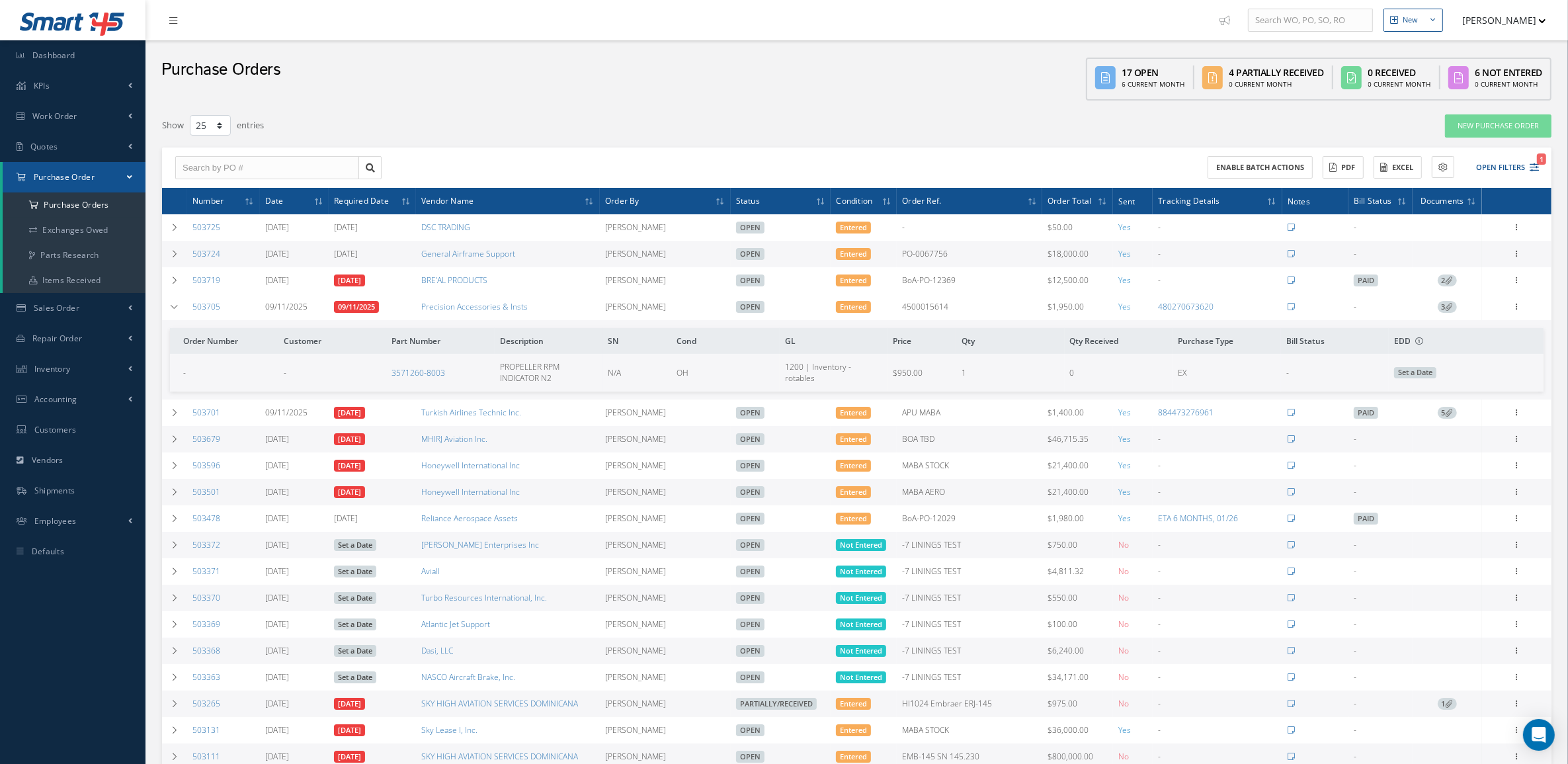
click at [1440, 315] on td "3" at bounding box center [1447, 307] width 70 height 27
click at [1446, 306] on icon at bounding box center [1449, 307] width 8 height 8
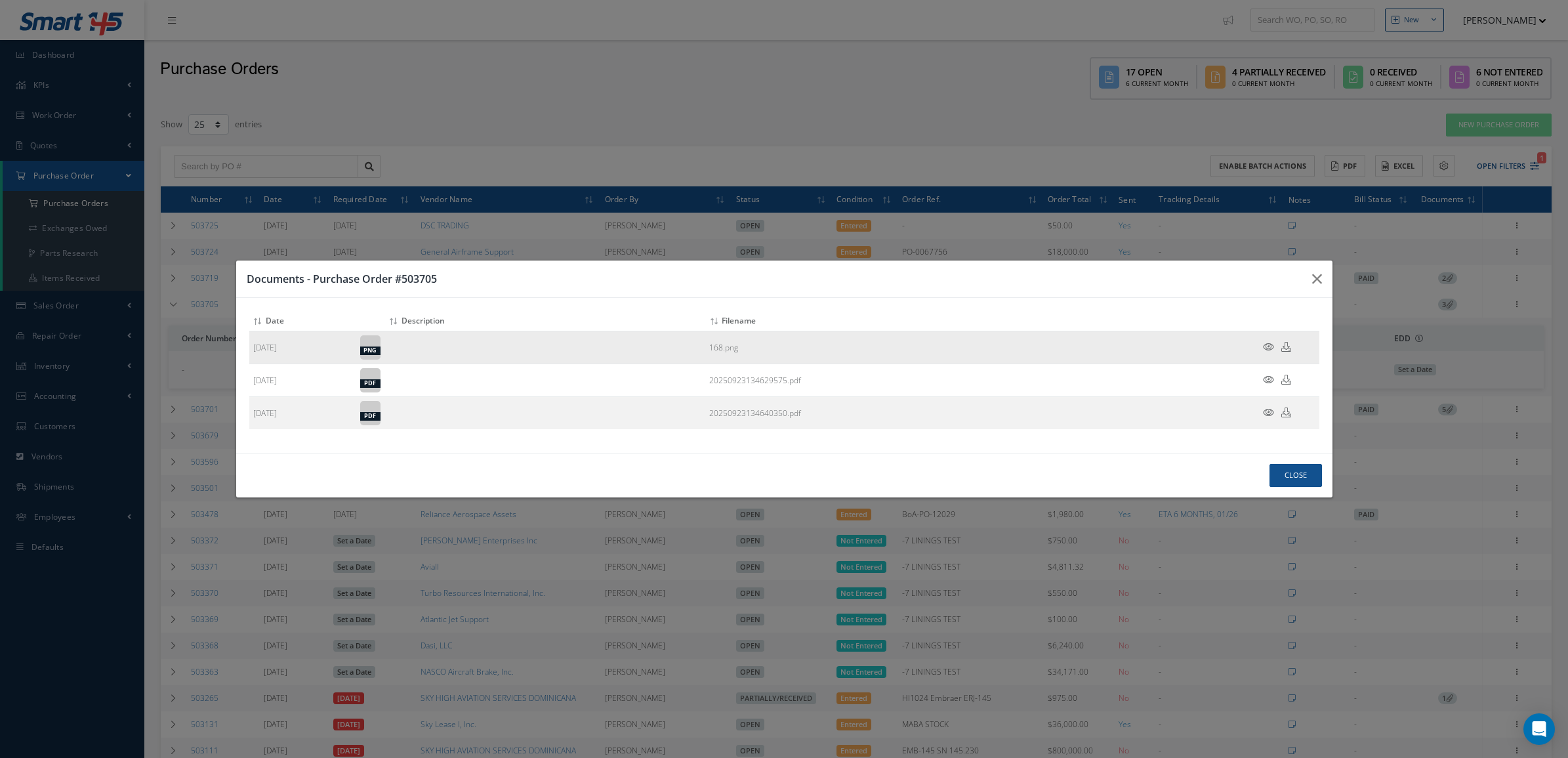
click at [1267, 346] on icon at bounding box center [1268, 346] width 11 height 10
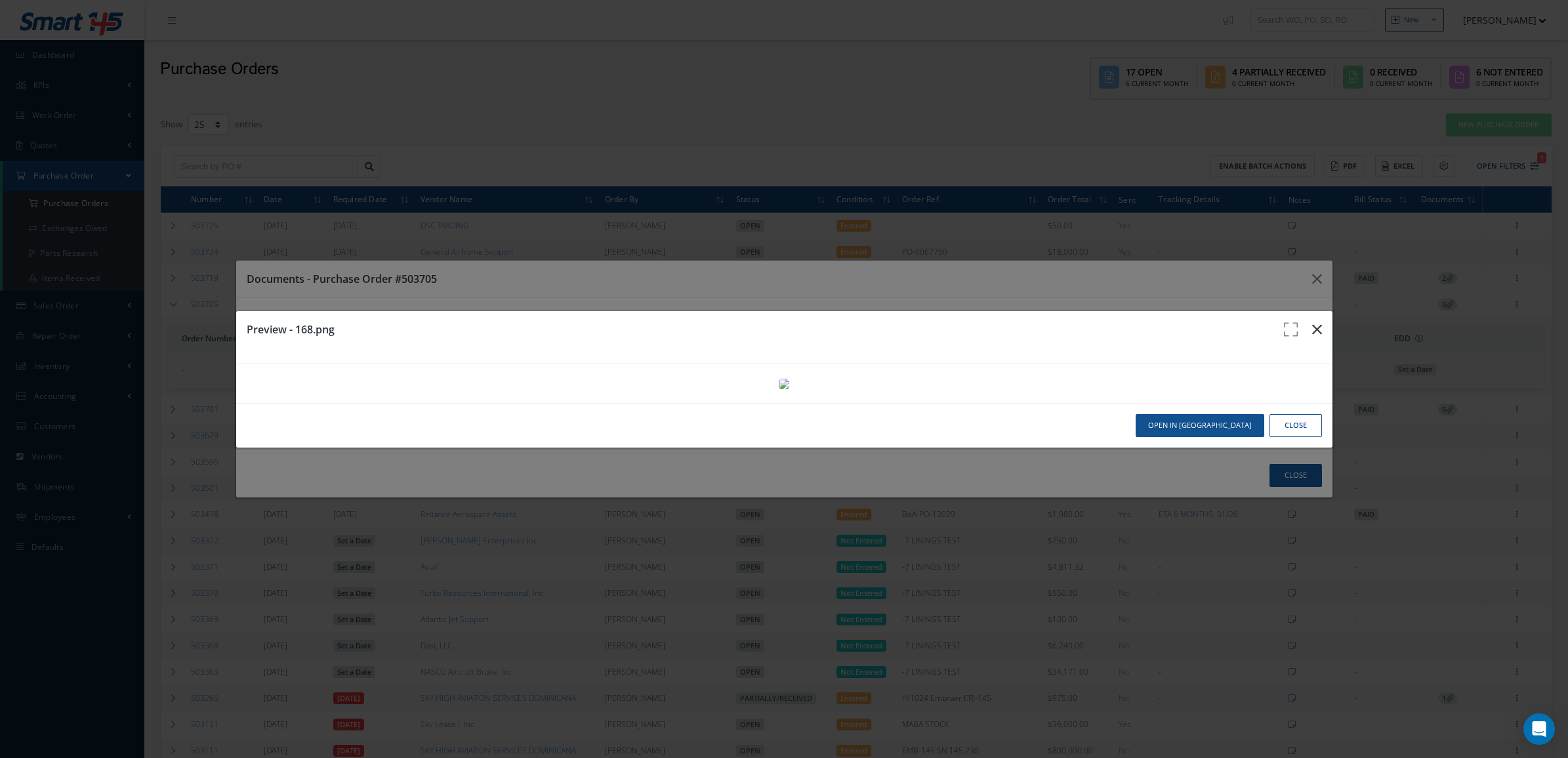
click at [1312, 322] on icon "button" at bounding box center [1317, 329] width 10 height 16
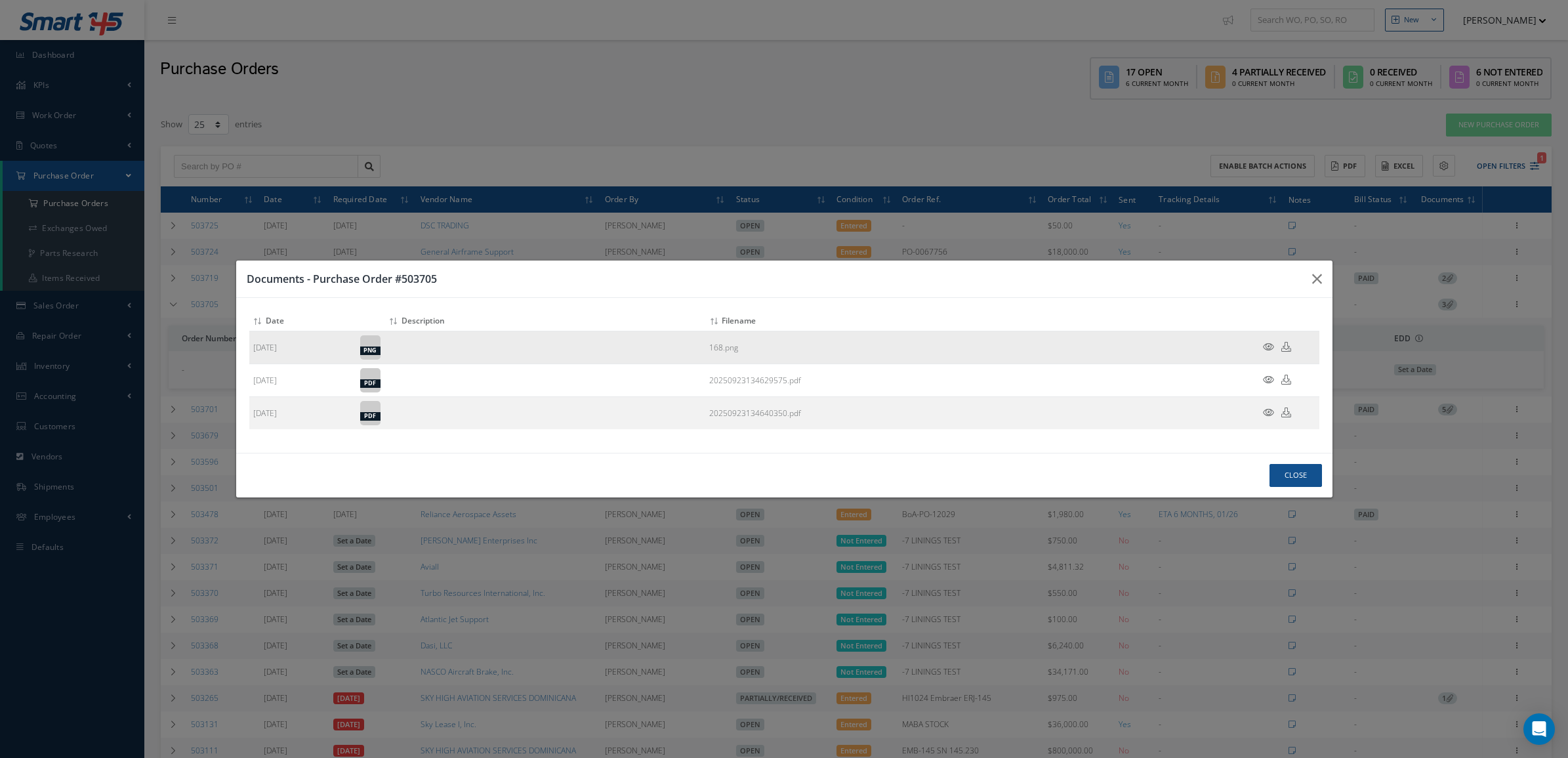
click at [1285, 340] on td at bounding box center [1280, 348] width 79 height 33
click at [1284, 343] on icon at bounding box center [1286, 346] width 10 height 10
click at [1292, 477] on button "Close" at bounding box center [1296, 475] width 52 height 23
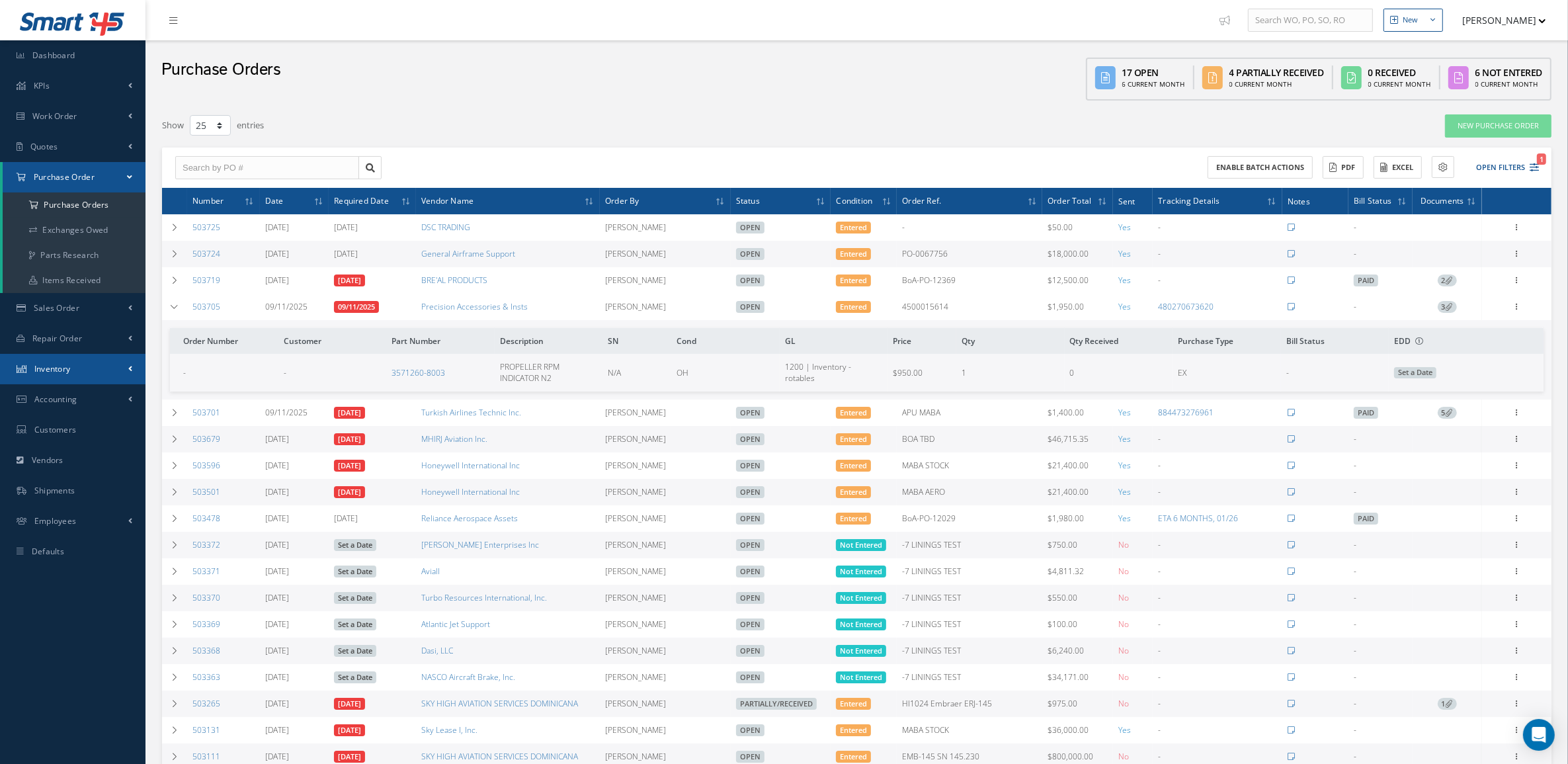
click at [87, 371] on link "Inventory" at bounding box center [73, 369] width 145 height 31
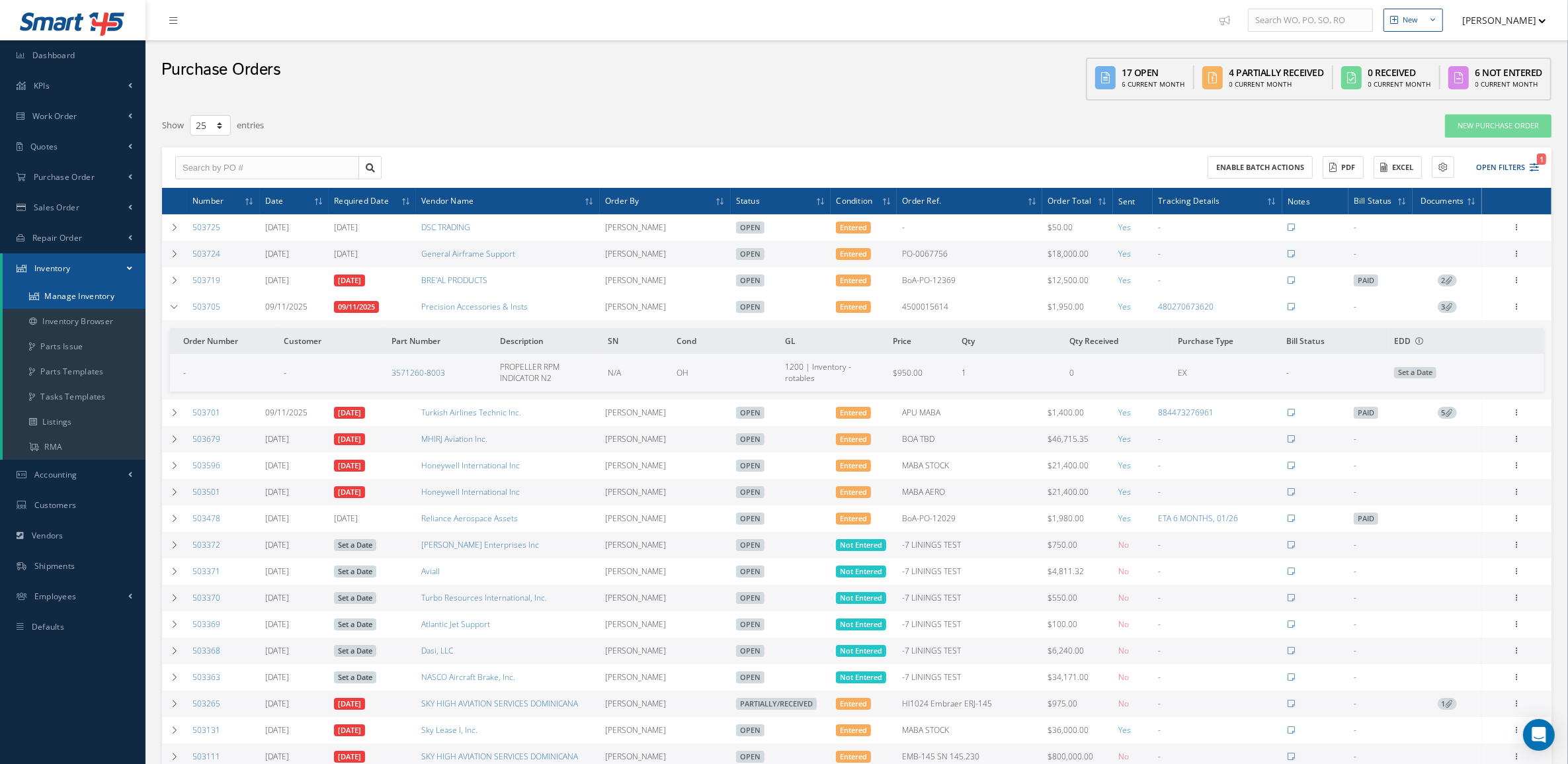
click at [71, 301] on link "Manage Inventory" at bounding box center [73, 296] width 143 height 25
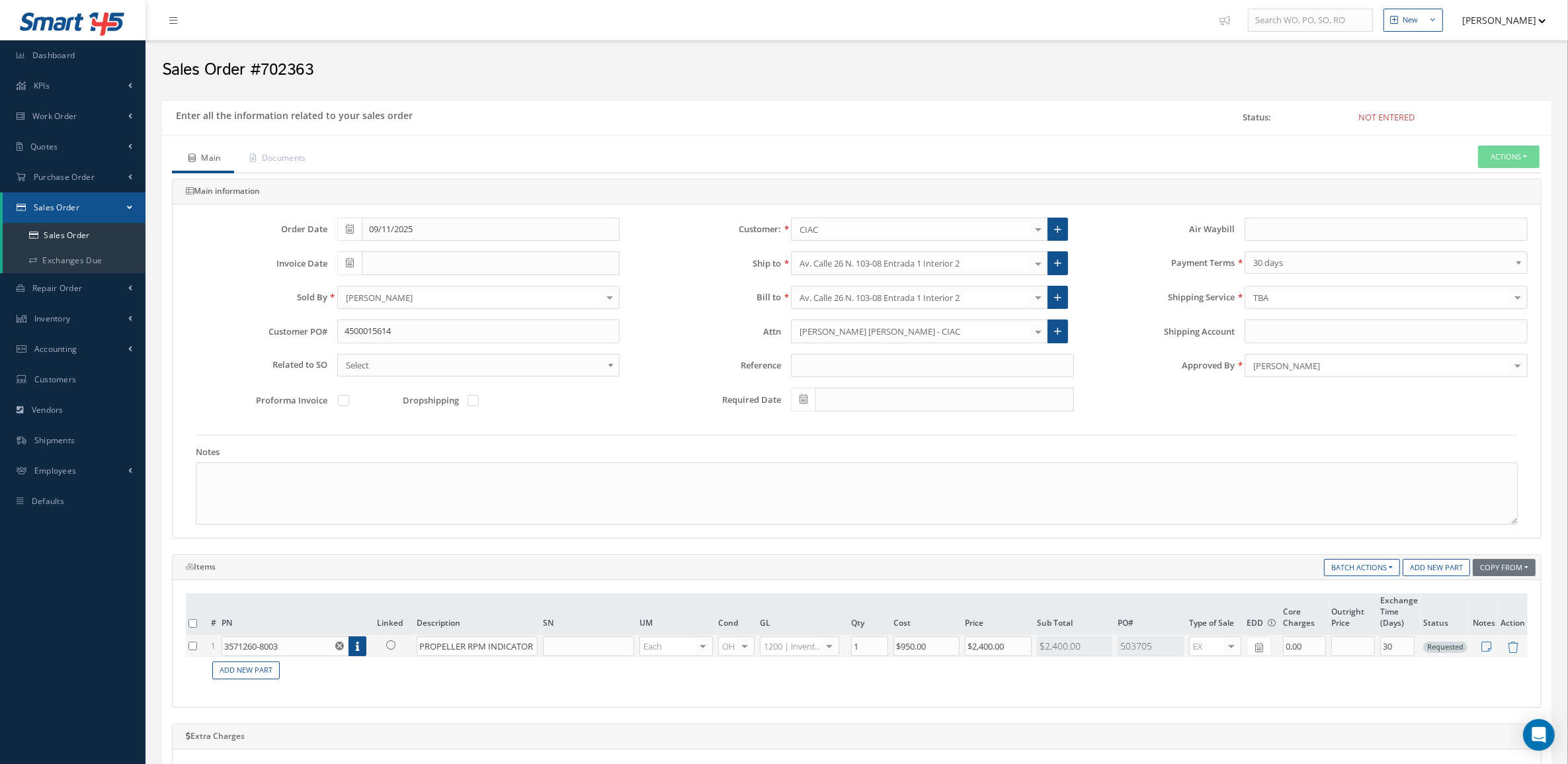
click at [388, 645] on icon at bounding box center [391, 645] width 9 height 9
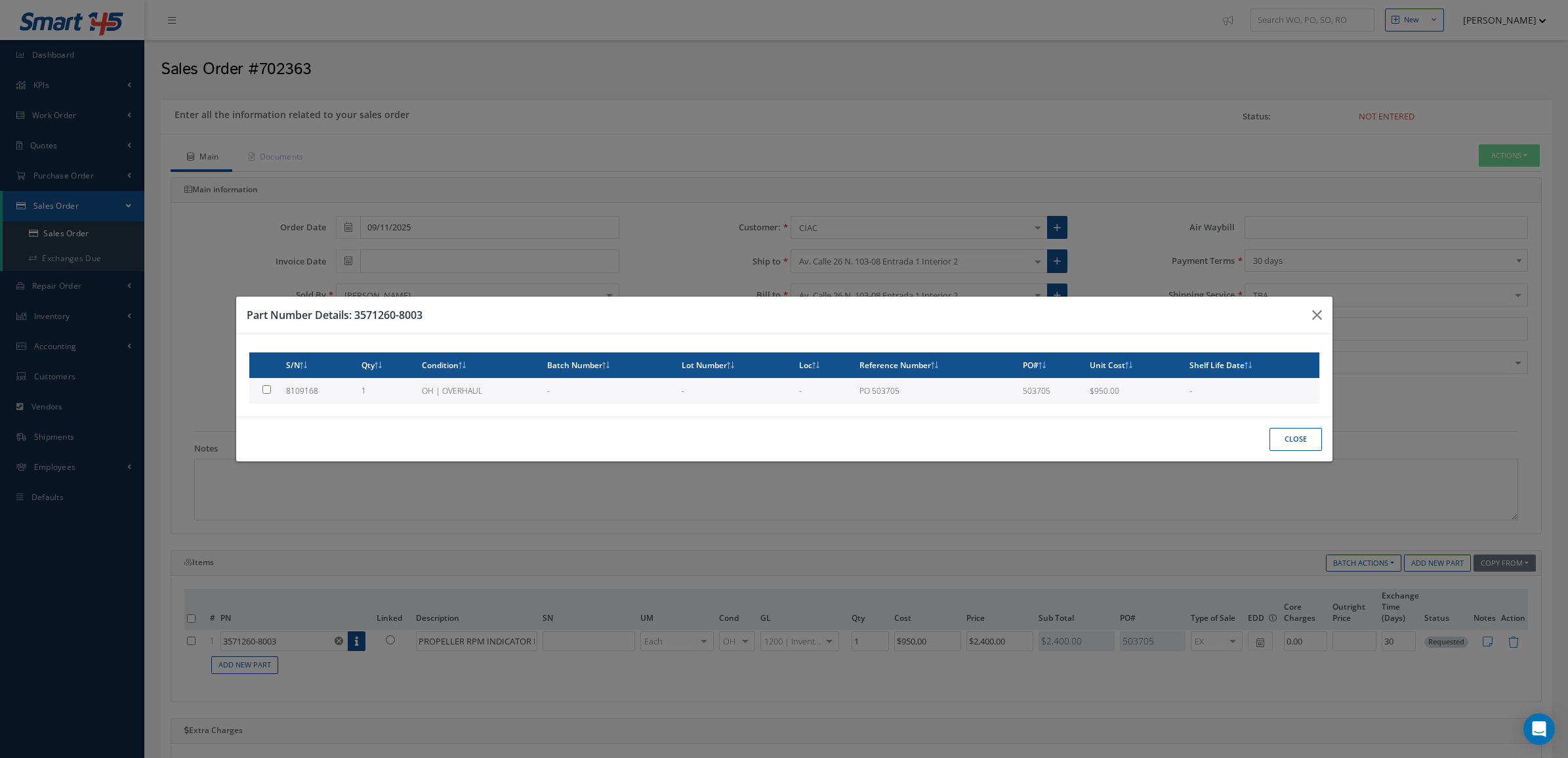
click at [330, 398] on td "8109168" at bounding box center [318, 391] width 75 height 26
type input "8109168"
type input "$950"
checkbox input "true"
click at [1313, 438] on button "Close" at bounding box center [1296, 439] width 52 height 23
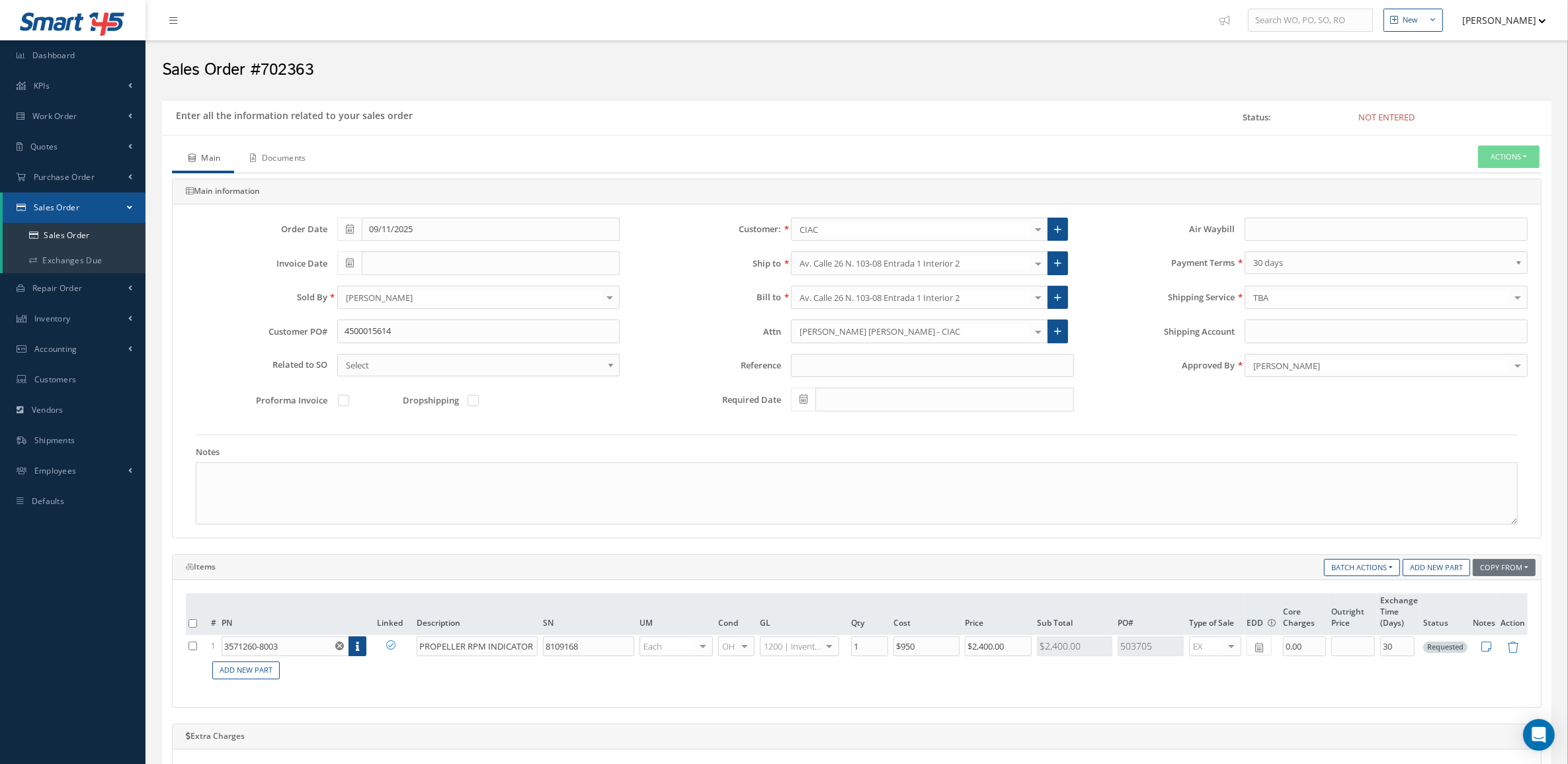
click at [309, 162] on link "Documents" at bounding box center [277, 159] width 86 height 28
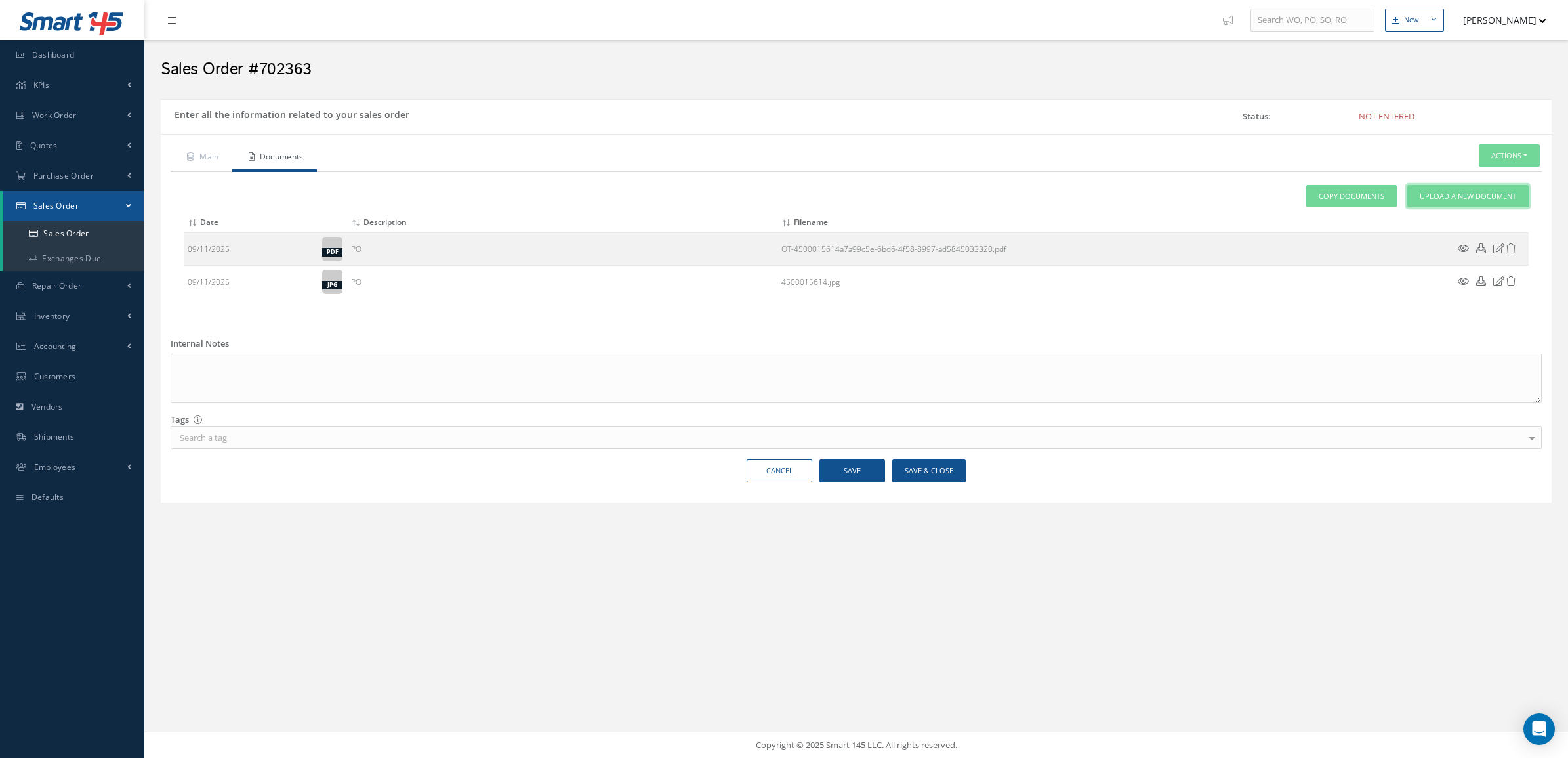
click at [1437, 197] on span "Upload a New Document" at bounding box center [1468, 197] width 96 height 11
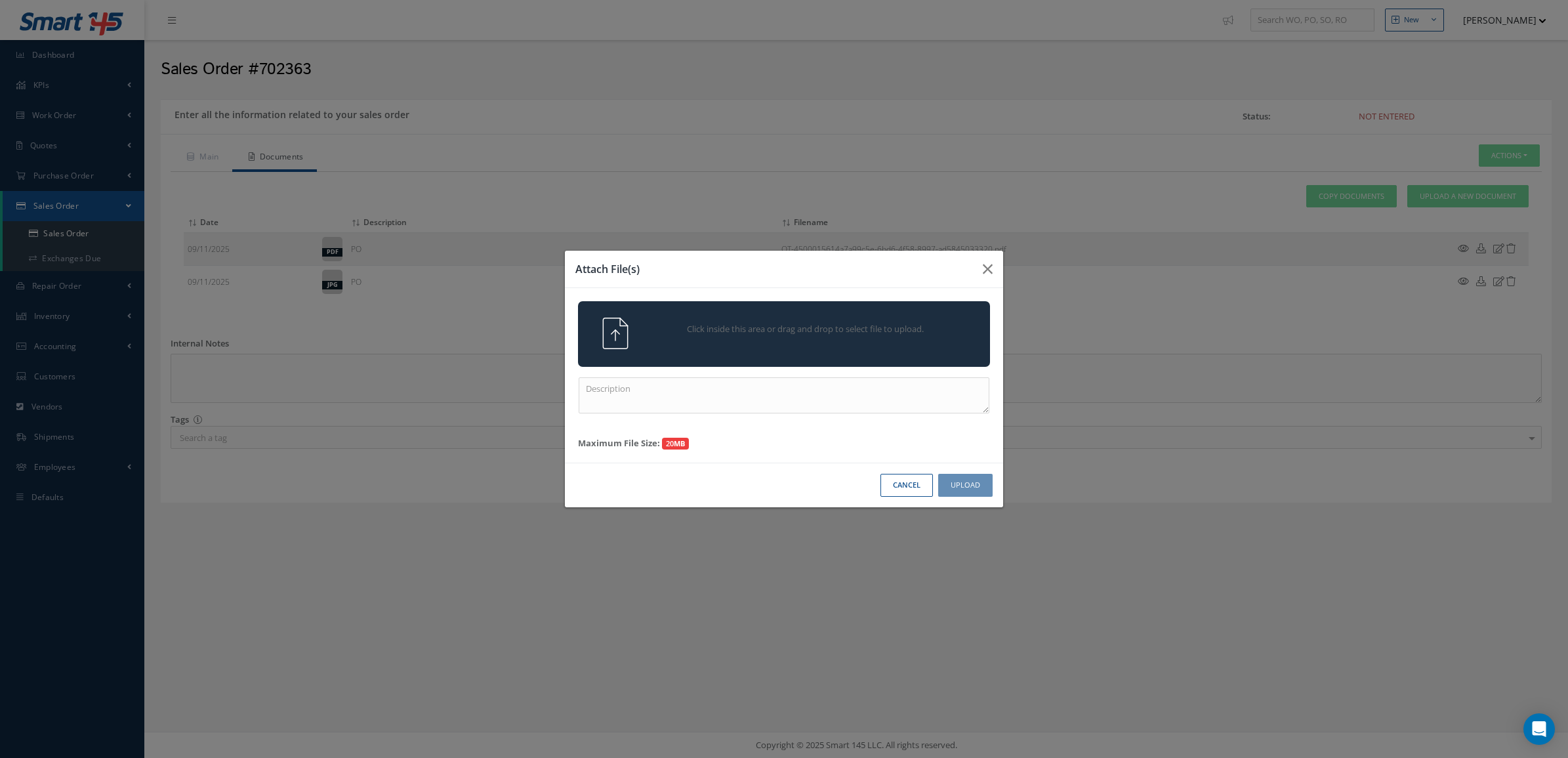
click at [853, 333] on span "Click inside this area or drag and drop to select file to upload." at bounding box center [805, 329] width 298 height 13
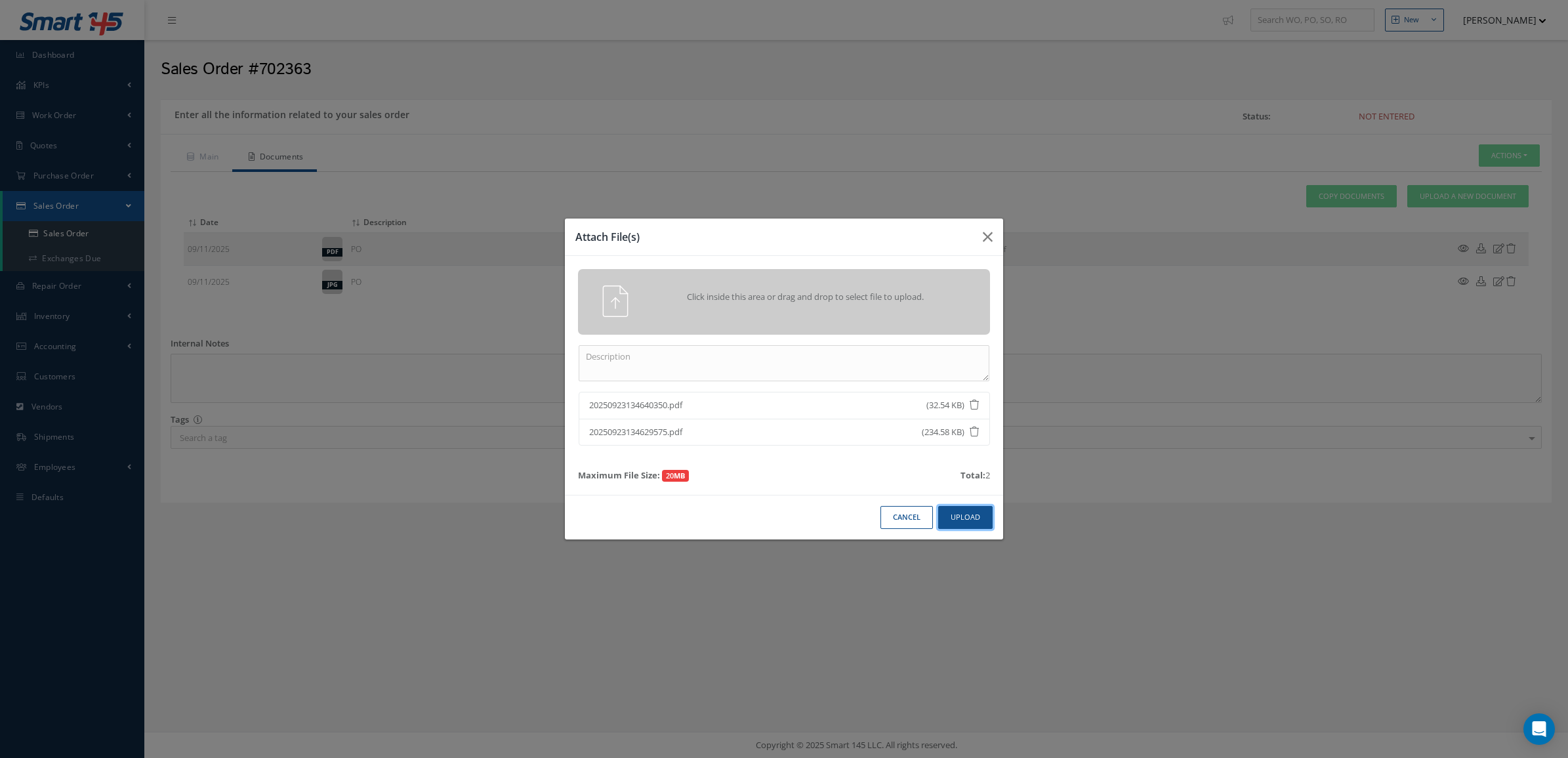
click at [965, 516] on button "Upload" at bounding box center [965, 517] width 55 height 23
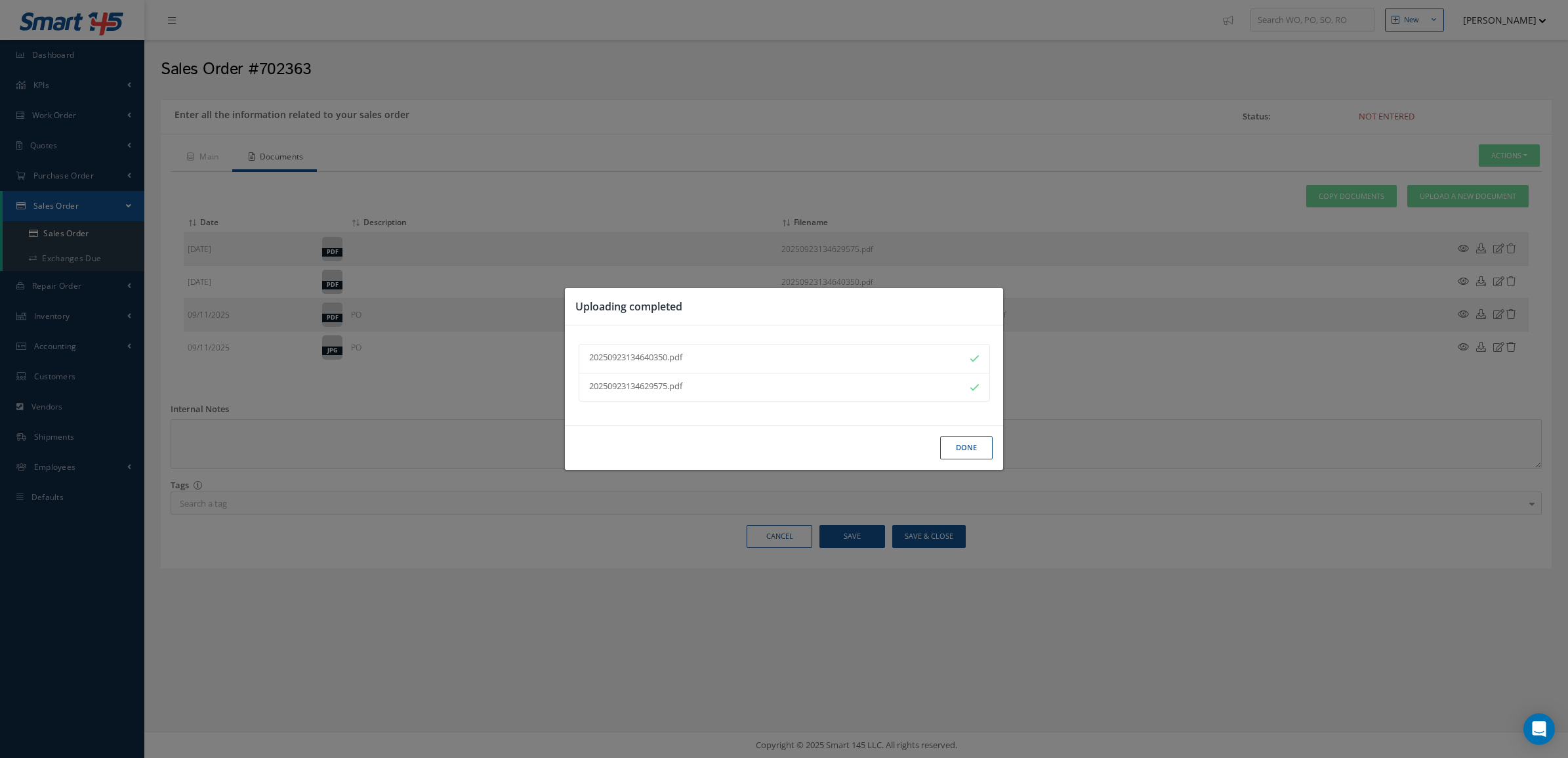
click at [956, 448] on button "Done" at bounding box center [966, 448] width 52 height 23
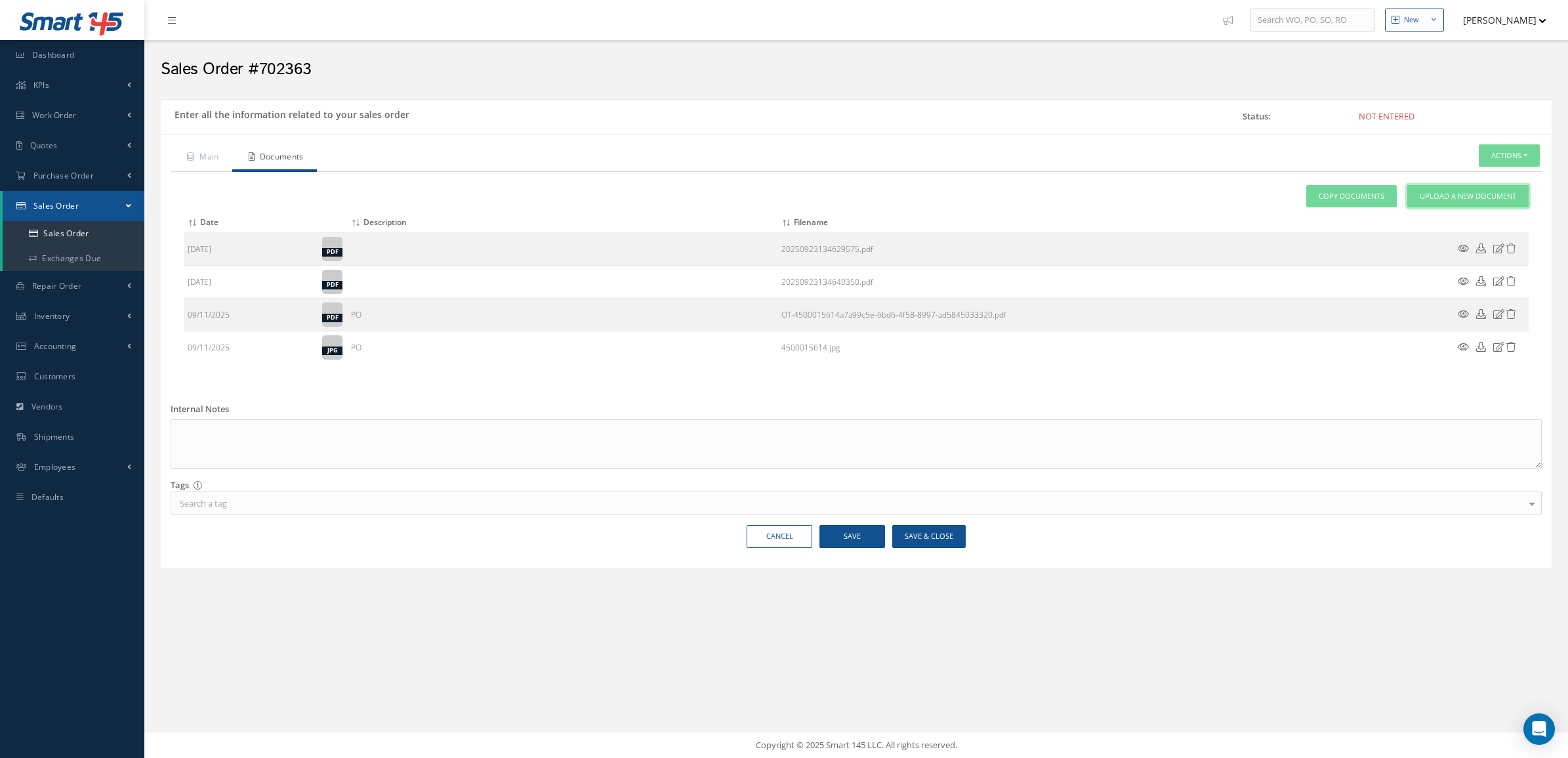
click at [1439, 188] on link "Upload a New Document" at bounding box center [1468, 197] width 121 height 23
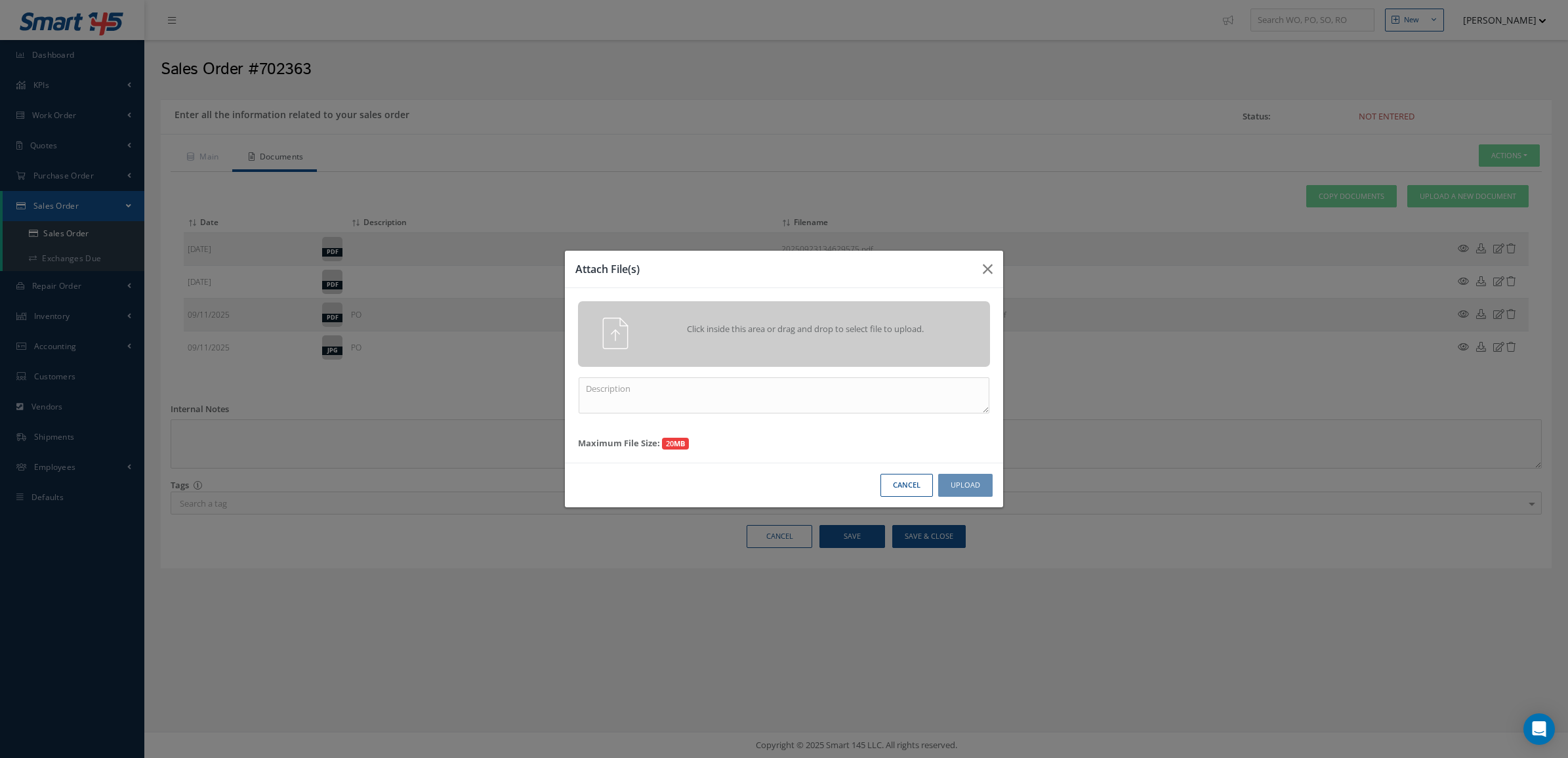
click at [864, 353] on div "Click inside this area or drag and drop to select file to upload." at bounding box center [784, 334] width 412 height 65
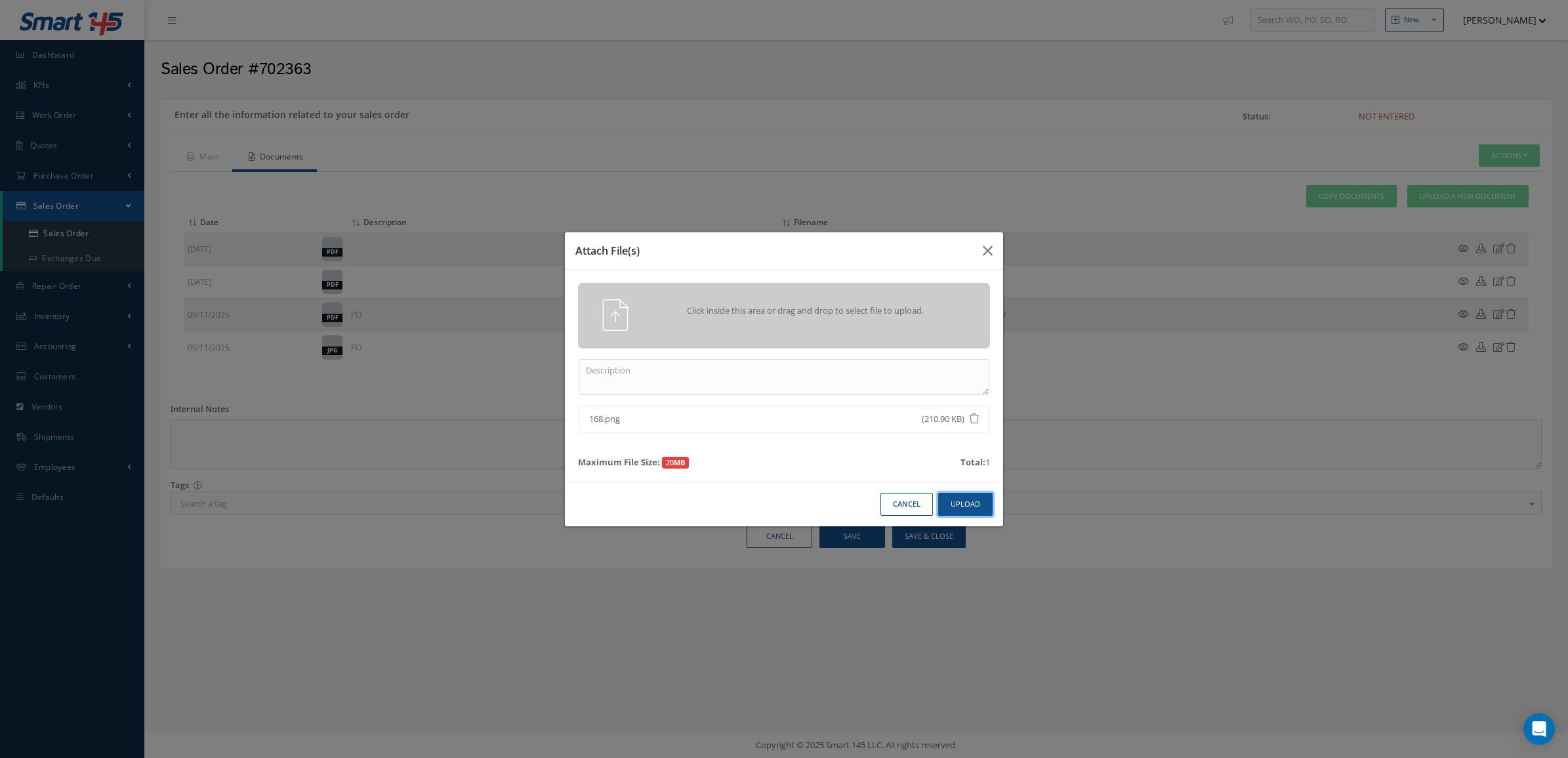
click at [966, 509] on button "Upload" at bounding box center [965, 504] width 55 height 23
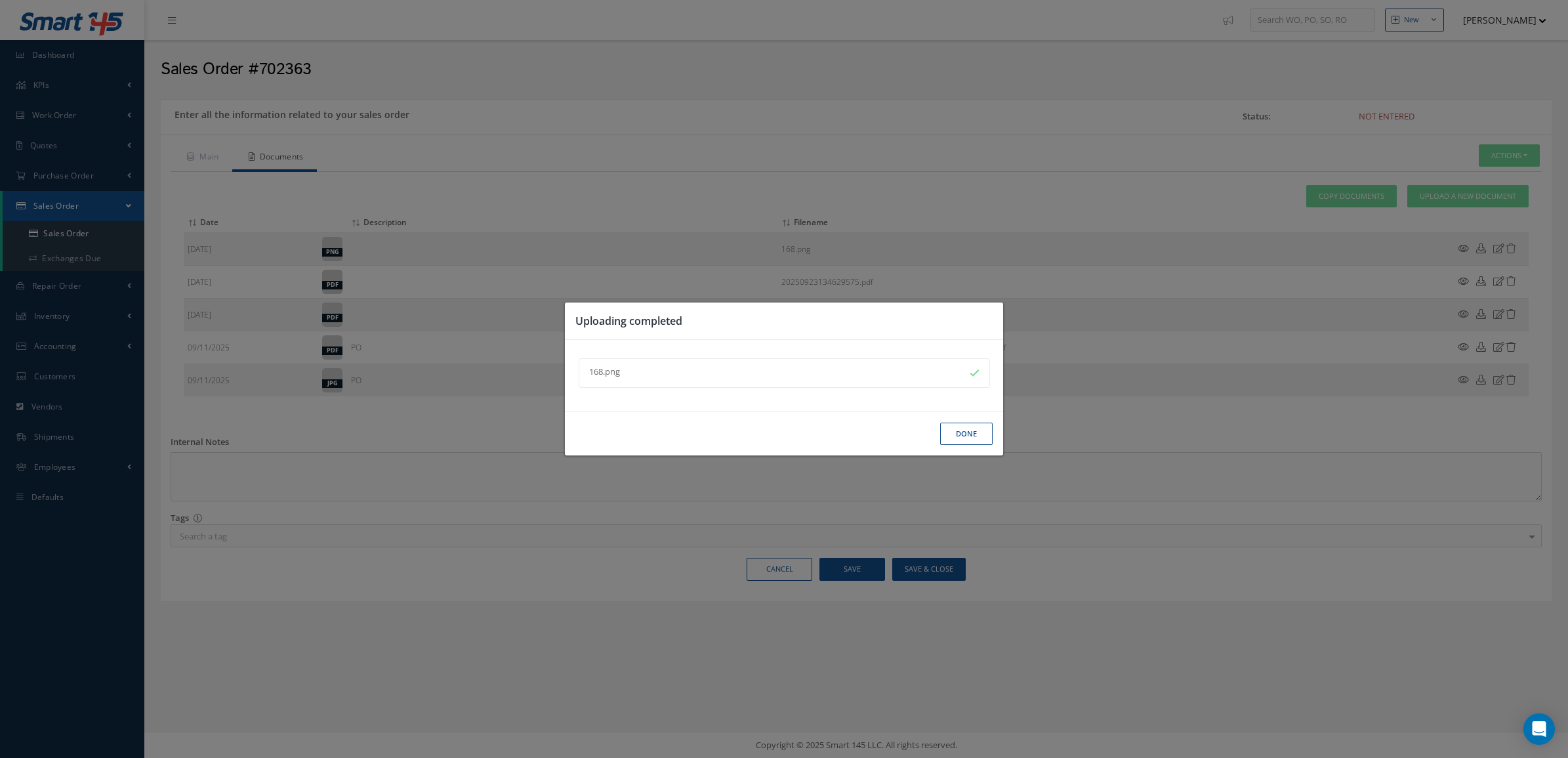
click at [962, 431] on button "Done" at bounding box center [966, 434] width 52 height 23
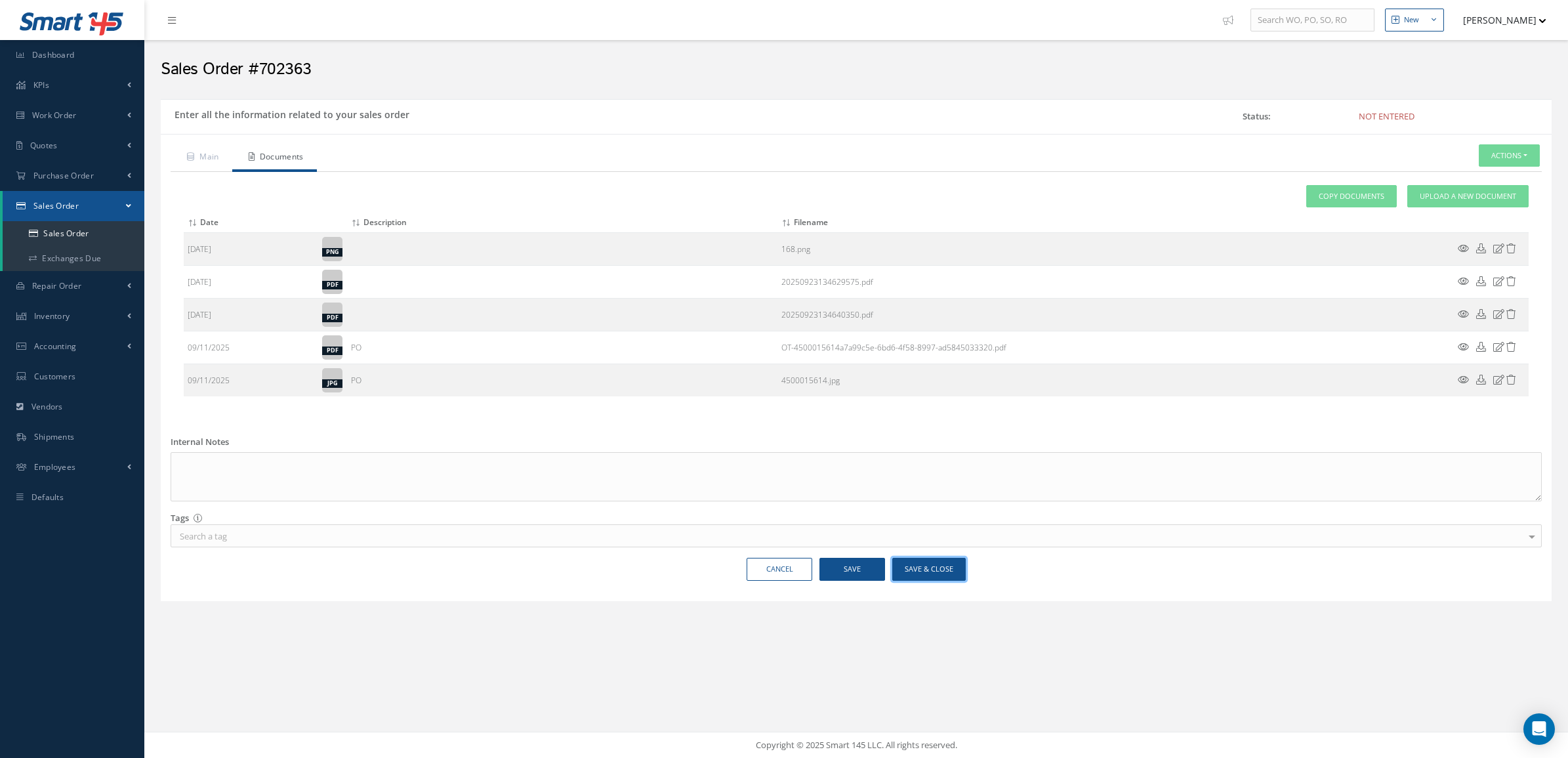
click at [920, 573] on button "Save & Close" at bounding box center [929, 569] width 74 height 23
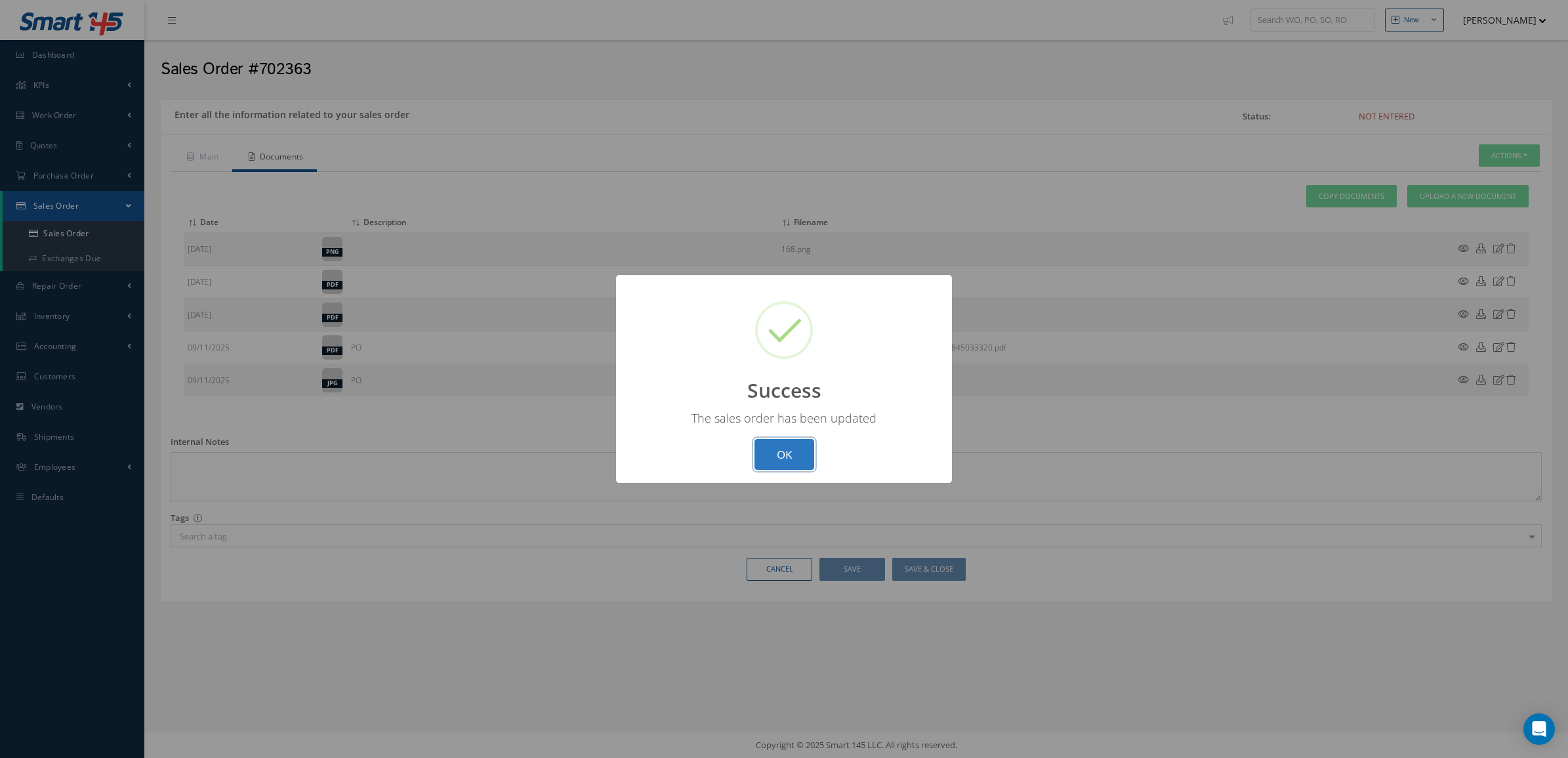
click at [795, 454] on button "OK" at bounding box center [784, 454] width 60 height 31
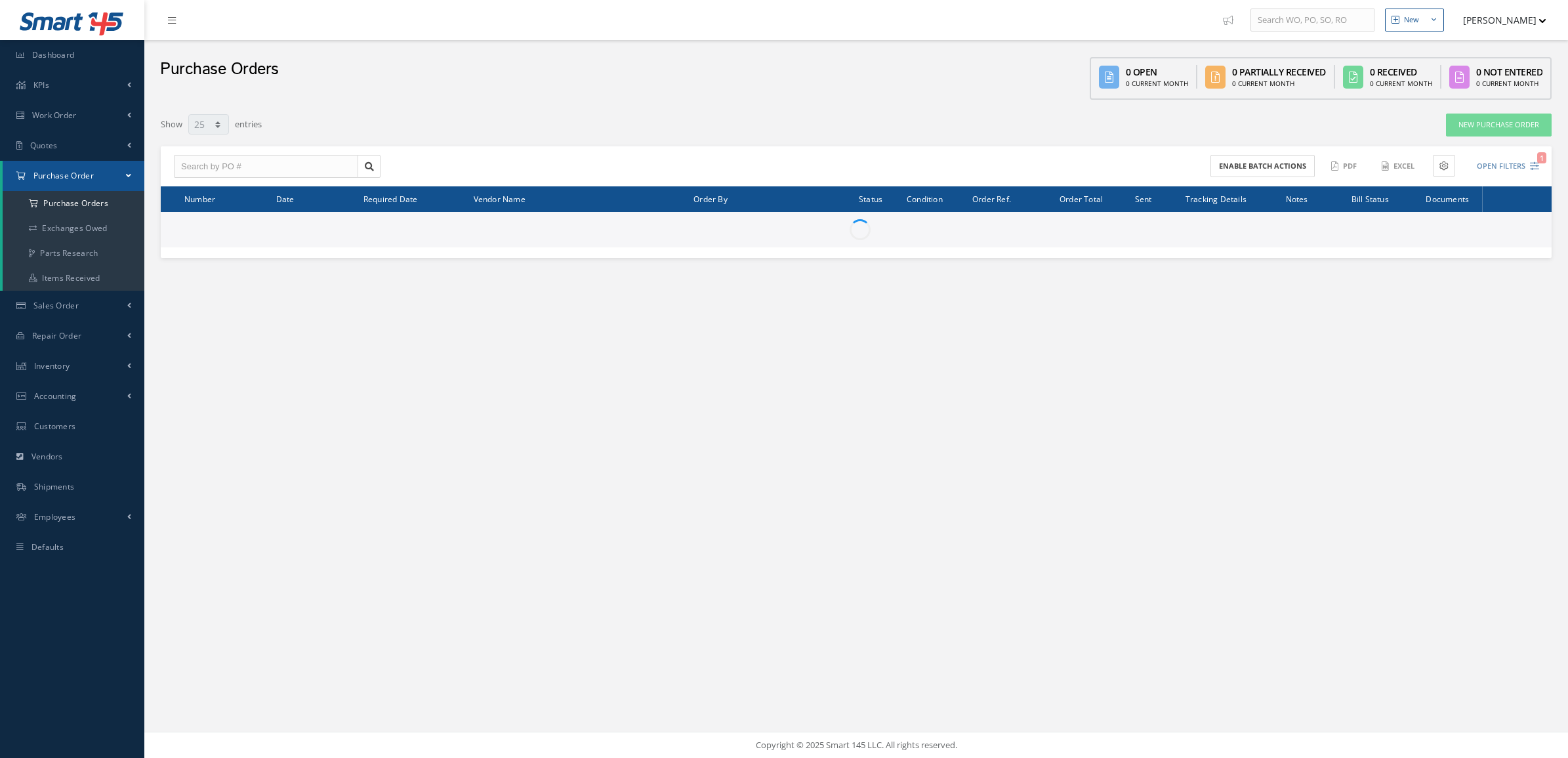
select select "25"
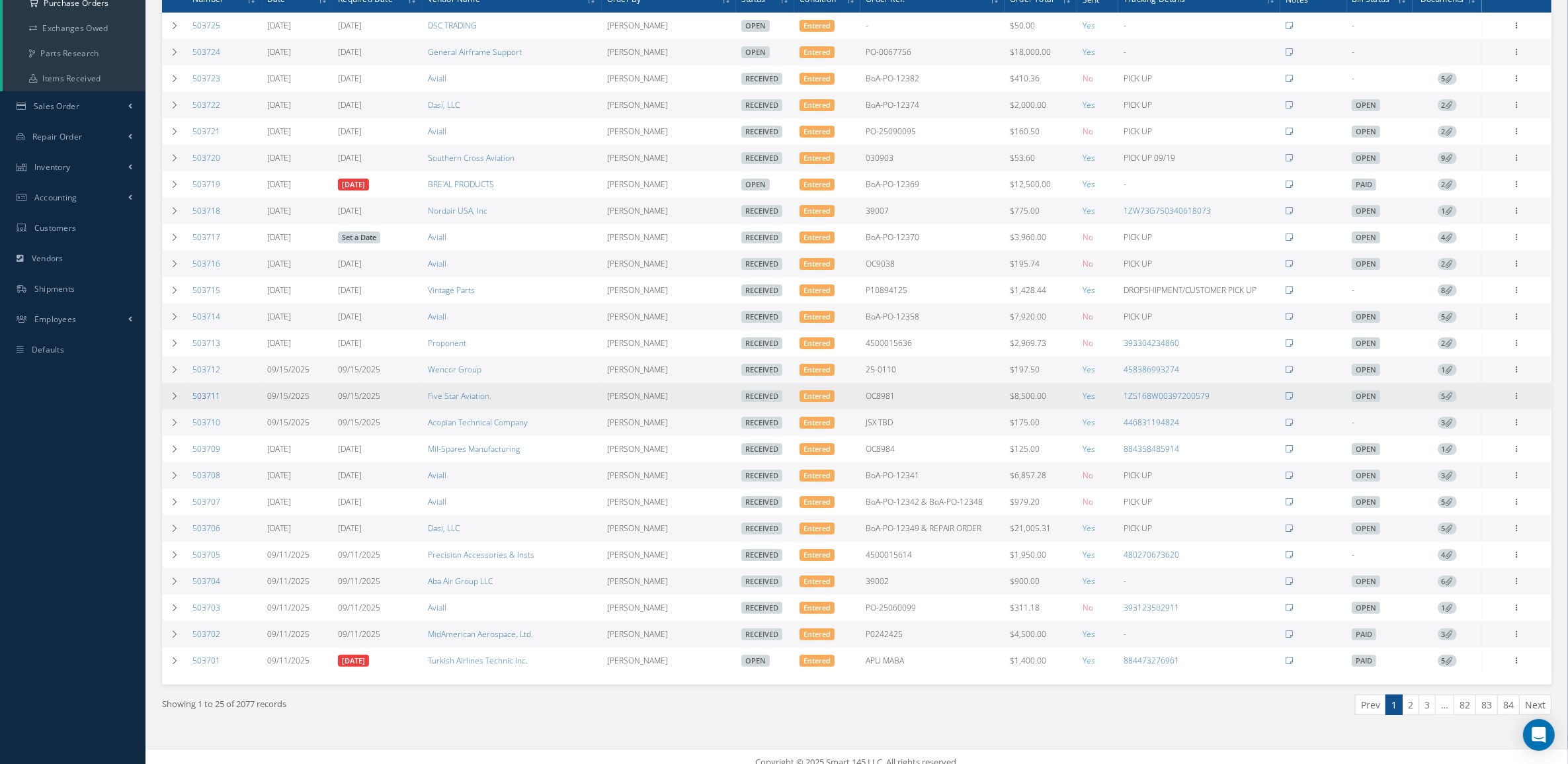
scroll to position [225, 0]
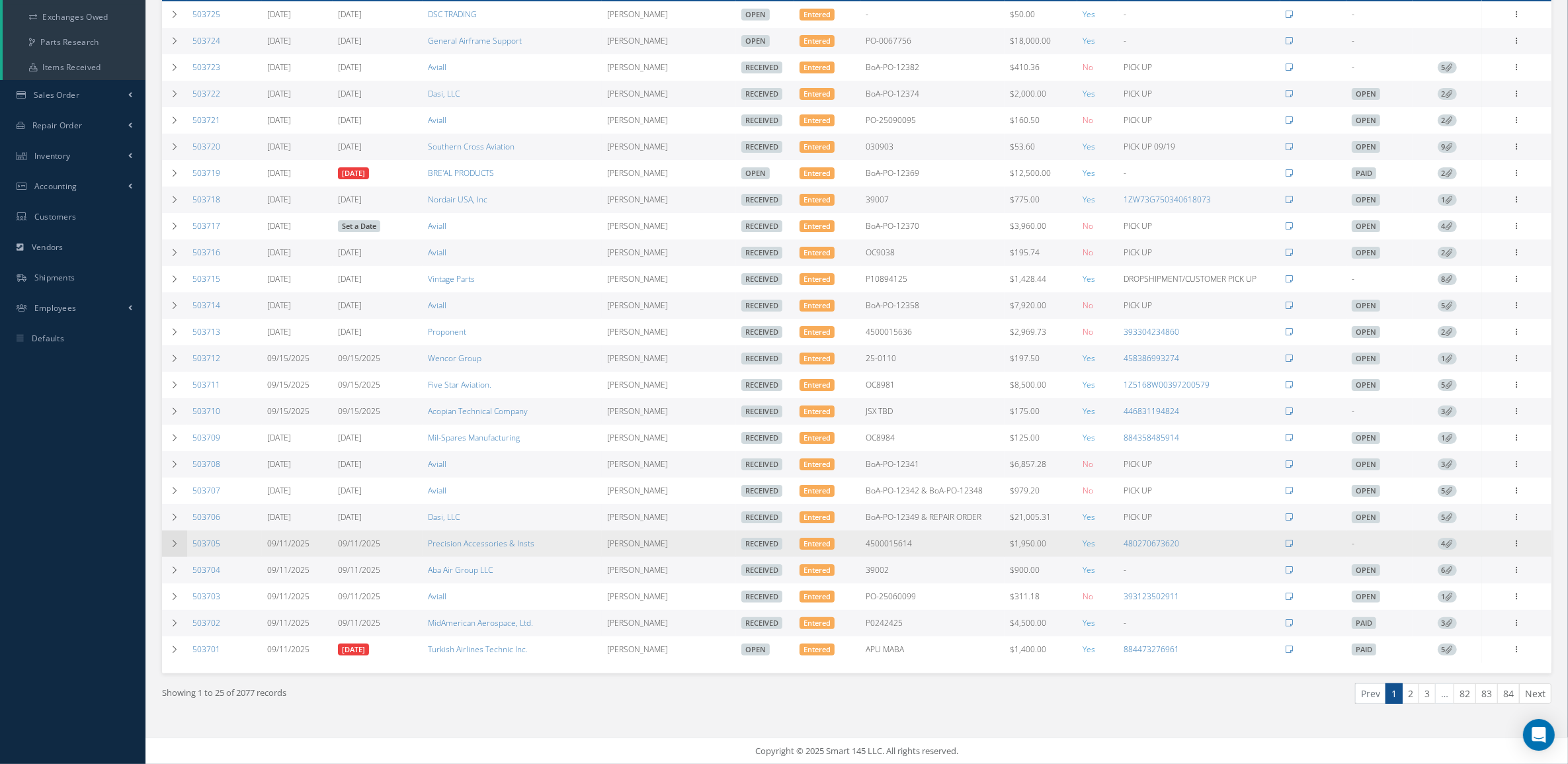
click at [164, 541] on td at bounding box center [174, 543] width 25 height 27
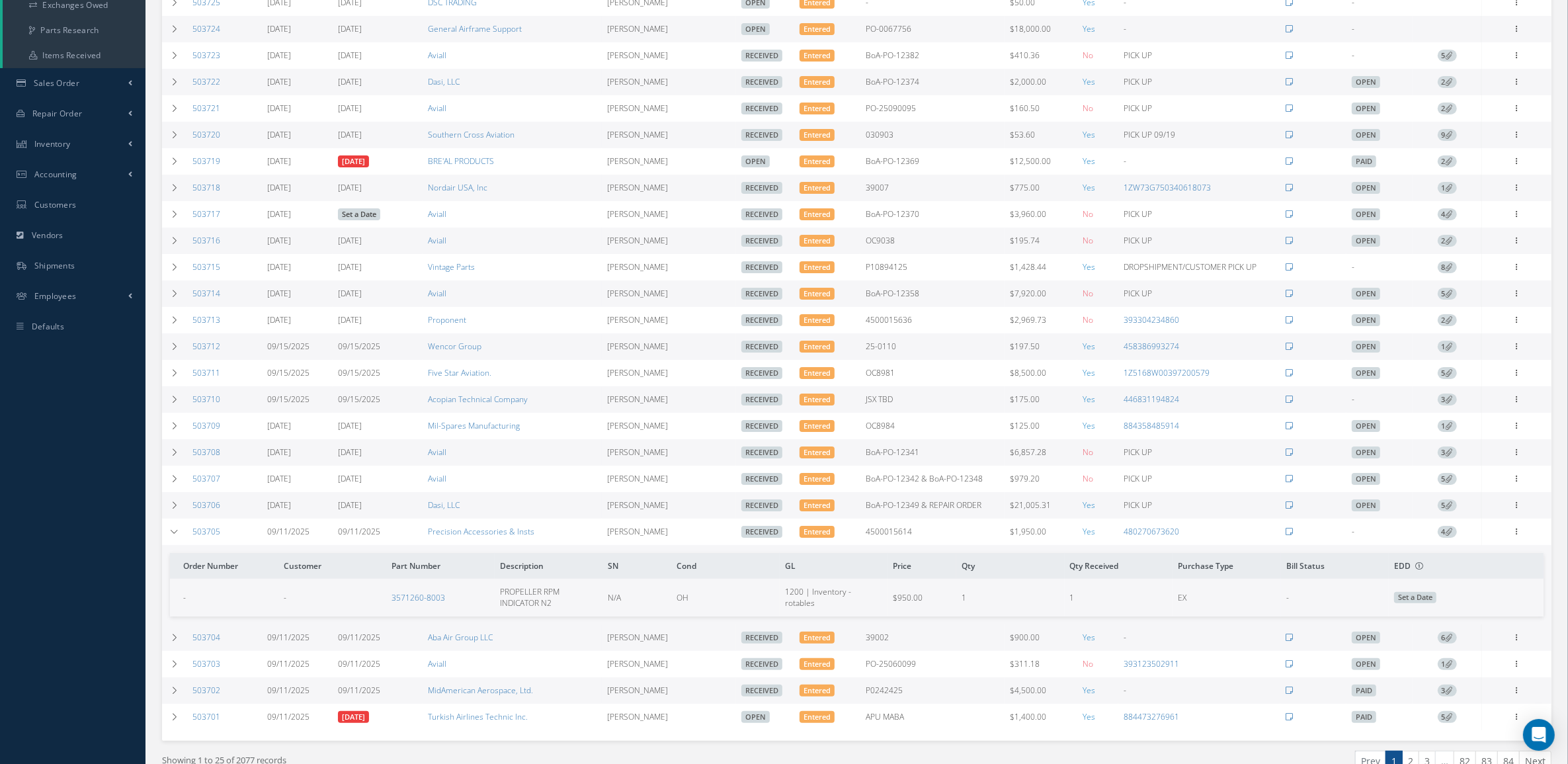
click at [1443, 538] on span "4" at bounding box center [1446, 532] width 19 height 12
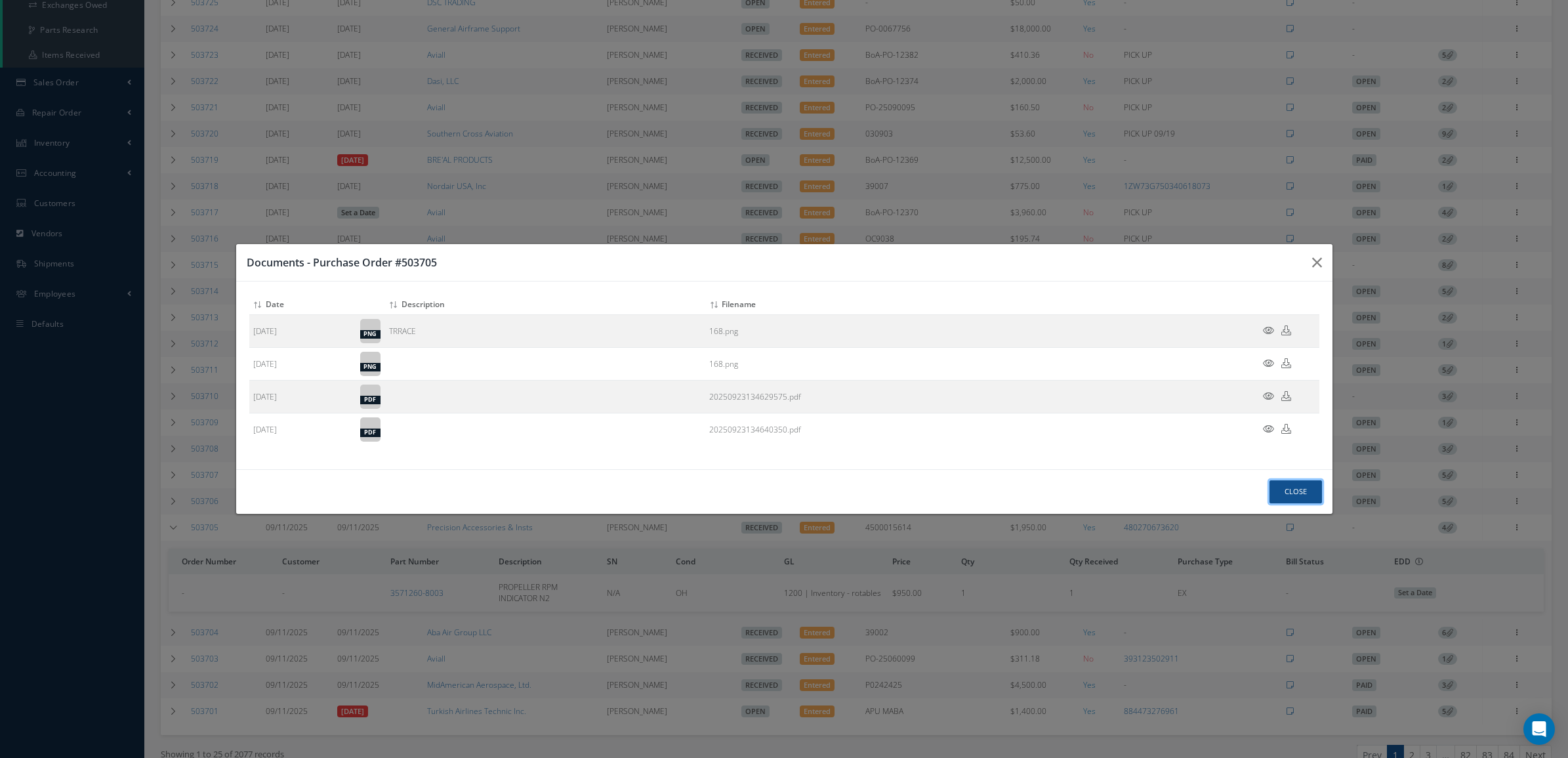
click at [1274, 486] on button "Close" at bounding box center [1296, 492] width 52 height 23
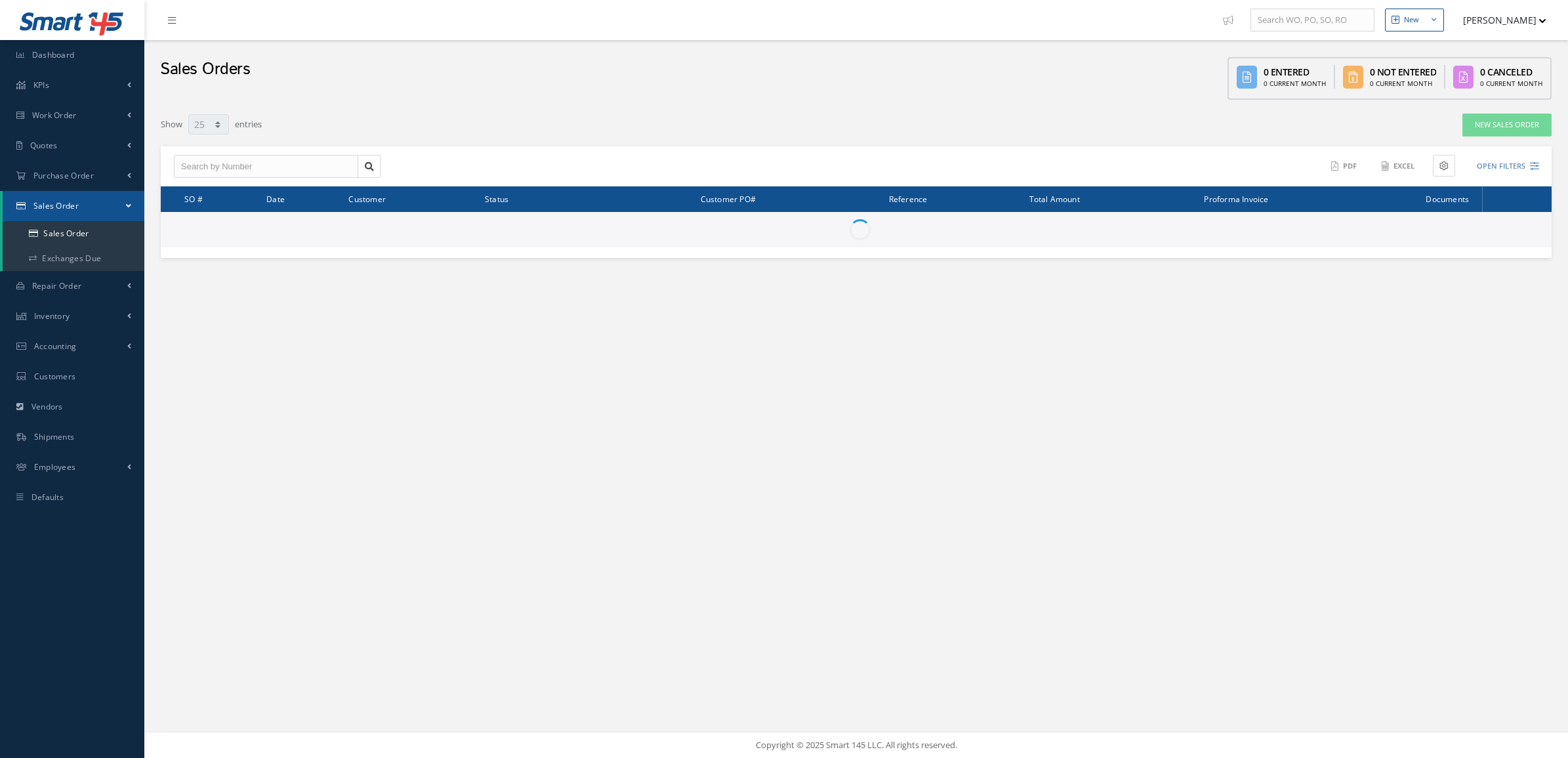
select select "25"
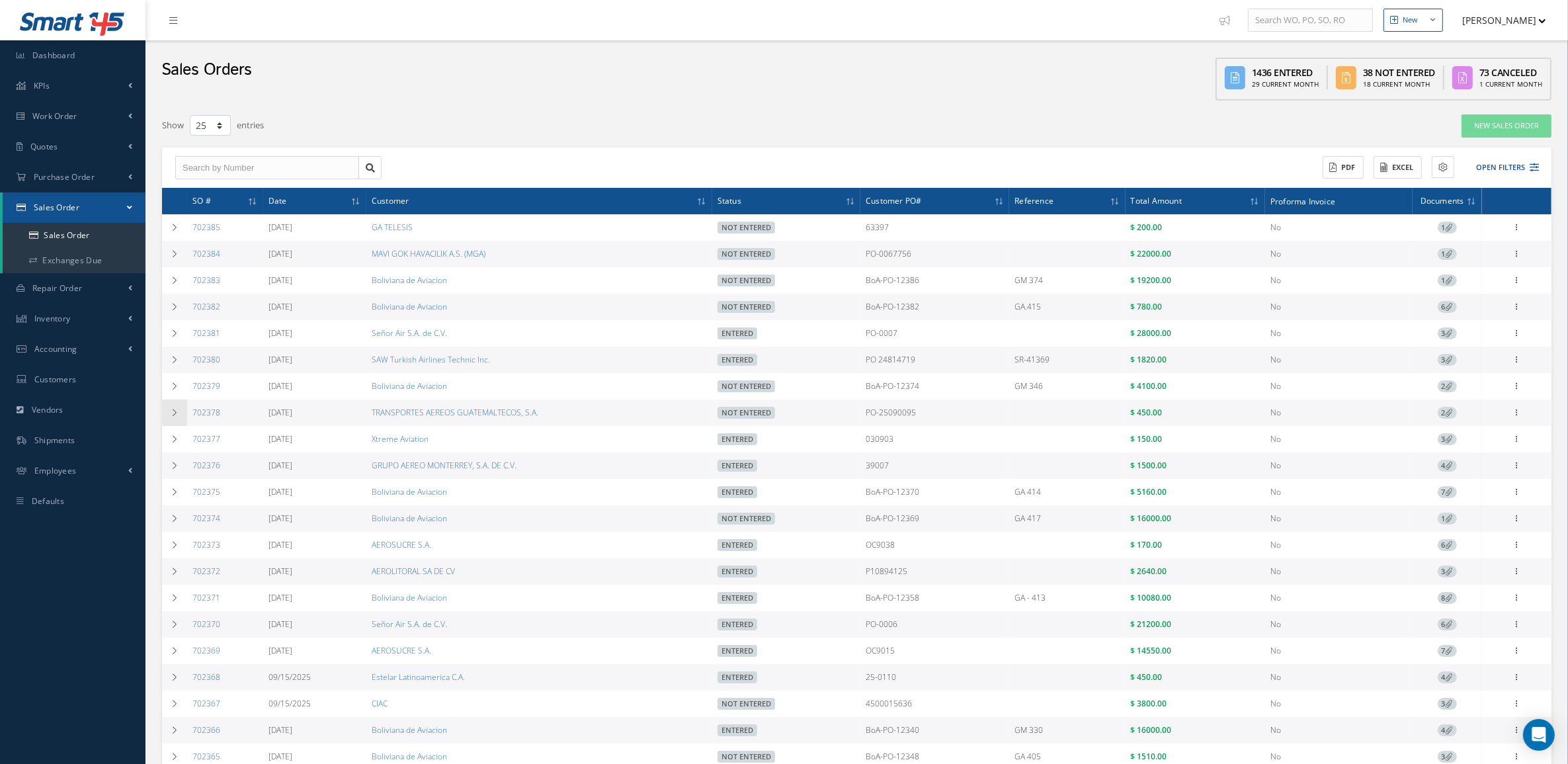
click at [177, 417] on icon at bounding box center [174, 412] width 9 height 8
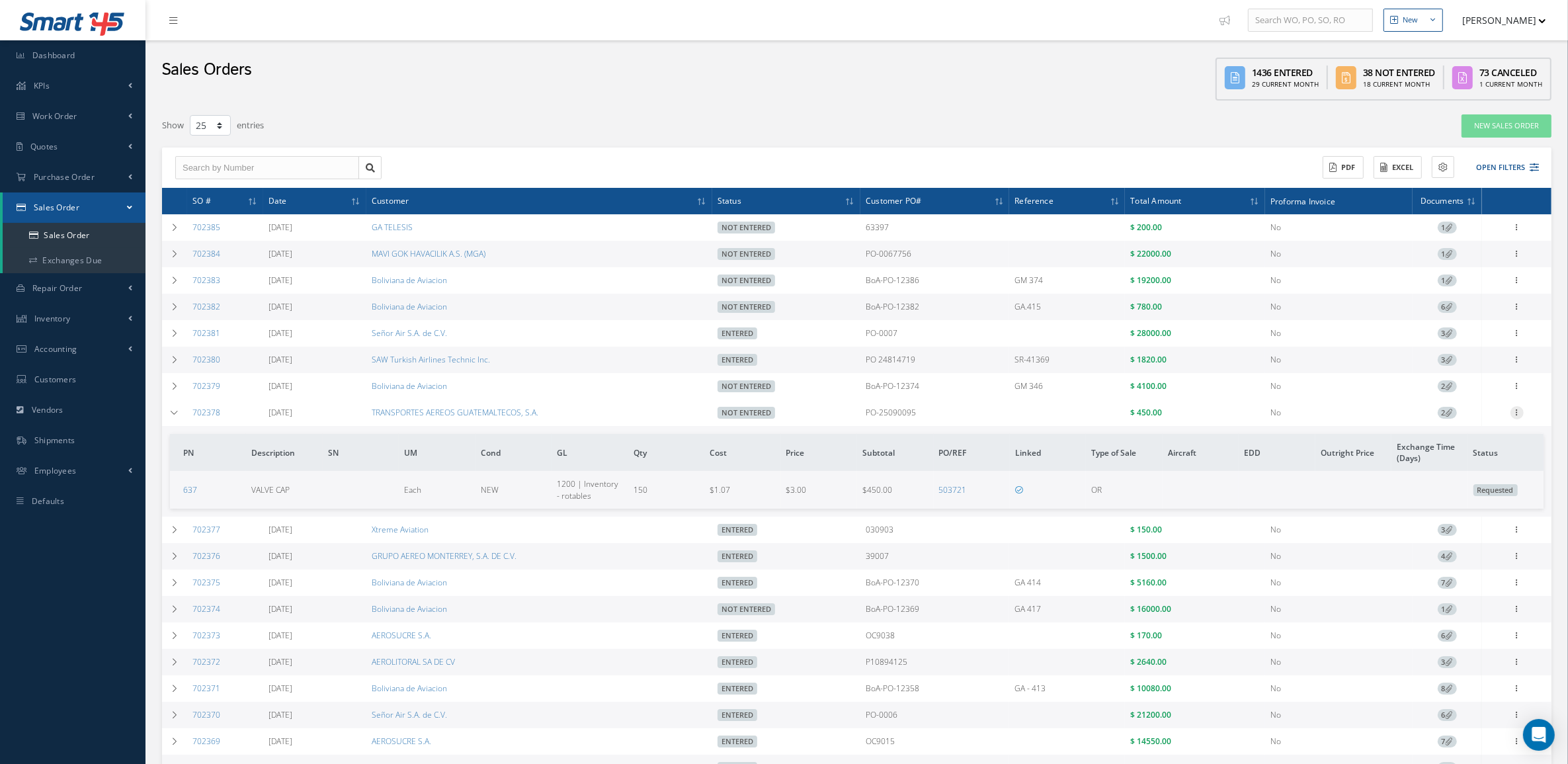
click at [1518, 417] on icon at bounding box center [1517, 411] width 13 height 11
click at [1469, 443] on link "Edit" at bounding box center [1456, 438] width 105 height 17
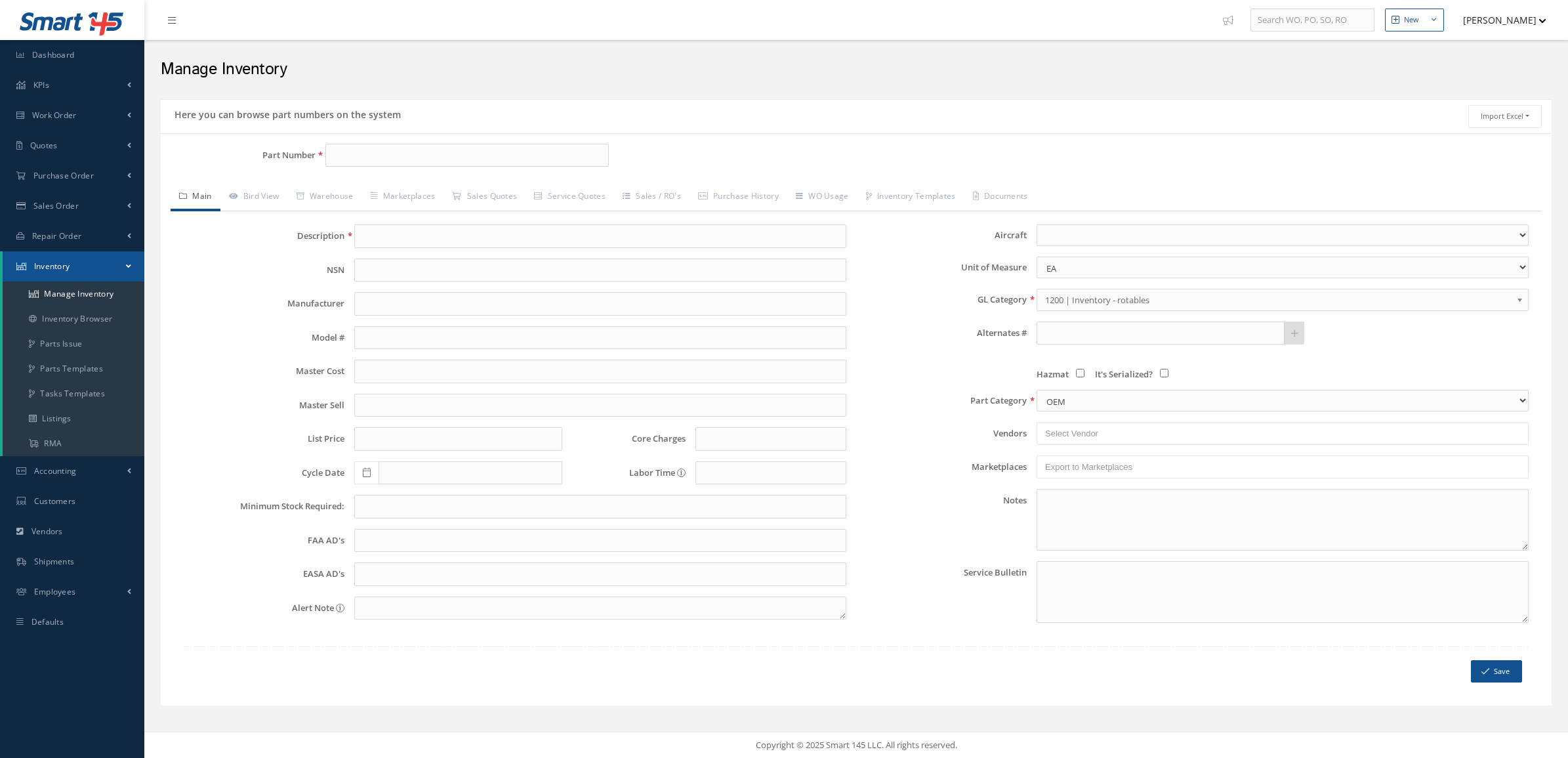
click at [370, 161] on input "Part Number" at bounding box center [467, 155] width 283 height 24
type input "2-1515-2"
type input "Brake"
type input "0.00"
type textarea "747-400"
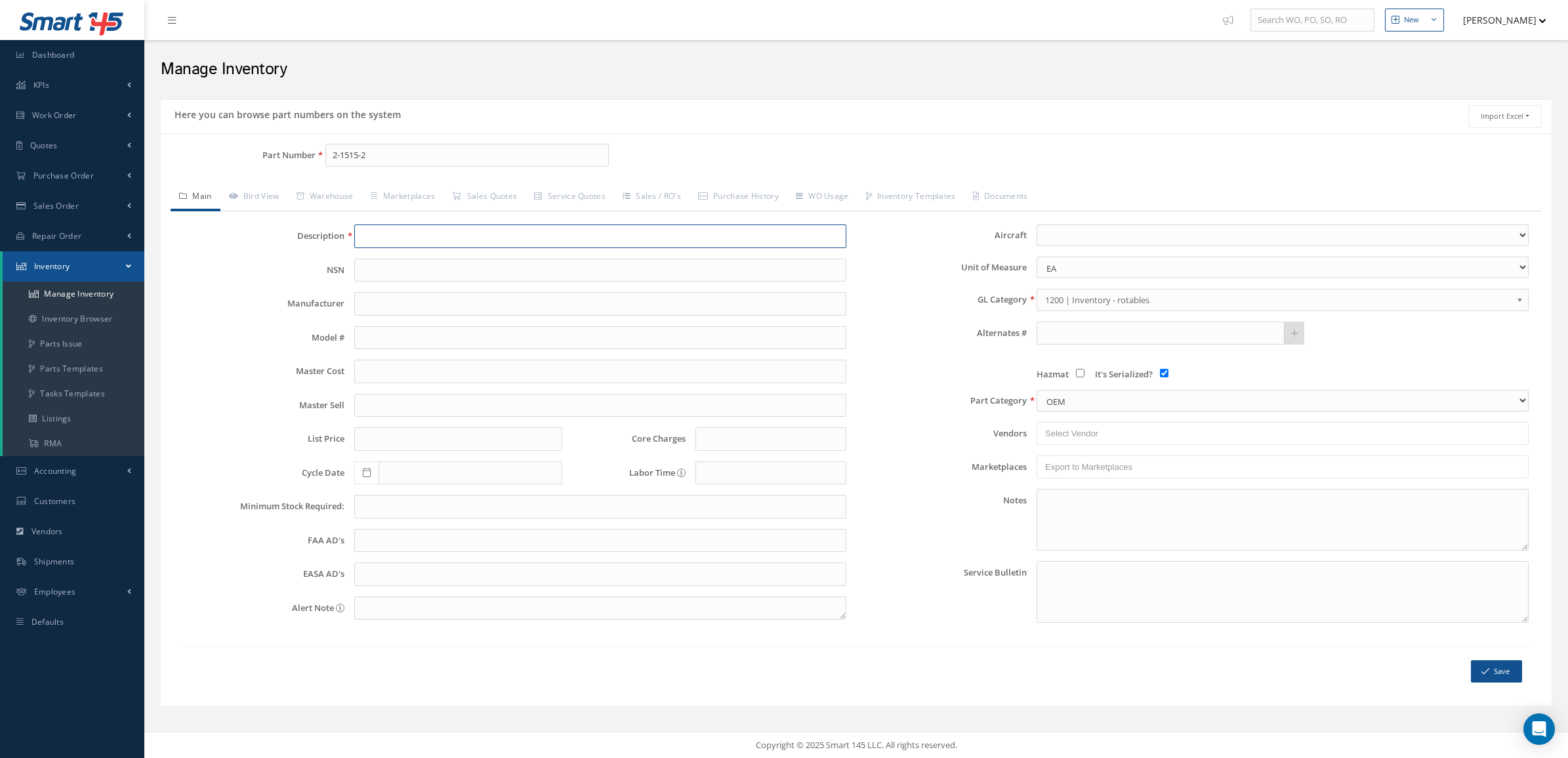
checkbox input "true"
click at [260, 194] on link "Bird View" at bounding box center [253, 197] width 68 height 27
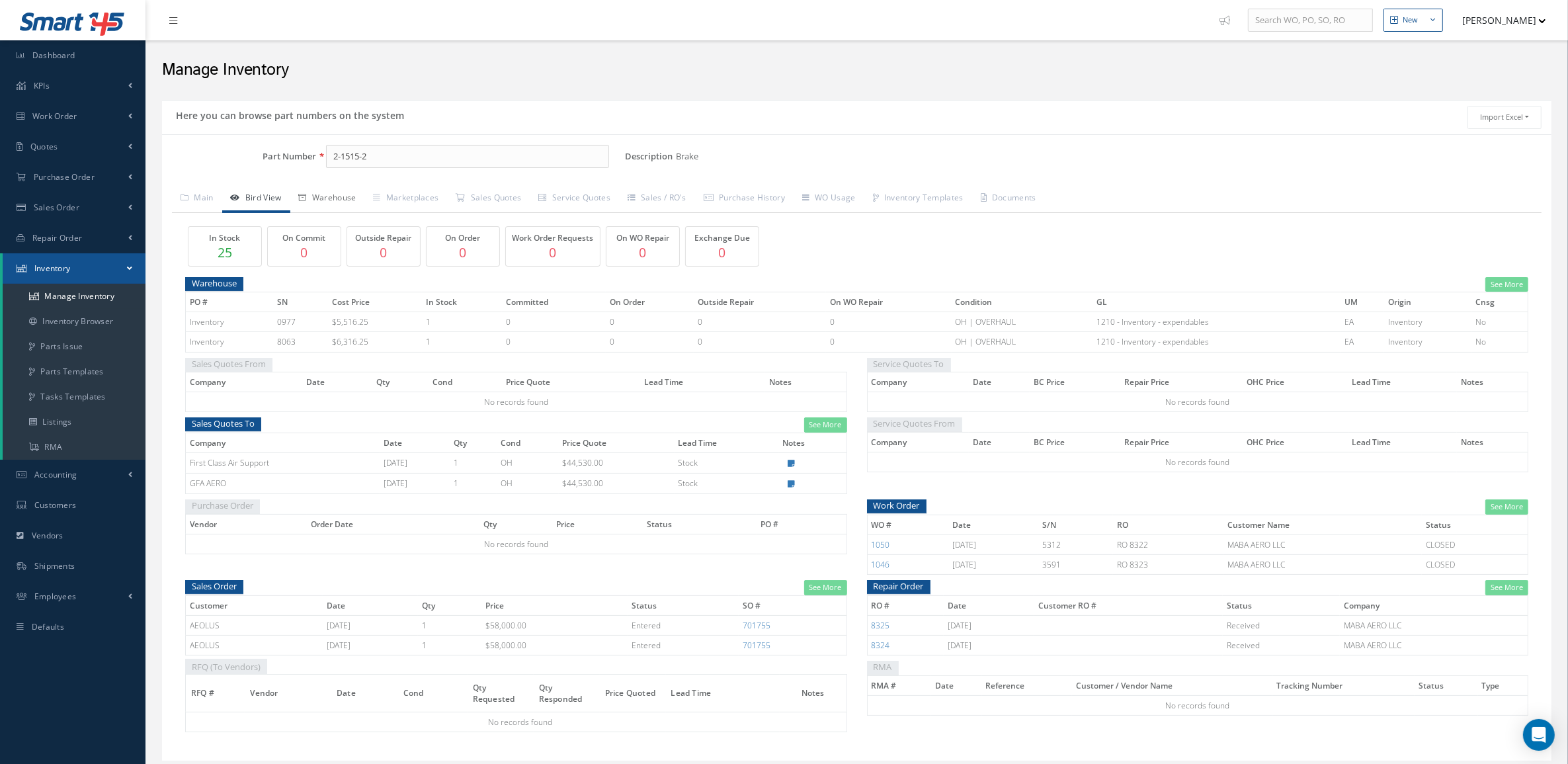
click at [327, 196] on link "Warehouse" at bounding box center [328, 199] width 75 height 28
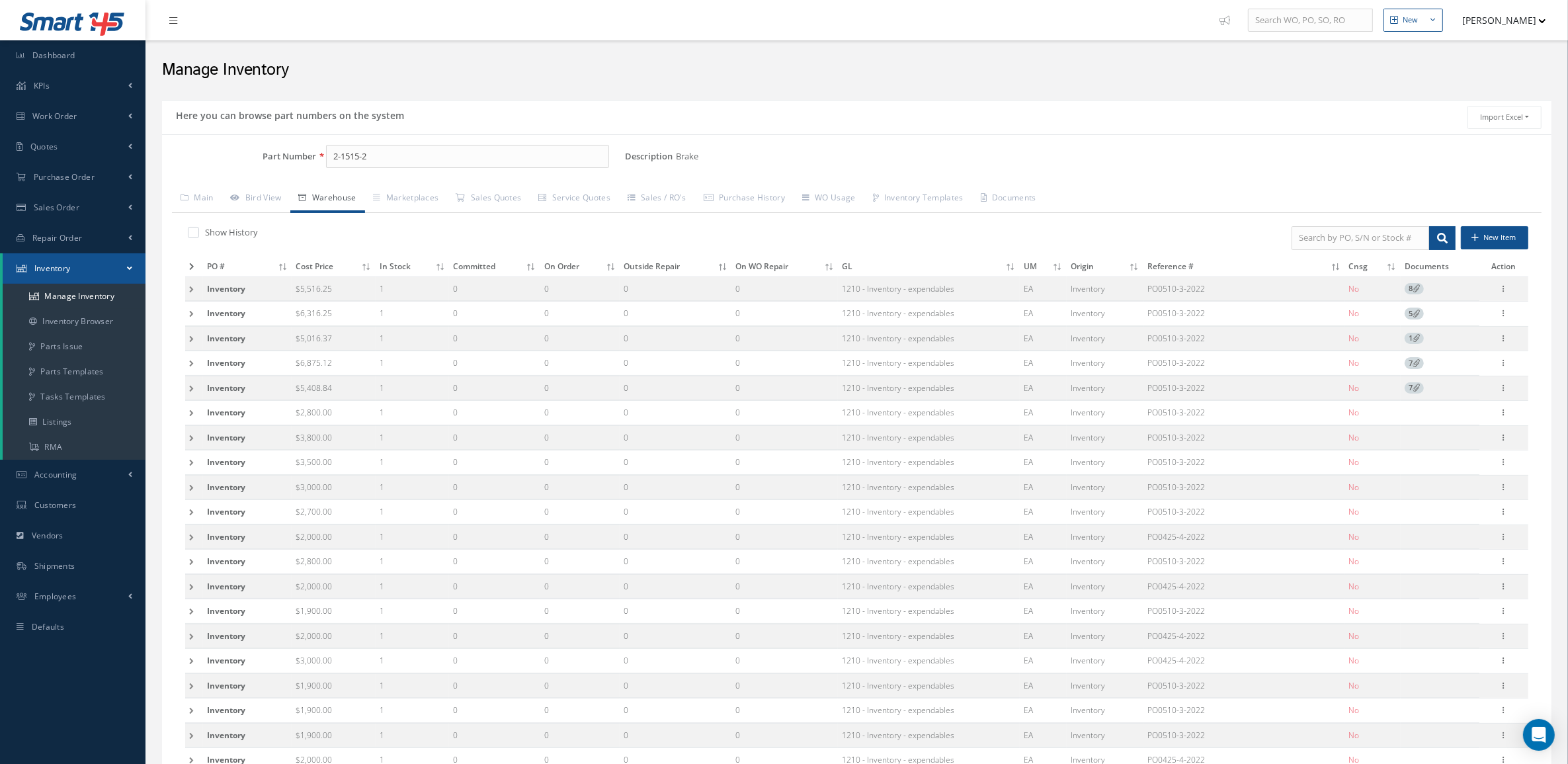
drag, startPoint x: 1218, startPoint y: 467, endPoint x: 1144, endPoint y: 460, distance: 74.3
click at [1144, 460] on td "PO0510-3-2022" at bounding box center [1244, 463] width 202 height 24
copy span "PO0510-3-2022"
click at [188, 484] on td at bounding box center [194, 487] width 18 height 24
click at [188, 484] on td at bounding box center [195, 487] width 20 height 24
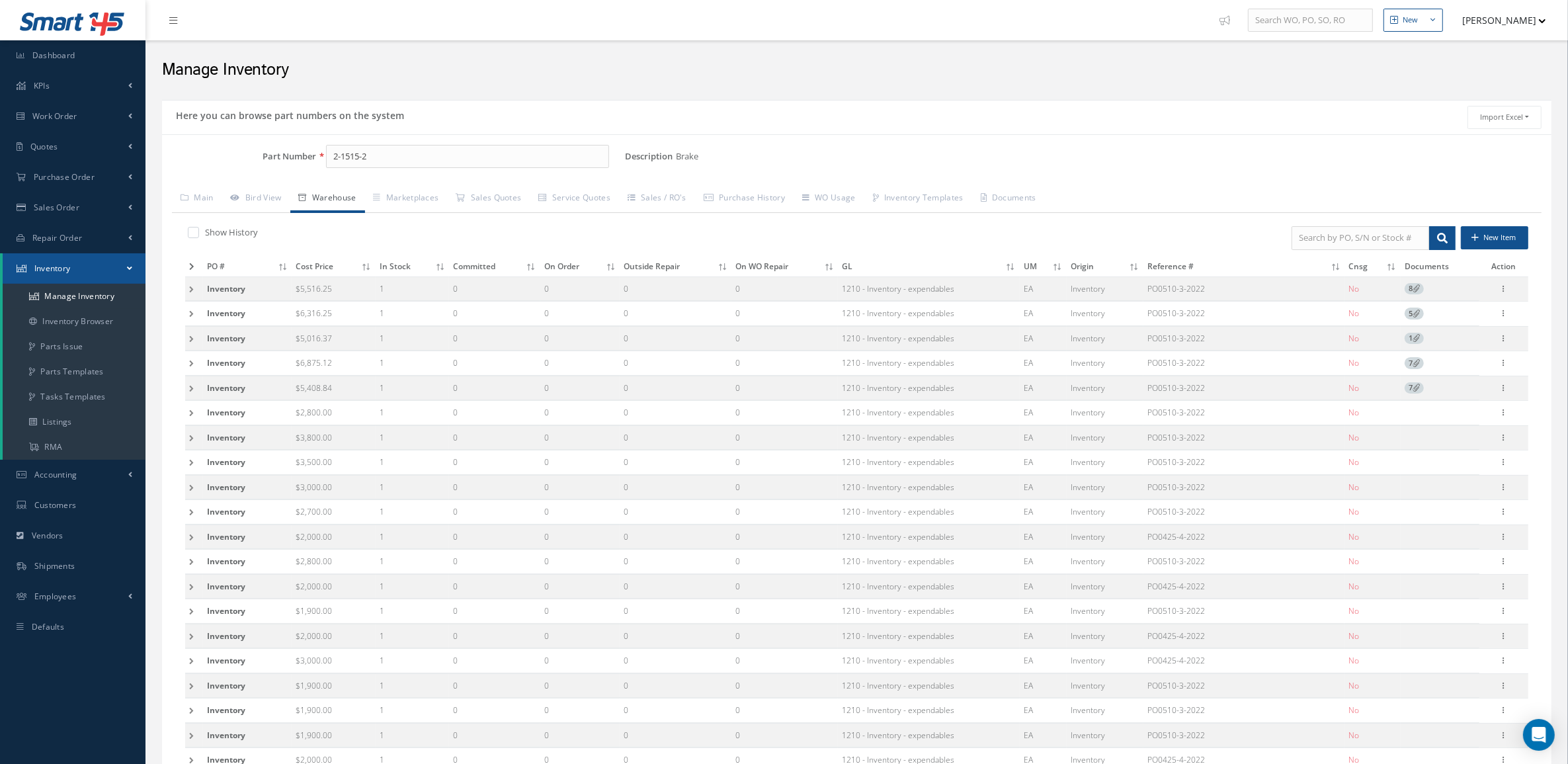
click at [1408, 313] on span "5" at bounding box center [1413, 314] width 19 height 12
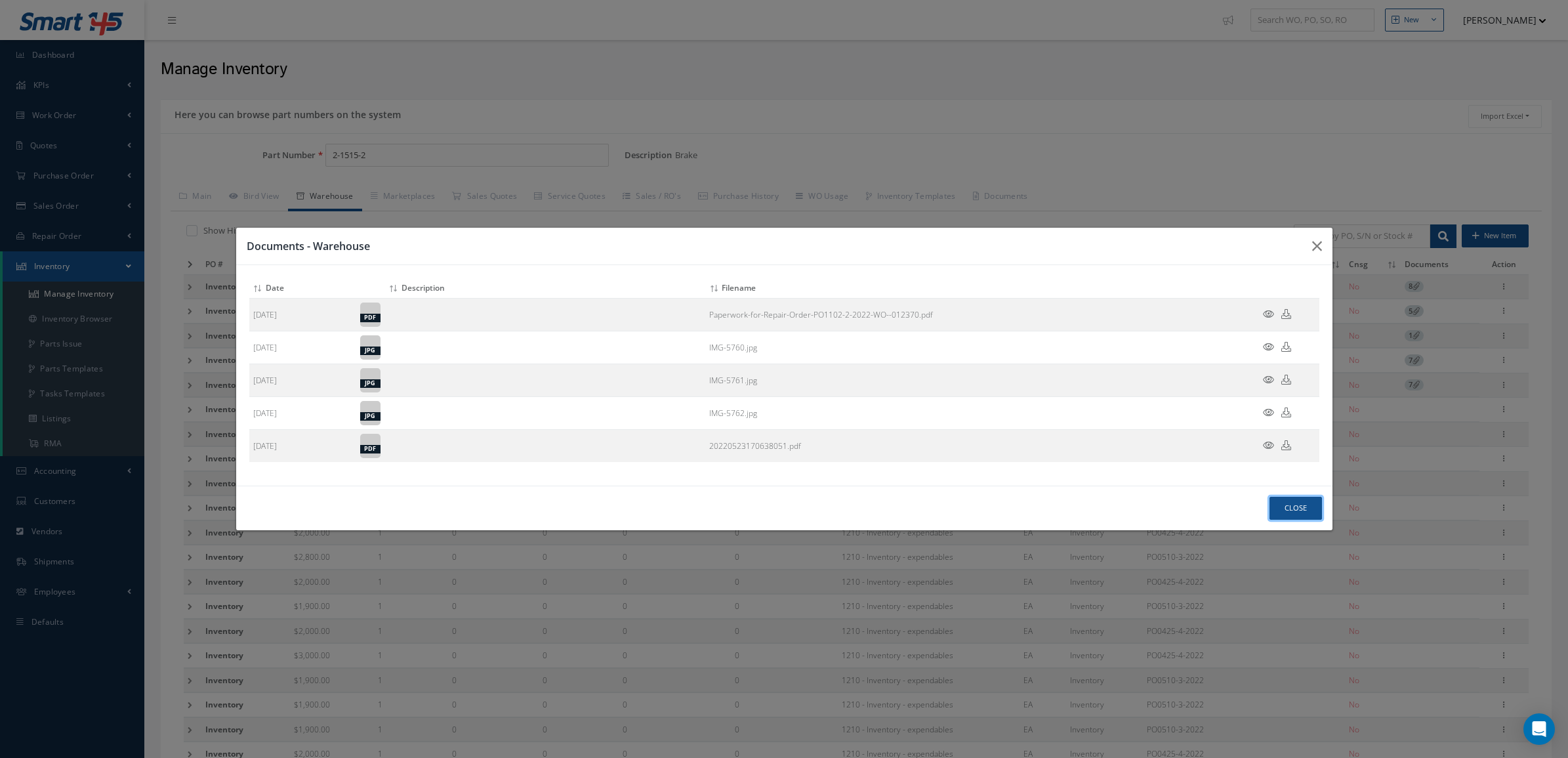
drag, startPoint x: 1290, startPoint y: 512, endPoint x: 1286, endPoint y: 506, distance: 7.2
click at [1290, 513] on button "Close" at bounding box center [1296, 508] width 52 height 23
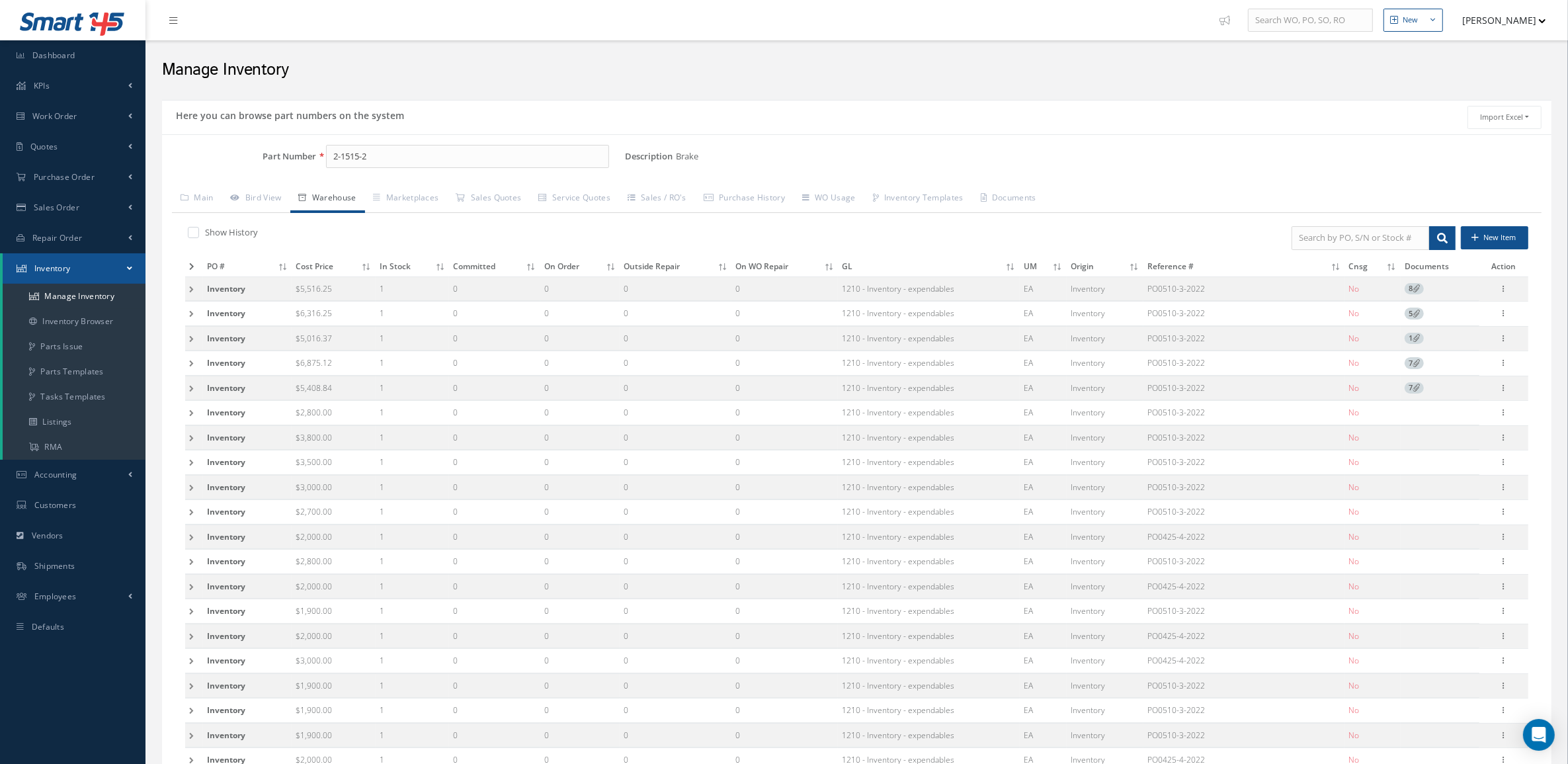
click at [189, 283] on td at bounding box center [194, 288] width 18 height 24
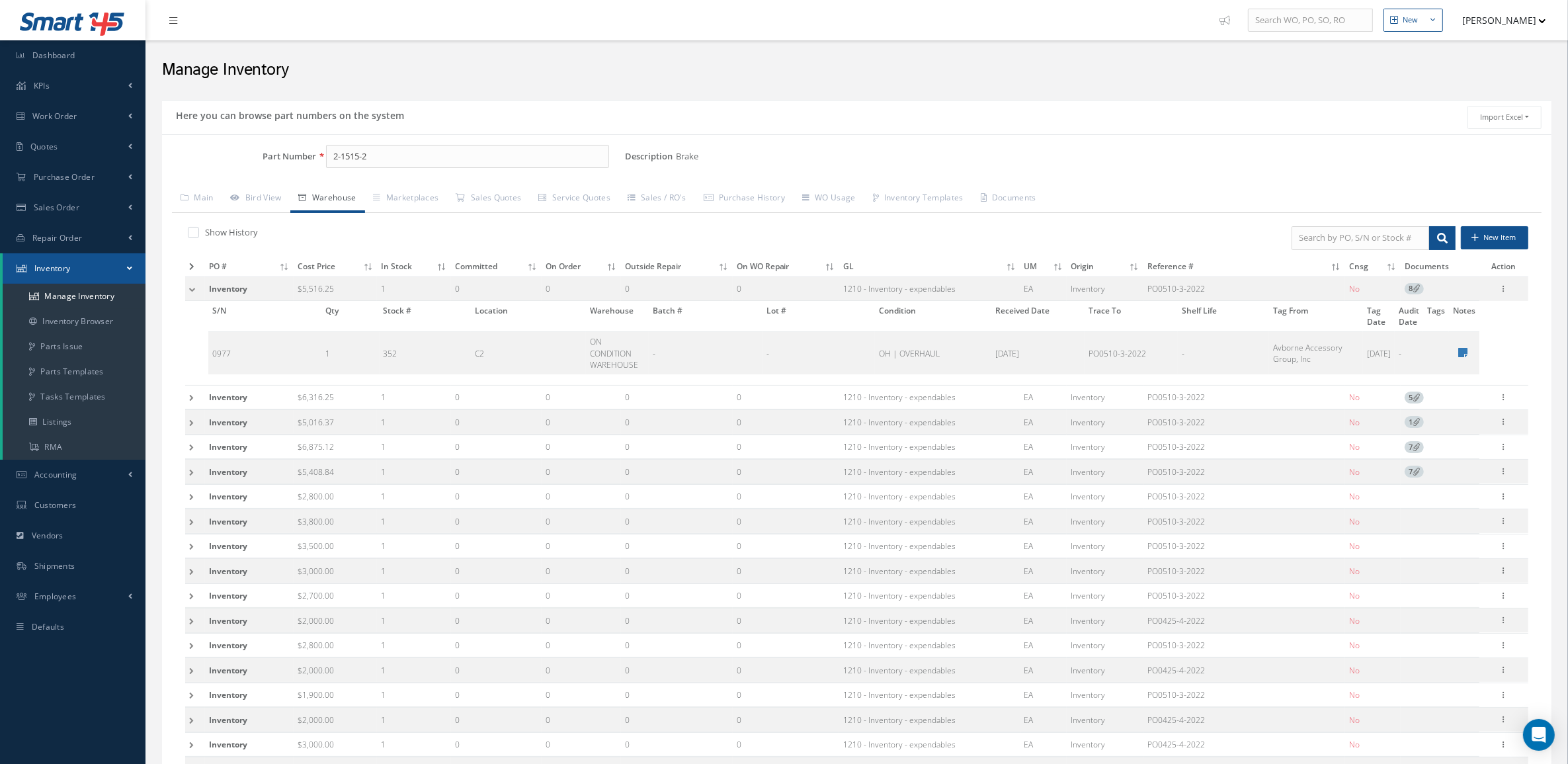
click at [198, 398] on td at bounding box center [195, 397] width 20 height 24
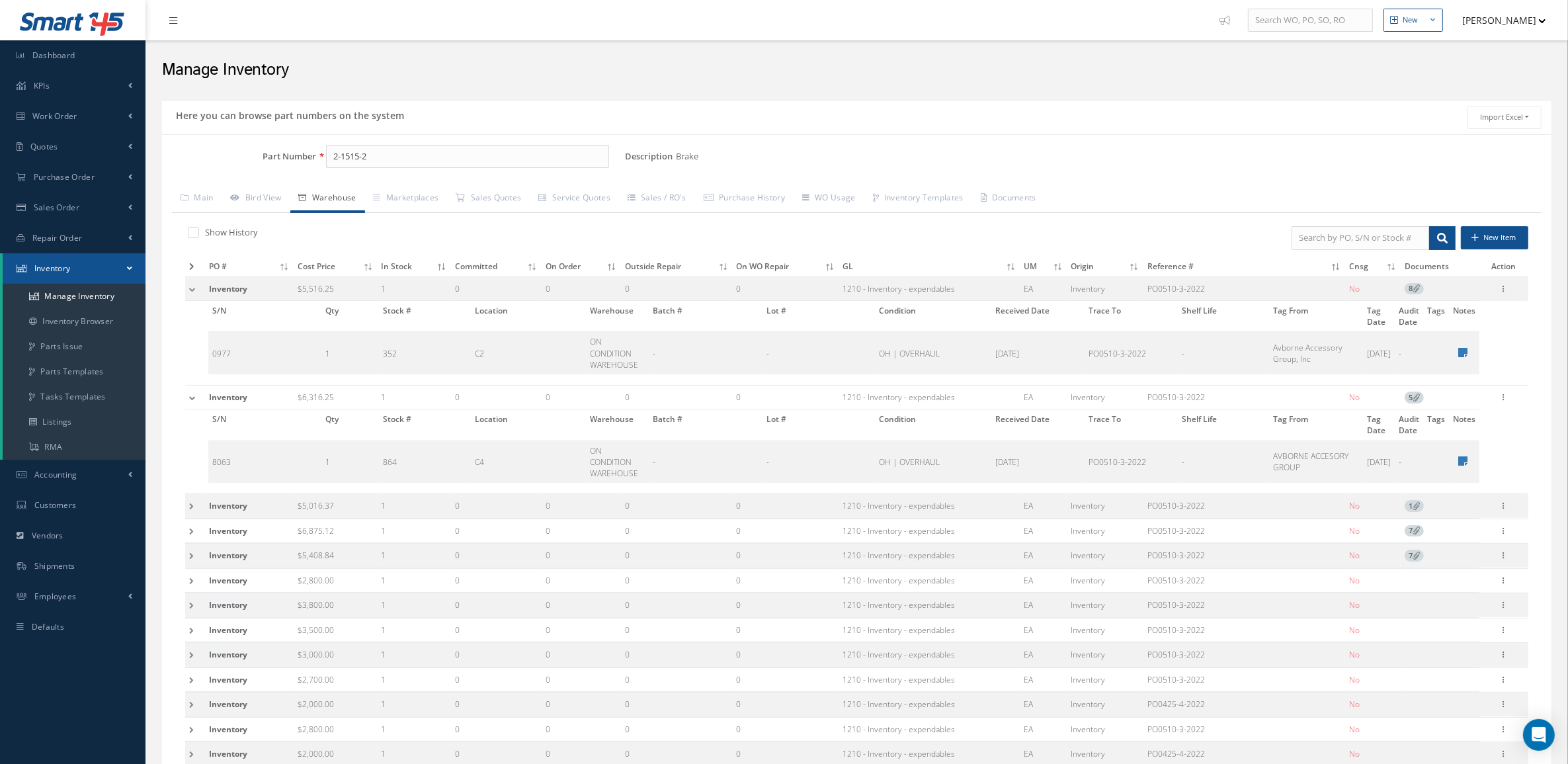
click at [193, 535] on td at bounding box center [195, 531] width 20 height 24
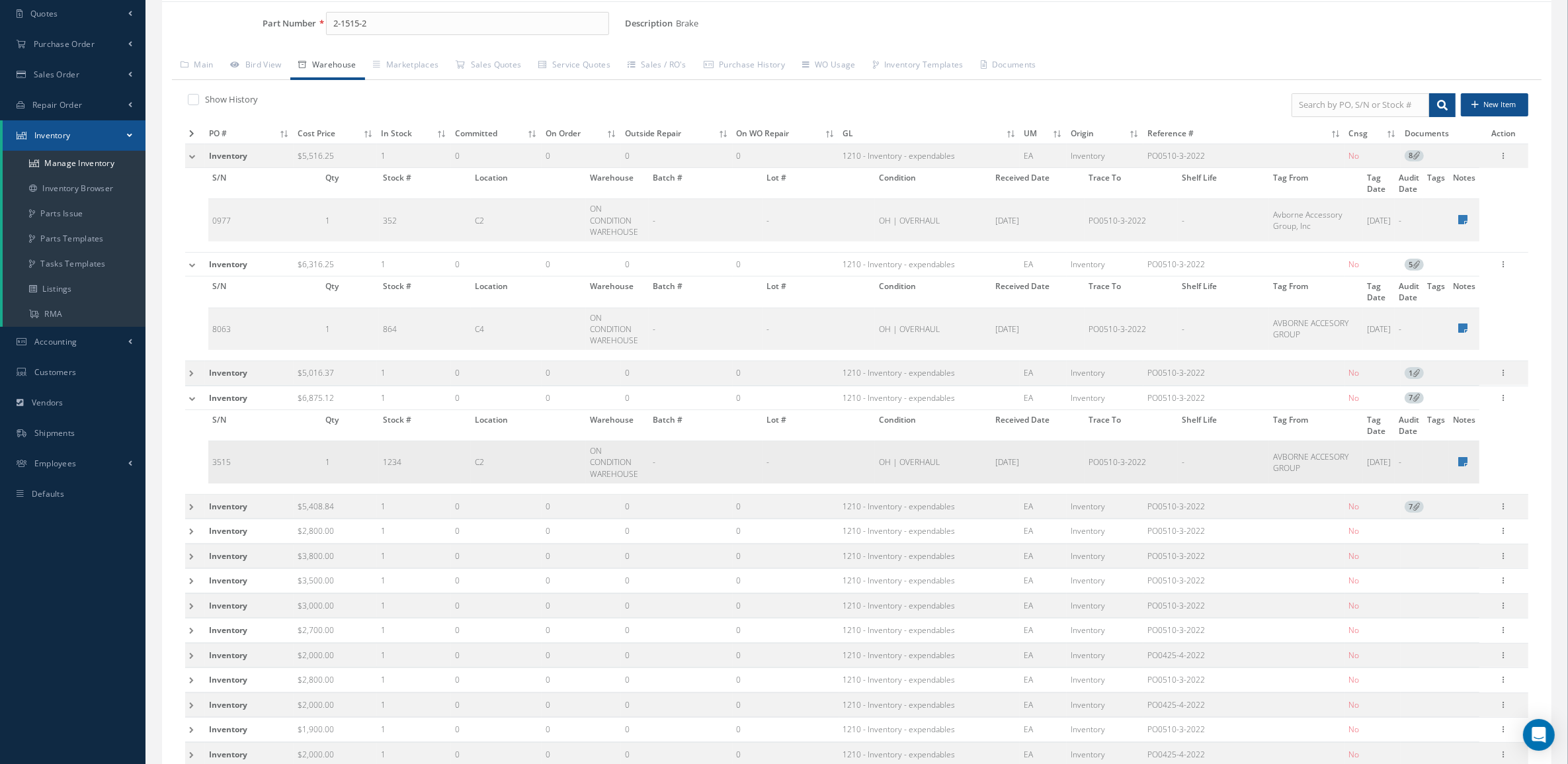
scroll to position [165, 0]
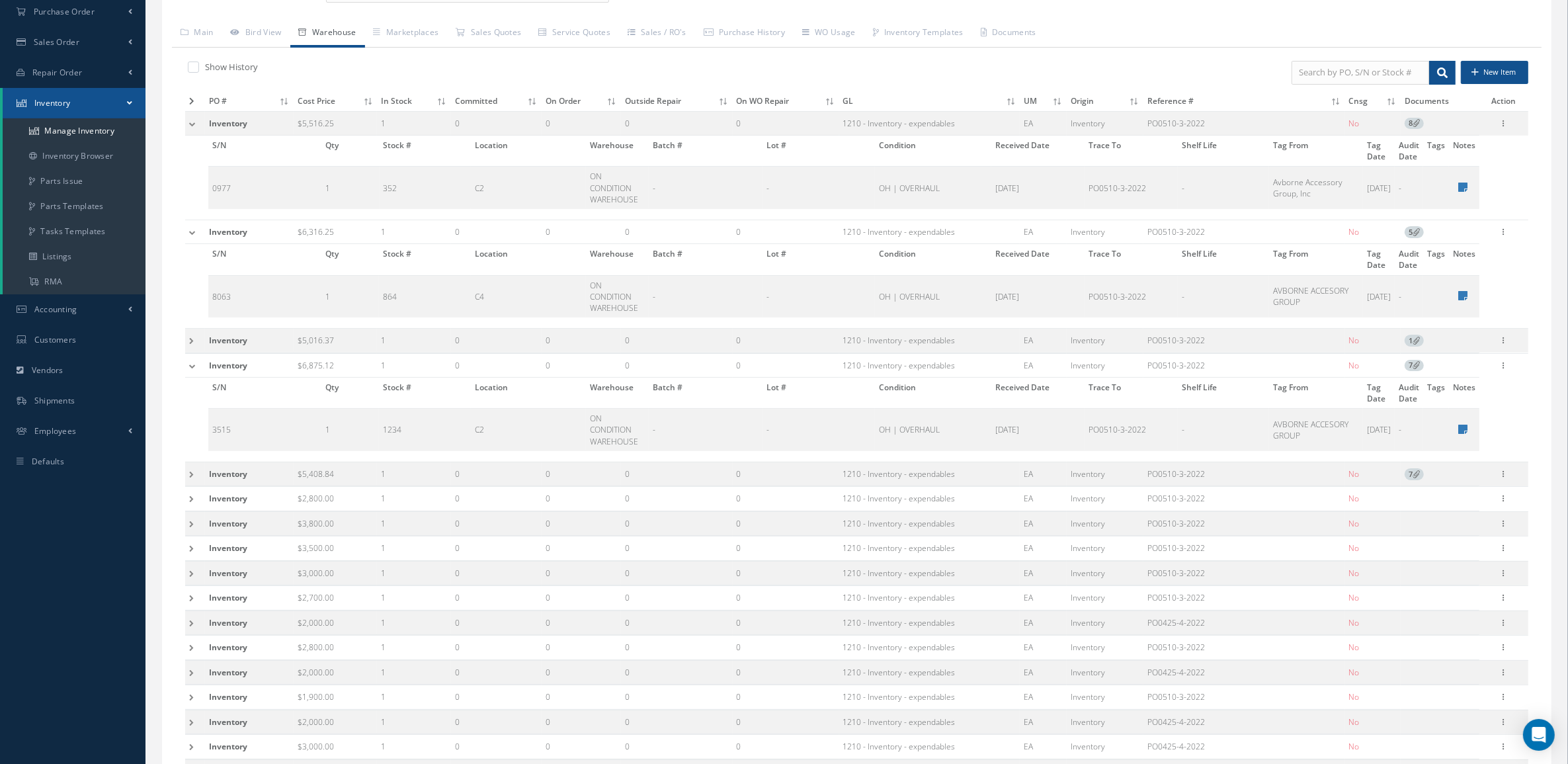
click at [190, 476] on td at bounding box center [195, 473] width 20 height 24
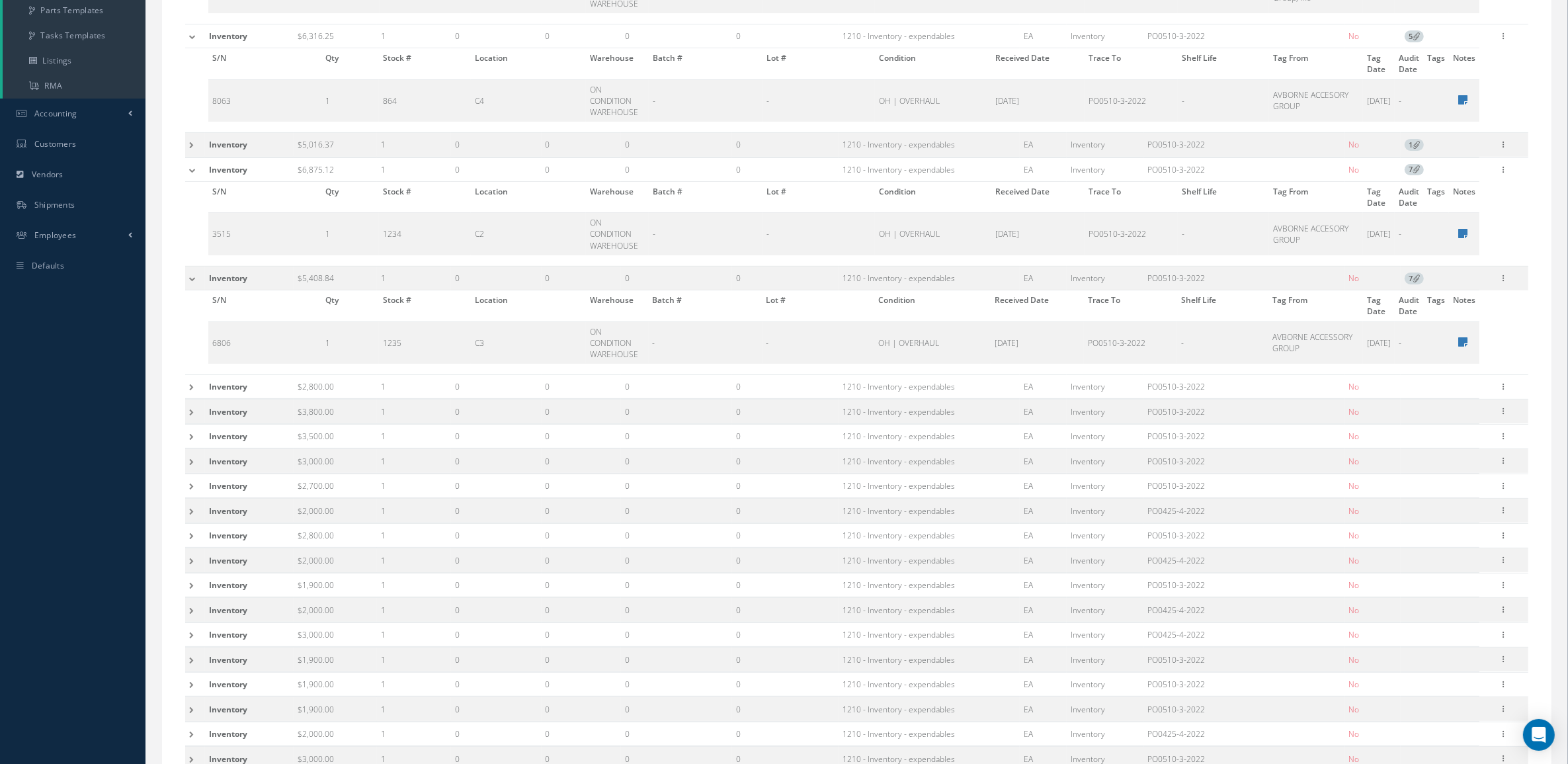
scroll to position [413, 0]
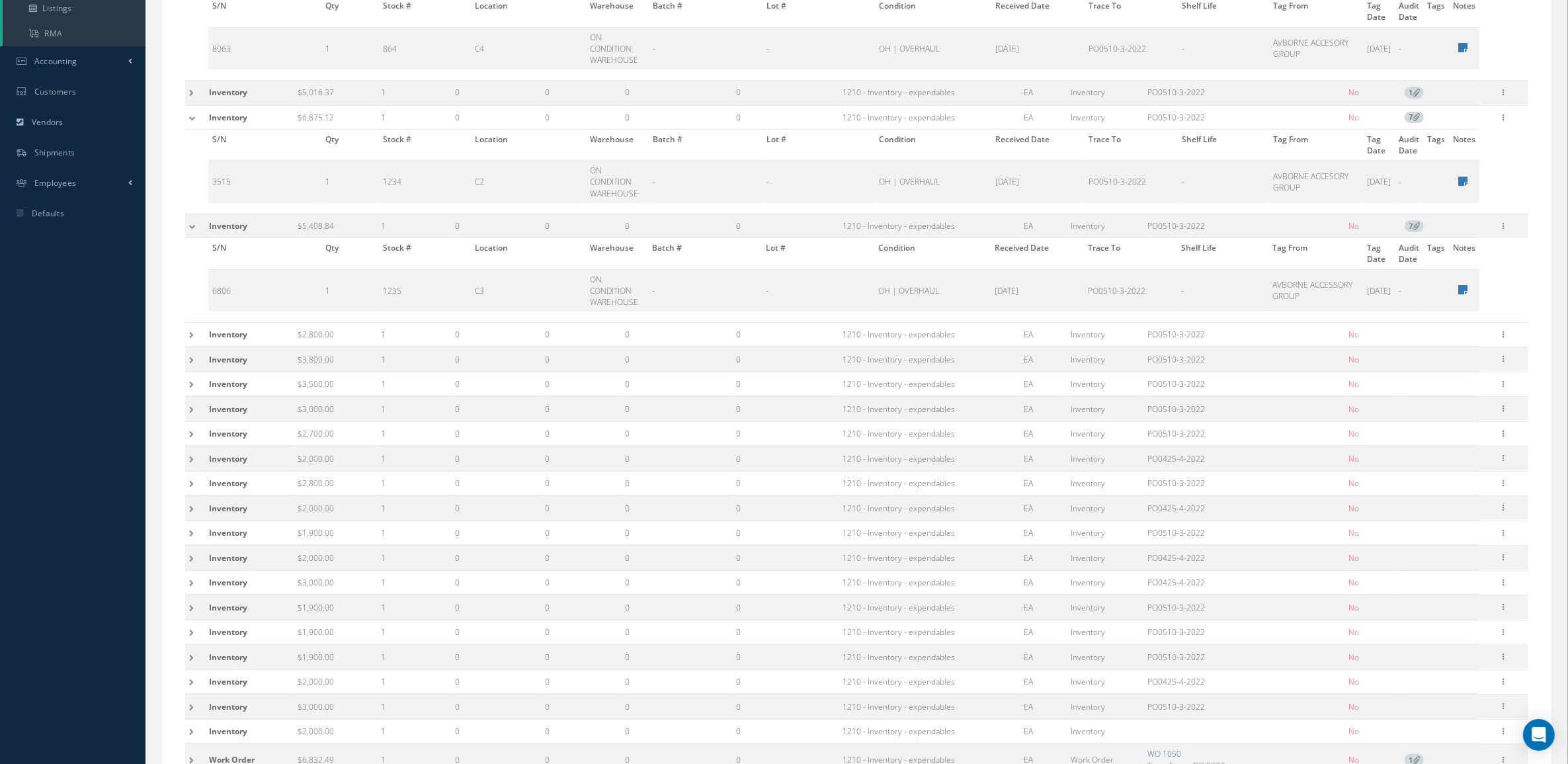
click at [193, 389] on td at bounding box center [195, 384] width 20 height 24
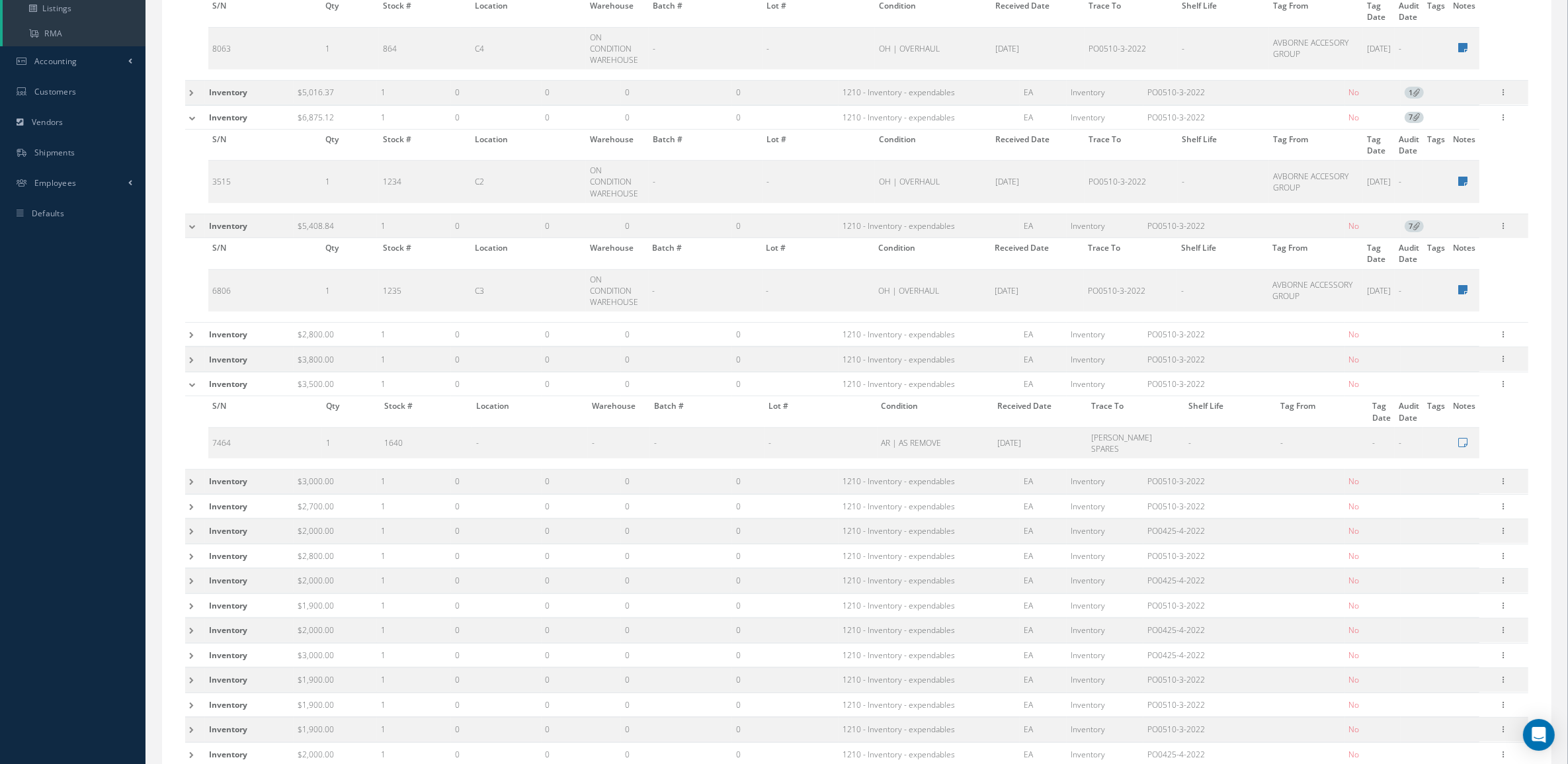
click at [190, 536] on td at bounding box center [195, 532] width 20 height 24
click at [192, 649] on td at bounding box center [195, 642] width 20 height 24
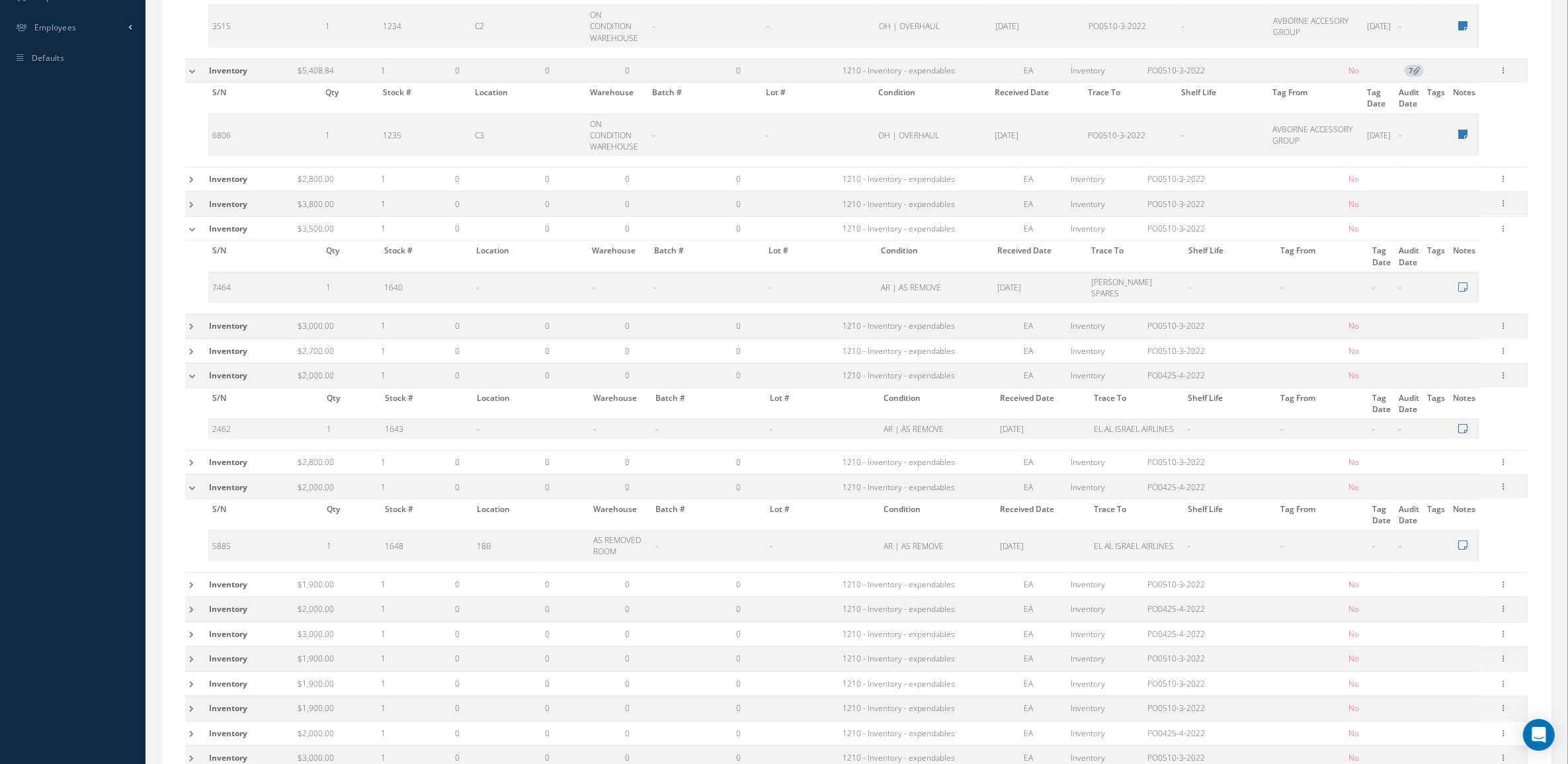
scroll to position [578, 0]
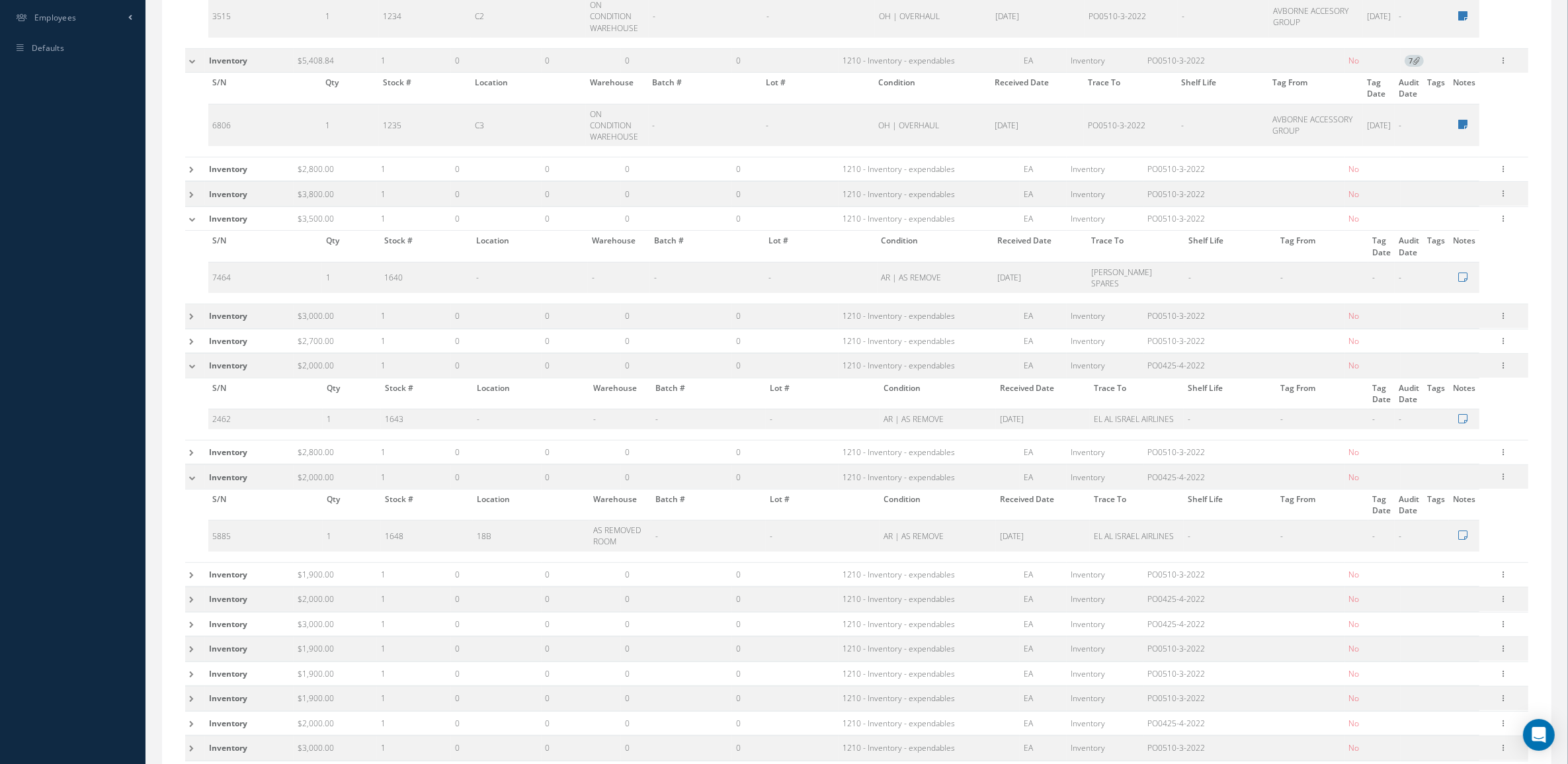
click at [197, 370] on td at bounding box center [195, 366] width 20 height 24
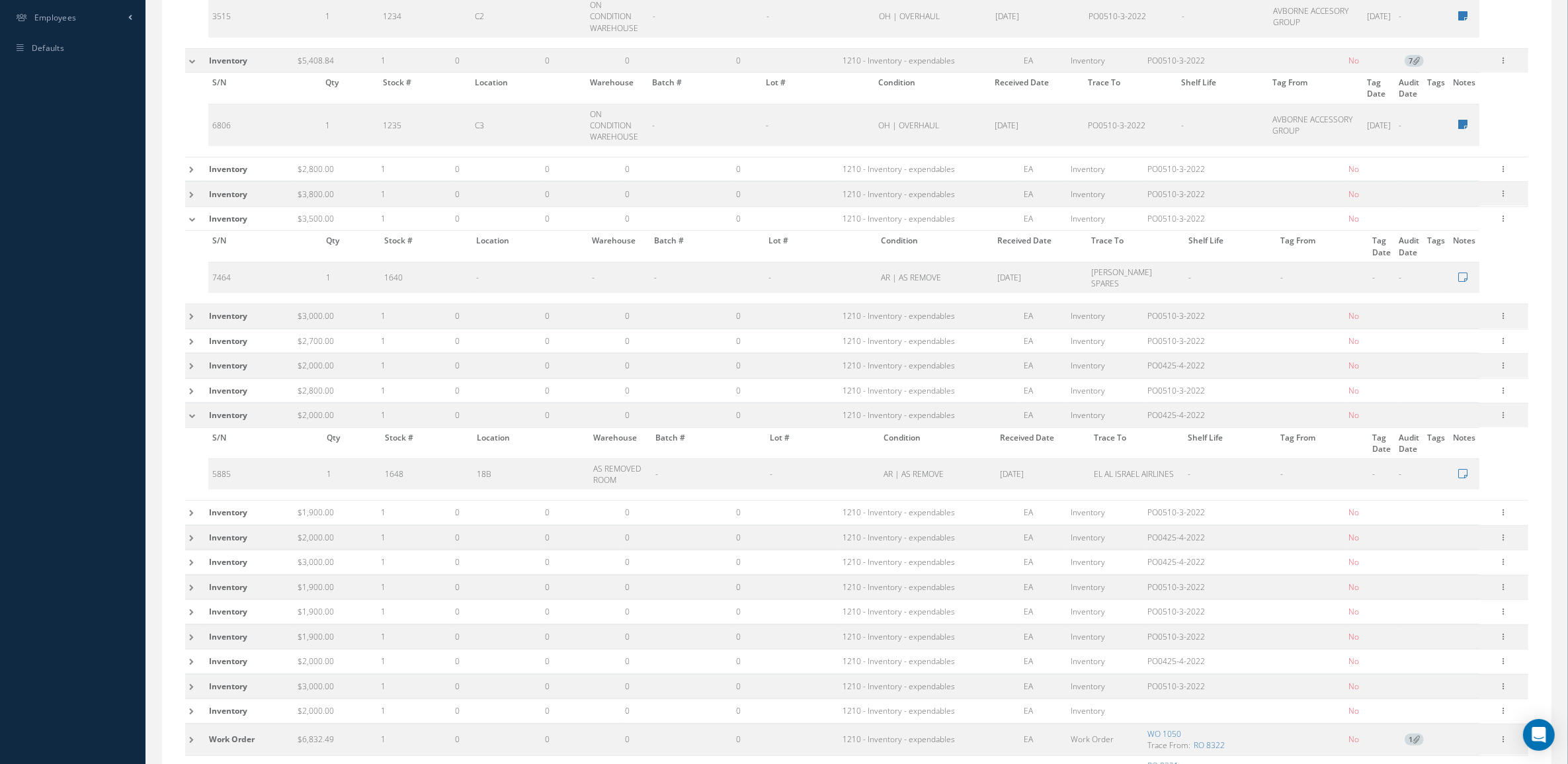
click at [194, 415] on td at bounding box center [195, 415] width 20 height 24
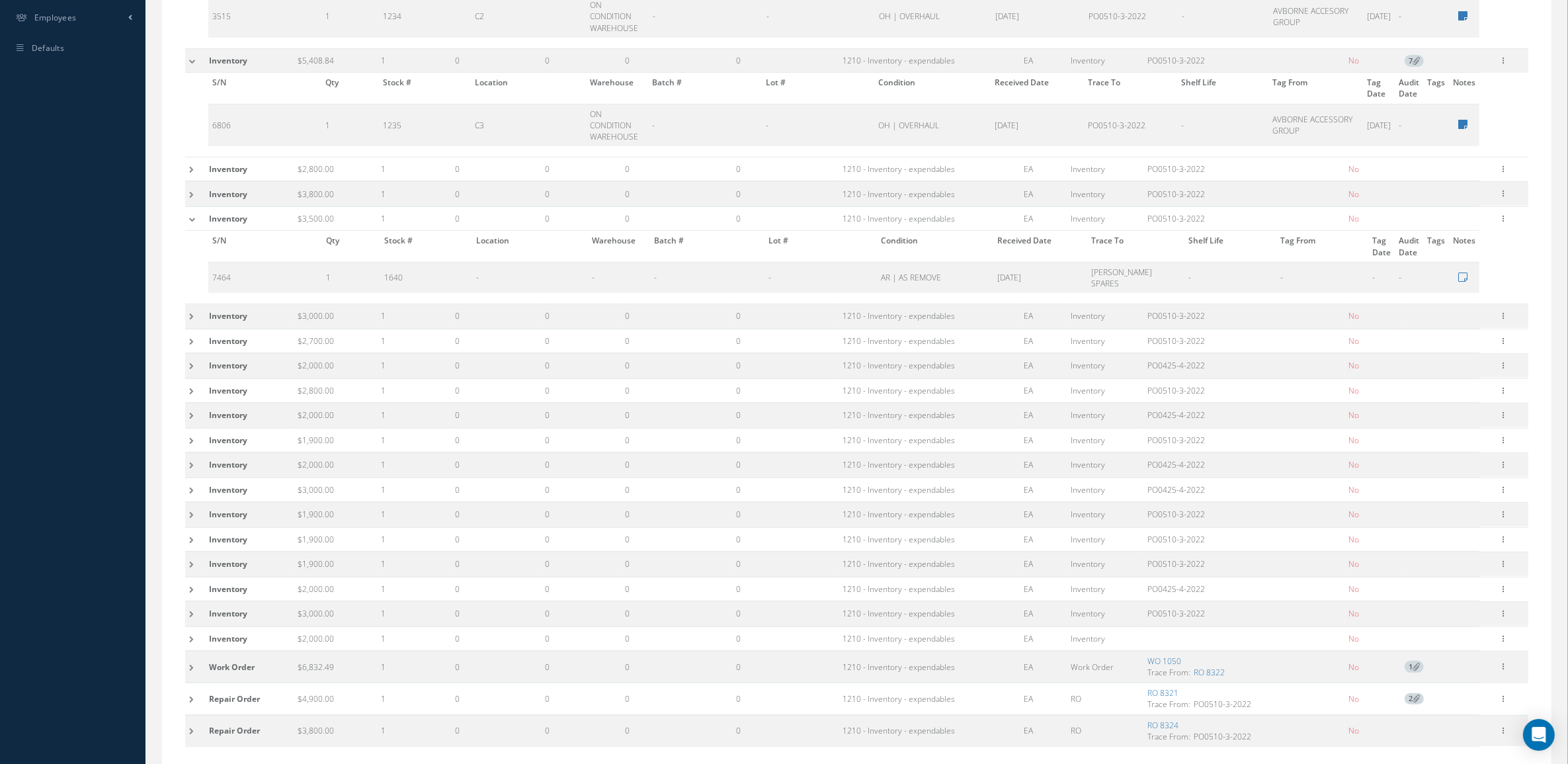
click at [197, 227] on td at bounding box center [195, 219] width 20 height 24
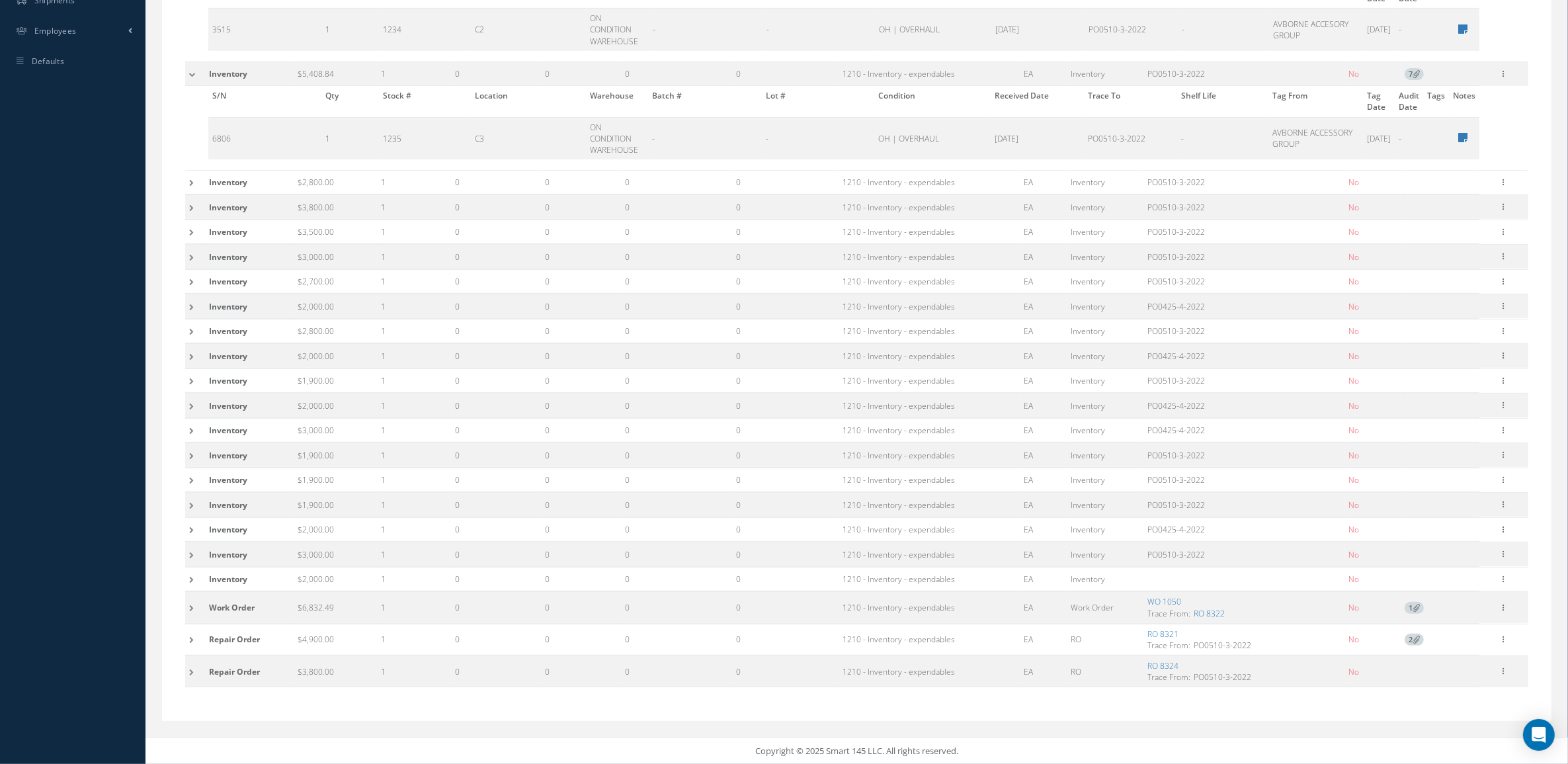
click at [189, 71] on td at bounding box center [195, 73] width 20 height 24
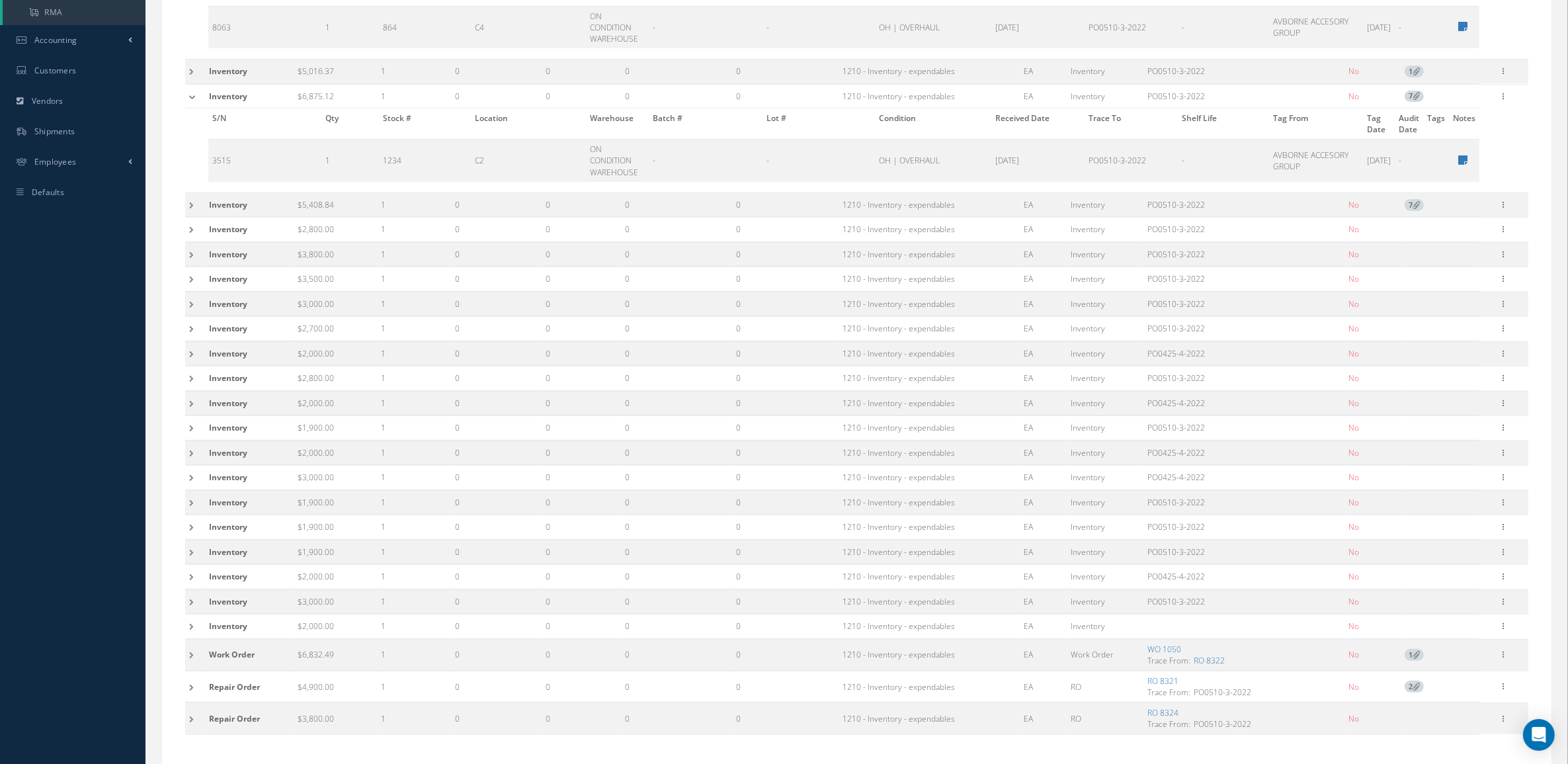
scroll to position [407, 0]
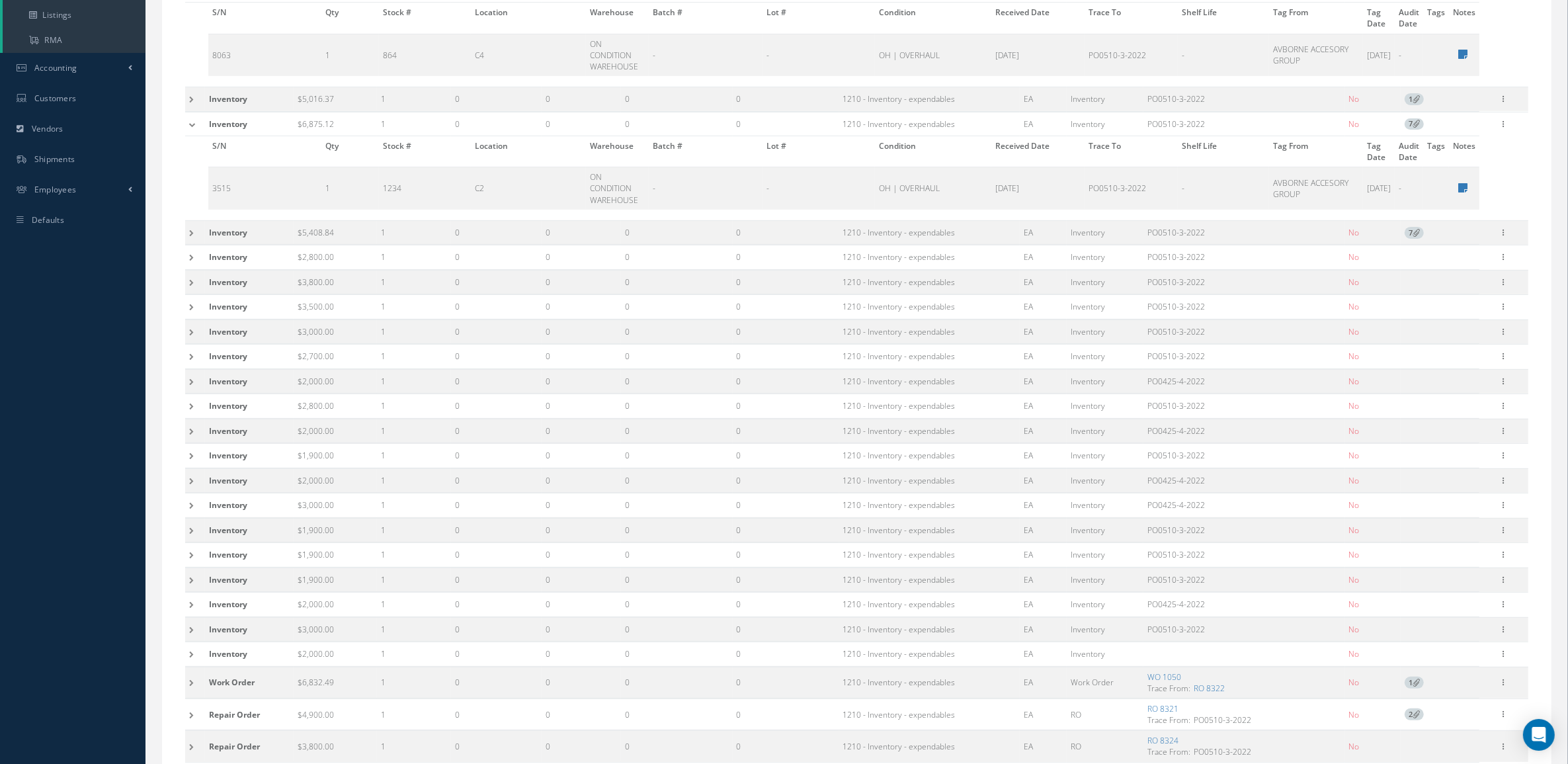
click at [197, 117] on td at bounding box center [195, 124] width 20 height 24
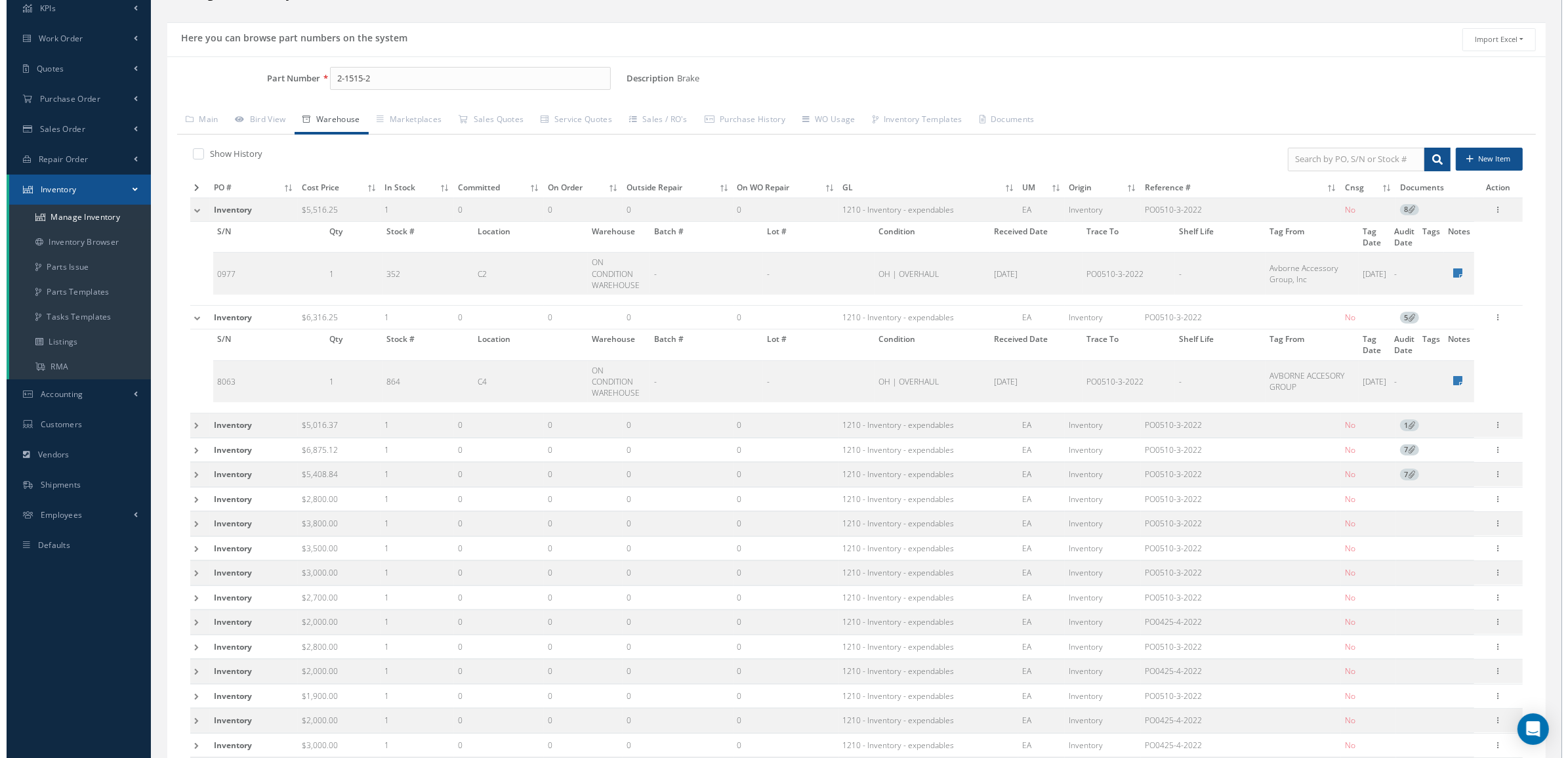
scroll to position [0, 0]
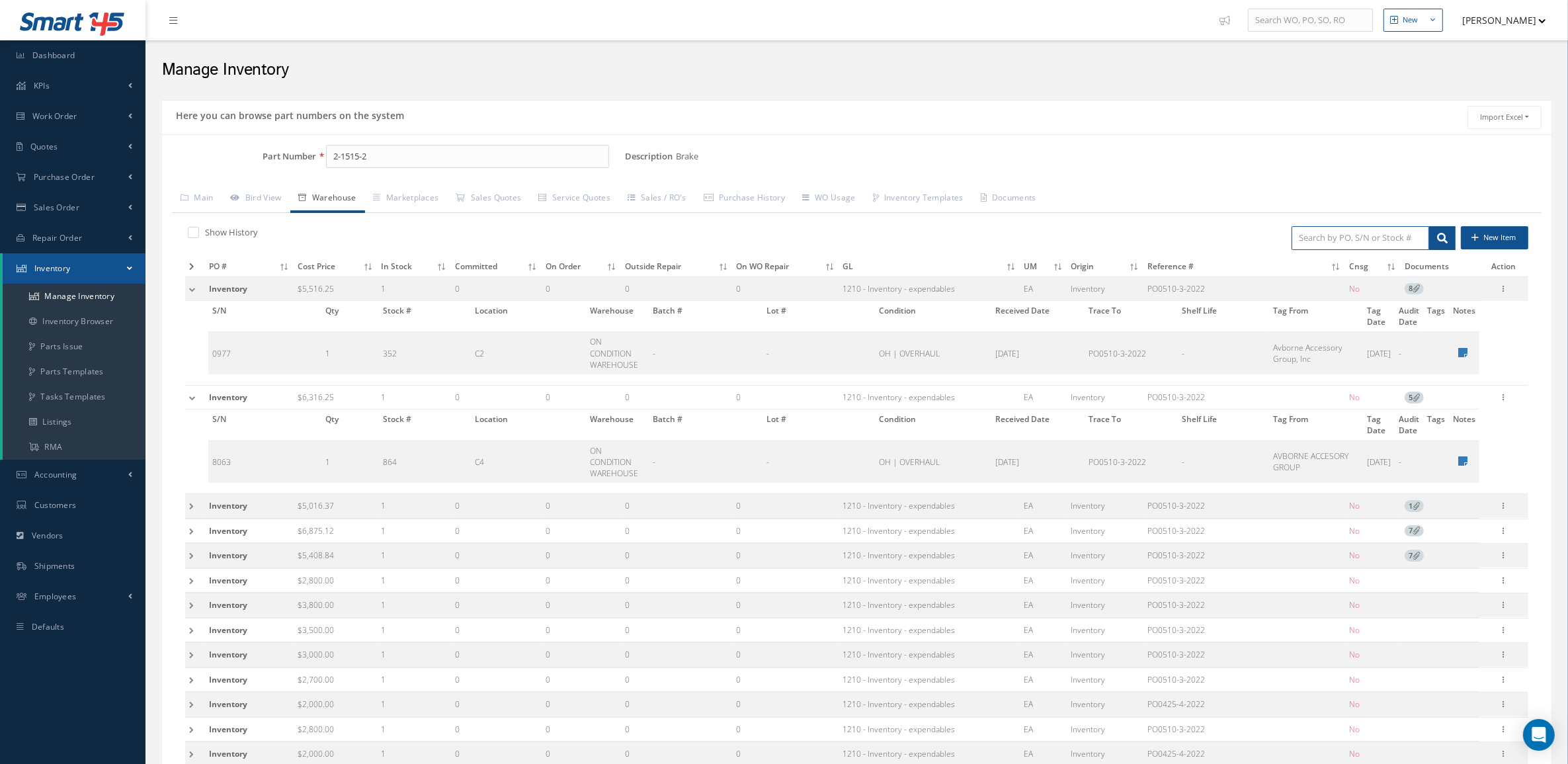
click at [1416, 232] on input "search" at bounding box center [1360, 238] width 138 height 24
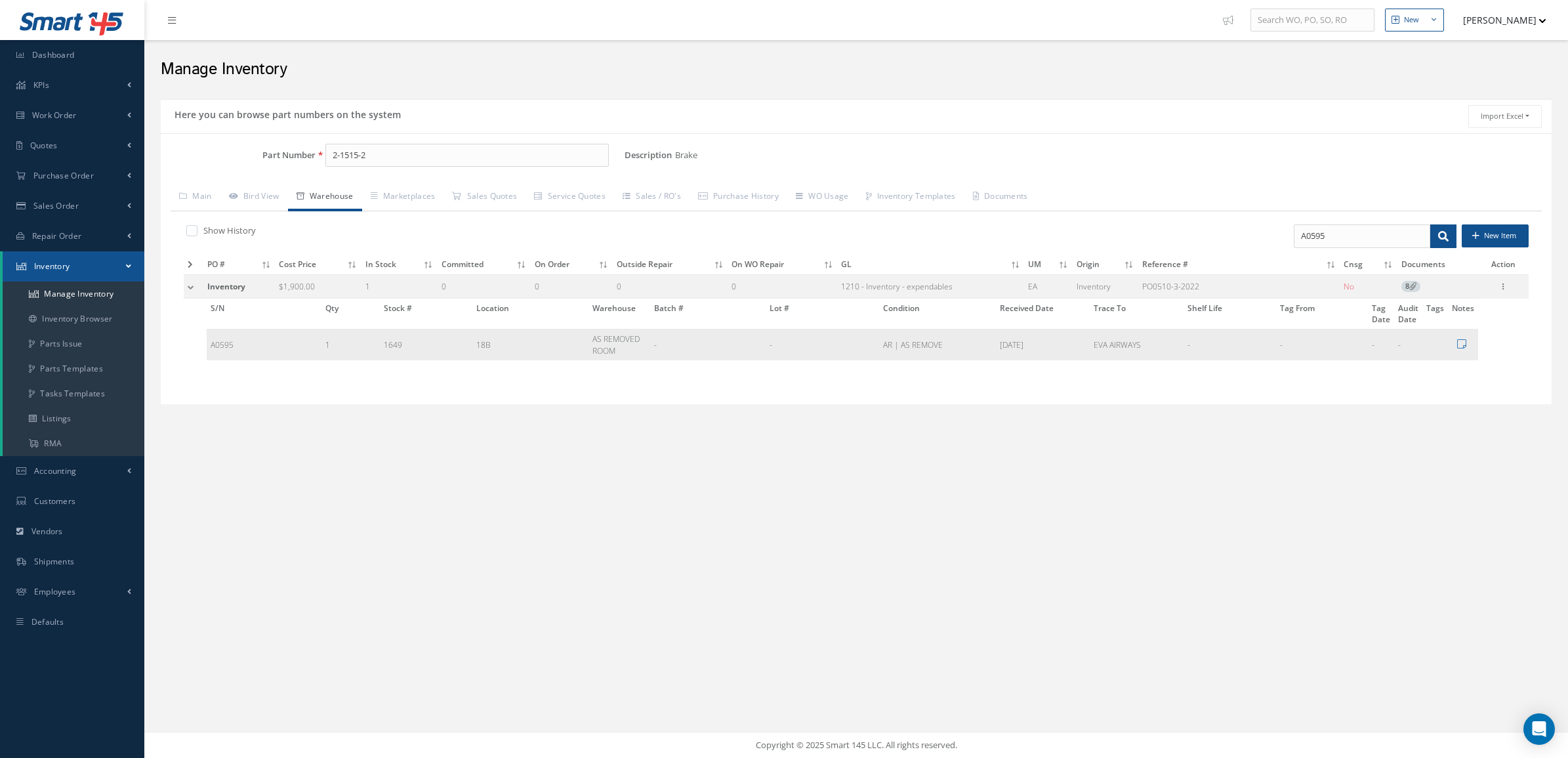
drag, startPoint x: 1145, startPoint y: 351, endPoint x: 1087, endPoint y: 355, distance: 58.1
click at [1087, 355] on tr "A0595 1 1649 18B AS REMOVED ROOM - - AR | AS REMOVE 11/06/2023 EVA AIRWAYS - - …" at bounding box center [842, 344] width 1271 height 31
drag, startPoint x: 1087, startPoint y: 355, endPoint x: 1106, endPoint y: 418, distance: 65.8
click at [1106, 418] on div "Here you can browse part numbers on the system Import Excel to undefined Column…" at bounding box center [856, 260] width 1411 height 322
drag, startPoint x: 1145, startPoint y: 352, endPoint x: 1087, endPoint y: 351, distance: 58.0
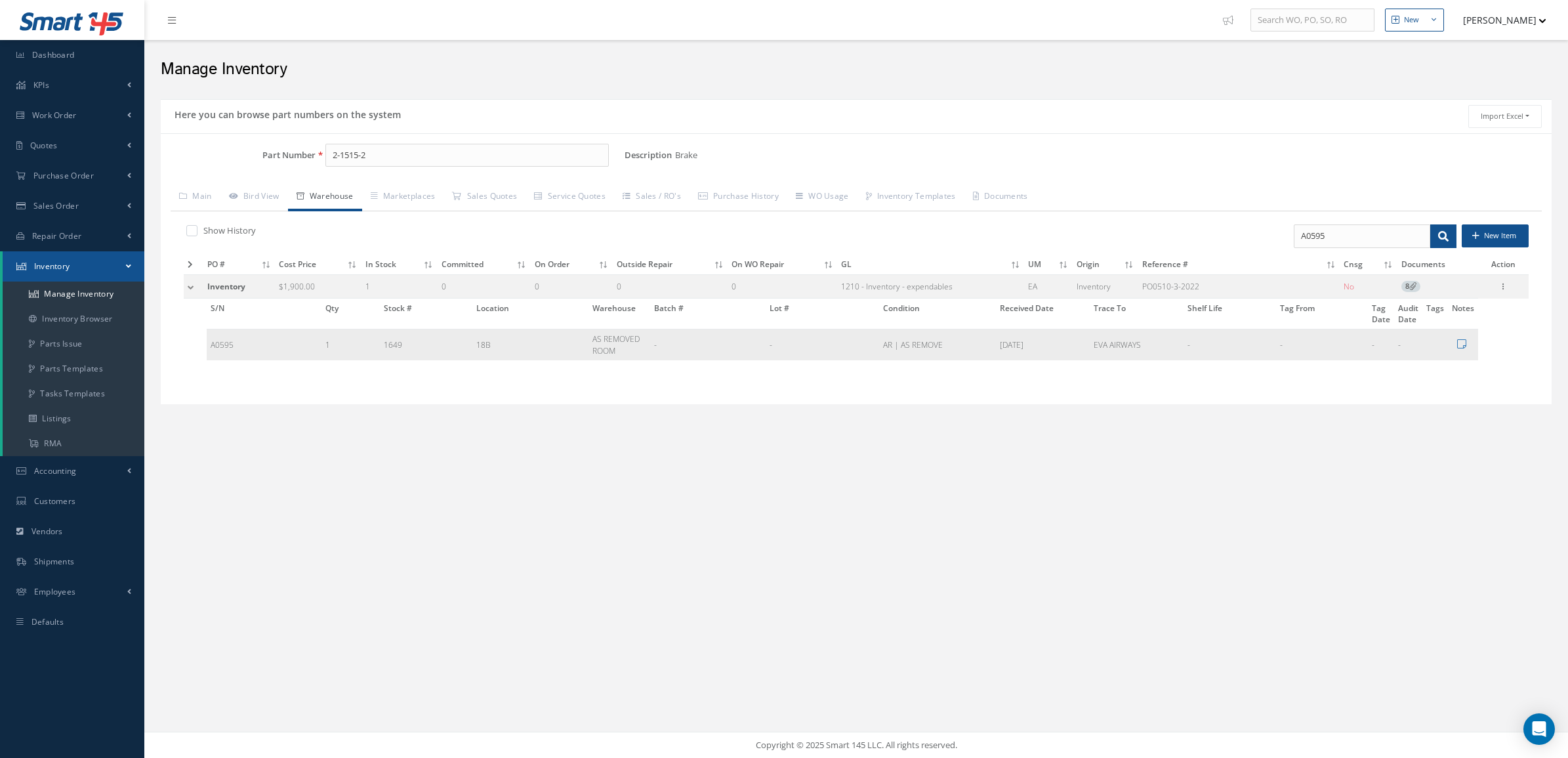
click at [1087, 351] on tr "A0595 1 1649 18B AS REMOVED ROOM - - AR | AS REMOVE 11/06/2023 EVA AIRWAYS - - …" at bounding box center [842, 344] width 1271 height 31
copy tr "EVA AIRWAYS"
drag, startPoint x: 1332, startPoint y: 240, endPoint x: 1228, endPoint y: 200, distance: 111.4
click at [1233, 211] on div "Main Bird View Warehouse Marketplaces Sales Quotes EA" at bounding box center [856, 289] width 1371 height 211
type input "5885"
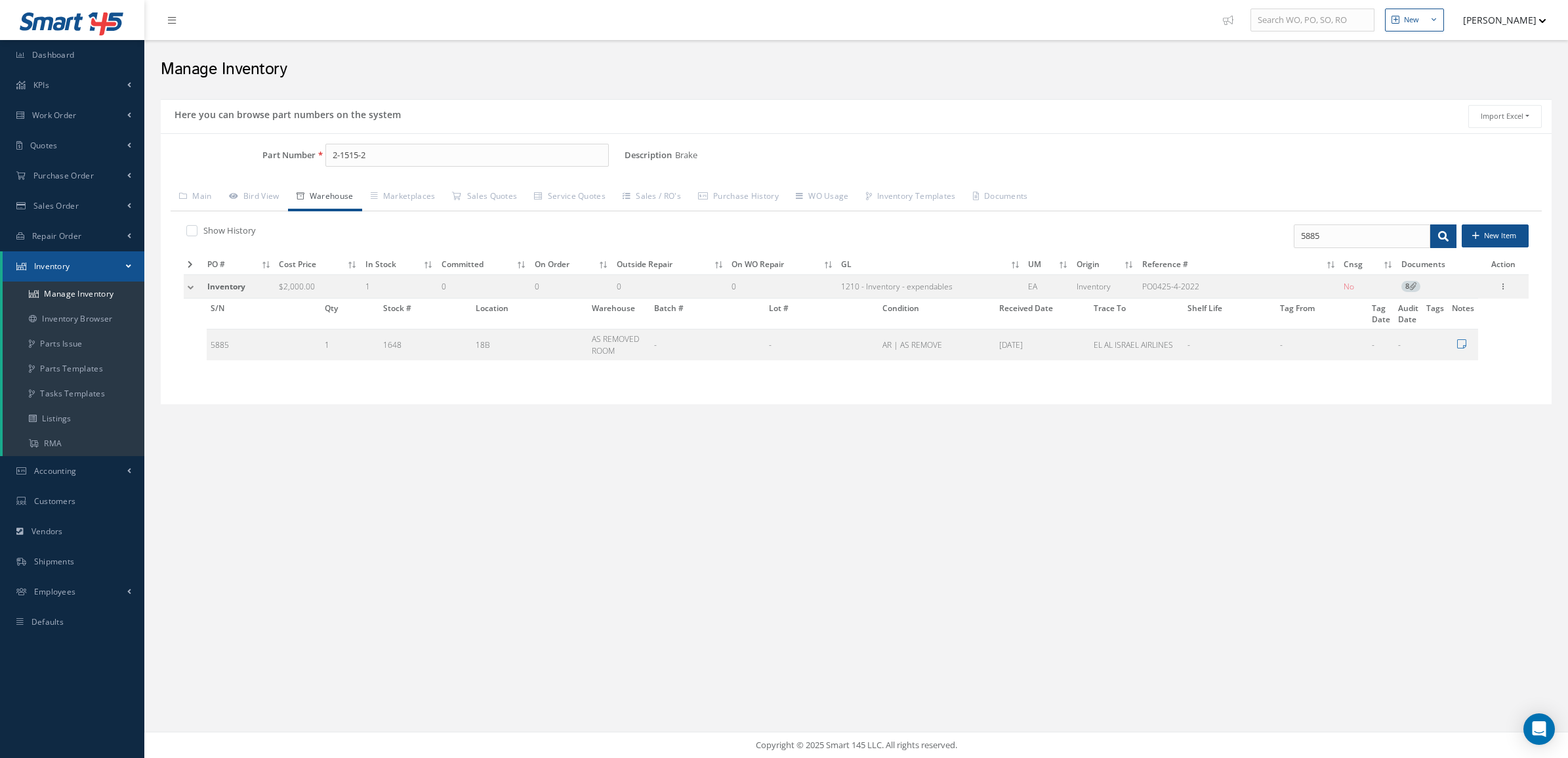
drag, startPoint x: 1240, startPoint y: 284, endPoint x: 1135, endPoint y: 288, distance: 105.1
click at [1135, 288] on tr "Inventory $2,000.00 1 0 0 0 0 1210 - Inventory - expendables EA Inventory PO042…" at bounding box center [856, 286] width 1345 height 24
copy tr "PO0425-4-2022"
drag, startPoint x: 1091, startPoint y: 346, endPoint x: 1176, endPoint y: 349, distance: 85.1
click at [1176, 349] on td "EL AL ISRAEL AIRLINES" at bounding box center [1137, 344] width 94 height 31
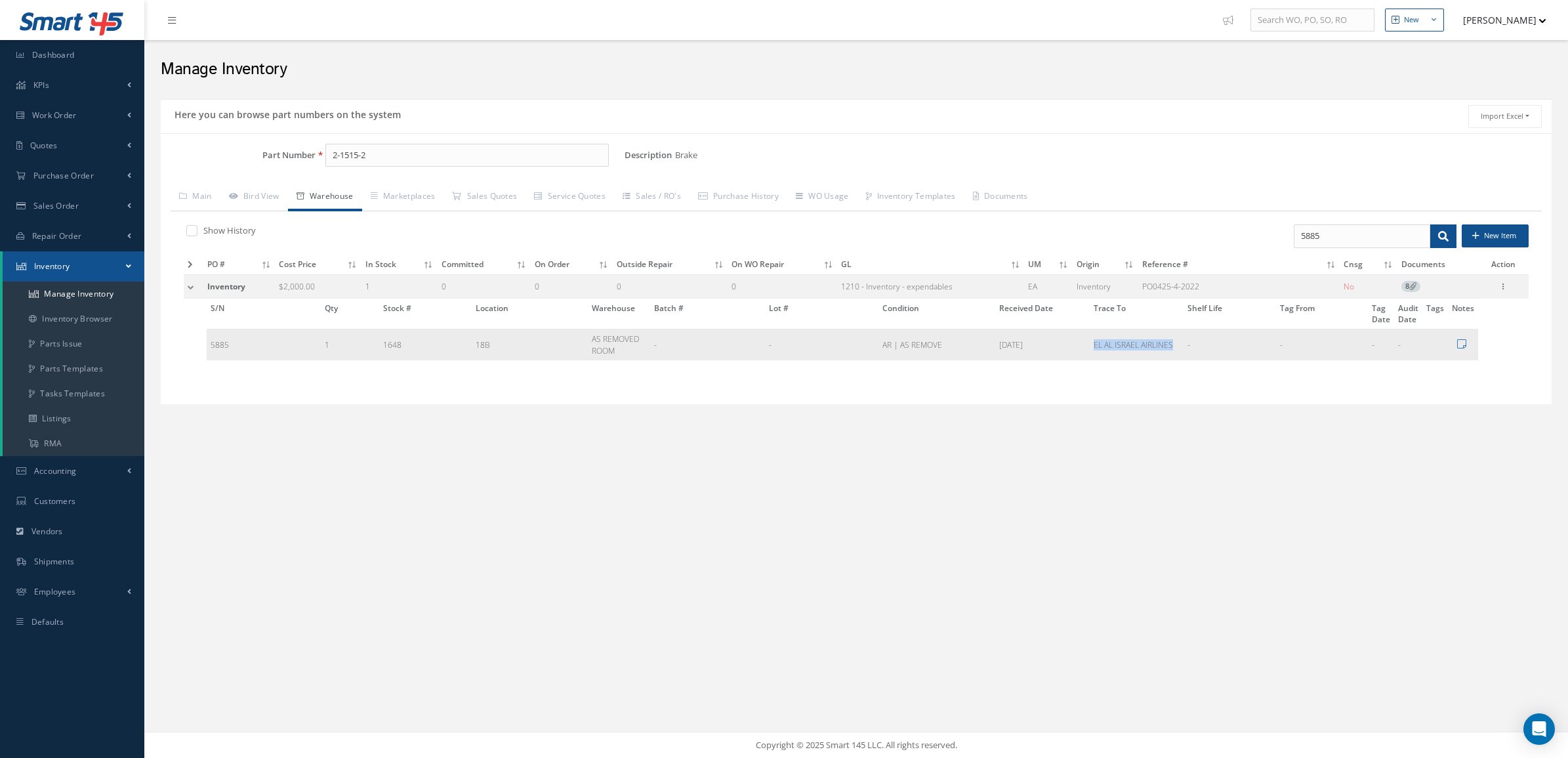
copy td "EL AL ISRAEL AIRLINES"
drag, startPoint x: 366, startPoint y: 156, endPoint x: 276, endPoint y: 143, distance: 90.9
click at [276, 143] on div "Part Number 2-1515-2 Description Brake Alternates Based on the selected General…" at bounding box center [856, 268] width 1391 height 271
click at [412, 194] on span "72-368" at bounding box center [389, 190] width 118 height 14
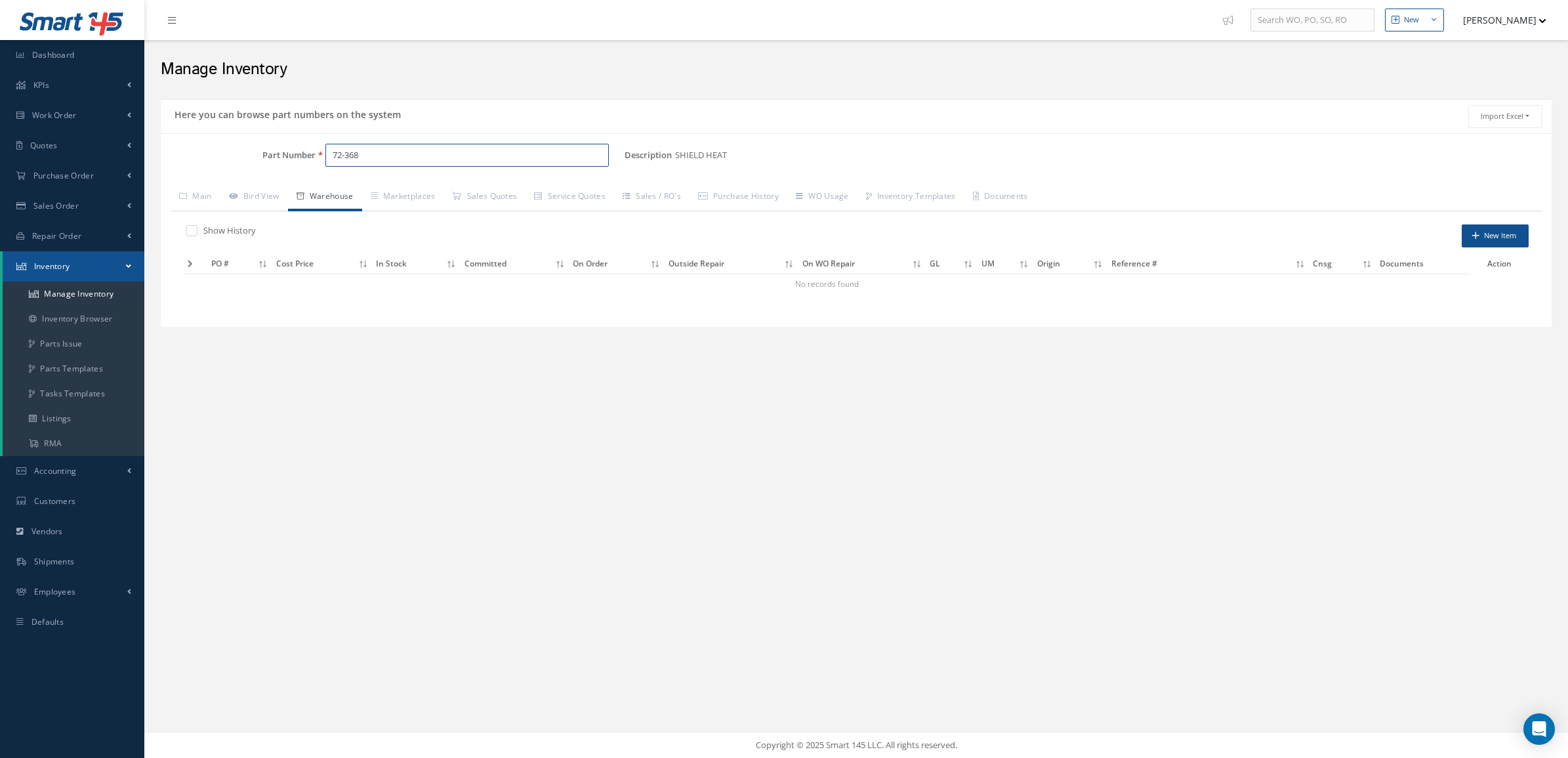
type input "72-368"
click at [184, 228] on div "Show History" at bounding box center [515, 232] width 663 height 15
click at [197, 234] on label at bounding box center [198, 231] width 3 height 12
click at [191, 234] on input "checkbox" at bounding box center [190, 231] width 8 height 8
checkbox input "true"
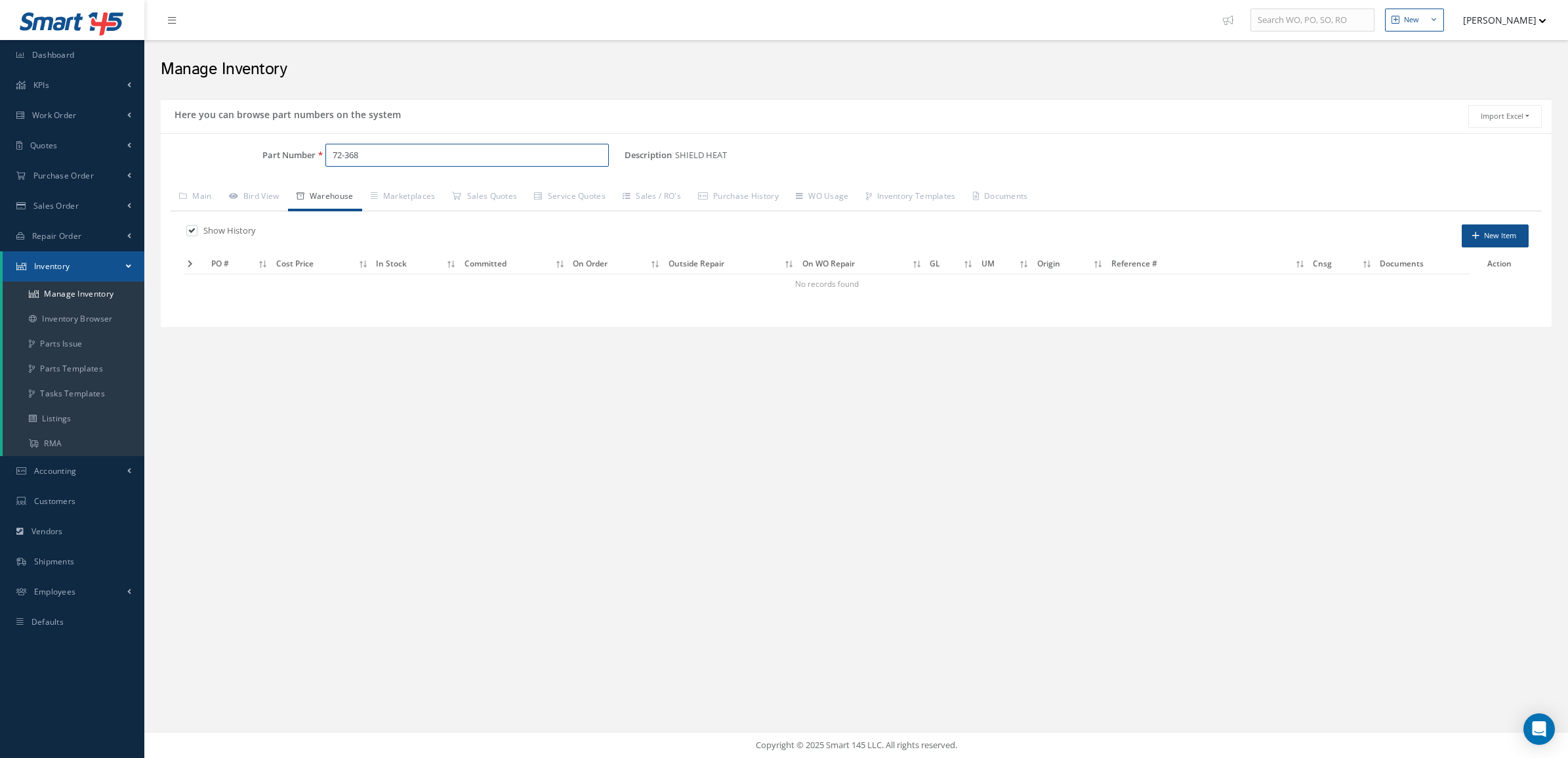
drag, startPoint x: 405, startPoint y: 151, endPoint x: 305, endPoint y: 152, distance: 100.0
click at [305, 152] on div "Part Number 72-368" at bounding box center [392, 155] width 464 height 24
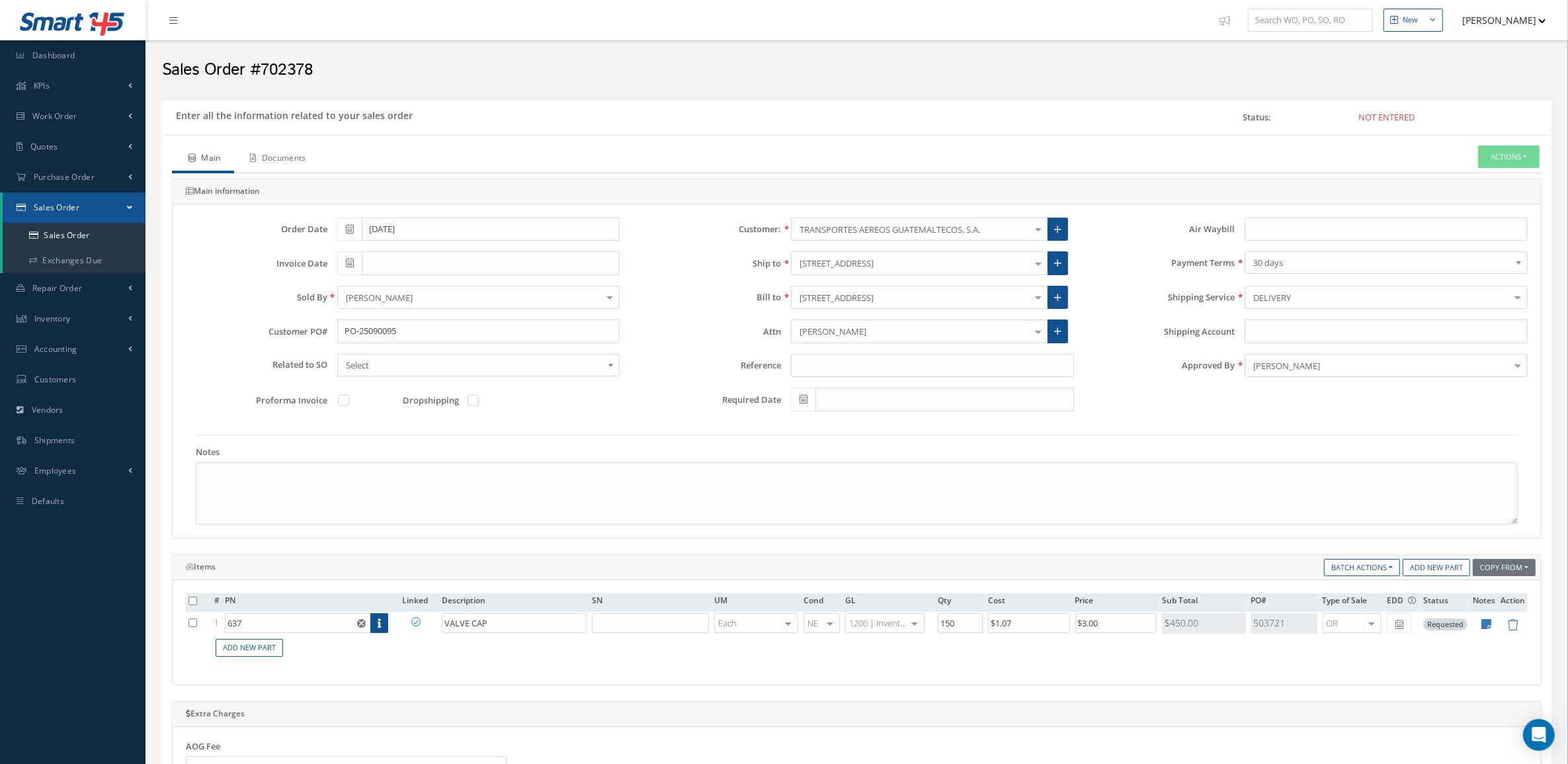
click at [292, 158] on link "Documents" at bounding box center [277, 159] width 86 height 28
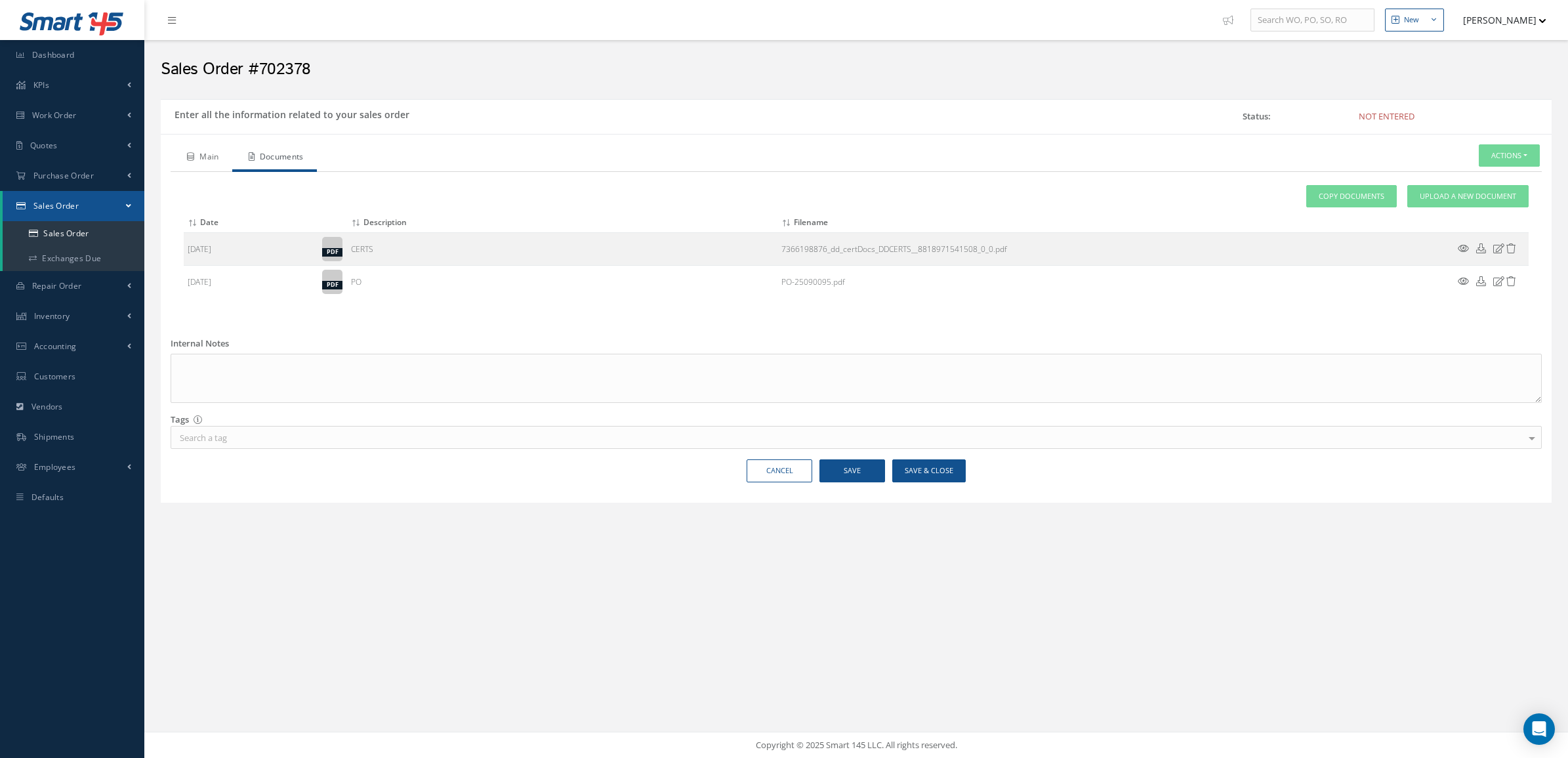
click at [207, 159] on link "Main" at bounding box center [201, 158] width 61 height 27
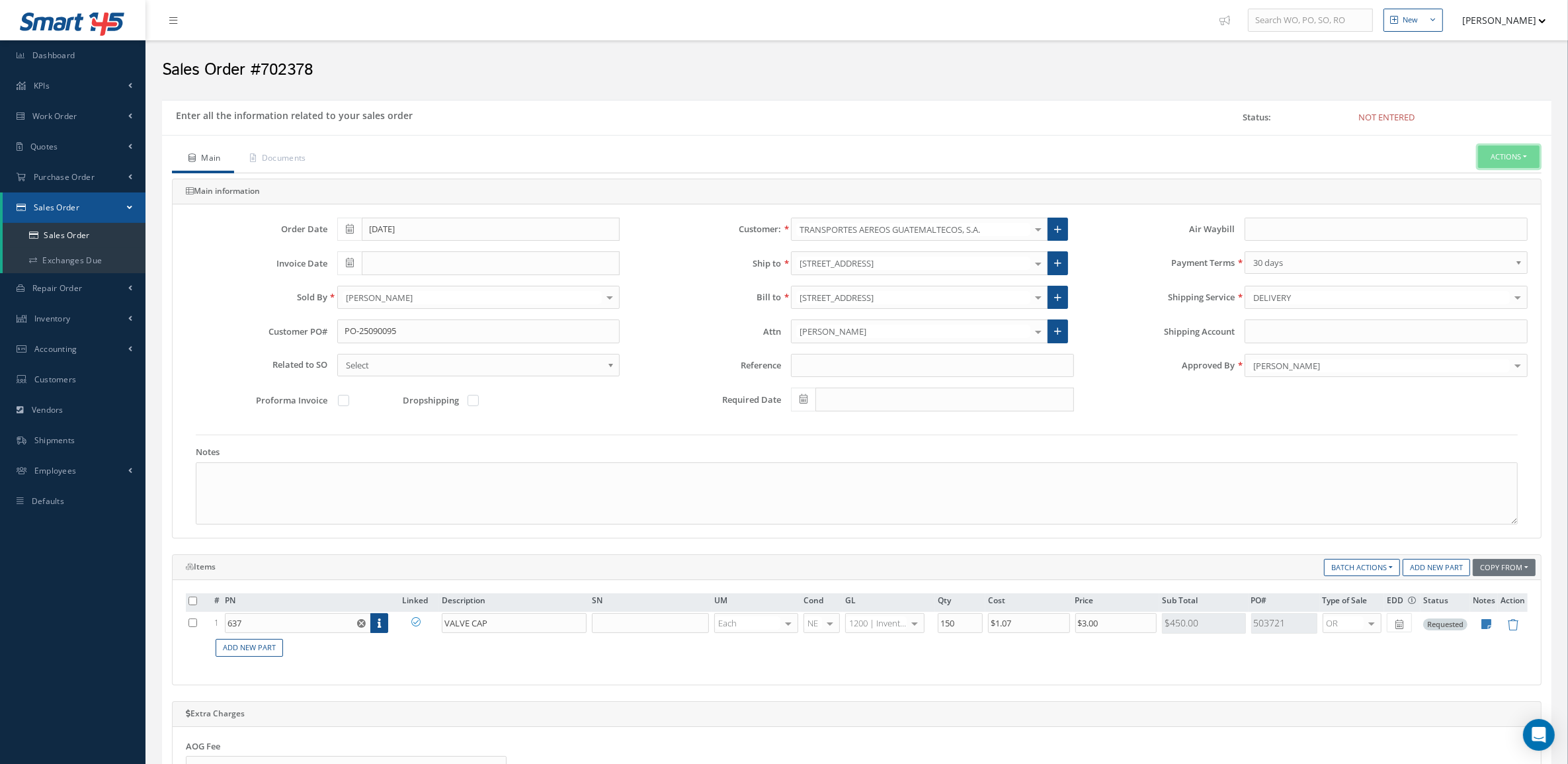
click at [1508, 154] on button "Actions" at bounding box center [1508, 157] width 61 height 23
click at [1486, 182] on link "Enter/Update" at bounding box center [1488, 179] width 106 height 18
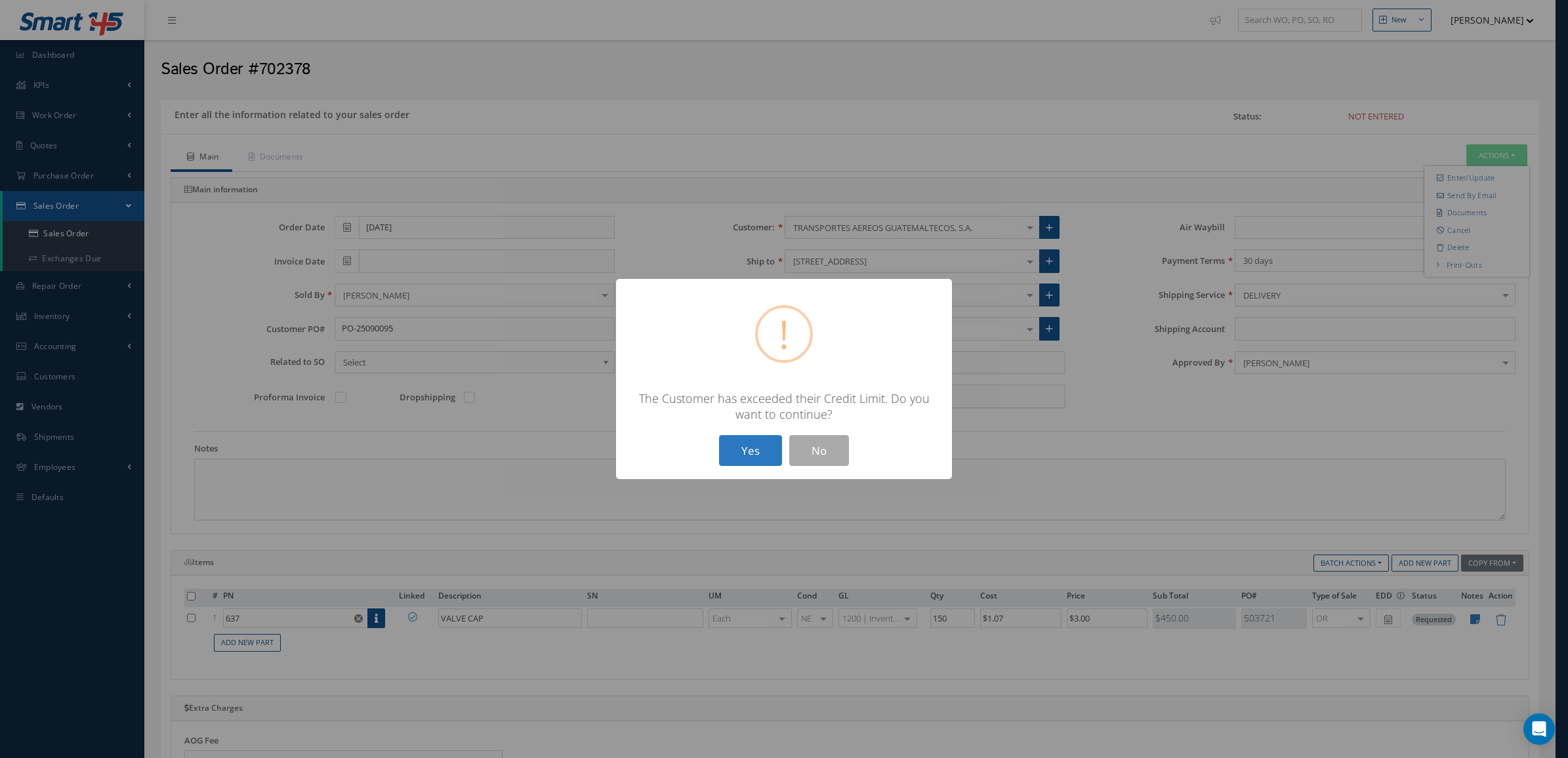
click at [743, 448] on button "Yes" at bounding box center [751, 450] width 63 height 31
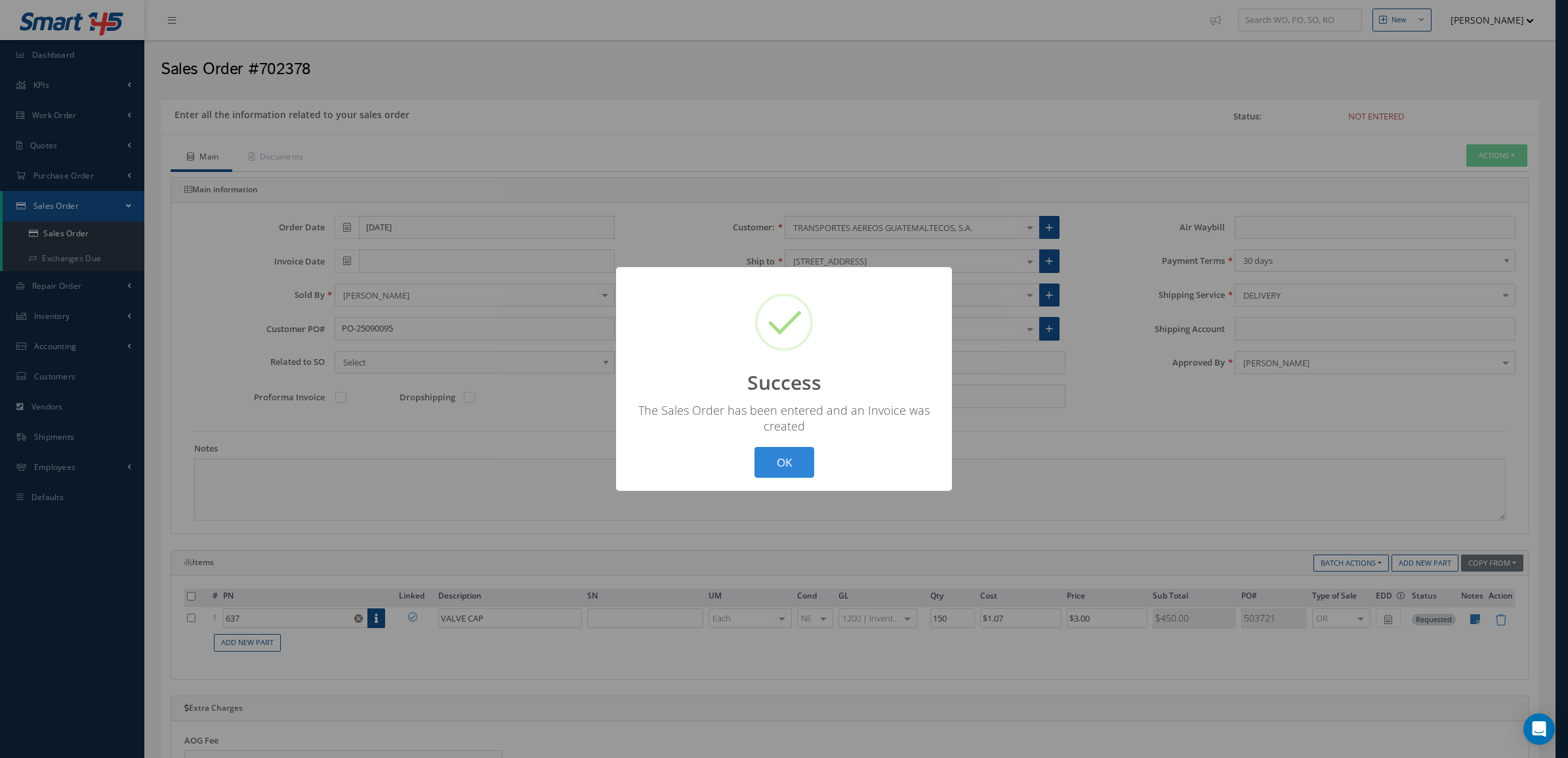
drag, startPoint x: 776, startPoint y: 461, endPoint x: 830, endPoint y: 438, distance: 58.7
click at [782, 457] on button "OK" at bounding box center [784, 462] width 60 height 31
type input "[DATE]"
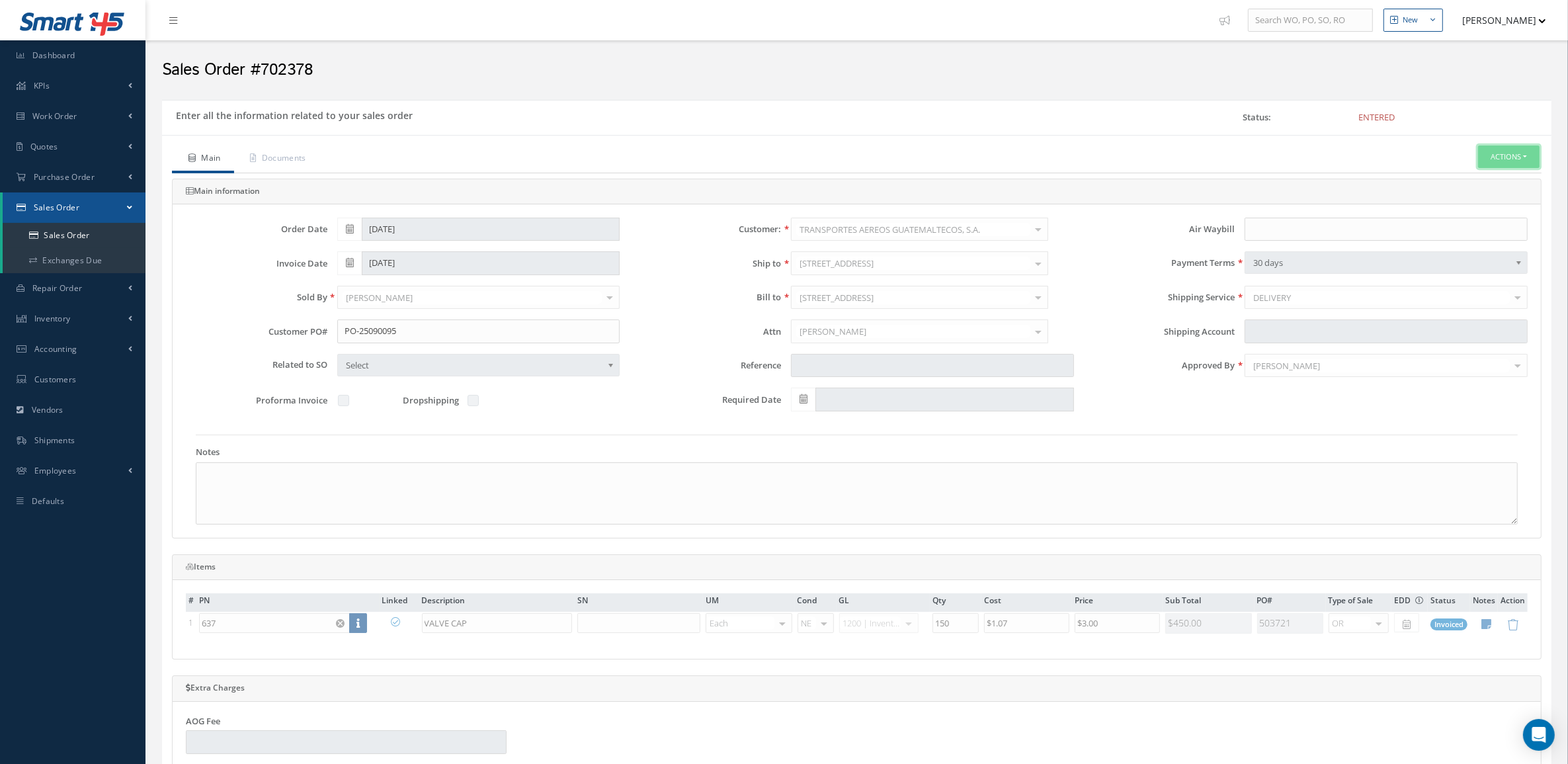
click at [1514, 145] on button "Actions" at bounding box center [1508, 157] width 61 height 23
click at [1374, 463] on link "Multiple Reports" at bounding box center [1389, 460] width 100 height 21
checkbox input "true"
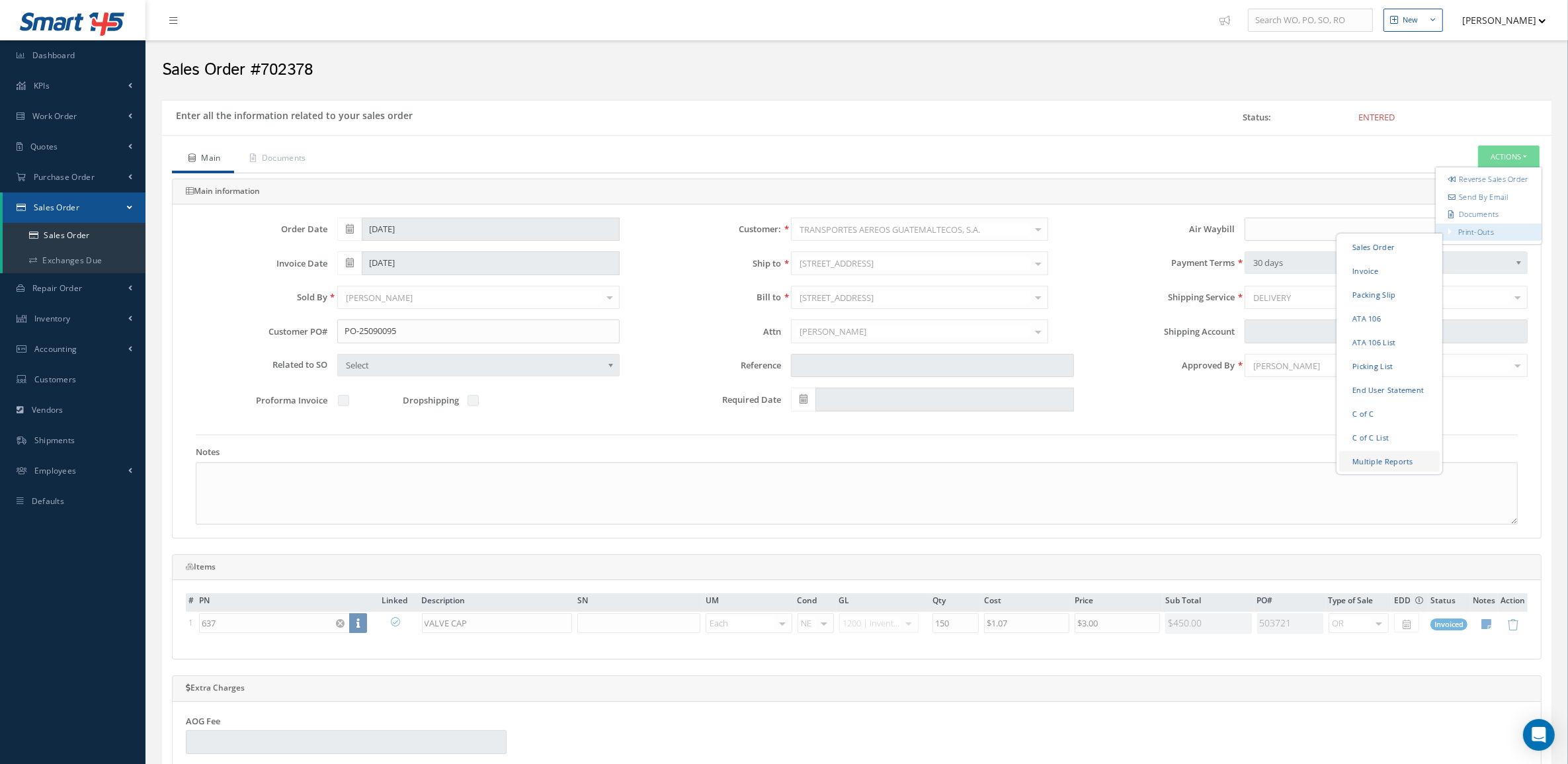
checkbox input "true"
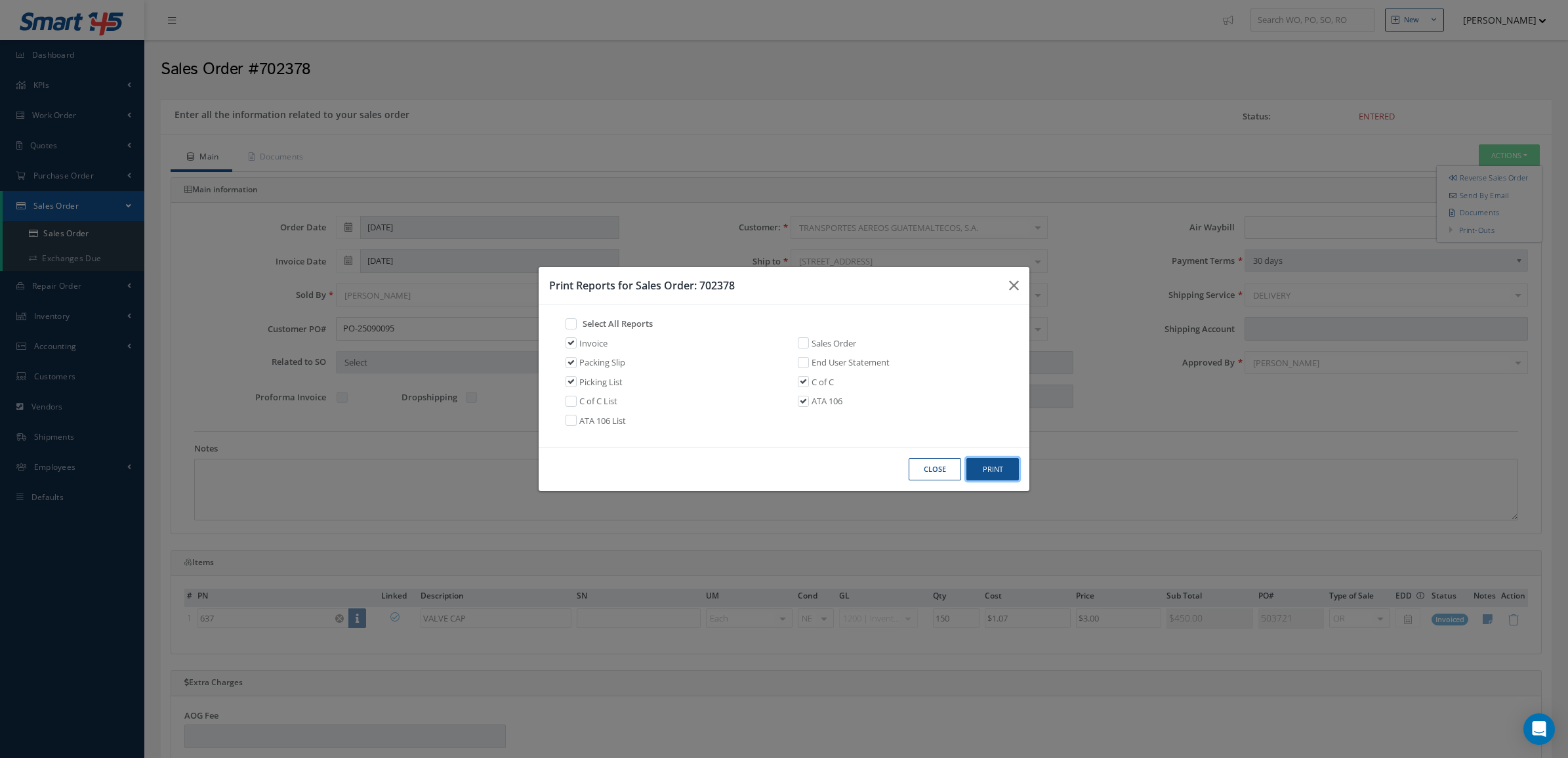
click at [998, 467] on button "Print" at bounding box center [992, 469] width 52 height 23
click at [943, 467] on button "Close" at bounding box center [934, 469] width 52 height 23
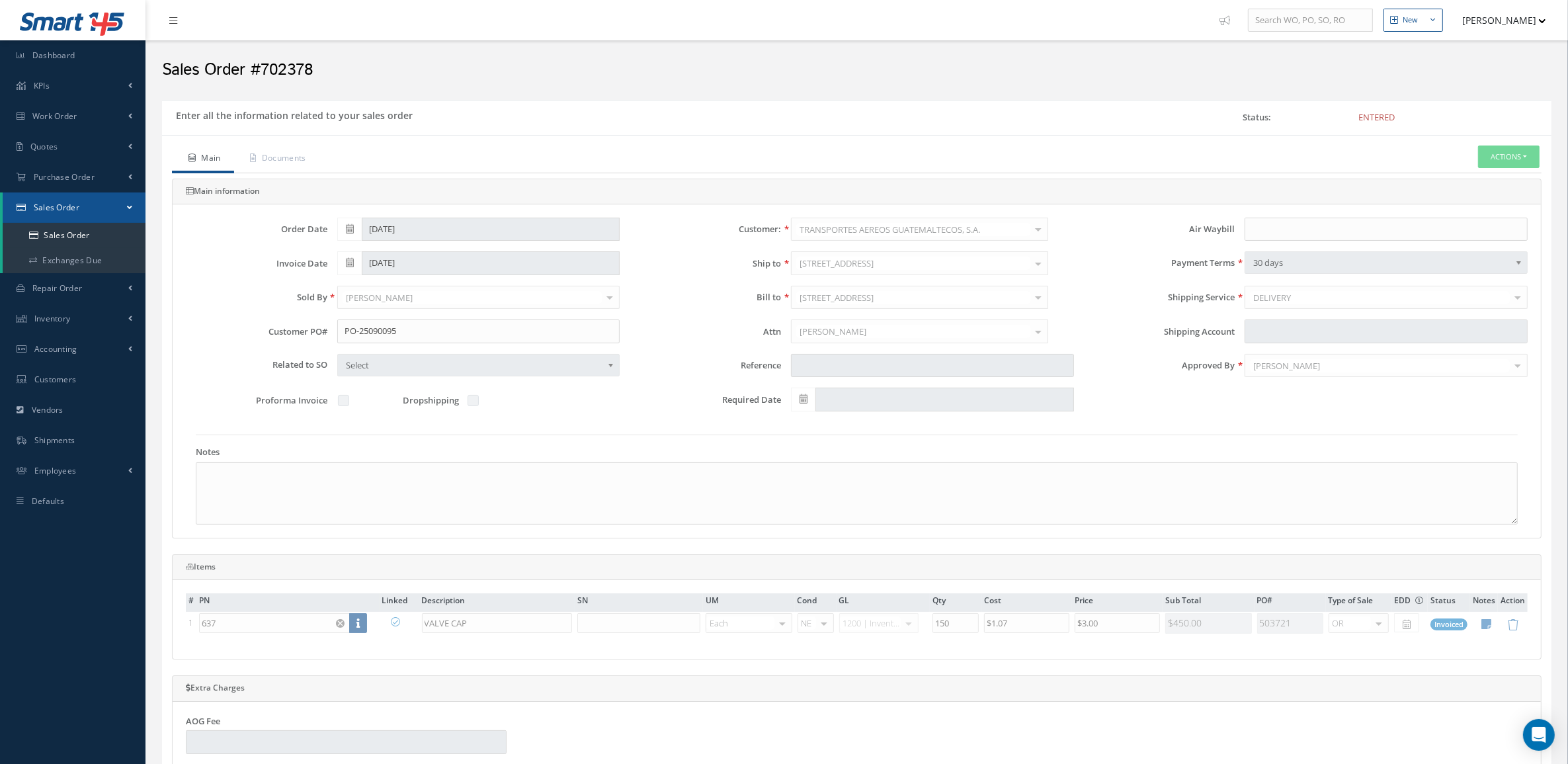
click at [282, 144] on div "Main Documents Actions Reverse Sales Order Send By Email Documents Print-Outs S…" at bounding box center [857, 632] width 1389 height 994
click at [285, 158] on link "Documents" at bounding box center [277, 159] width 86 height 28
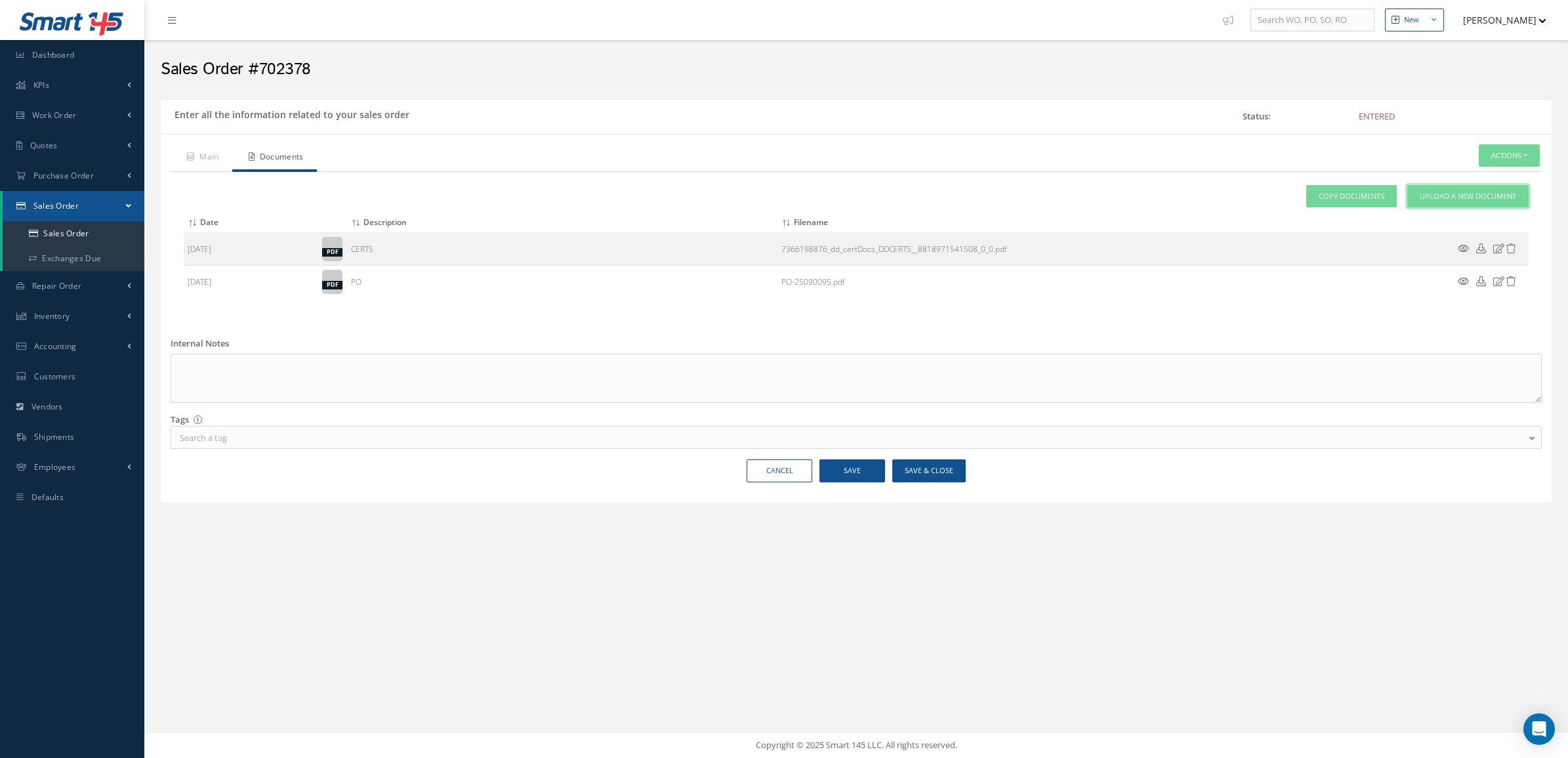
click at [1446, 197] on span "Upload a New Document" at bounding box center [1468, 197] width 96 height 11
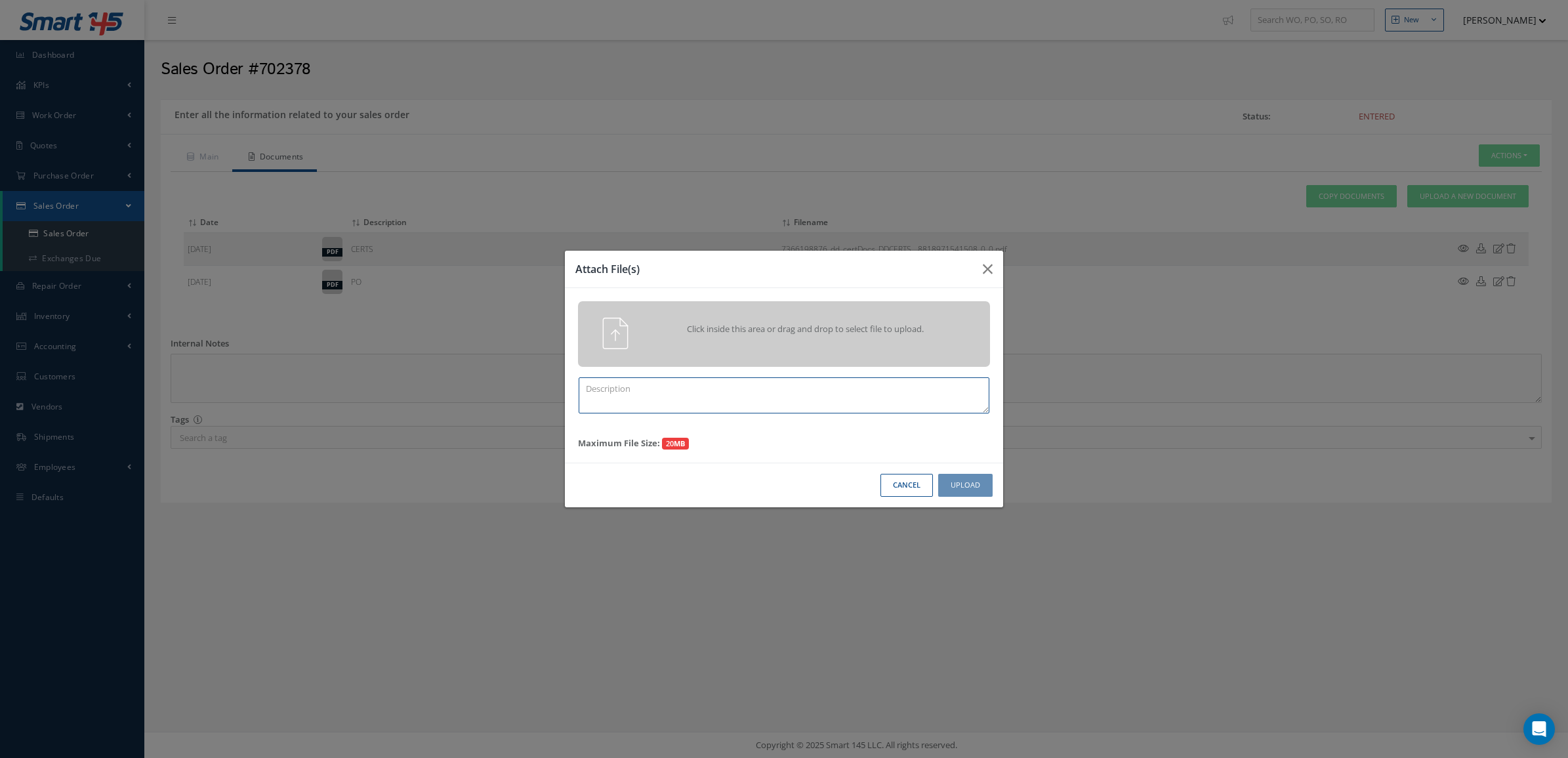
click at [903, 399] on textarea at bounding box center [783, 395] width 411 height 36
type textarea "PPW SO 702378"
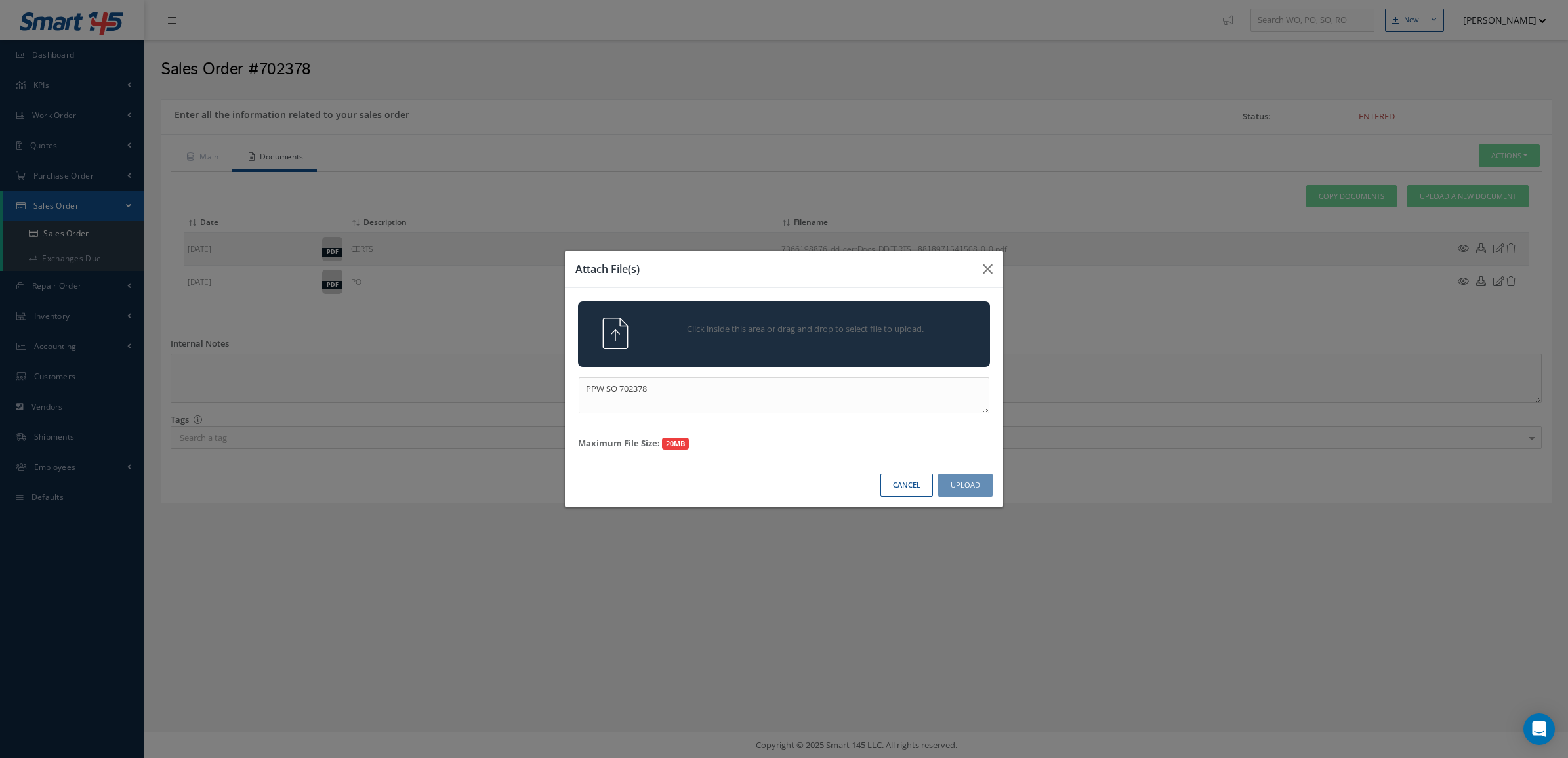
click at [920, 346] on div "Click inside this area or drag and drop to select file to upload." at bounding box center [784, 332] width 432 height 31
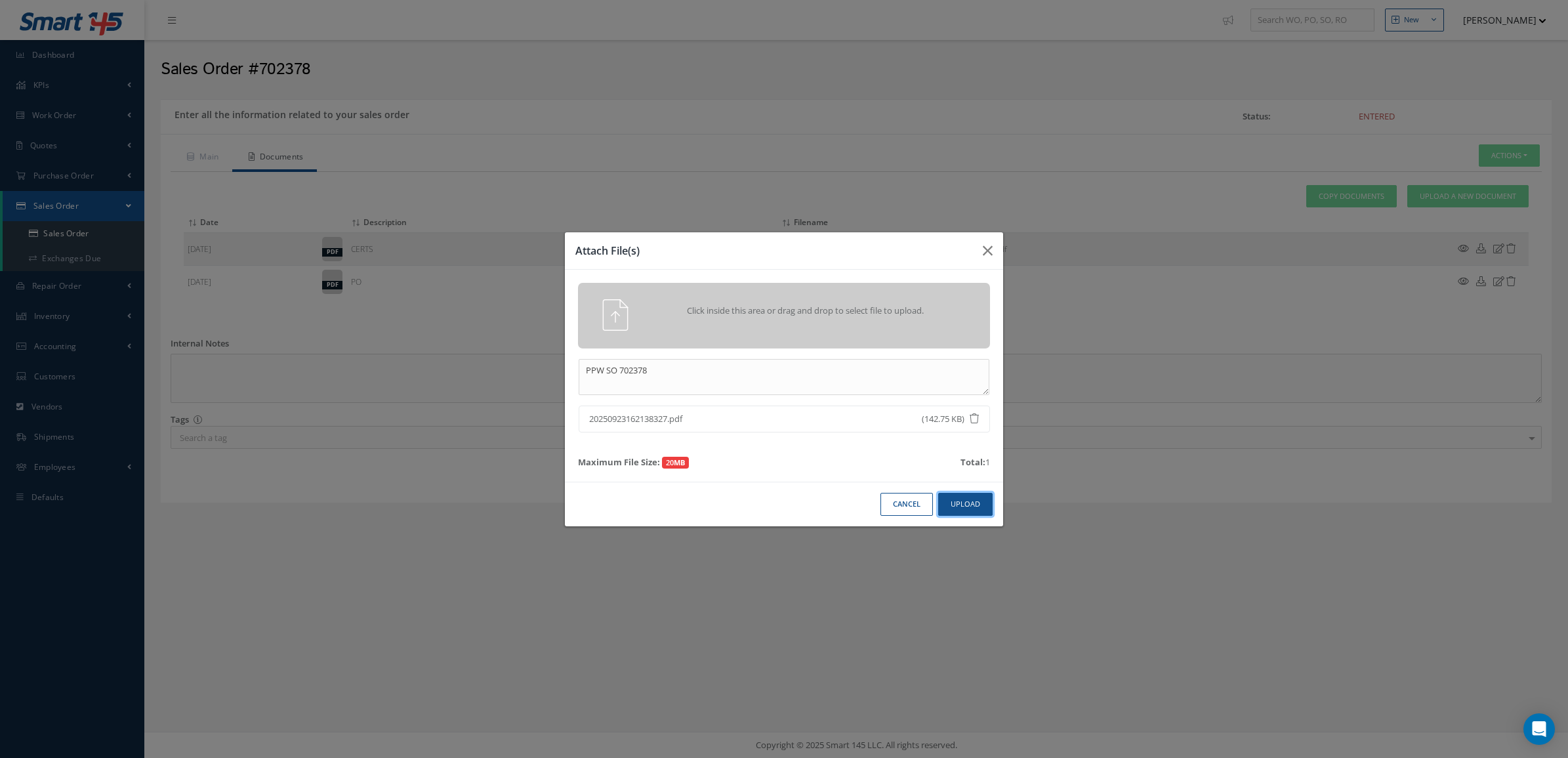
click at [959, 501] on button "Upload" at bounding box center [965, 504] width 55 height 23
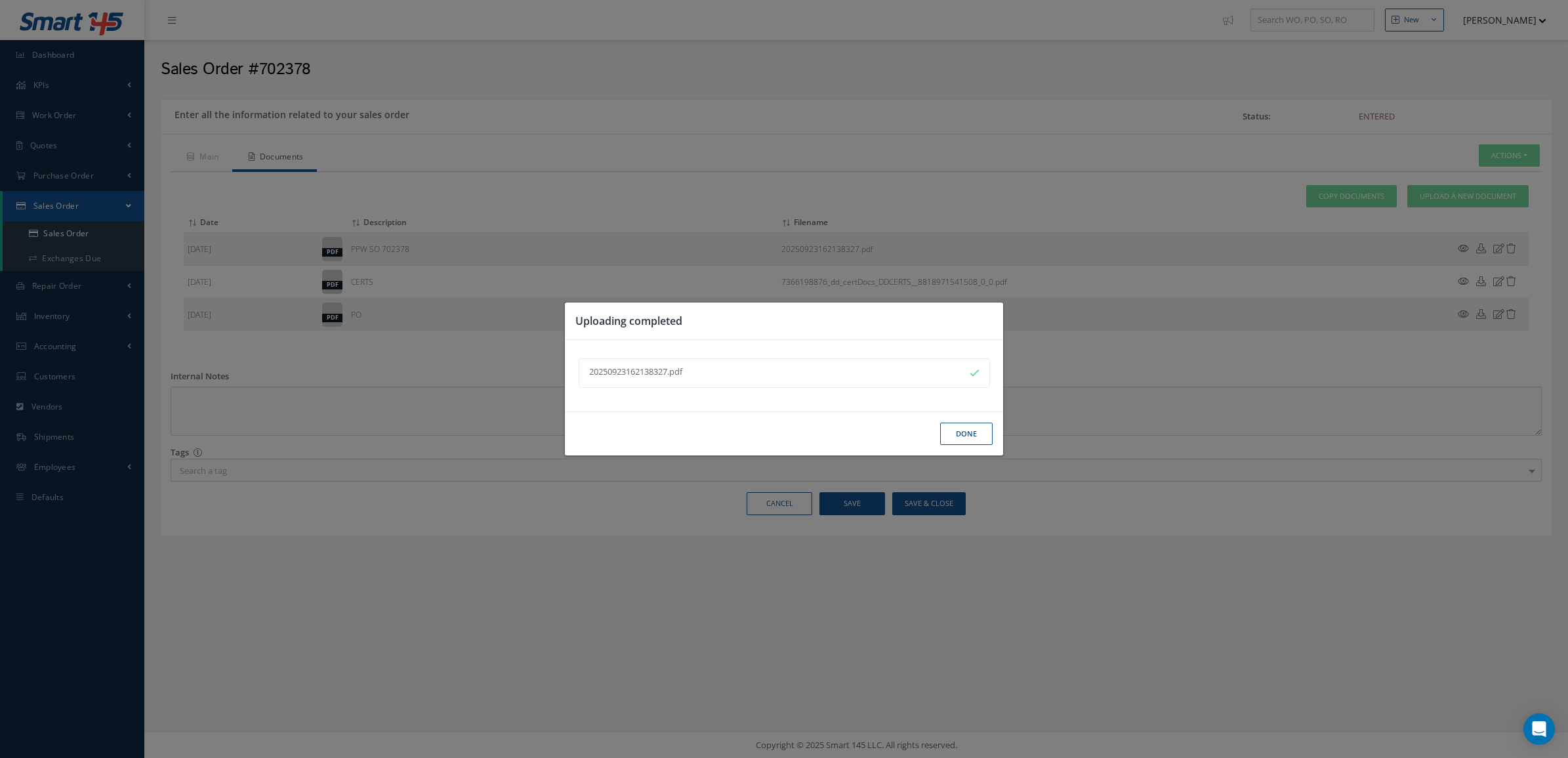
click at [973, 427] on button "Done" at bounding box center [966, 434] width 52 height 23
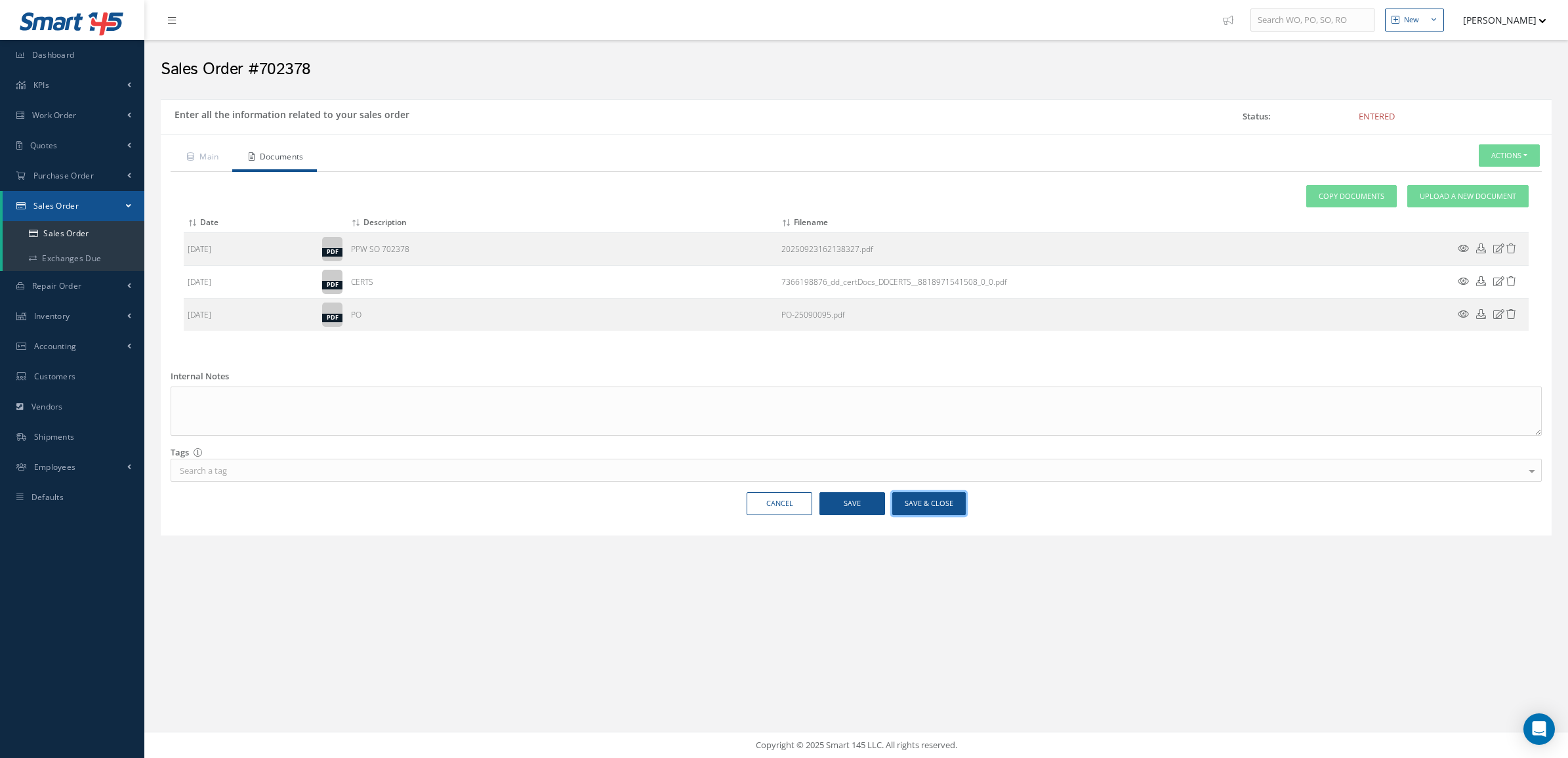
click at [934, 511] on button "Save & Close" at bounding box center [929, 503] width 74 height 23
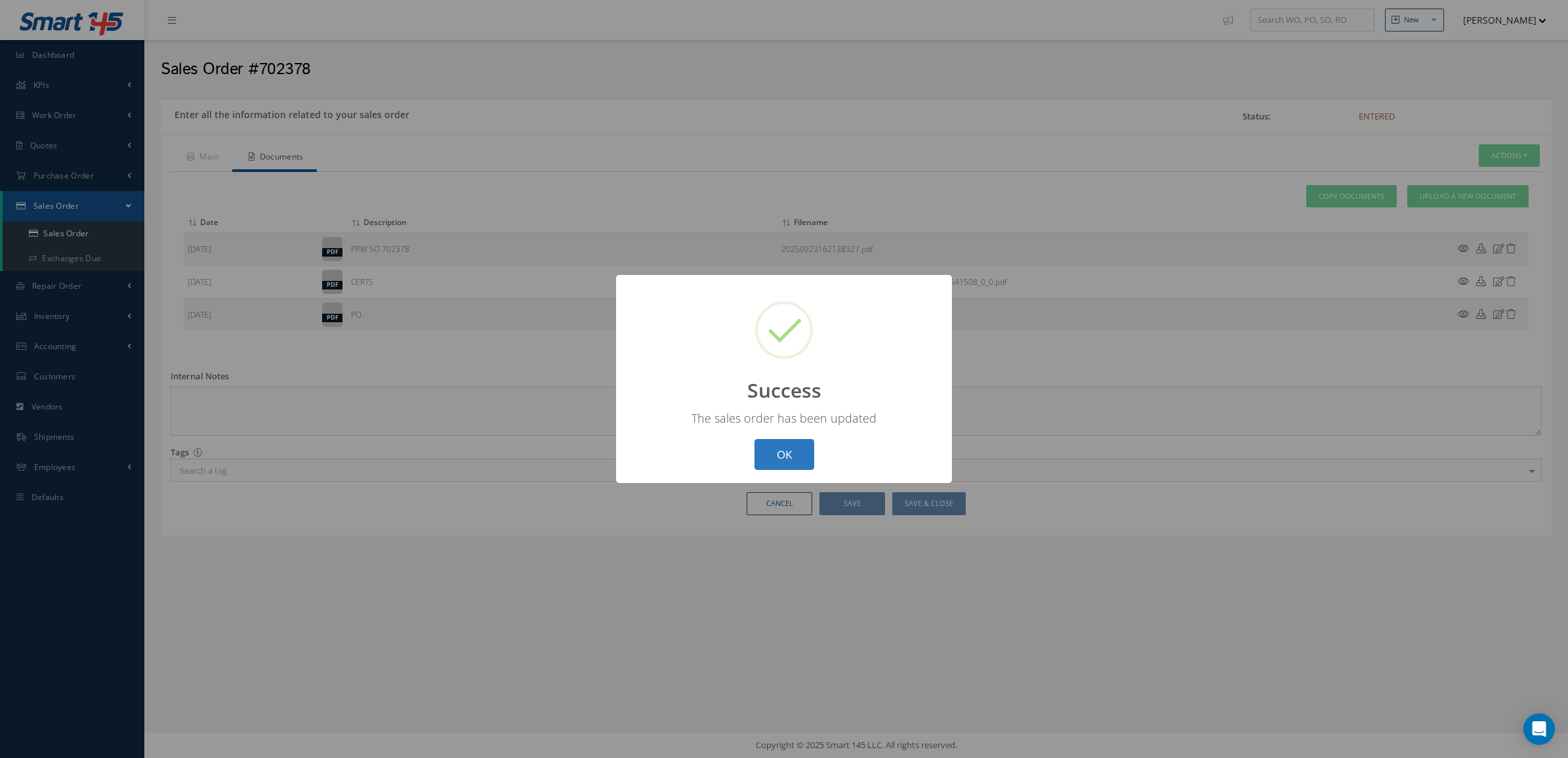
click at [795, 448] on button "OK" at bounding box center [784, 454] width 60 height 31
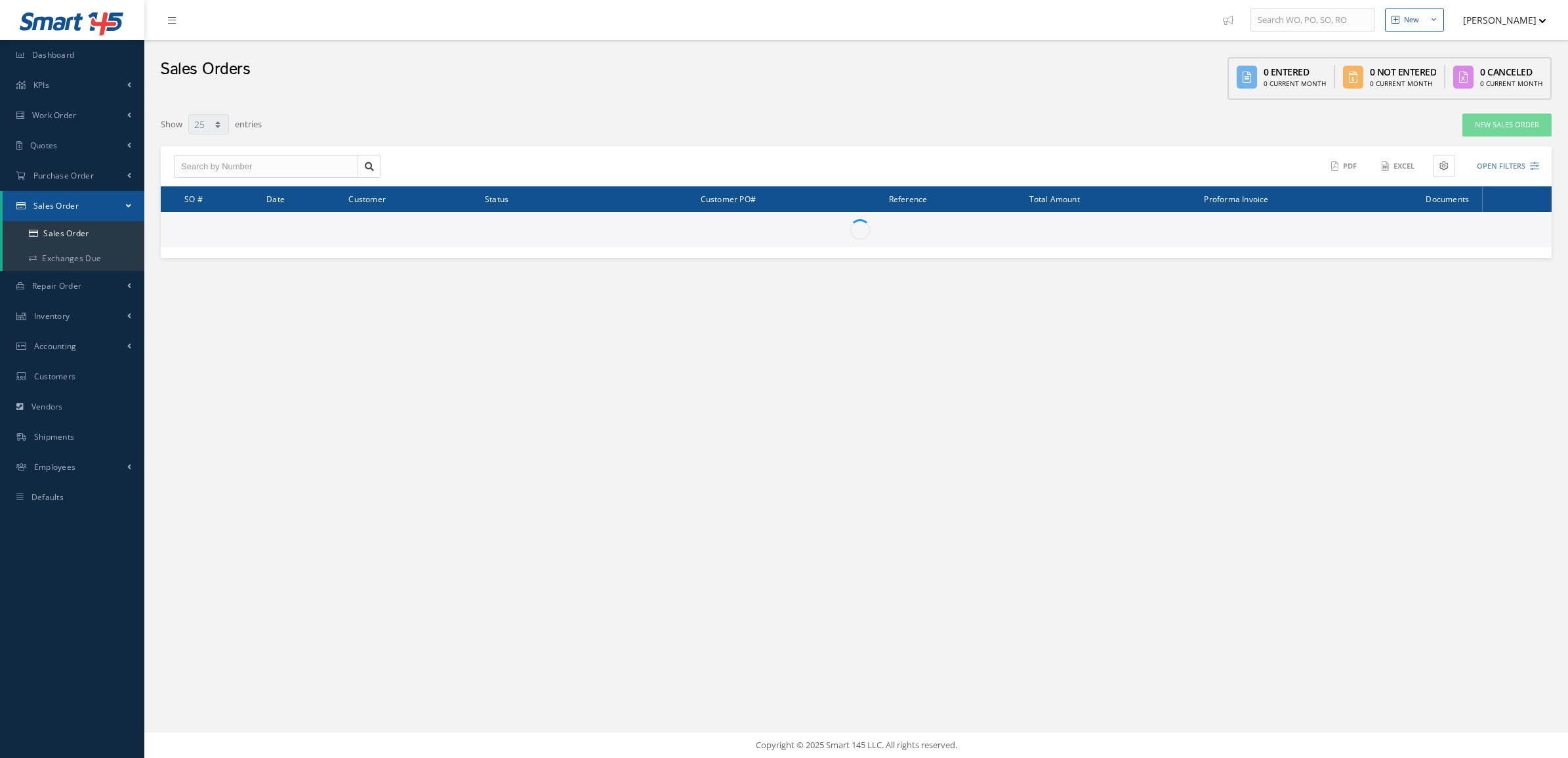
select select "25"
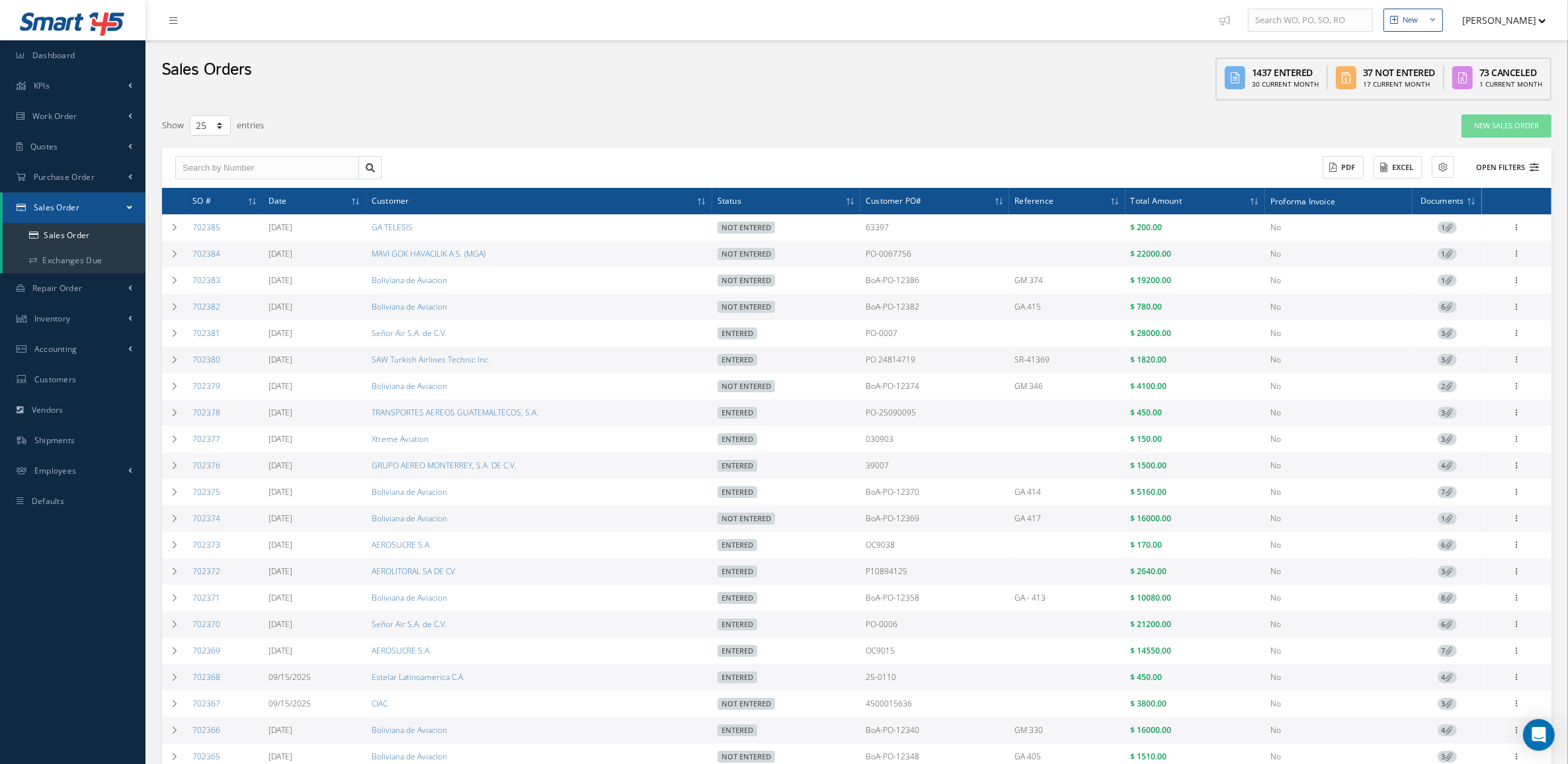
click at [1513, 163] on button "Open Filters" at bounding box center [1501, 167] width 75 height 22
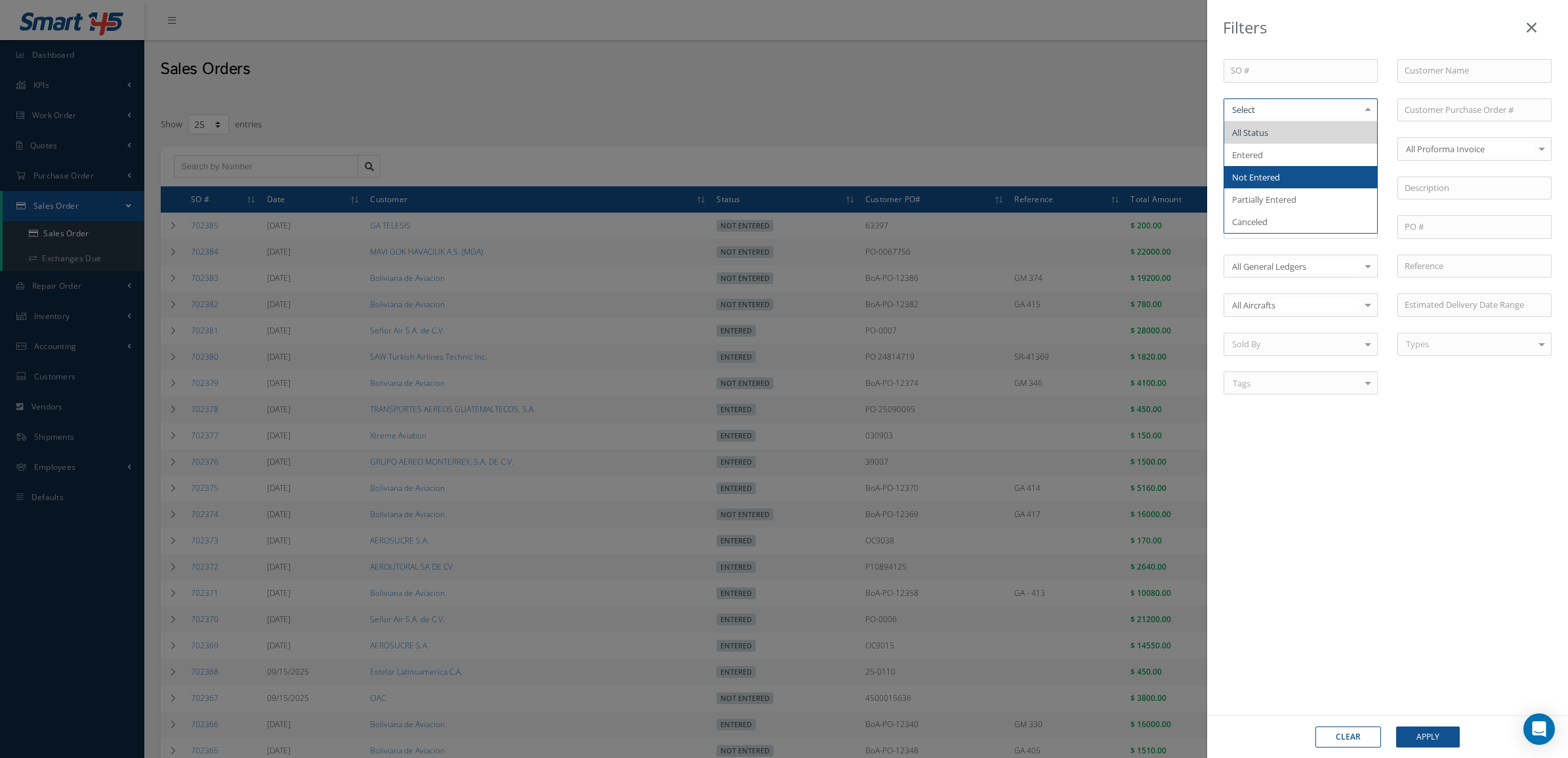
click at [1268, 171] on span "Not Entered" at bounding box center [1256, 178] width 48 height 12
click at [1426, 726] on div "Clear Apply" at bounding box center [1387, 736] width 361 height 42
drag, startPoint x: 1426, startPoint y: 726, endPoint x: 1428, endPoint y: 736, distance: 10.2
click at [1428, 736] on button "Apply" at bounding box center [1428, 737] width 64 height 21
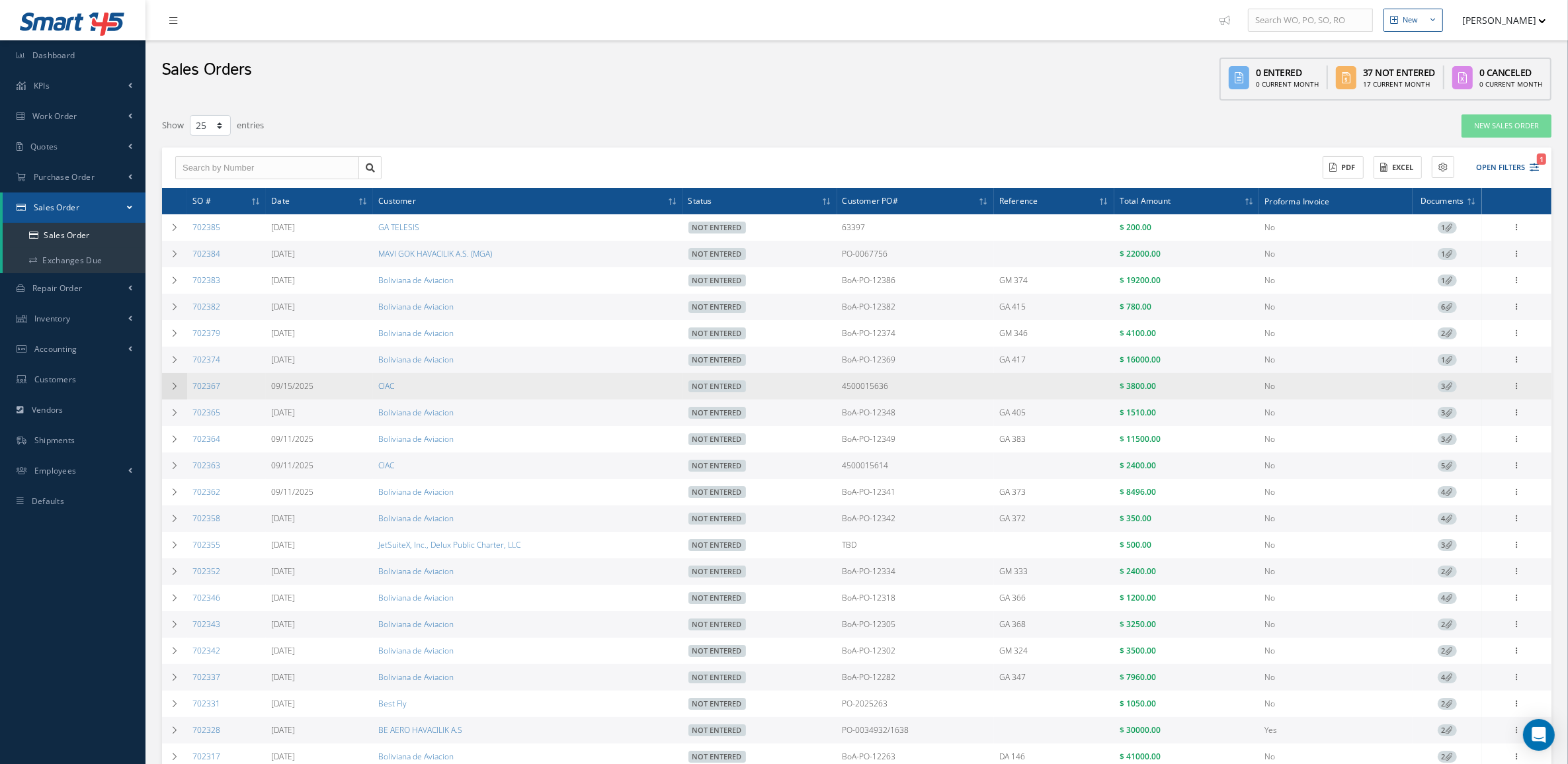
click at [168, 392] on td at bounding box center [174, 386] width 25 height 27
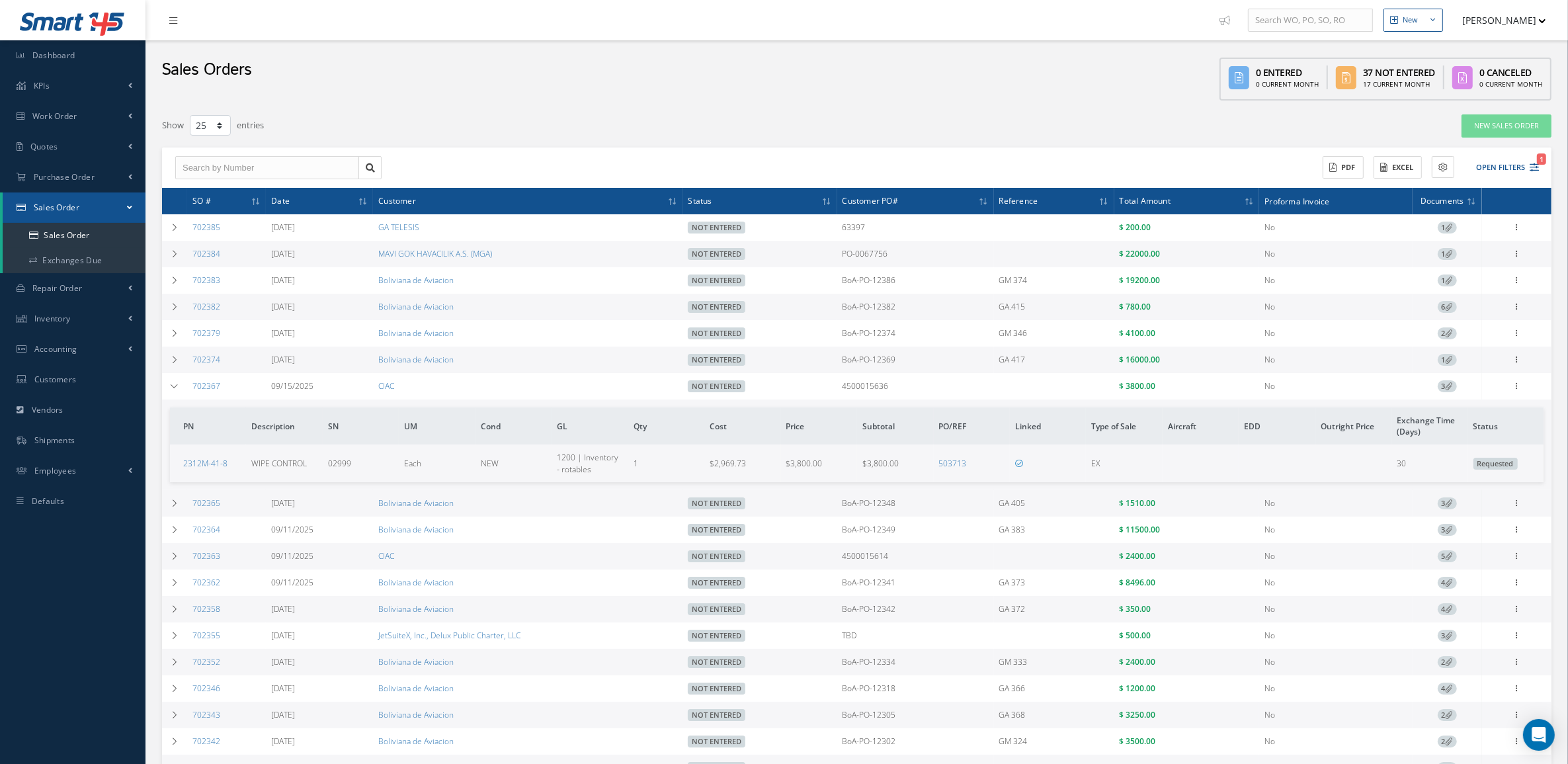
drag, startPoint x: 891, startPoint y: 390, endPoint x: 805, endPoint y: 390, distance: 86.0
click at [0, 0] on tr "702367 [DATE] CIAC Not Entered 4500015636 $ 3800.00 No 3 Enter/Update Edit Show…" at bounding box center [0, 0] width 0 height 0
copy tr "4500015636"
click at [1447, 388] on icon at bounding box center [1449, 386] width 8 height 8
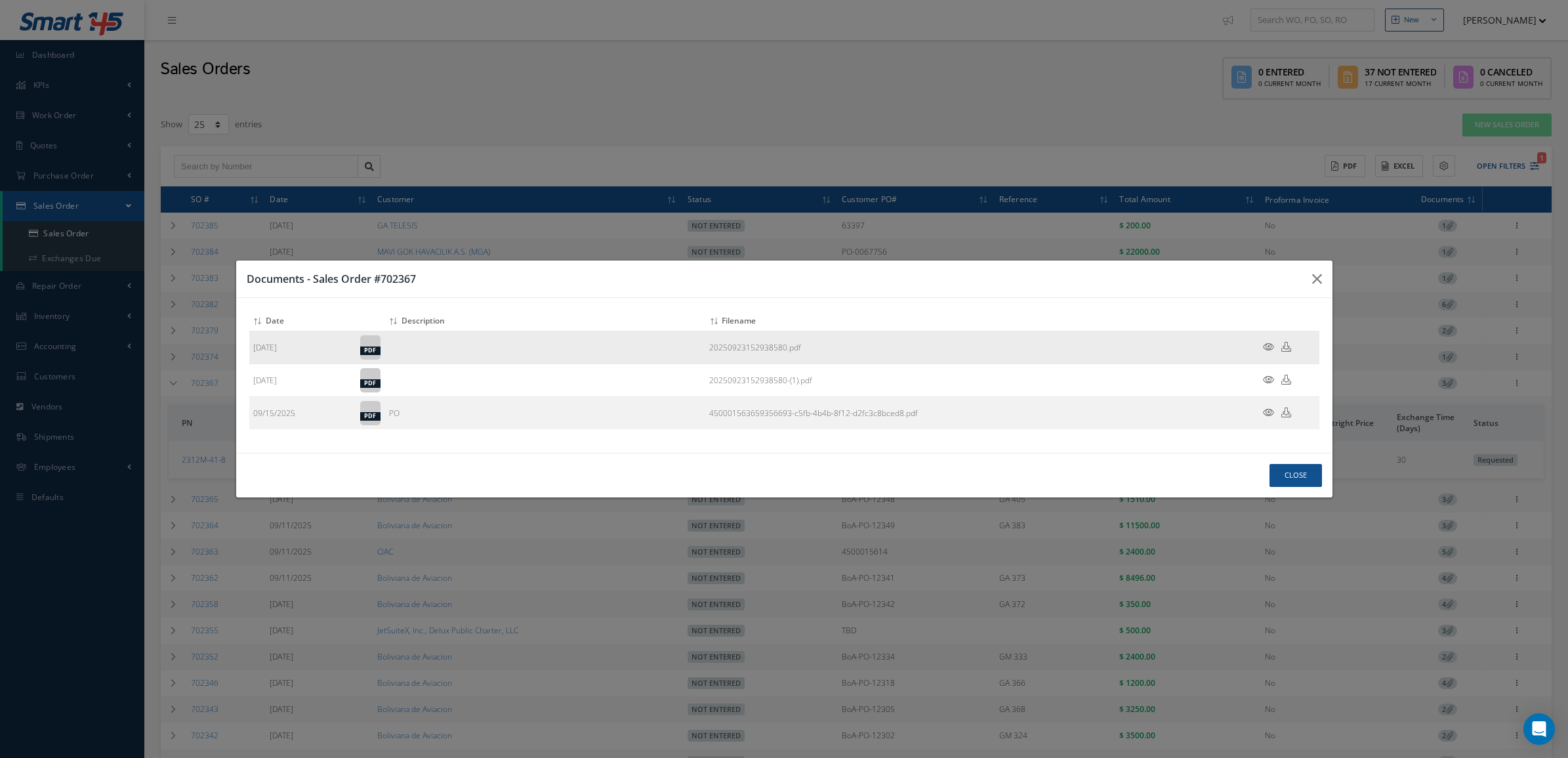
drag, startPoint x: 1274, startPoint y: 338, endPoint x: 1273, endPoint y: 345, distance: 7.1
click at [1274, 340] on td at bounding box center [1280, 348] width 79 height 33
click at [1271, 346] on icon at bounding box center [1268, 346] width 11 height 10
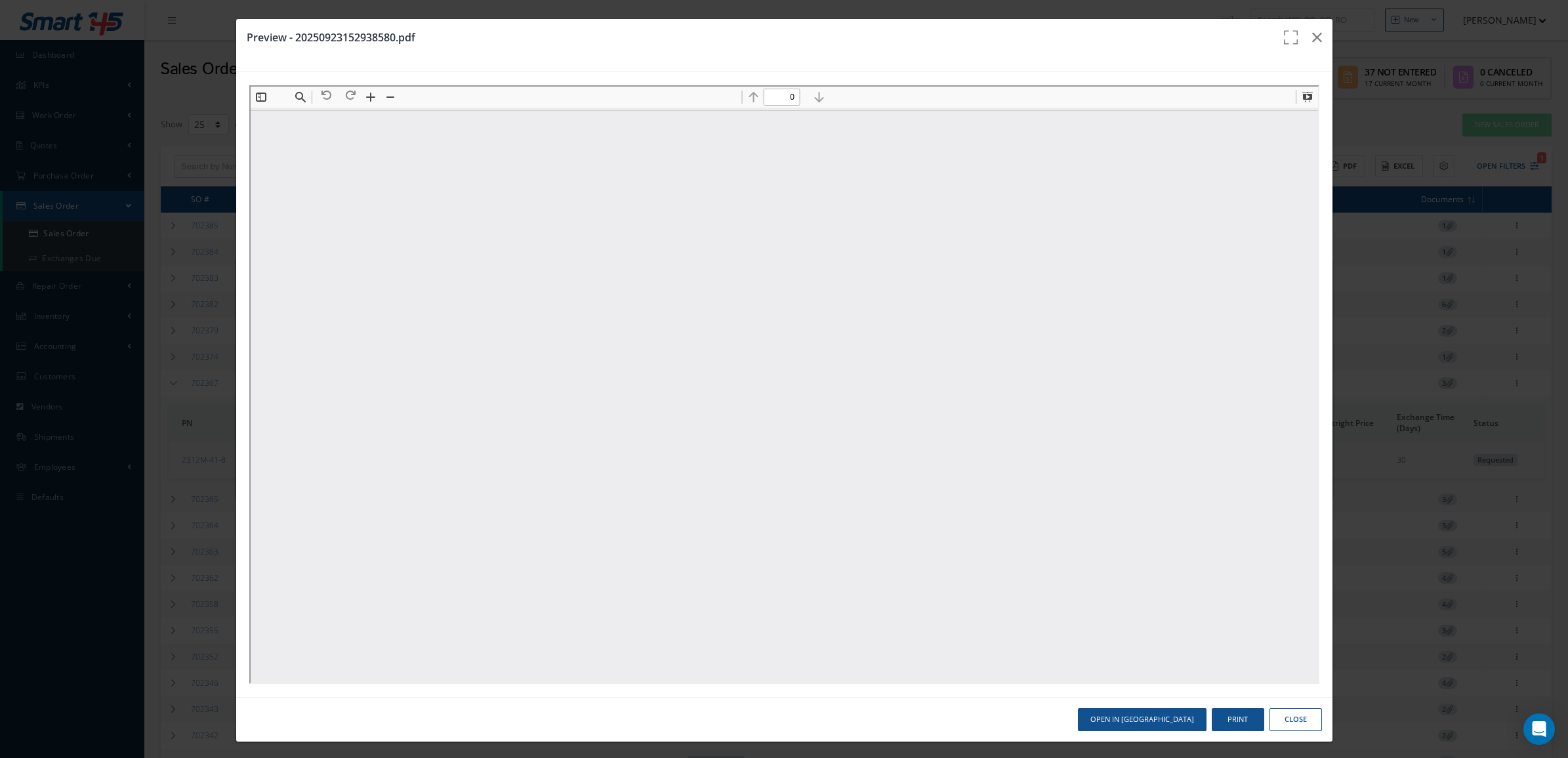
type input "1"
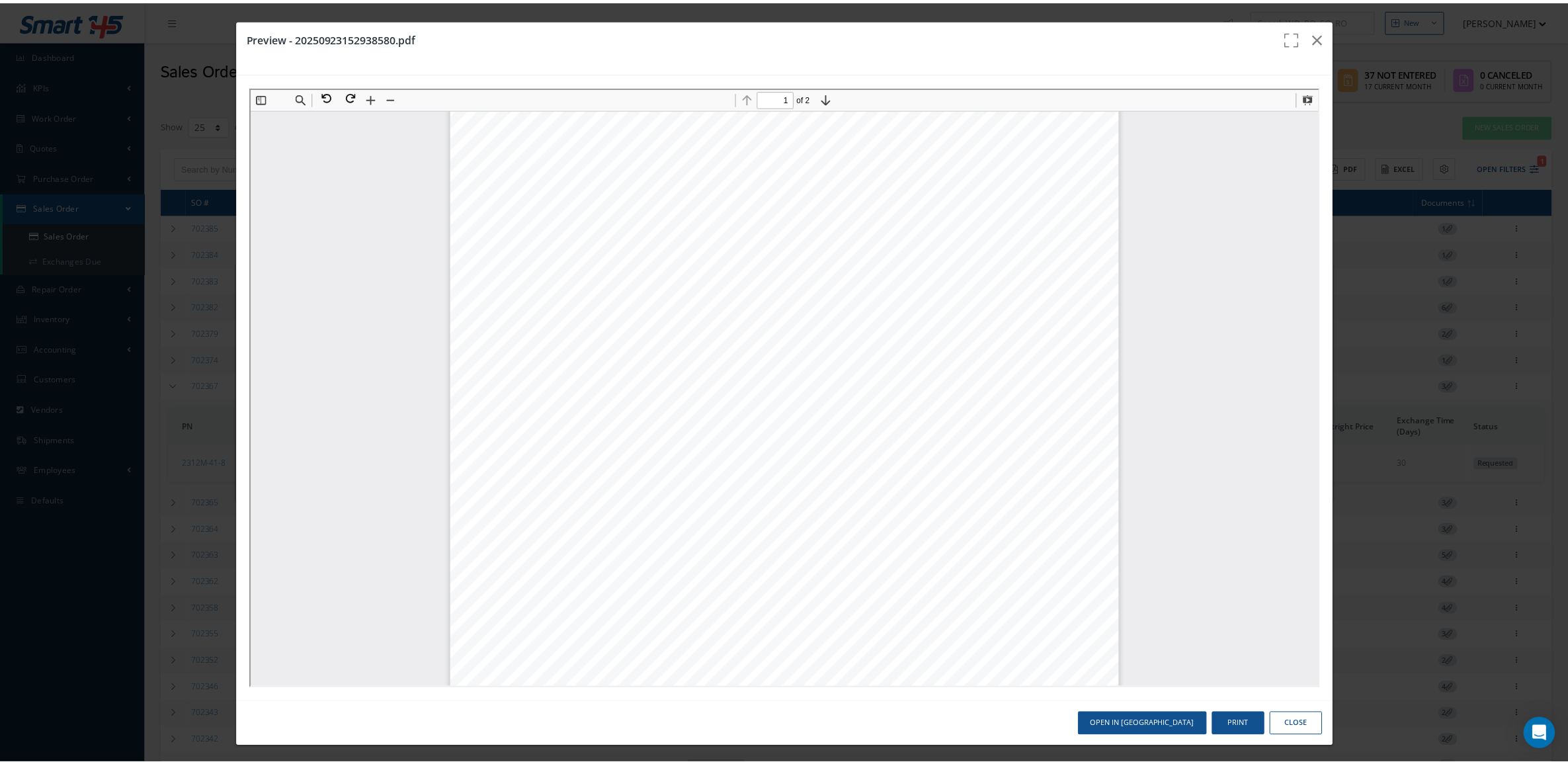
scroll to position [89, 0]
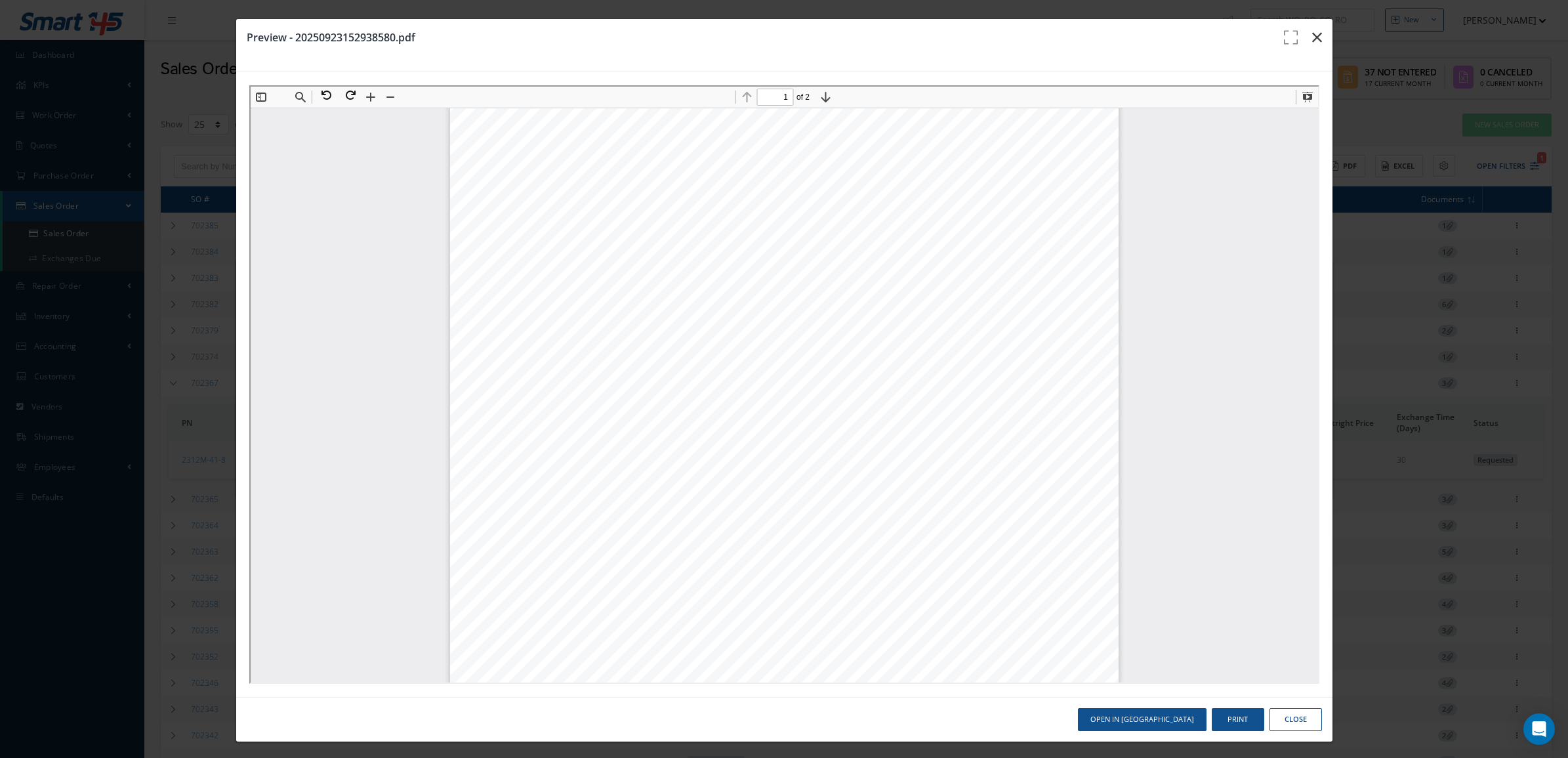
click at [1312, 38] on icon "button" at bounding box center [1317, 37] width 10 height 16
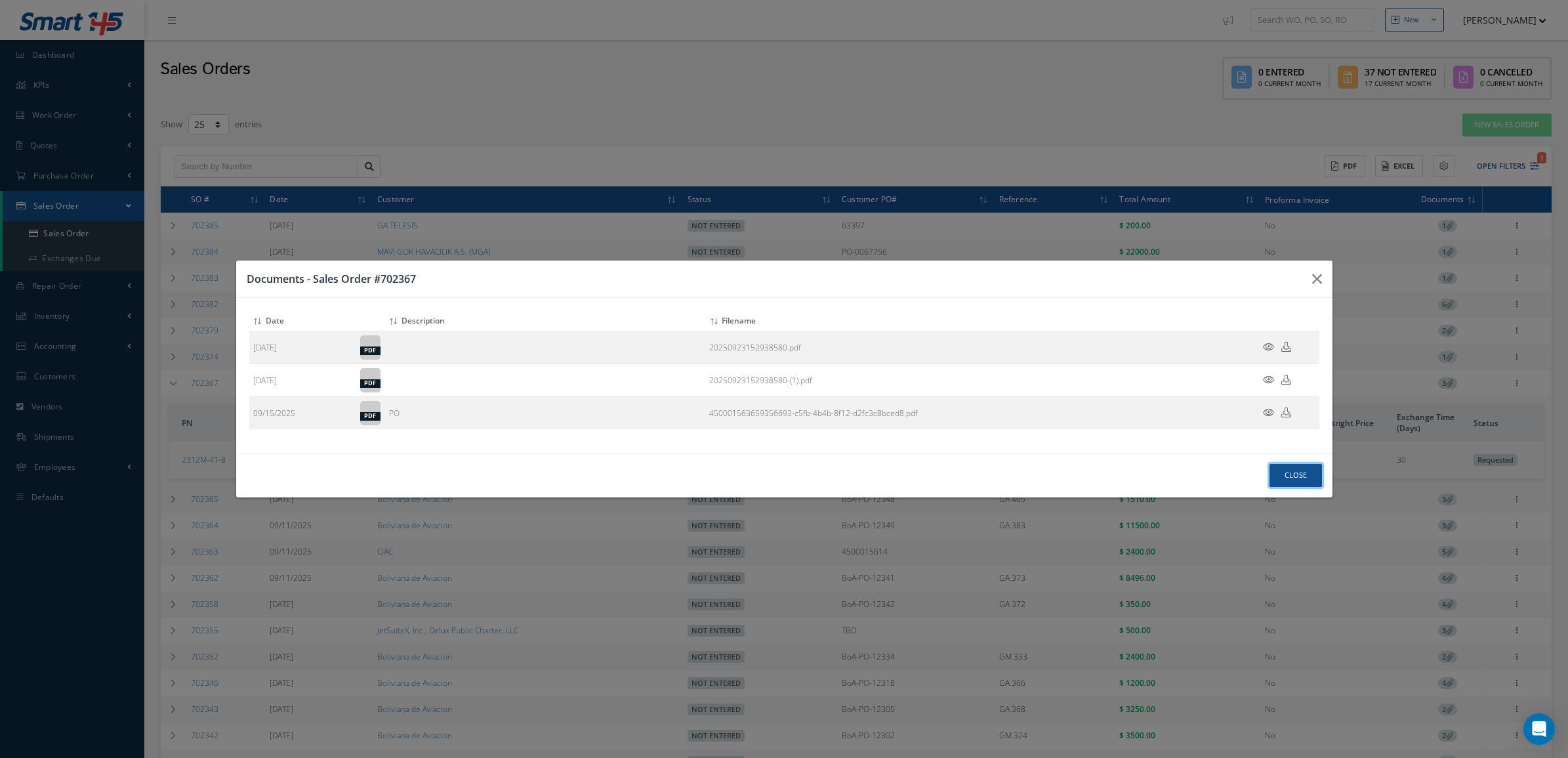
click at [1289, 467] on button "Close" at bounding box center [1296, 475] width 52 height 23
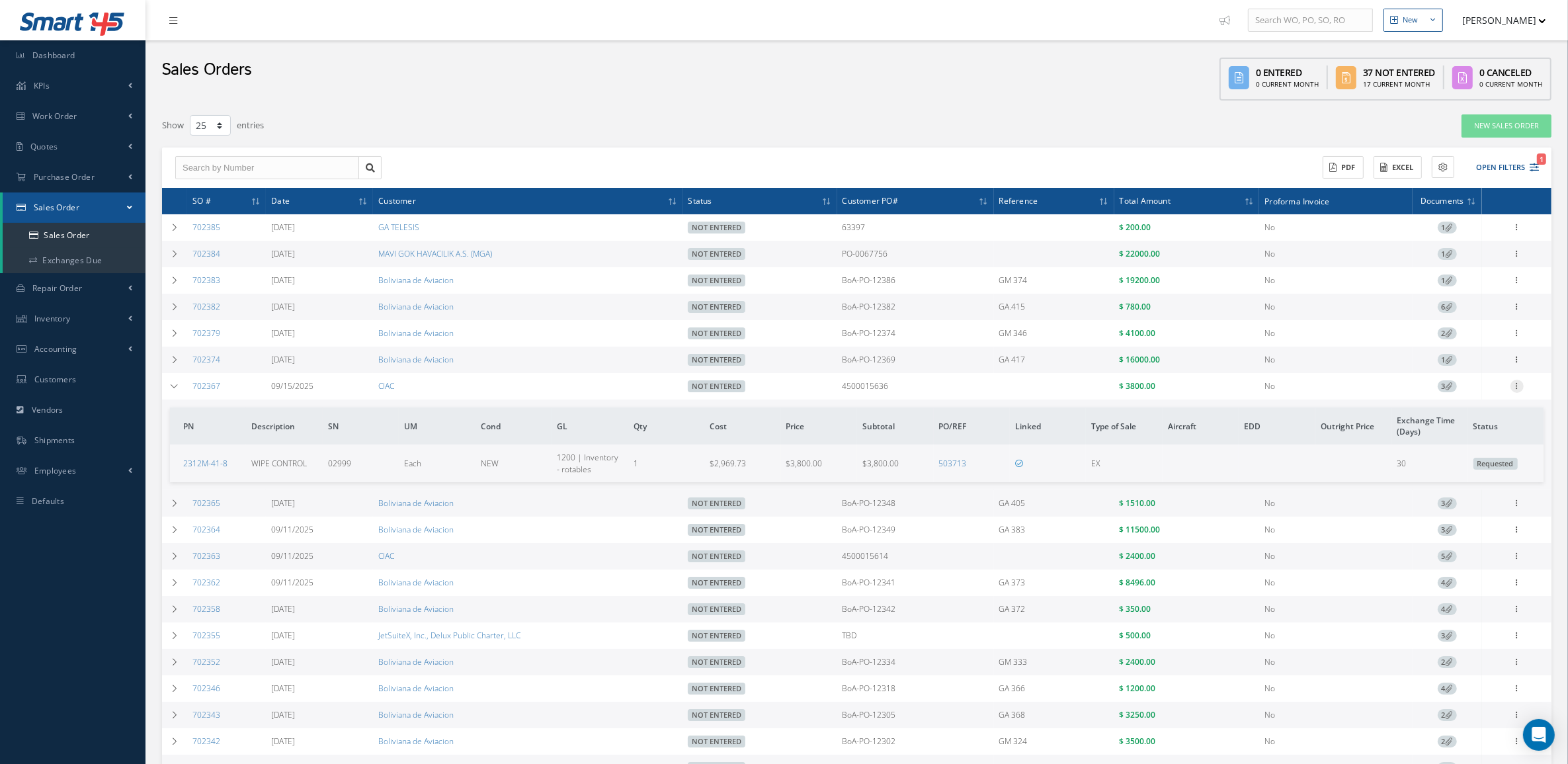
click at [1515, 384] on icon at bounding box center [1517, 385] width 13 height 11
click at [1459, 413] on link "Edit" at bounding box center [1456, 411] width 105 height 17
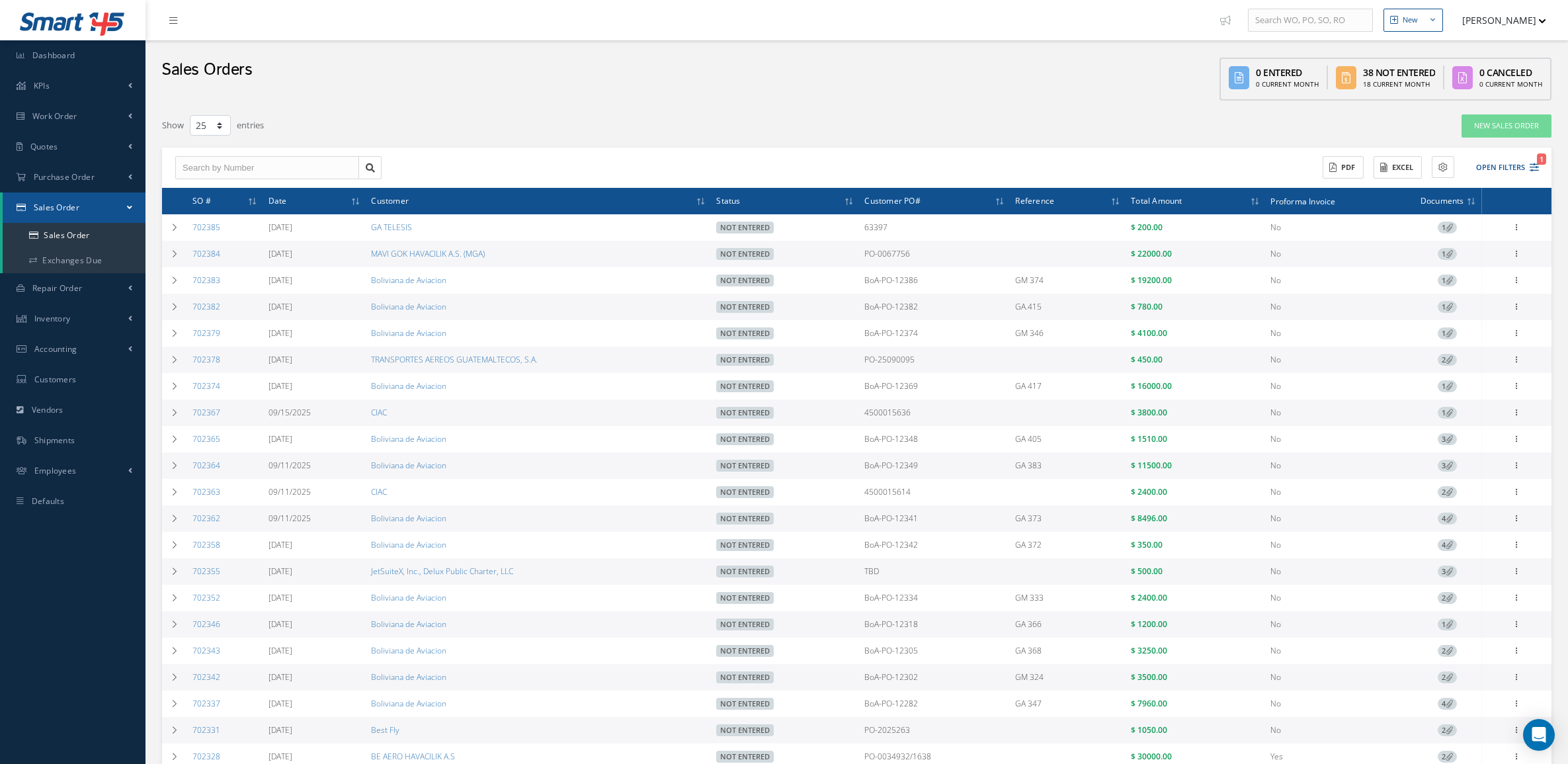
select select "25"
click at [57, 183] on link "Purchase Order" at bounding box center [73, 177] width 145 height 31
click at [71, 212] on a=1&status_id=2&status_id=3&status_id=5&collapsedFilters"] "Purchase Orders" at bounding box center [73, 205] width 143 height 25
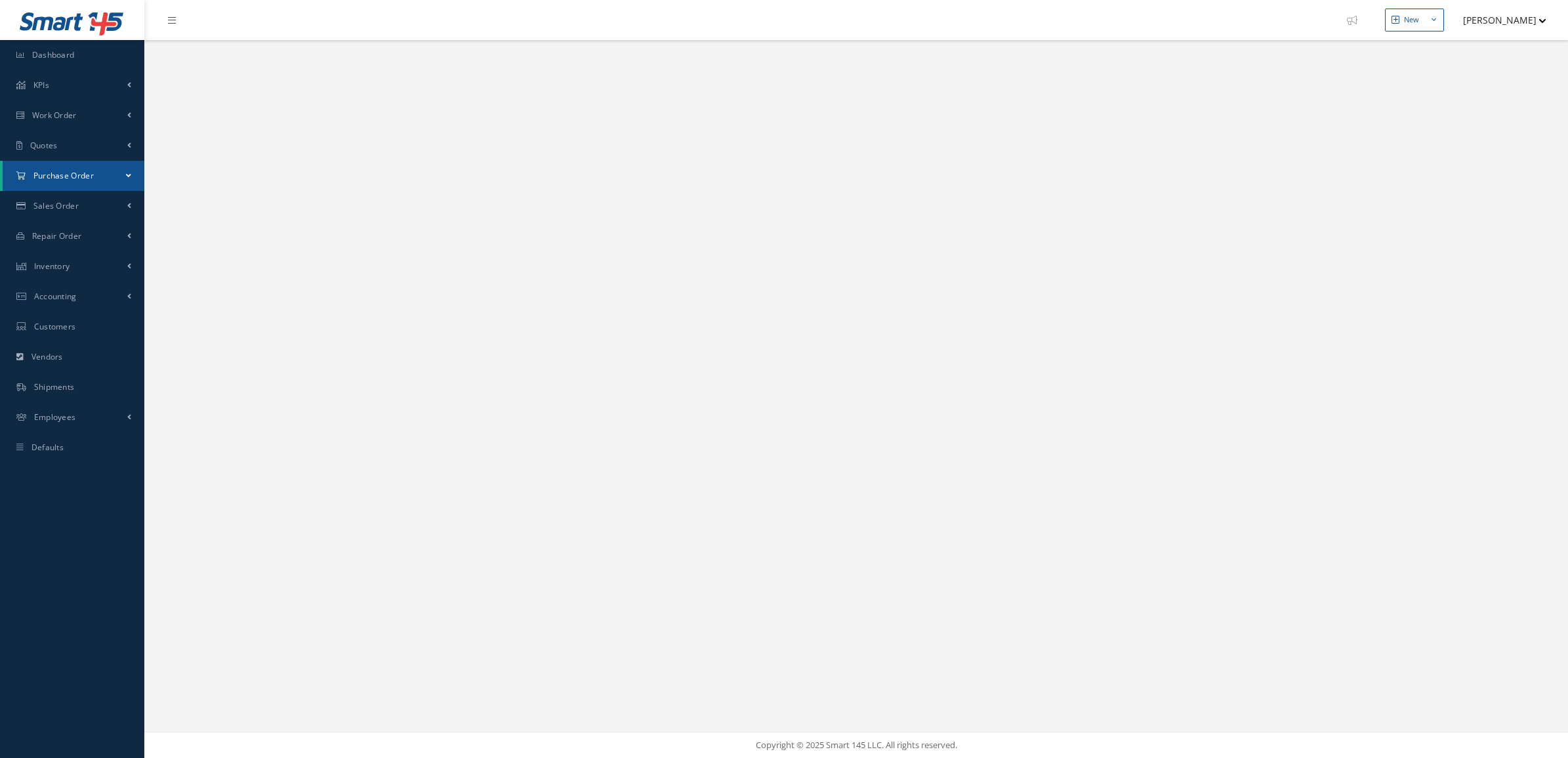
select select "25"
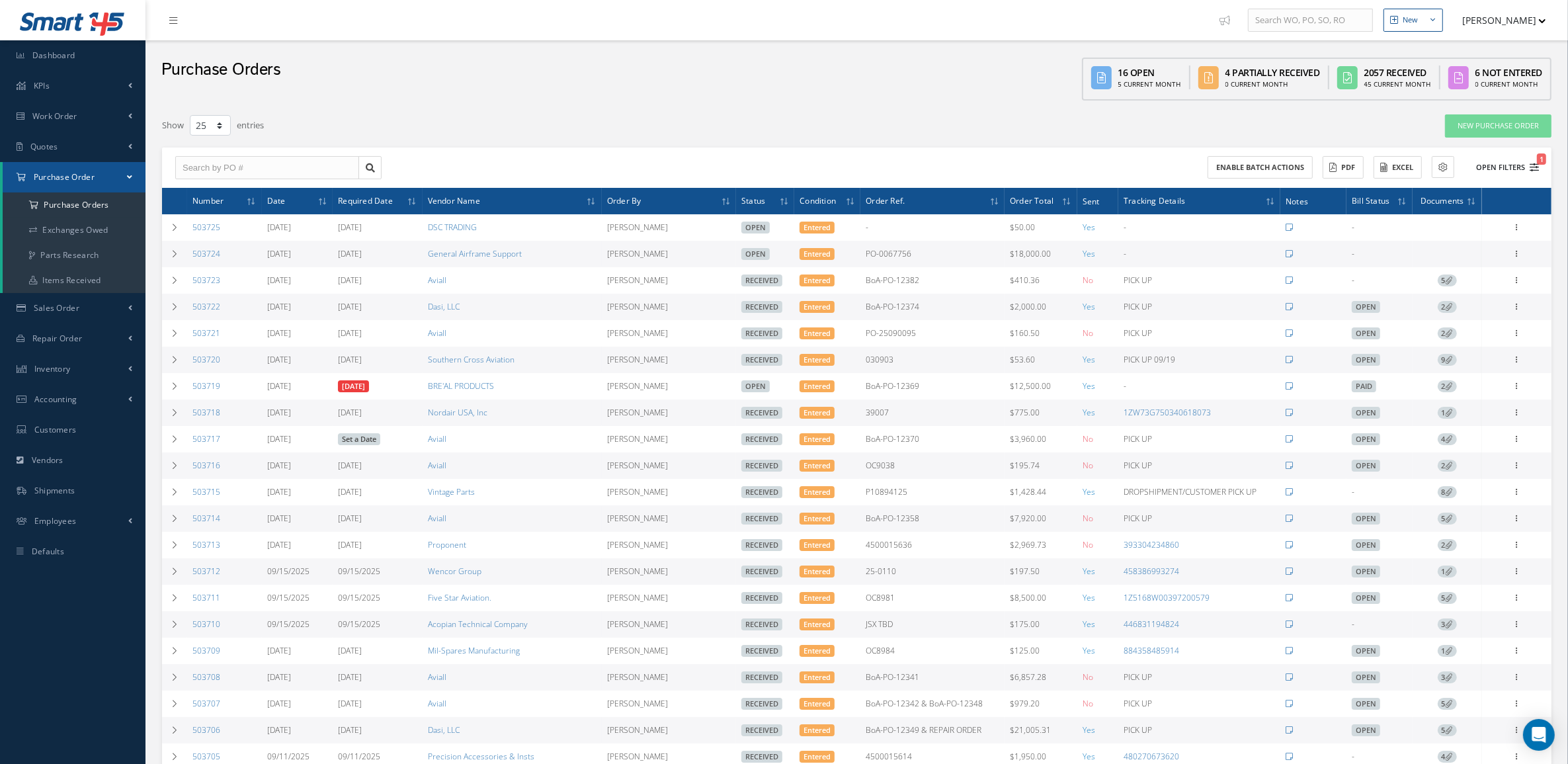
click at [1499, 168] on button "Open Filters 1" at bounding box center [1501, 167] width 75 height 22
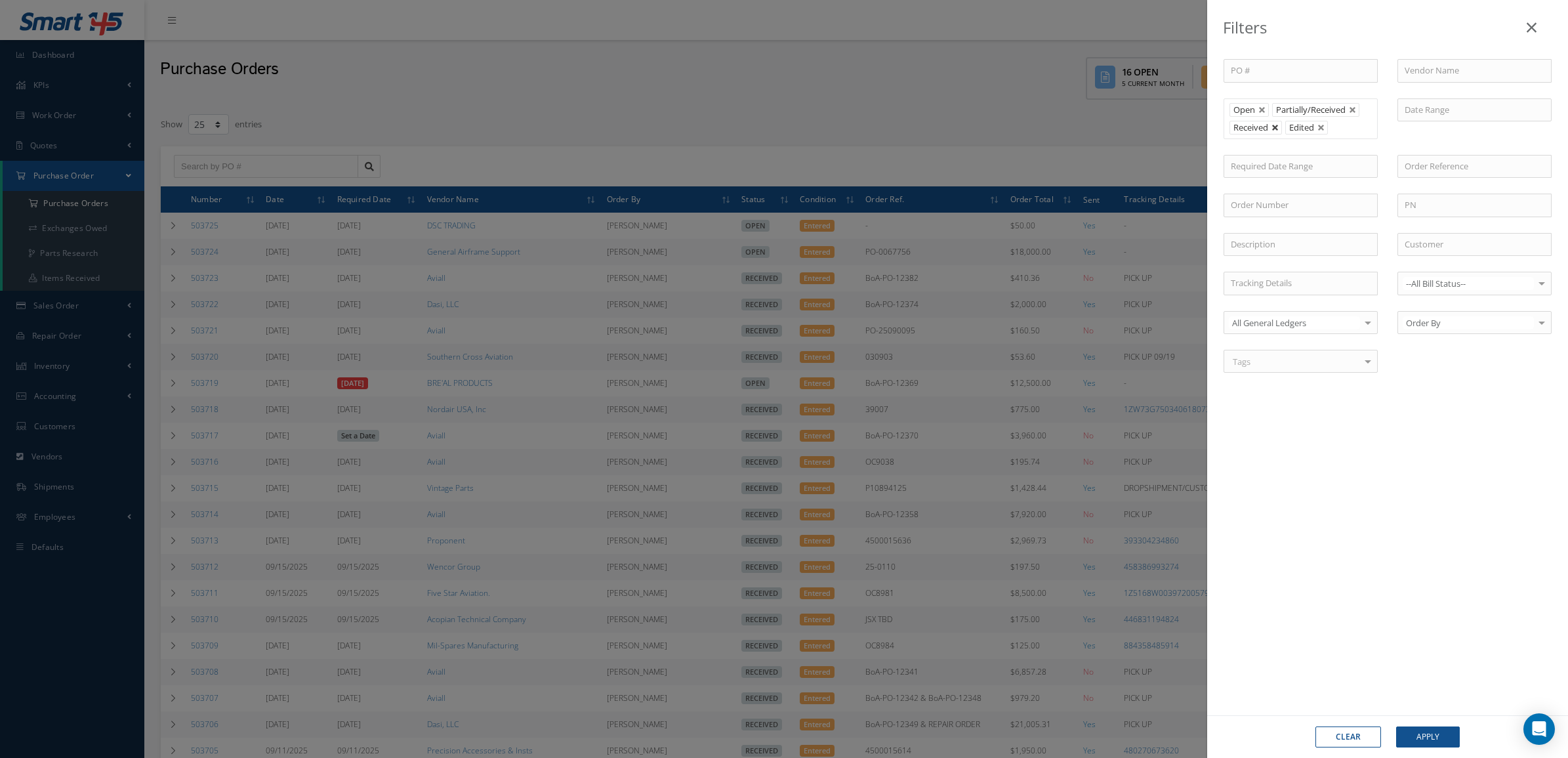
click at [1276, 131] on link at bounding box center [1275, 127] width 8 height 8
click at [1400, 728] on button "Apply" at bounding box center [1428, 737] width 64 height 21
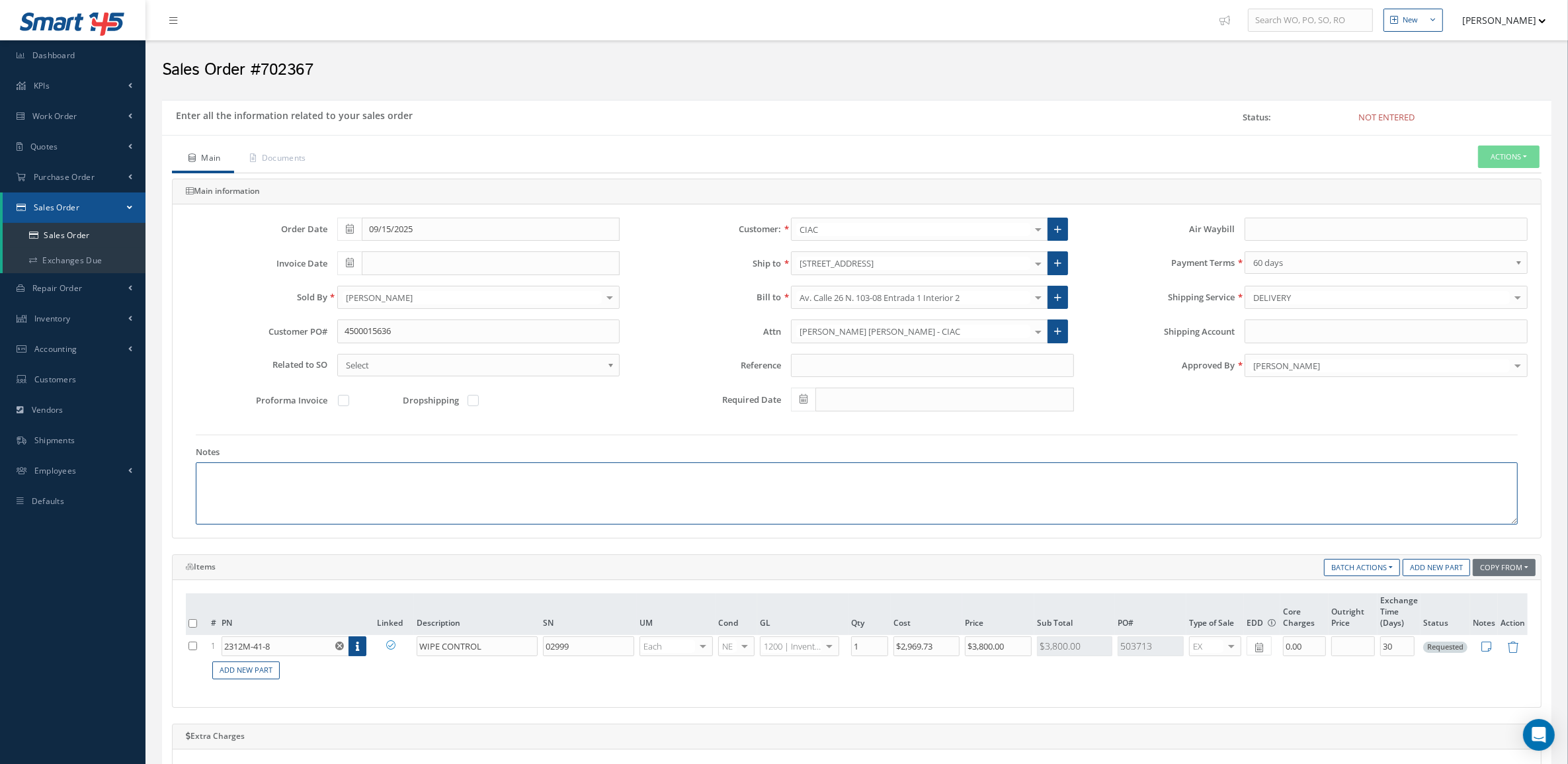
click at [531, 507] on textarea at bounding box center [857, 493] width 1322 height 62
type textarea "SCH B: 8483401000 COUNTRY OF ORIGIN US ECCN 9A99A.D"
click at [1514, 159] on button "Actions" at bounding box center [1508, 157] width 61 height 23
click at [1479, 184] on link "Enter/Update" at bounding box center [1488, 179] width 106 height 18
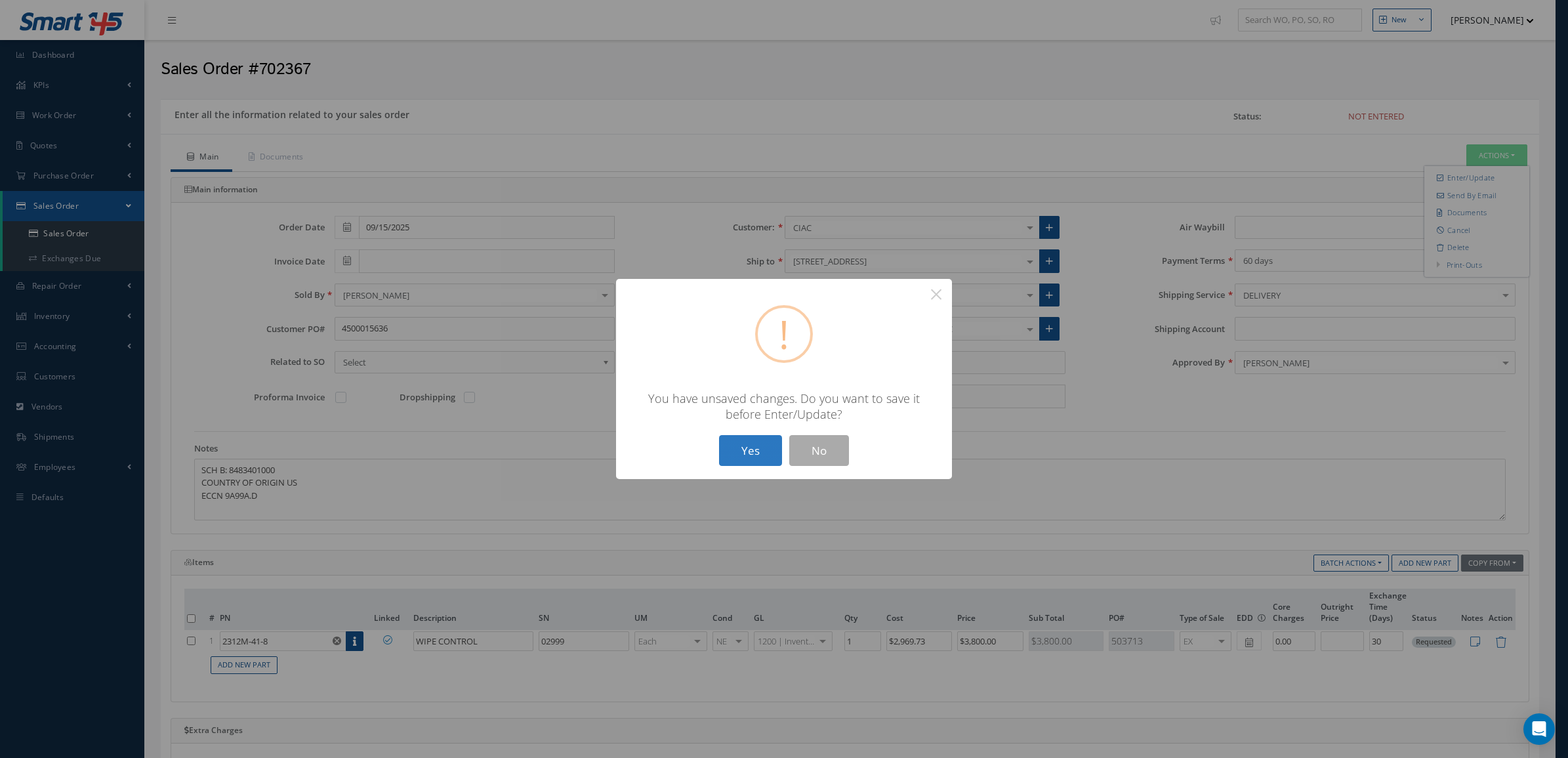
click at [745, 443] on button "Yes" at bounding box center [751, 450] width 63 height 31
click at [763, 446] on button "Yes" at bounding box center [751, 450] width 63 height 31
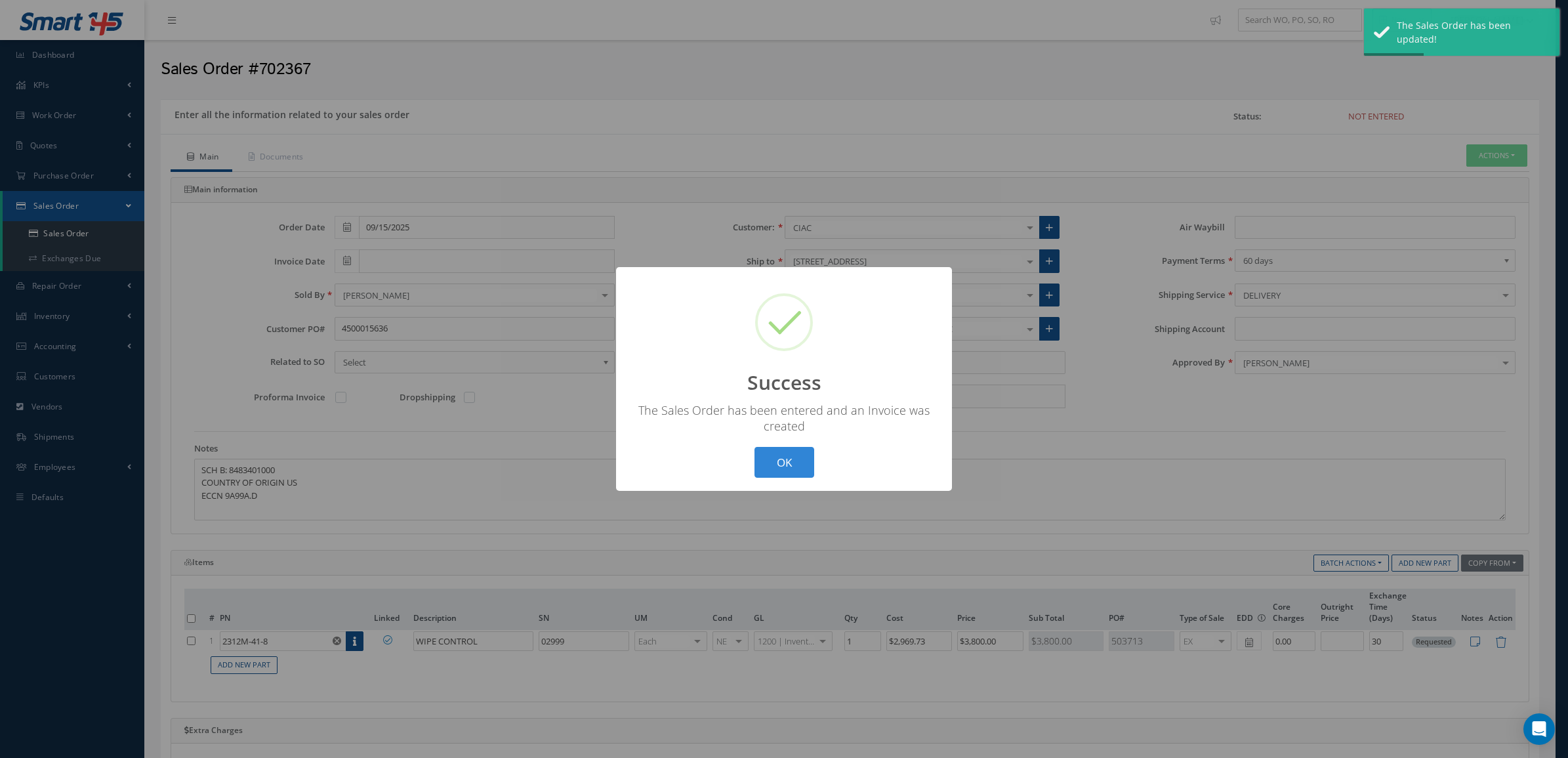
click at [1503, 153] on div "? ! i Success × The Sales Order has been entered and an Invoice was created OK …" at bounding box center [784, 379] width 1568 height 758
type input "[DATE]"
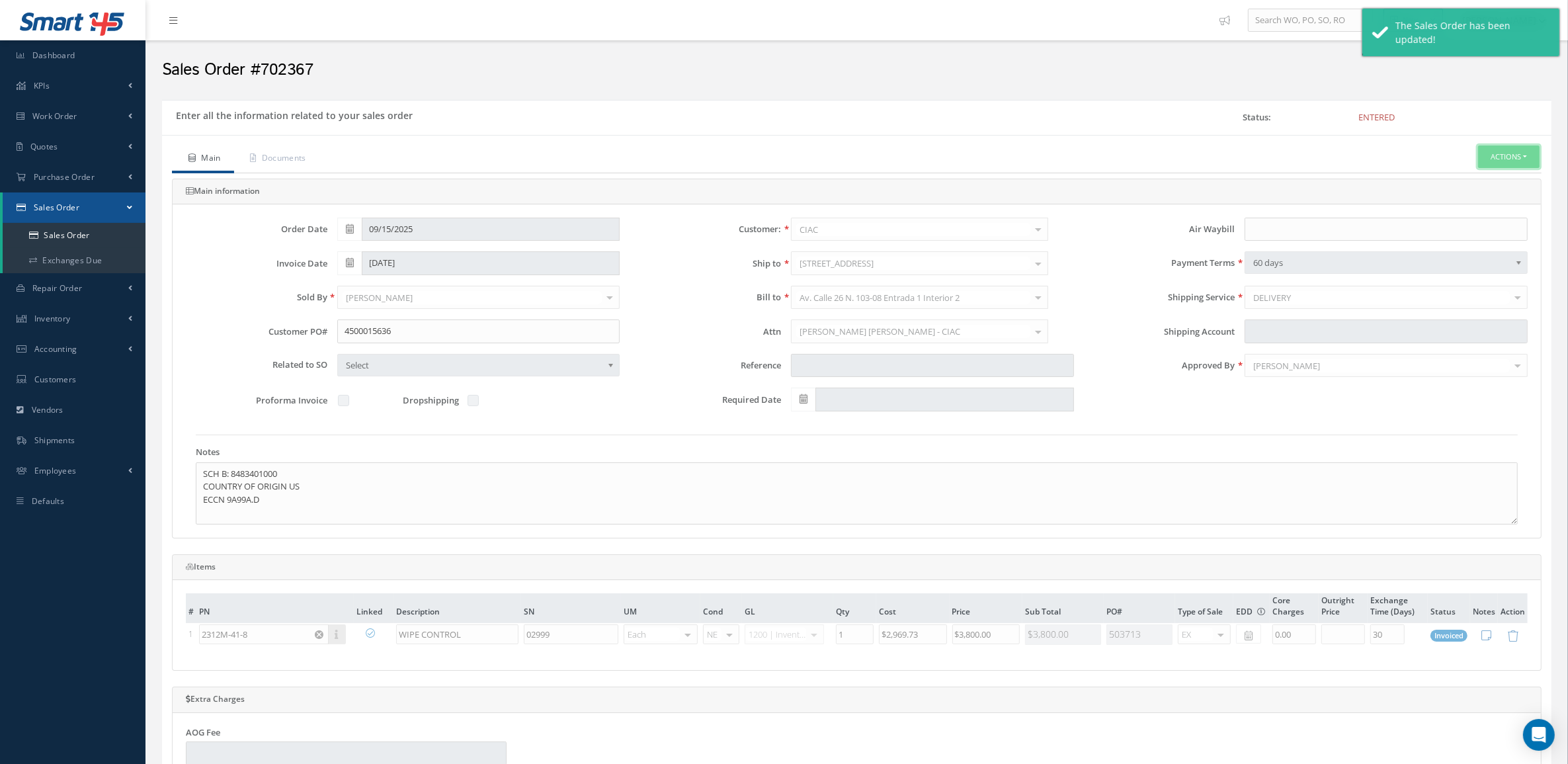
click at [1514, 154] on button "Actions" at bounding box center [1508, 157] width 61 height 23
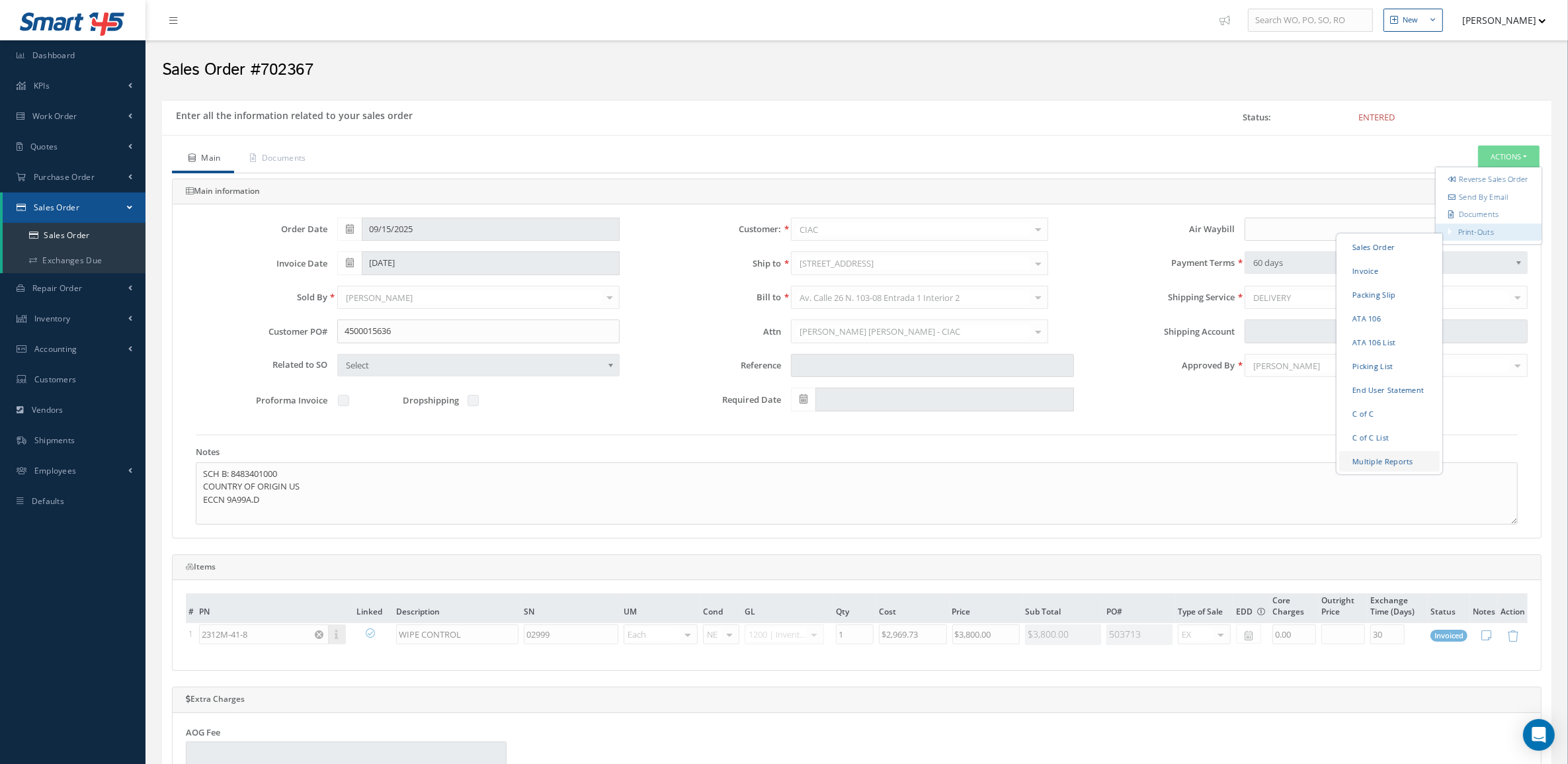
click at [1407, 466] on link "Multiple Reports" at bounding box center [1389, 460] width 100 height 21
checkbox input "true"
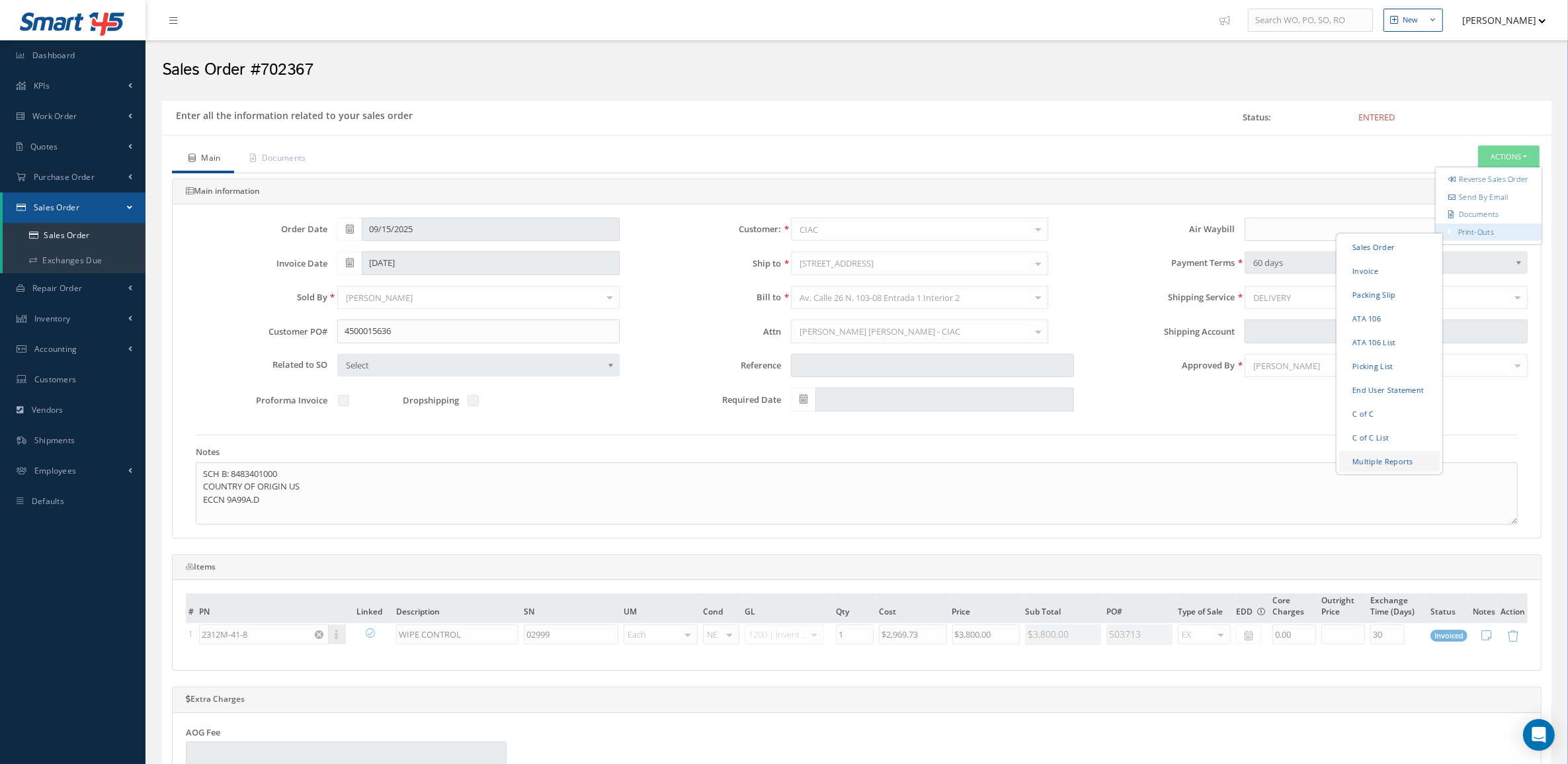
checkbox input "true"
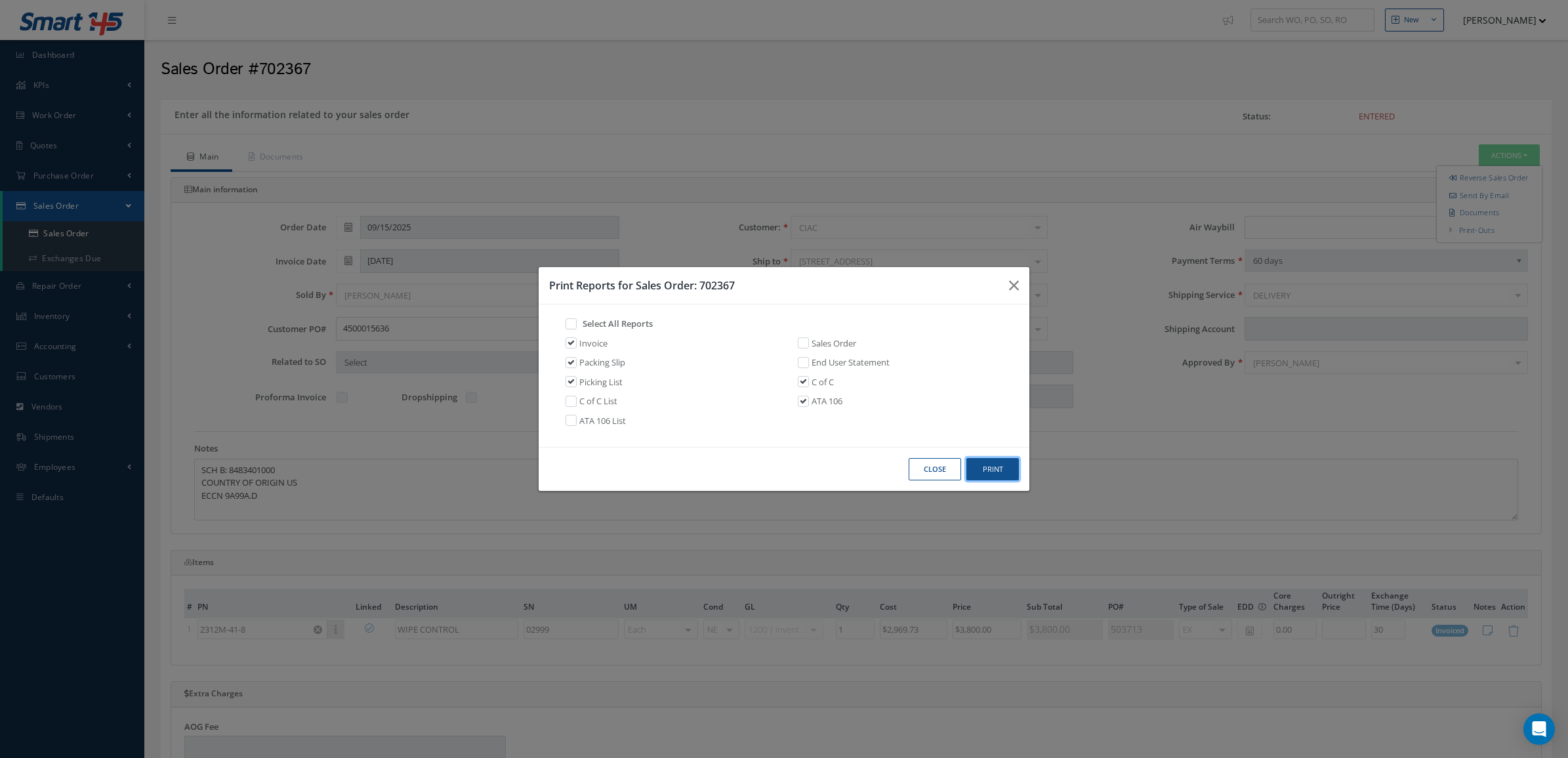
click at [1003, 458] on button "Print" at bounding box center [992, 469] width 52 height 23
click at [930, 480] on button "Close" at bounding box center [934, 469] width 52 height 23
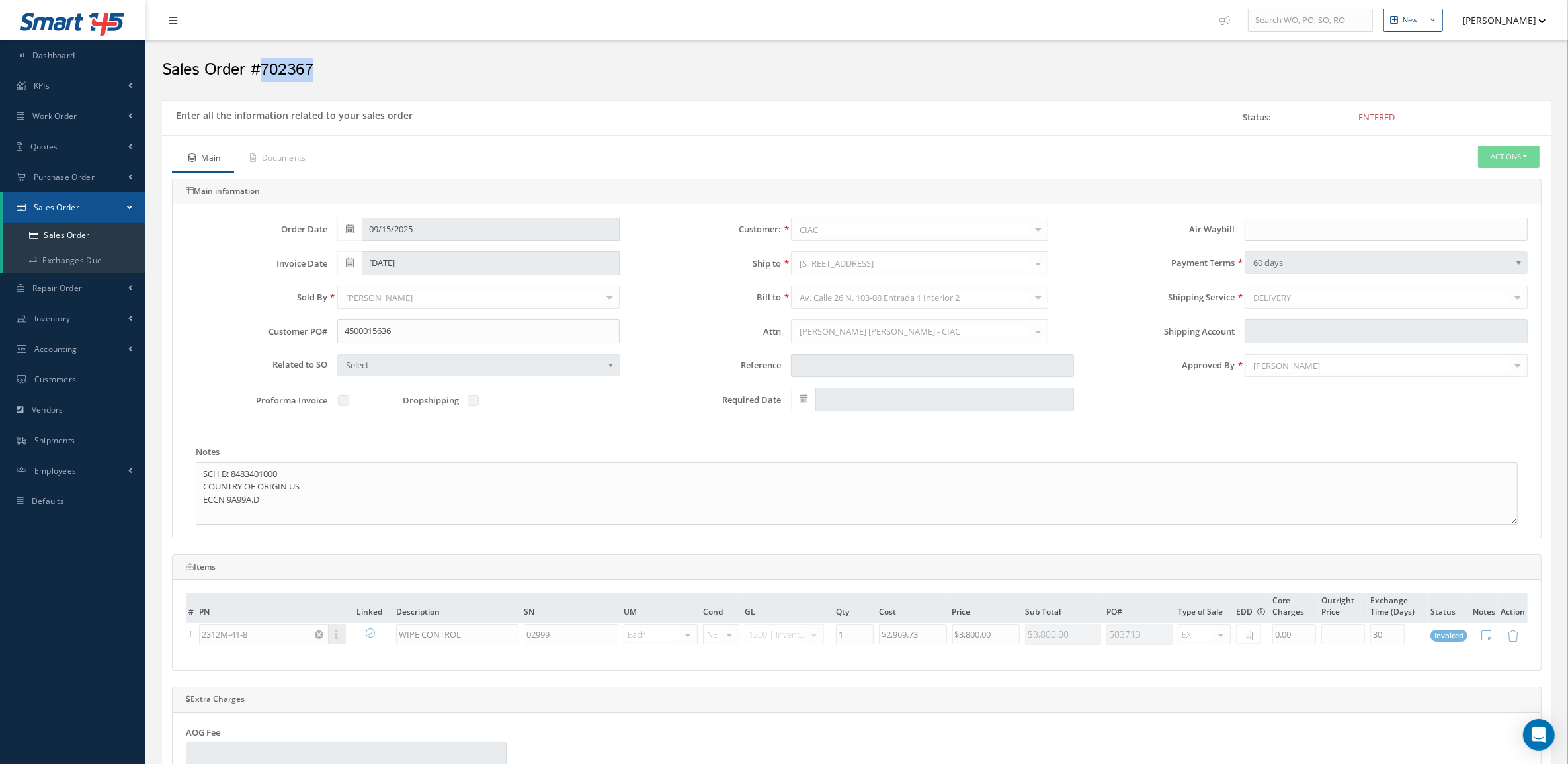
drag, startPoint x: 330, startPoint y: 73, endPoint x: 260, endPoint y: 75, distance: 70.0
click at [260, 75] on h2 "Sales Order #702367" at bounding box center [857, 70] width 1389 height 20
copy h2 "702367"
click at [1501, 150] on button "Actions" at bounding box center [1508, 157] width 61 height 23
click at [1482, 223] on link "Documents" at bounding box center [1488, 214] width 106 height 18
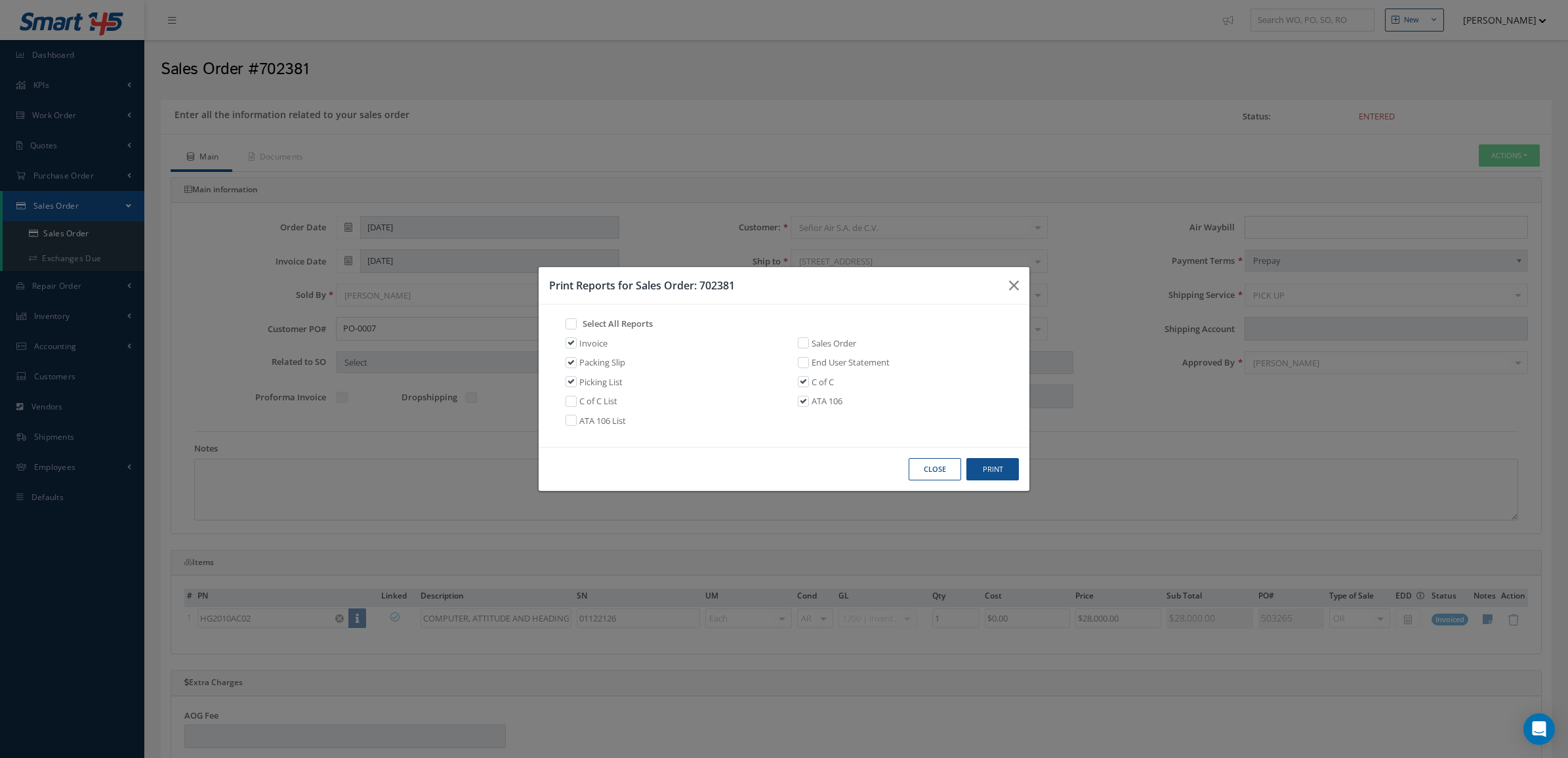
click at [946, 471] on button "Close" at bounding box center [934, 469] width 52 height 23
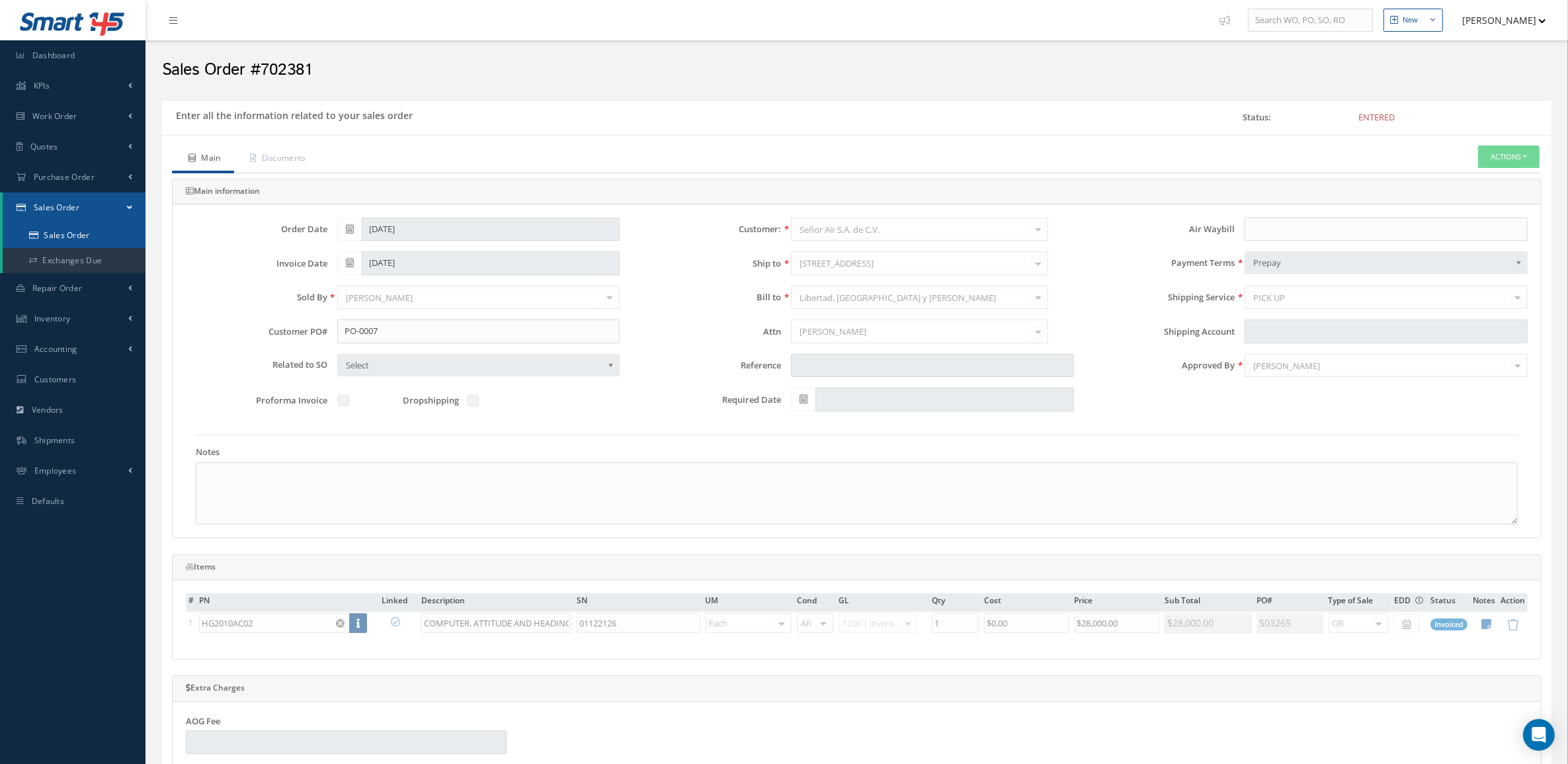
click at [73, 236] on link "Sales Order" at bounding box center [73, 235] width 143 height 25
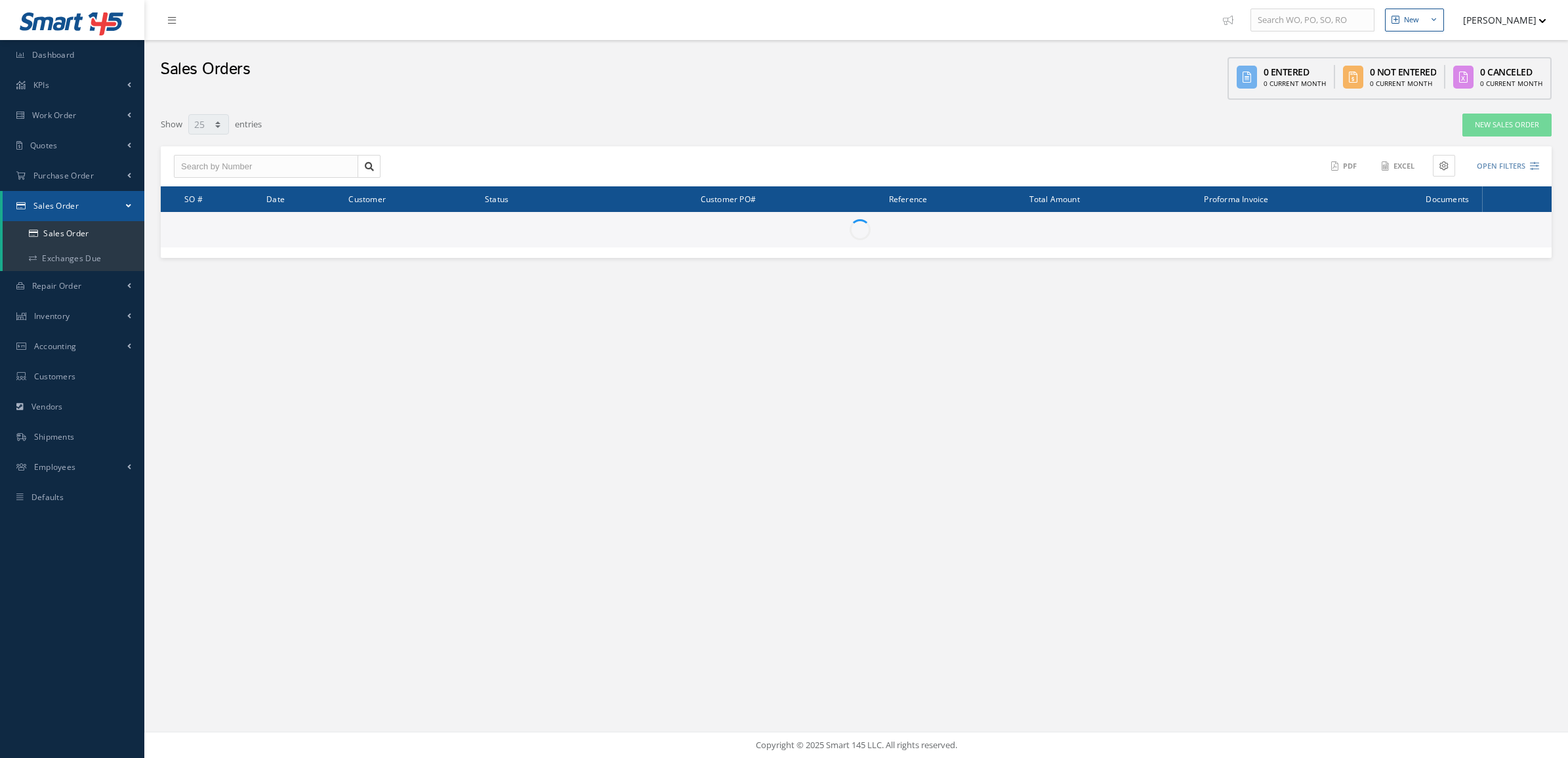
select select "25"
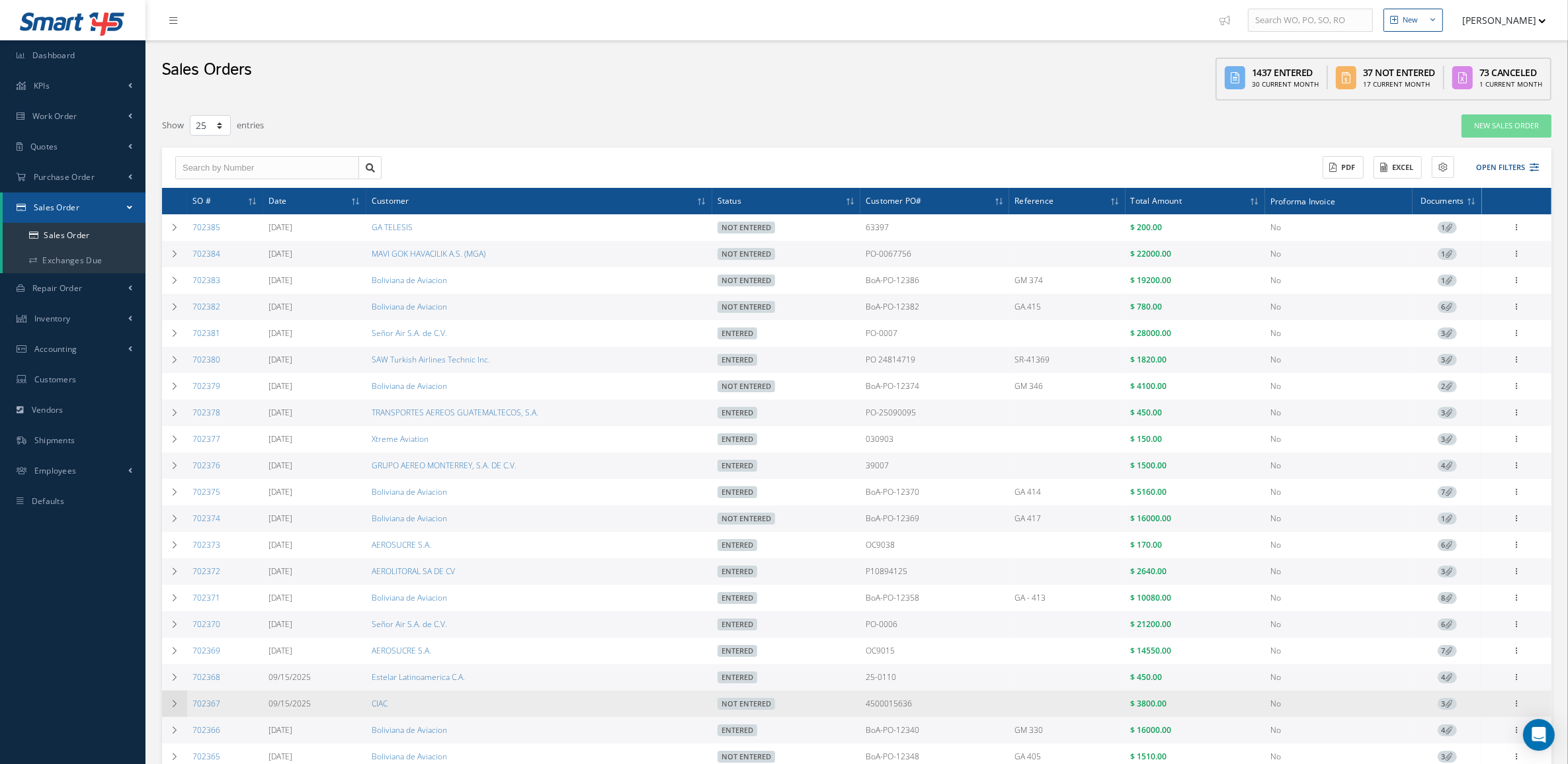
click at [177, 707] on icon at bounding box center [174, 704] width 9 height 8
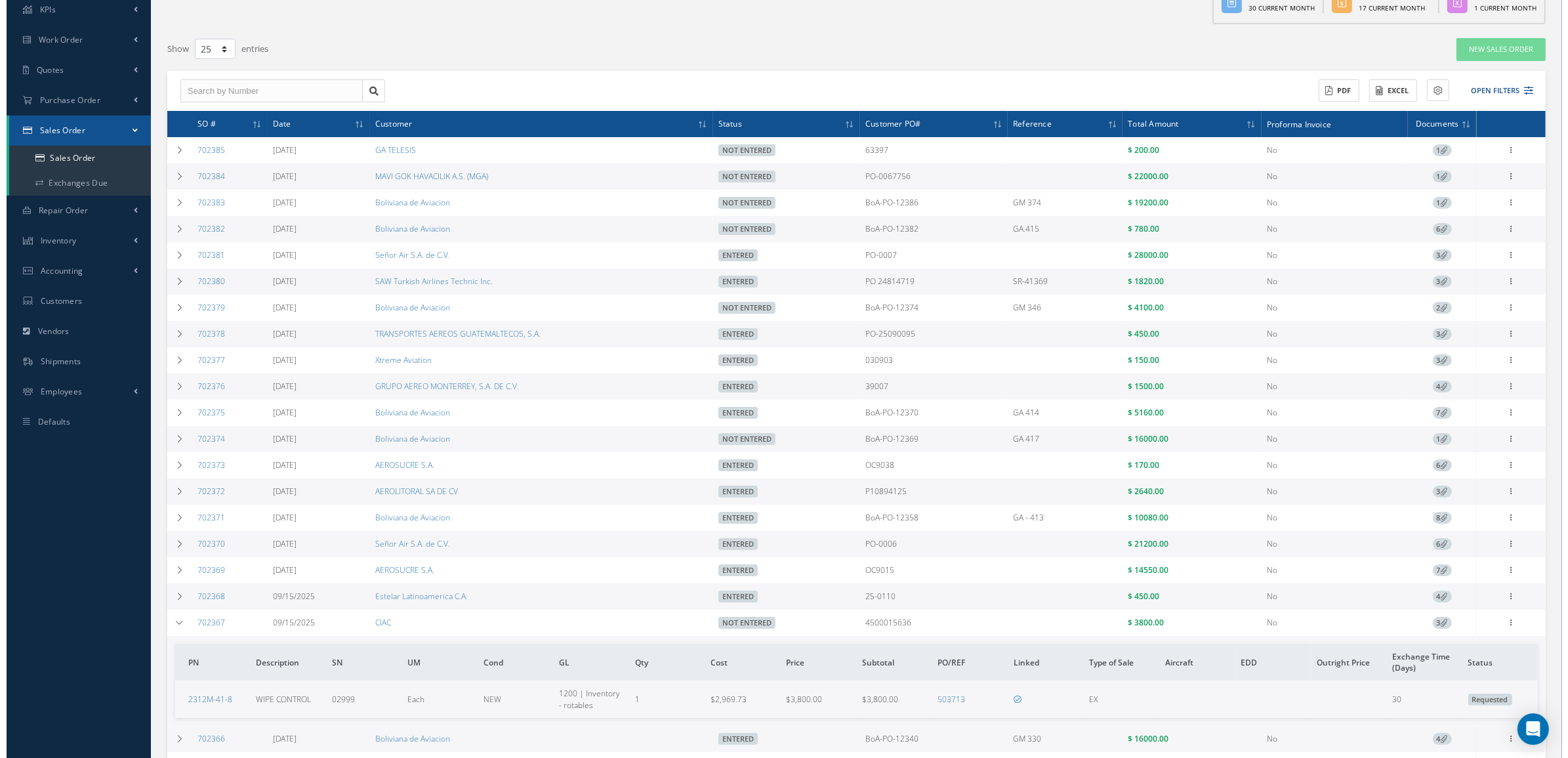
scroll to position [246, 0]
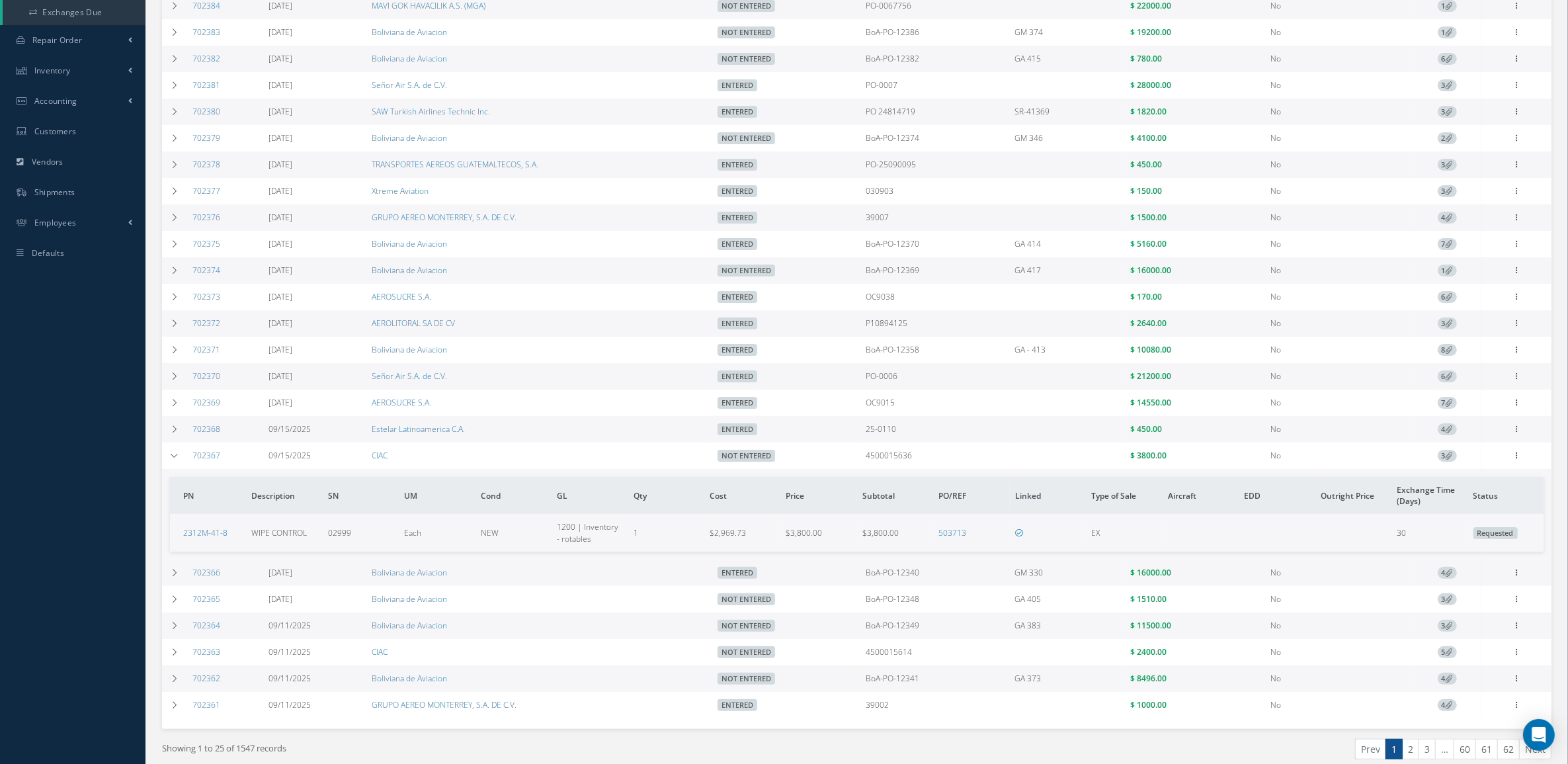
click at [1446, 459] on icon at bounding box center [1449, 455] width 8 height 8
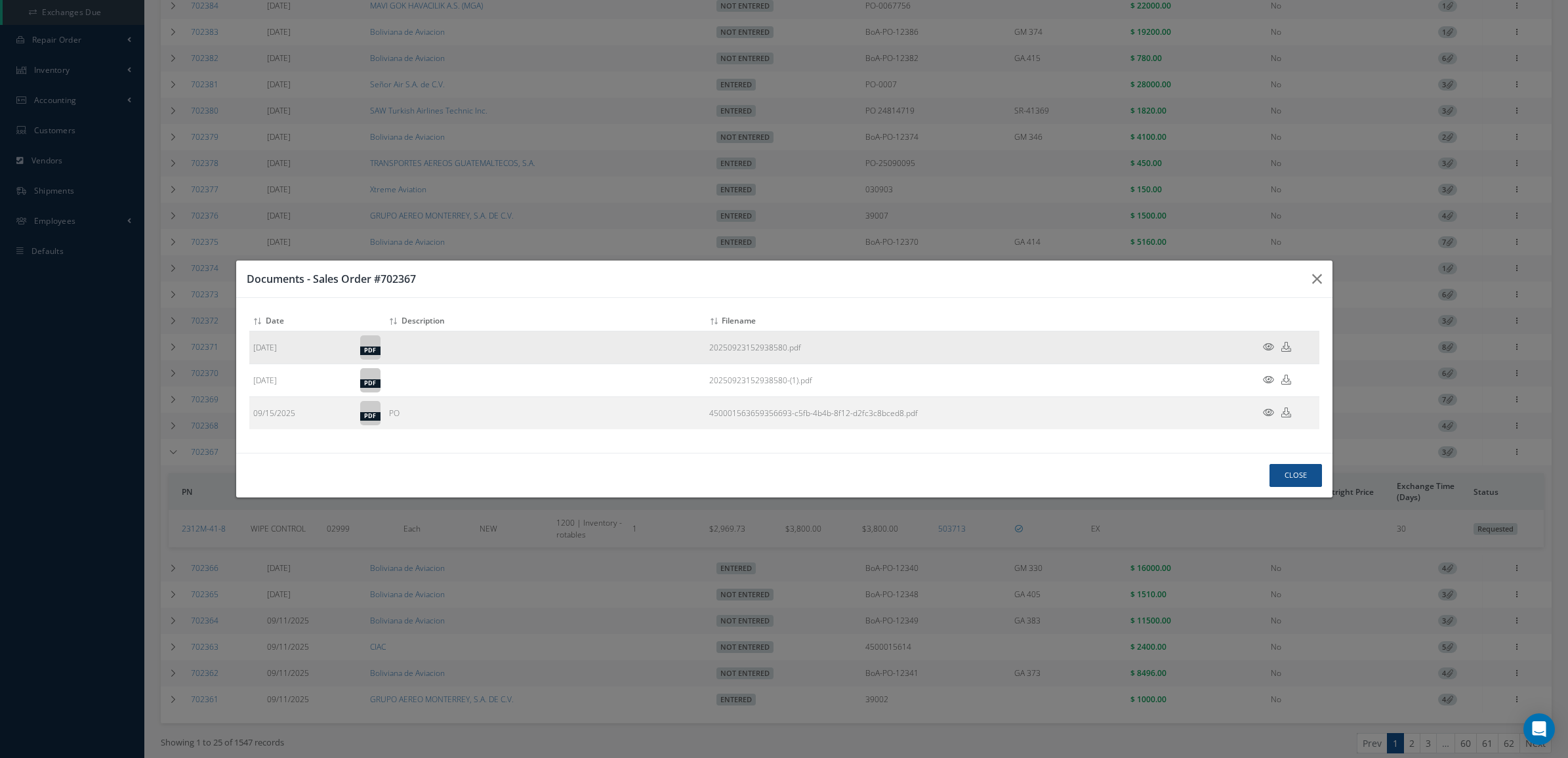
click at [1271, 340] on td at bounding box center [1280, 348] width 79 height 33
click at [1270, 345] on icon at bounding box center [1268, 346] width 11 height 10
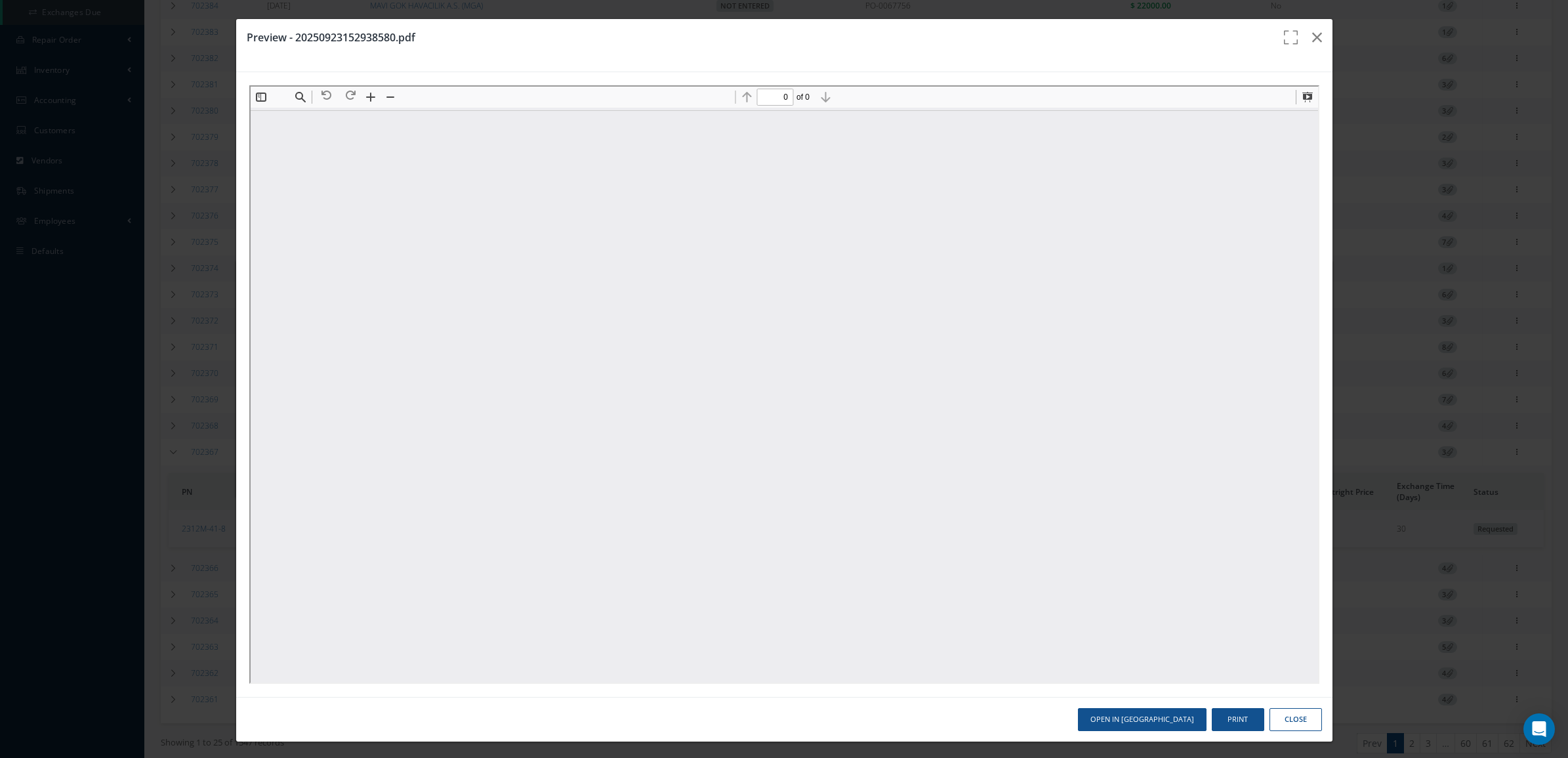
scroll to position [0, 0]
type input "1"
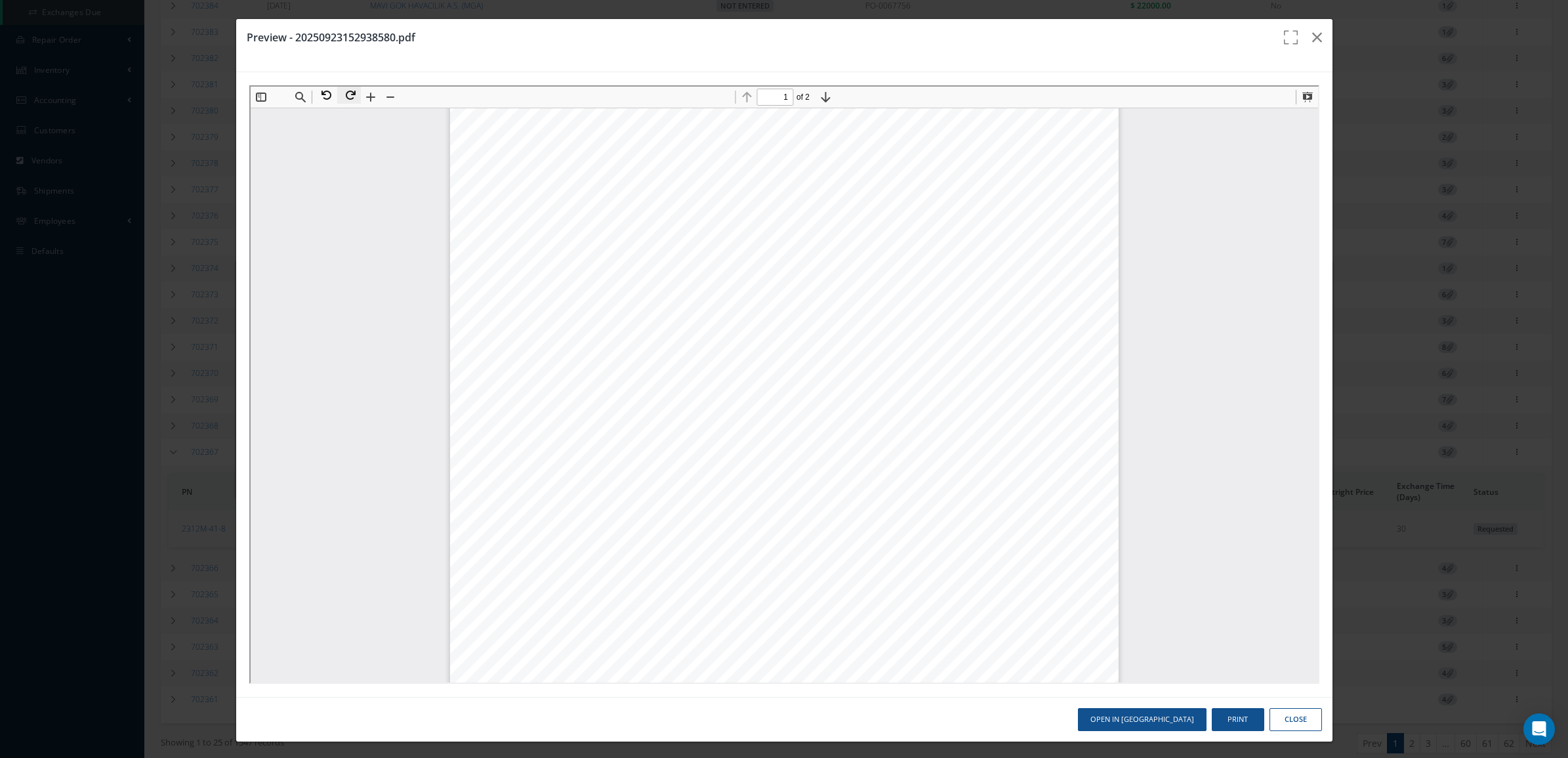
click at [349, 91] on button at bounding box center [347, 93] width 24 height 17
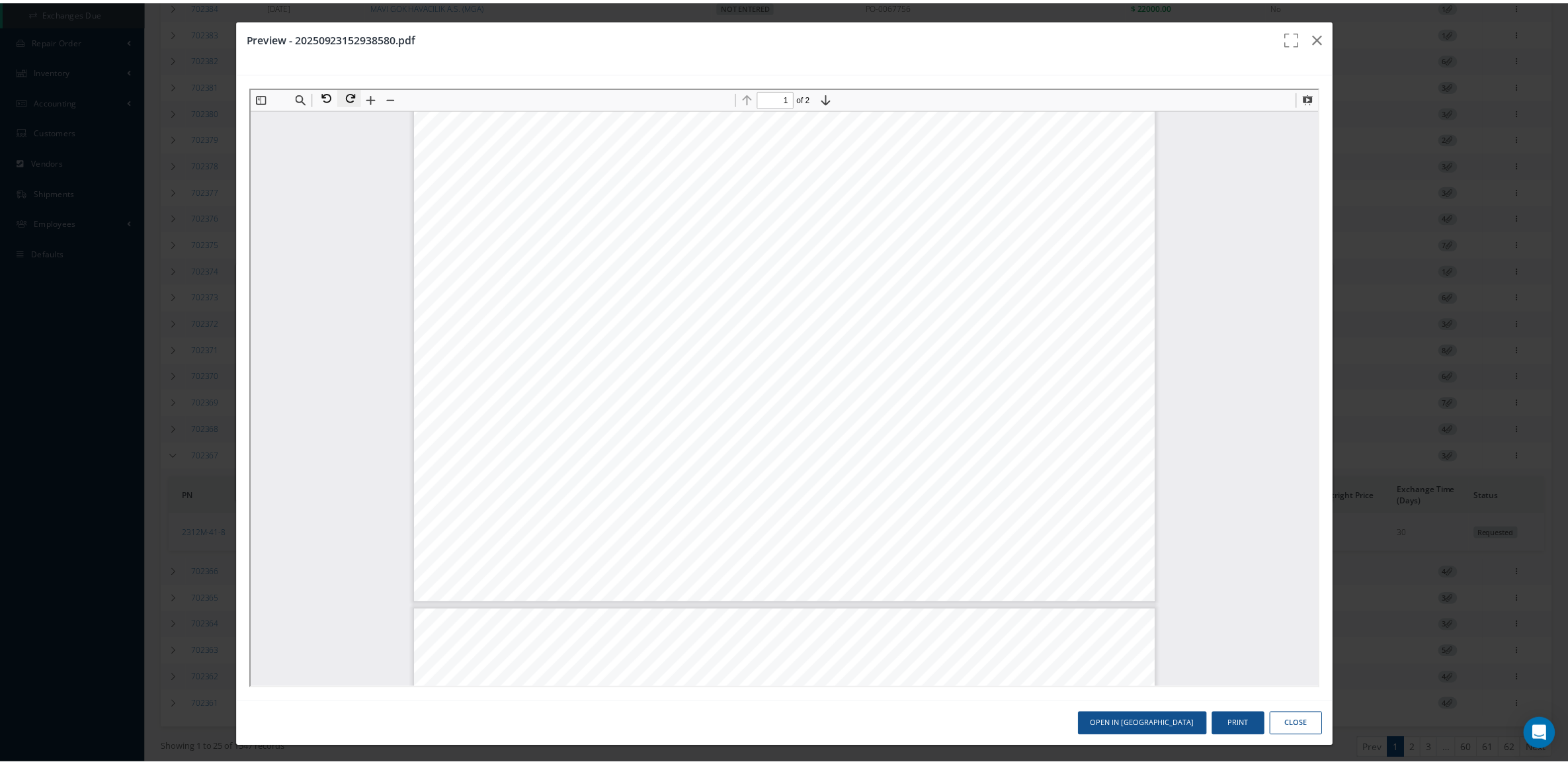
scroll to position [7, 0]
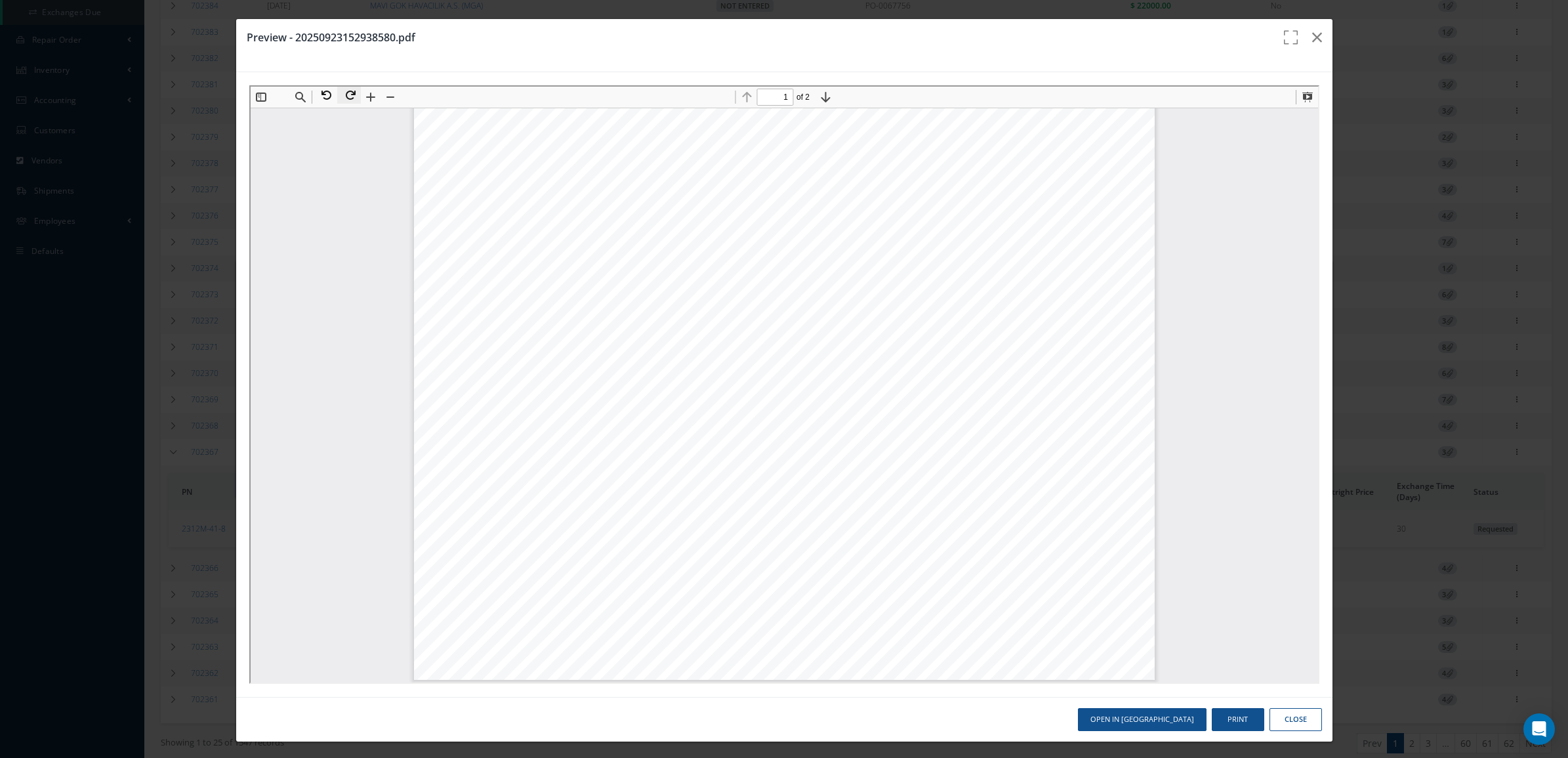
click at [349, 91] on button at bounding box center [347, 93] width 24 height 17
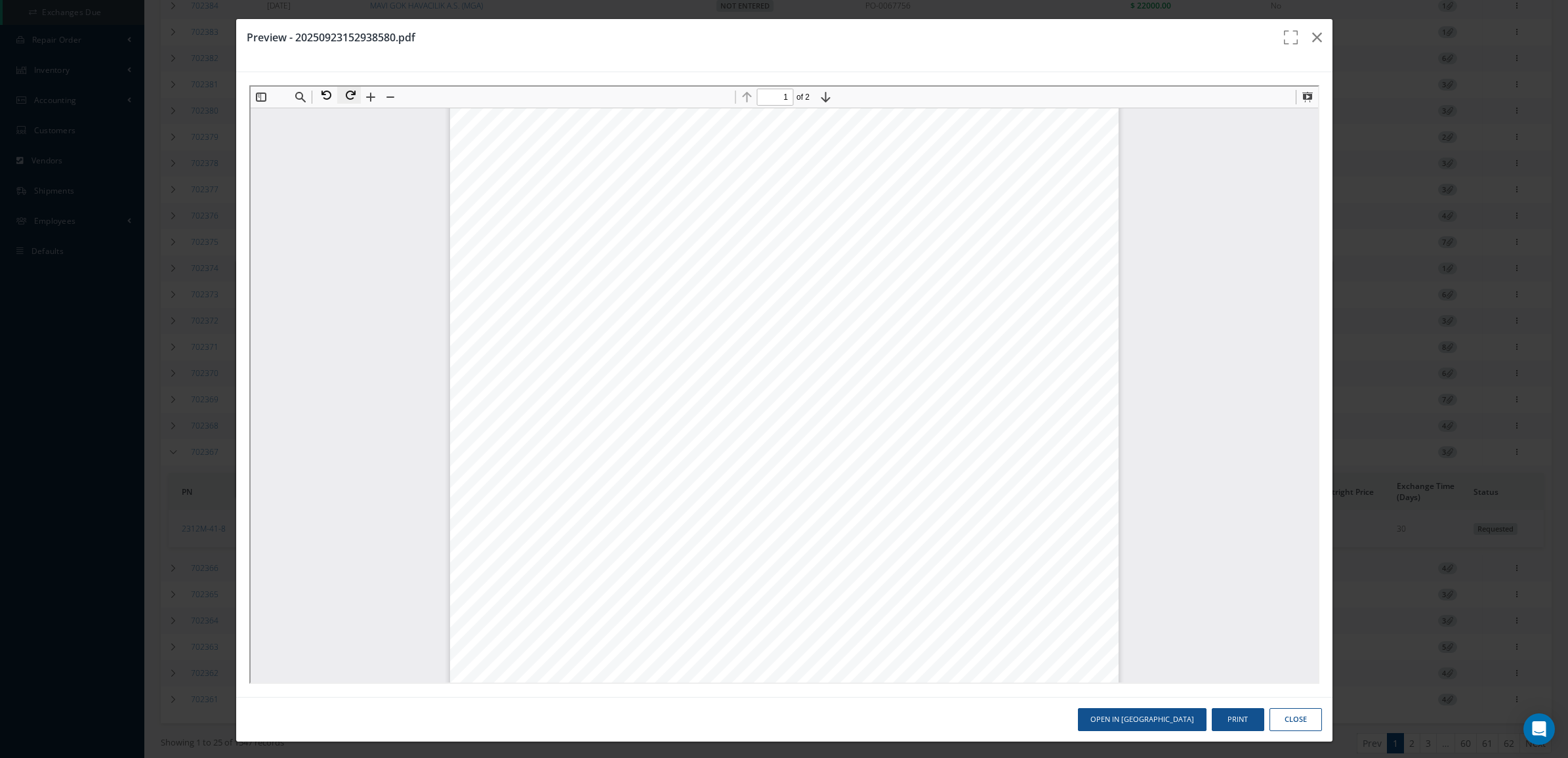
click at [349, 91] on button at bounding box center [347, 93] width 24 height 17
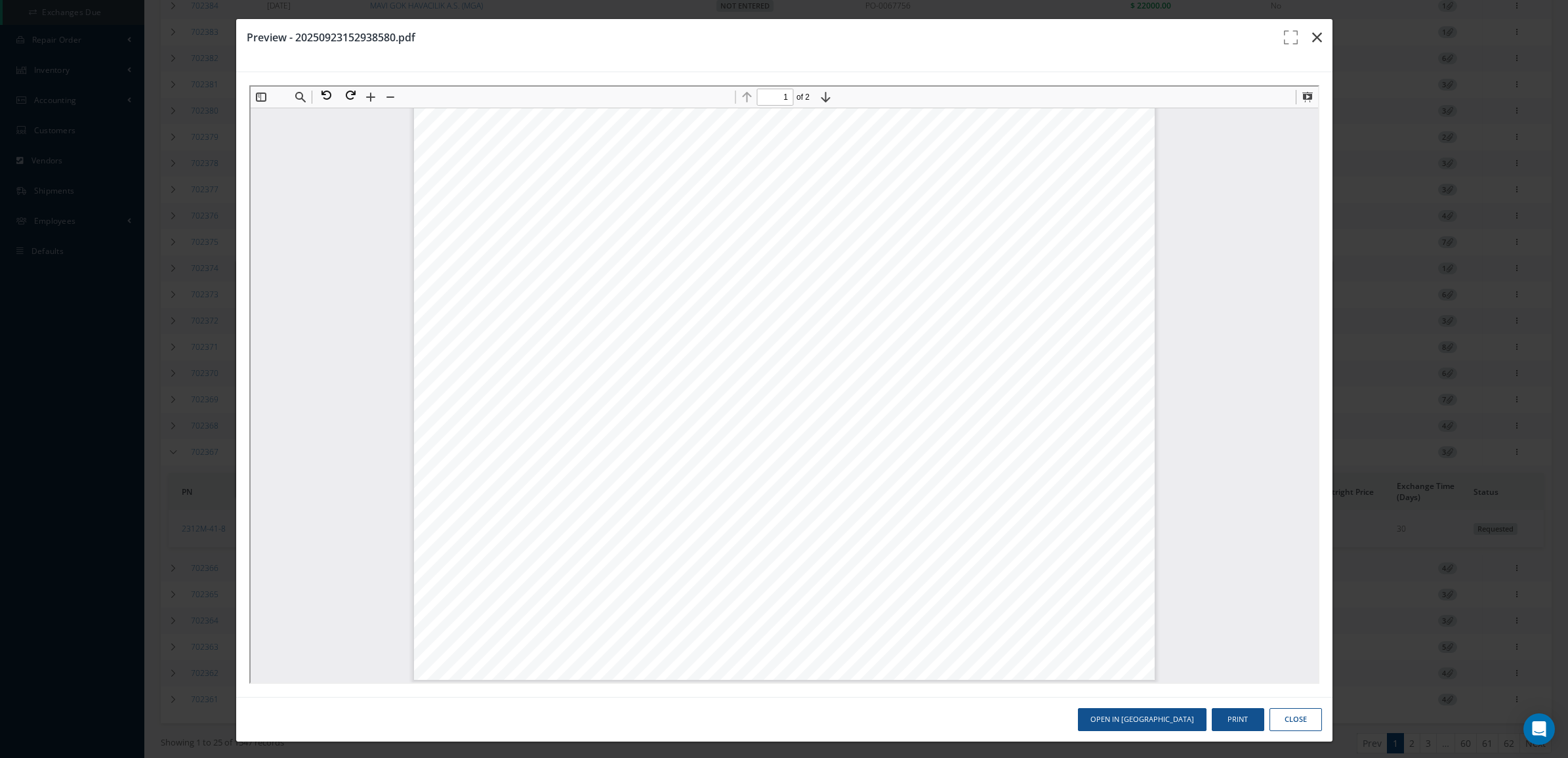
drag, startPoint x: 1304, startPoint y: 31, endPoint x: 1302, endPoint y: 73, distance: 42.0
click at [1312, 31] on icon "button" at bounding box center [1317, 37] width 10 height 16
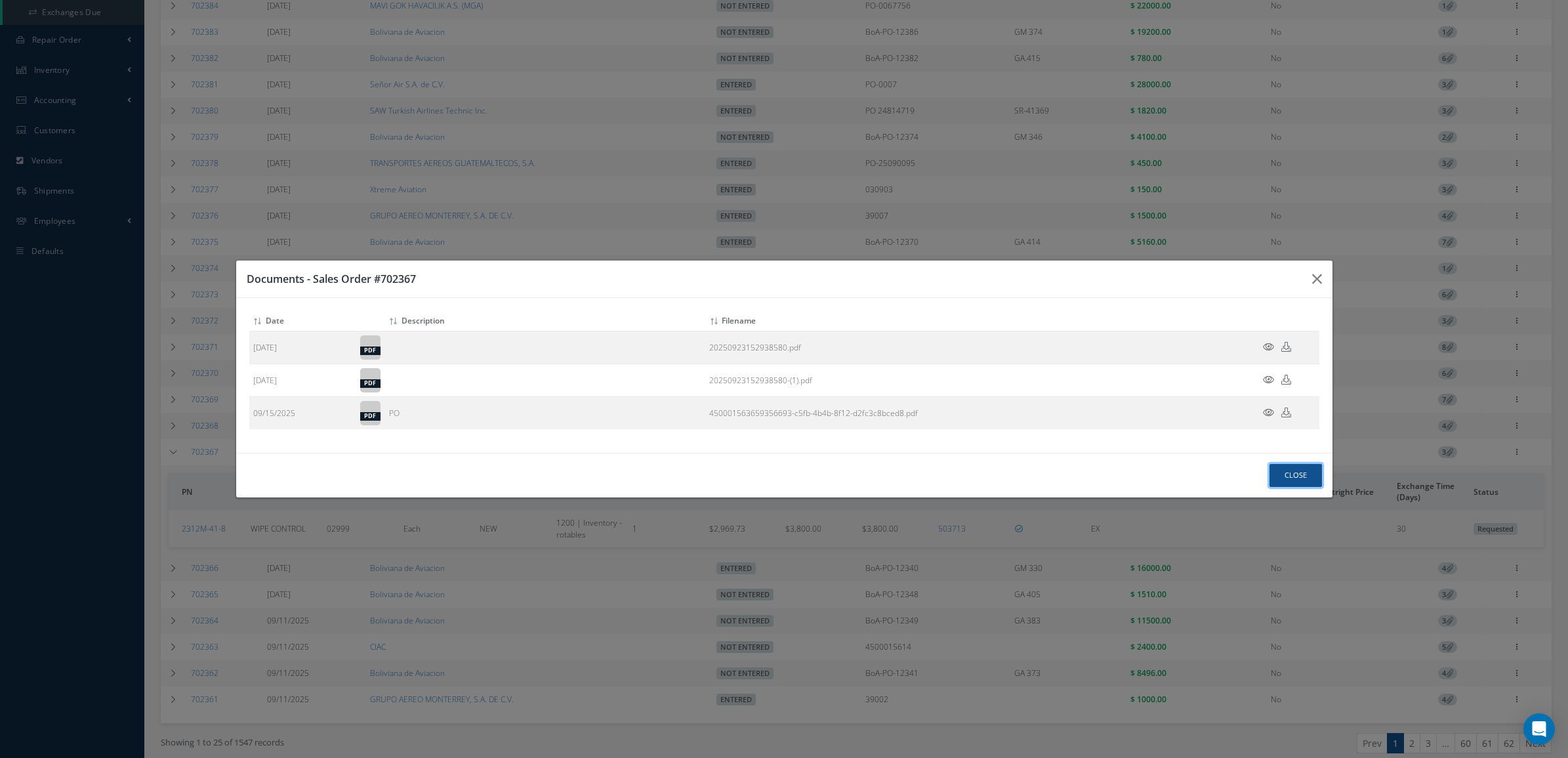
click at [1289, 479] on button "Close" at bounding box center [1296, 475] width 52 height 23
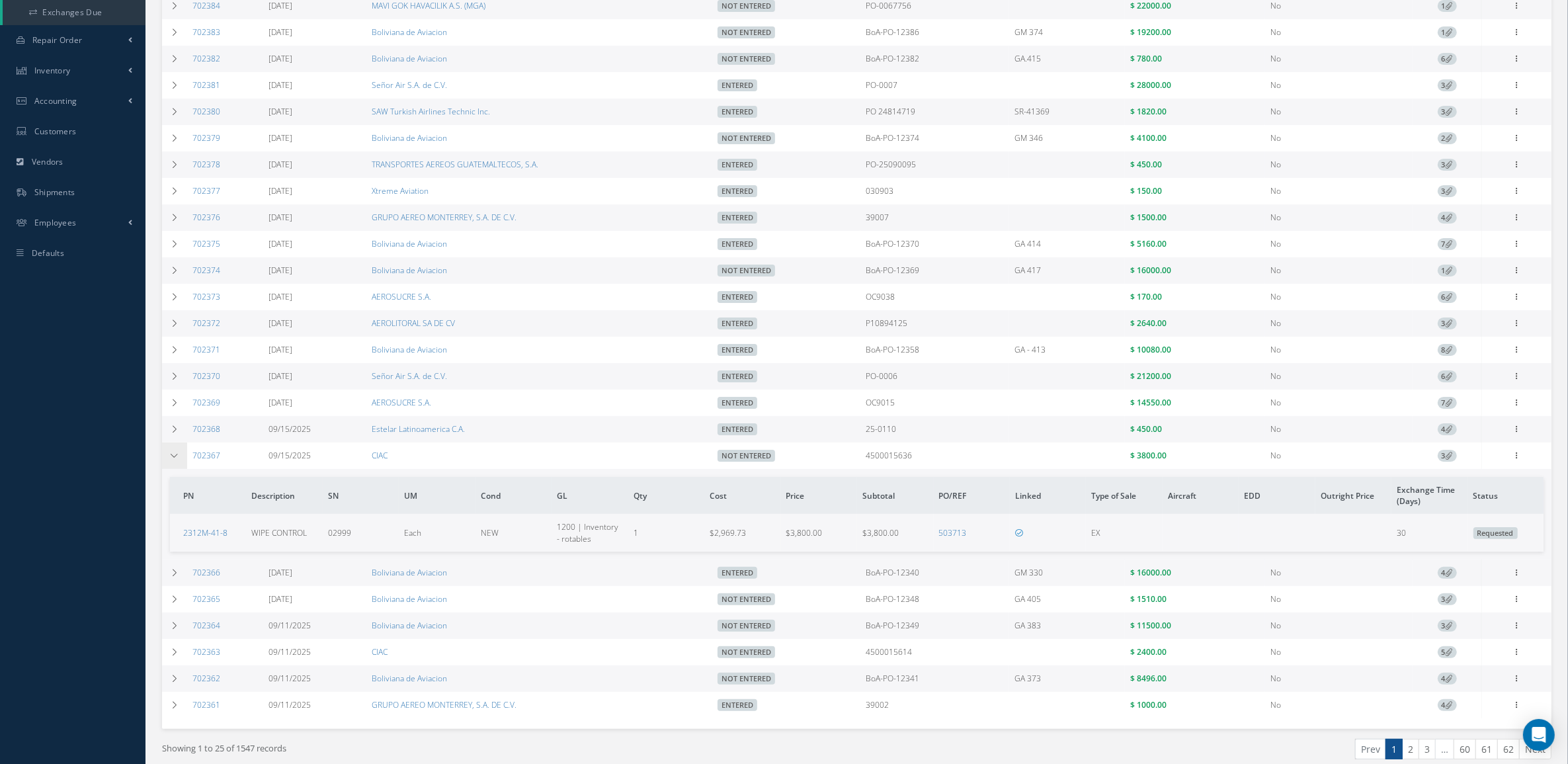
click at [172, 460] on icon at bounding box center [174, 455] width 9 height 8
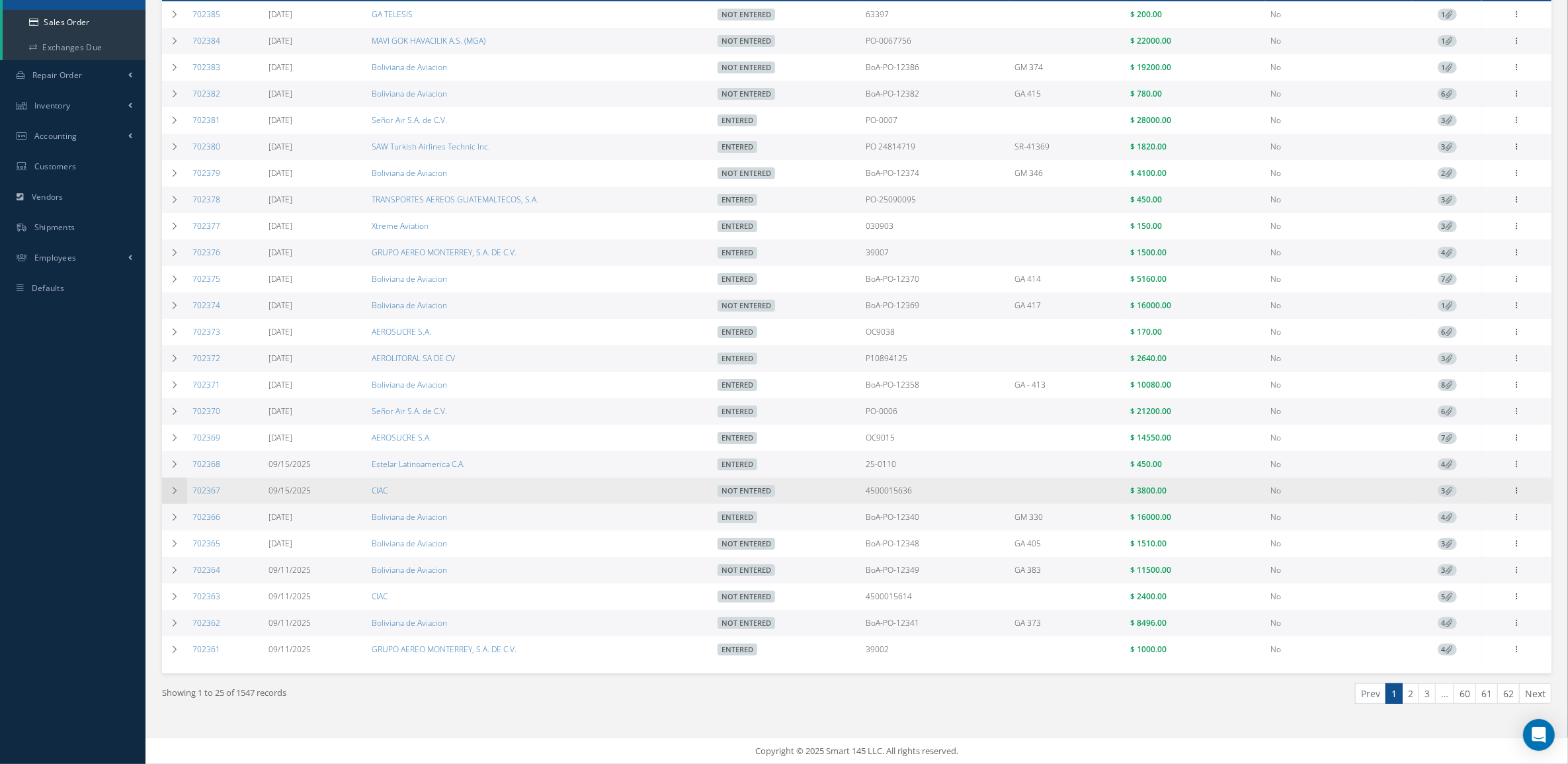
scroll to position [225, 0]
click at [168, 494] on td at bounding box center [174, 490] width 25 height 27
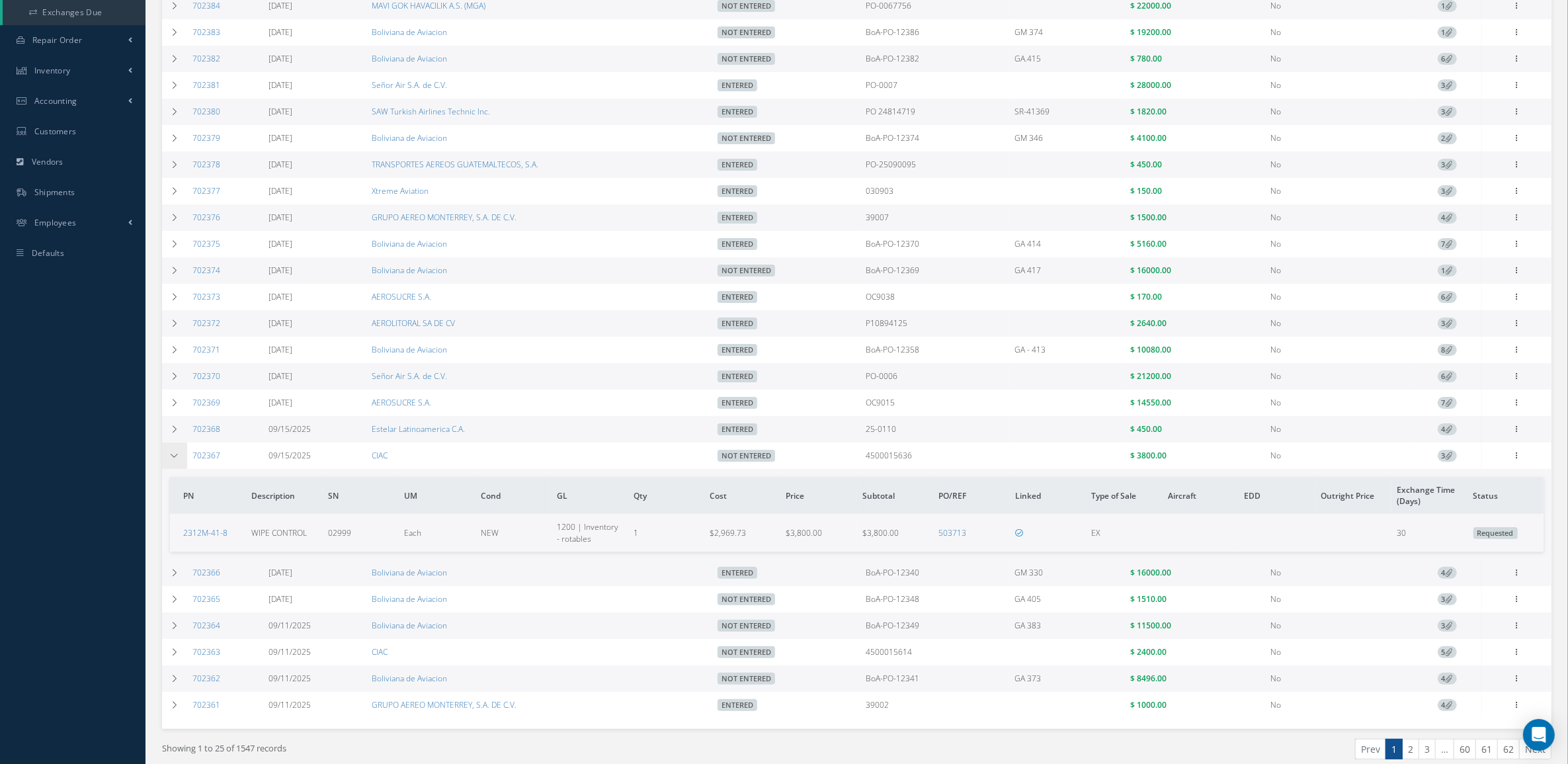
click at [178, 468] on td at bounding box center [174, 455] width 25 height 27
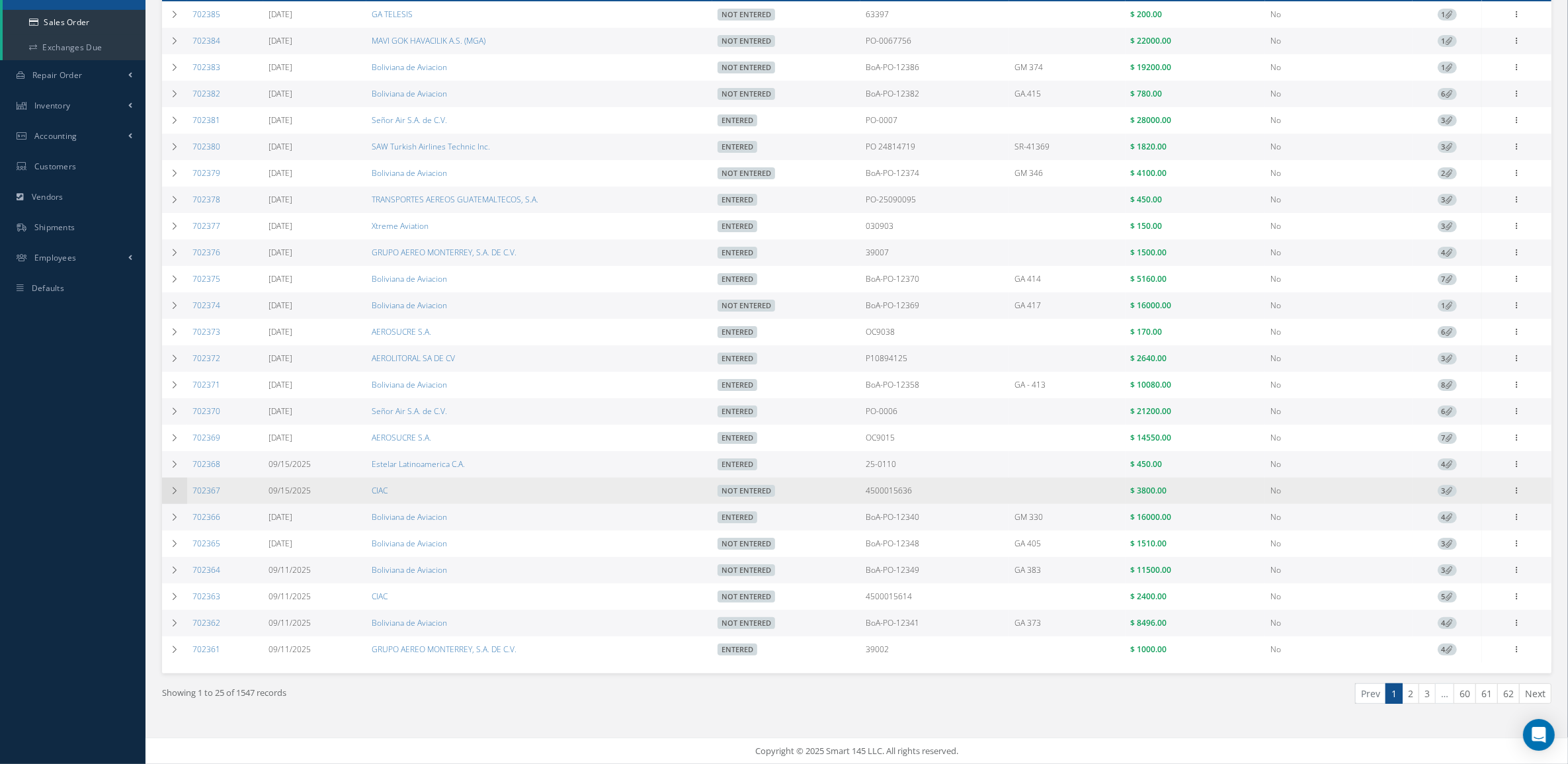
scroll to position [225, 0]
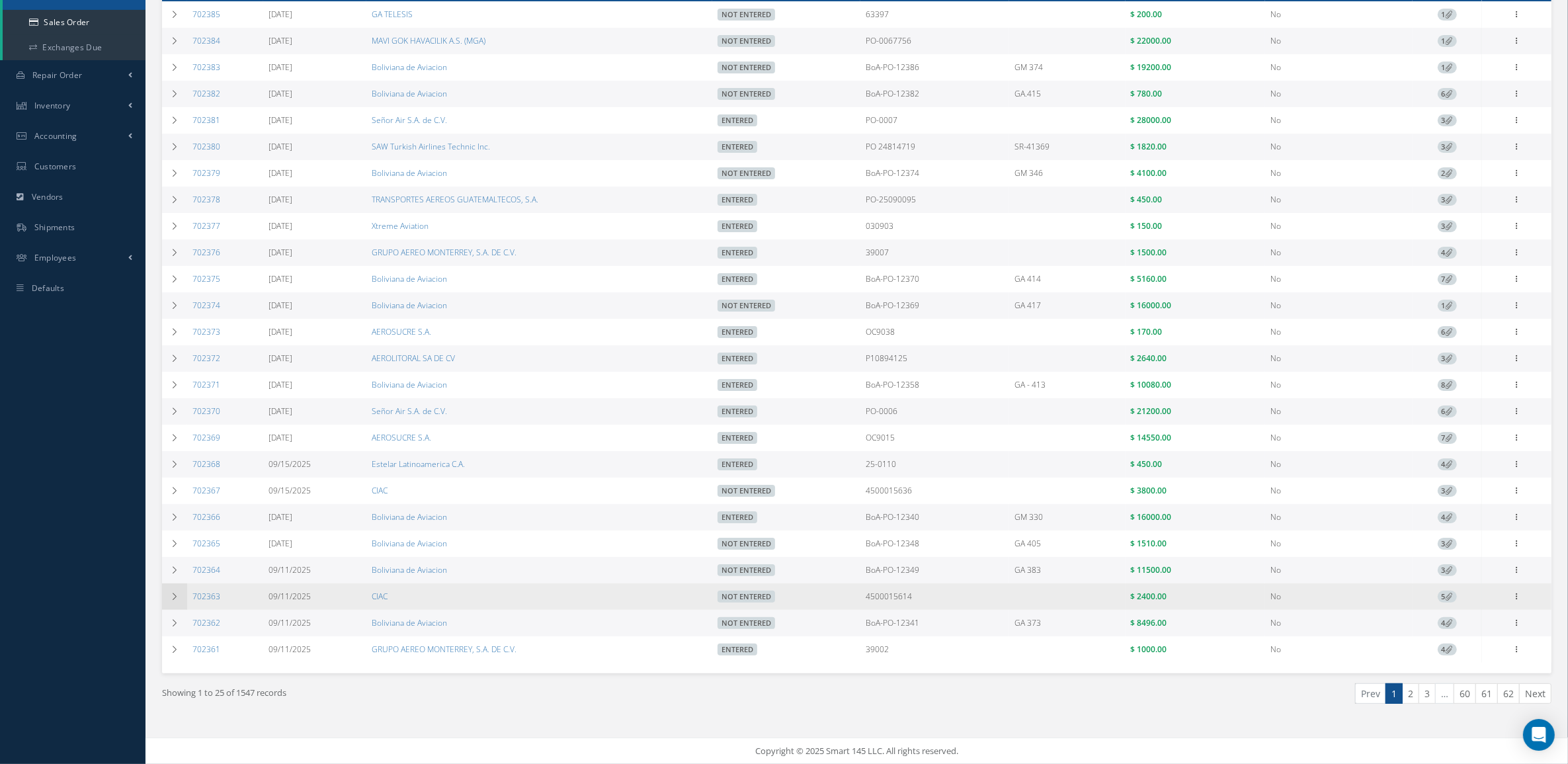
click at [171, 593] on icon at bounding box center [174, 597] width 9 height 8
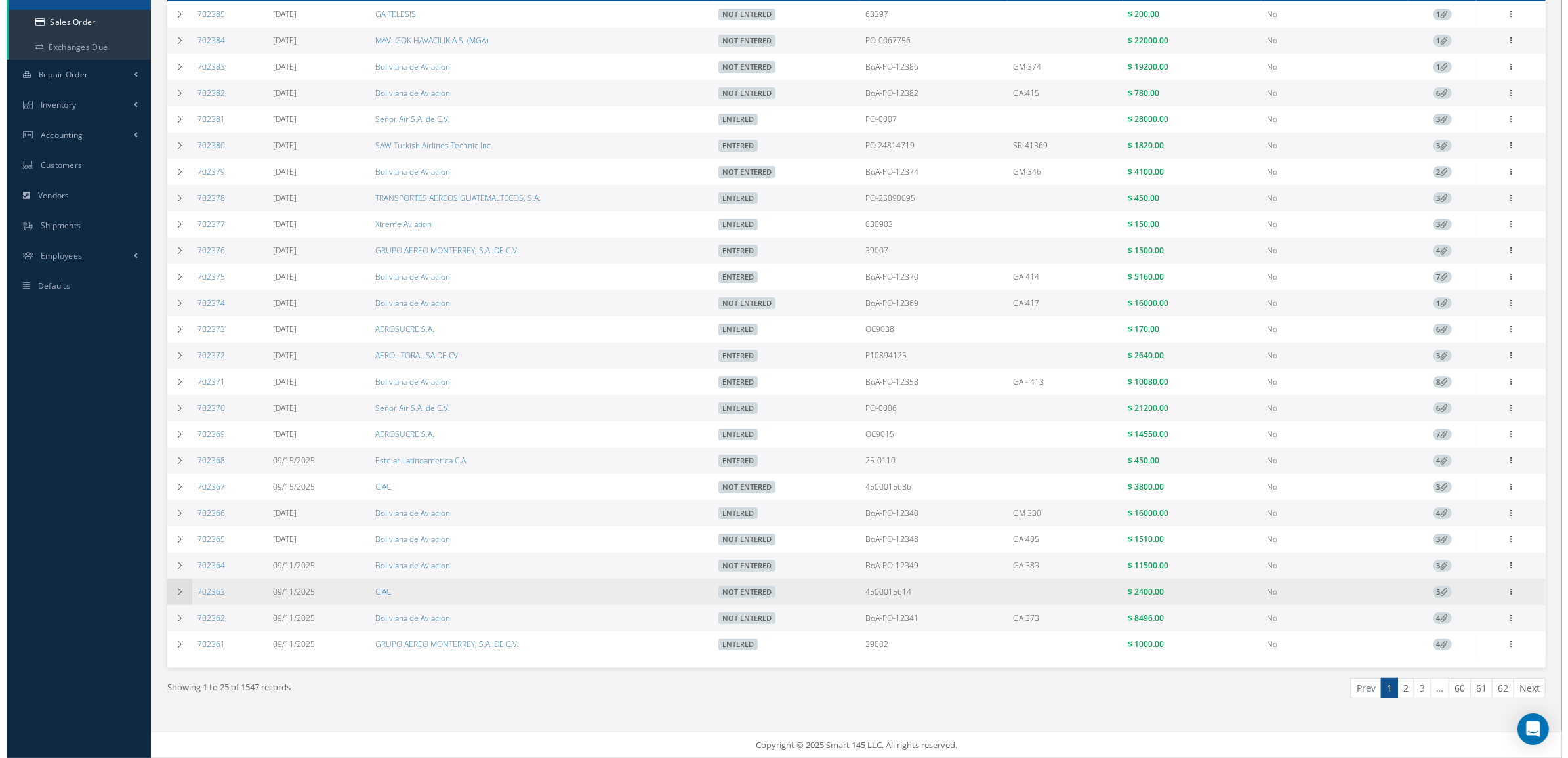
scroll to position [246, 0]
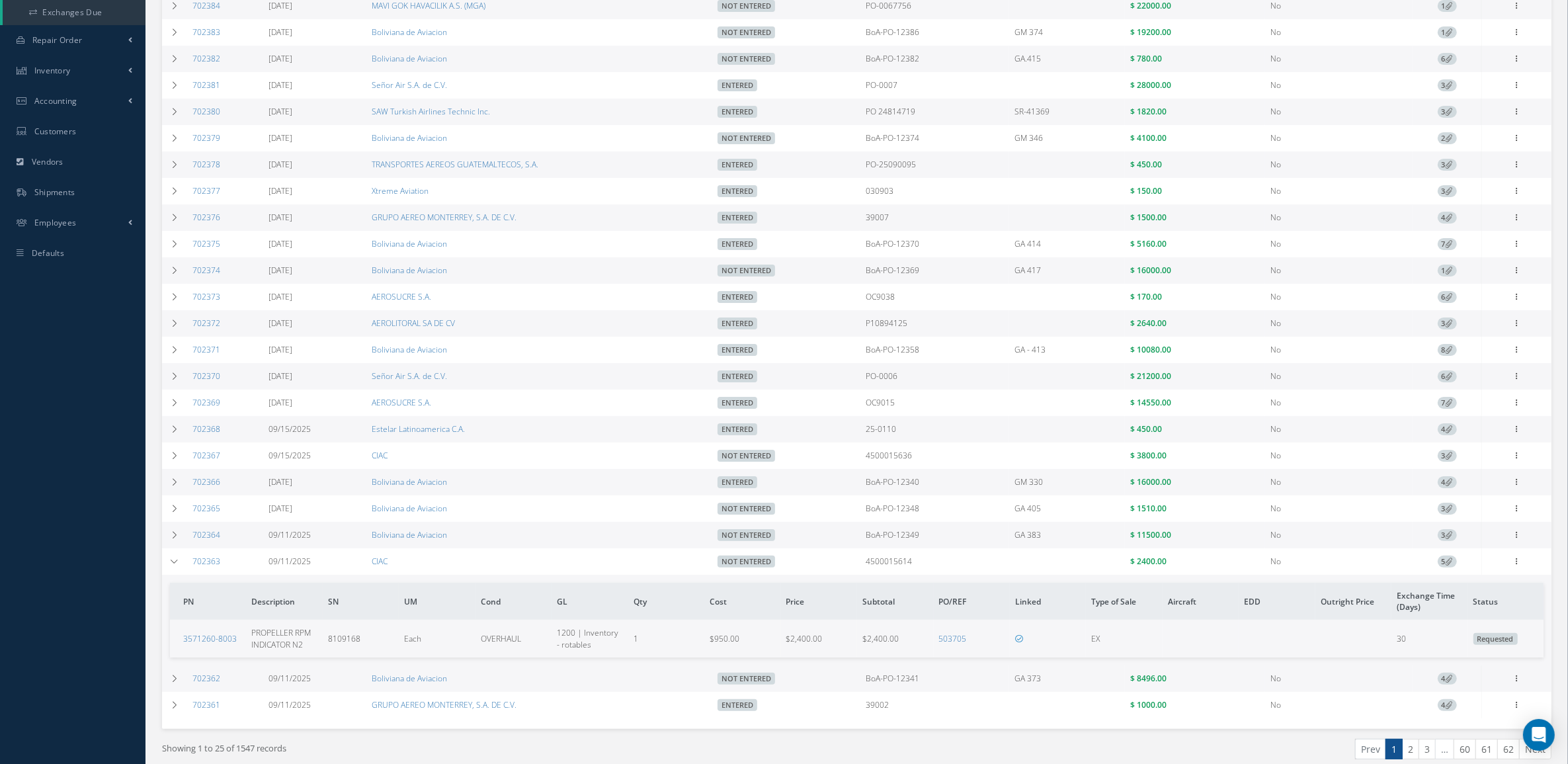
click at [1443, 567] on span "5" at bounding box center [1446, 561] width 19 height 12
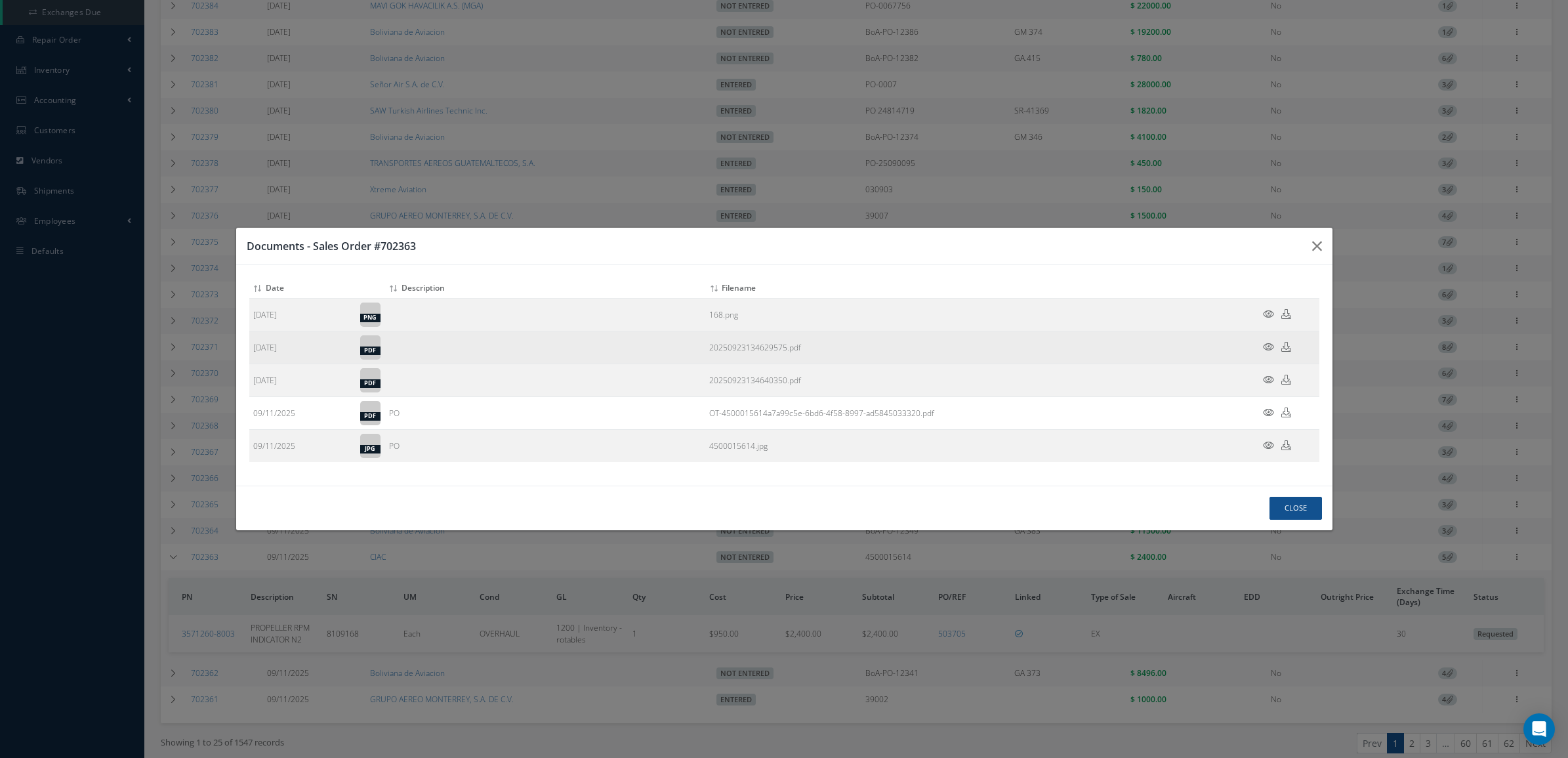
click at [1271, 342] on icon at bounding box center [1268, 346] width 11 height 10
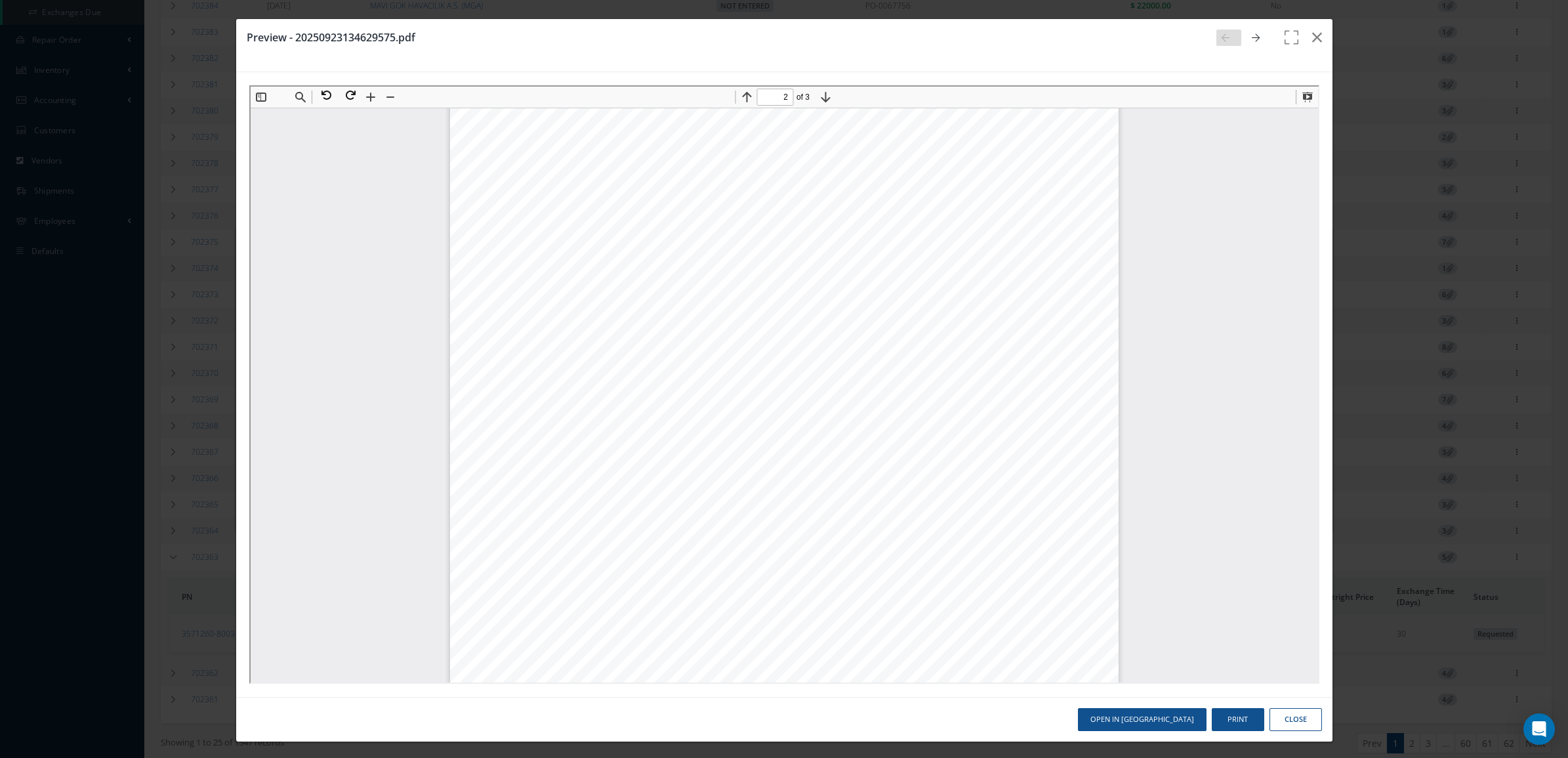
scroll to position [990, 0]
click at [353, 92] on button at bounding box center [347, 93] width 24 height 17
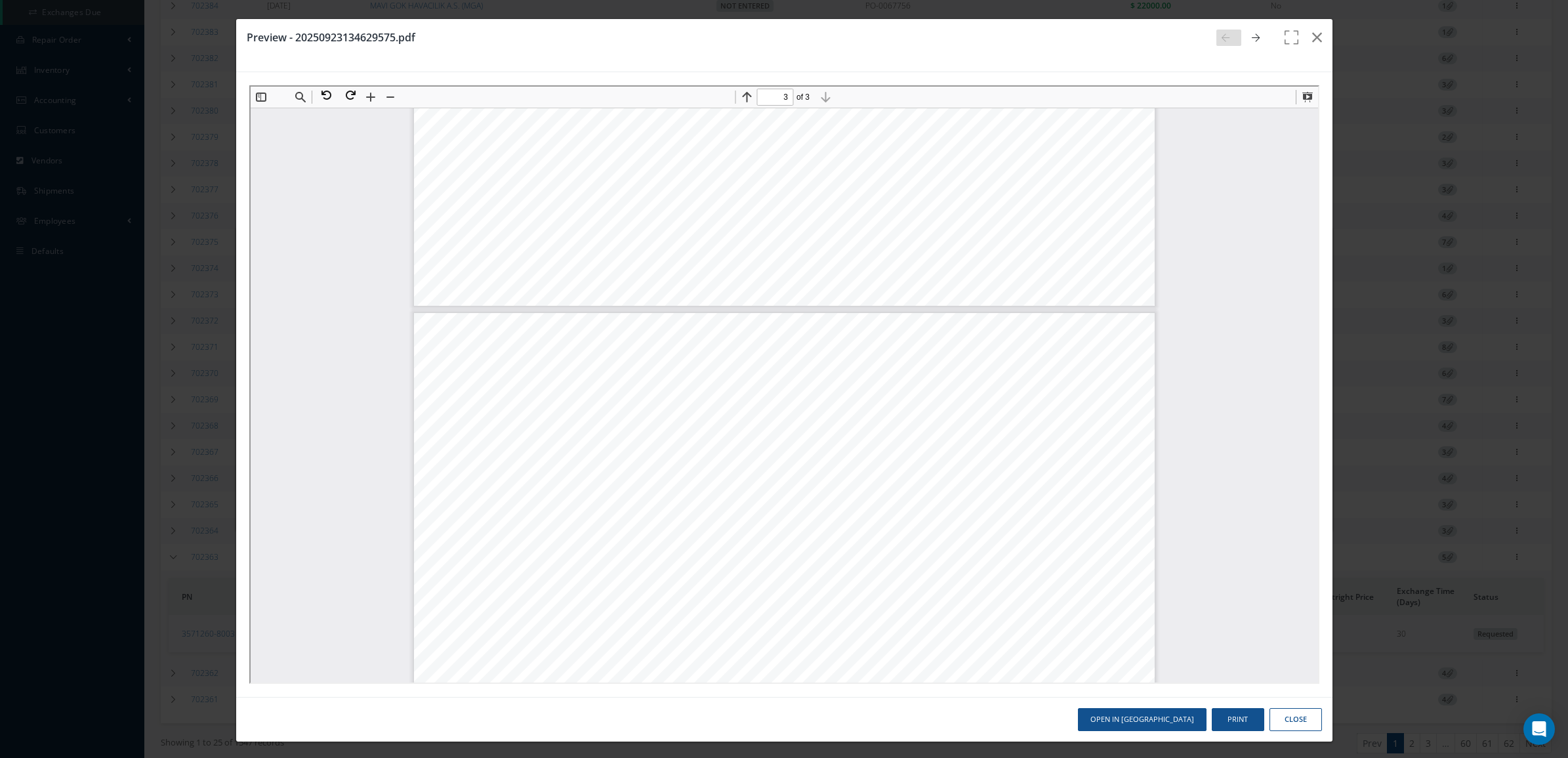
scroll to position [995, 0]
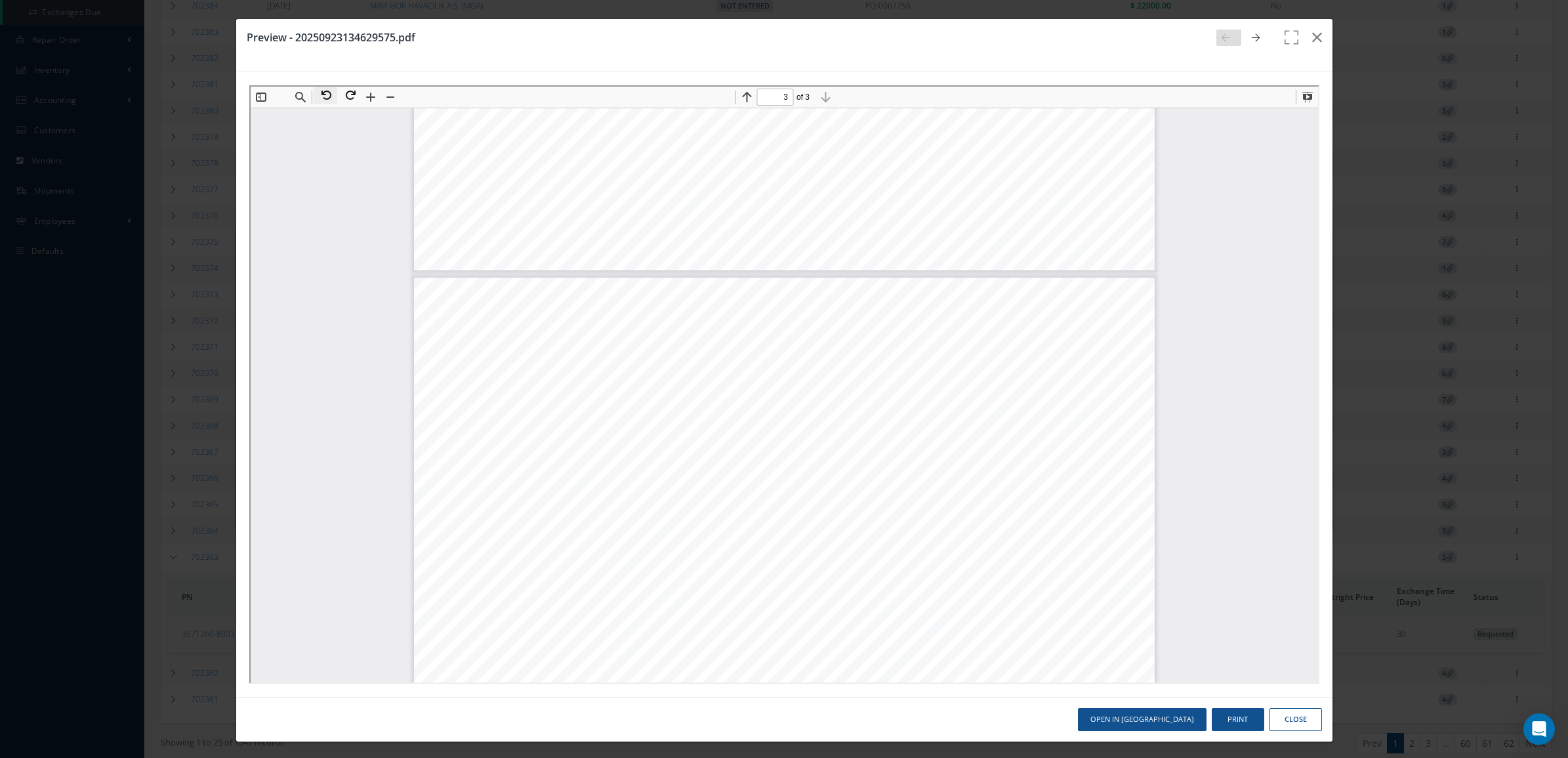
click at [320, 95] on button at bounding box center [323, 93] width 24 height 17
type input "3"
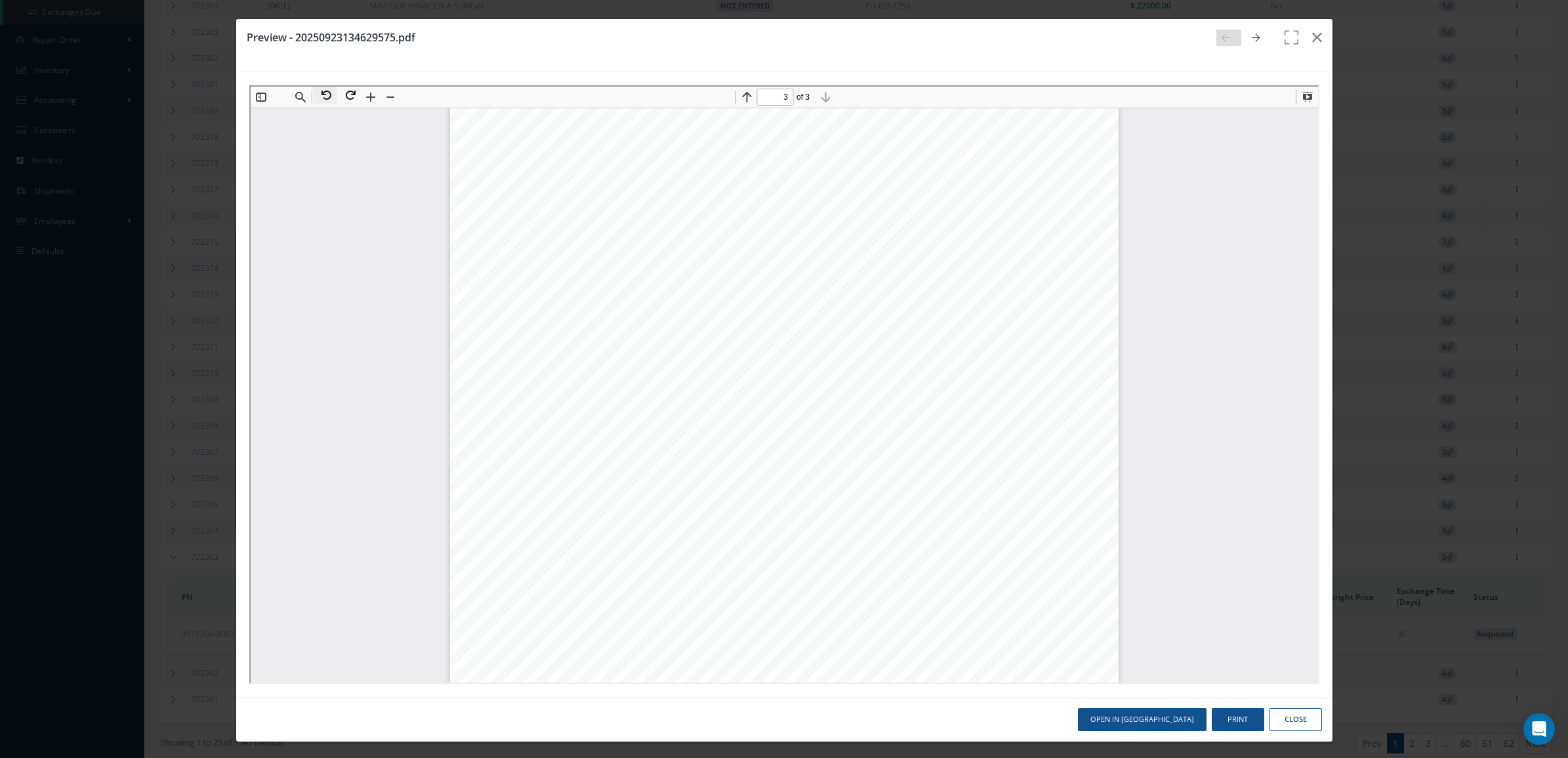
scroll to position [2046, 0]
click at [1315, 33] on button "button" at bounding box center [1317, 37] width 31 height 36
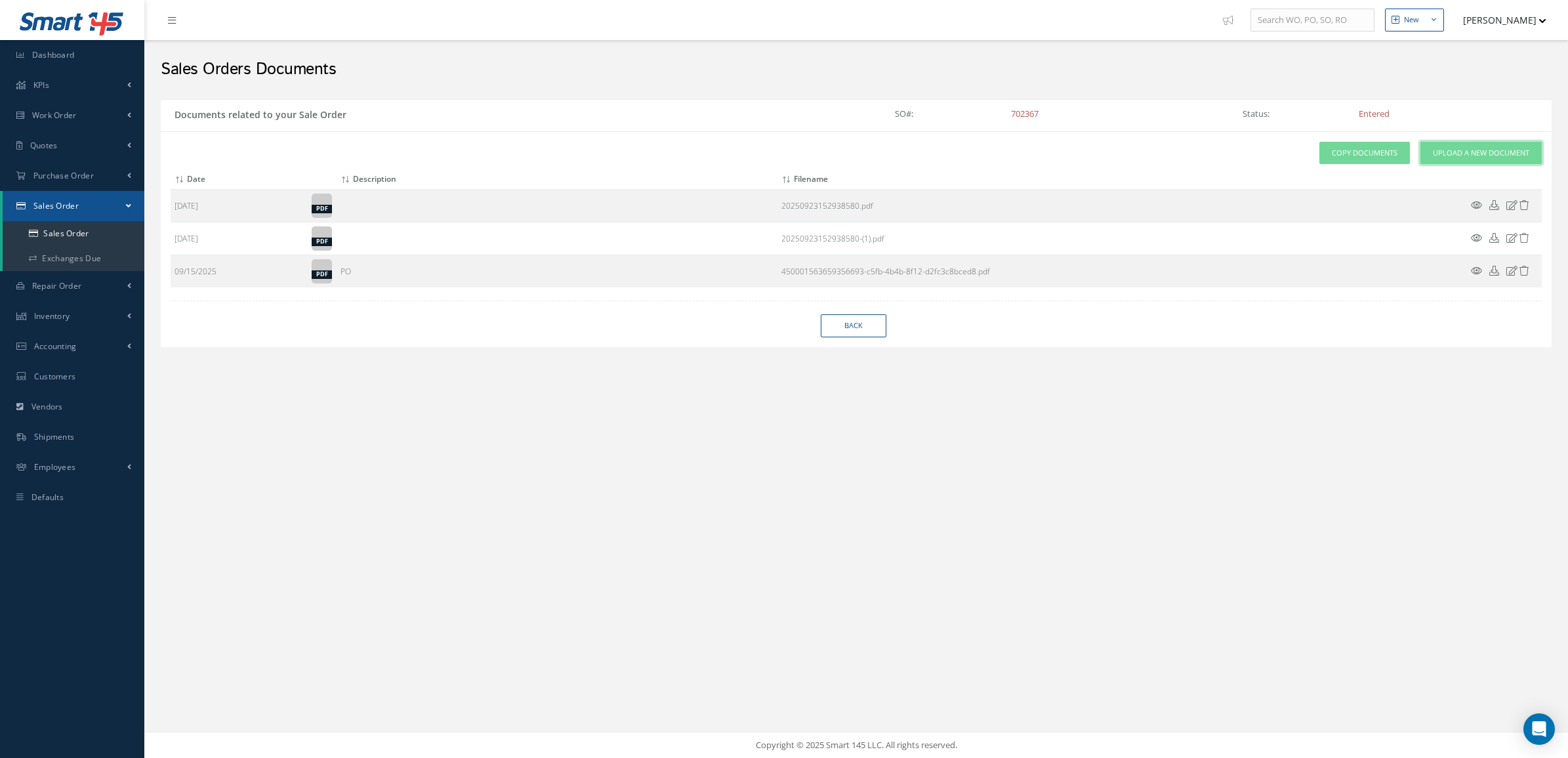
click at [1497, 146] on link "Upload a New Document" at bounding box center [1481, 153] width 121 height 23
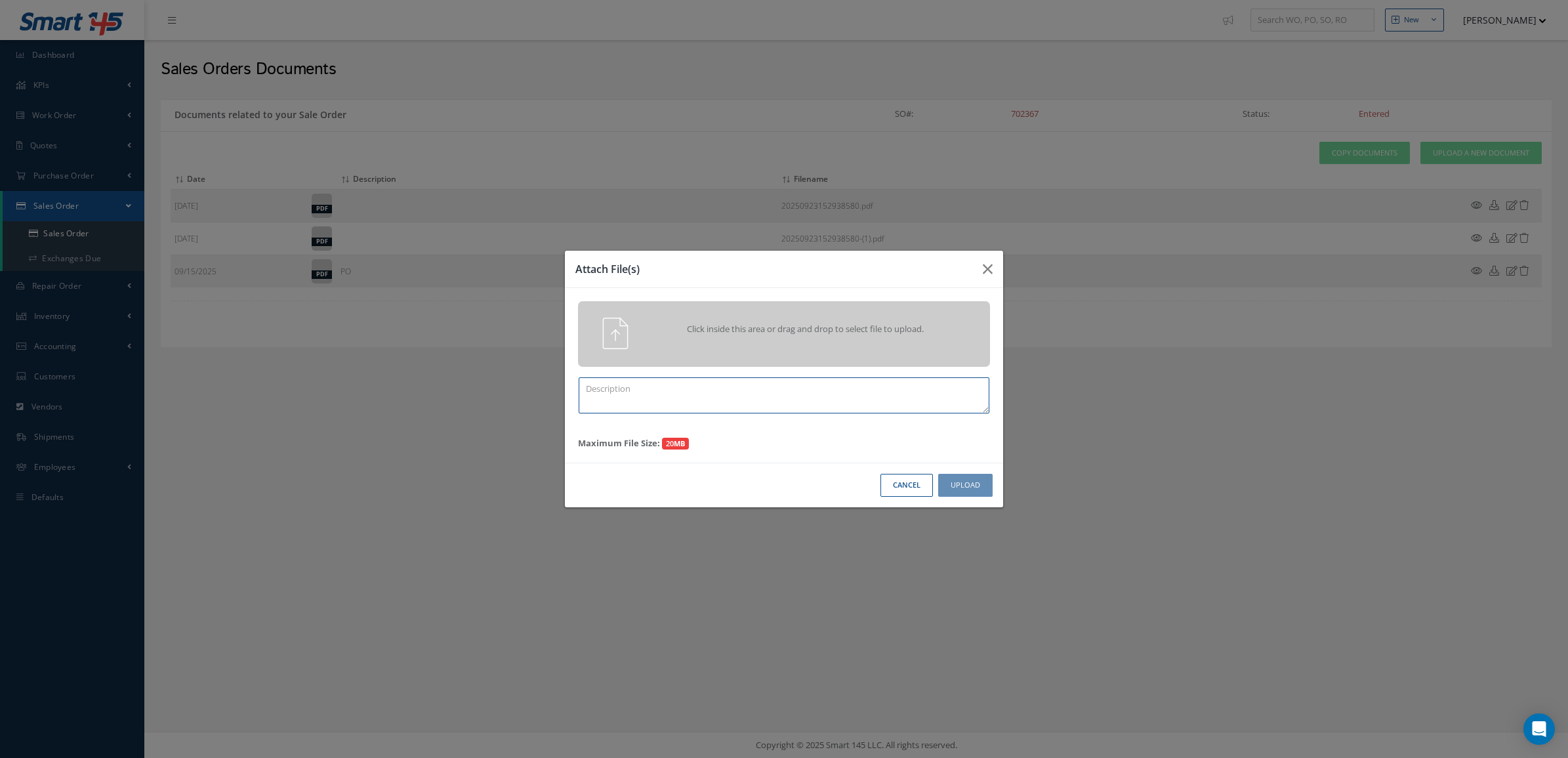
click at [877, 388] on textarea at bounding box center [783, 395] width 411 height 36
paste textarea "702367"
type textarea "PPW SO 702367"
click at [860, 332] on span "Click inside this area or drag and drop to select file to upload." at bounding box center [805, 329] width 298 height 13
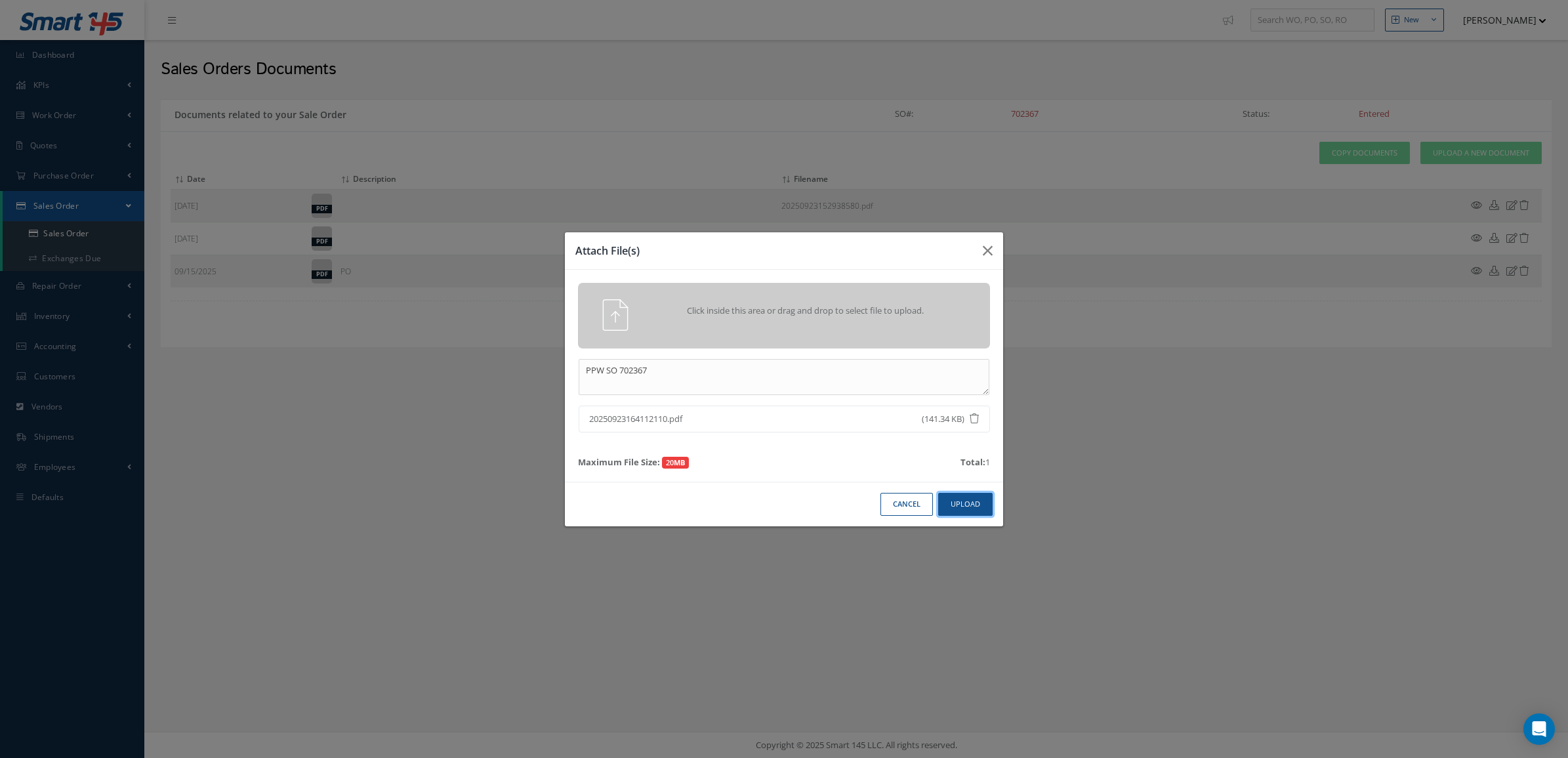
click at [962, 499] on button "Upload" at bounding box center [965, 504] width 55 height 23
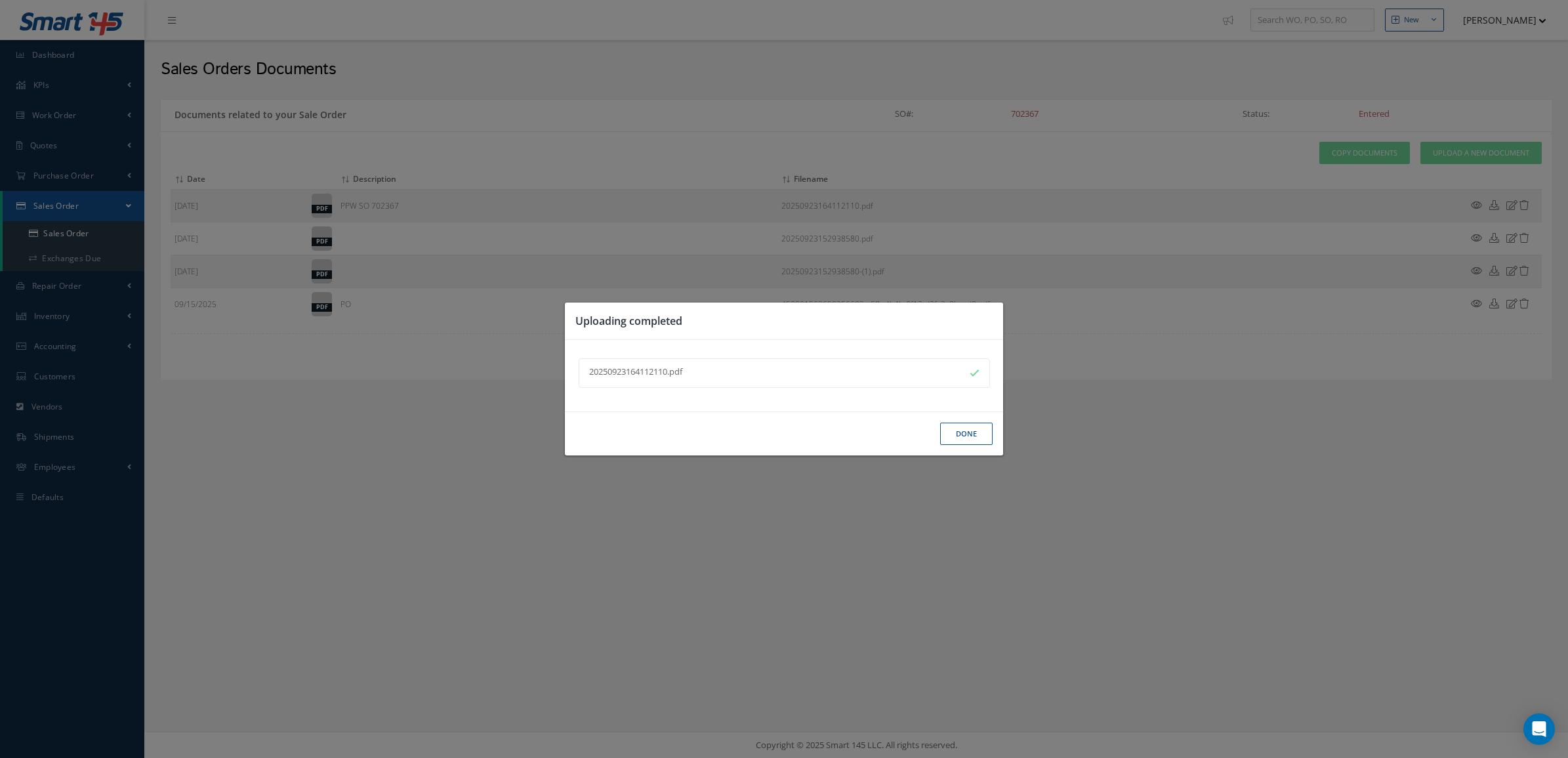
click at [956, 434] on button "Done" at bounding box center [966, 434] width 52 height 23
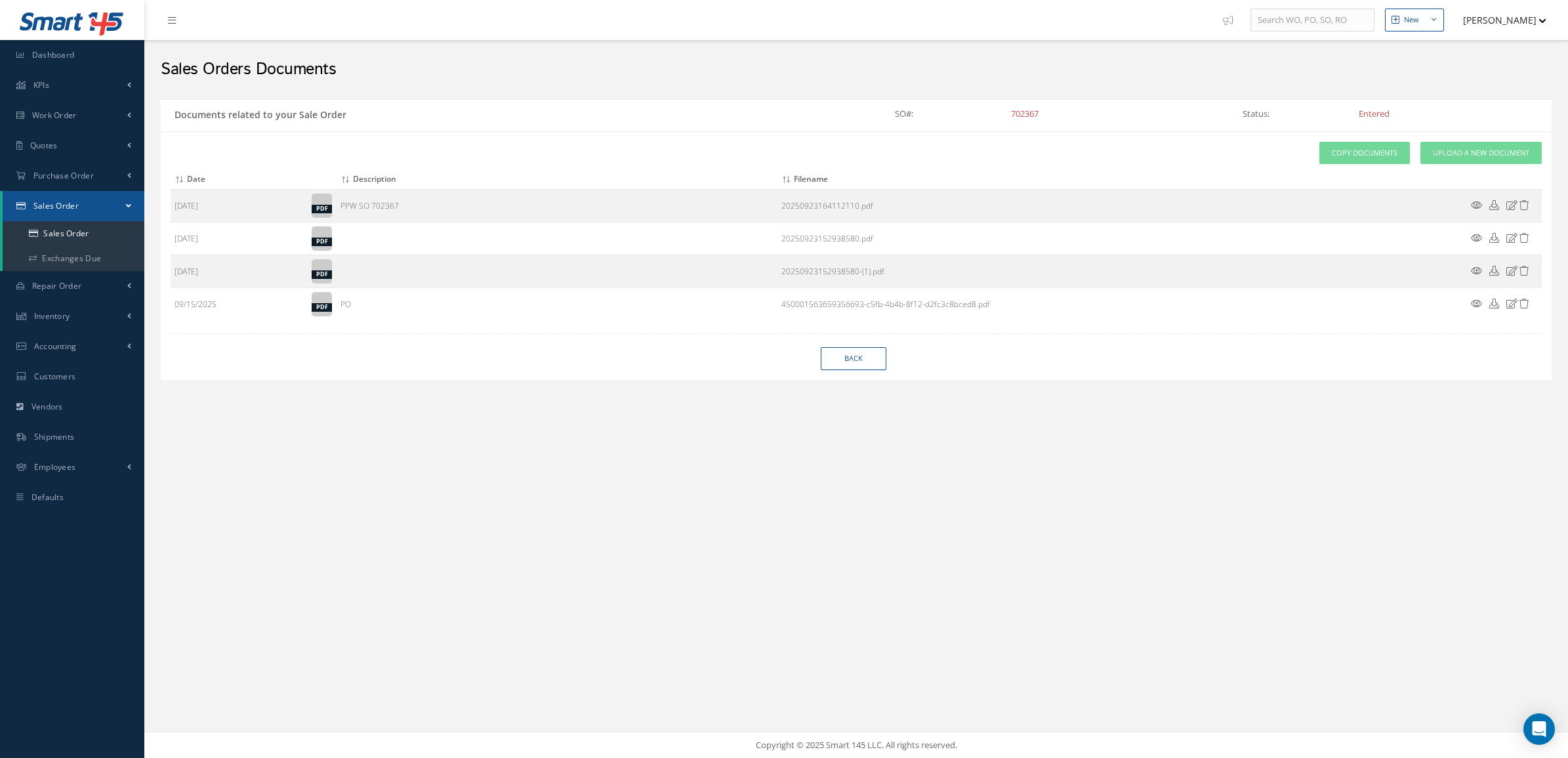
drag, startPoint x: 1050, startPoint y: 110, endPoint x: 1000, endPoint y: 120, distance: 51.0
click at [1000, 120] on div "SO#: 702367" at bounding box center [1030, 115] width 348 height 21
copy div "702367"
click at [860, 360] on link "Back" at bounding box center [853, 358] width 65 height 23
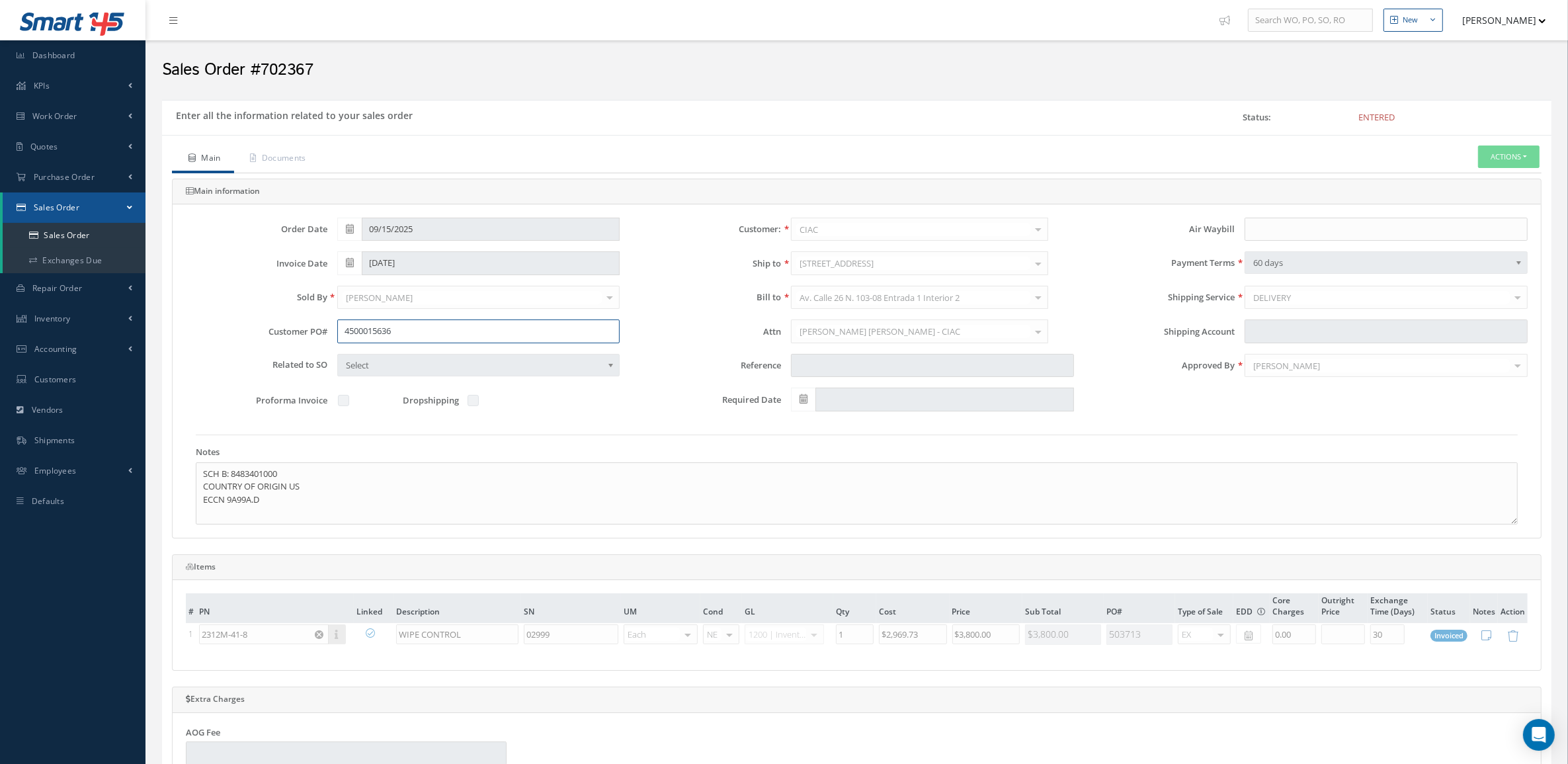
drag, startPoint x: 410, startPoint y: 328, endPoint x: 311, endPoint y: 334, distance: 99.2
click at [311, 334] on div "Customer PO# 4500015636" at bounding box center [402, 331] width 454 height 24
drag, startPoint x: 283, startPoint y: 480, endPoint x: 233, endPoint y: 475, distance: 50.2
click at [233, 475] on textarea "SCH B: 8483401000 COUNTRY OF ORIGIN US ECCN 9A99A.D" at bounding box center [857, 493] width 1322 height 62
click at [1528, 148] on button "Actions" at bounding box center [1508, 157] width 61 height 23
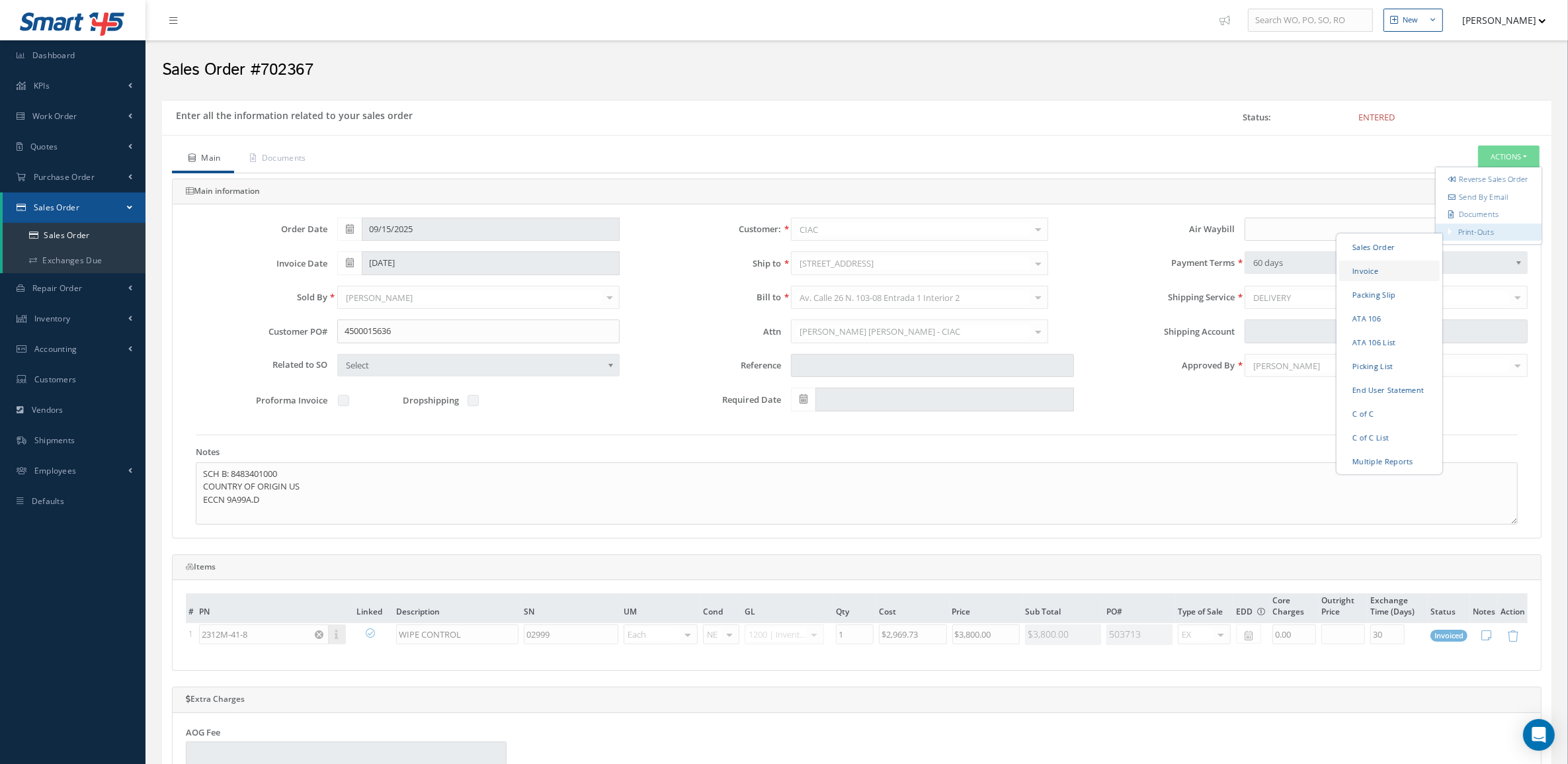
click at [1397, 280] on link "Invoice" at bounding box center [1389, 270] width 100 height 21
click at [66, 238] on link "Sales Order" at bounding box center [73, 235] width 143 height 25
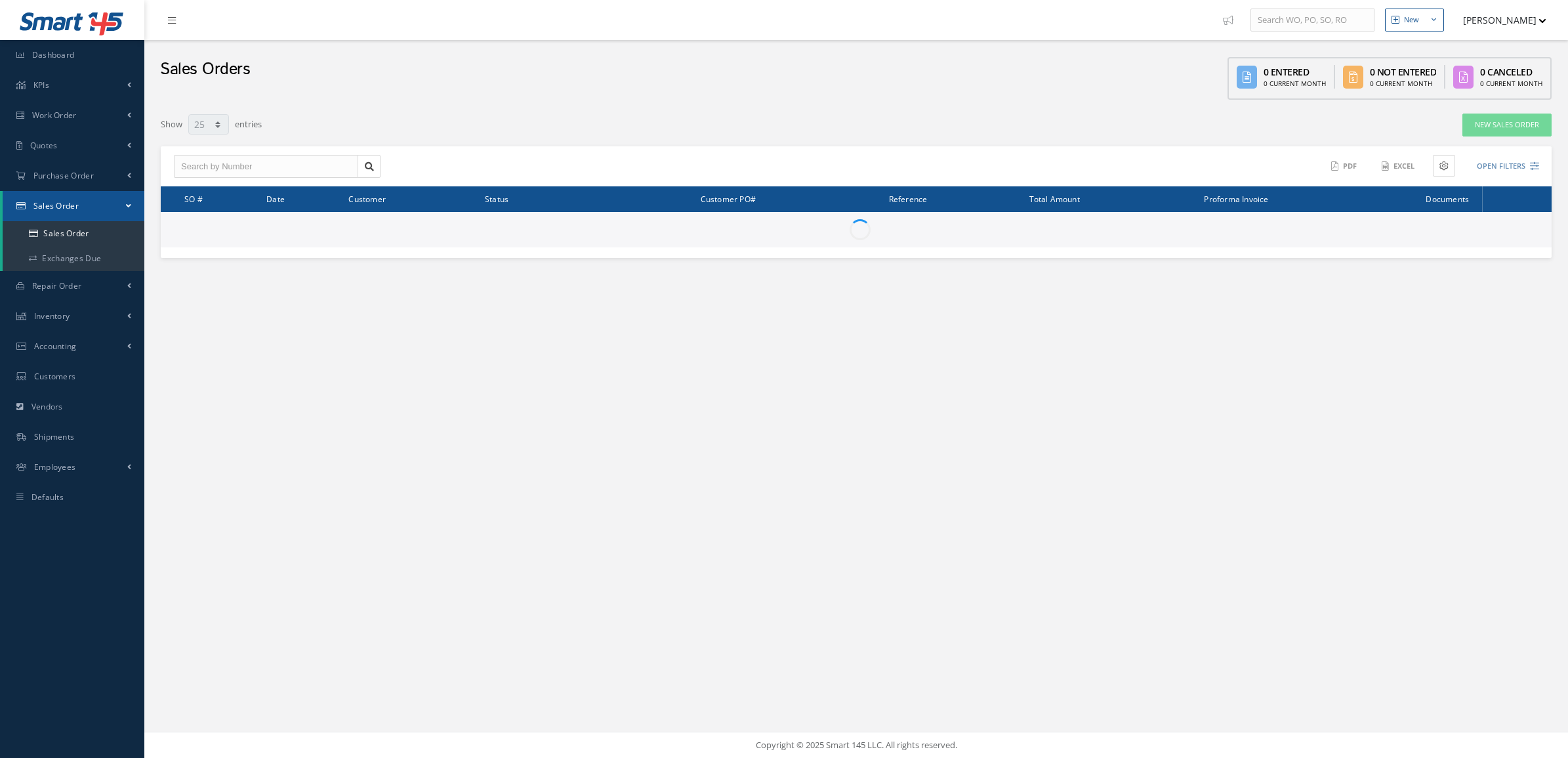
select select "25"
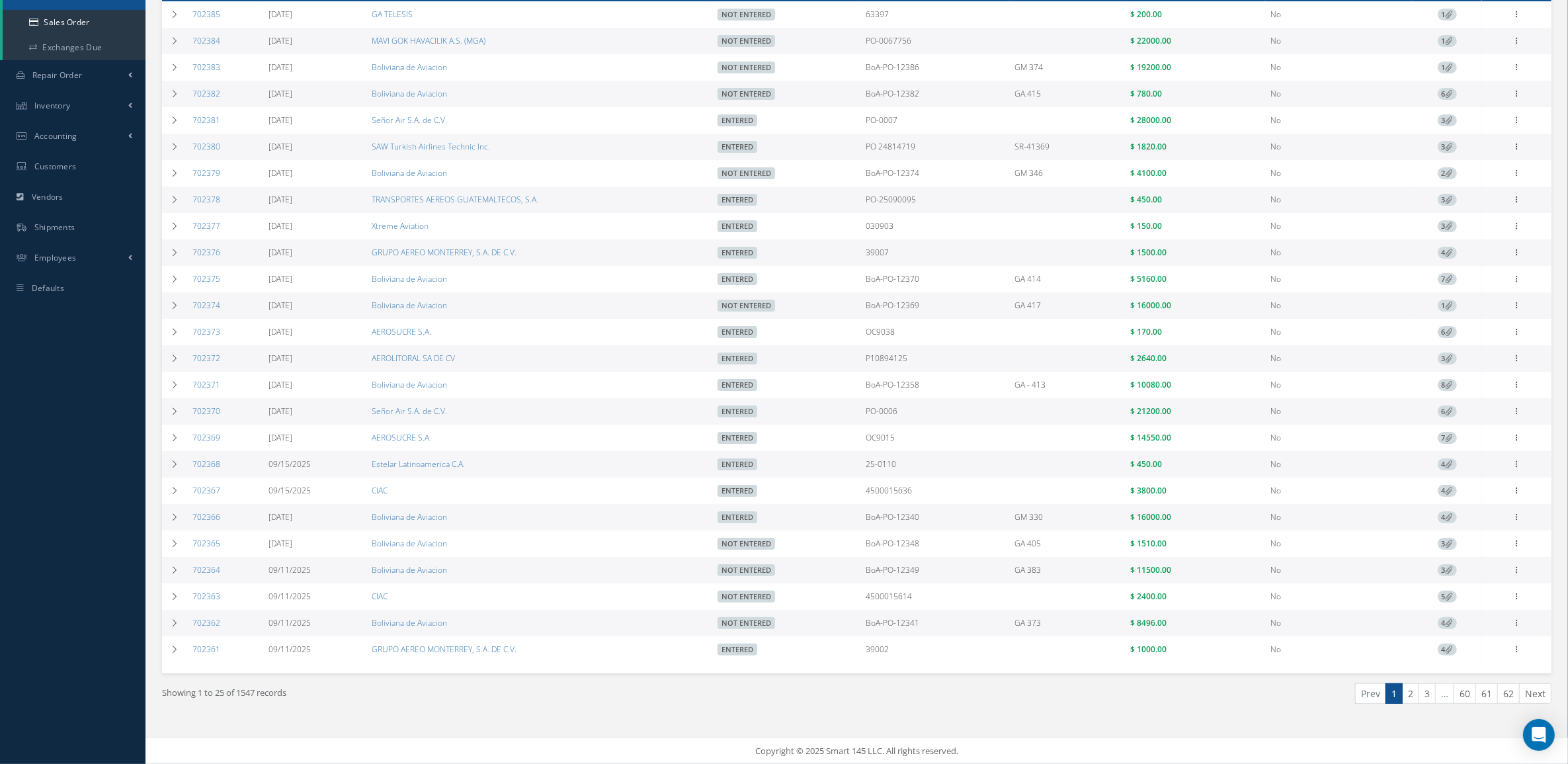
scroll to position [225, 0]
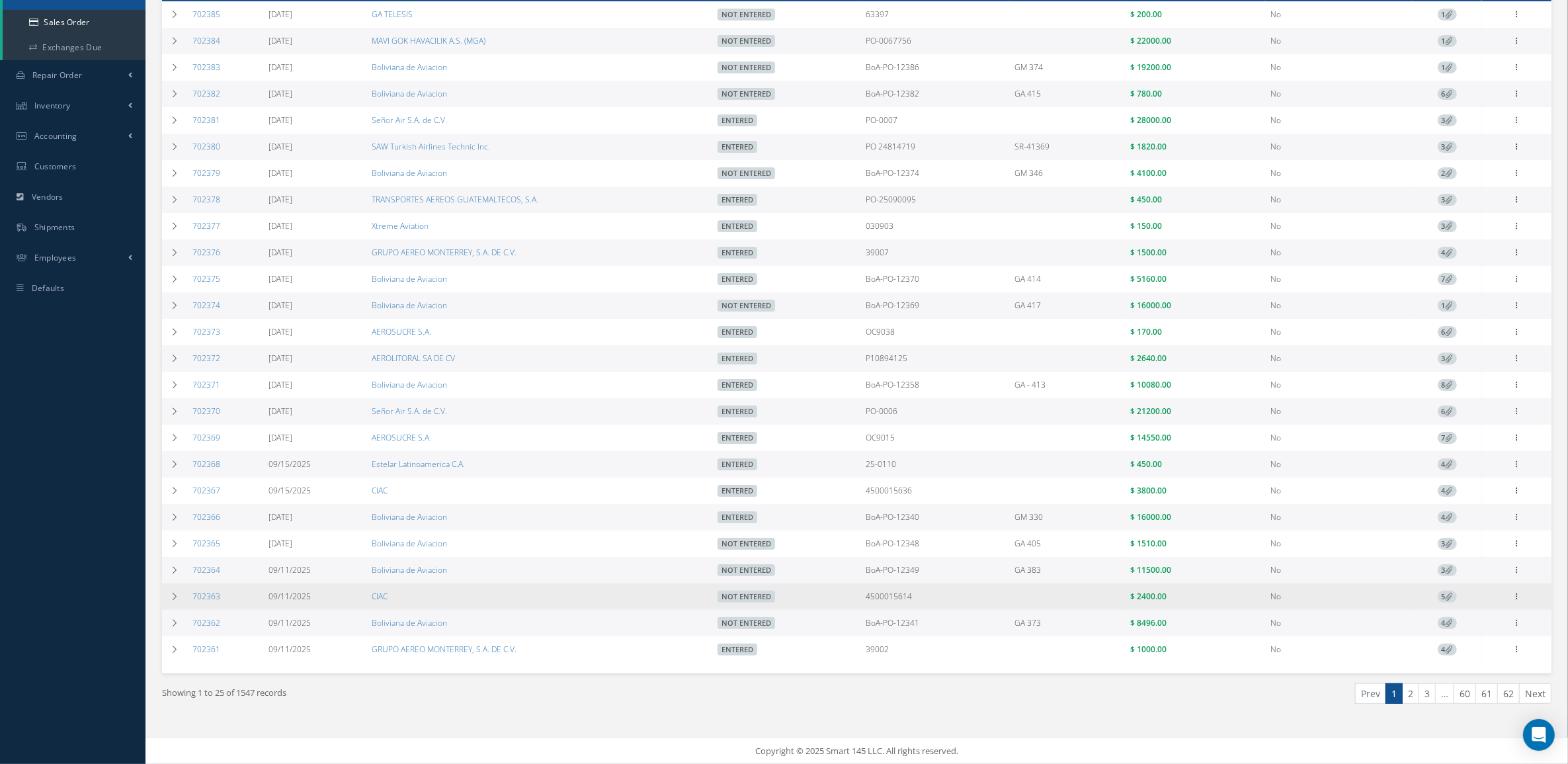
click at [200, 600] on td "702363" at bounding box center [225, 596] width 76 height 27
click at [200, 590] on link "702363" at bounding box center [207, 596] width 28 height 11
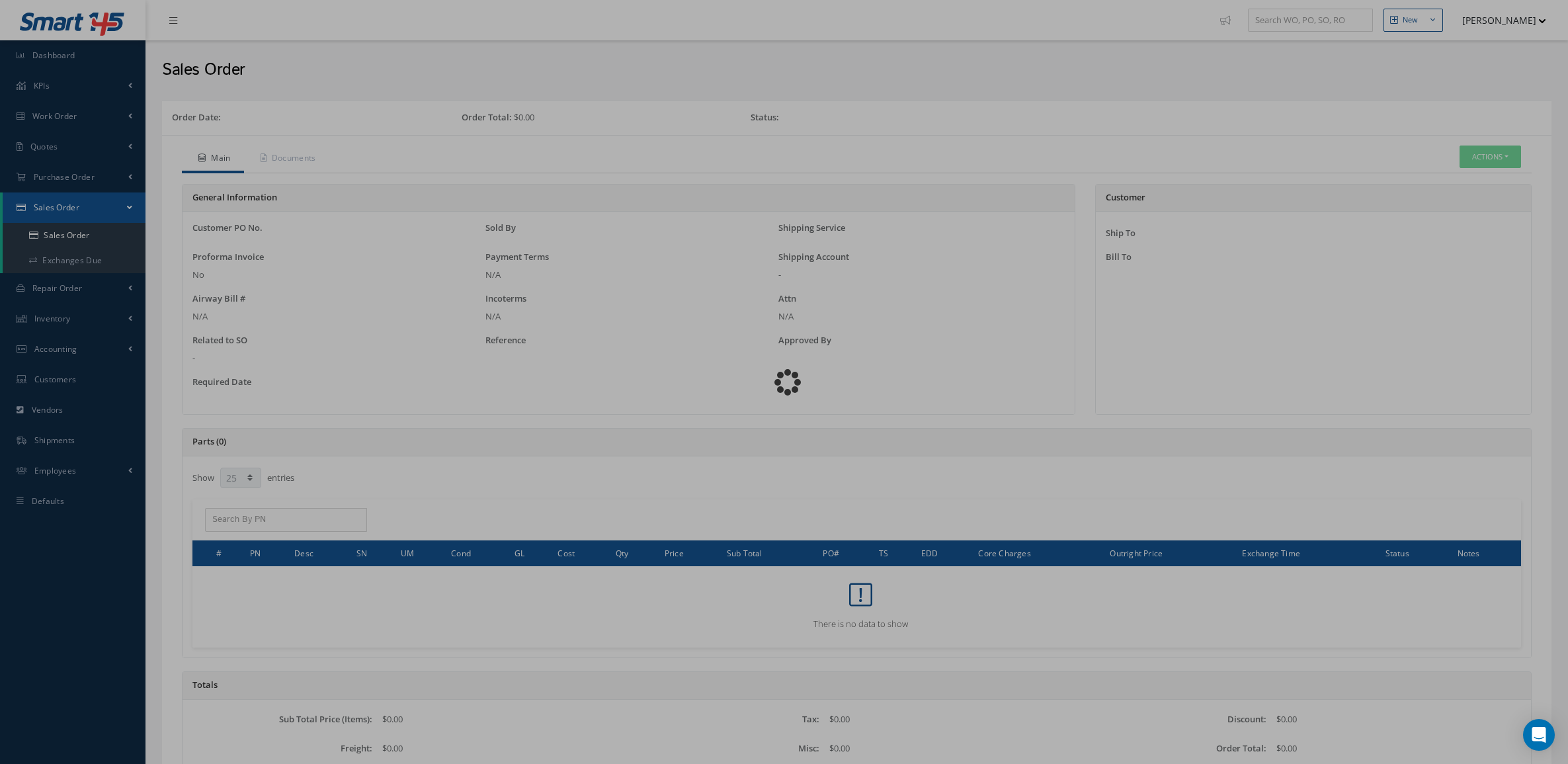
select select "25"
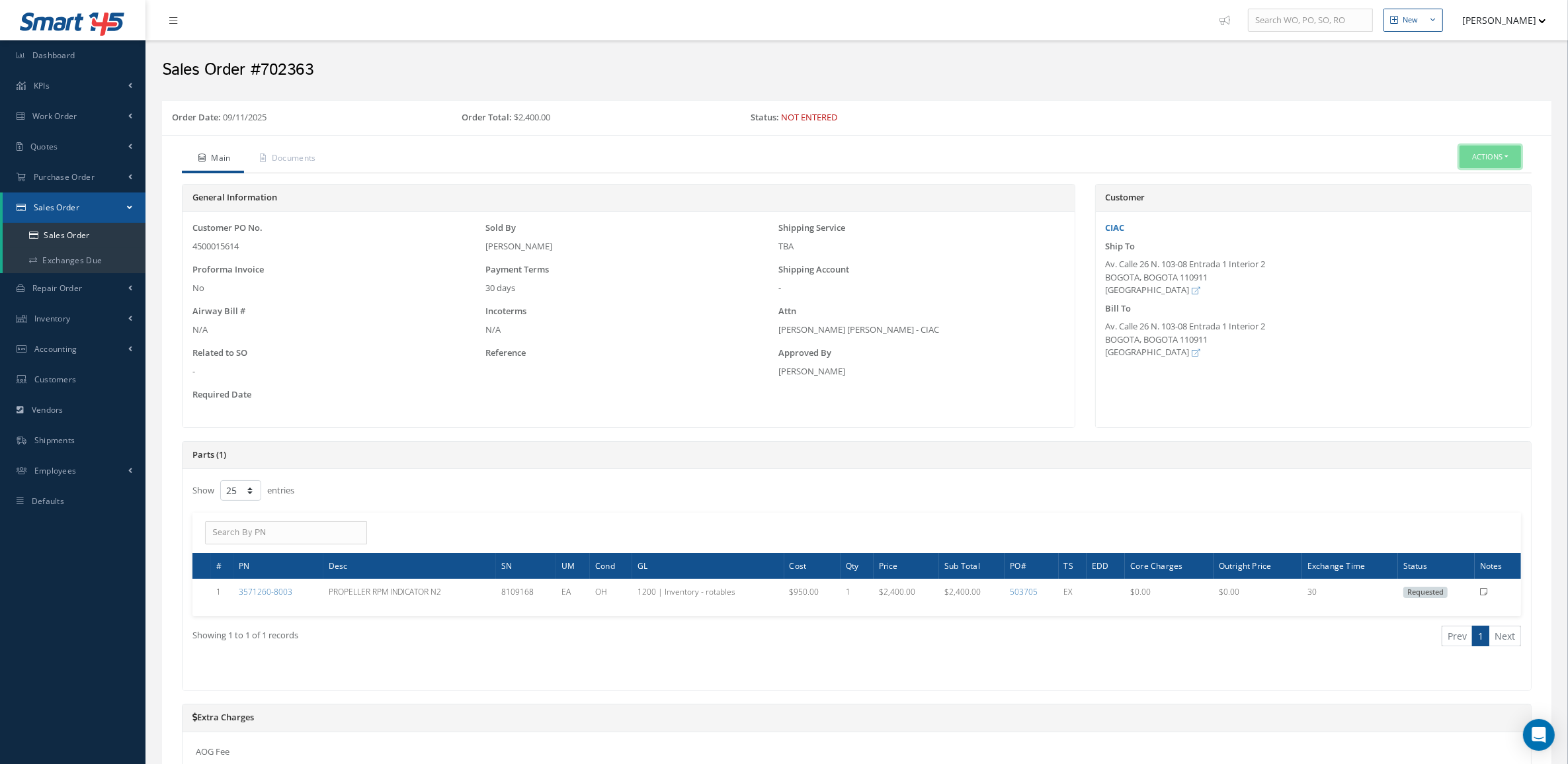
click at [1476, 158] on button "Actions" at bounding box center [1490, 157] width 61 height 23
click at [1468, 197] on link "Edit" at bounding box center [1470, 197] width 106 height 18
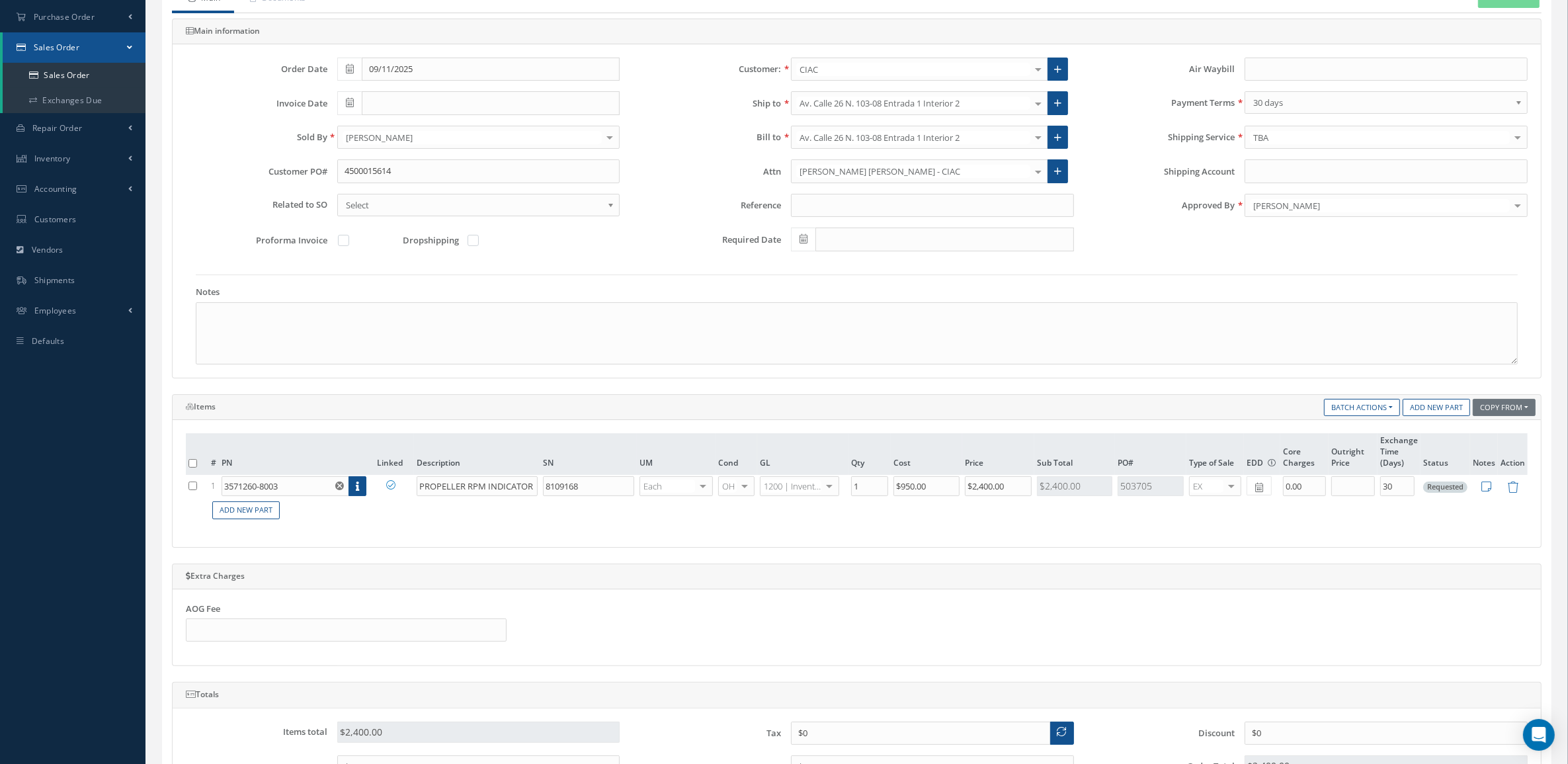
scroll to position [165, 0]
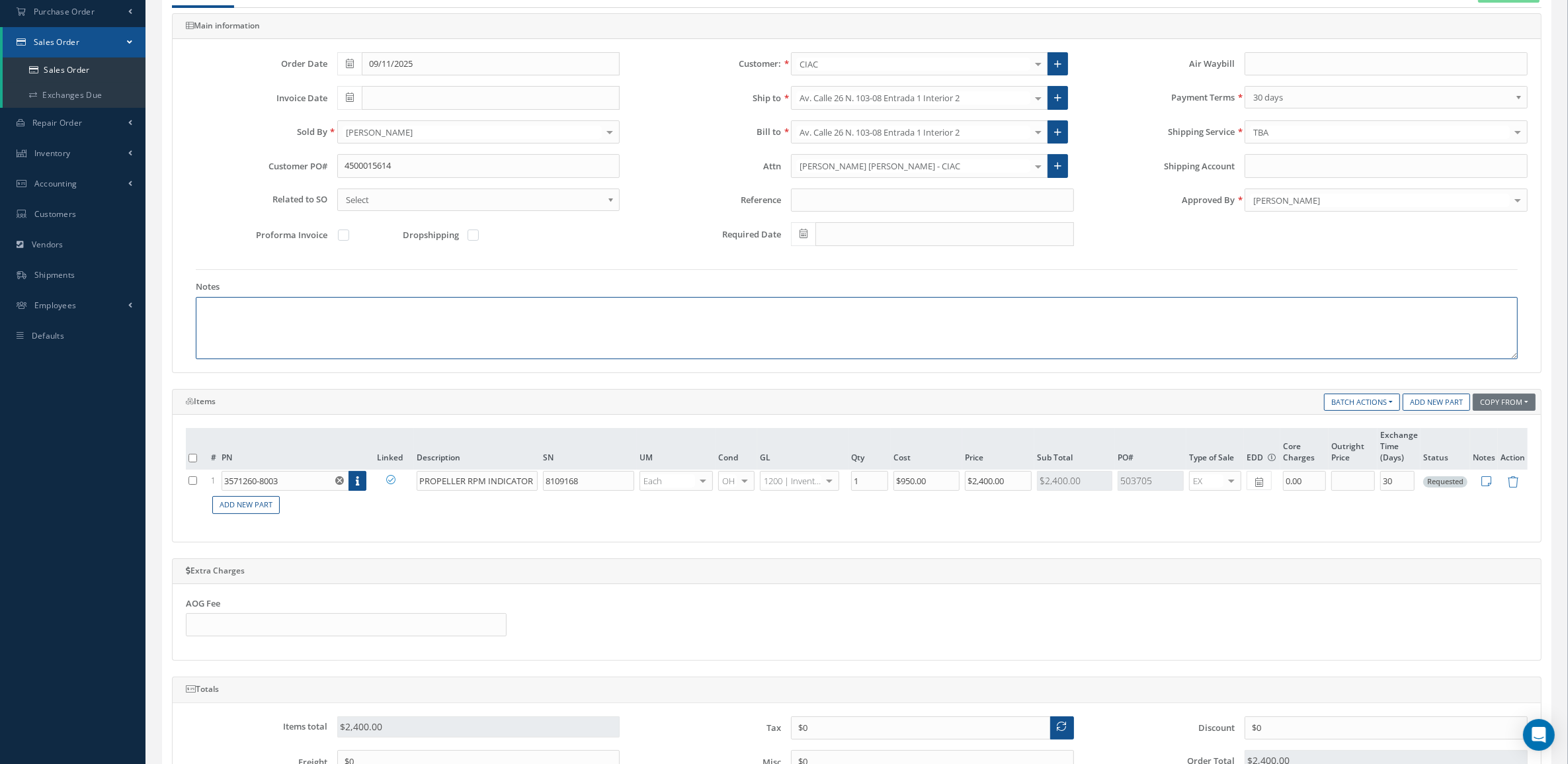
click at [371, 323] on textarea at bounding box center [857, 327] width 1322 height 62
paste textarea "SCH B: 8483401000 COUNTRY OF ORIGIN US ECCN 9A99A.D"
click at [286, 311] on textarea "SCH B: 8483401000 COUNTRY OF ORIGIN US ECCN 9A99A.D" at bounding box center [857, 327] width 1322 height 62
click at [303, 324] on textarea "SCH B: 8483401000 COUNTRY OF ORIGIN US ECCN 9A99A.D" at bounding box center [857, 327] width 1322 height 62
click at [252, 340] on textarea "SCH B: 8483401000 COUNTRY OF ORIGIN US ECCN 9A99A.D" at bounding box center [857, 327] width 1322 height 62
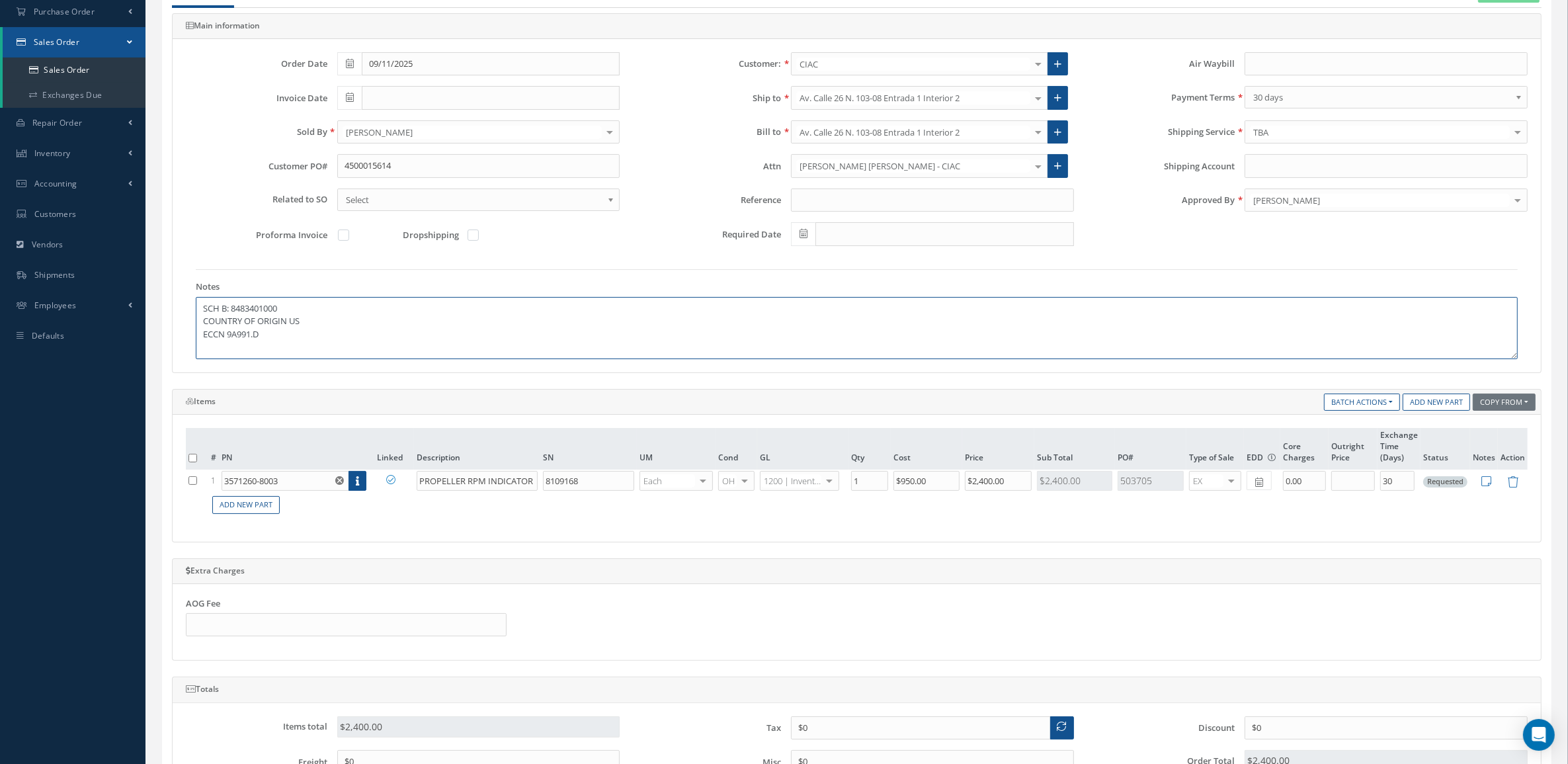
click at [282, 342] on textarea "SCH B: 8483401000 COUNTRY OF ORIGIN US ECCN 9A991.D" at bounding box center [857, 327] width 1322 height 62
drag, startPoint x: 289, startPoint y: 307, endPoint x: 236, endPoint y: 315, distance: 53.6
click at [236, 315] on textarea "SCH B: 8483401000 COUNTRY OF ORIGIN US ECCN 9A991.D" at bounding box center [857, 327] width 1322 height 62
type textarea "SCH B: 88073000 COUNTRY OF ORIGIN US ECCN 9A991.D"
drag, startPoint x: 428, startPoint y: 167, endPoint x: 306, endPoint y: 172, distance: 122.1
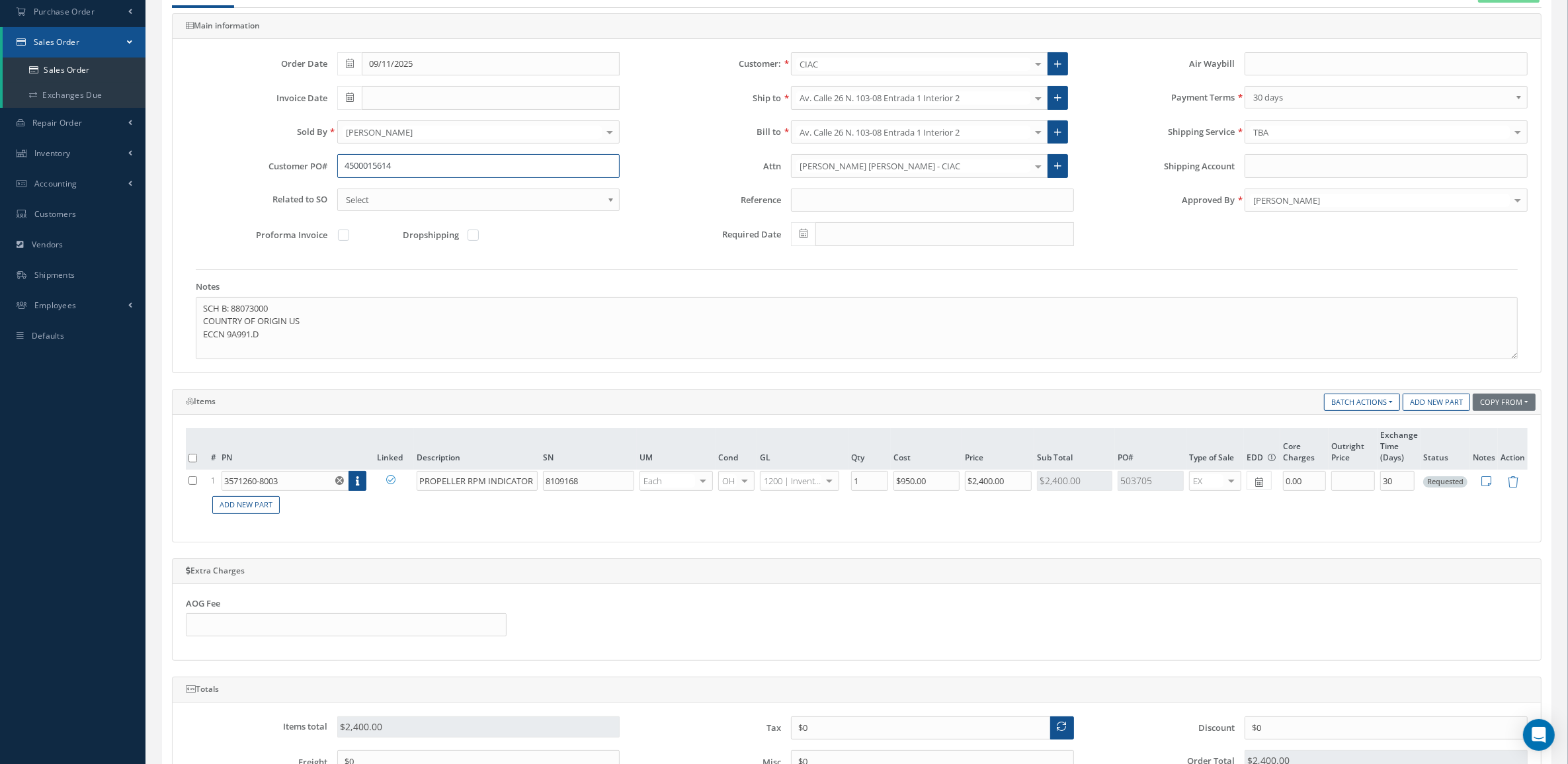
click at [306, 172] on div "Customer PO# 4500015614" at bounding box center [402, 165] width 454 height 24
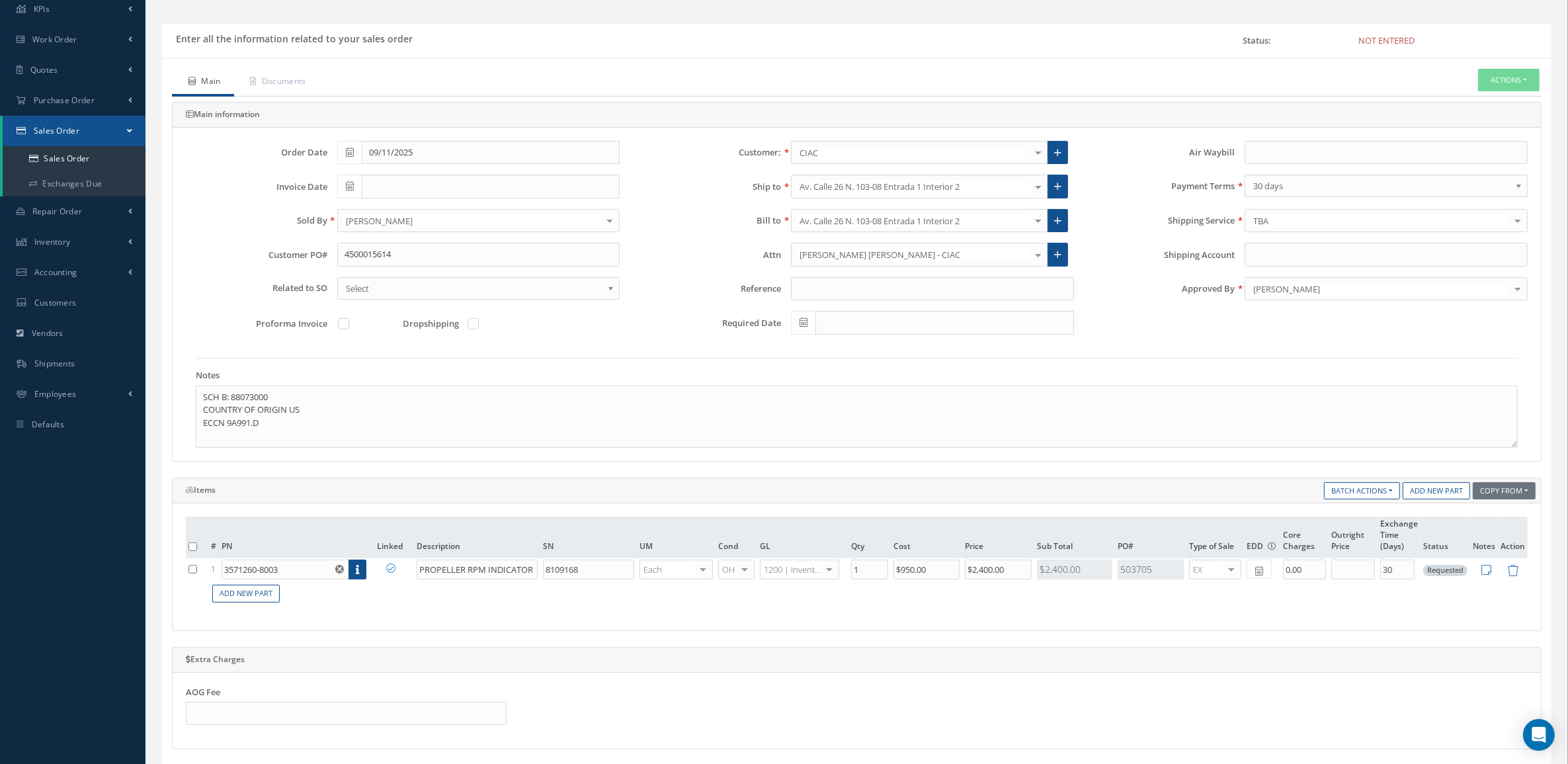
scroll to position [0, 0]
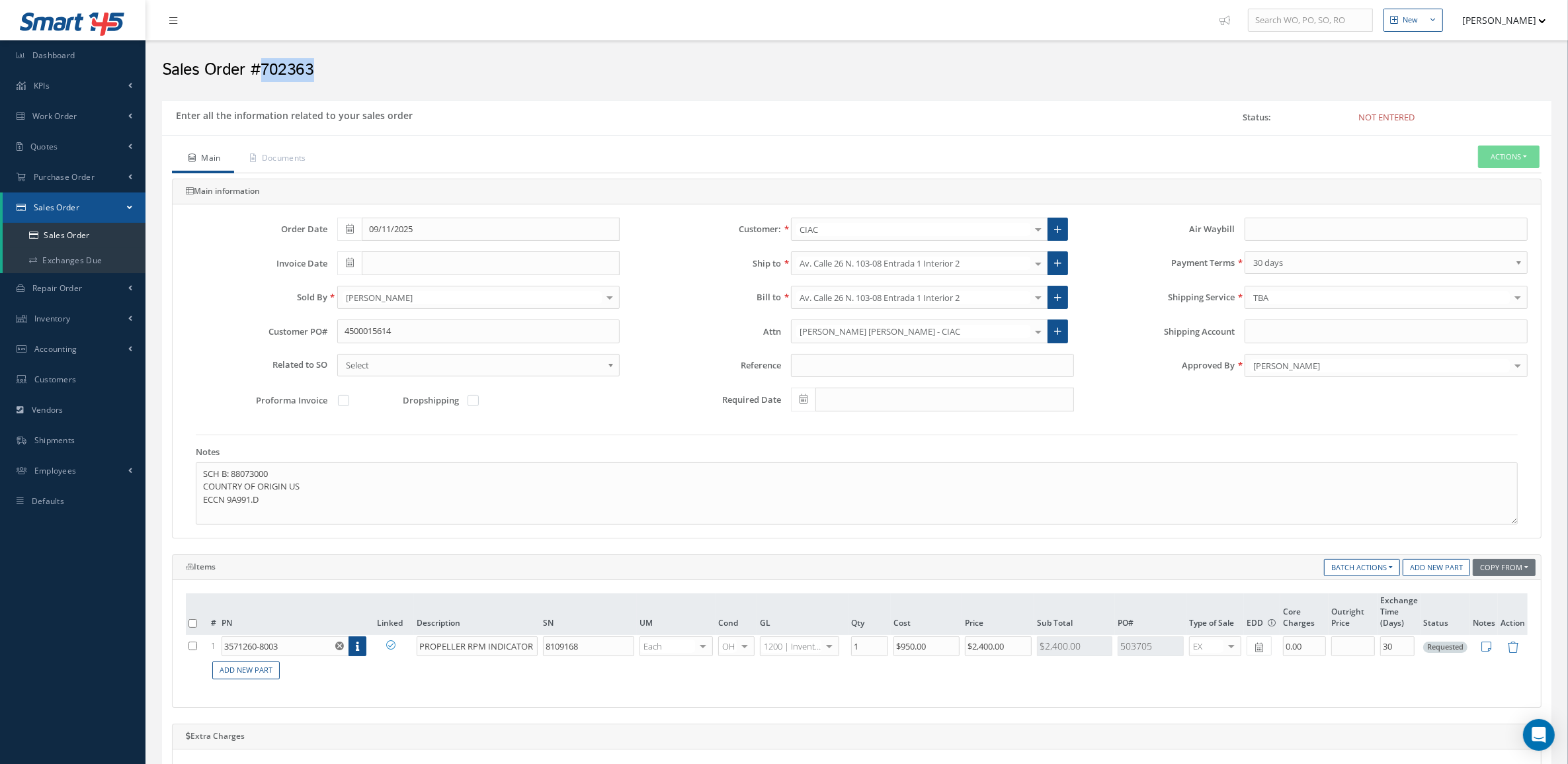
drag, startPoint x: 328, startPoint y: 63, endPoint x: 261, endPoint y: 64, distance: 67.0
click at [261, 64] on h2 "Sales Order #702363" at bounding box center [857, 70] width 1389 height 20
copy h2 "702363"
click at [1512, 168] on button "Actions" at bounding box center [1508, 157] width 61 height 23
click at [1491, 177] on link "Enter/Update" at bounding box center [1488, 179] width 106 height 18
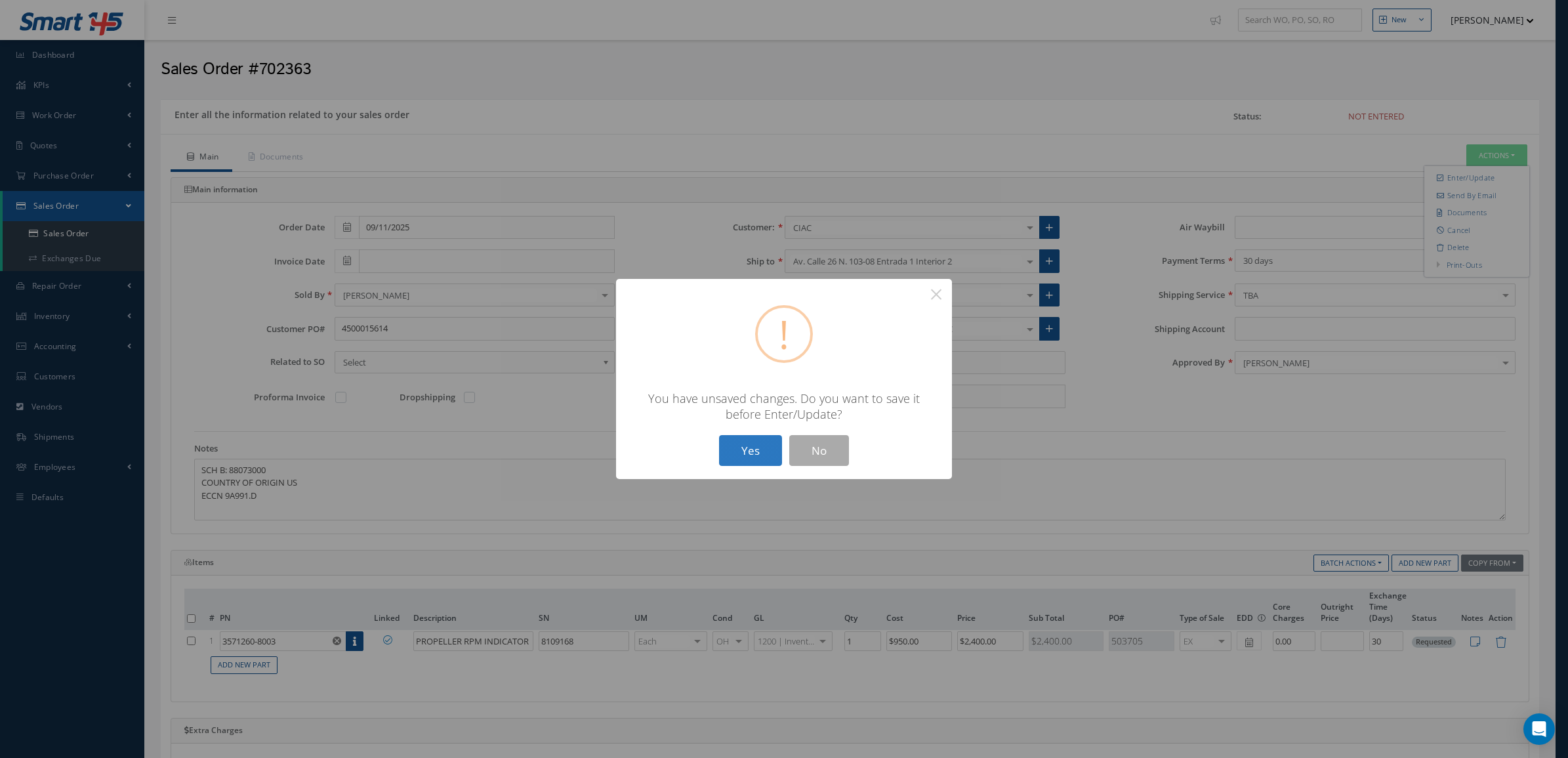
click at [755, 458] on button "Yes" at bounding box center [751, 450] width 63 height 31
click at [739, 454] on button "Yes" at bounding box center [751, 450] width 63 height 31
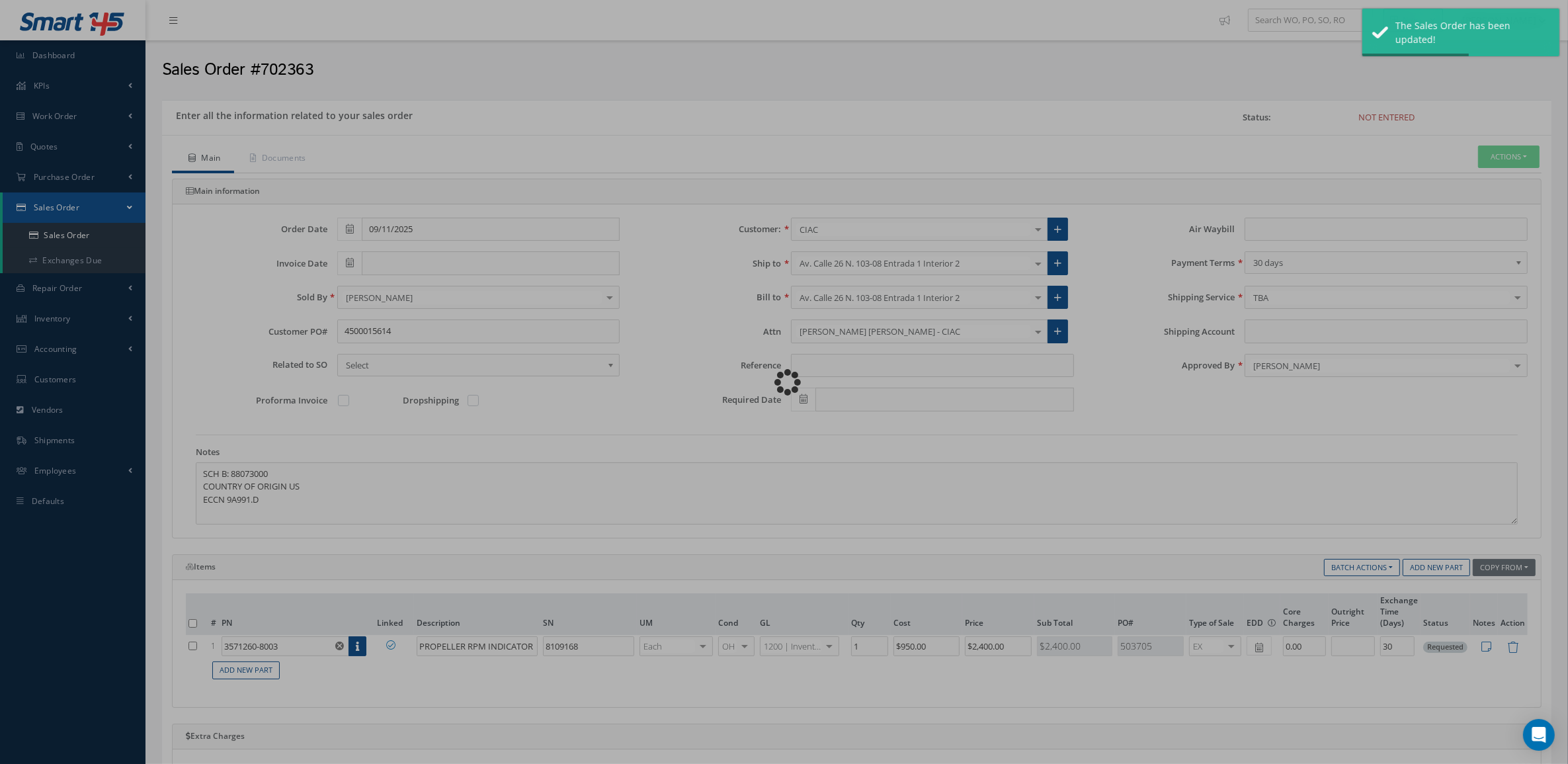
click at [784, 382] on div "Loading…" at bounding box center [784, 382] width 0 height 0
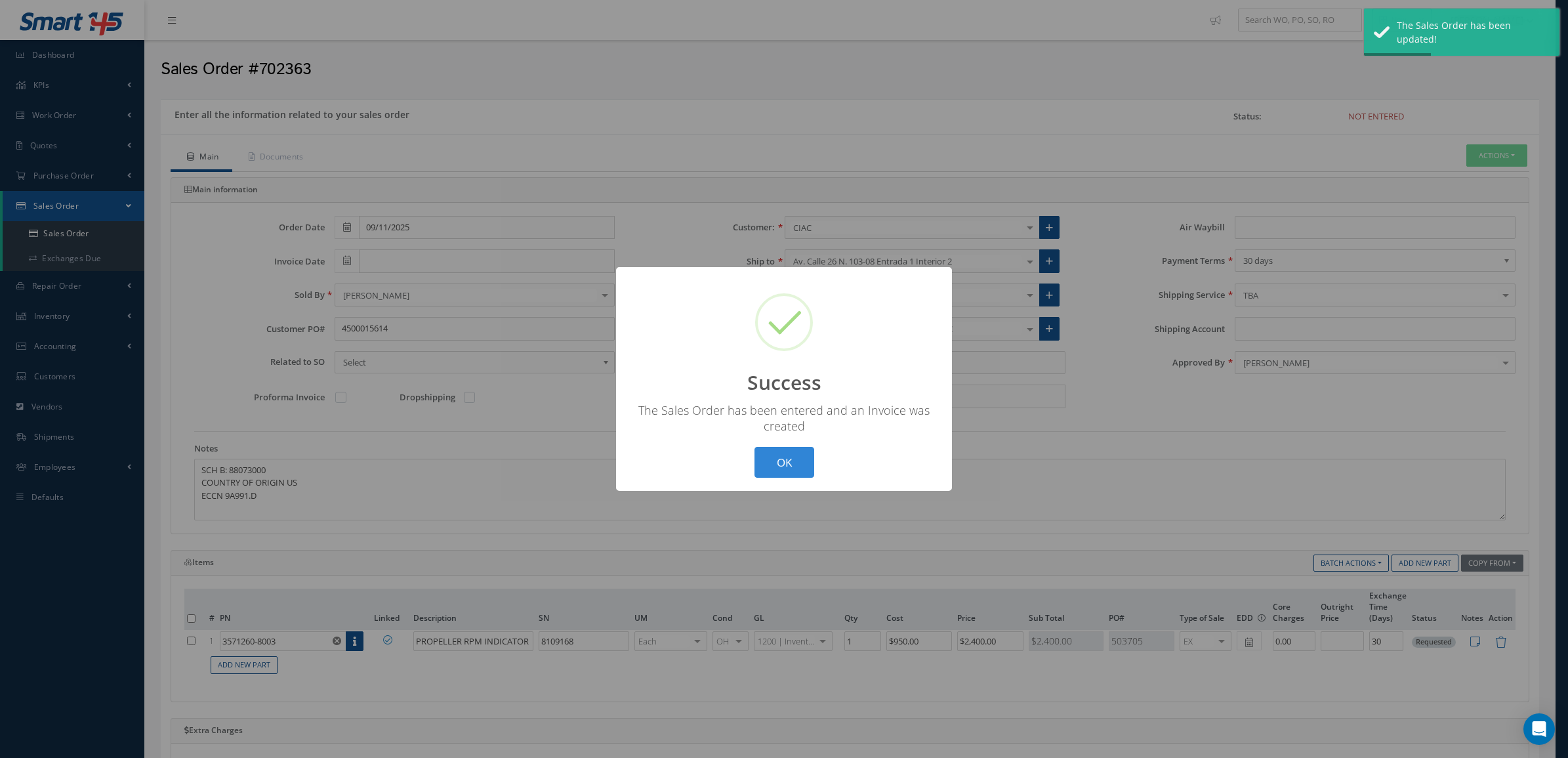
click at [1497, 153] on div "? ! i Success × The Sales Order has been entered and an Invoice was created OK …" at bounding box center [784, 379] width 1568 height 758
type input "[DATE]"
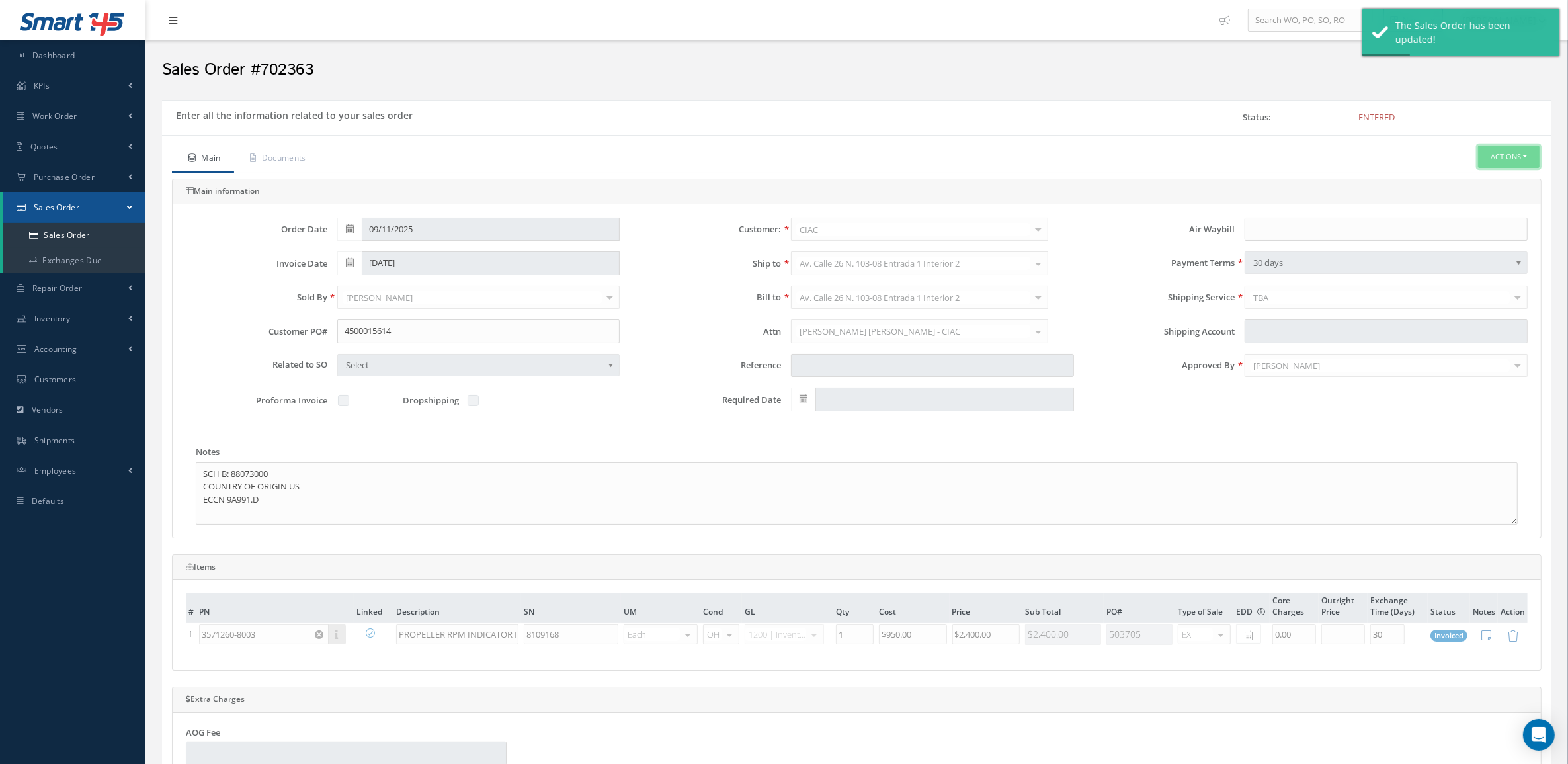
click at [1509, 156] on button "Actions" at bounding box center [1508, 157] width 61 height 23
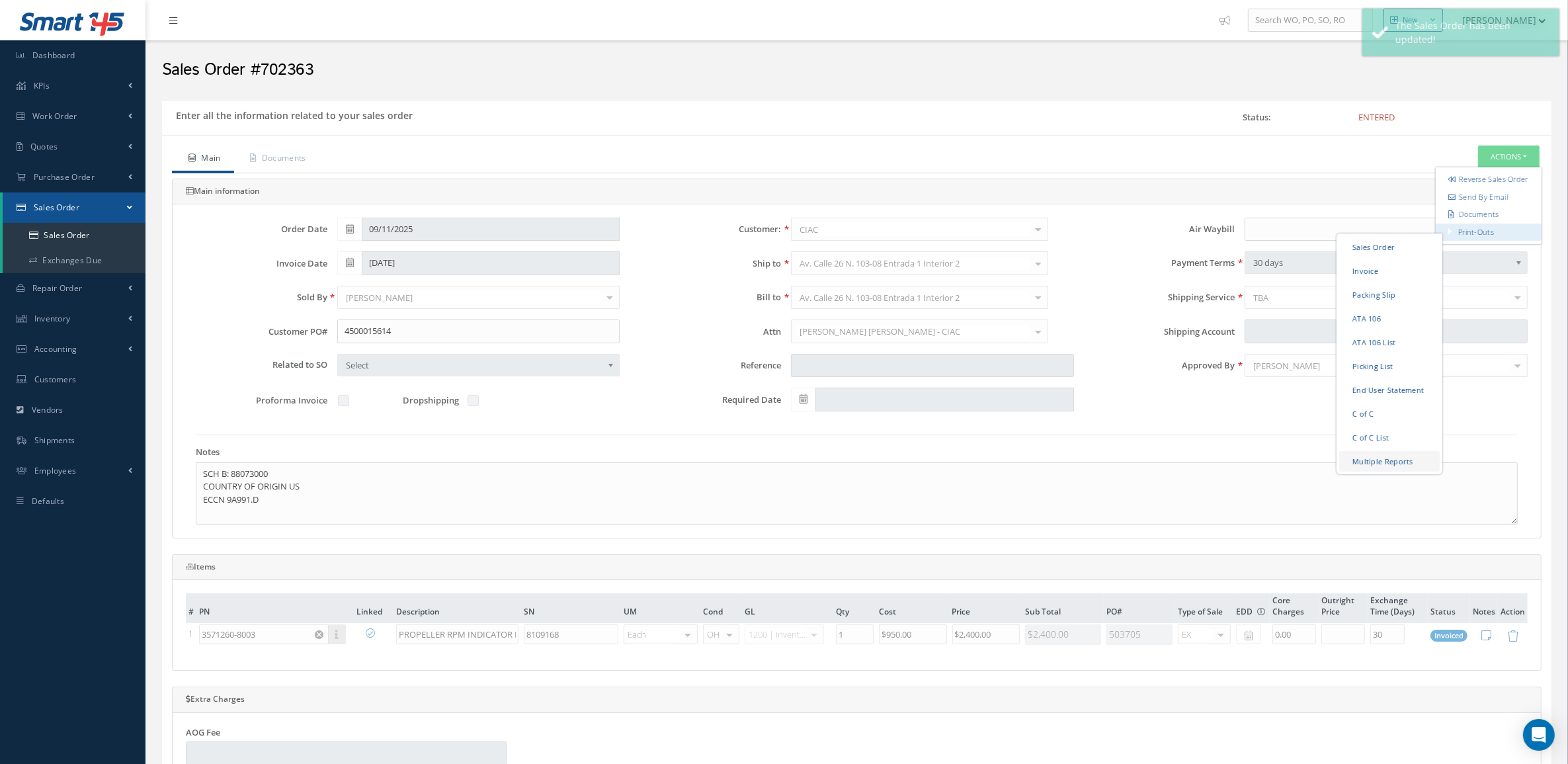
click at [1389, 471] on link "Multiple Reports" at bounding box center [1389, 460] width 100 height 21
checkbox input "true"
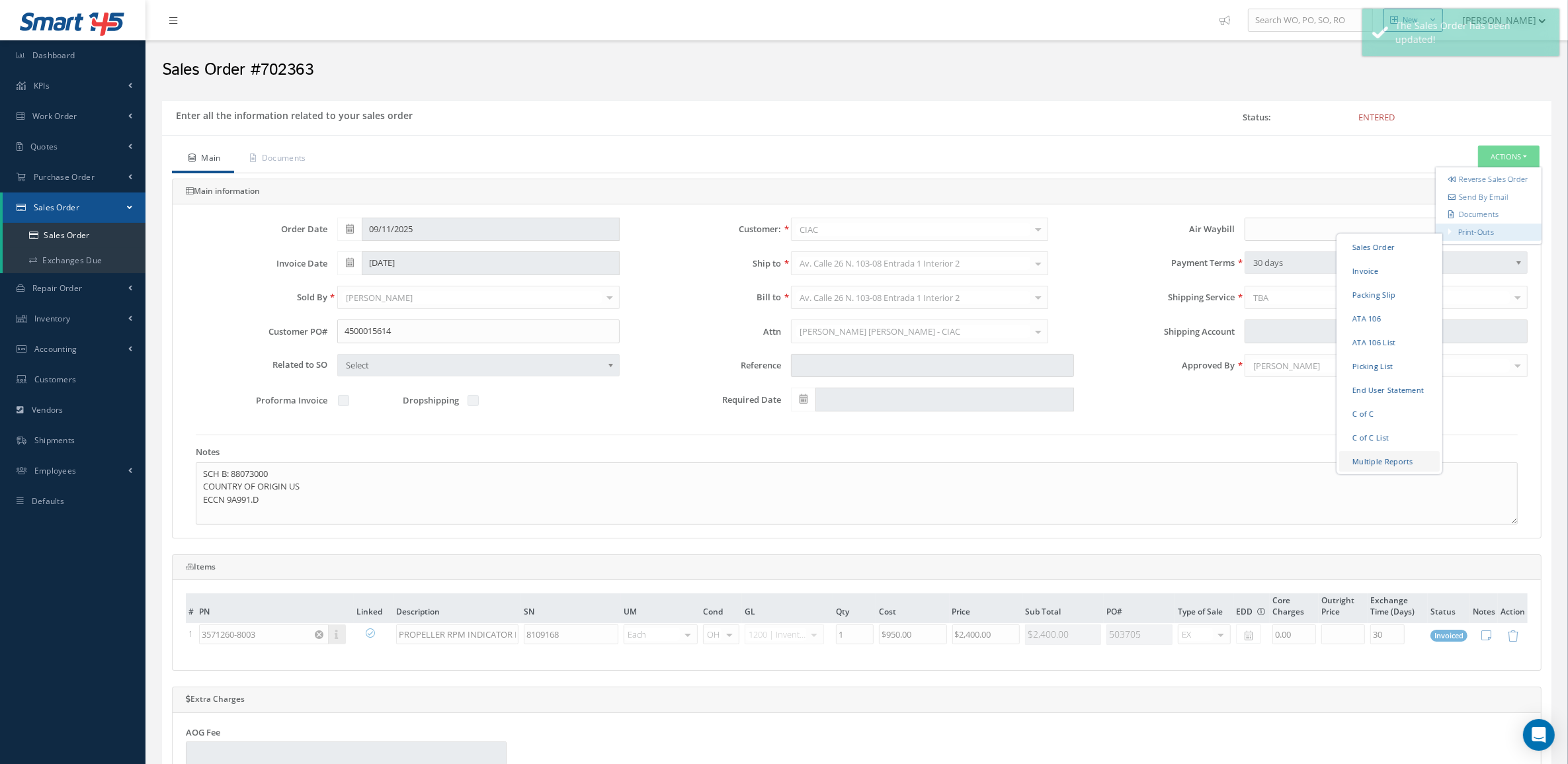
checkbox input "true"
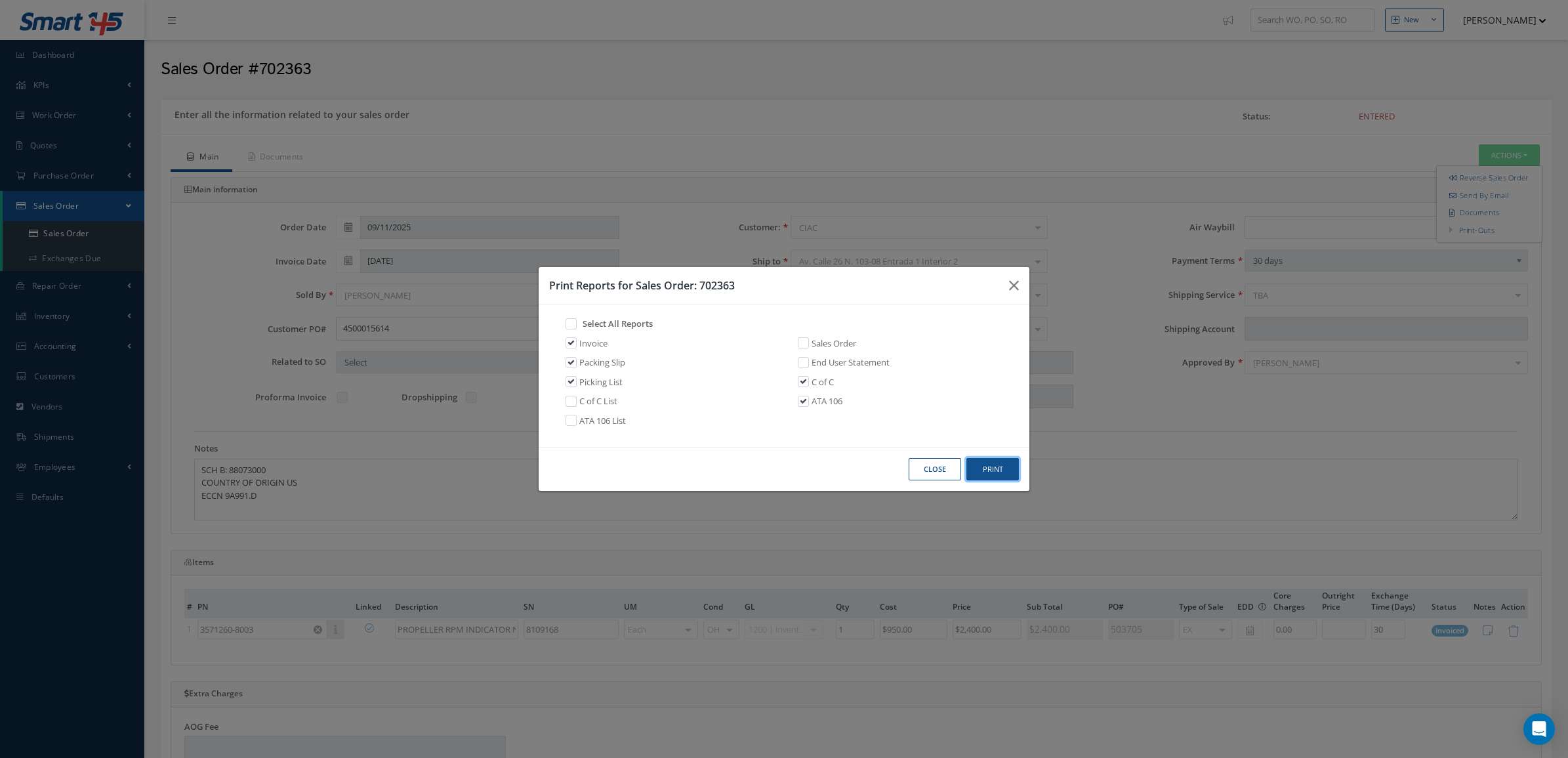
click at [1000, 477] on button "Print" at bounding box center [992, 469] width 52 height 23
click at [926, 471] on button "Close" at bounding box center [934, 469] width 52 height 23
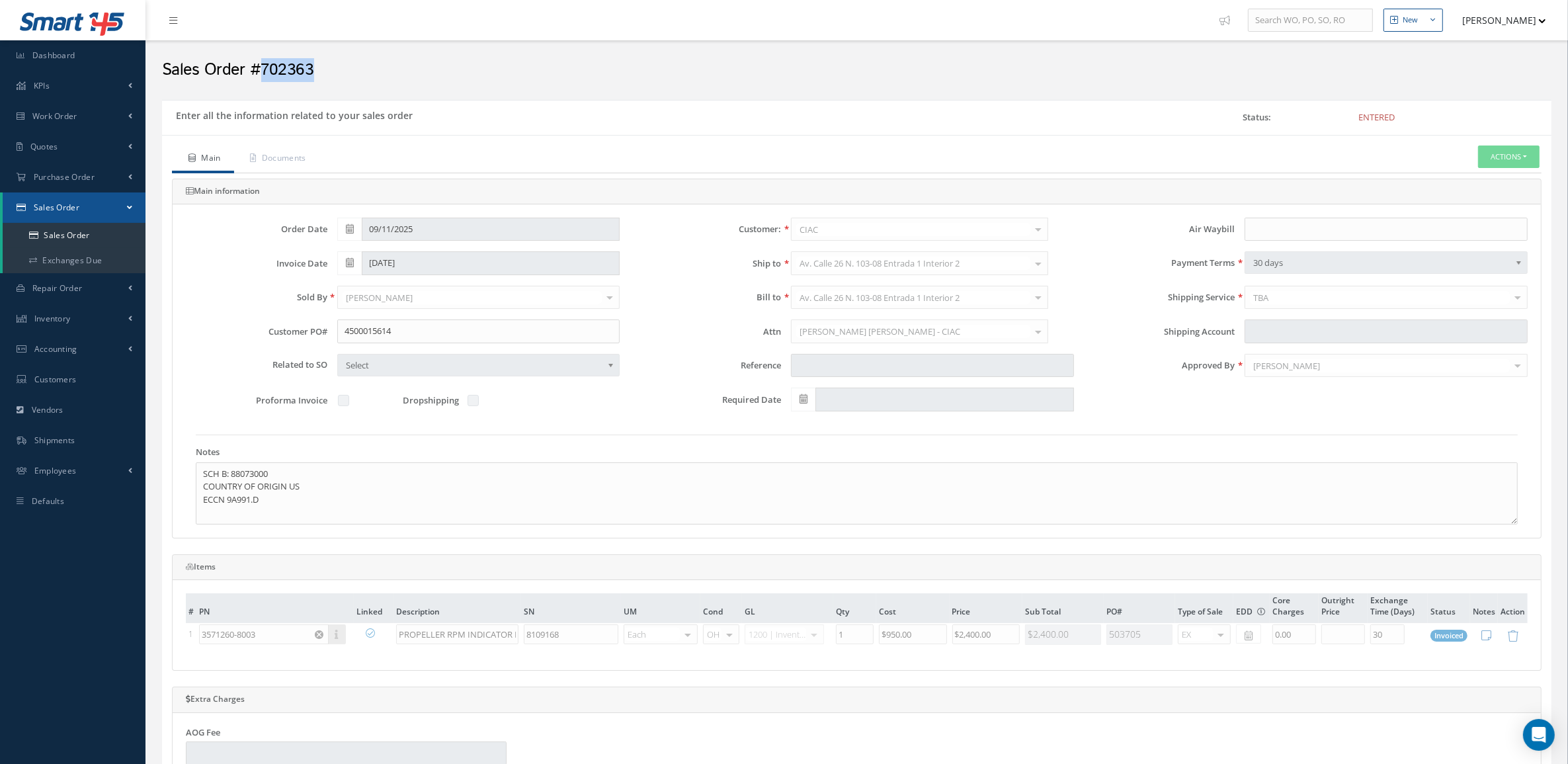
drag, startPoint x: 327, startPoint y: 61, endPoint x: 263, endPoint y: 71, distance: 64.8
click at [263, 71] on h2 "Sales Order #702363" at bounding box center [857, 70] width 1389 height 20
copy h2 "702363"
click at [1489, 157] on button "Actions" at bounding box center [1508, 157] width 61 height 23
click at [1488, 223] on link "Documents" at bounding box center [1488, 214] width 106 height 18
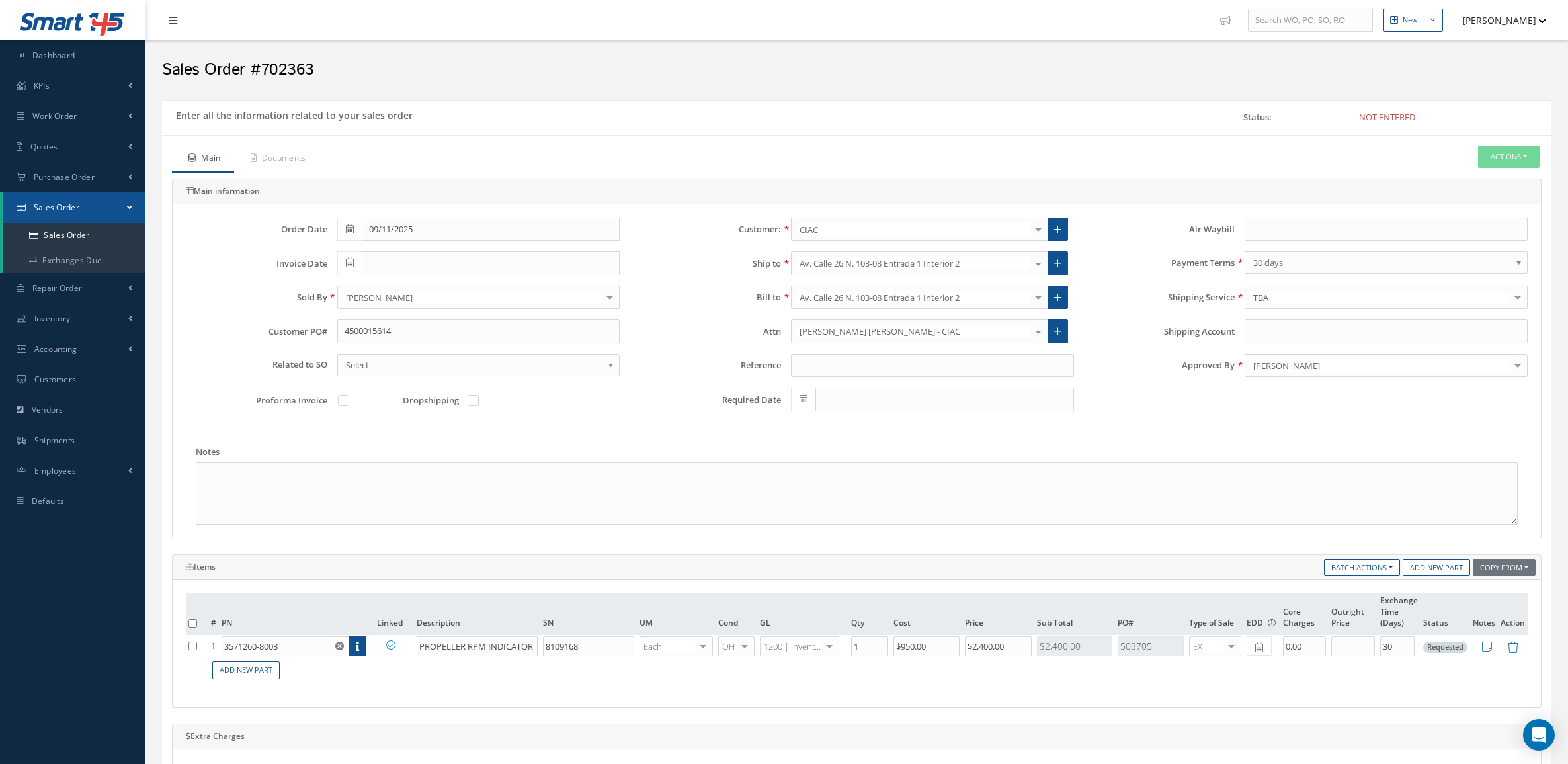
scroll to position [165, 0]
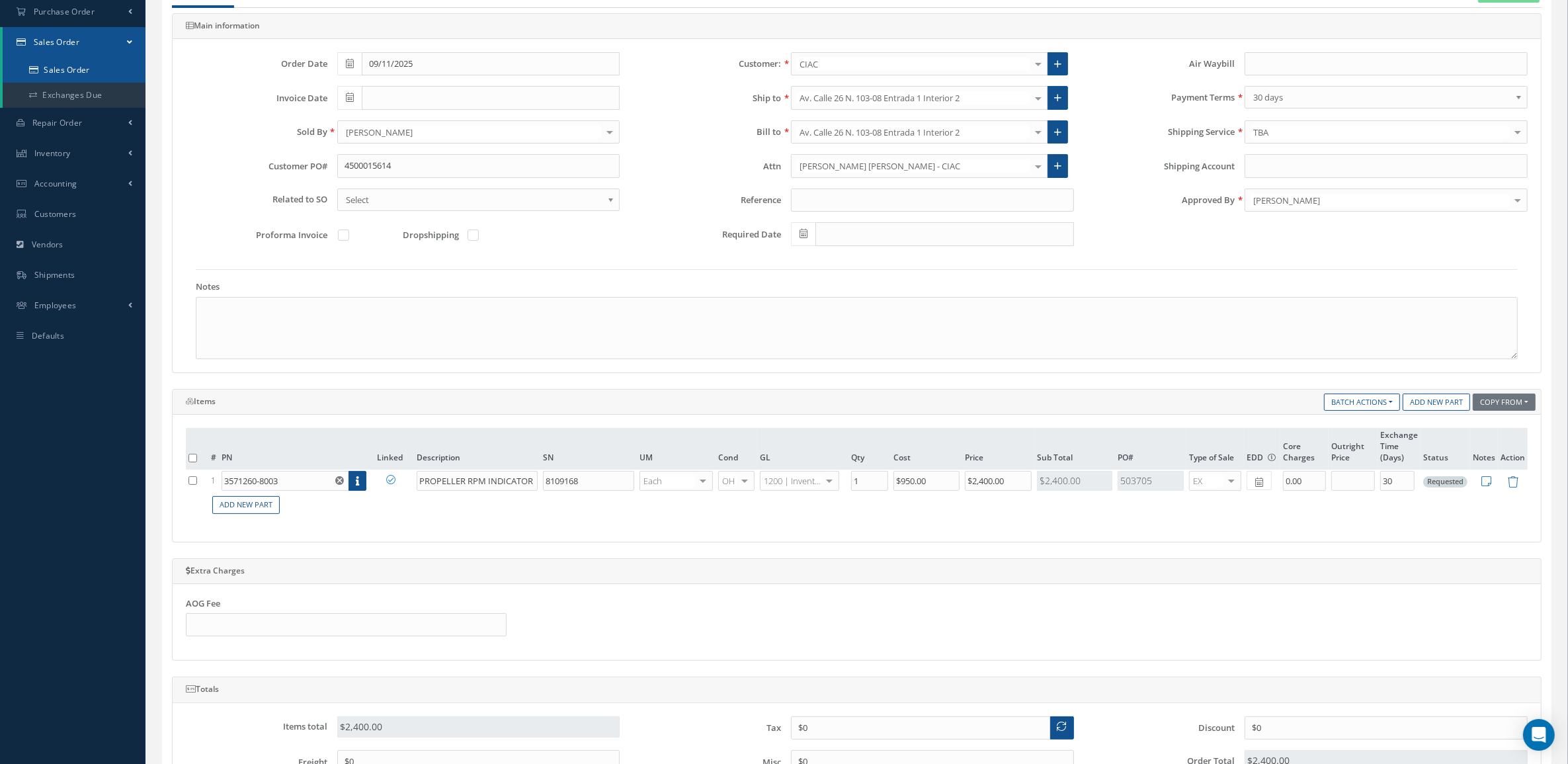
click at [51, 71] on link "Sales Order" at bounding box center [73, 70] width 143 height 25
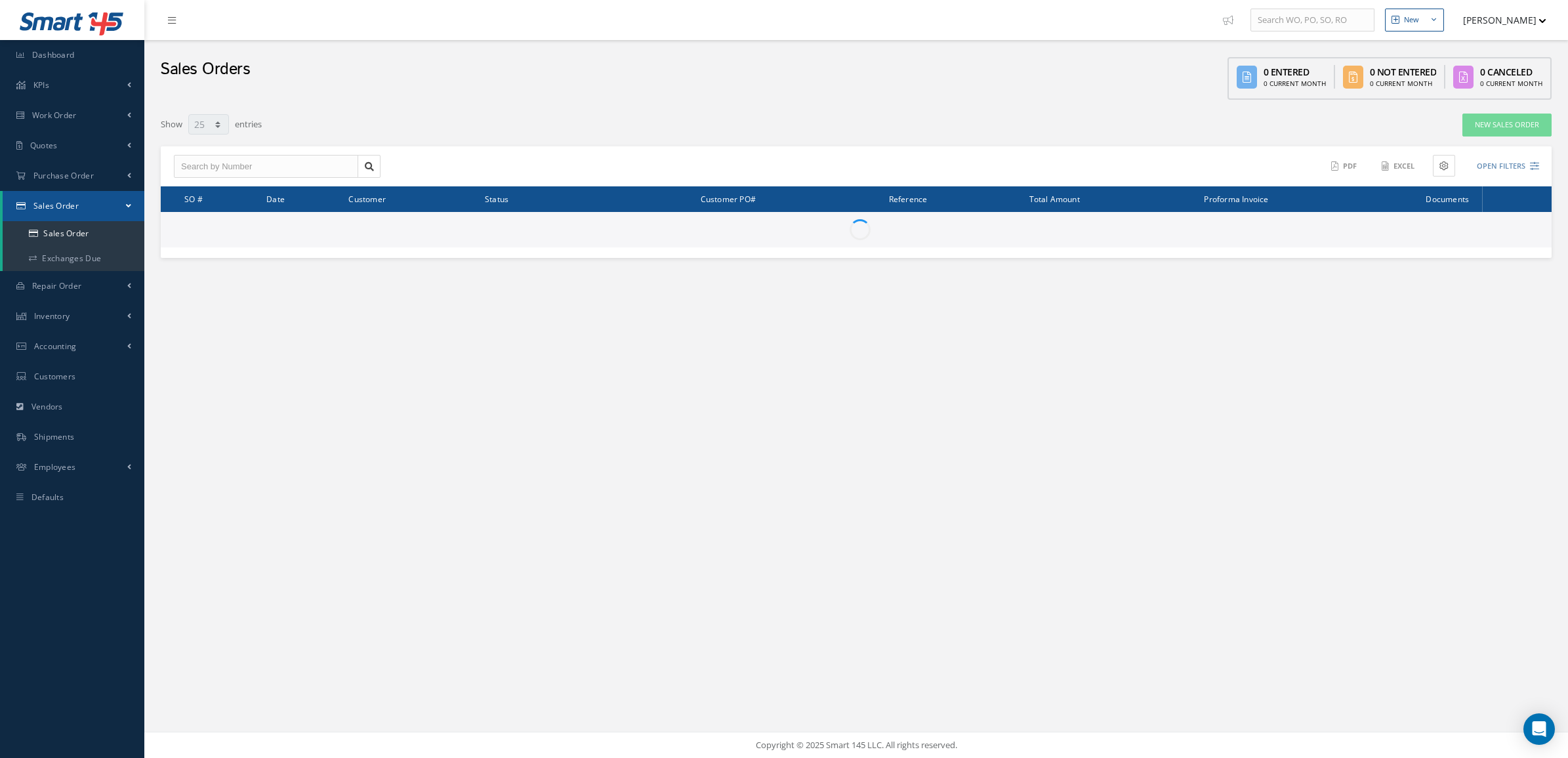
select select "25"
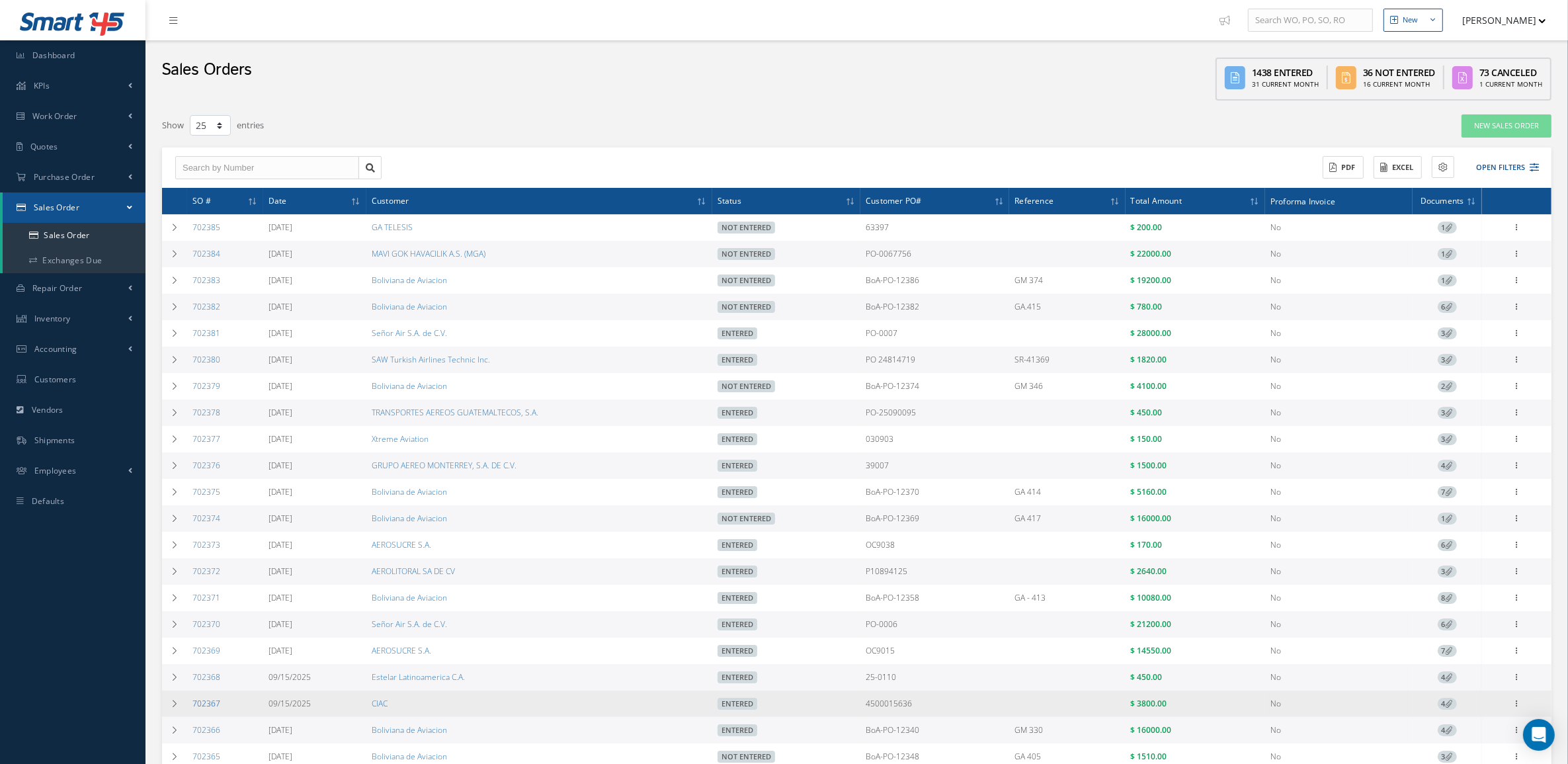
click at [200, 708] on link "702367" at bounding box center [207, 703] width 28 height 11
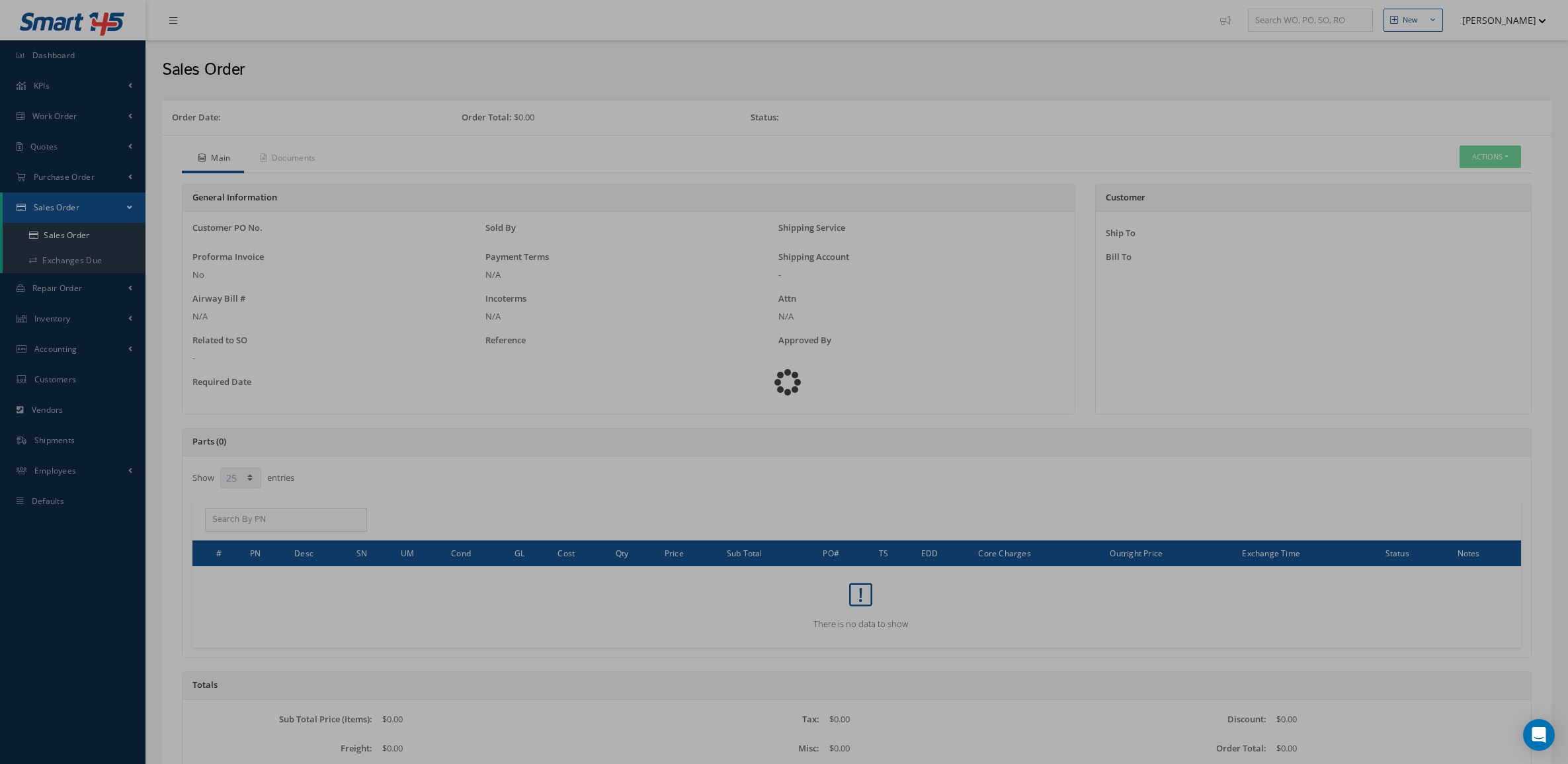
select select "25"
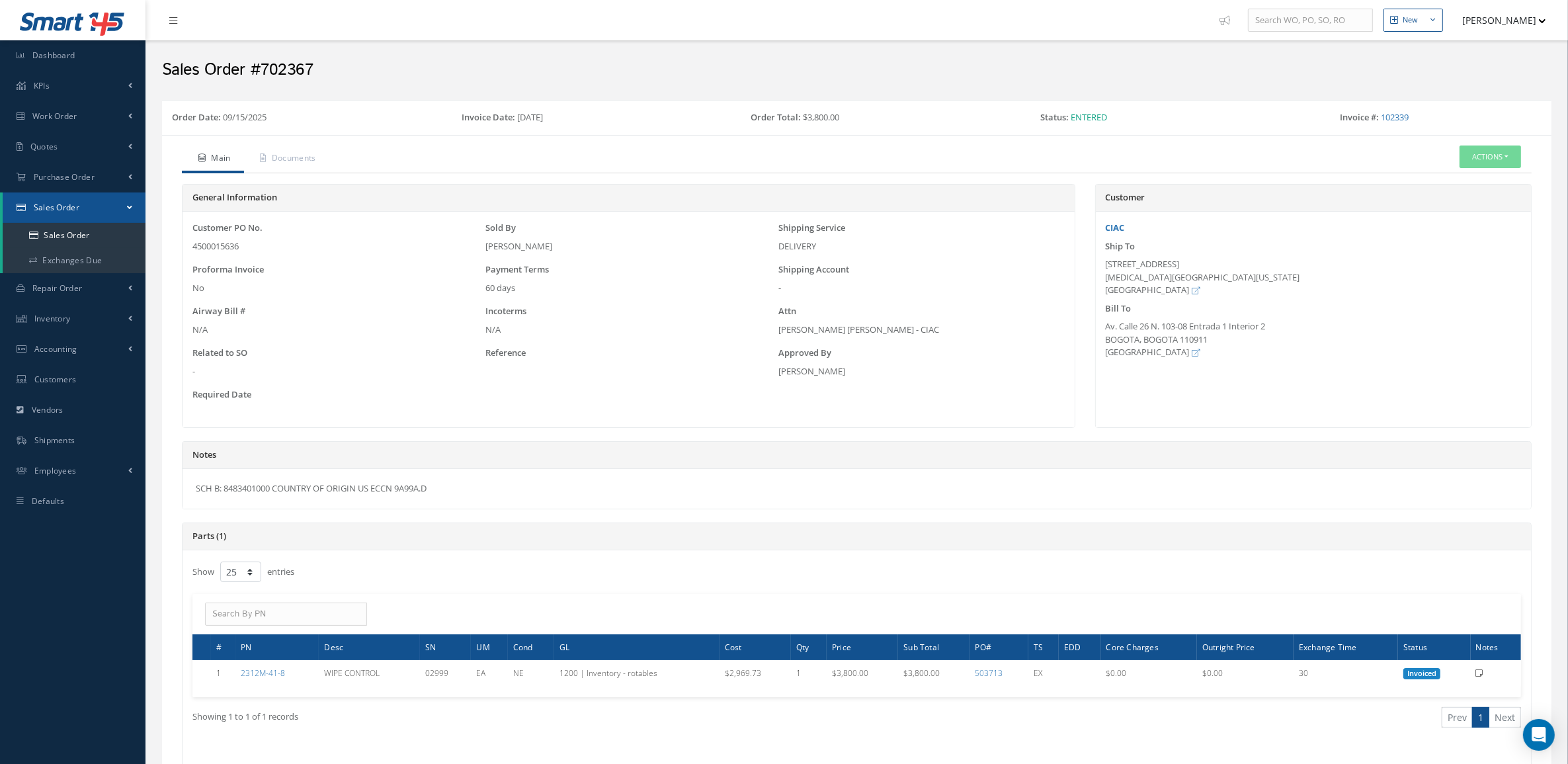
drag, startPoint x: 457, startPoint y: 493, endPoint x: 158, endPoint y: 493, distance: 299.0
click at [158, 493] on div "Order Date: [DATE] Invoice Date: [DATE] Order Total: $3,800.00 Status: Entered …" at bounding box center [857, 600] width 1409 height 1000
copy div "SCH B: 8483401000 COUNTRY OF ORIGIN US ECCN 9A99A.D"
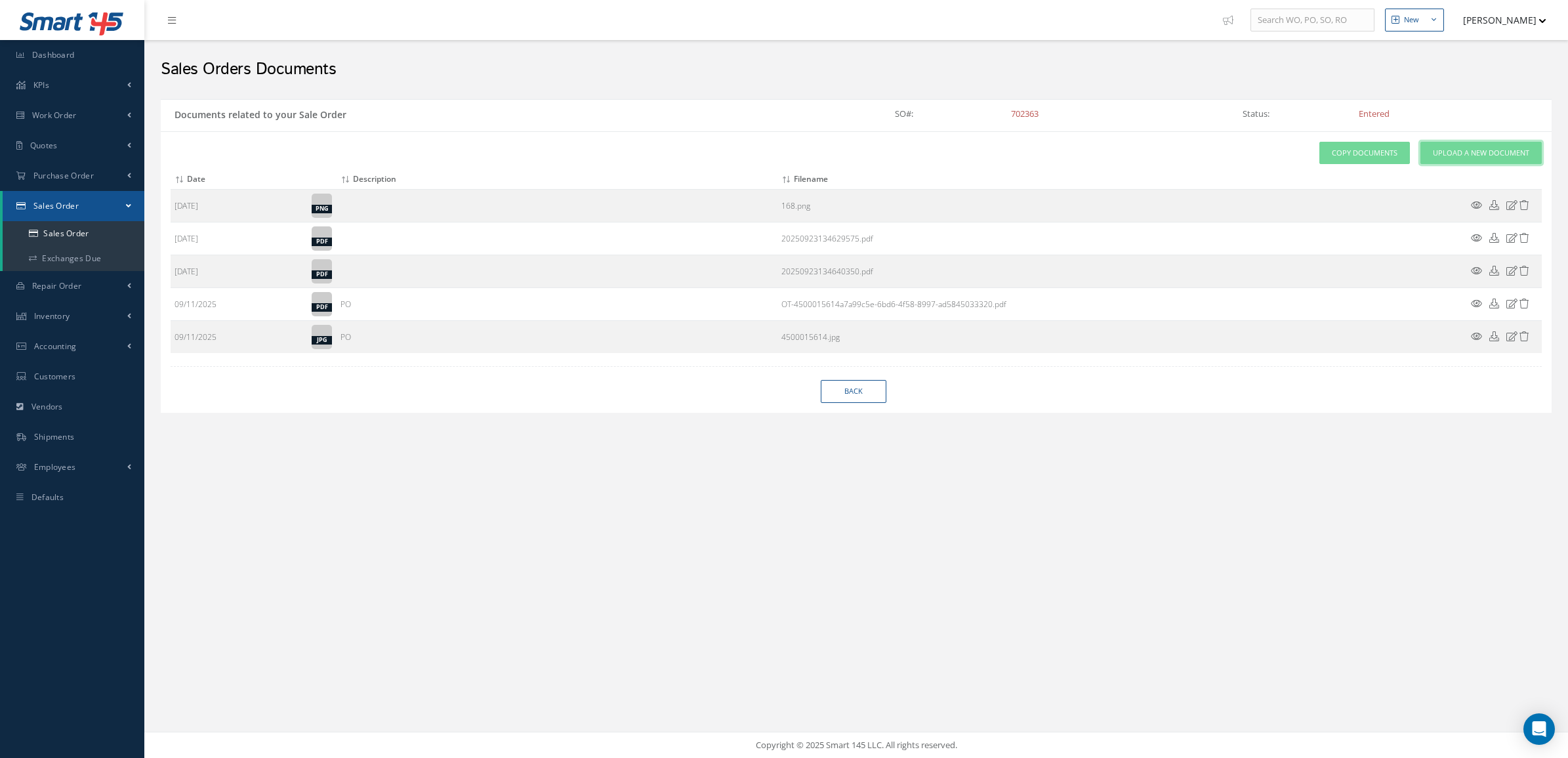
click at [1447, 149] on span "Upload a New Document" at bounding box center [1481, 153] width 96 height 11
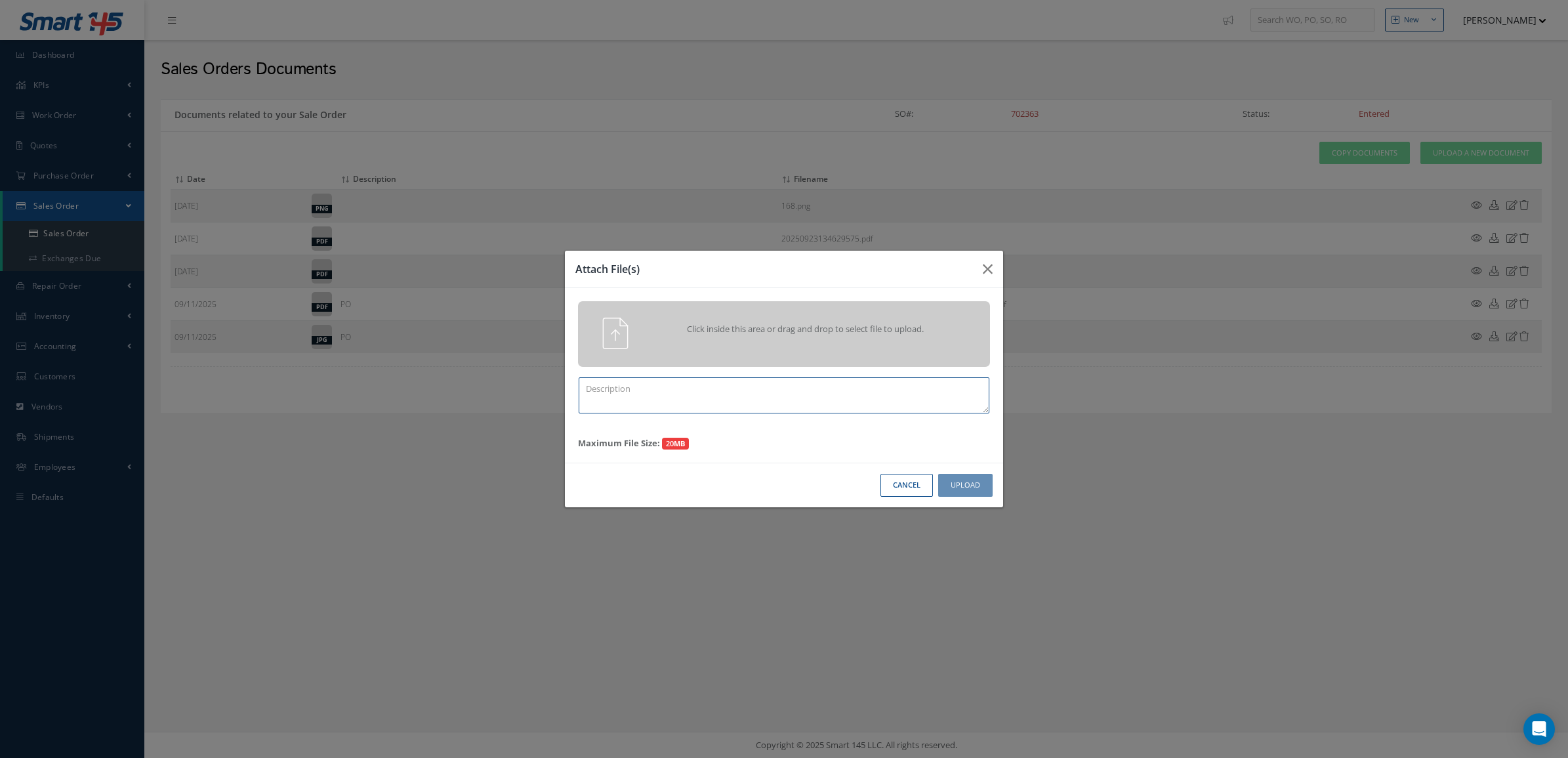
click at [839, 398] on textarea at bounding box center [783, 395] width 411 height 36
paste textarea "702363"
type textarea "PPW SO 702363"
drag, startPoint x: 722, startPoint y: 405, endPoint x: 430, endPoint y: 387, distance: 292.6
click at [430, 387] on div "Attach File(s) Click inside this area or drag and drop to select file to upload…" at bounding box center [784, 379] width 1568 height 758
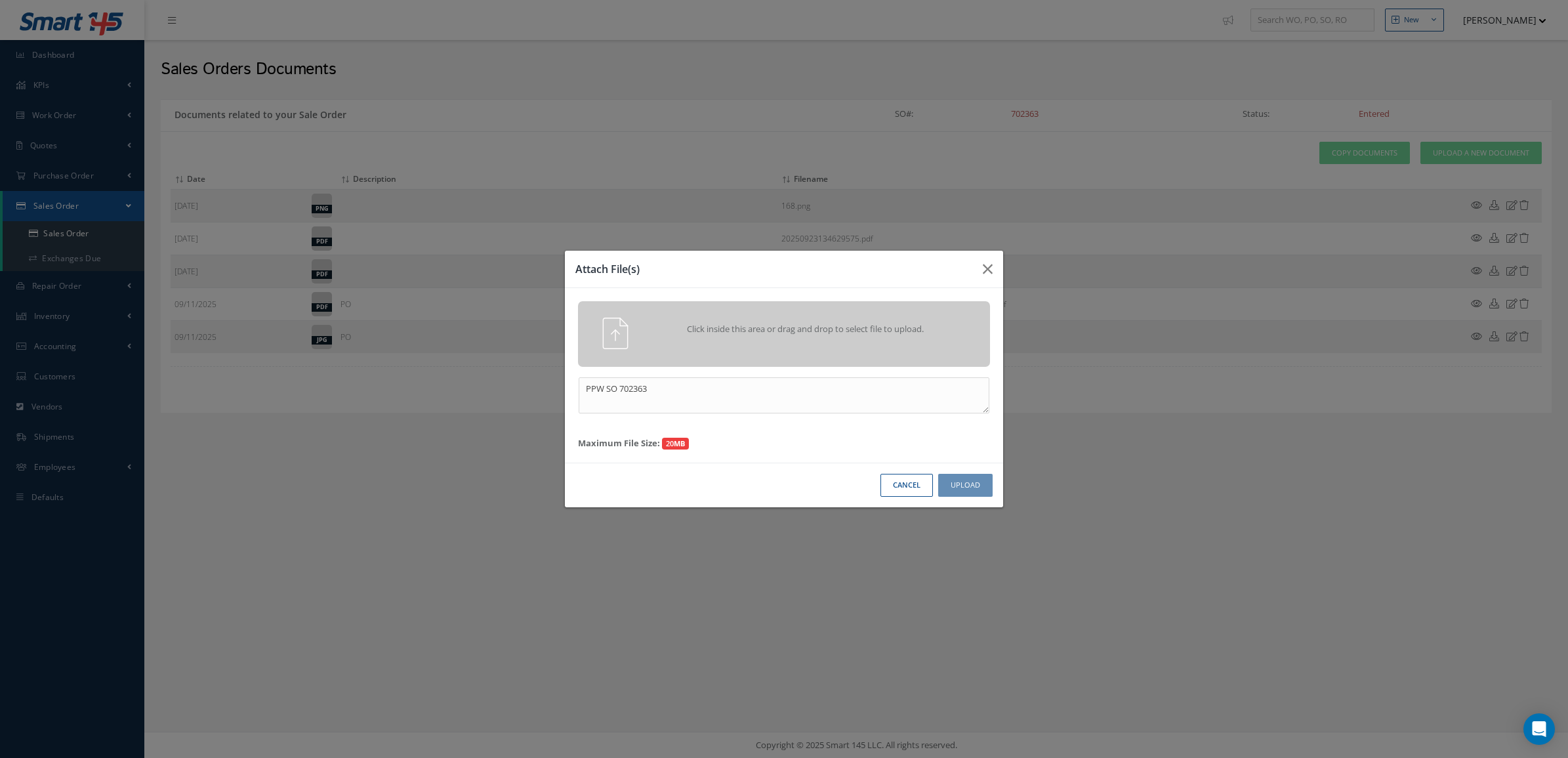
click at [889, 492] on button "Cancel" at bounding box center [906, 485] width 52 height 23
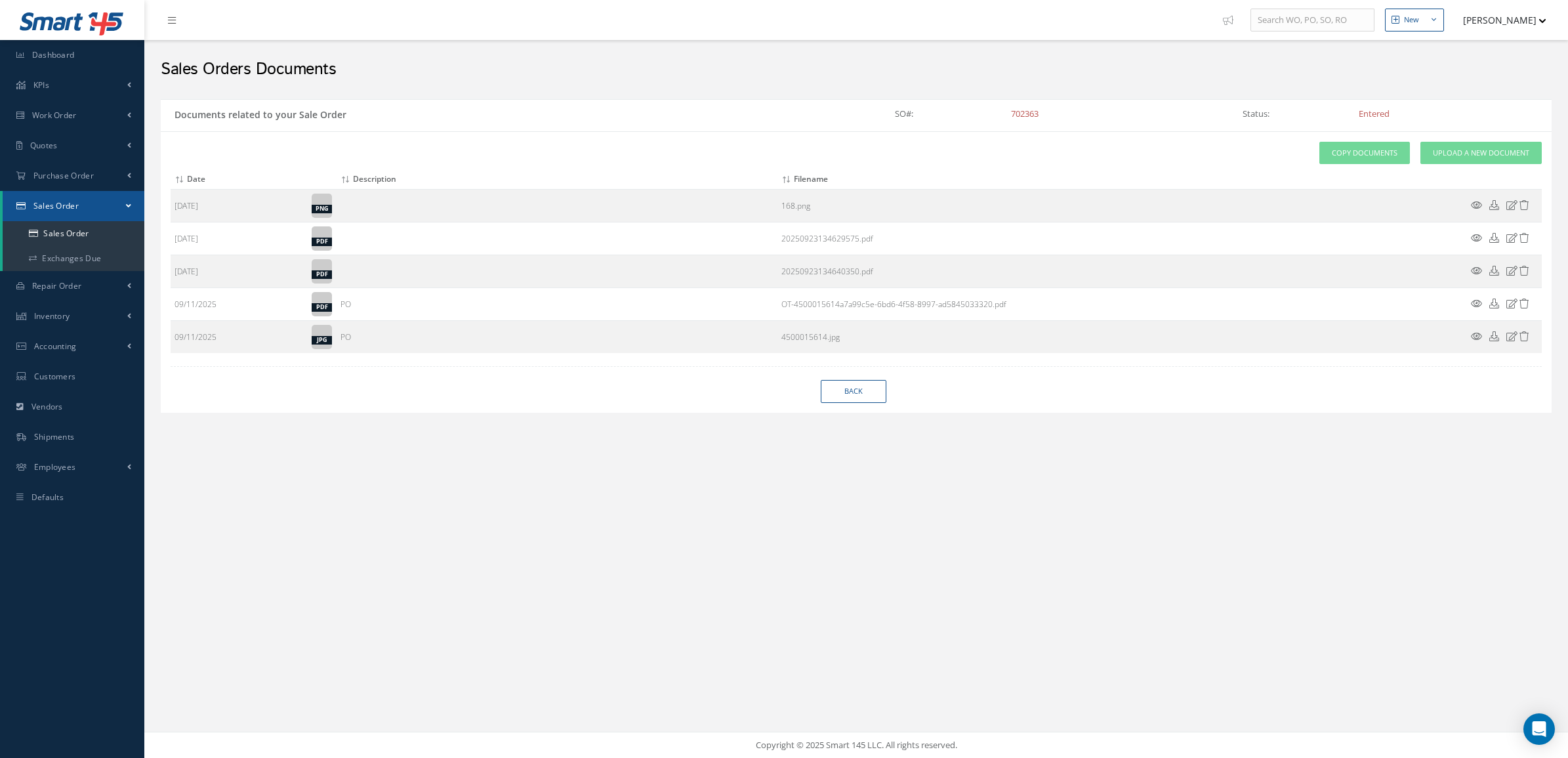
click at [844, 407] on div "Attach File(s) Click inside this area or drag and drop to select file to upload…" at bounding box center [856, 272] width 1391 height 281
click at [837, 394] on link "Back" at bounding box center [853, 392] width 65 height 23
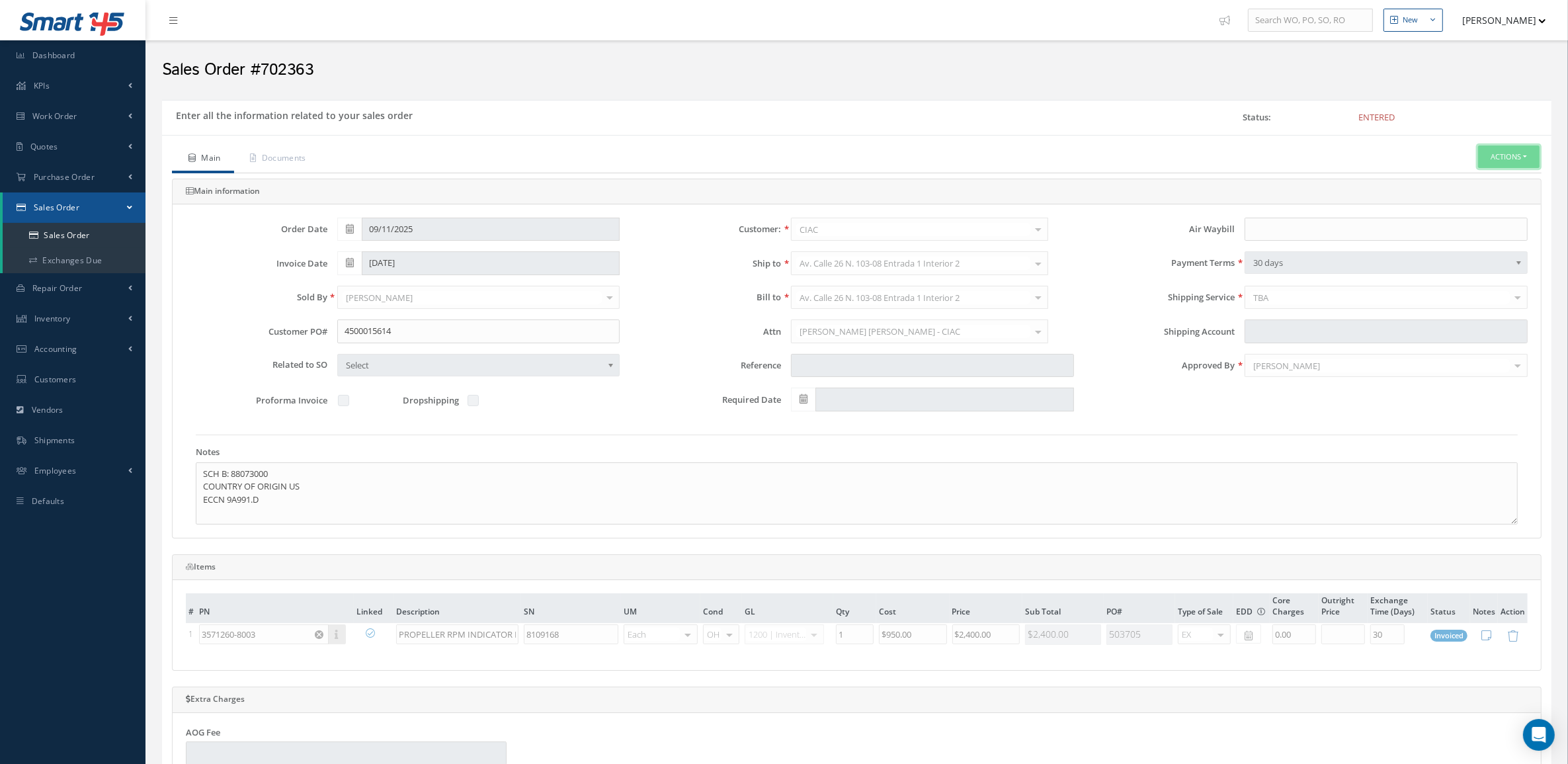
click at [1496, 167] on button "Actions" at bounding box center [1508, 157] width 61 height 23
click at [1486, 187] on link "Reverse Sales Order" at bounding box center [1488, 179] width 106 height 18
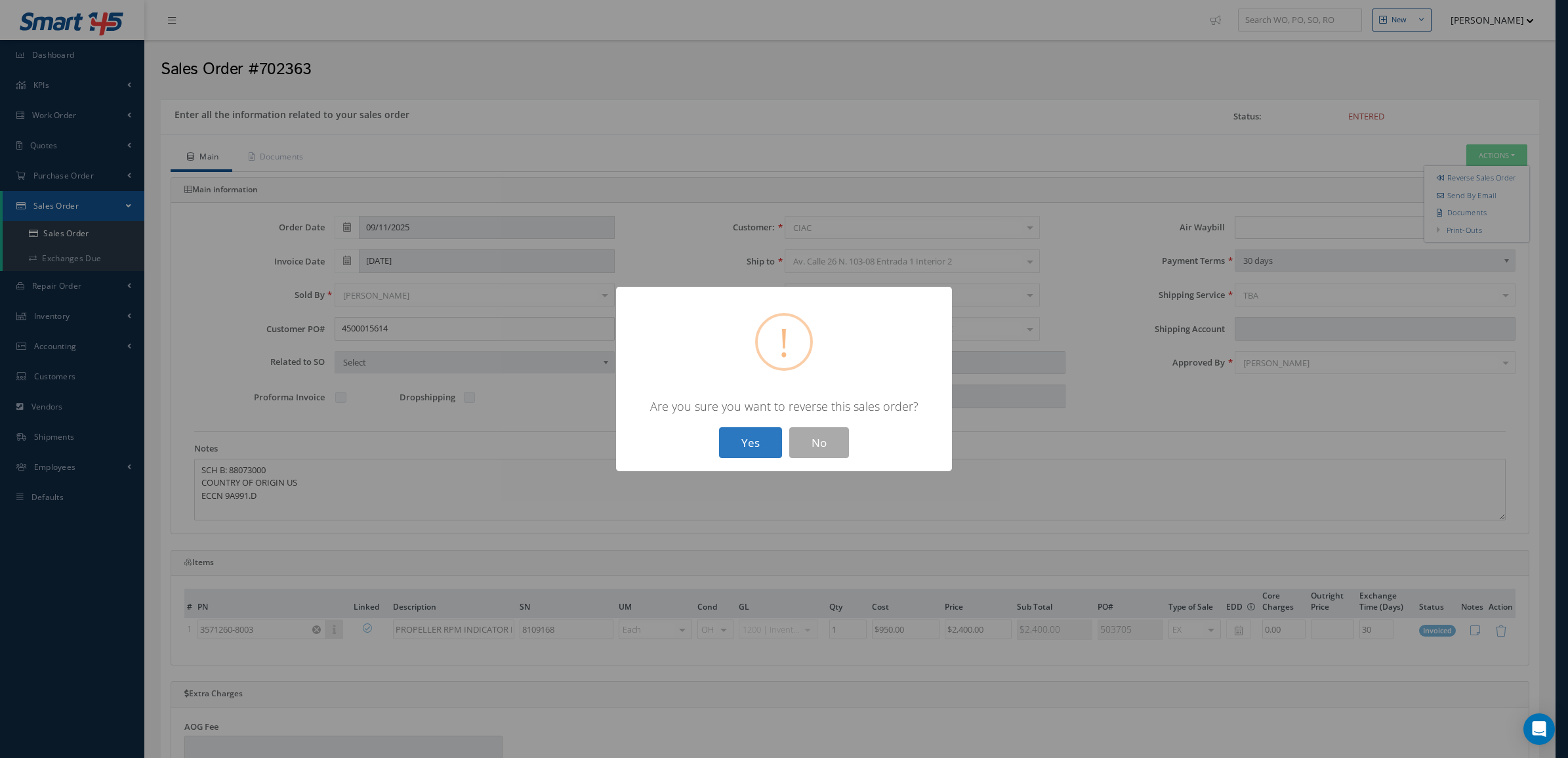
click at [768, 434] on button "Yes" at bounding box center [751, 442] width 63 height 31
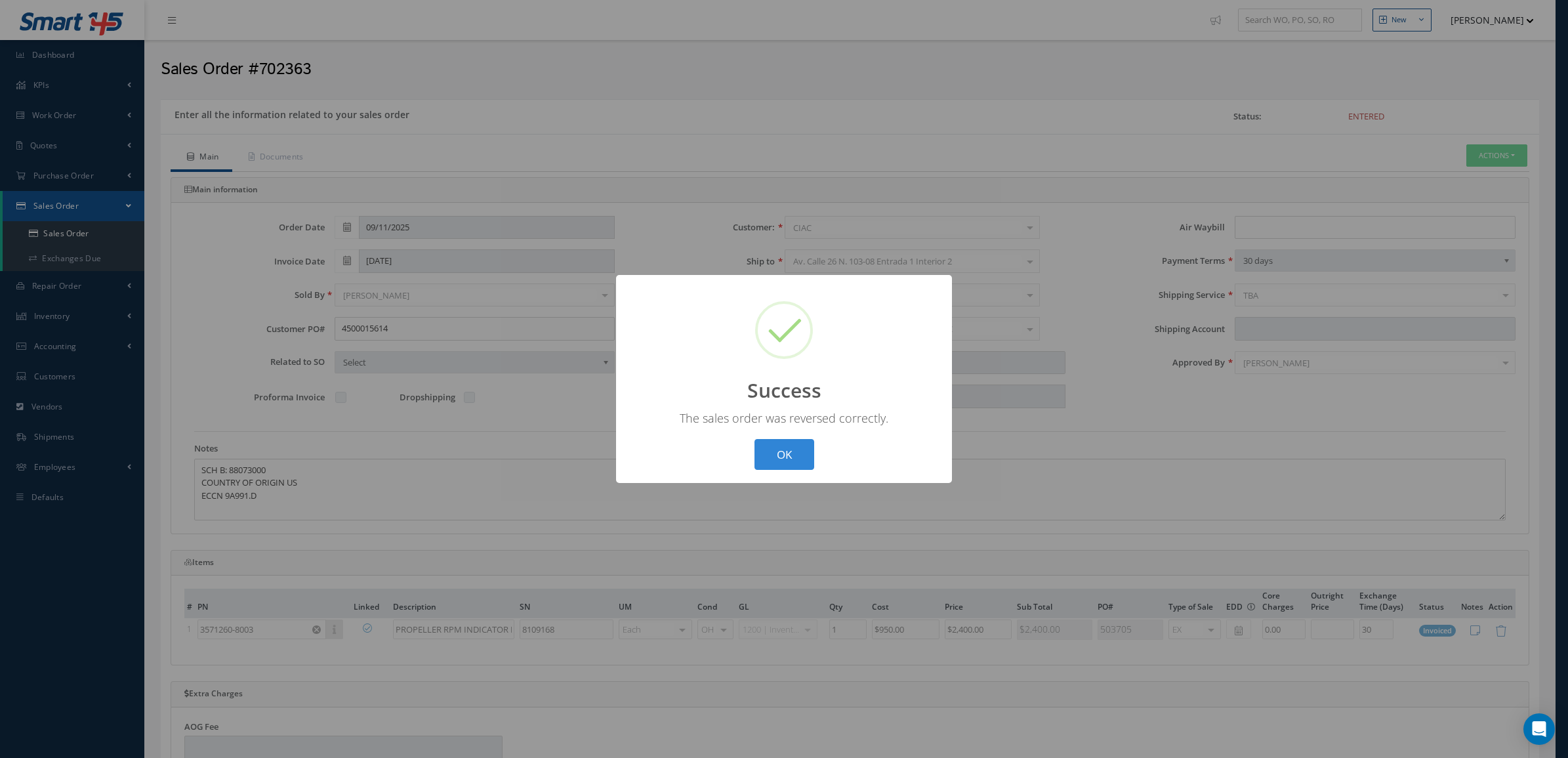
click at [833, 263] on div "? ! i Success × The sales order was reversed correctly. OK Cancel" at bounding box center [784, 379] width 1568 height 758
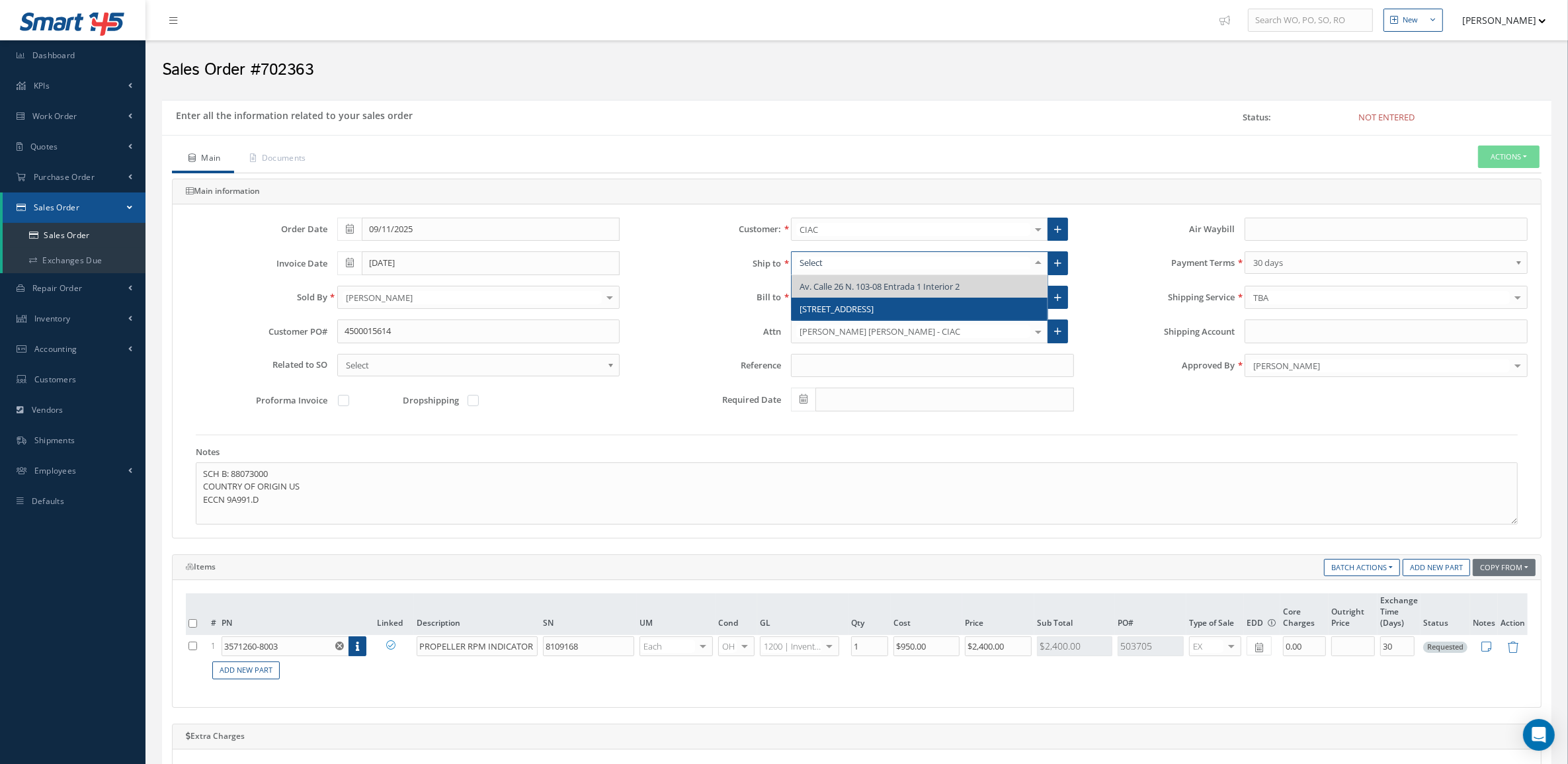
click at [853, 303] on span "1503 NW 82ND AVE" at bounding box center [836, 309] width 74 height 12
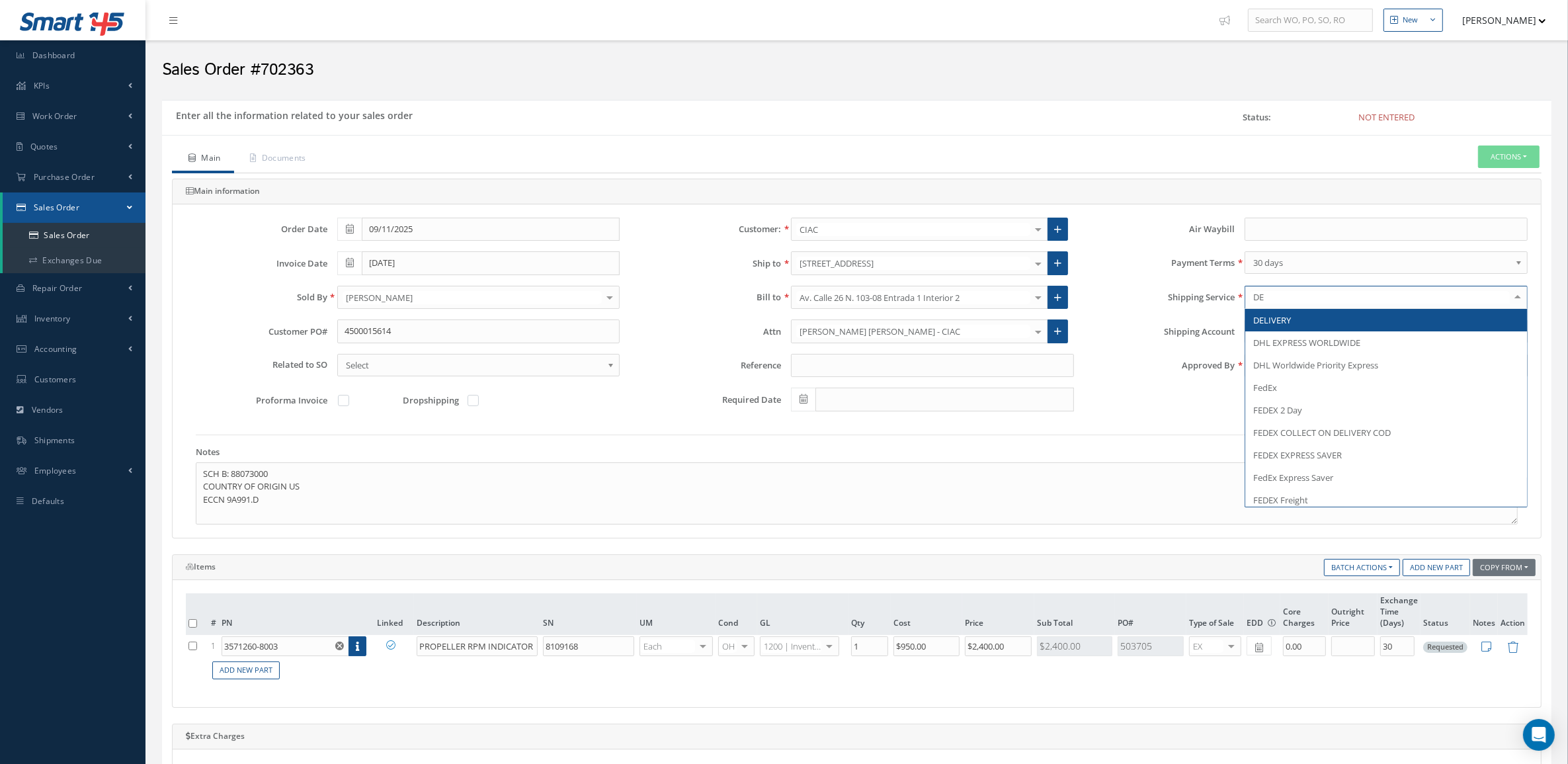
type input "DEL"
click at [1284, 318] on span "DELIVERY" at bounding box center [1271, 320] width 37 height 12
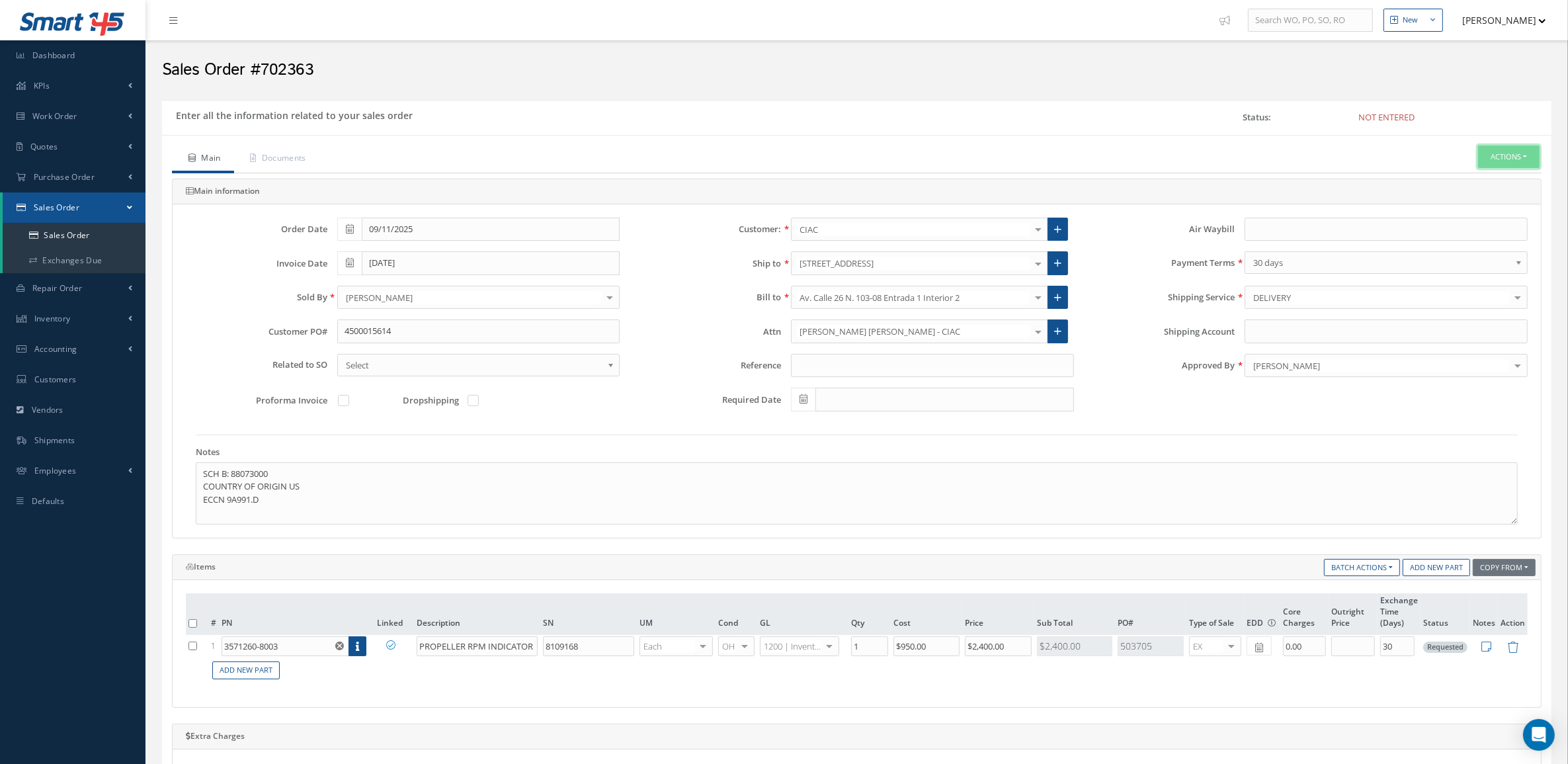
click at [1493, 153] on button "Actions" at bounding box center [1508, 157] width 61 height 23
click at [1482, 182] on link "Enter/Update" at bounding box center [1488, 179] width 106 height 18
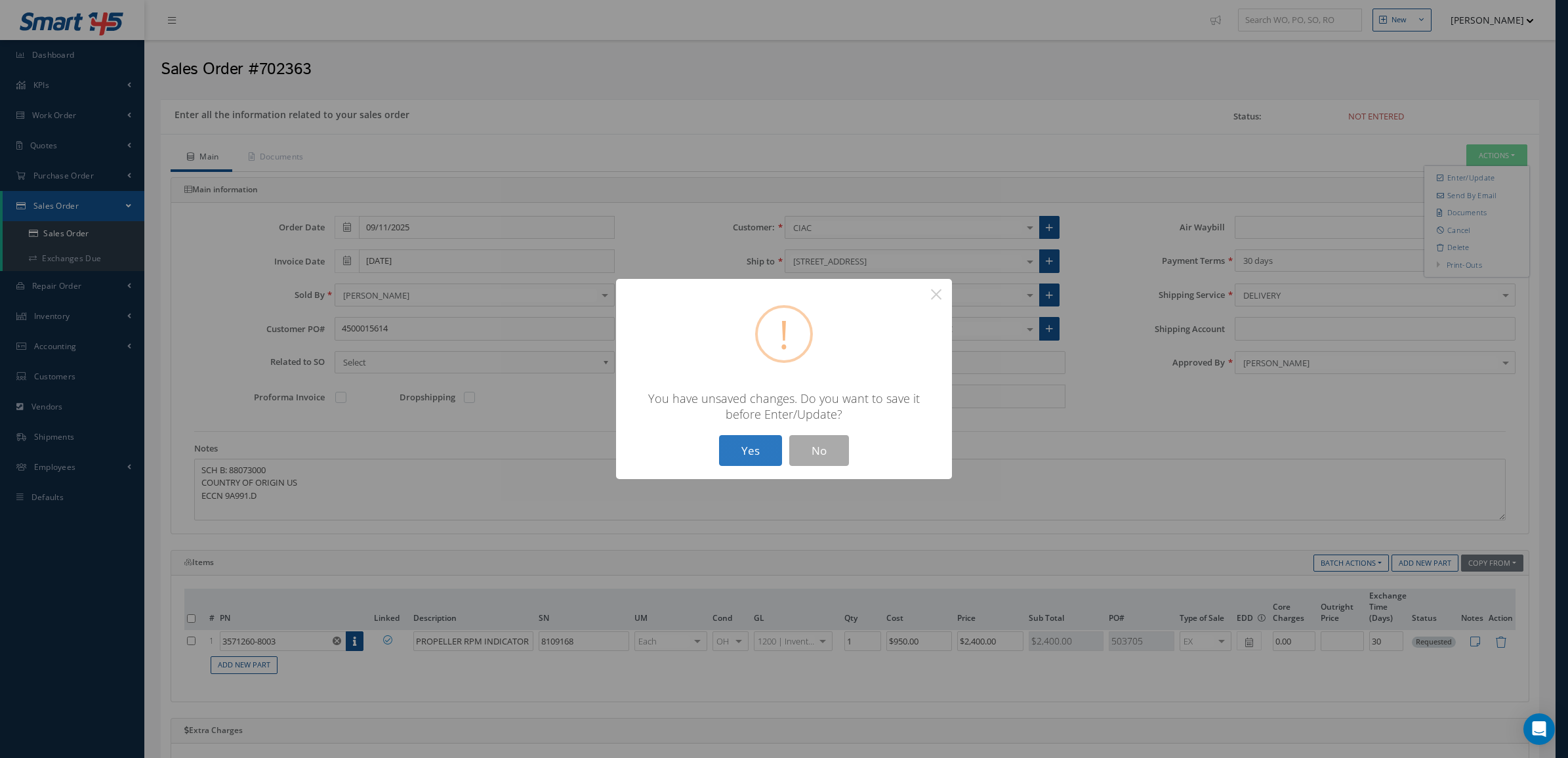
click at [753, 441] on button "Yes" at bounding box center [751, 450] width 63 height 31
click at [756, 458] on button "Yes" at bounding box center [751, 450] width 63 height 31
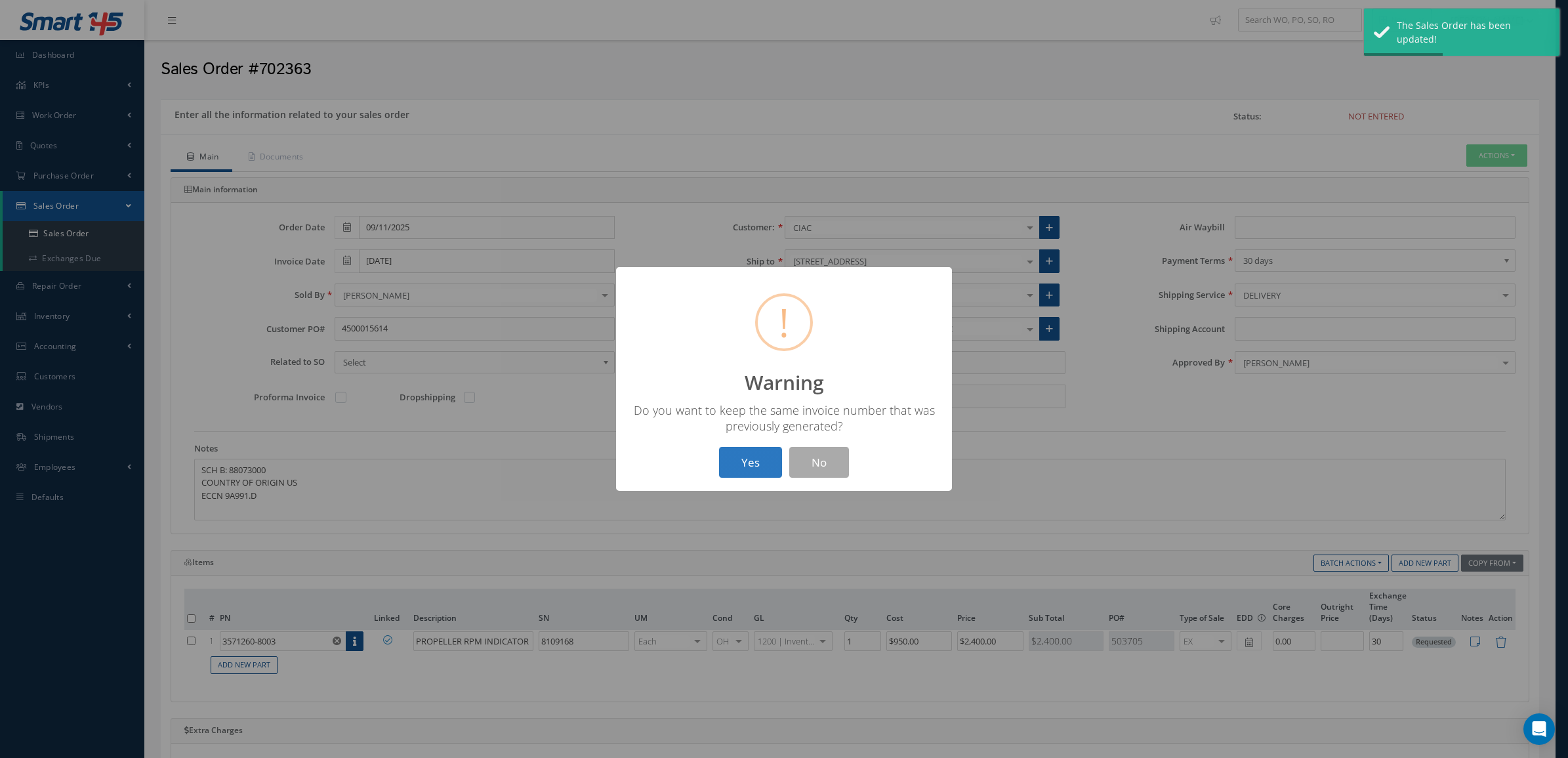
click at [773, 460] on button "Yes" at bounding box center [751, 462] width 63 height 31
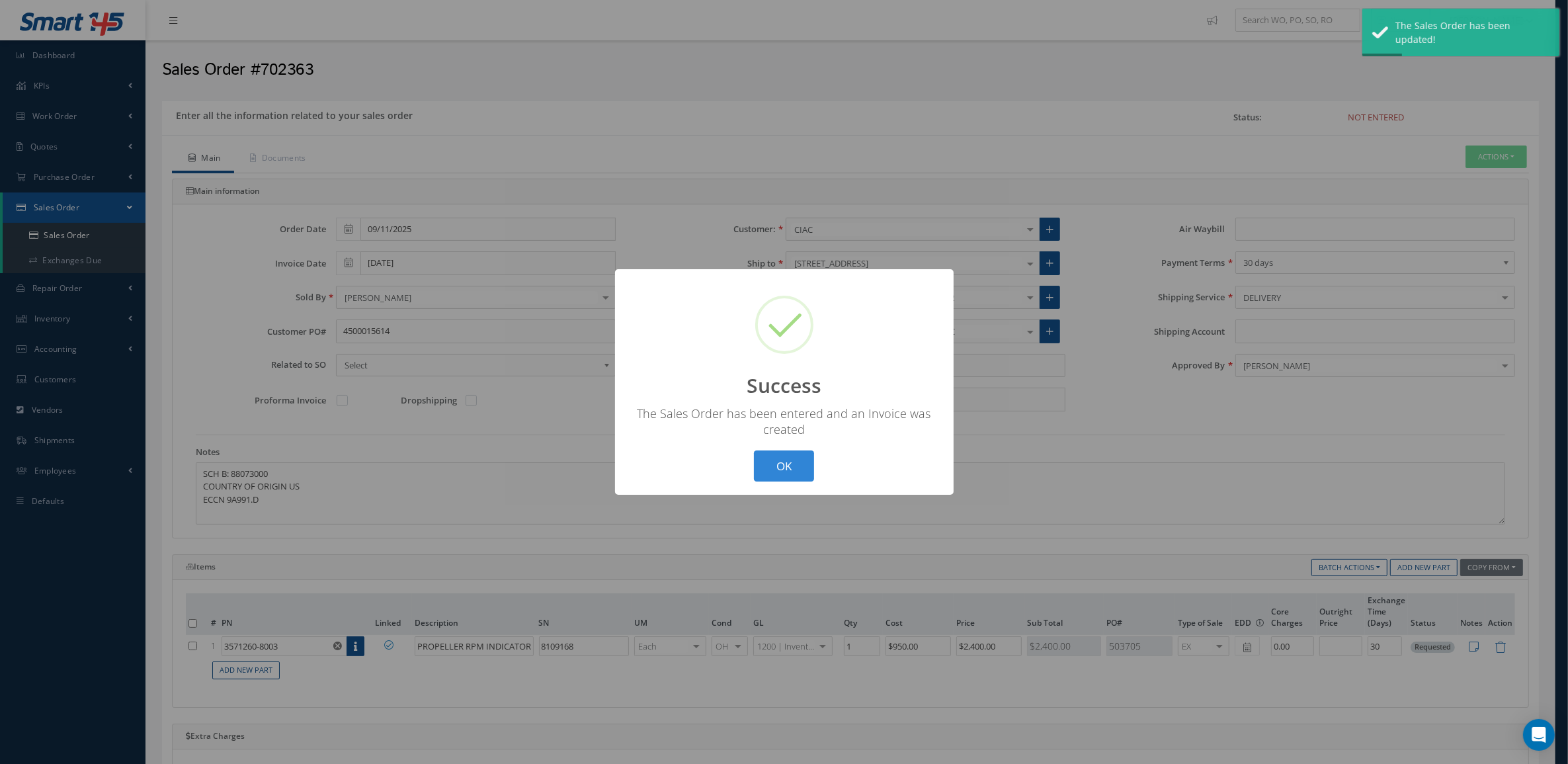
click at [1382, 180] on body "Smart 145 Dashboard KPIs Accounting Work Order Work Order Preview" at bounding box center [784, 610] width 1568 height 1220
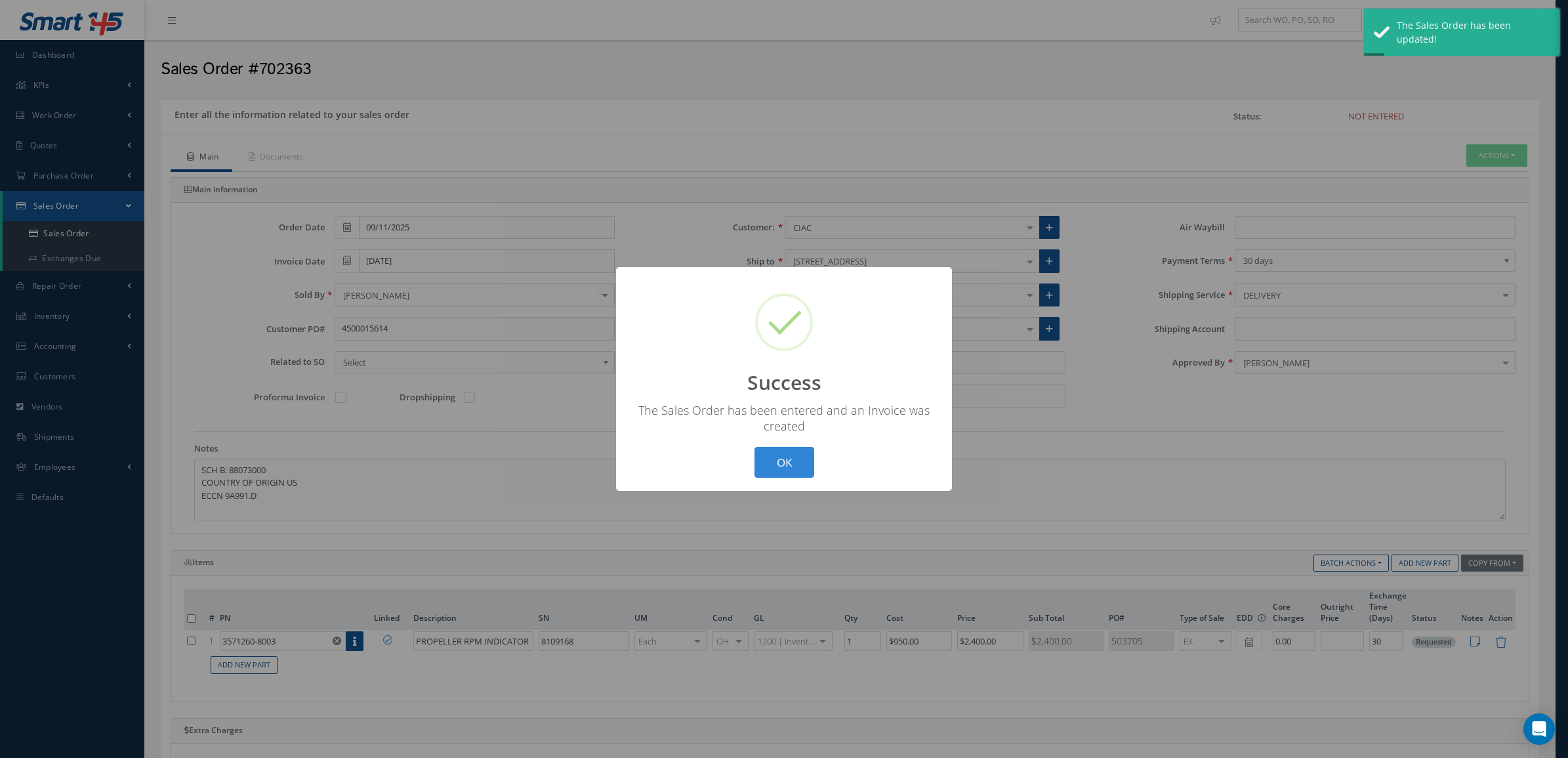
click at [1496, 144] on div "? ! i Success × The Sales Order has been entered and an Invoice was created OK …" at bounding box center [784, 379] width 1568 height 758
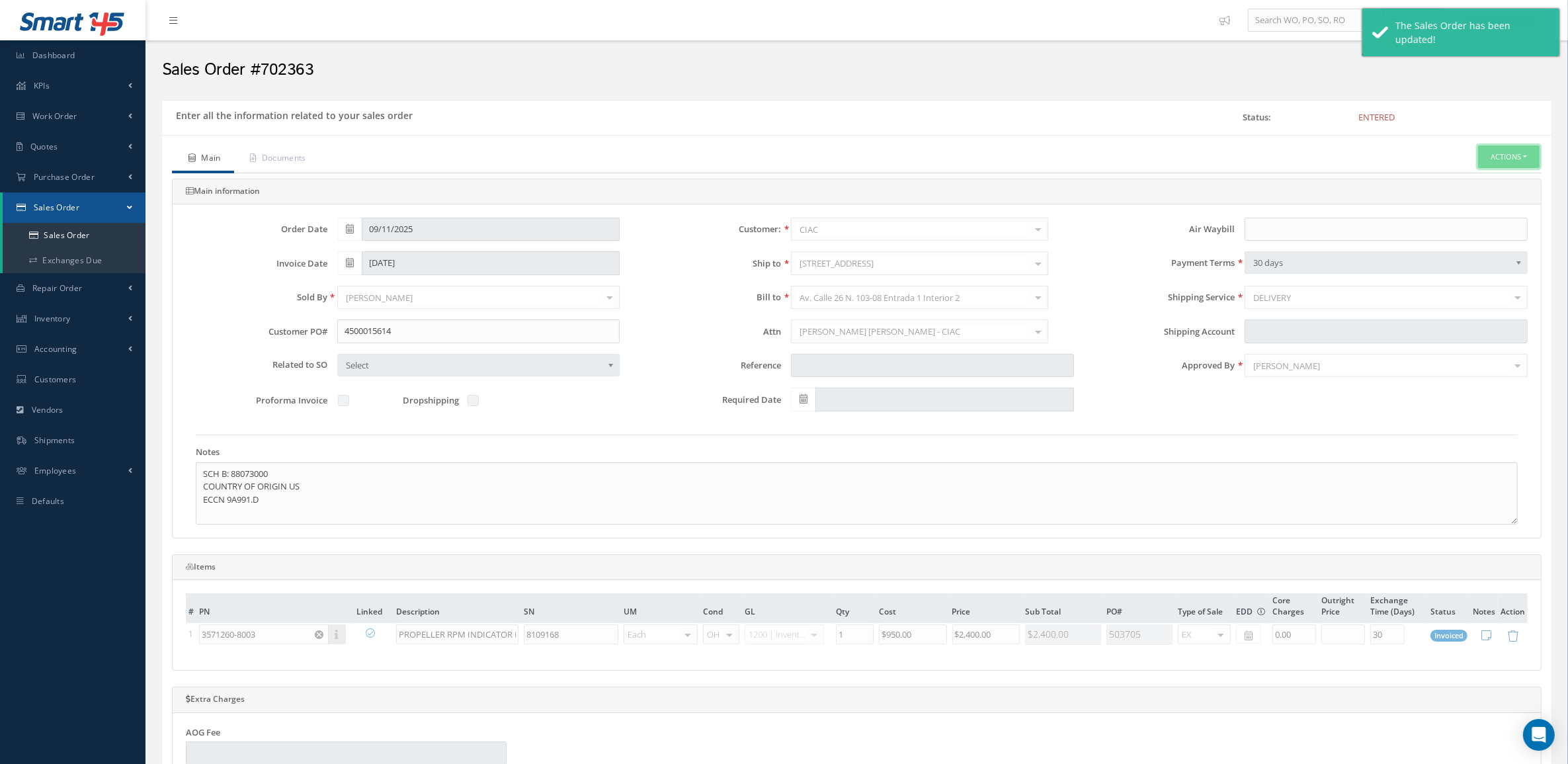
click at [1511, 159] on button "Actions" at bounding box center [1508, 157] width 61 height 23
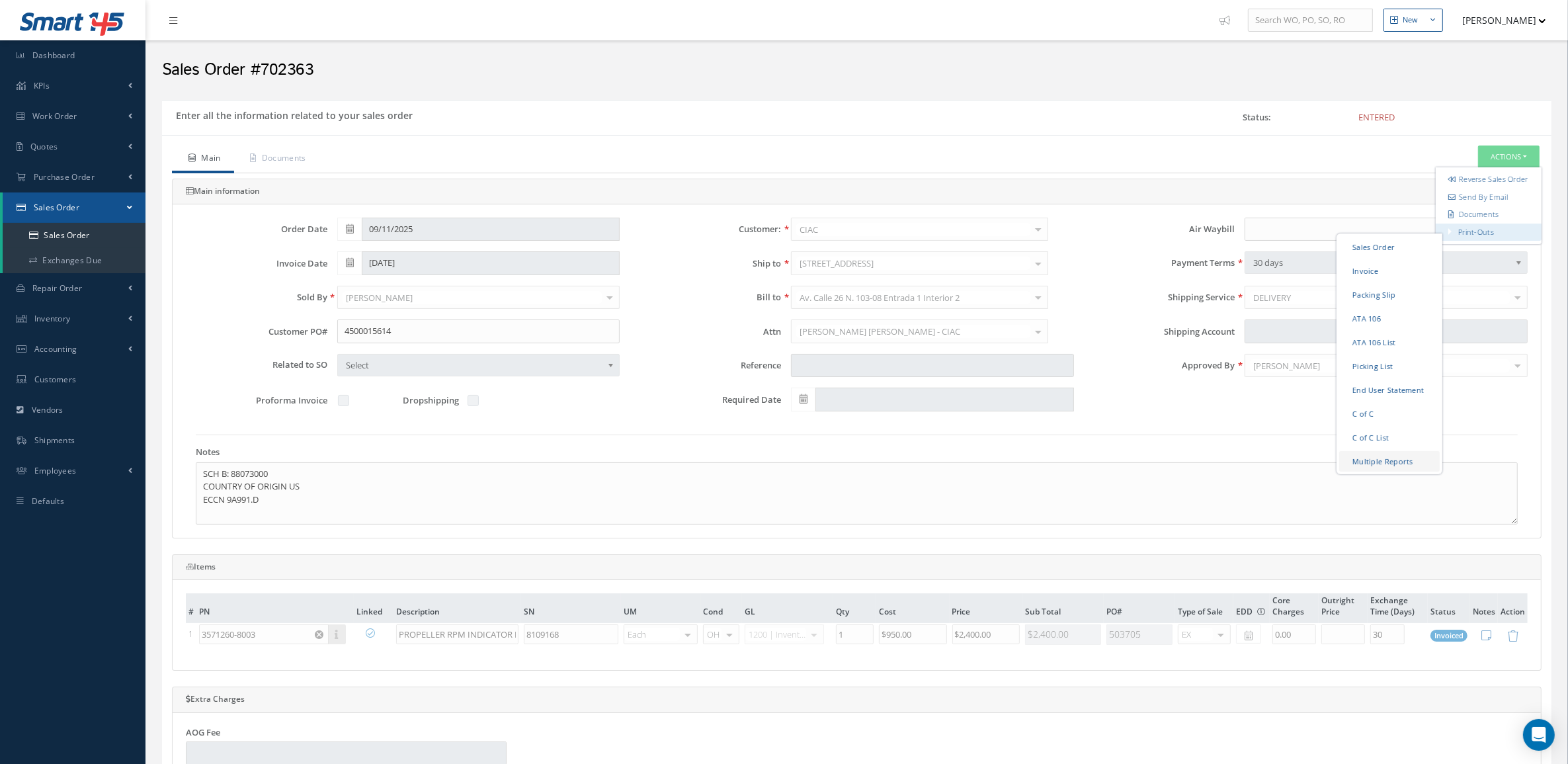
click at [1390, 471] on link "Multiple Reports" at bounding box center [1389, 460] width 100 height 21
checkbox input "true"
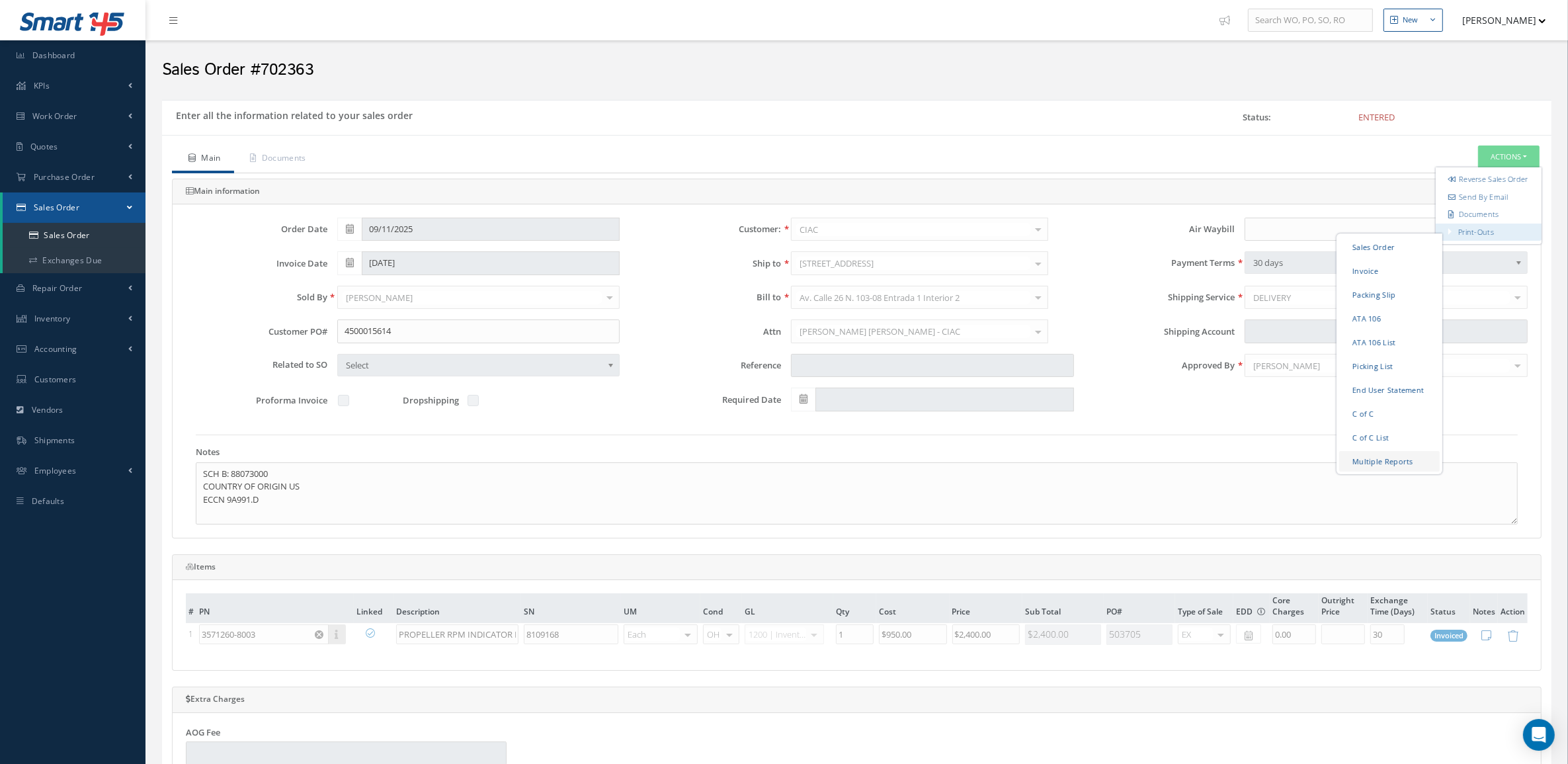
checkbox input "true"
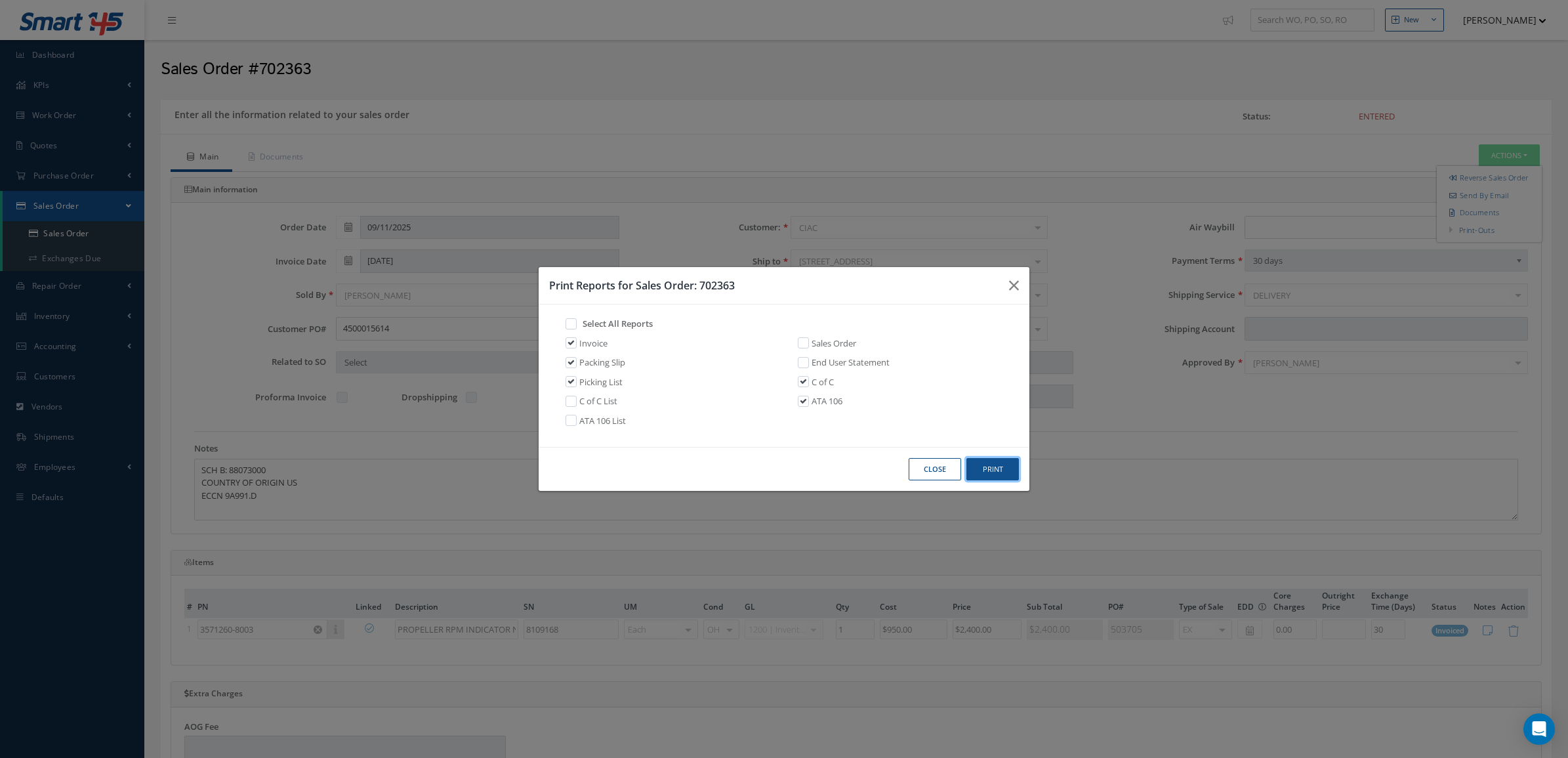
click at [999, 467] on button "Print" at bounding box center [992, 469] width 52 height 23
click at [924, 467] on button "Close" at bounding box center [934, 469] width 52 height 23
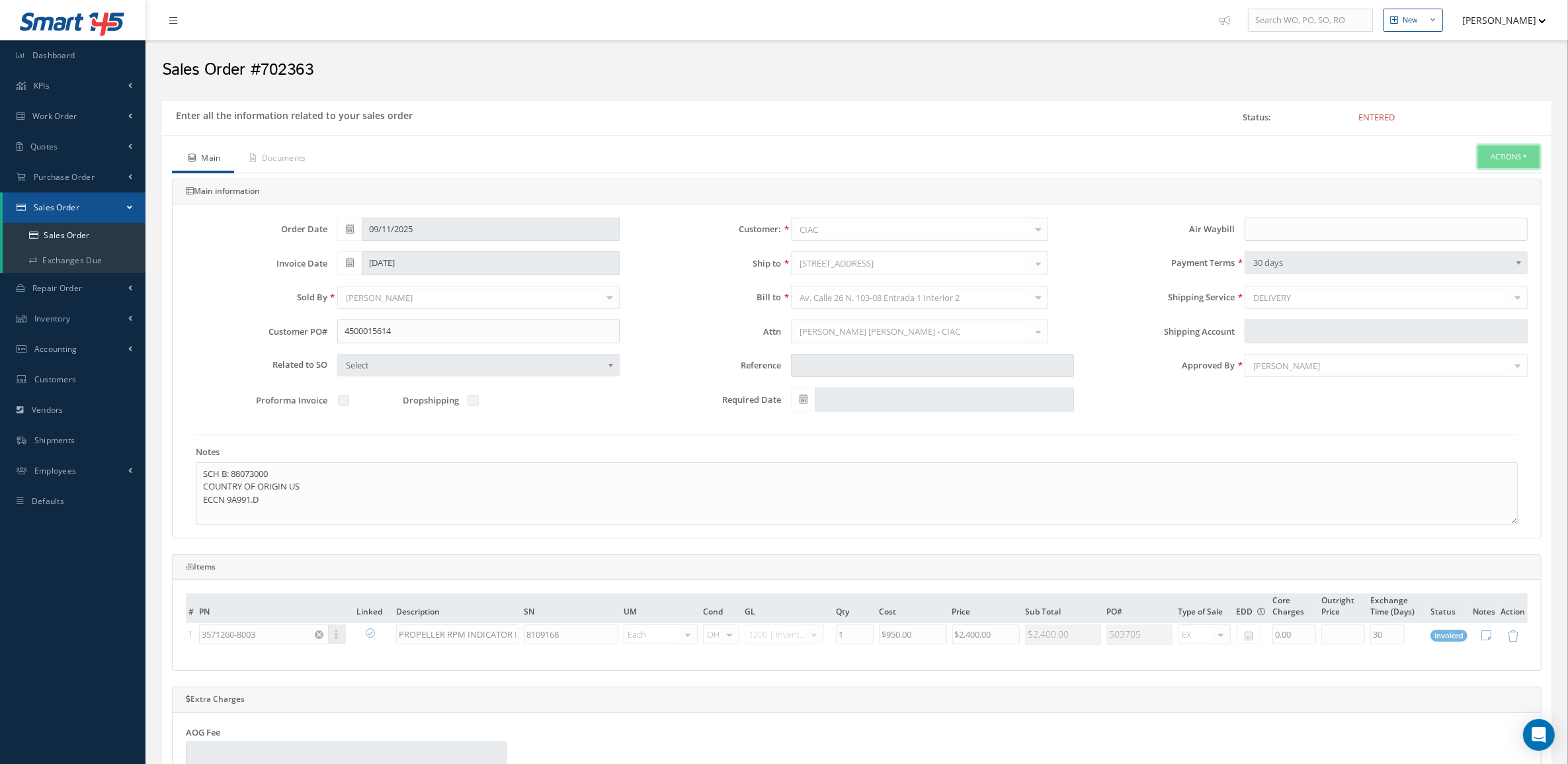
click at [1498, 158] on button "Actions" at bounding box center [1508, 157] width 61 height 23
click at [1407, 281] on link "Invoice" at bounding box center [1389, 270] width 100 height 21
drag, startPoint x: 334, startPoint y: 71, endPoint x: 260, endPoint y: 73, distance: 74.0
click at [260, 73] on h2 "Sales Order #702363" at bounding box center [857, 70] width 1389 height 20
copy h2 "702363"
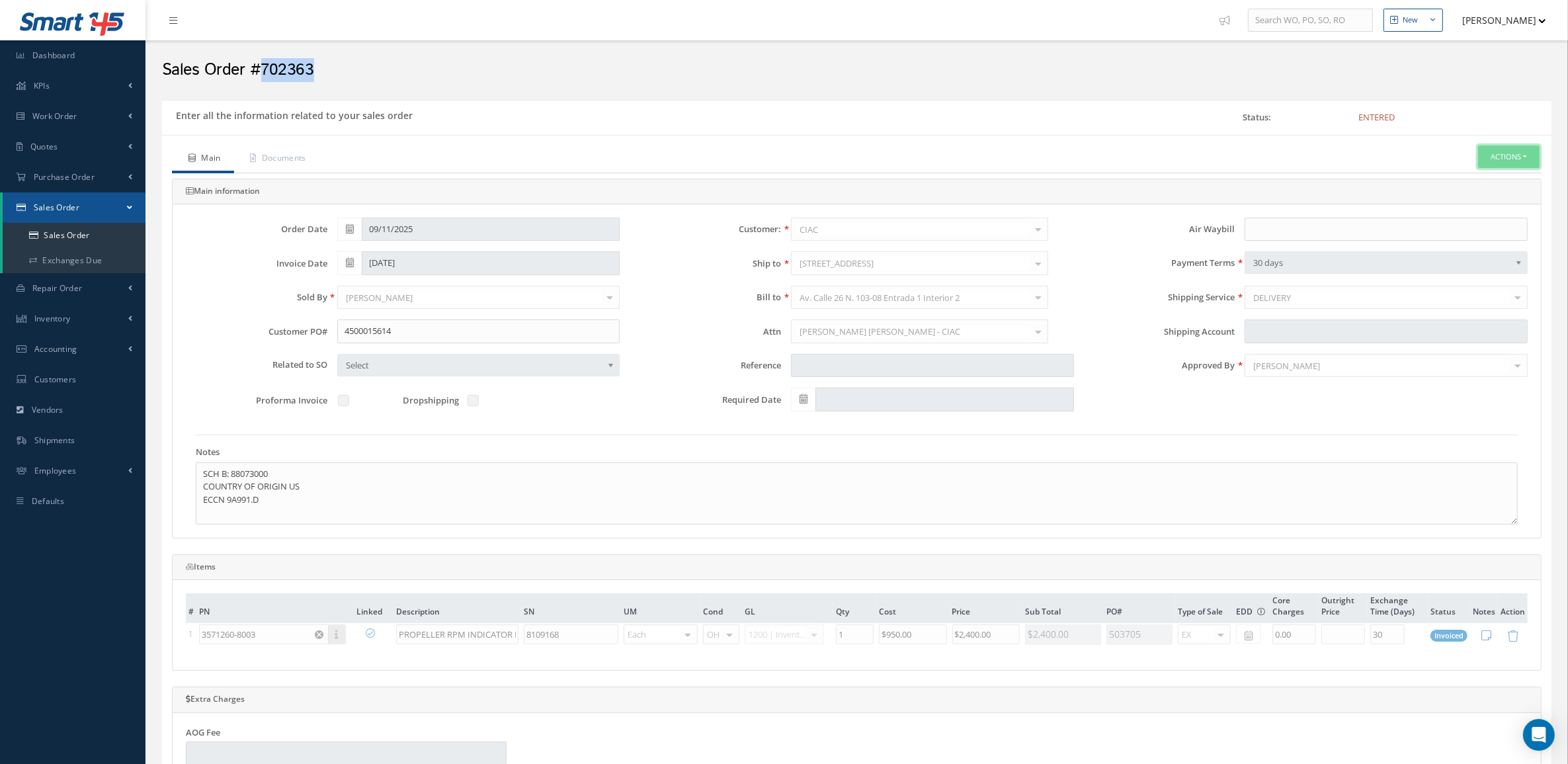
click at [1493, 149] on button "Actions" at bounding box center [1508, 157] width 61 height 23
click at [1483, 223] on link "Documents" at bounding box center [1488, 214] width 106 height 18
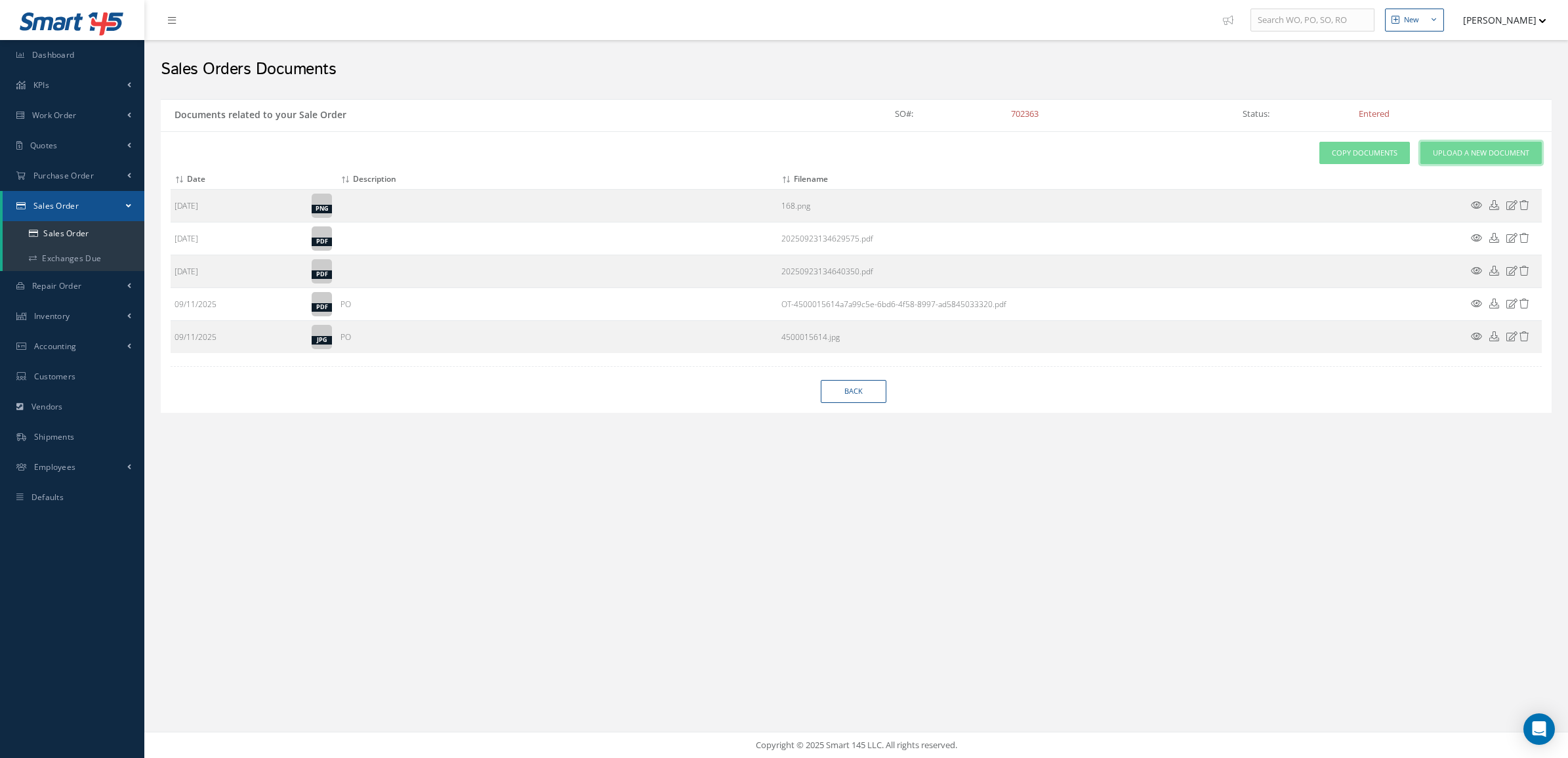
click at [1467, 159] on link "Upload a New Document" at bounding box center [1481, 153] width 121 height 23
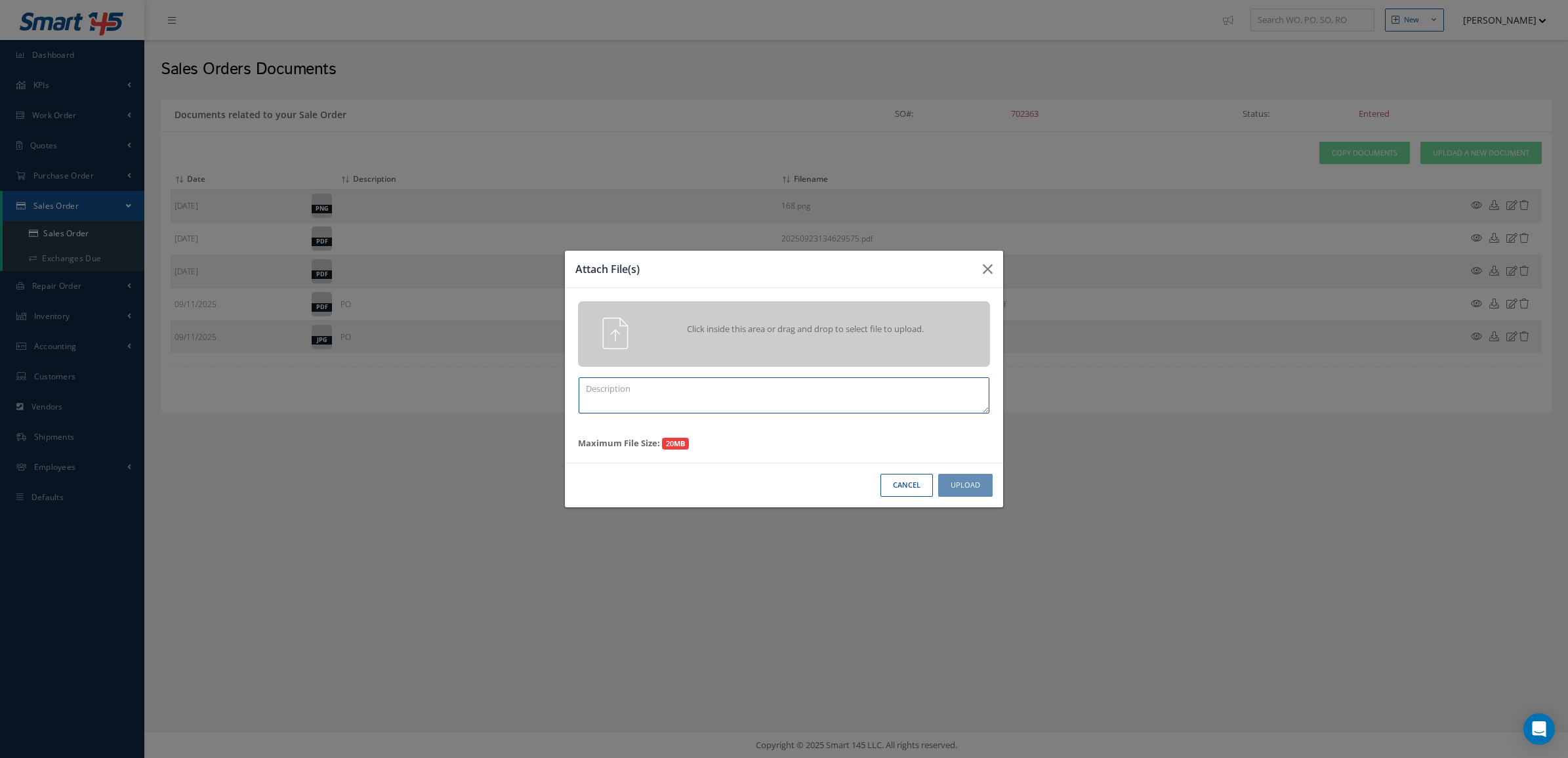
click at [811, 392] on textarea at bounding box center [783, 395] width 411 height 36
paste textarea "702363"
type textarea "PPW SO 702363"
click at [942, 333] on span "Click inside this area or drag and drop to select file to upload." at bounding box center [805, 329] width 298 height 13
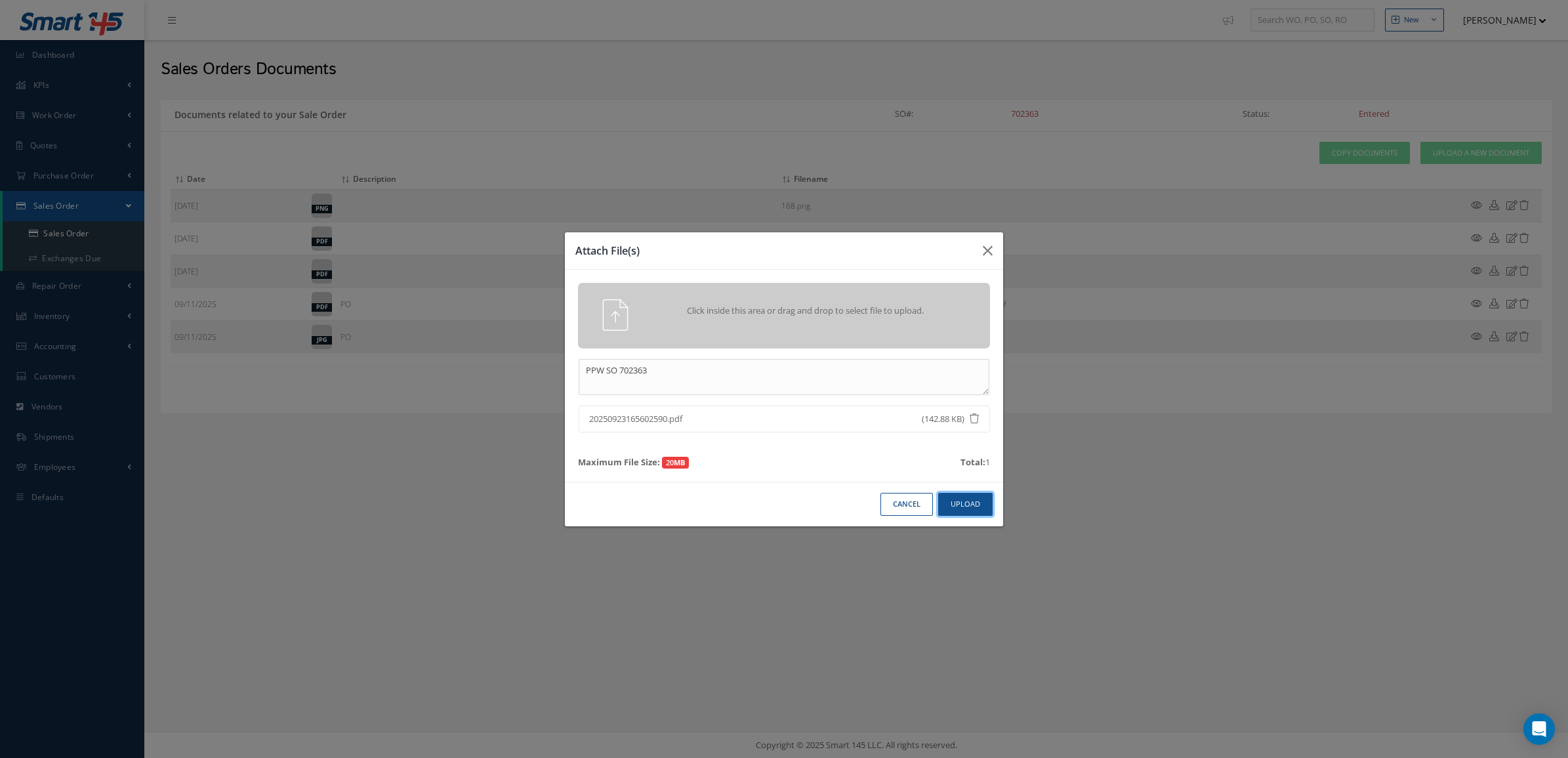
click at [952, 502] on button "Upload" at bounding box center [965, 504] width 55 height 23
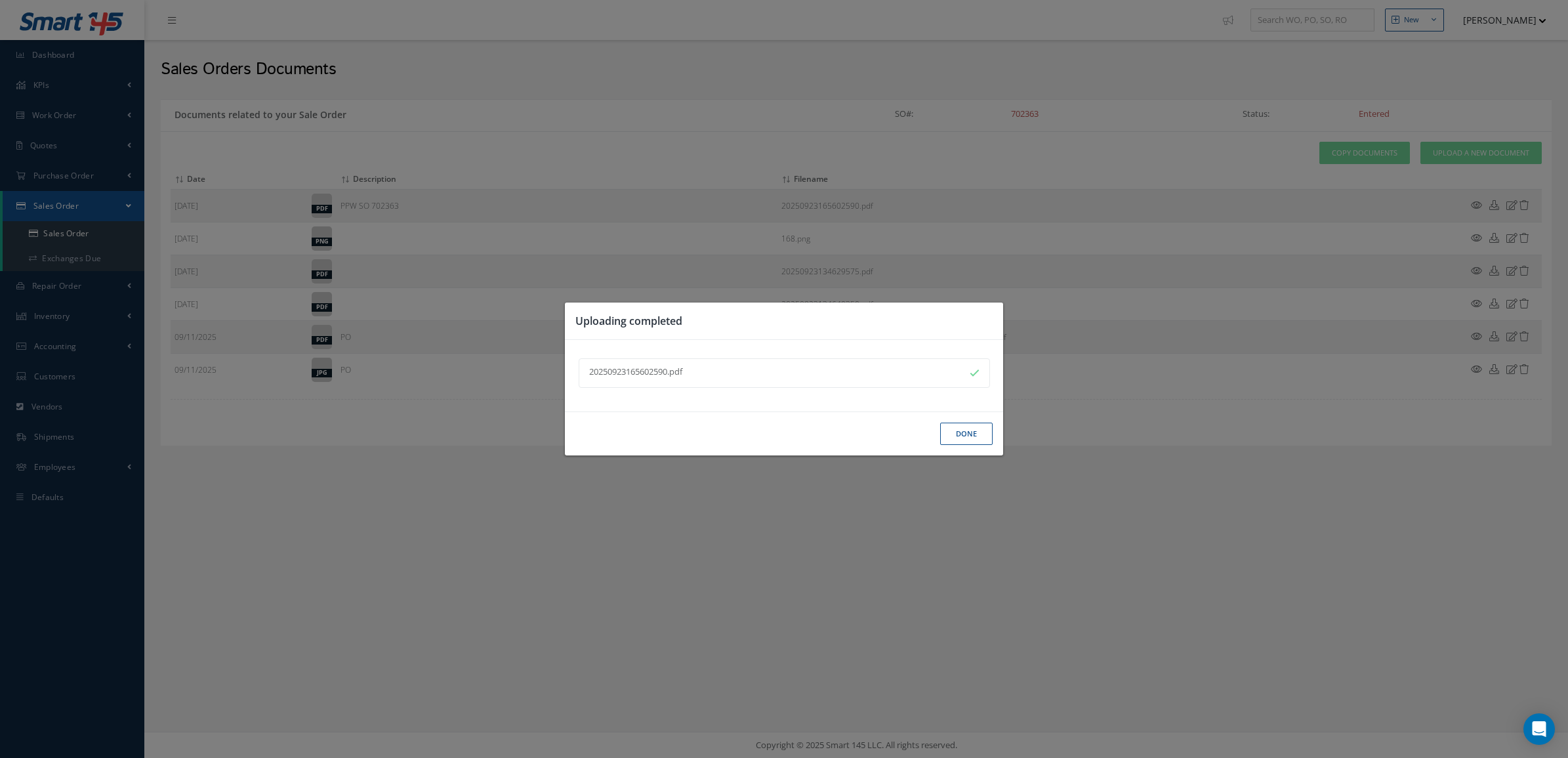
click at [943, 438] on button "Done" at bounding box center [966, 434] width 52 height 23
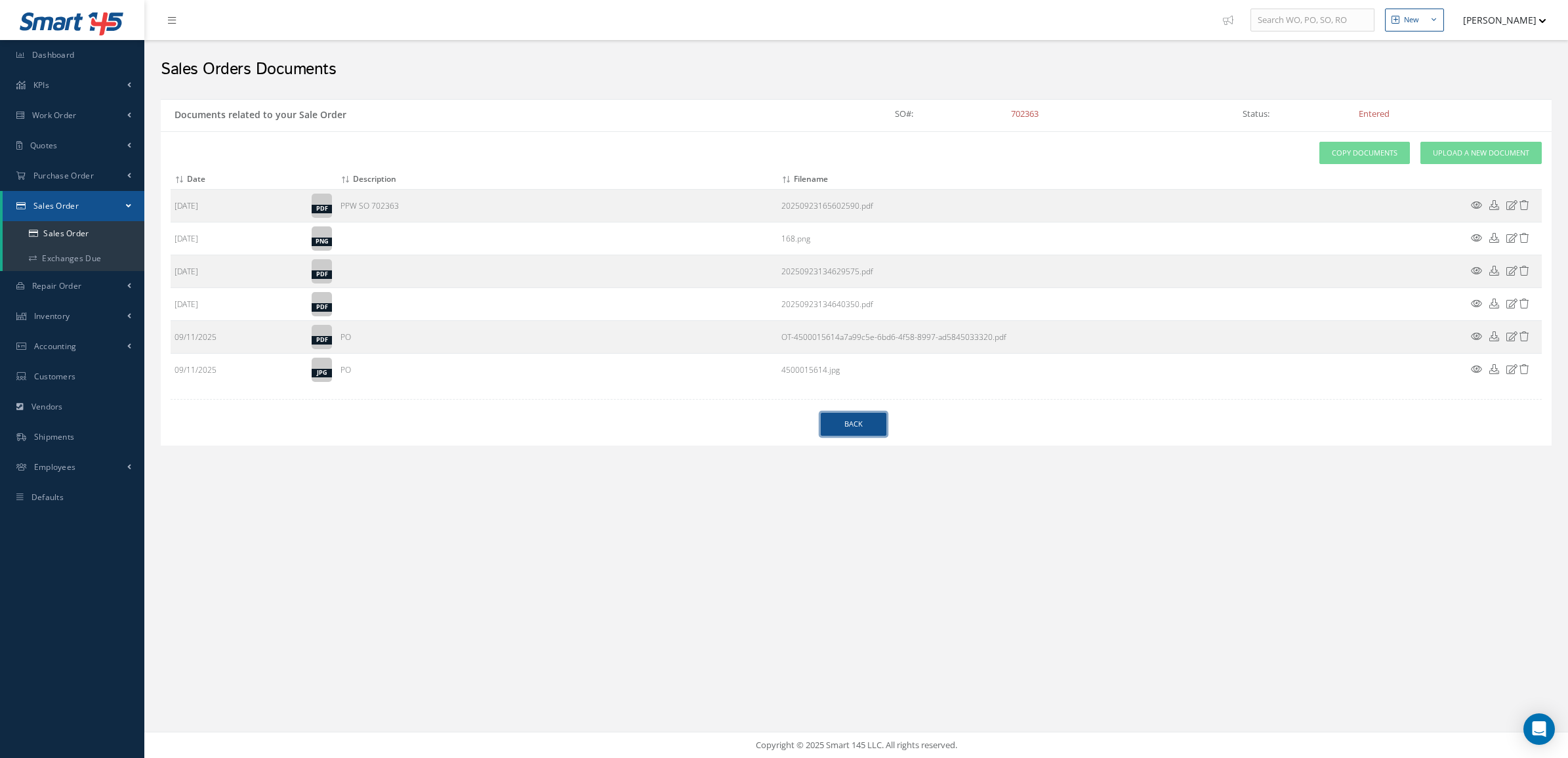
click at [853, 426] on link "Back" at bounding box center [853, 424] width 65 height 23
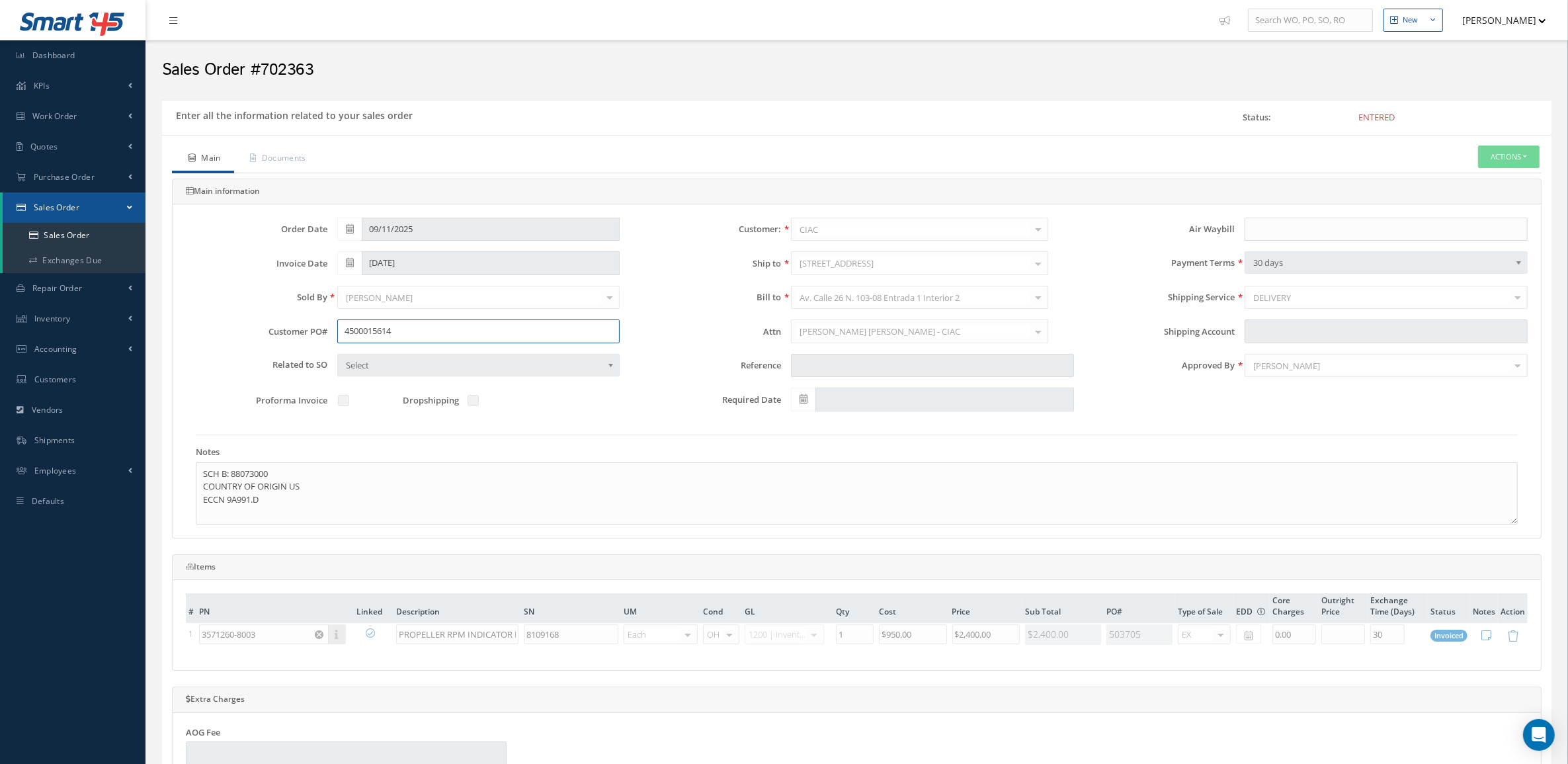
drag, startPoint x: 471, startPoint y: 336, endPoint x: 298, endPoint y: 335, distance: 173.0
click at [298, 336] on div "Customer PO# 4500015614" at bounding box center [402, 331] width 454 height 24
click at [83, 230] on link "Sales Order" at bounding box center [73, 235] width 143 height 25
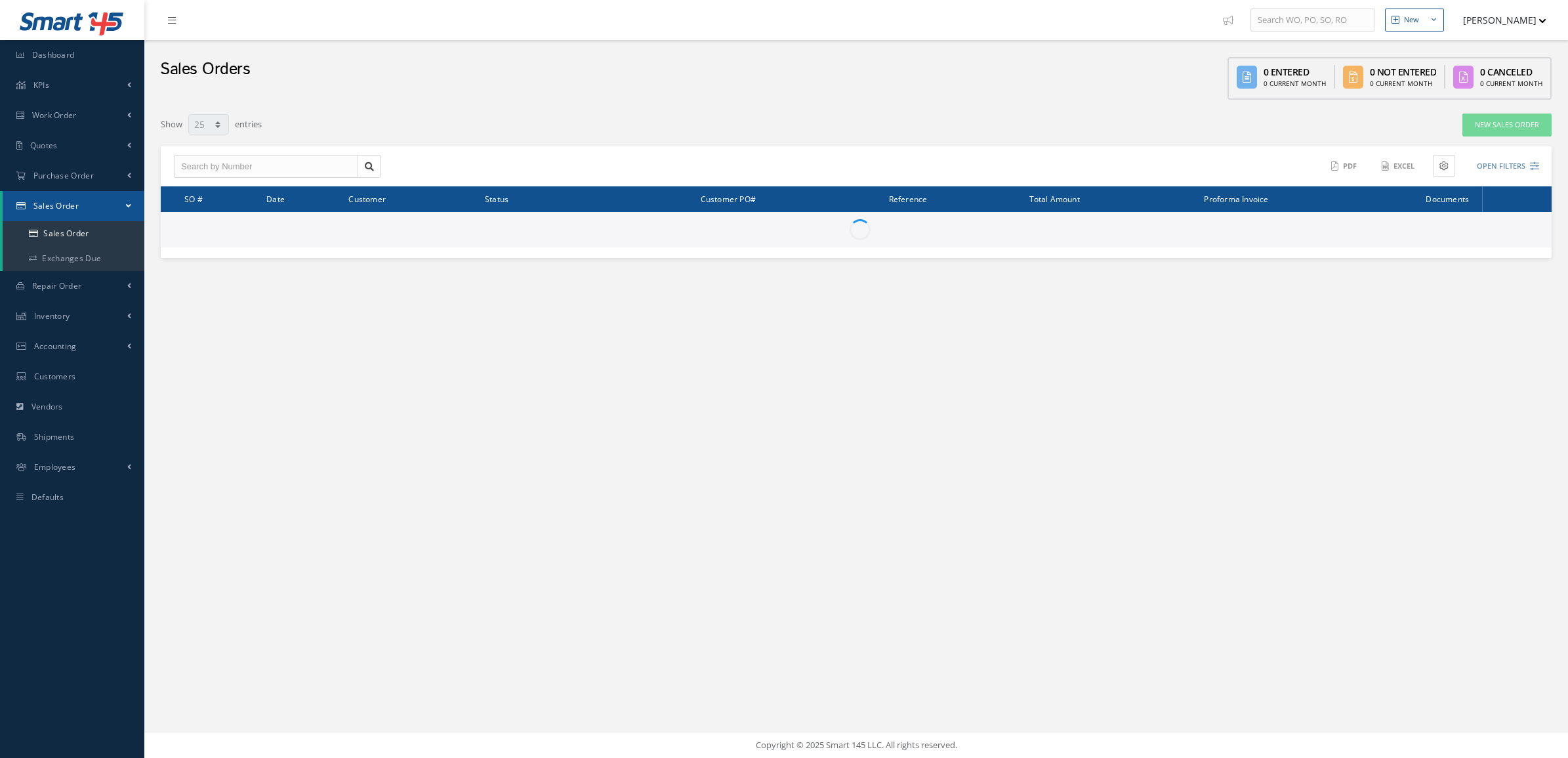
select select "25"
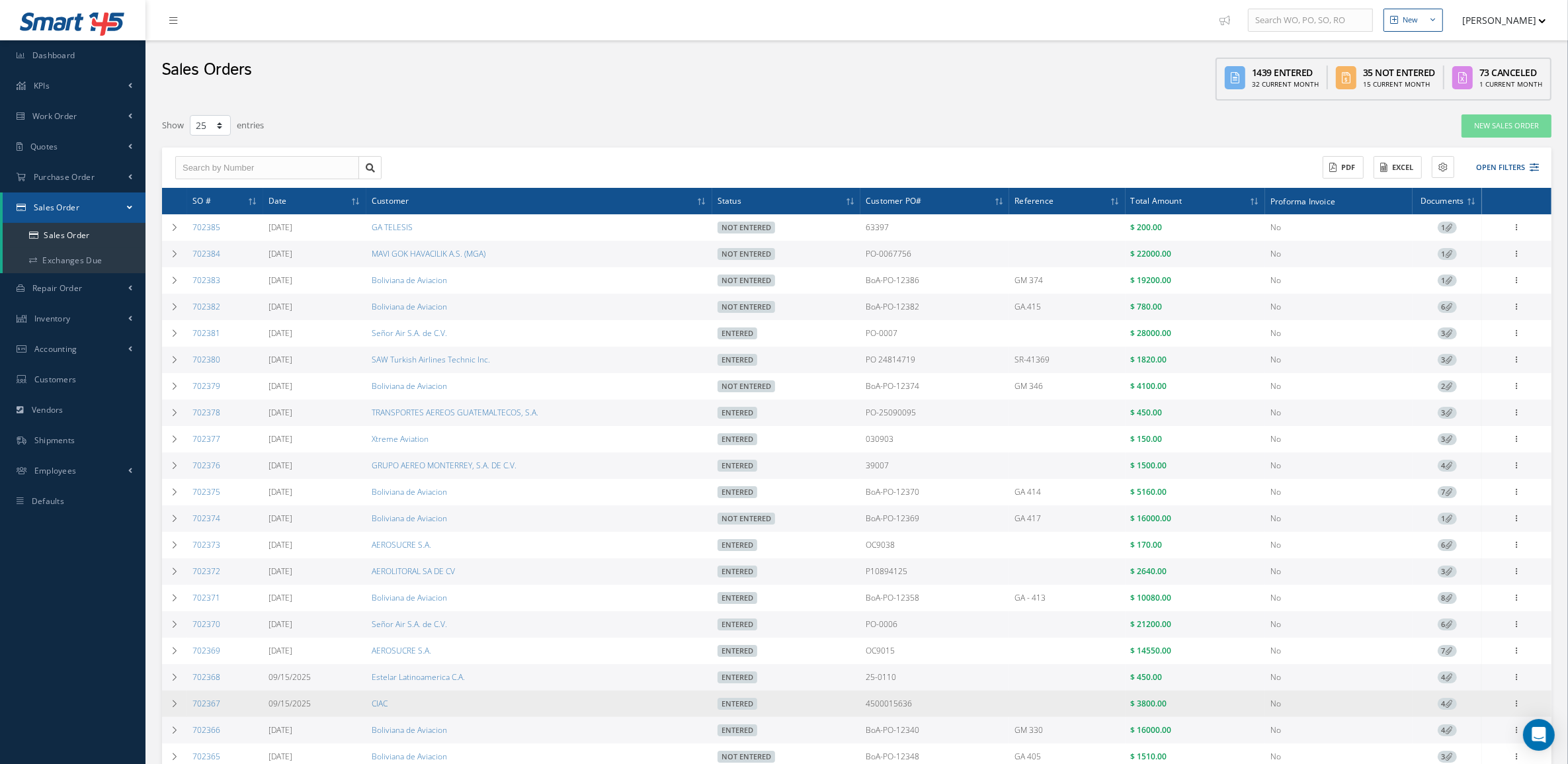
drag, startPoint x: 914, startPoint y: 712, endPoint x: 851, endPoint y: 714, distance: 63.0
click at [851, 714] on tr "702367 [DATE] CIAC Entered 4500015636 $ 3800.00 No 4 Reverse Sales Order Edit S…" at bounding box center [857, 704] width 1389 height 27
copy tr "4500015636"
click at [926, 716] on td "4500015636" at bounding box center [935, 704] width 149 height 27
drag, startPoint x: 926, startPoint y: 712, endPoint x: 903, endPoint y: 712, distance: 23.0
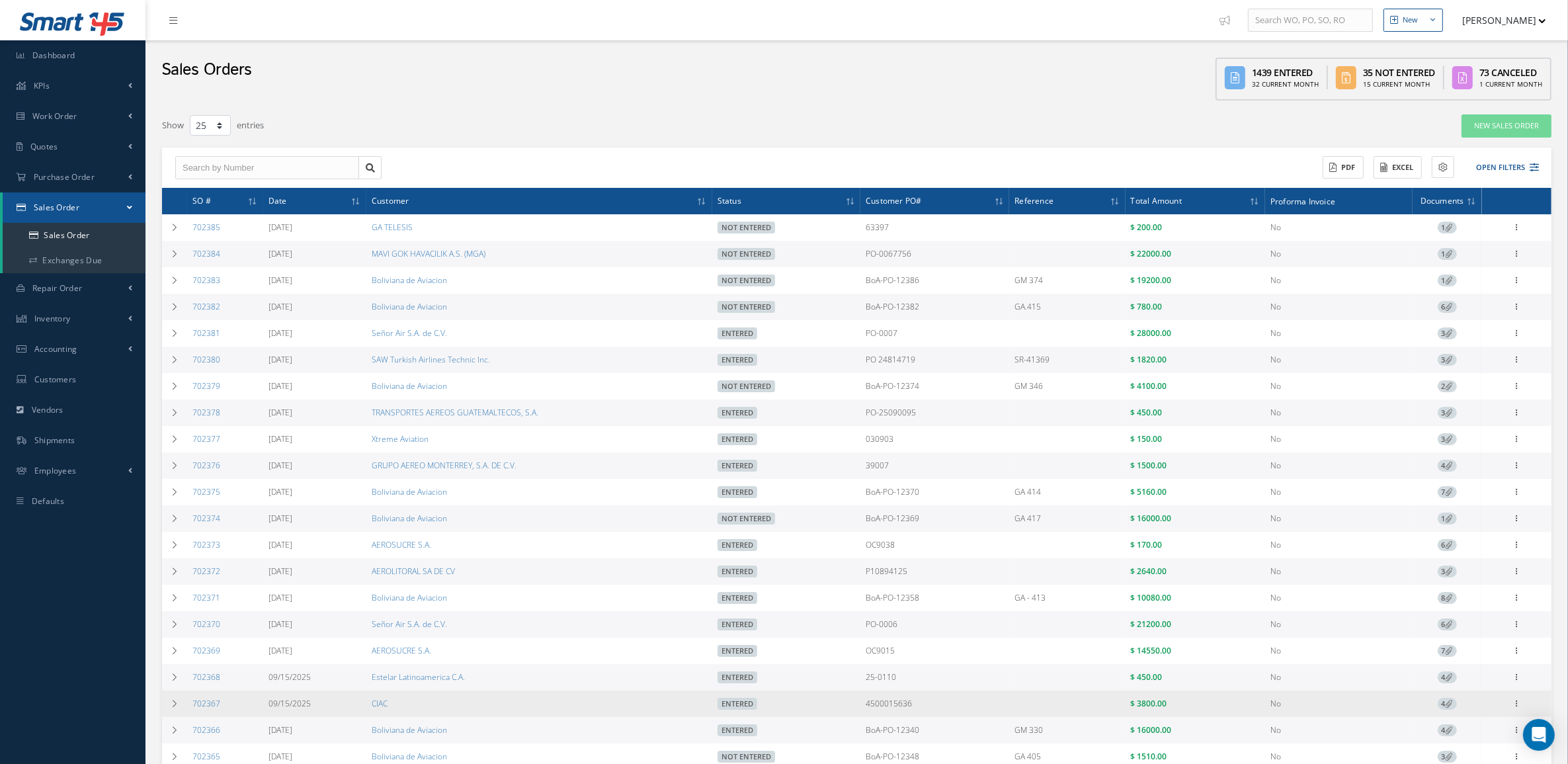
click at [903, 712] on td "4500015636" at bounding box center [935, 704] width 149 height 27
drag, startPoint x: 927, startPoint y: 712, endPoint x: 894, endPoint y: 715, distance: 33.1
click at [894, 715] on td "4500015636" at bounding box center [935, 704] width 149 height 27
drag, startPoint x: 844, startPoint y: 712, endPoint x: 929, endPoint y: 713, distance: 85.0
click at [929, 713] on tr "702367 [DATE] CIAC Entered 4500015636 $ 3800.00 No 4 Reverse Sales Order Edit S…" at bounding box center [857, 704] width 1389 height 27
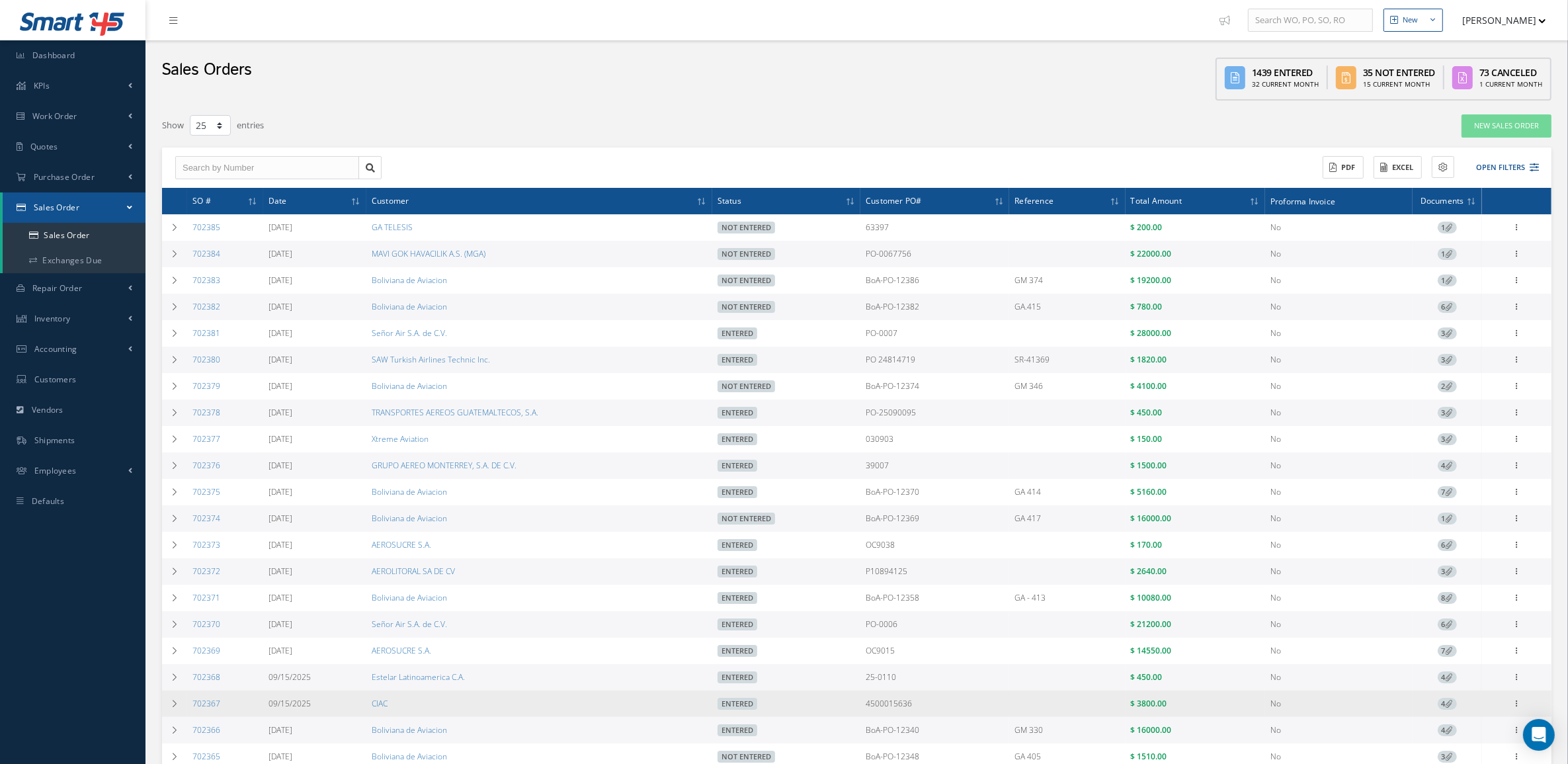
copy tr "4500015636"
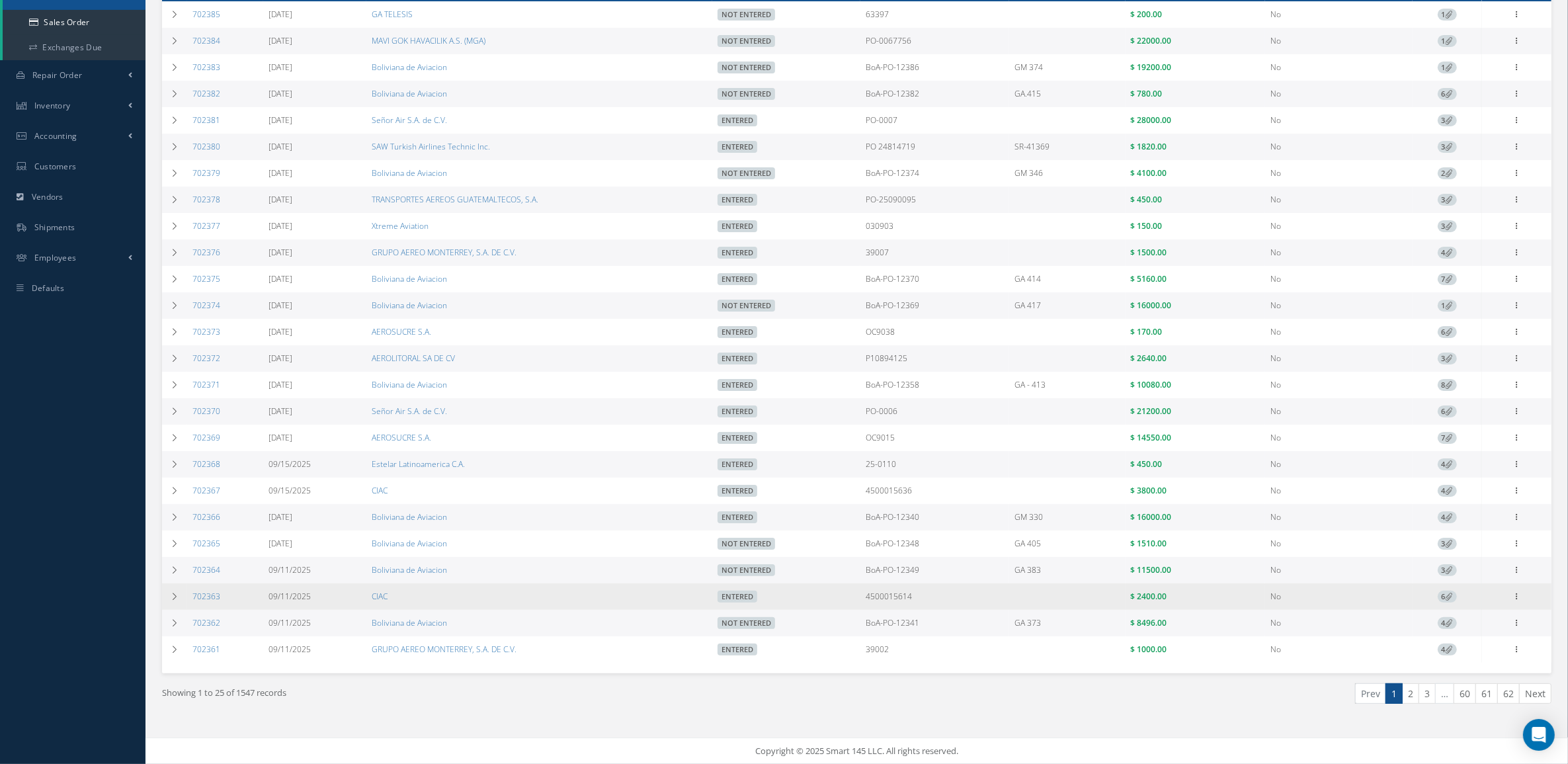
scroll to position [225, 0]
drag, startPoint x: 924, startPoint y: 598, endPoint x: 858, endPoint y: 597, distance: 66.0
click at [860, 597] on td "4500015614" at bounding box center [935, 596] width 149 height 27
copy td "4500015614"
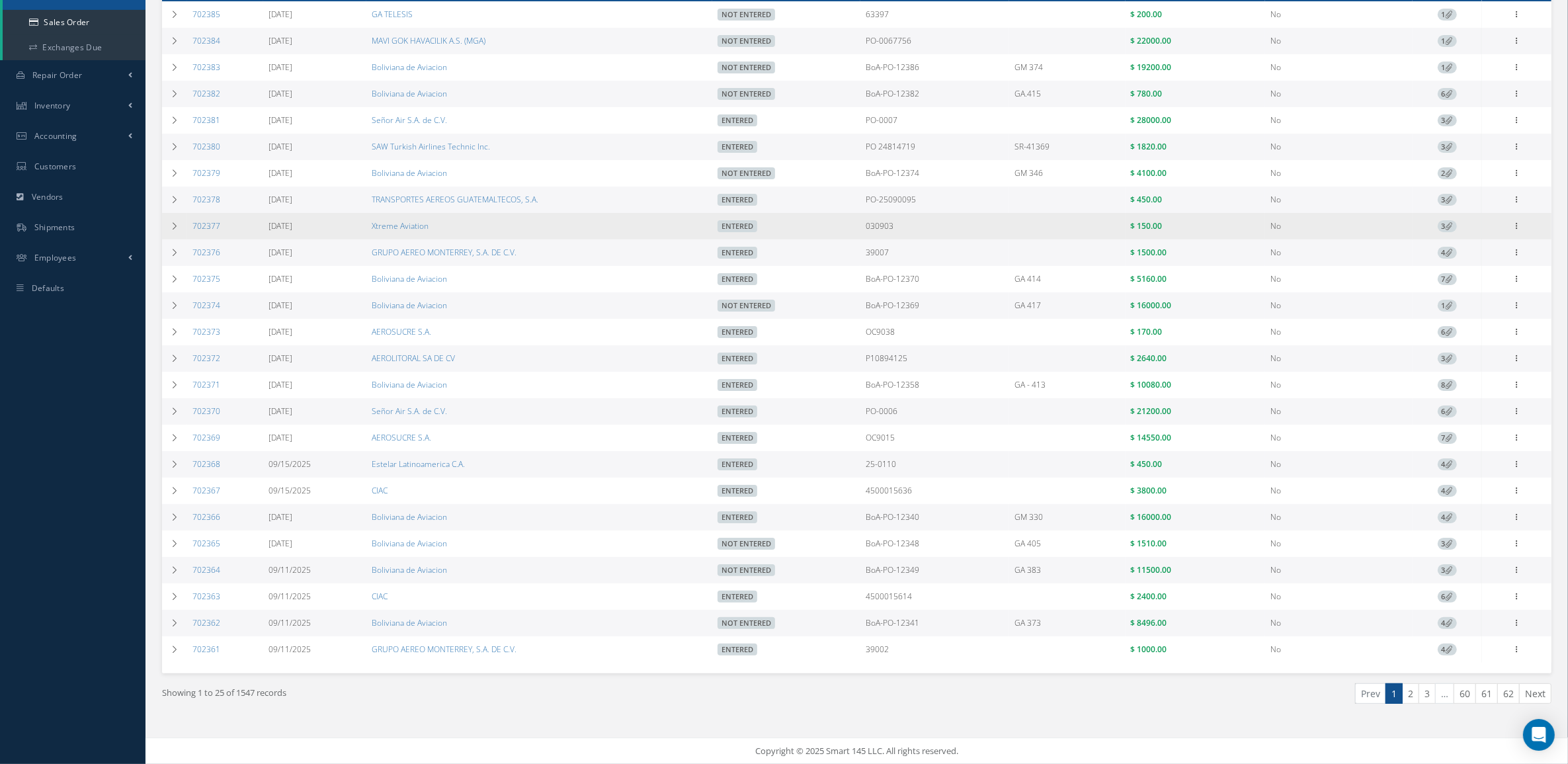
scroll to position [0, 0]
